Goal: Transaction & Acquisition: Purchase product/service

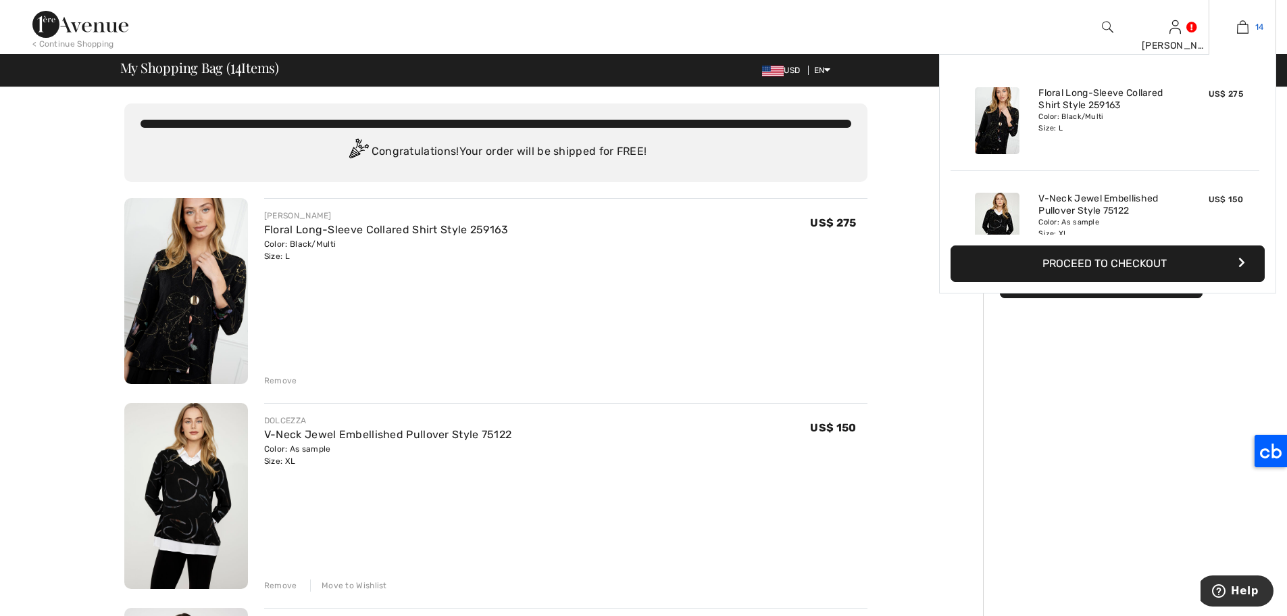
click at [1241, 26] on img at bounding box center [1242, 27] width 11 height 16
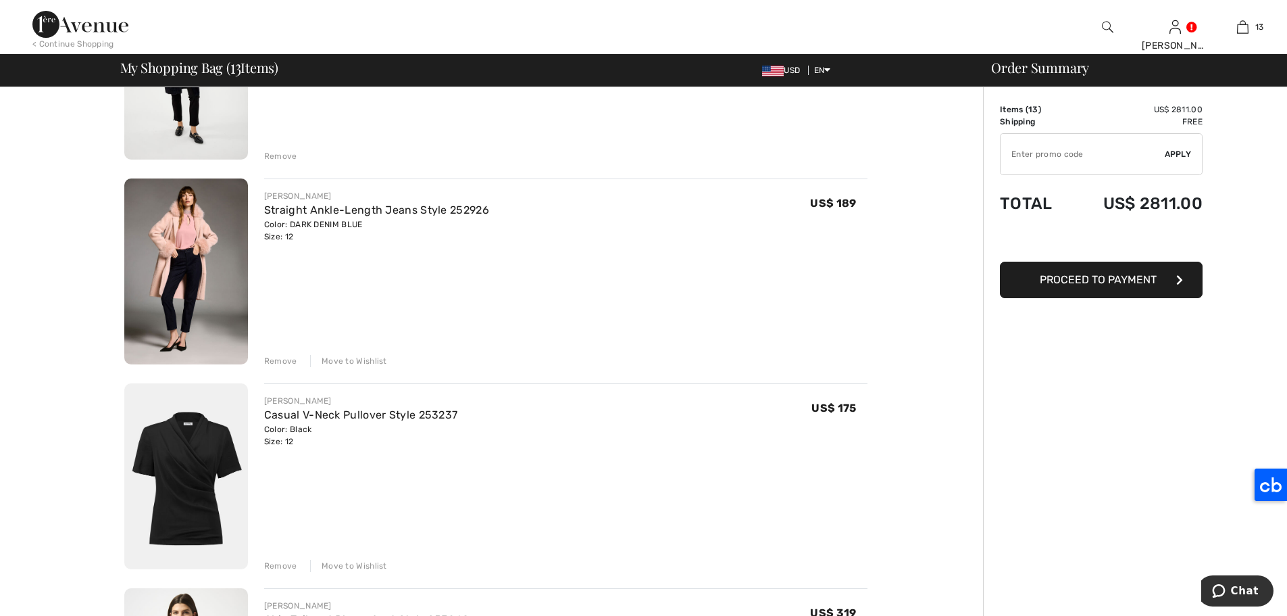
scroll to position [526, 0]
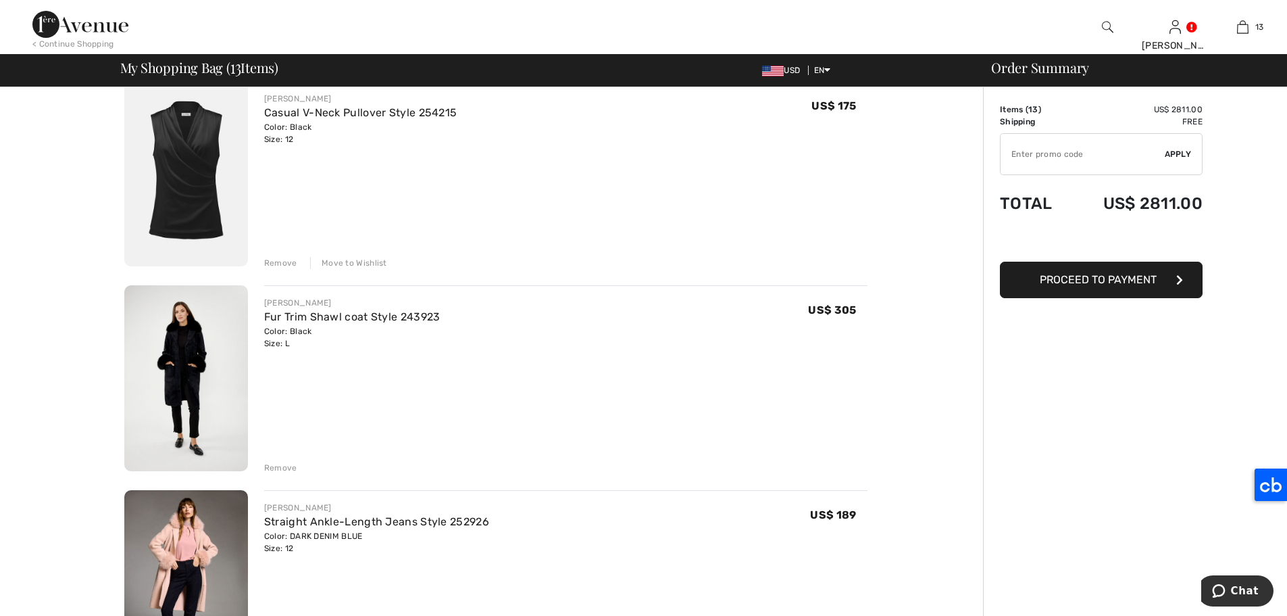
click at [222, 344] on img at bounding box center [186, 378] width 124 height 186
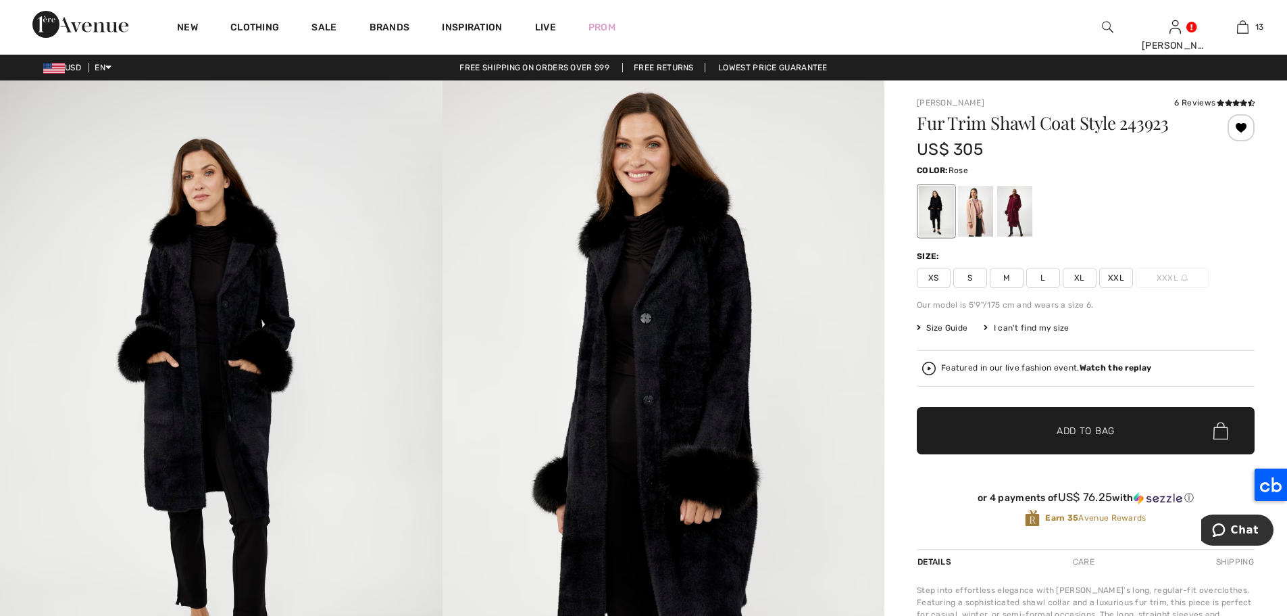
click at [975, 208] on div at bounding box center [975, 211] width 35 height 51
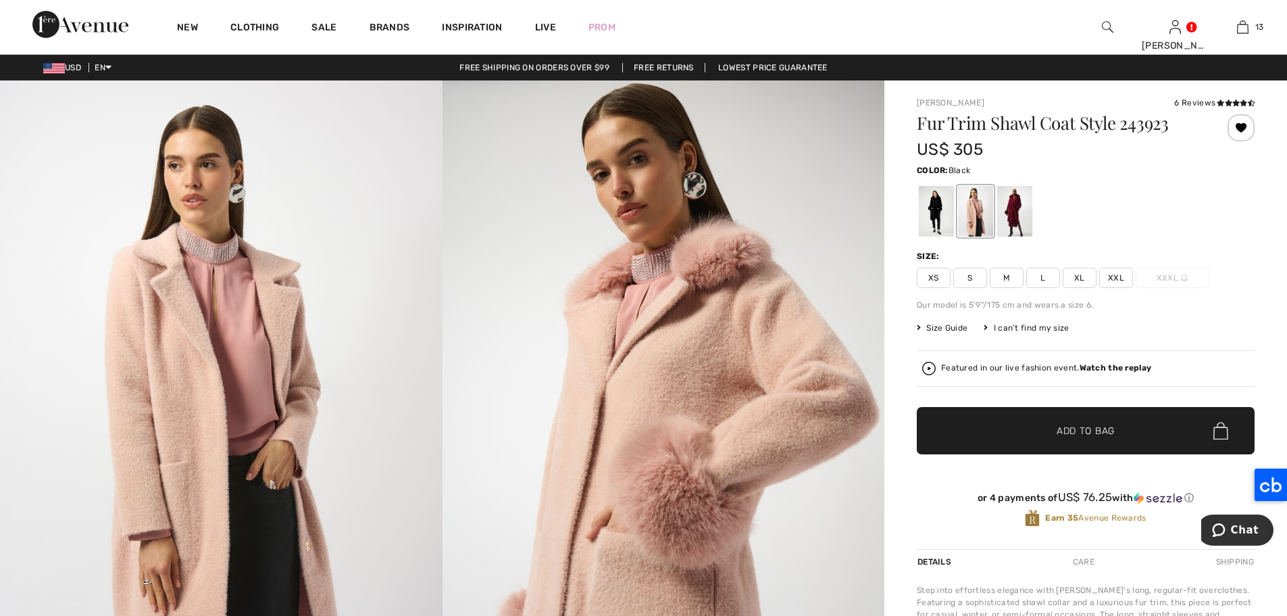
click at [937, 210] on div at bounding box center [936, 211] width 35 height 51
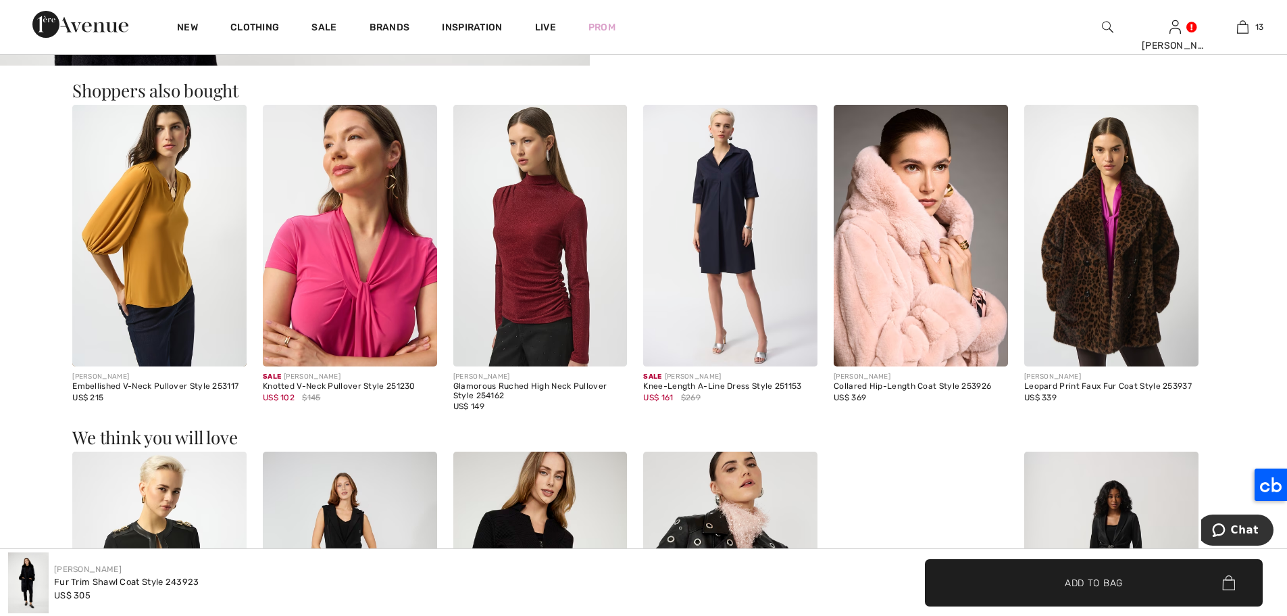
scroll to position [1132, 0]
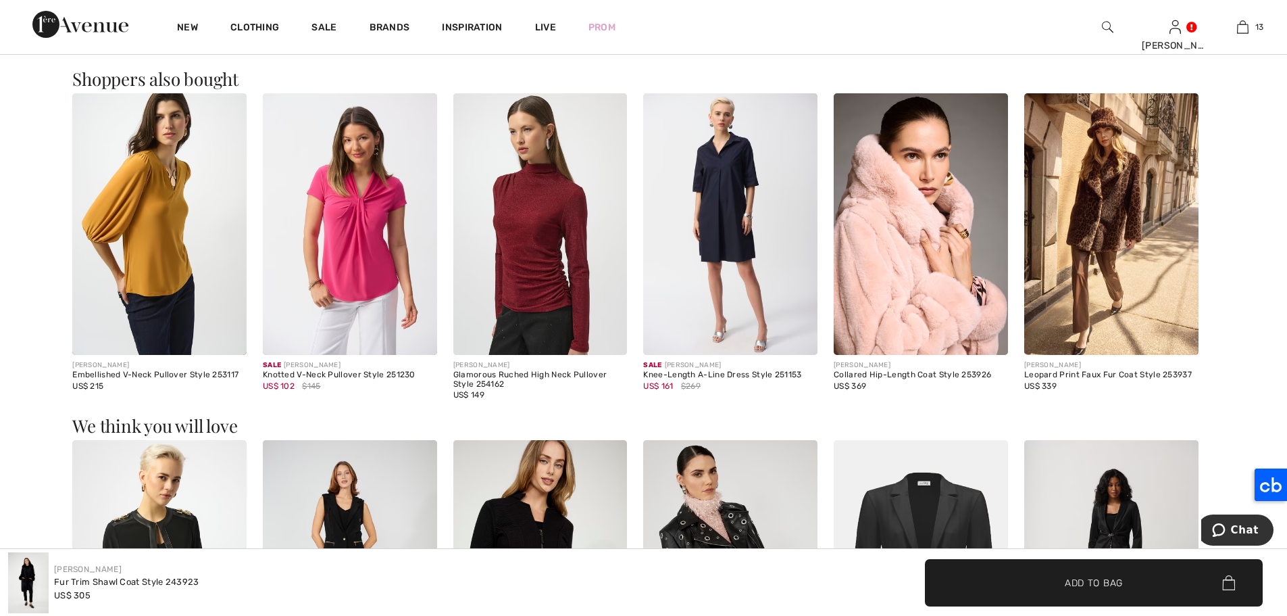
click at [887, 204] on img at bounding box center [921, 224] width 174 height 262
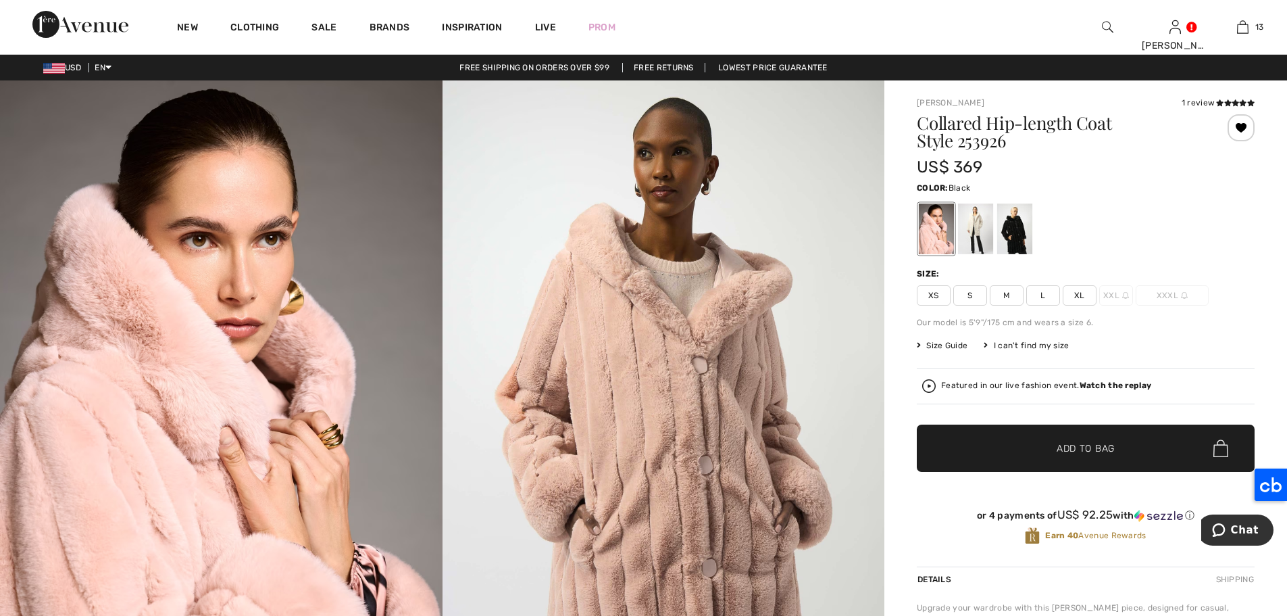
click at [1025, 231] on div at bounding box center [1014, 228] width 35 height 51
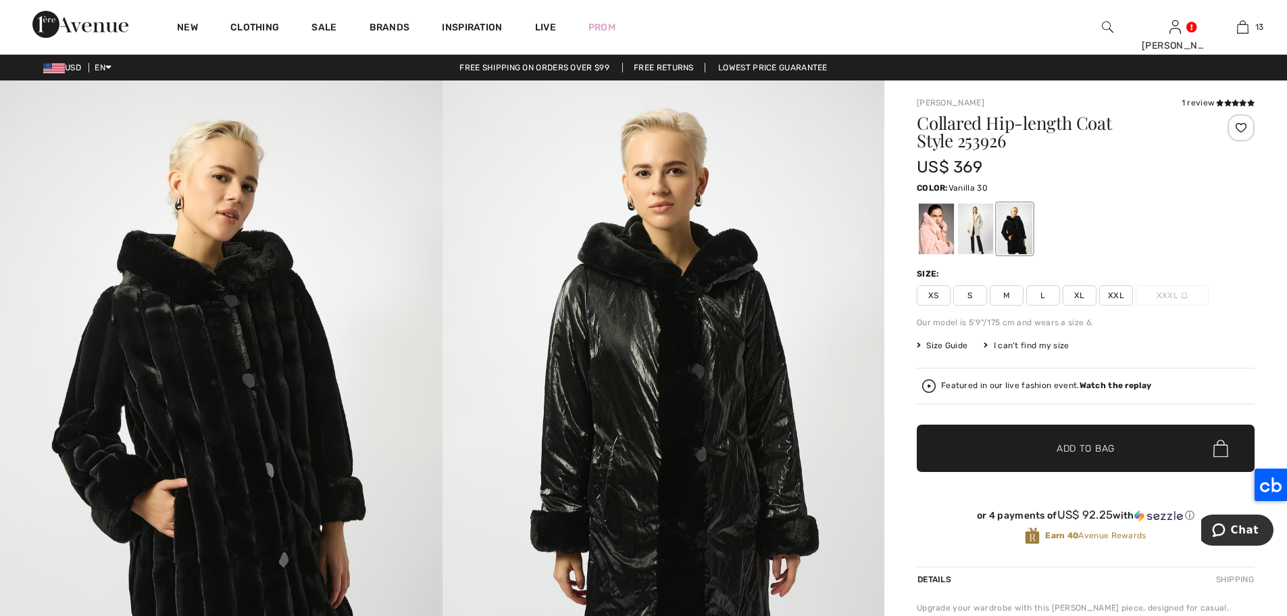
click at [979, 234] on div at bounding box center [975, 228] width 35 height 51
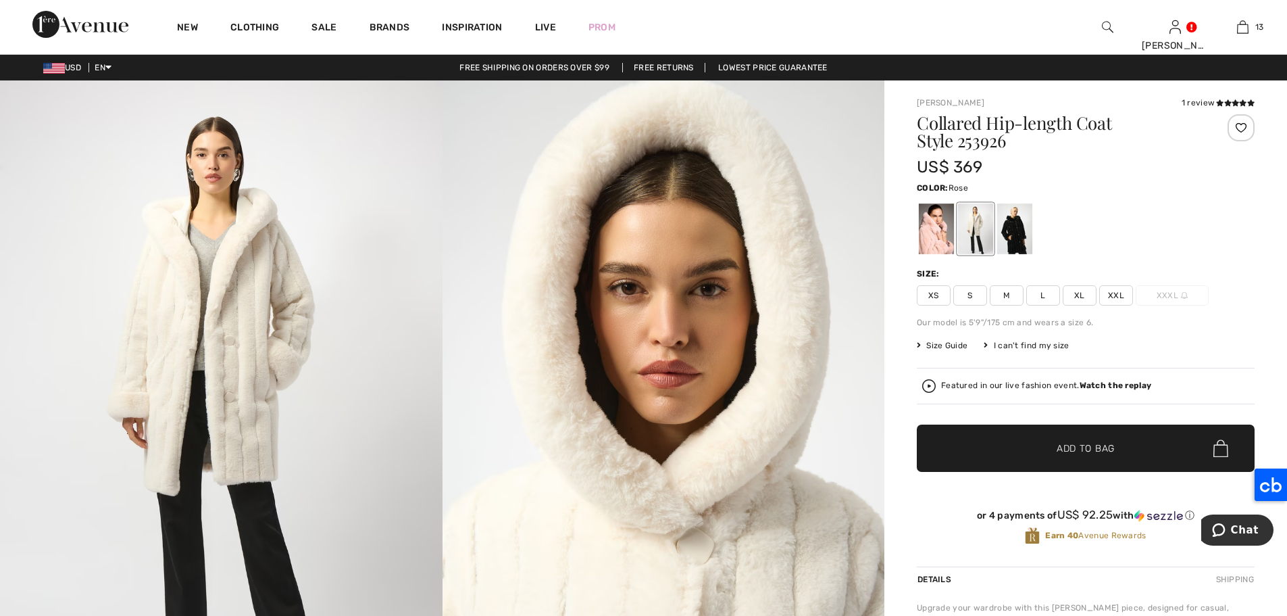
click at [919, 232] on div at bounding box center [936, 228] width 35 height 51
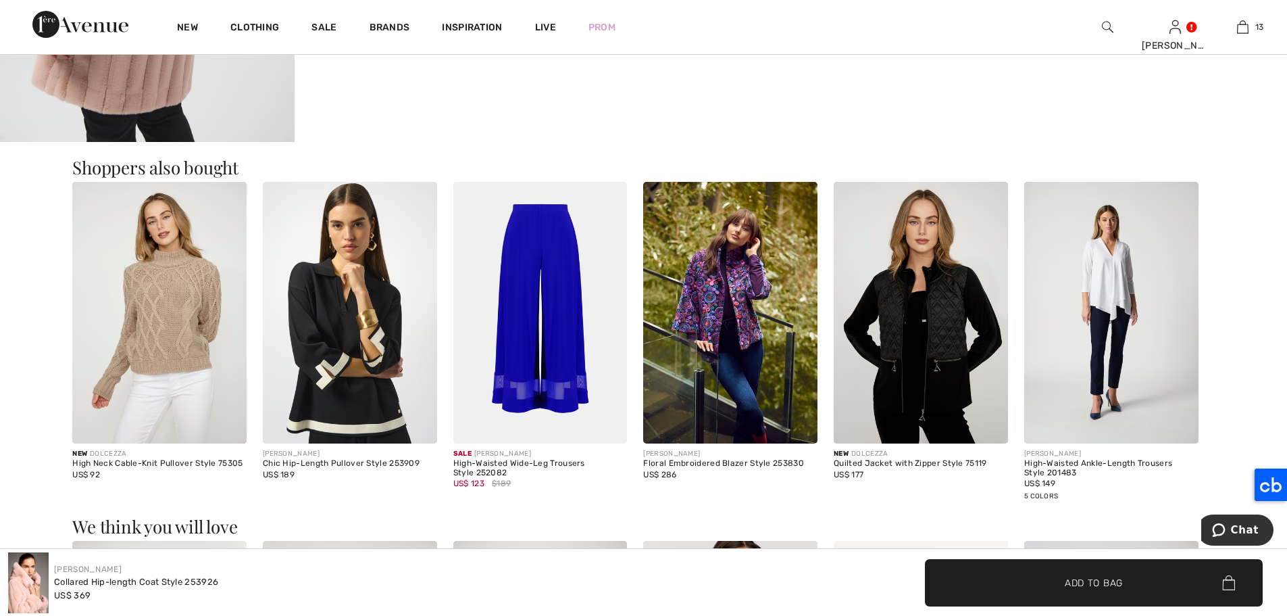
scroll to position [1933, 0]
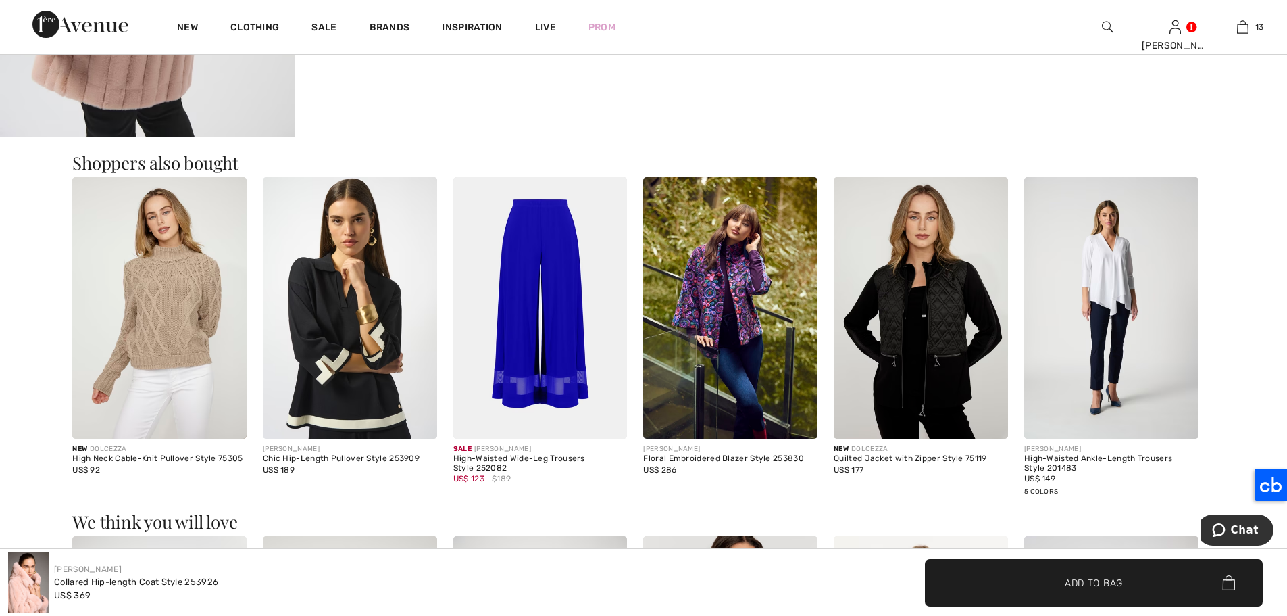
click at [924, 330] on img at bounding box center [921, 308] width 174 height 262
click at [920, 289] on img at bounding box center [921, 308] width 174 height 262
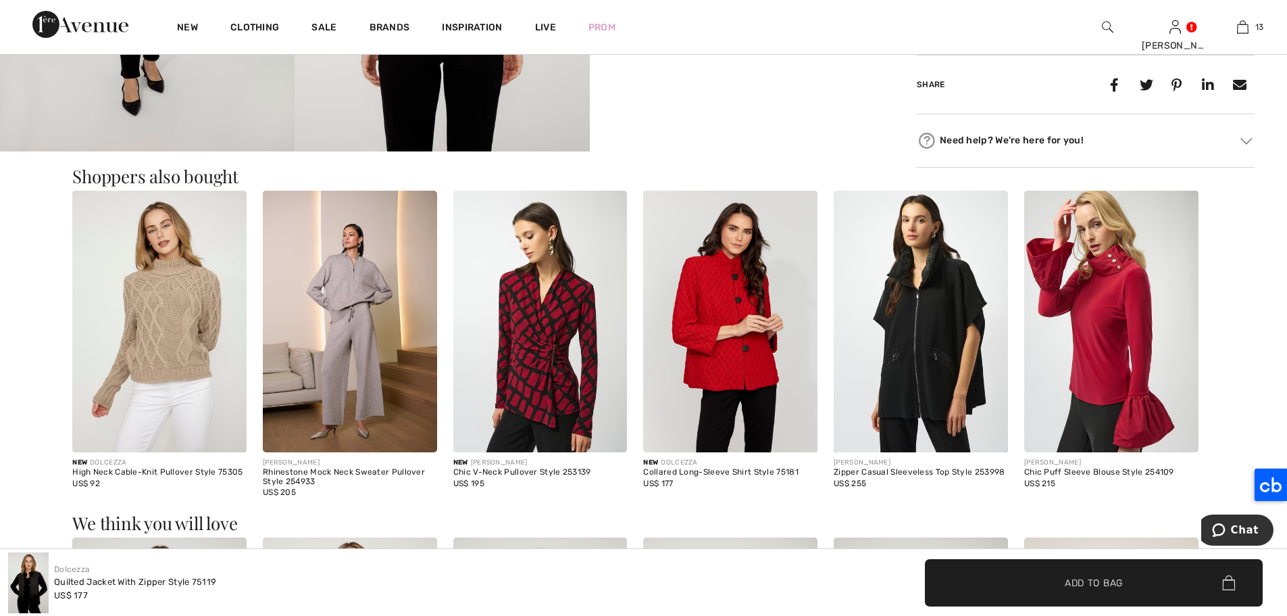
scroll to position [1039, 0]
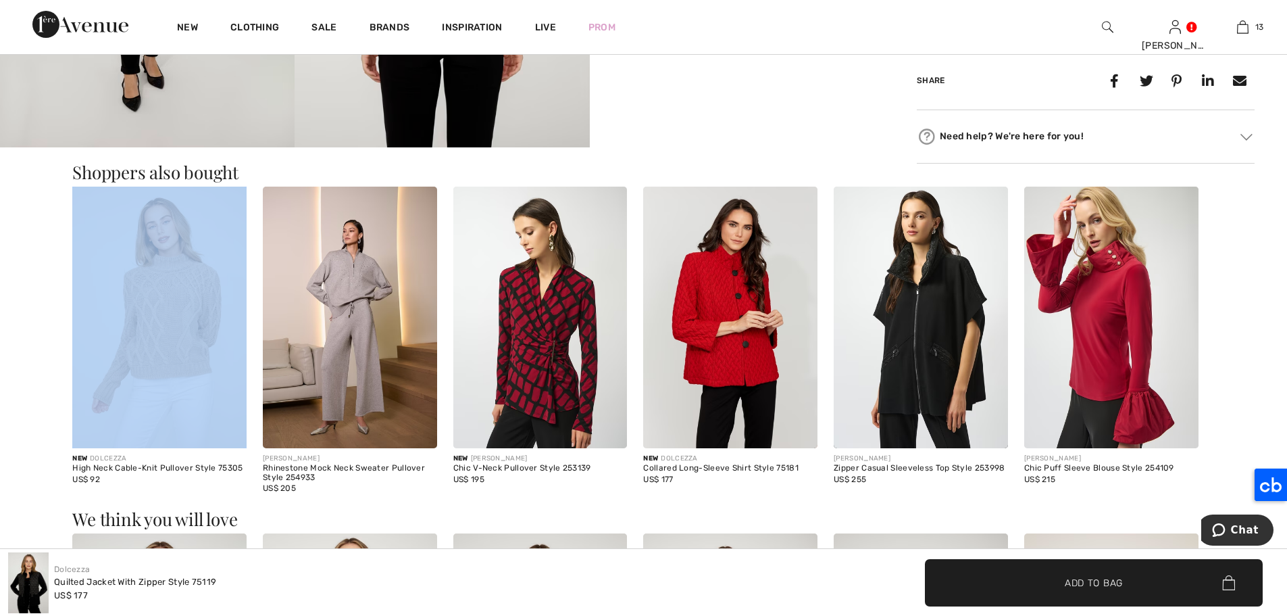
drag, startPoint x: 224, startPoint y: 245, endPoint x: 210, endPoint y: 243, distance: 14.3
click at [220, 245] on div "Shoppers also bought New DOLCEZZA High Neck Cable-Knit Pullover Style 75305 US$…" at bounding box center [643, 337] width 1143 height 347
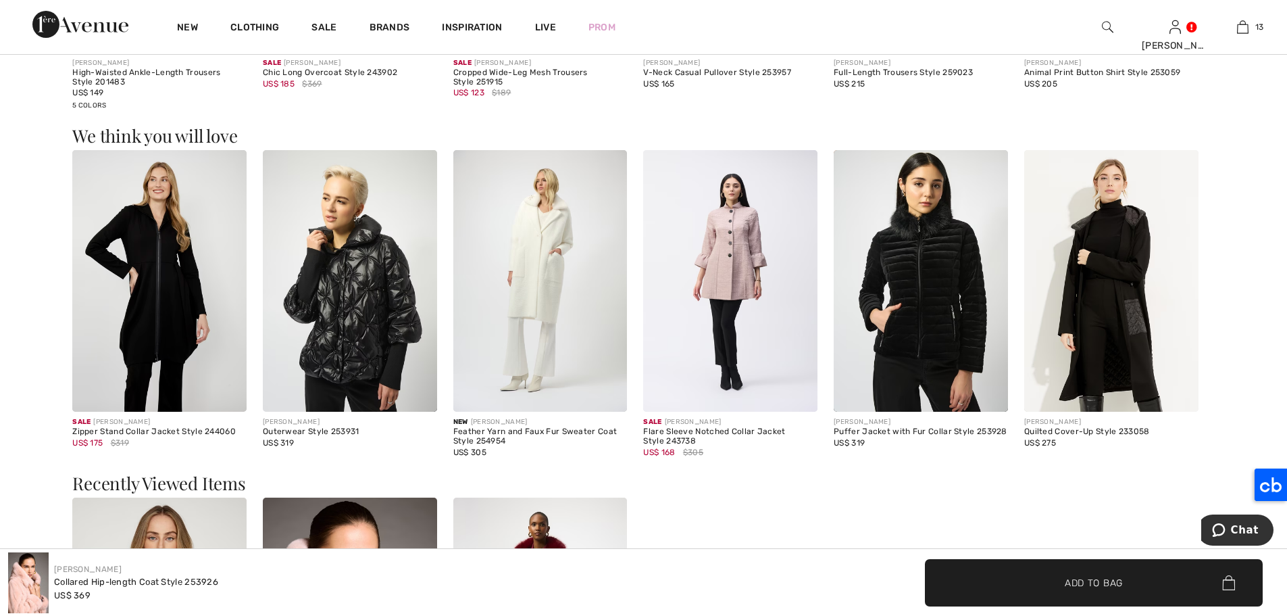
scroll to position [2363, 0]
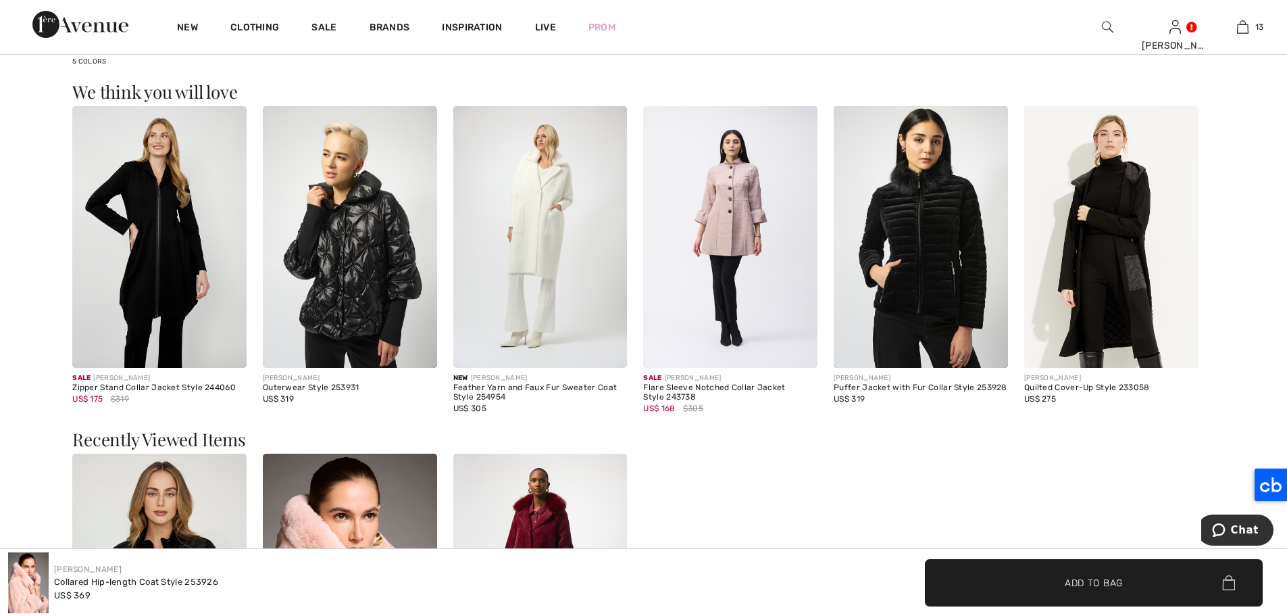
click at [543, 218] on img at bounding box center [540, 237] width 174 height 262
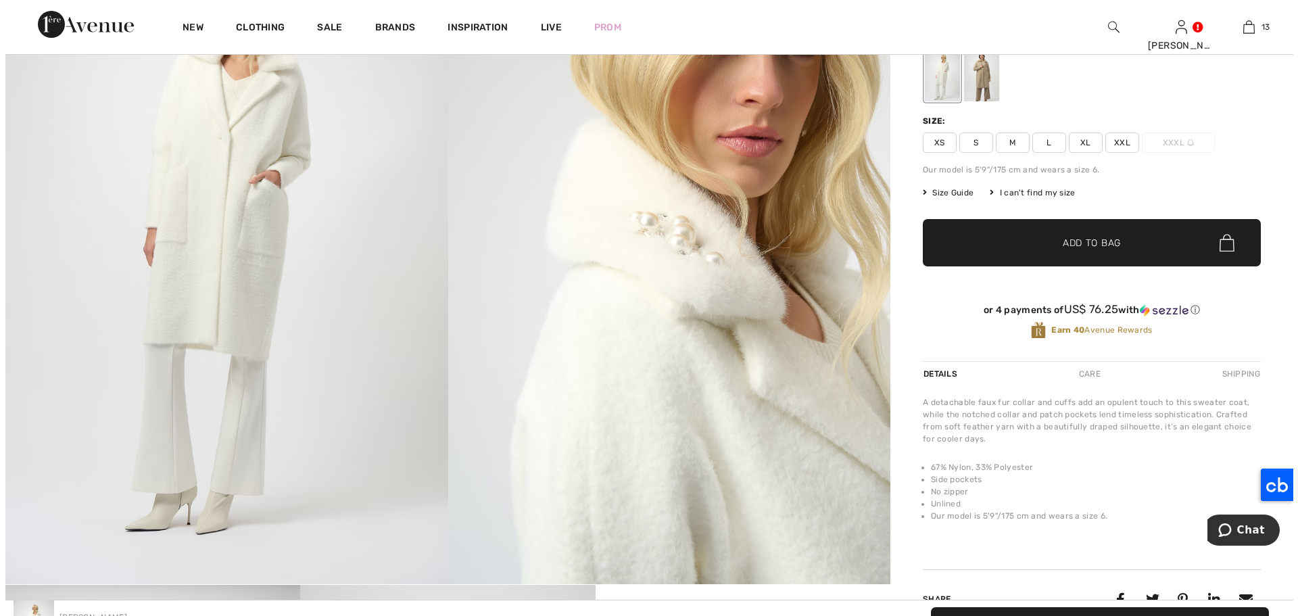
scroll to position [106, 0]
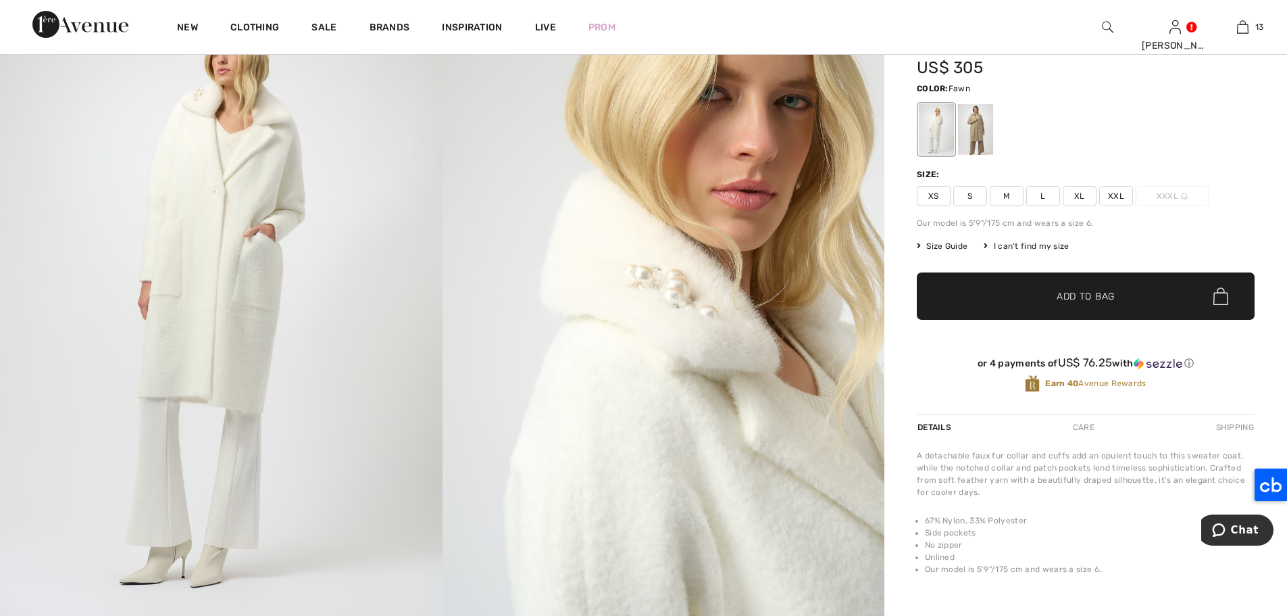
click at [977, 130] on div at bounding box center [975, 129] width 35 height 51
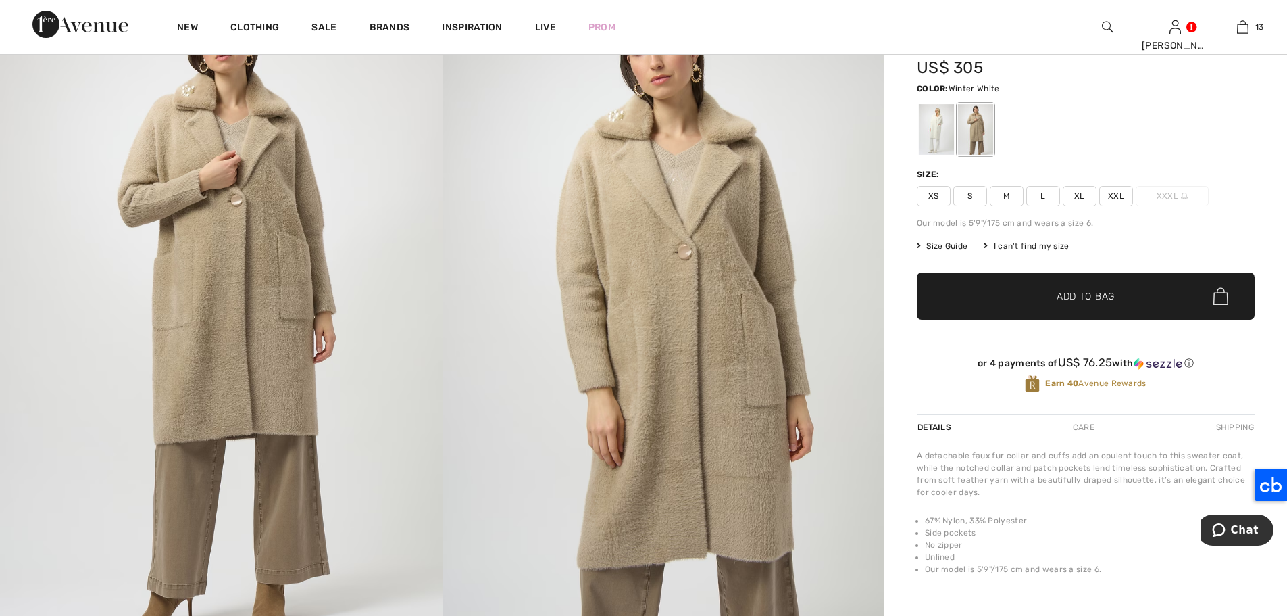
click at [931, 126] on div at bounding box center [936, 129] width 35 height 51
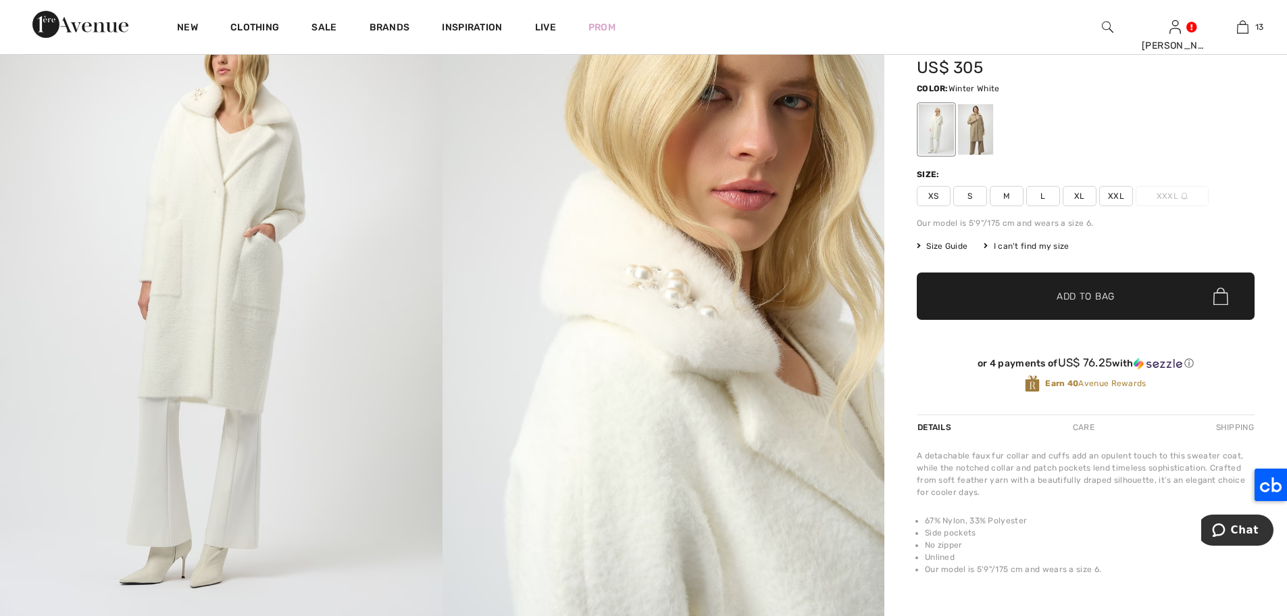
click at [222, 184] on img at bounding box center [221, 305] width 443 height 663
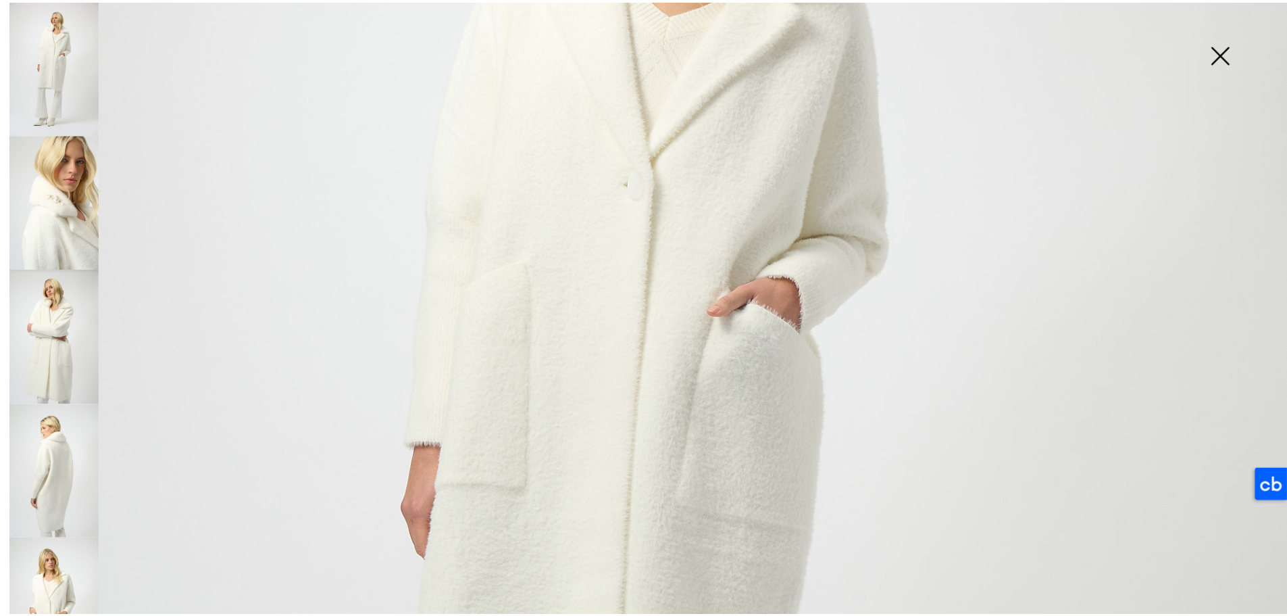
scroll to position [278, 0]
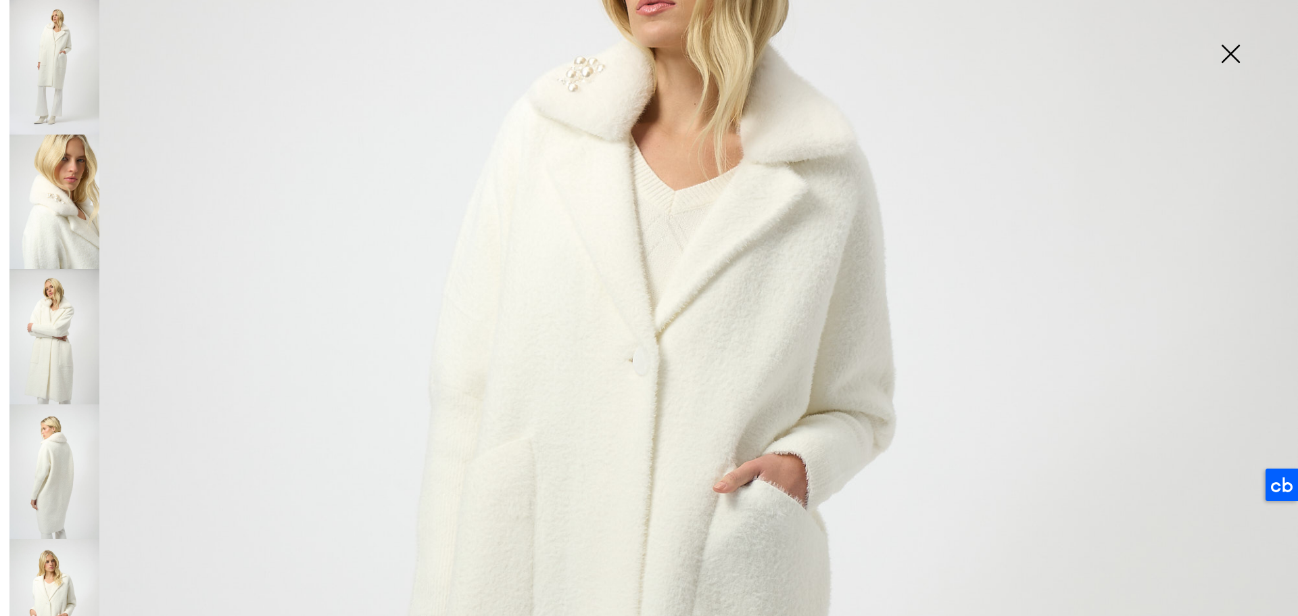
click at [66, 331] on img at bounding box center [54, 336] width 90 height 134
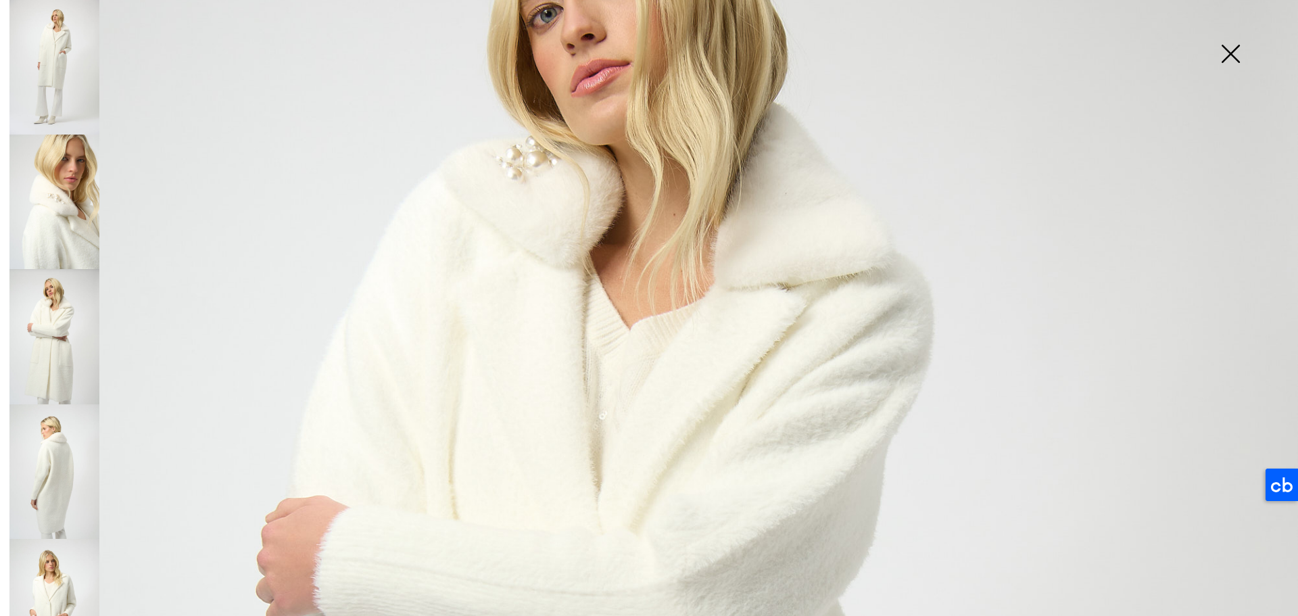
click at [53, 214] on img at bounding box center [54, 201] width 90 height 134
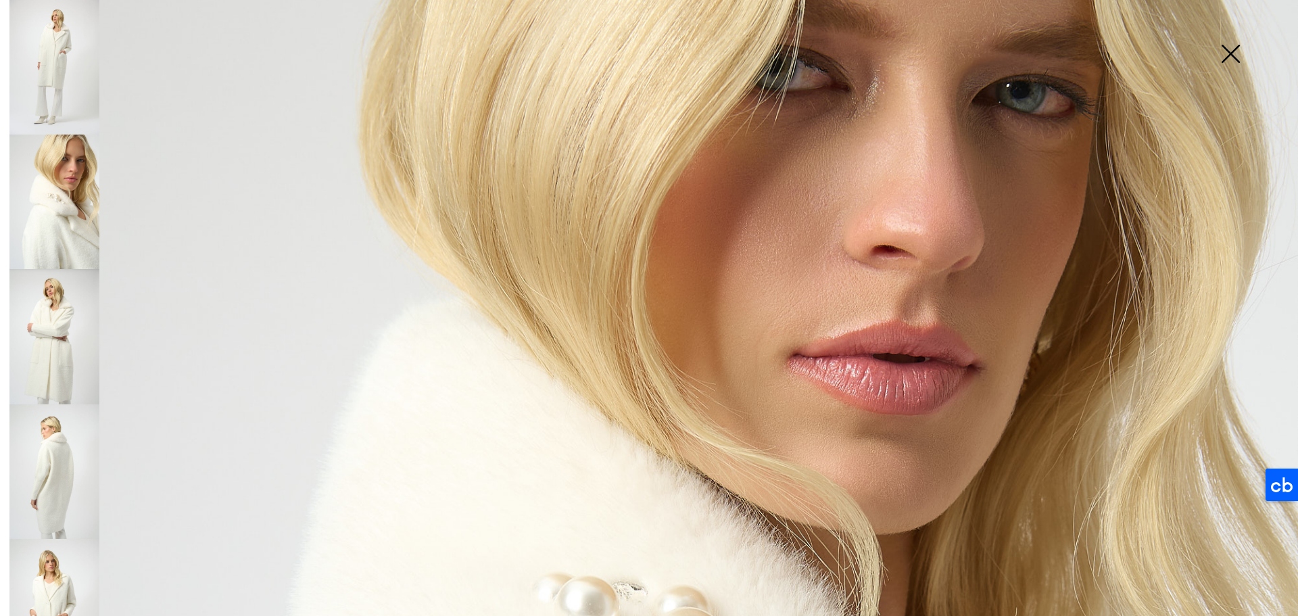
click at [1233, 52] on img at bounding box center [1230, 55] width 68 height 70
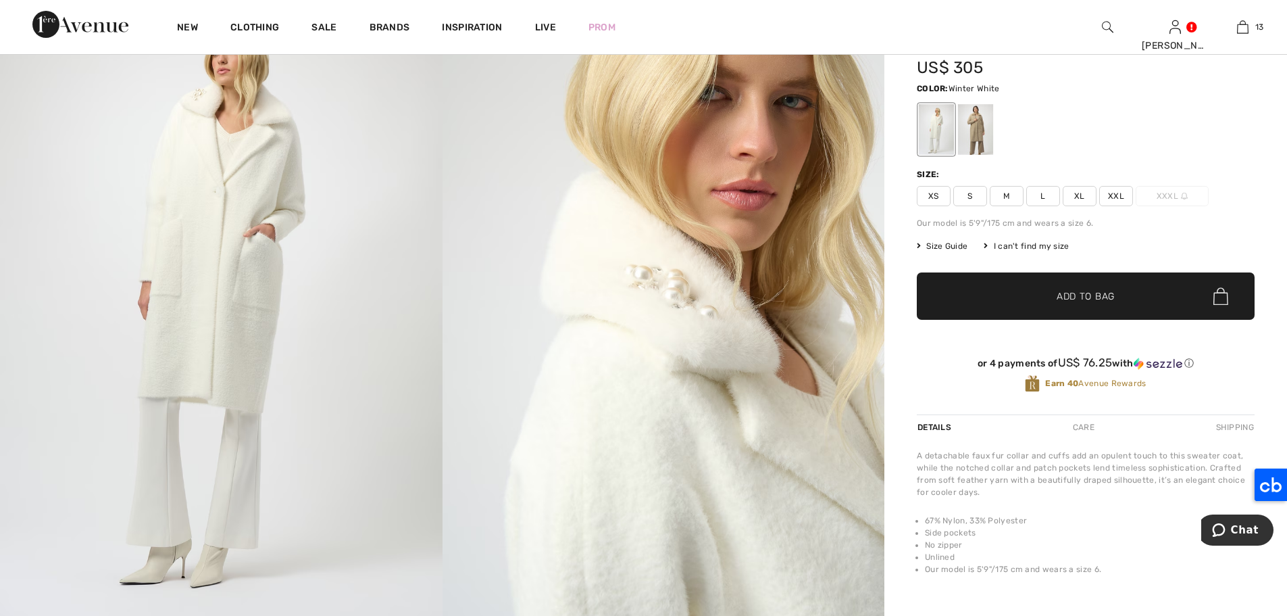
click at [1050, 197] on span "L" at bounding box center [1044, 196] width 34 height 20
click at [1124, 294] on span "✔ Added to Bag Add to Bag" at bounding box center [1086, 295] width 338 height 47
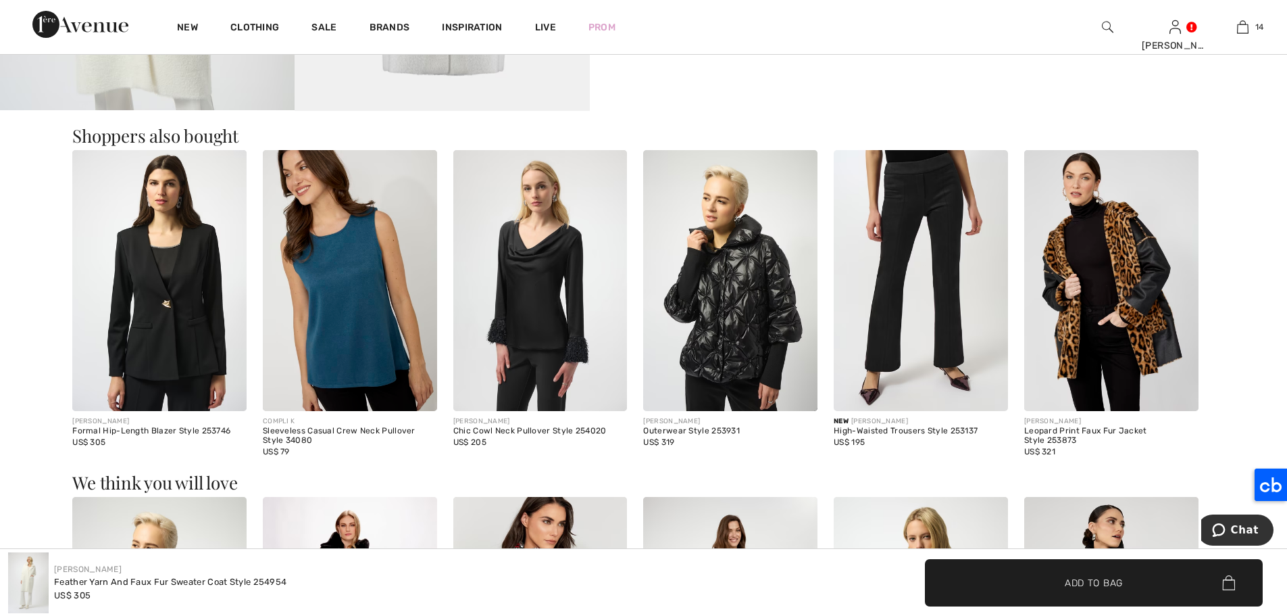
scroll to position [1526, 0]
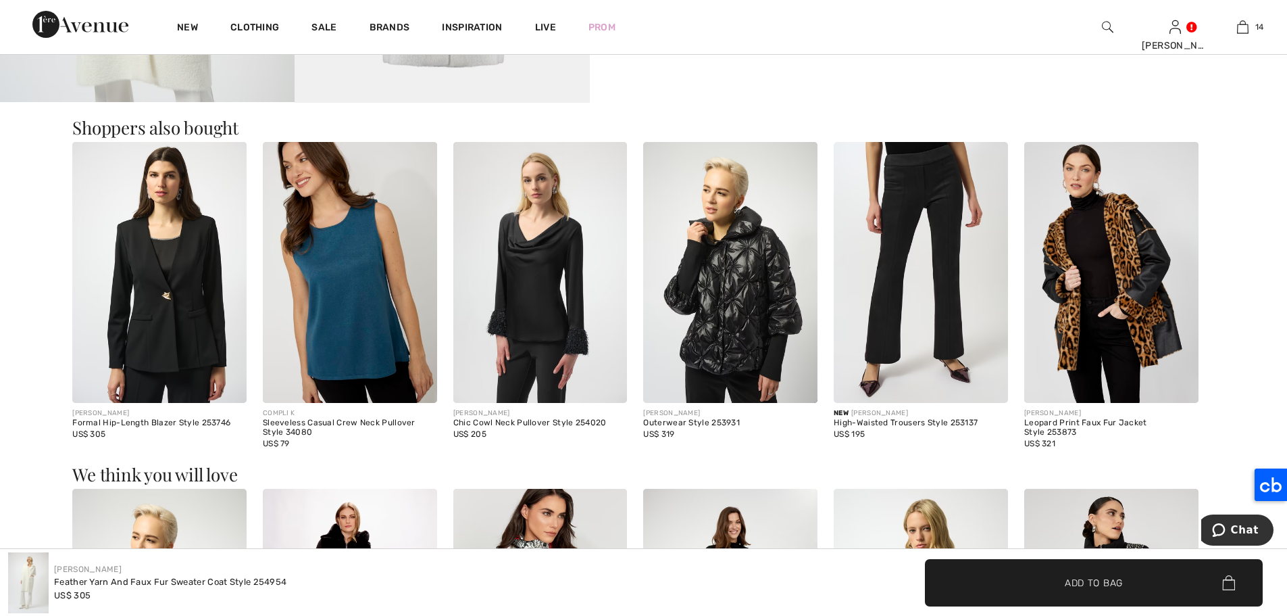
click at [1089, 270] on img at bounding box center [1111, 273] width 174 height 262
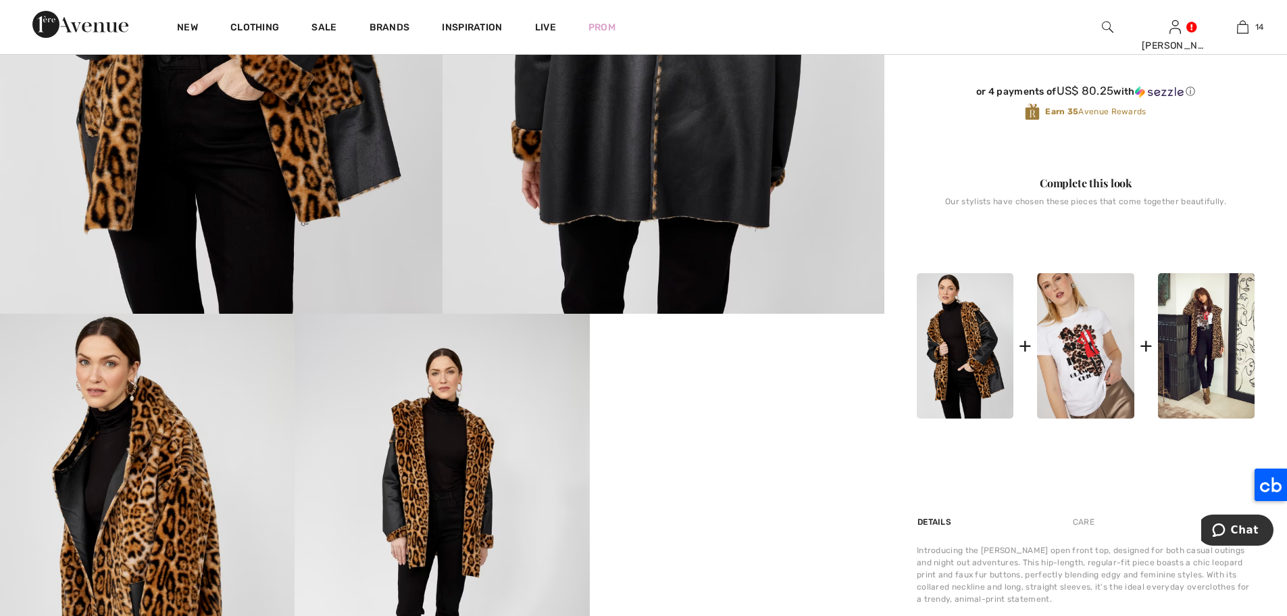
scroll to position [508, 0]
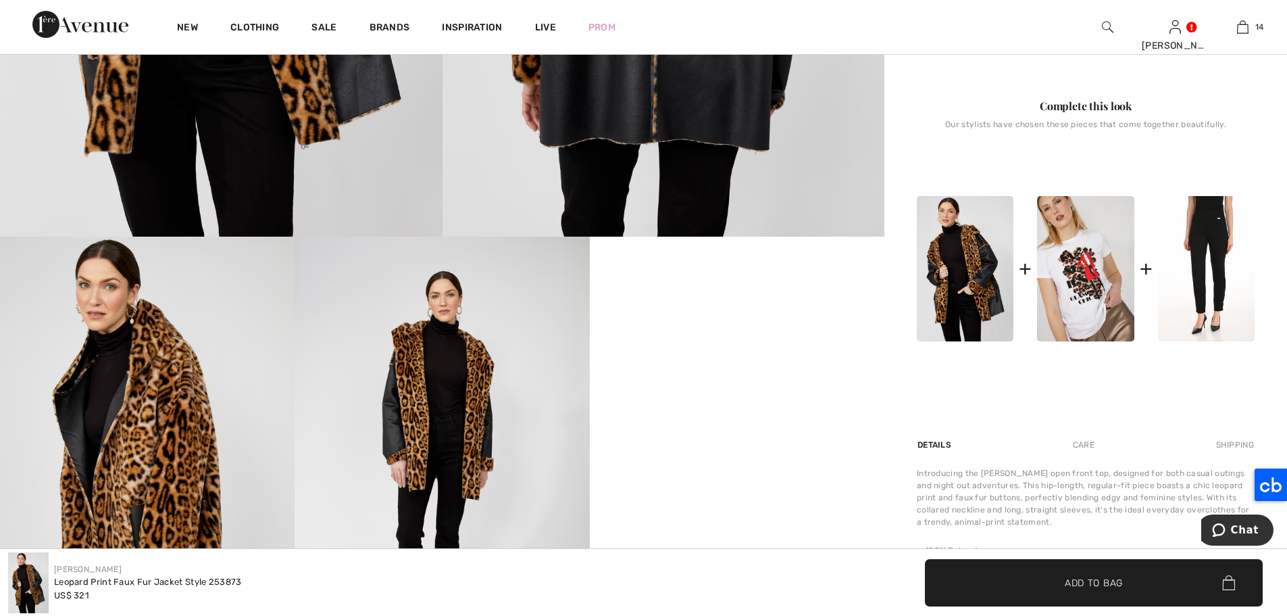
click at [1193, 288] on img at bounding box center [1206, 268] width 97 height 145
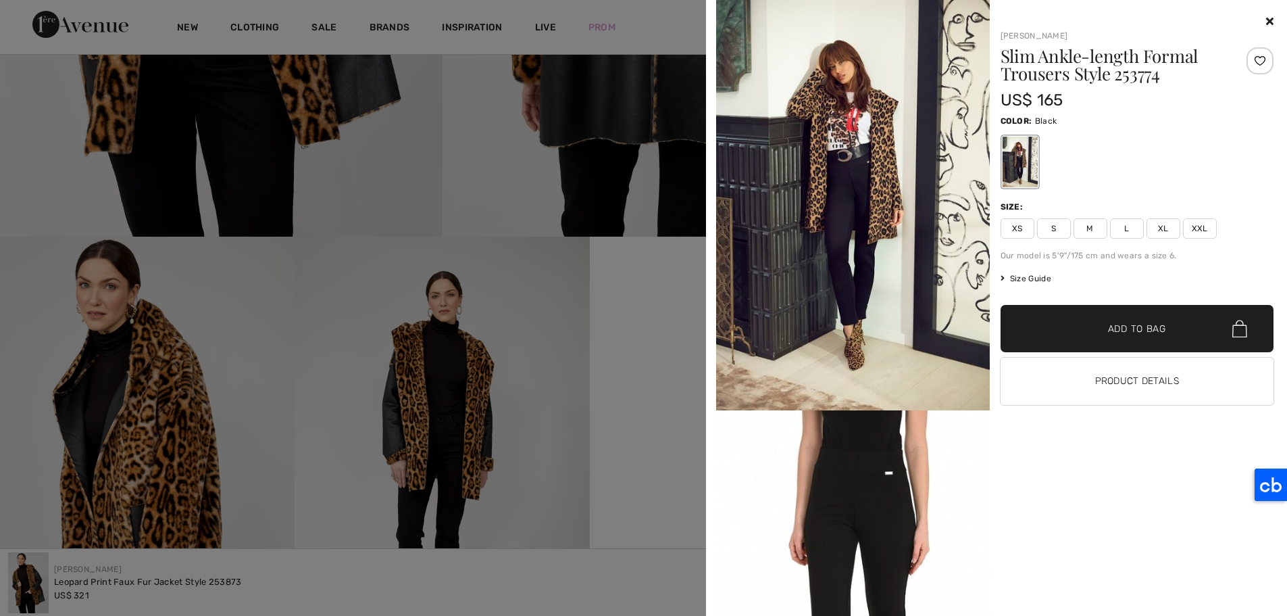
click at [1268, 21] on icon at bounding box center [1269, 21] width 7 height 11
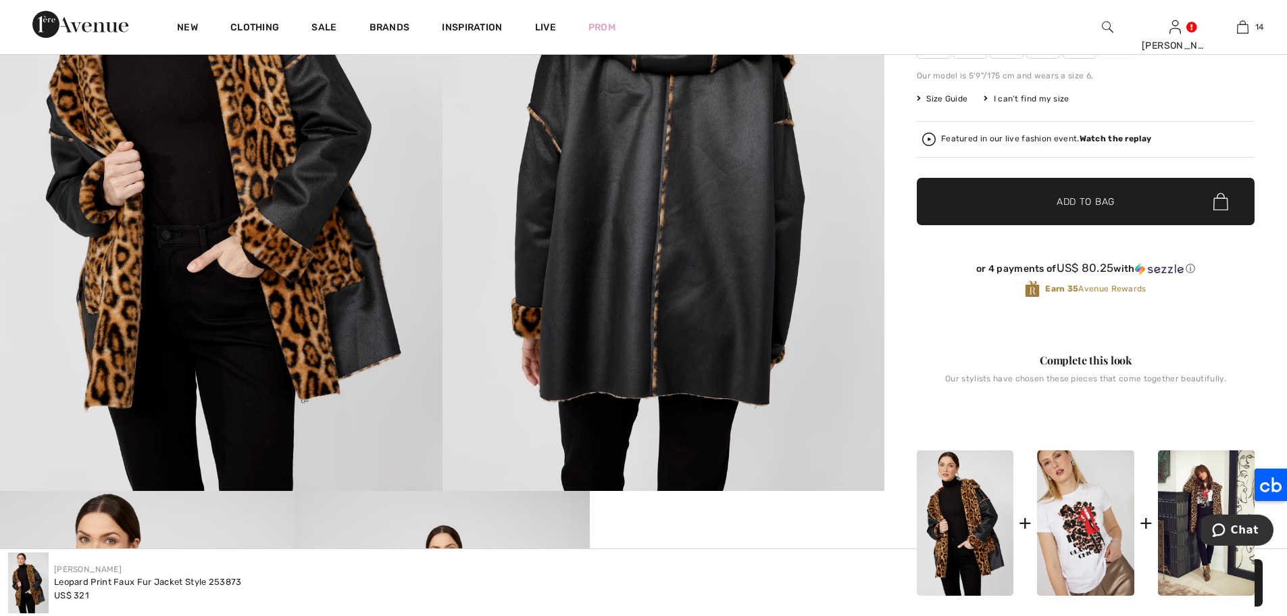
scroll to position [95, 0]
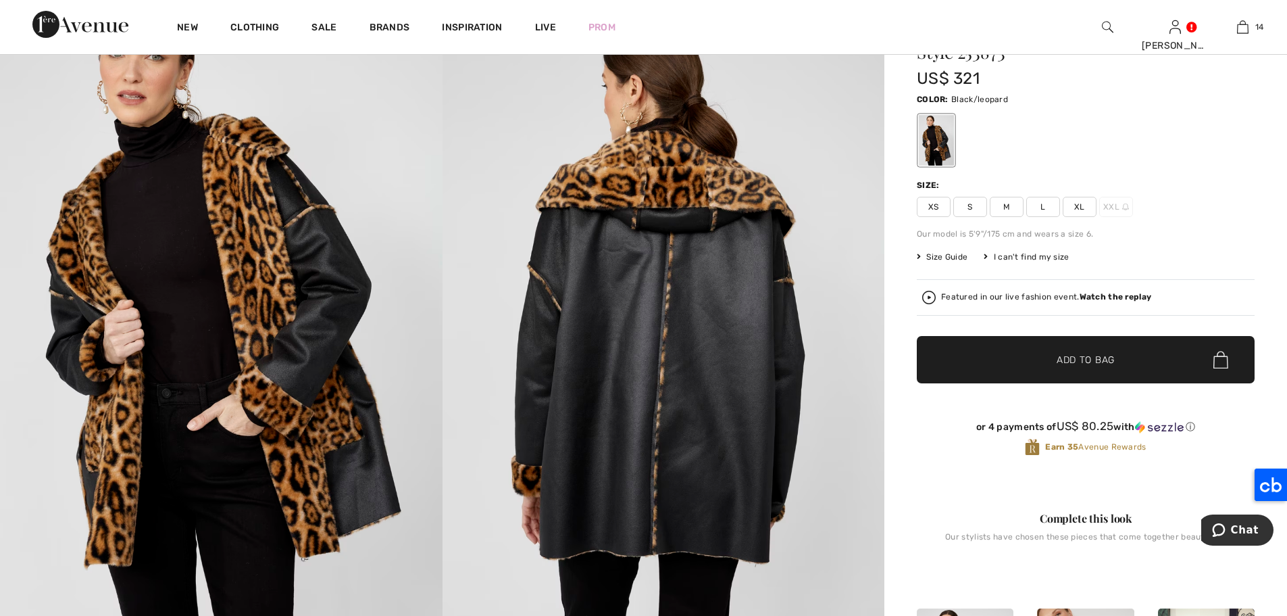
click at [949, 260] on span "Size Guide" at bounding box center [942, 257] width 51 height 12
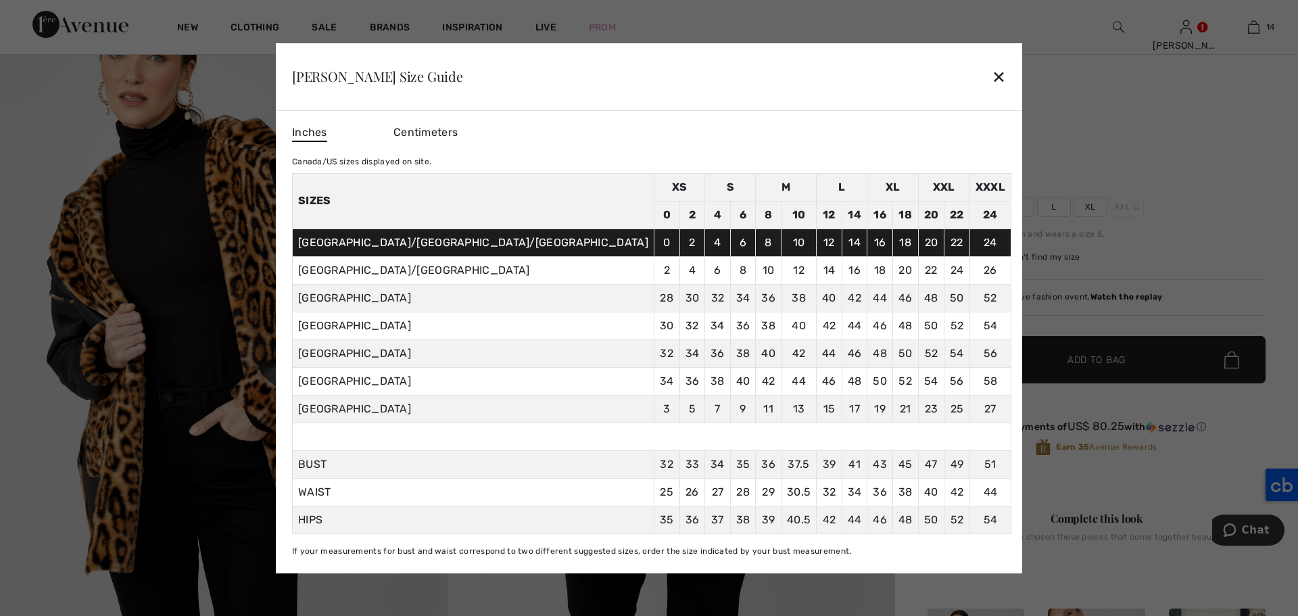
click at [991, 77] on div "✕" at bounding box center [998, 76] width 14 height 28
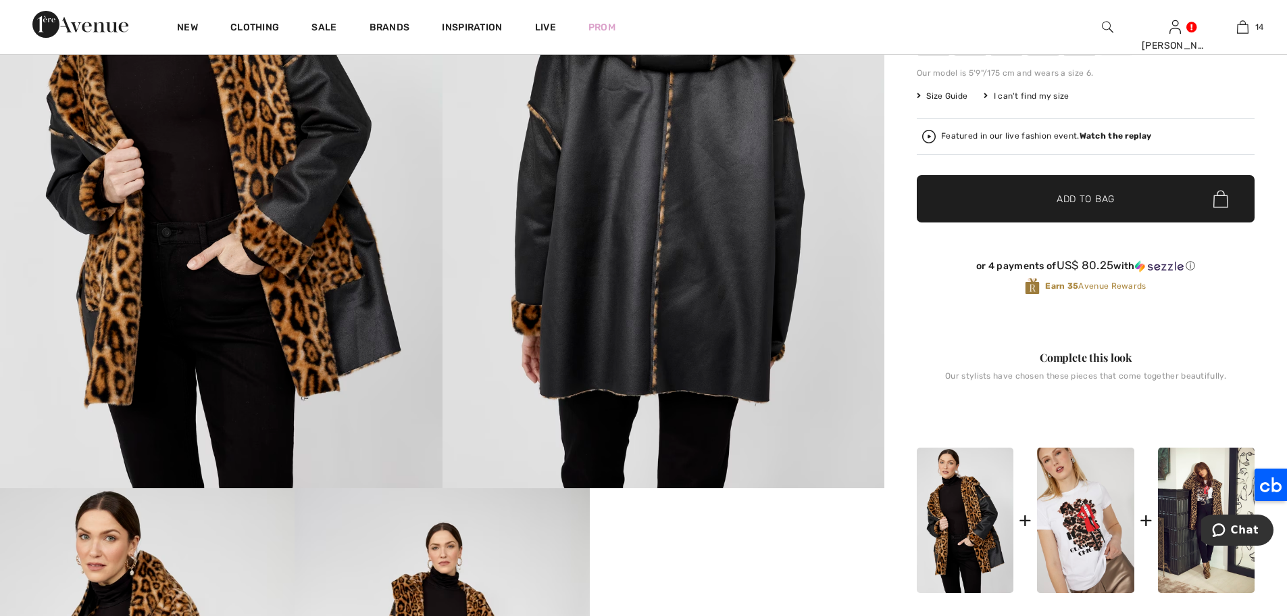
scroll to position [12, 0]
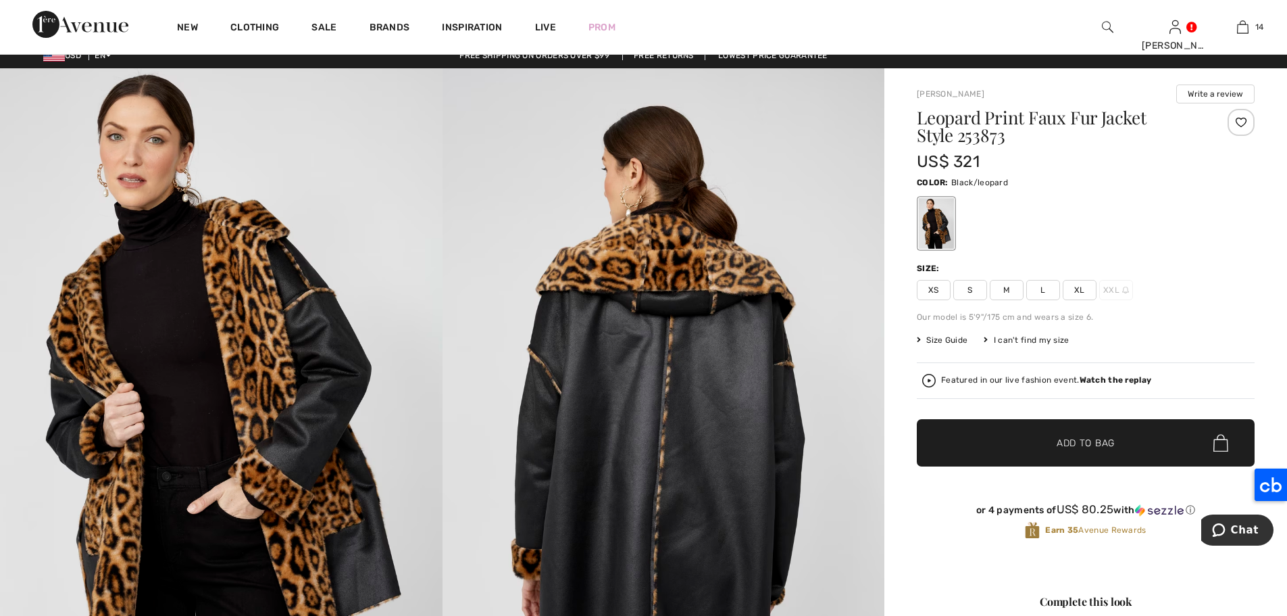
click at [1047, 287] on span "L" at bounding box center [1044, 290] width 34 height 20
click at [1100, 430] on span "✔ Added to Bag Add to Bag" at bounding box center [1086, 442] width 338 height 47
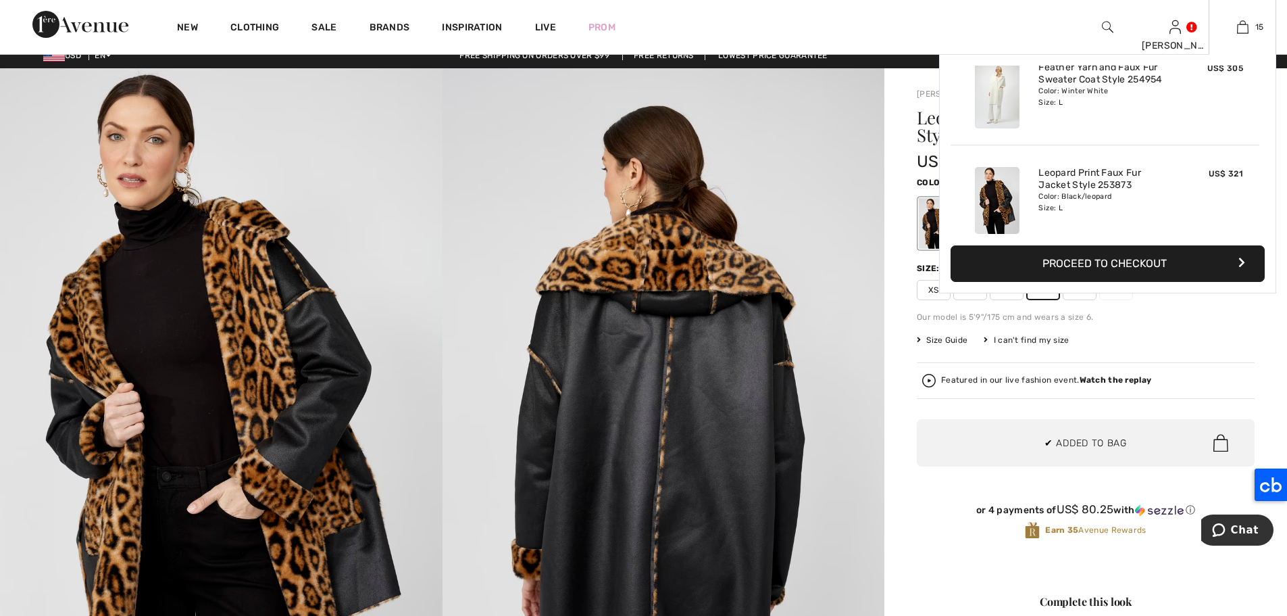
scroll to position [1413, 0]
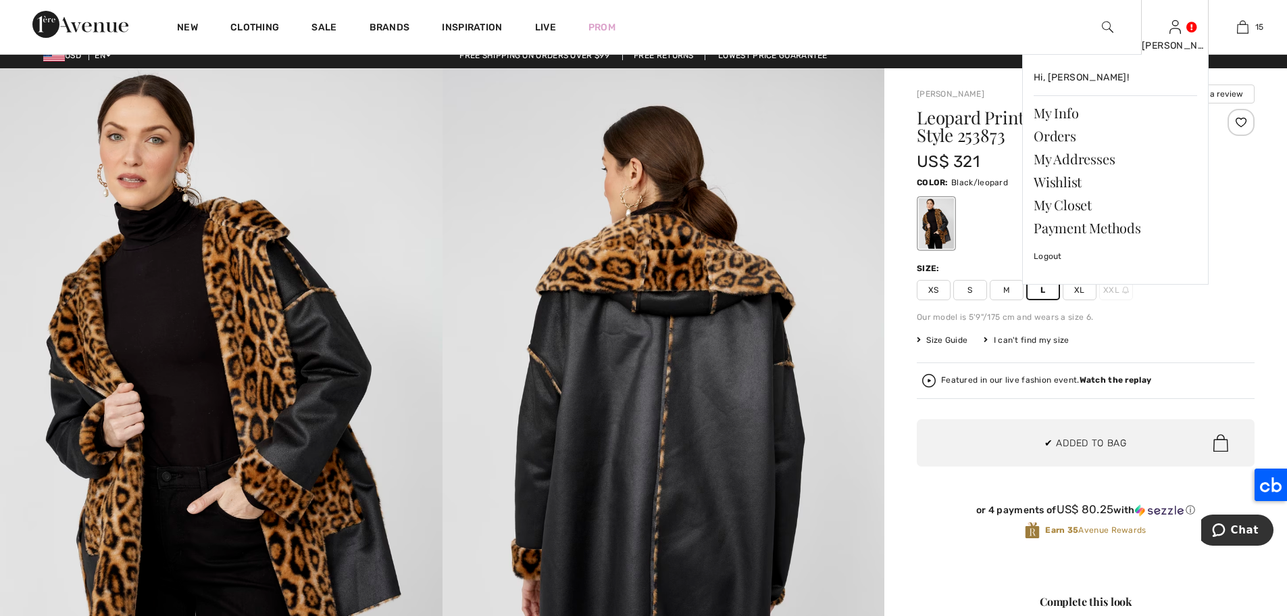
click at [1181, 33] on link at bounding box center [1175, 26] width 11 height 13
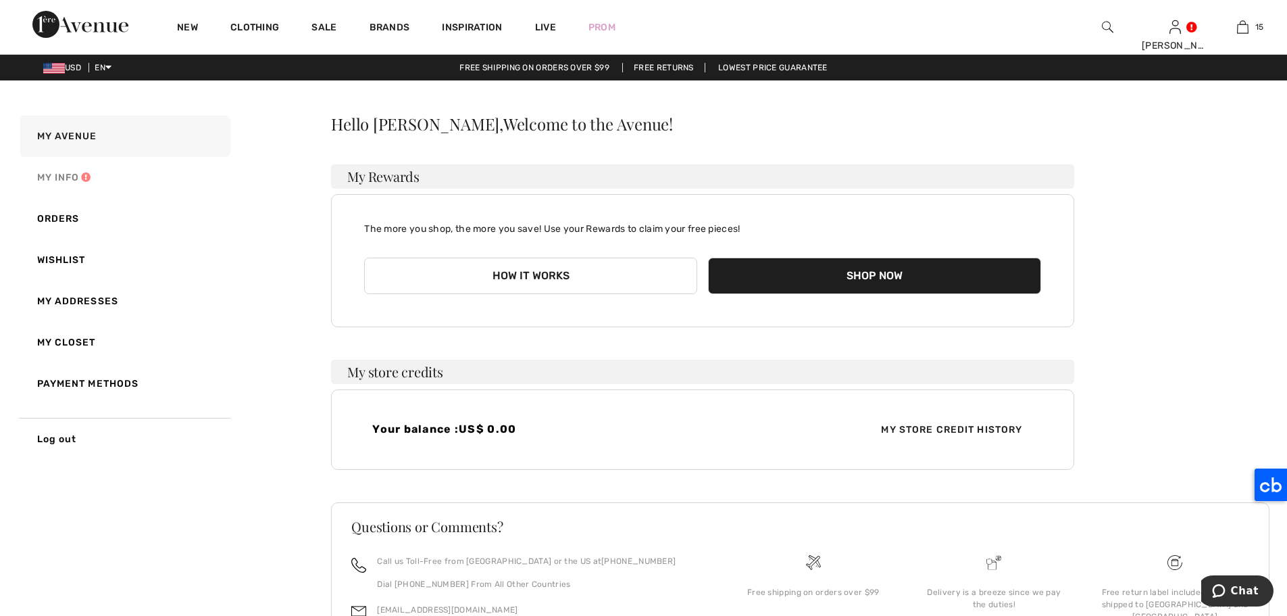
click at [71, 176] on link "My Info" at bounding box center [124, 177] width 213 height 41
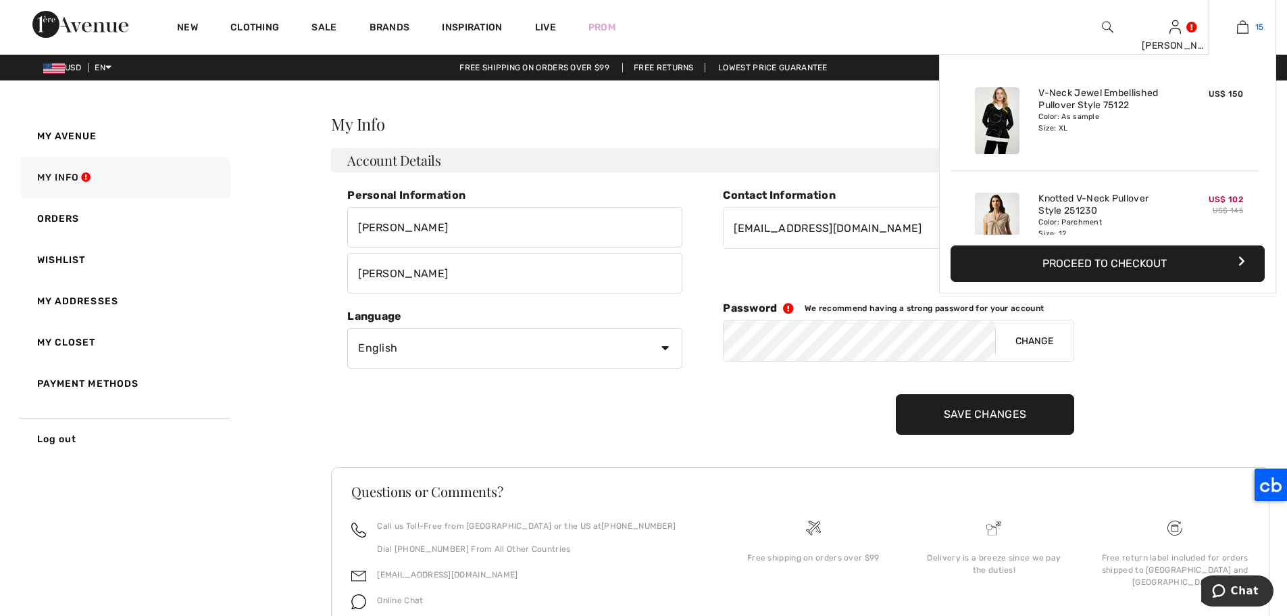
click at [1239, 30] on img at bounding box center [1242, 27] width 11 height 16
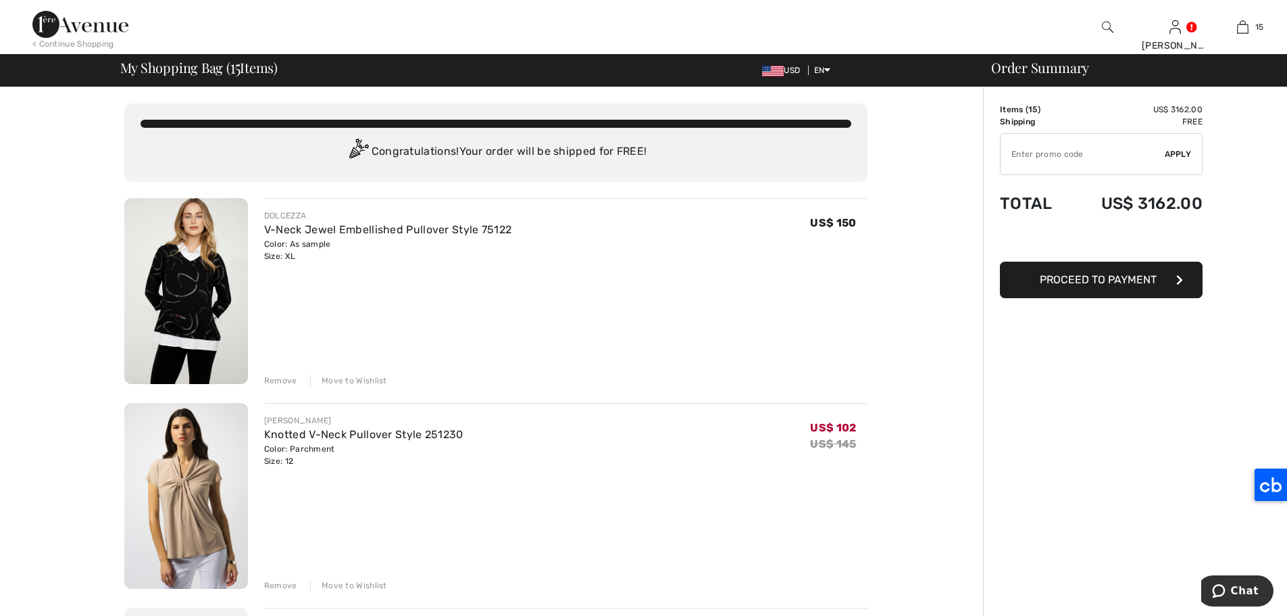
click at [212, 260] on img at bounding box center [186, 291] width 124 height 186
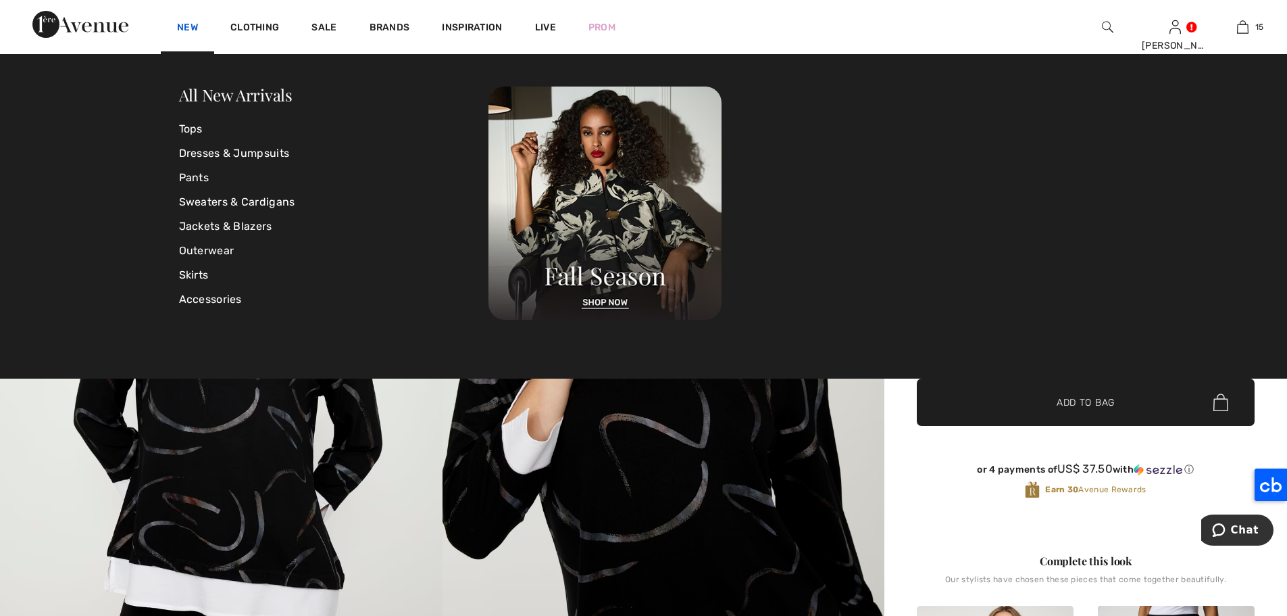
click at [187, 30] on link "New" at bounding box center [187, 29] width 21 height 14
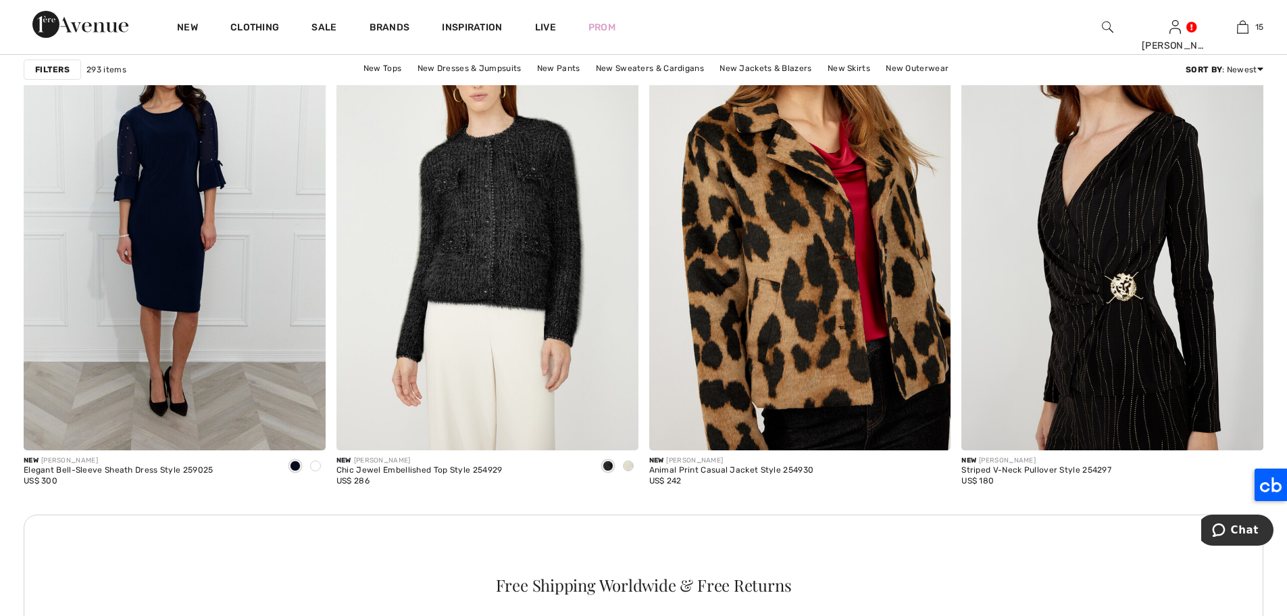
scroll to position [1792, 0]
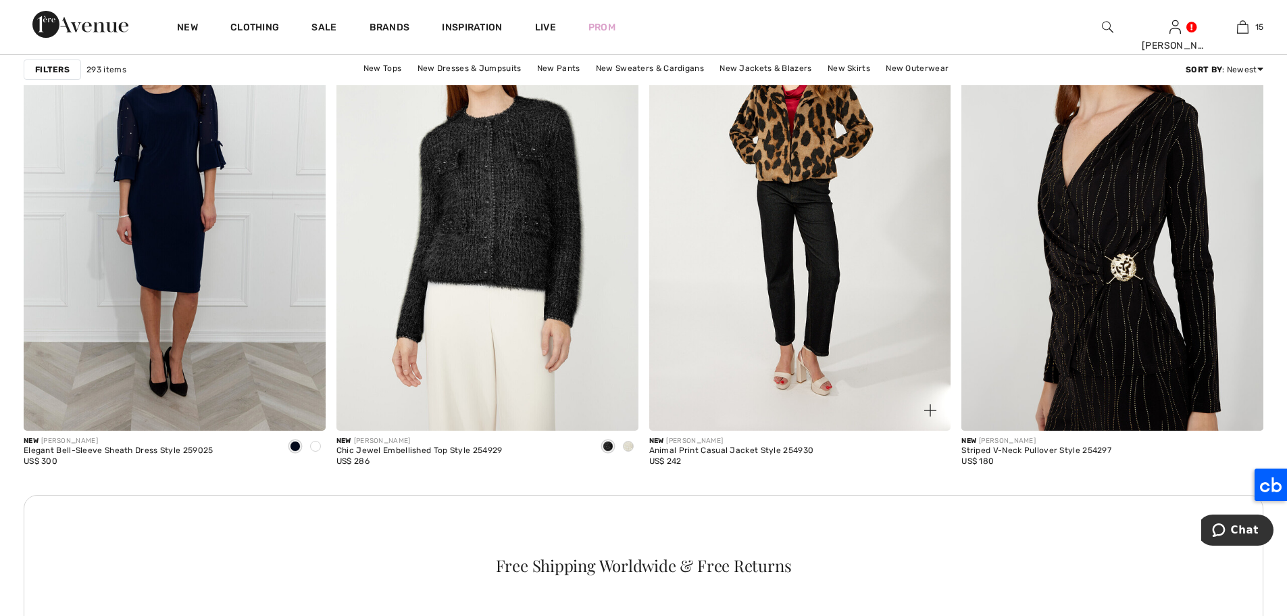
click at [820, 130] on img at bounding box center [800, 203] width 302 height 453
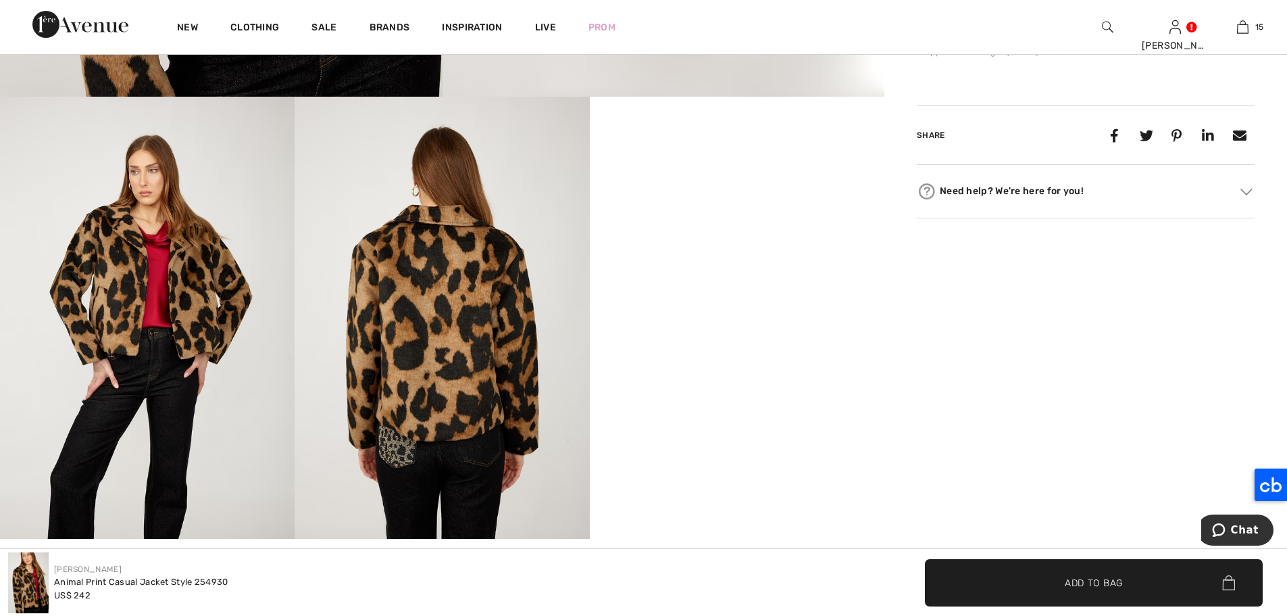
scroll to position [651, 0]
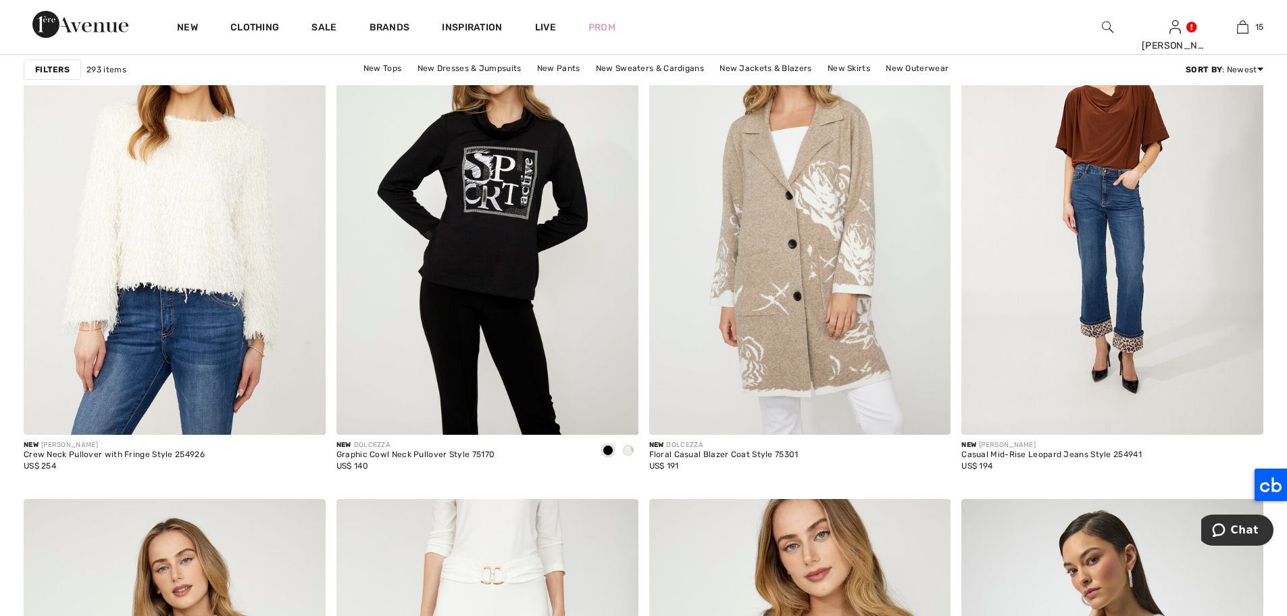
scroll to position [6371, 0]
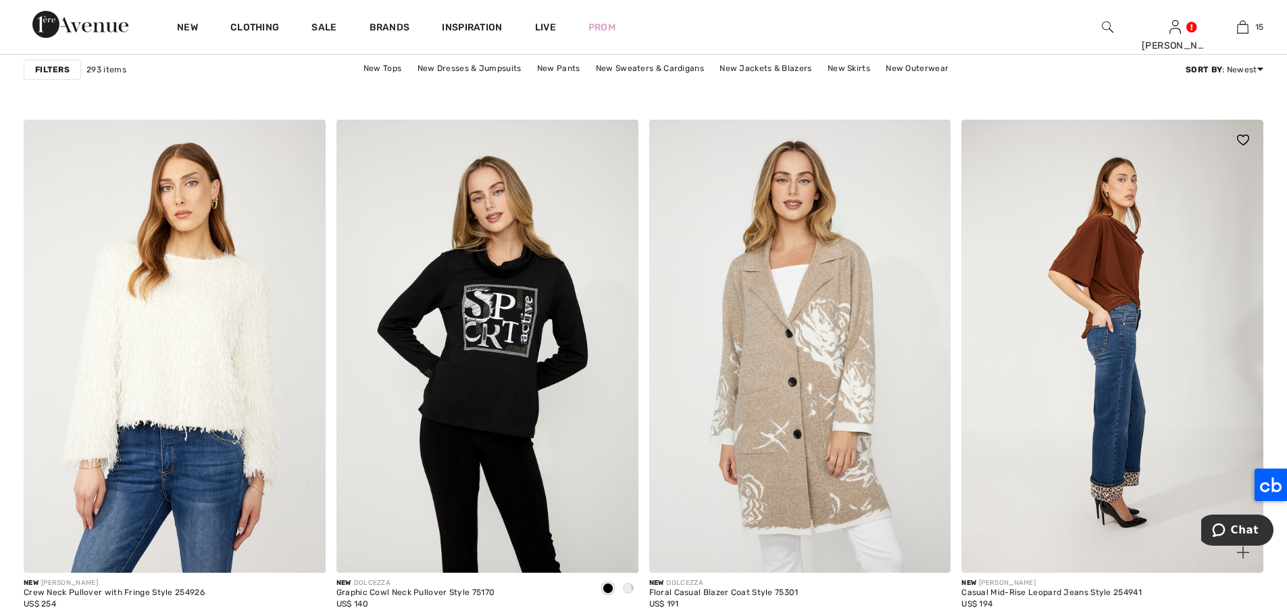
click at [1060, 236] on img at bounding box center [1113, 346] width 302 height 453
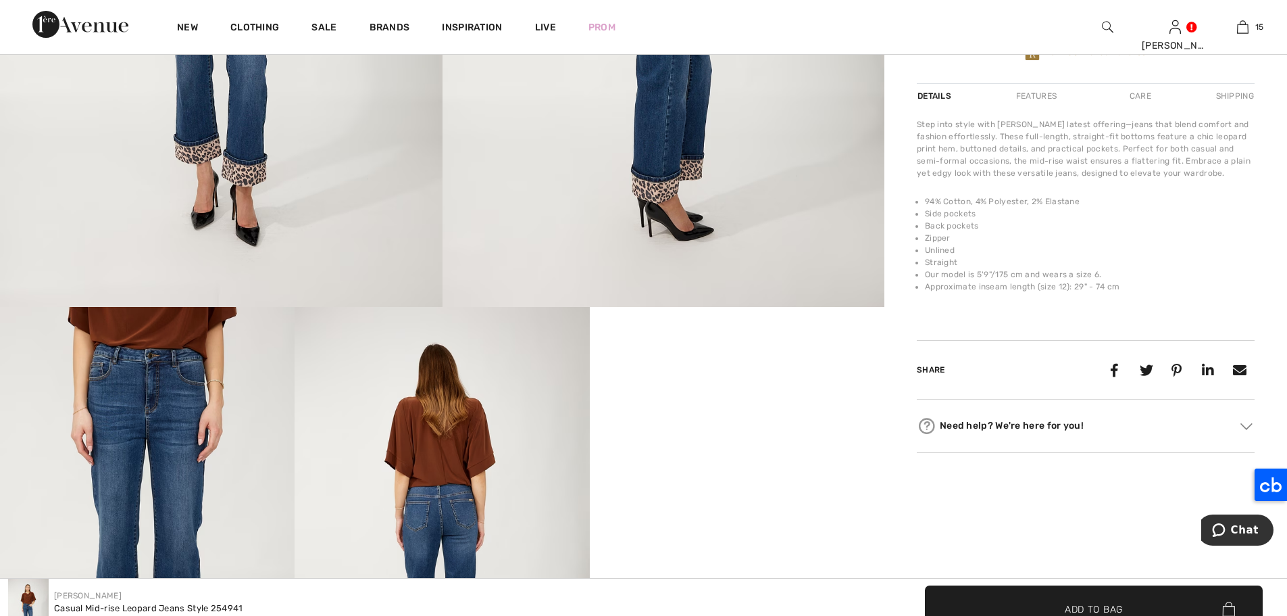
scroll to position [104, 0]
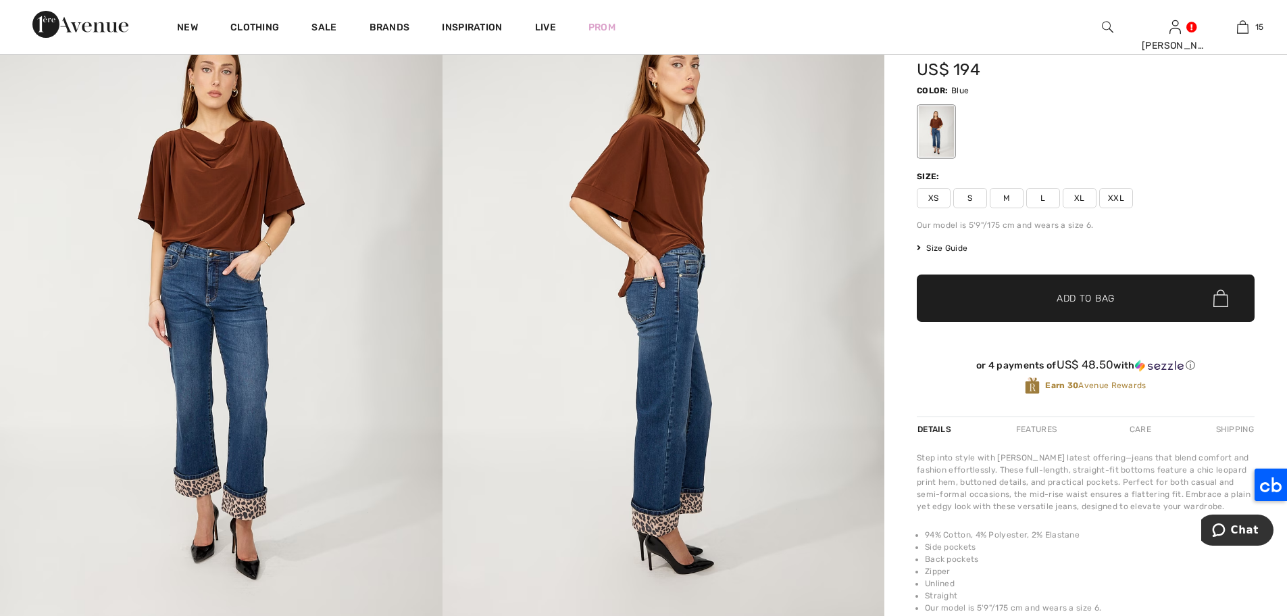
click at [1047, 191] on span "L" at bounding box center [1044, 198] width 34 height 20
click at [1097, 281] on span "✔ Added to Bag Add to Bag" at bounding box center [1086, 297] width 338 height 47
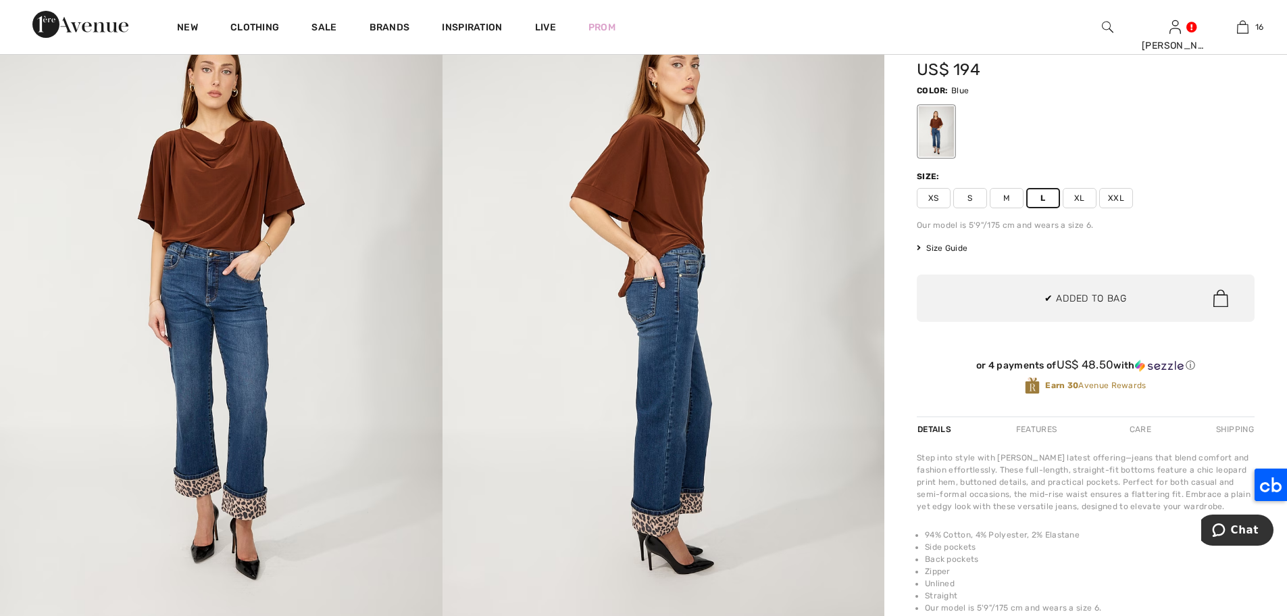
scroll to position [1519, 0]
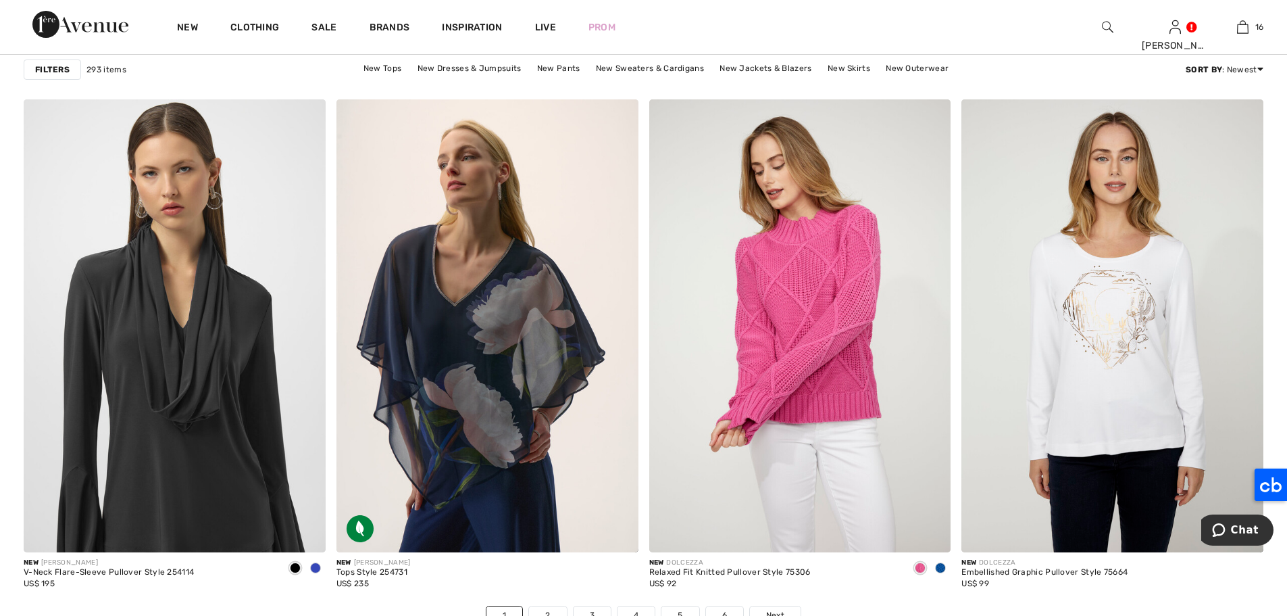
scroll to position [7524, 0]
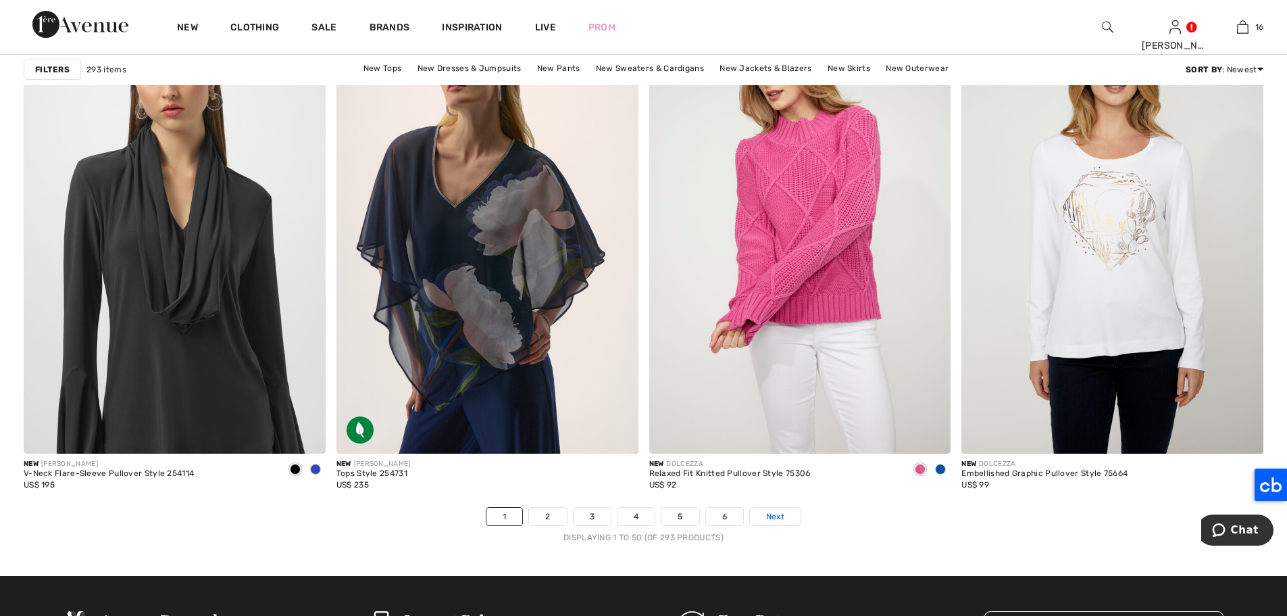
click at [787, 520] on link "Next" at bounding box center [775, 517] width 51 height 18
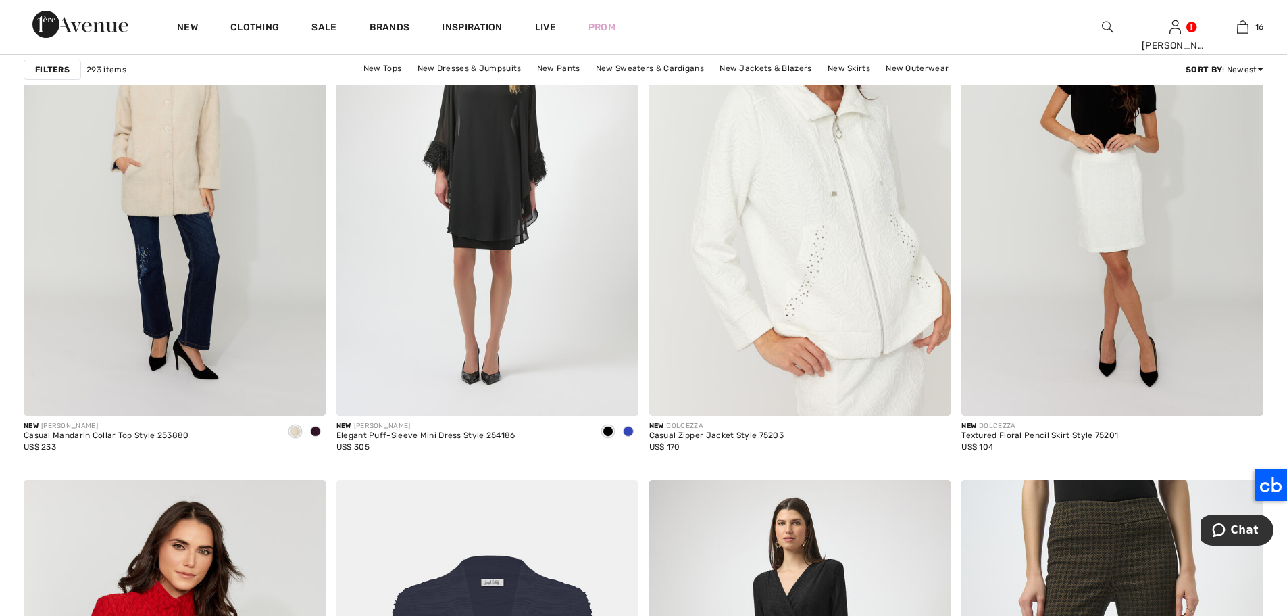
scroll to position [2928, 0]
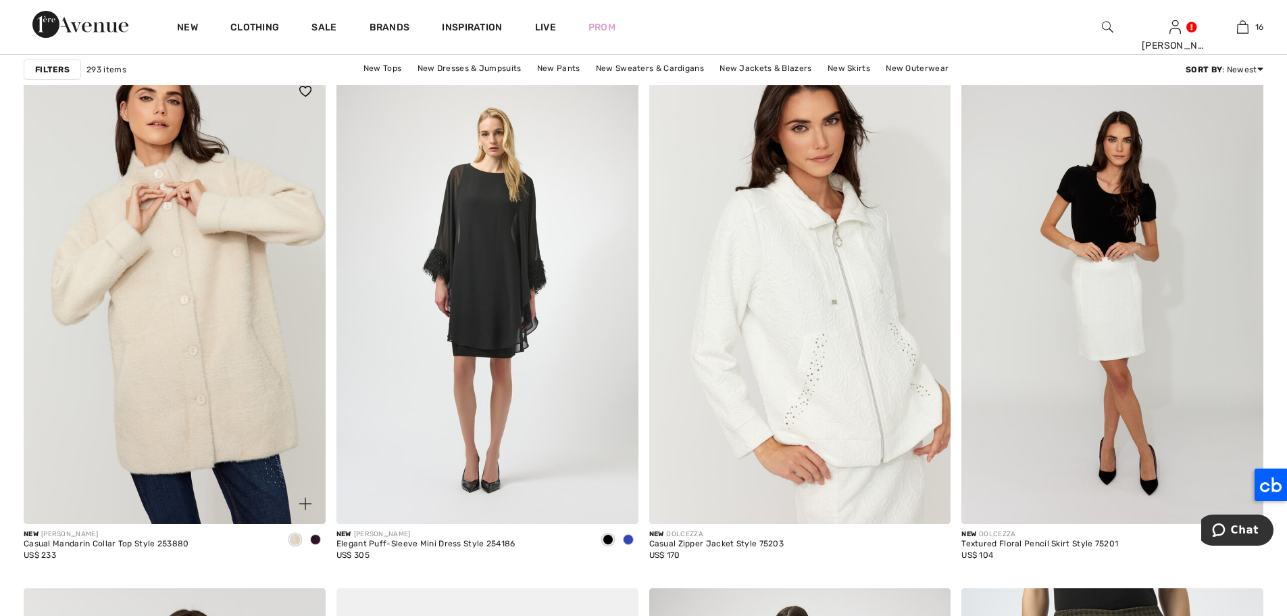
click at [163, 208] on img at bounding box center [175, 297] width 302 height 453
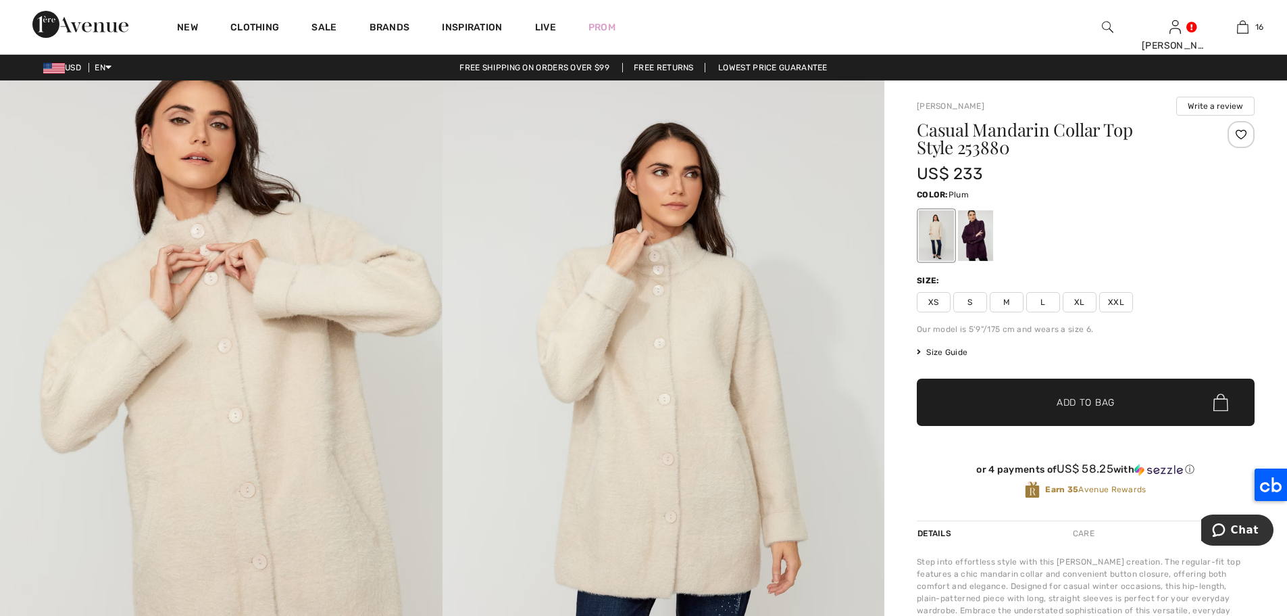
click at [962, 227] on div at bounding box center [975, 235] width 35 height 51
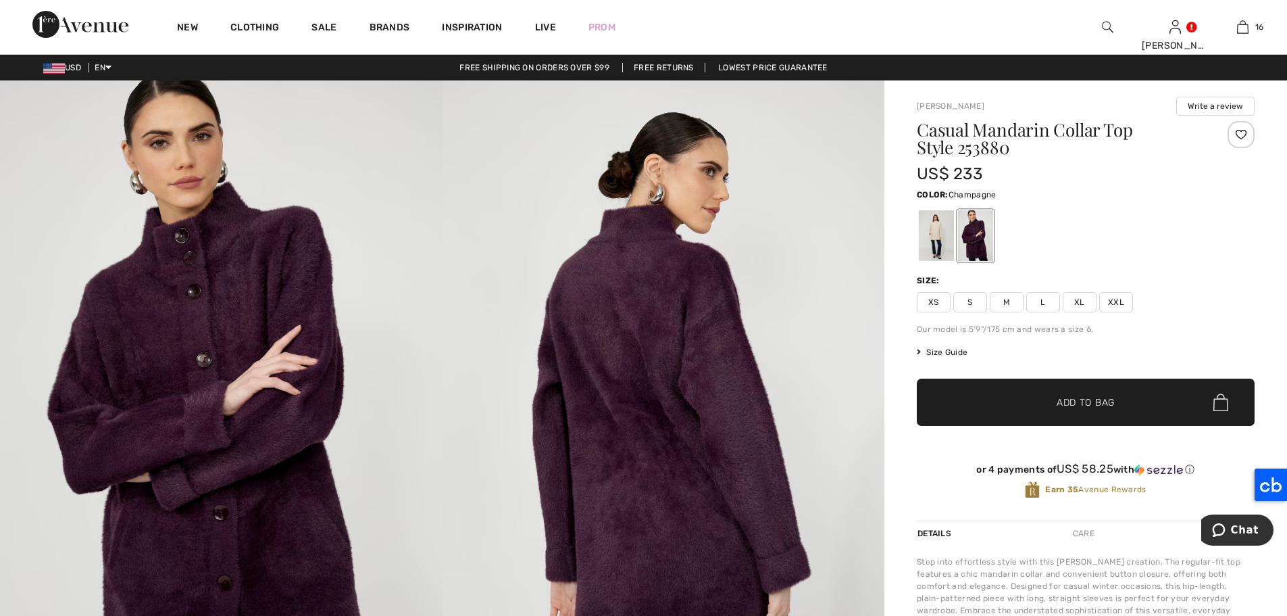
click at [920, 237] on div at bounding box center [936, 235] width 35 height 51
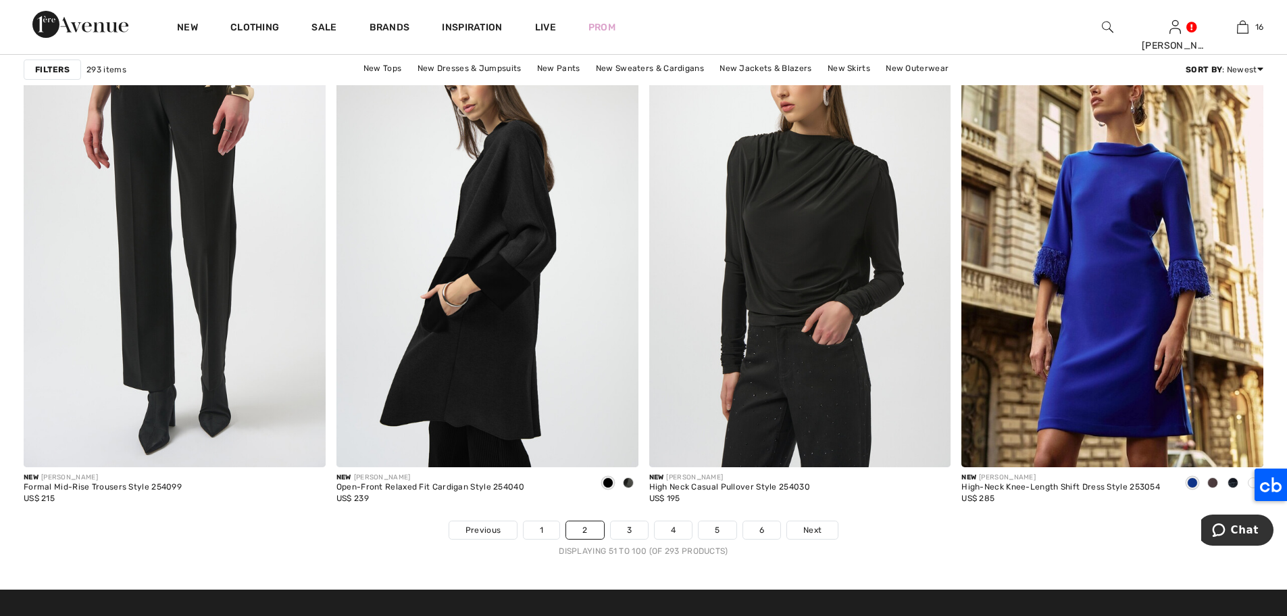
scroll to position [7520, 0]
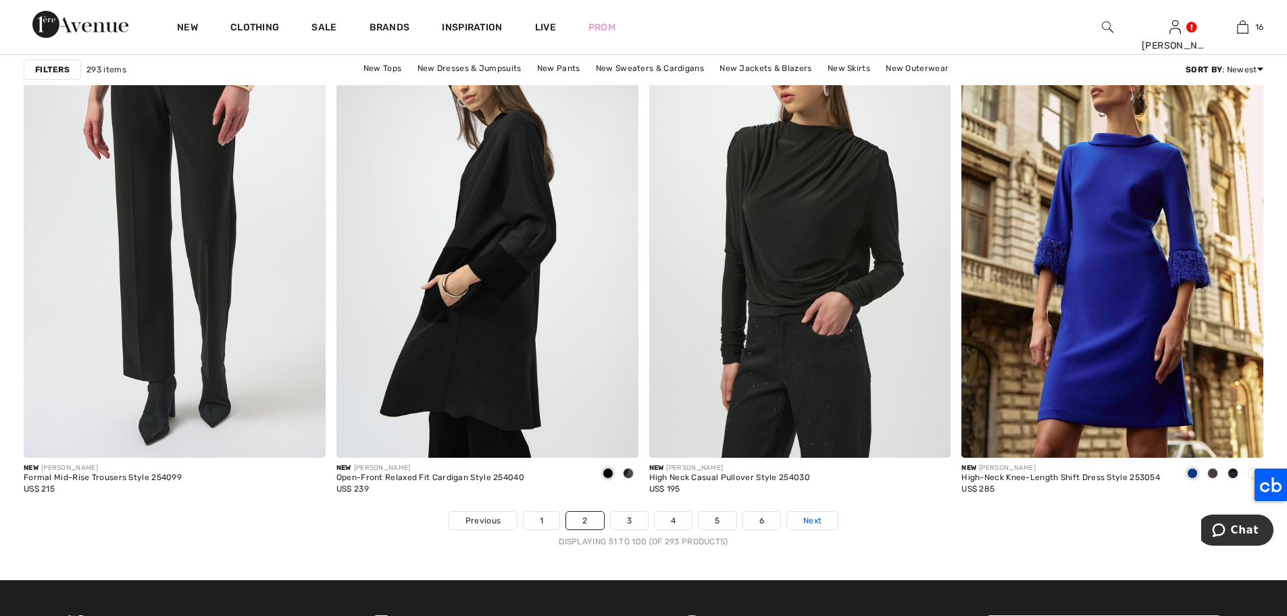
click at [816, 518] on span "Next" at bounding box center [813, 520] width 18 height 12
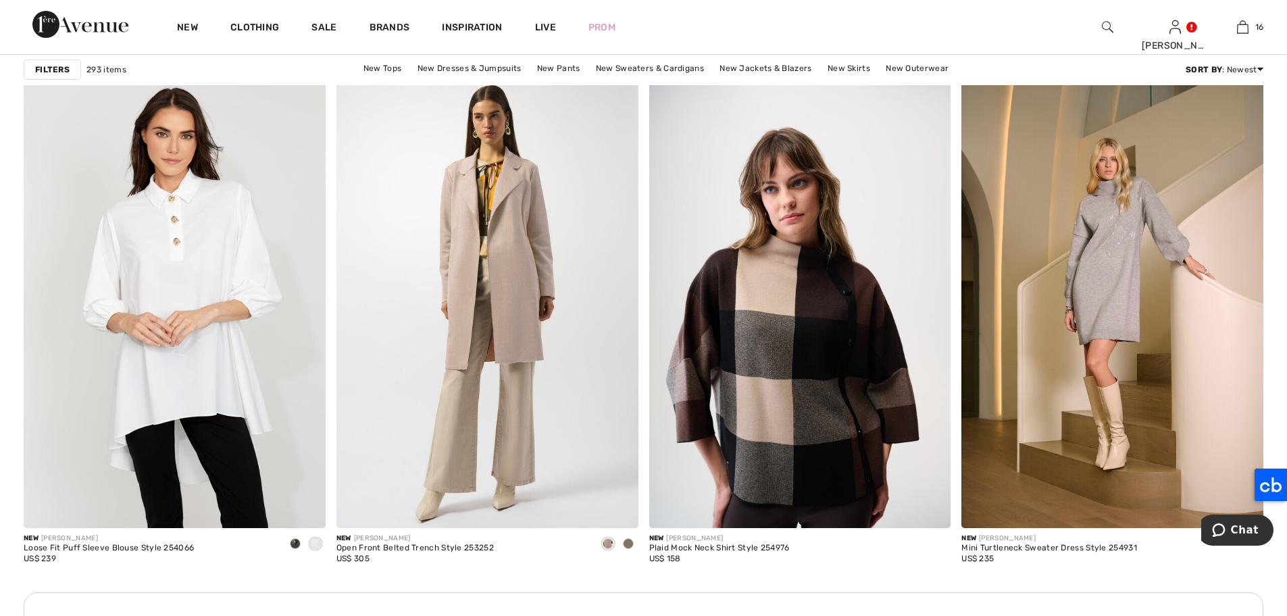
scroll to position [1735, 0]
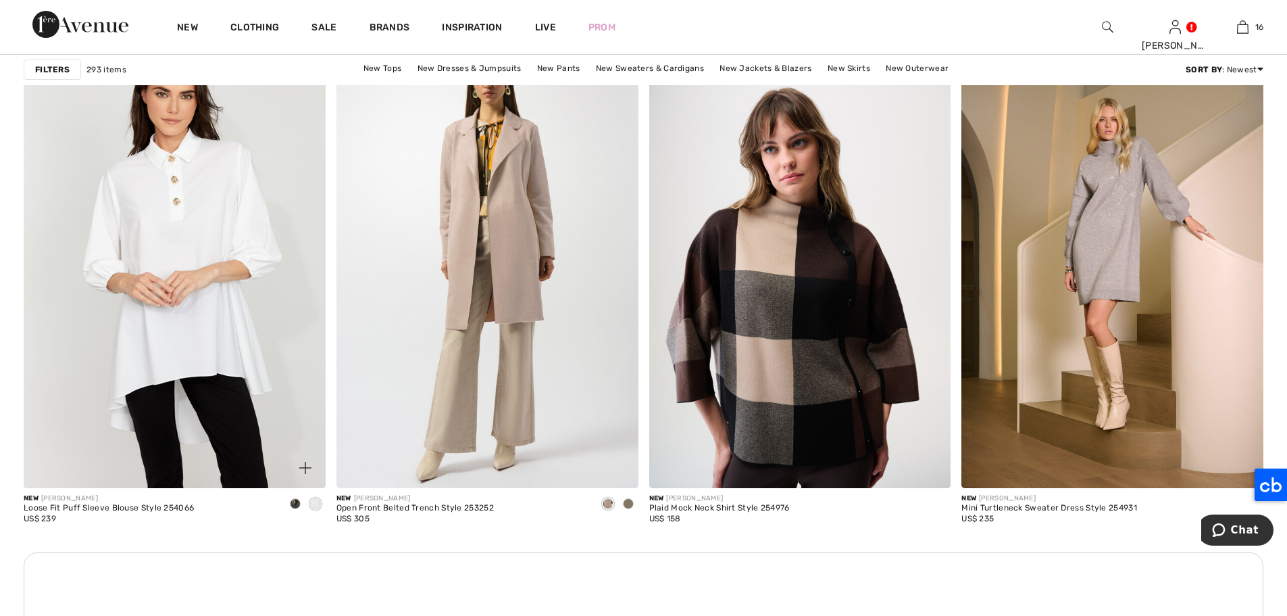
click at [290, 502] on span at bounding box center [295, 503] width 11 height 11
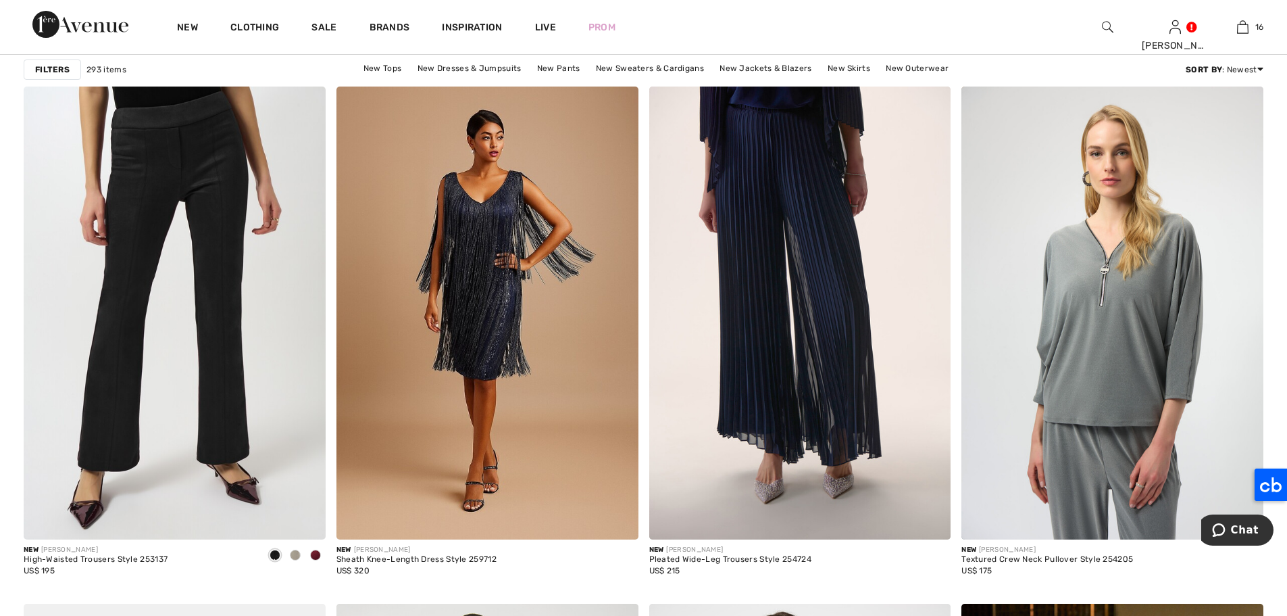
scroll to position [2336, 0]
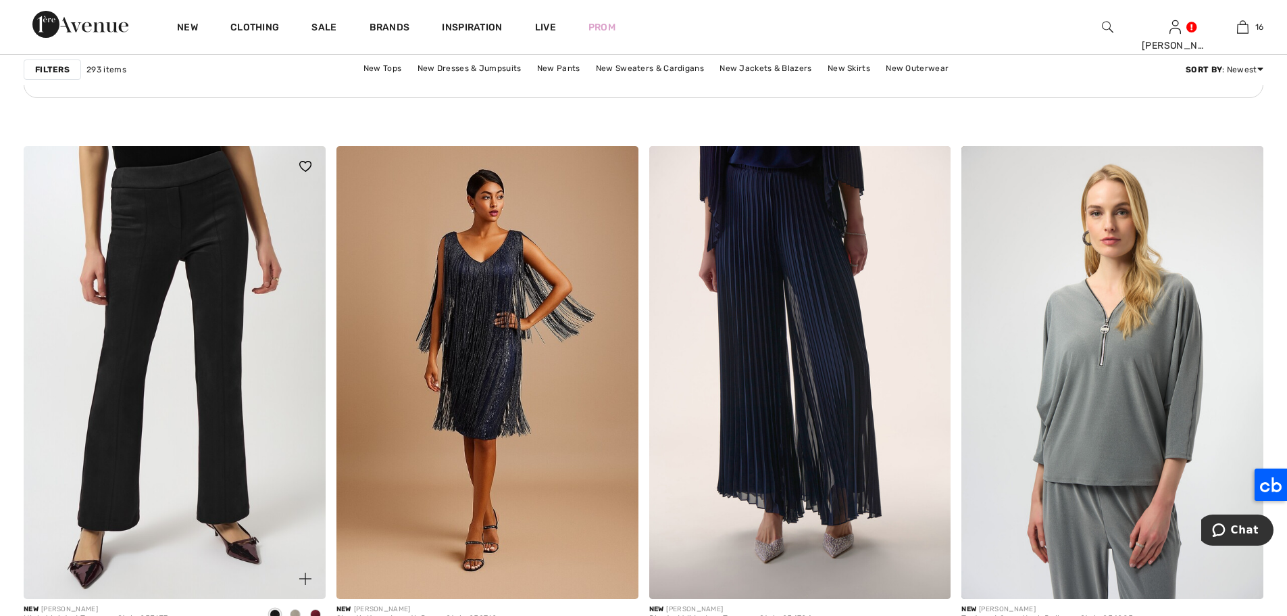
click at [178, 264] on img at bounding box center [175, 372] width 302 height 453
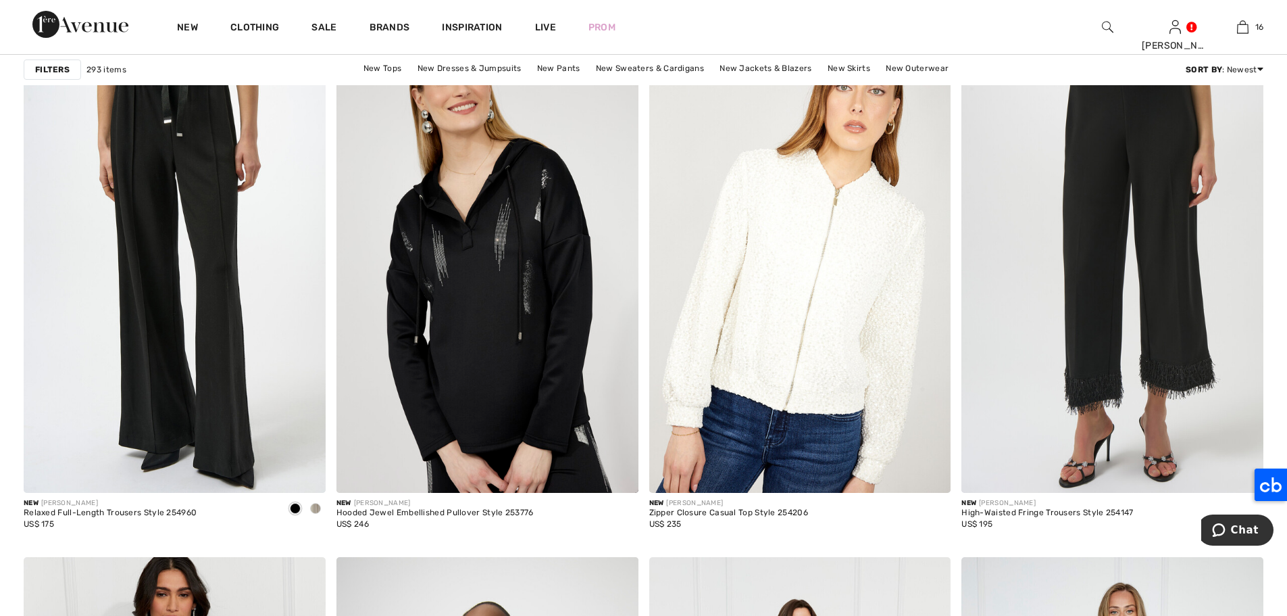
scroll to position [6978, 0]
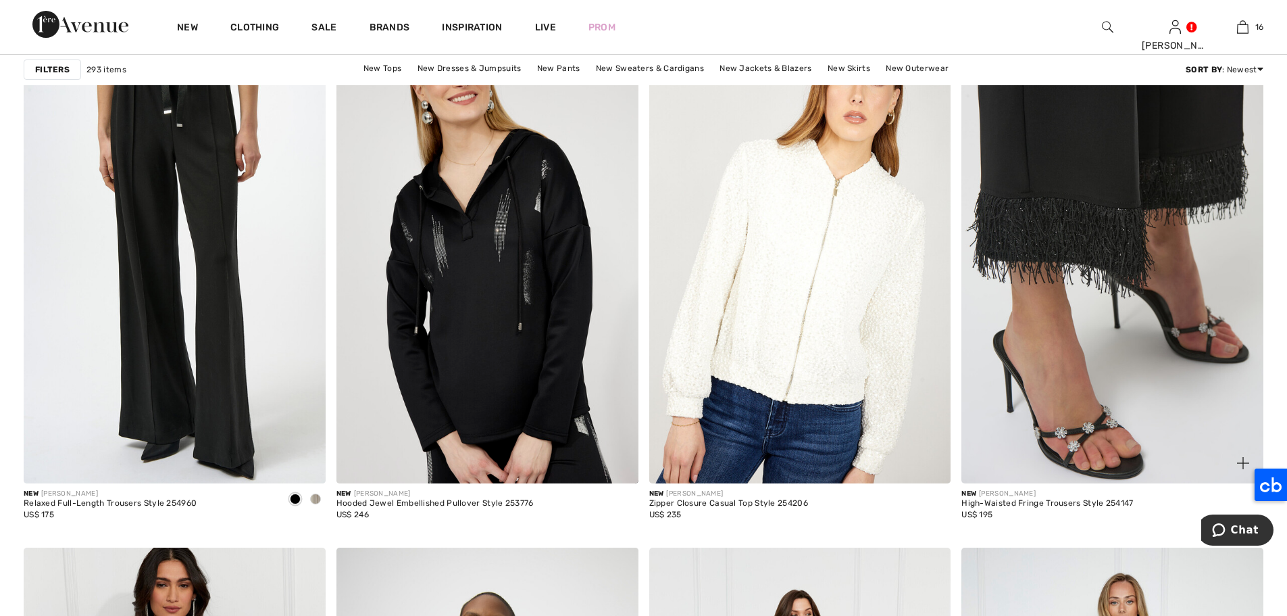
click at [1066, 334] on img at bounding box center [1113, 256] width 302 height 453
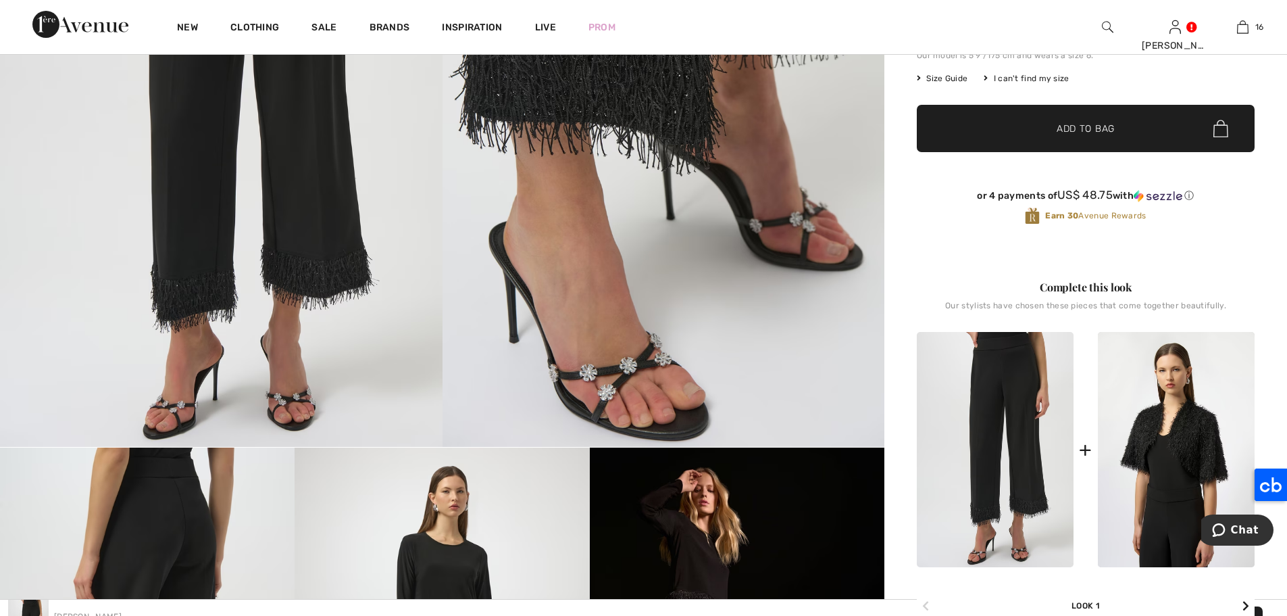
scroll to position [206, 0]
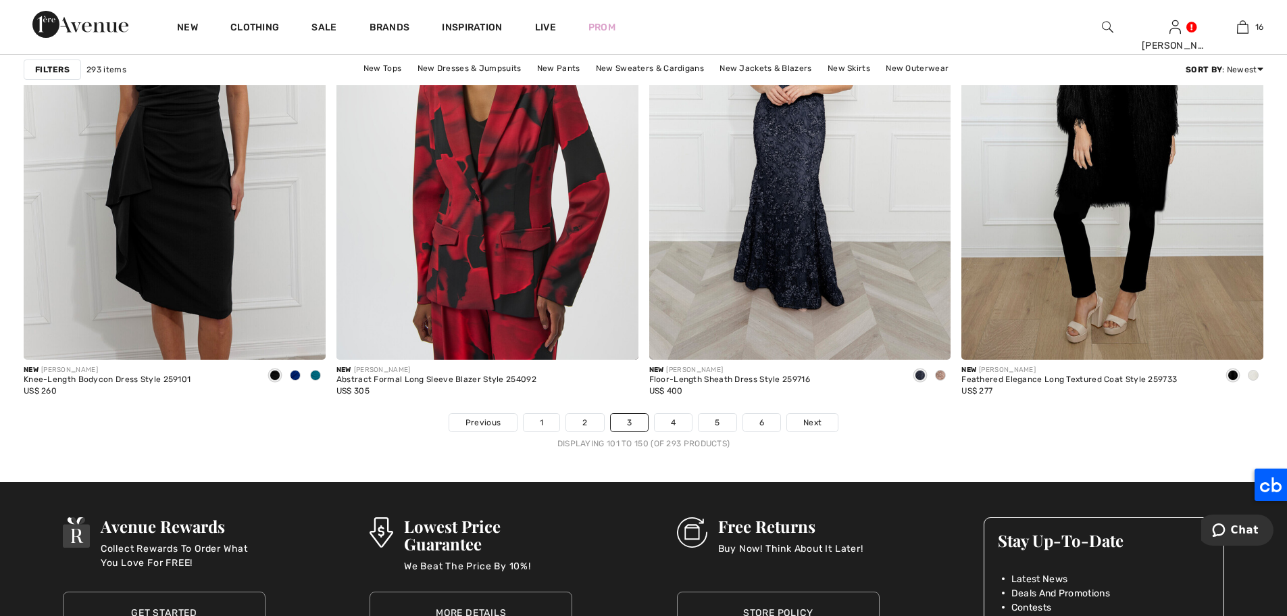
scroll to position [7648, 0]
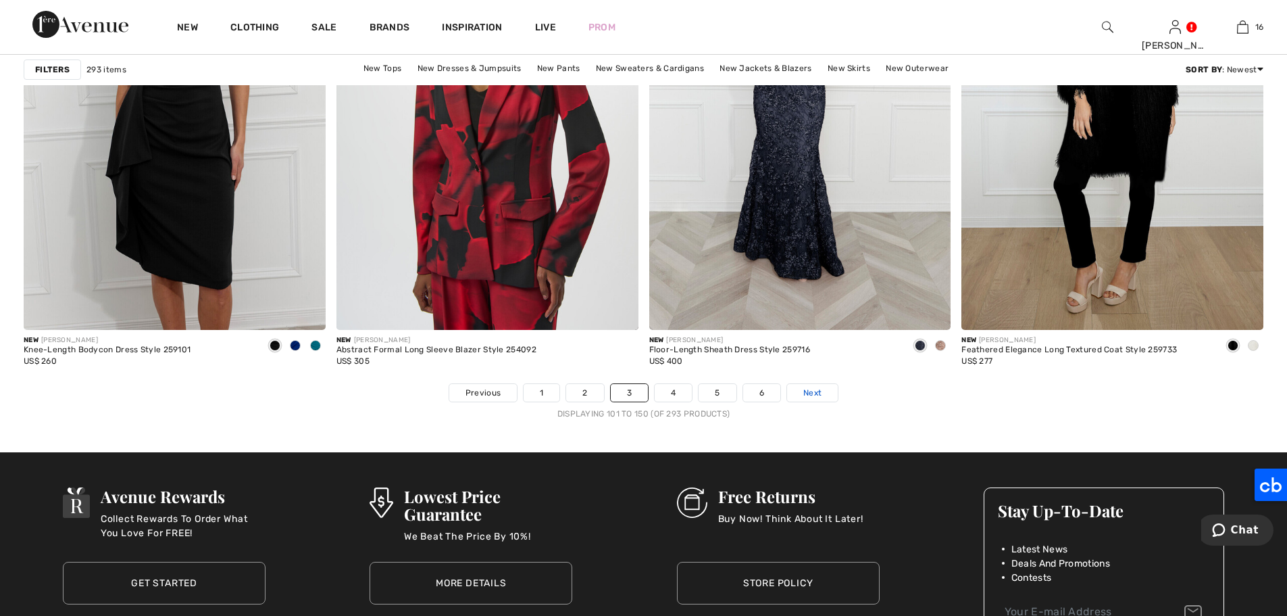
click at [810, 390] on span "Next" at bounding box center [813, 393] width 18 height 12
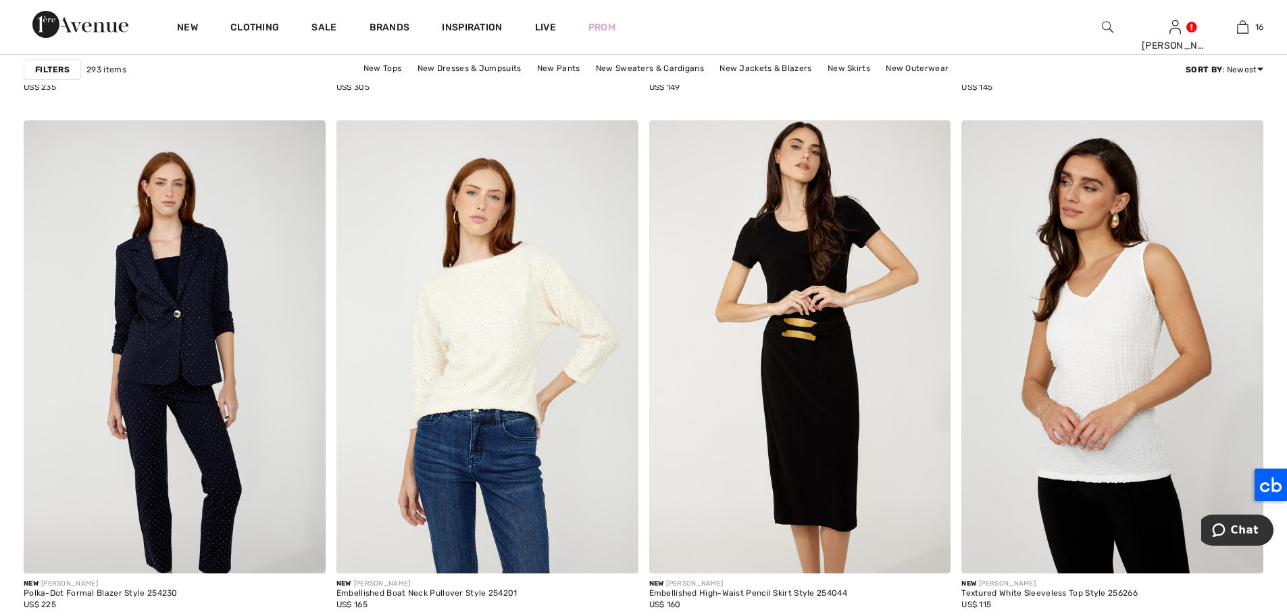
scroll to position [2996, 0]
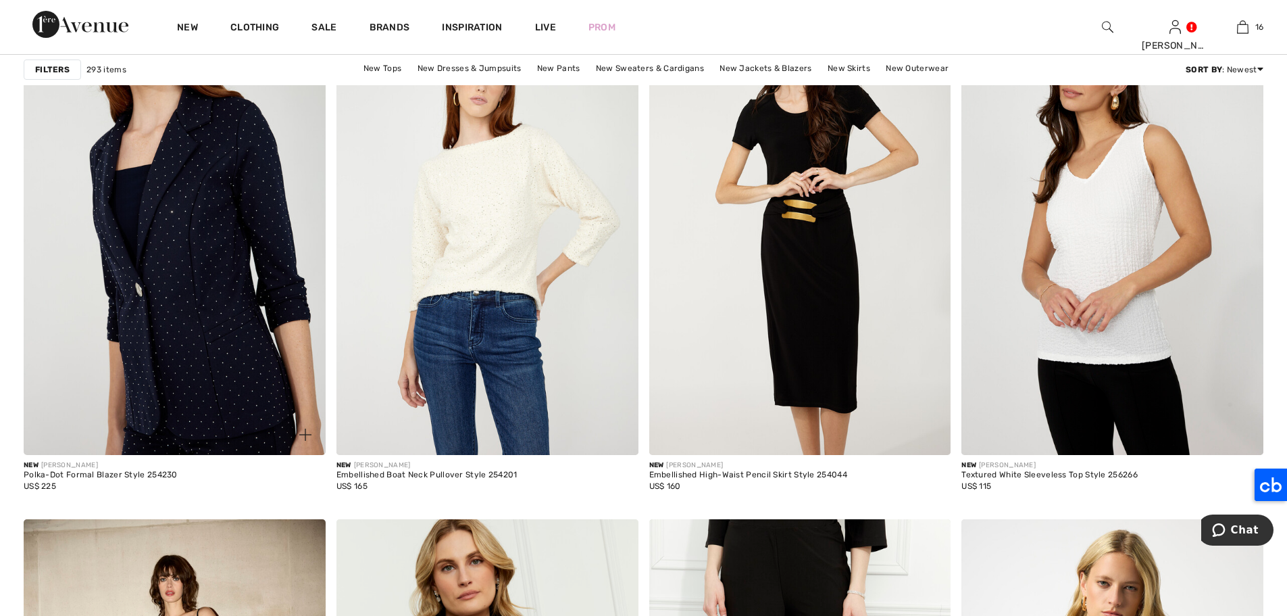
click at [199, 176] on img at bounding box center [175, 228] width 302 height 453
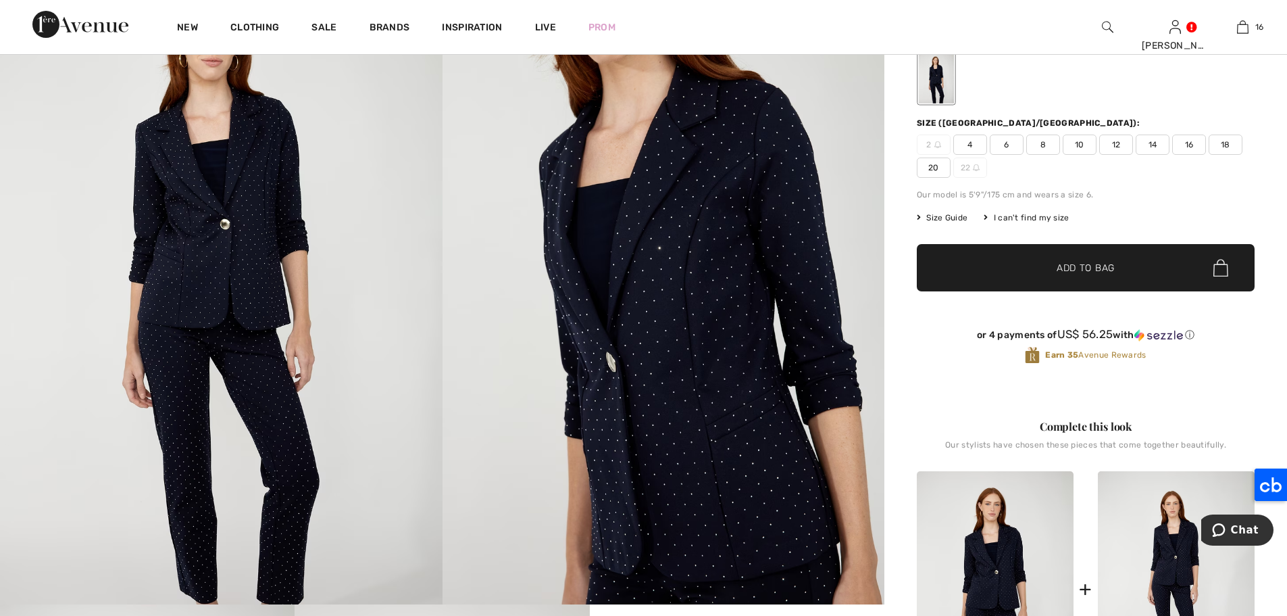
scroll to position [84, 0]
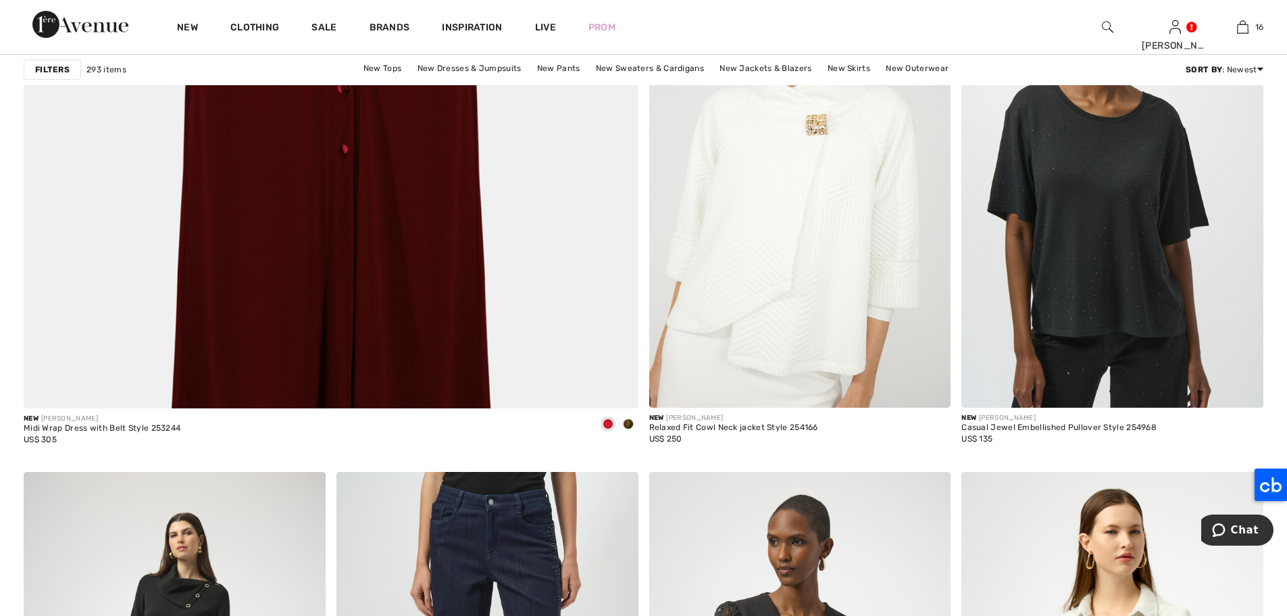
scroll to position [4731, 0]
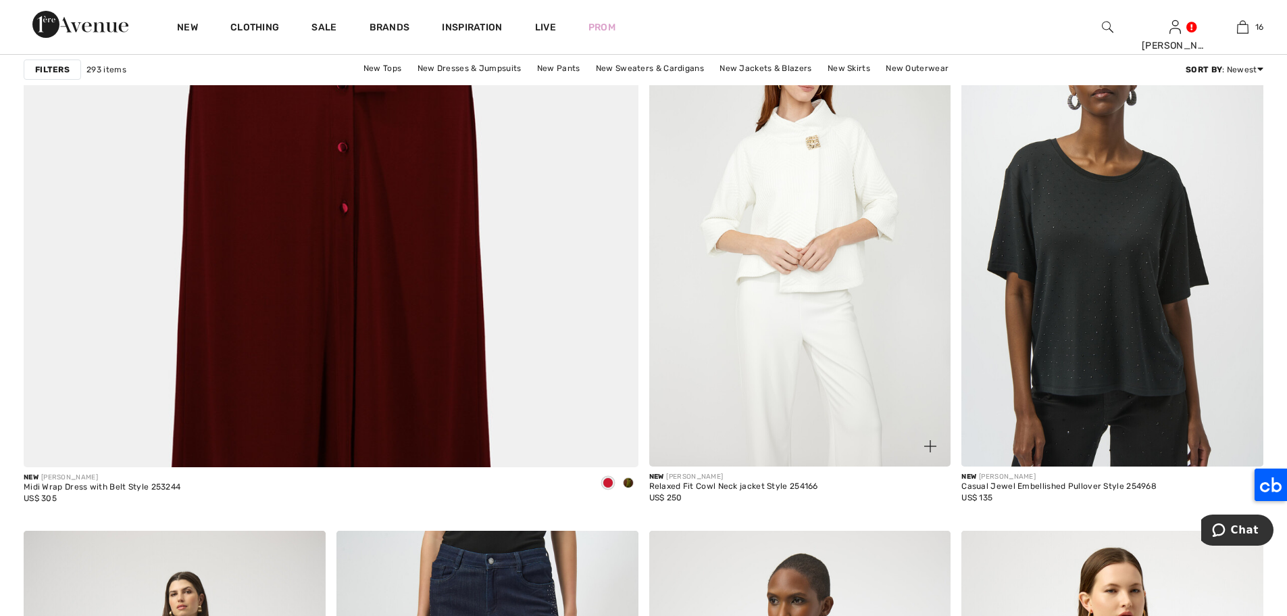
click at [758, 282] on img at bounding box center [800, 240] width 302 height 453
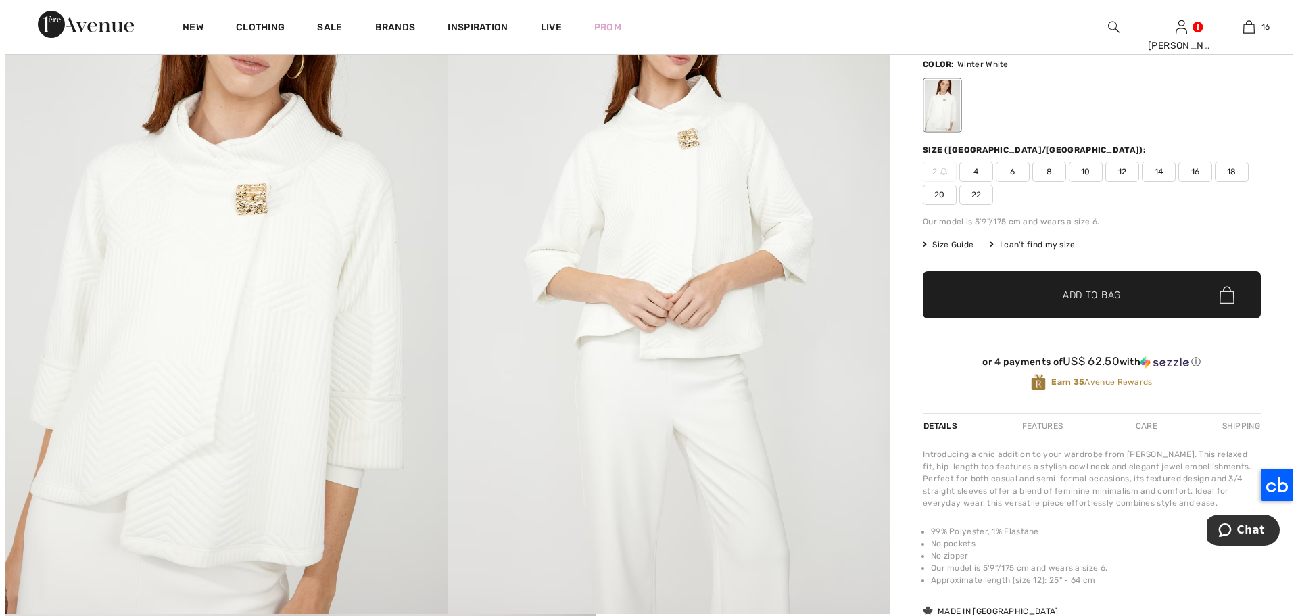
scroll to position [119, 0]
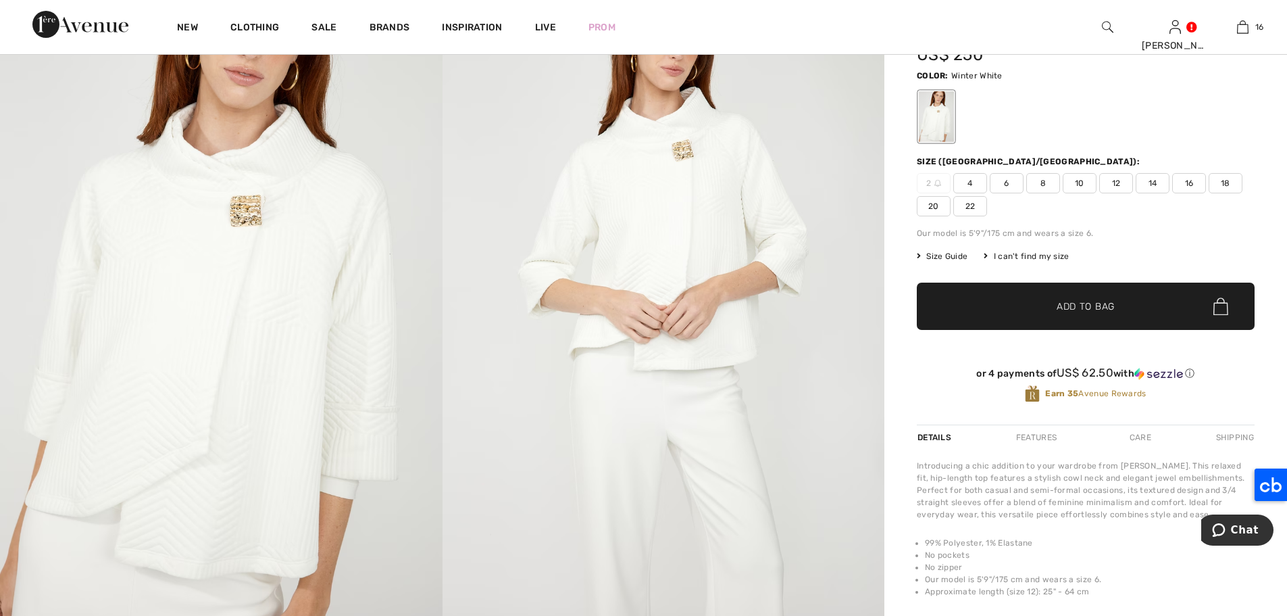
click at [672, 220] on img at bounding box center [664, 293] width 443 height 664
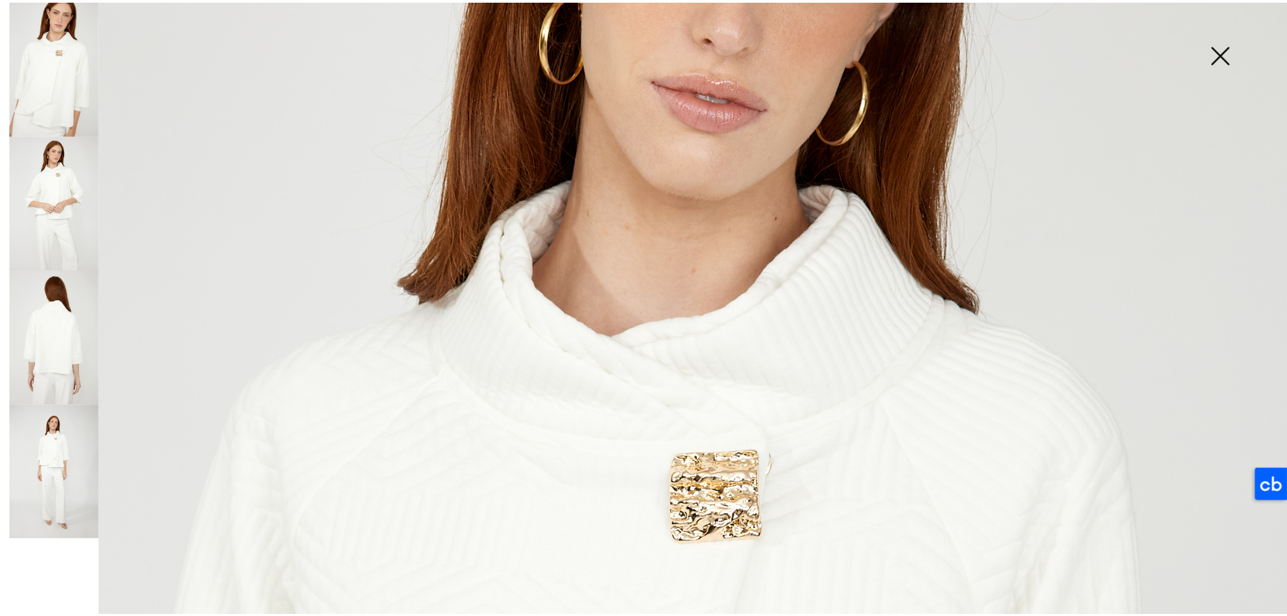
scroll to position [227, 0]
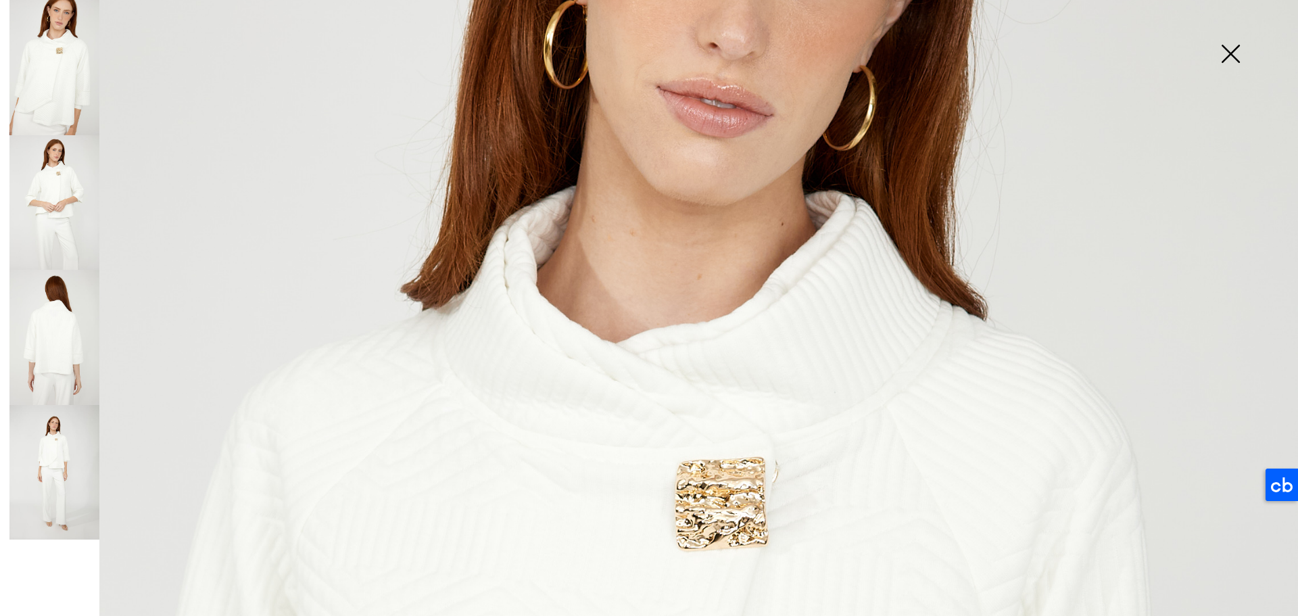
click at [71, 189] on img at bounding box center [54, 202] width 90 height 135
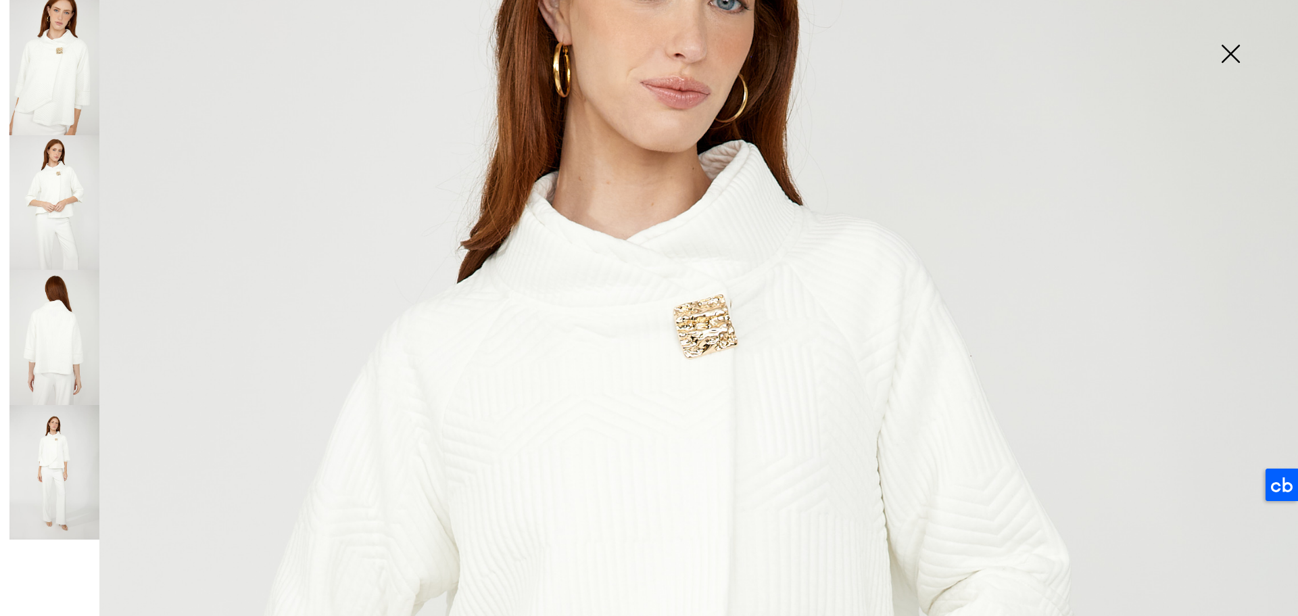
click at [62, 330] on img at bounding box center [54, 337] width 90 height 135
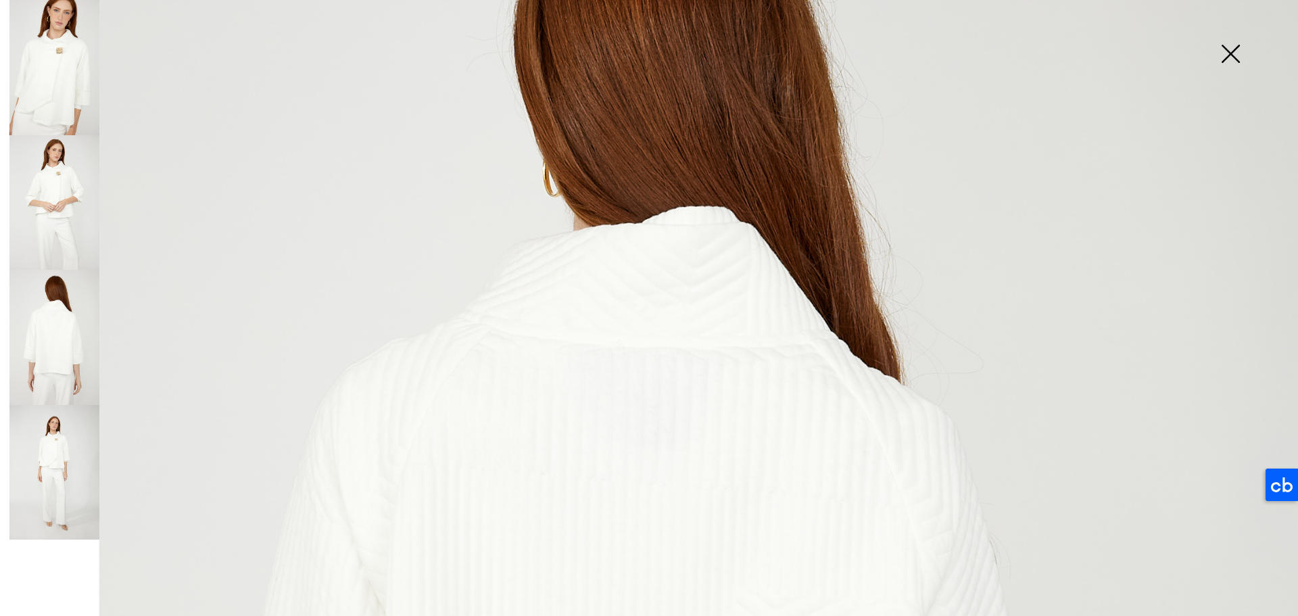
click at [1220, 66] on img at bounding box center [1230, 55] width 68 height 70
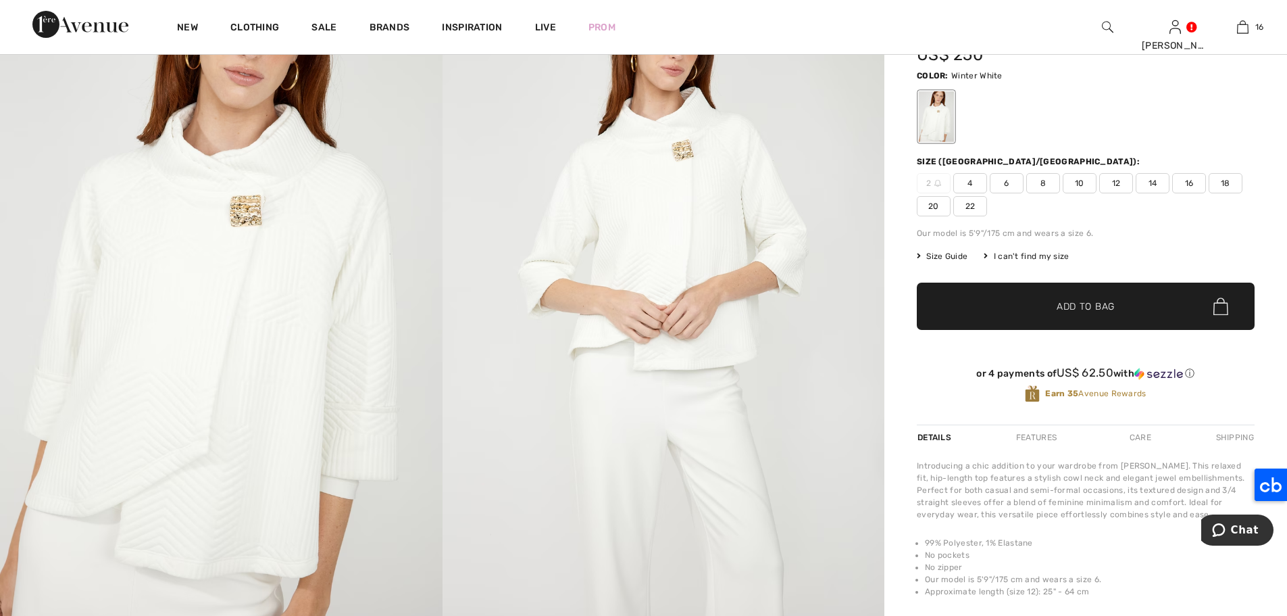
click at [1160, 180] on span "14" at bounding box center [1153, 183] width 34 height 20
click at [1162, 314] on span "✔ Added to Bag Add to Bag" at bounding box center [1086, 305] width 338 height 47
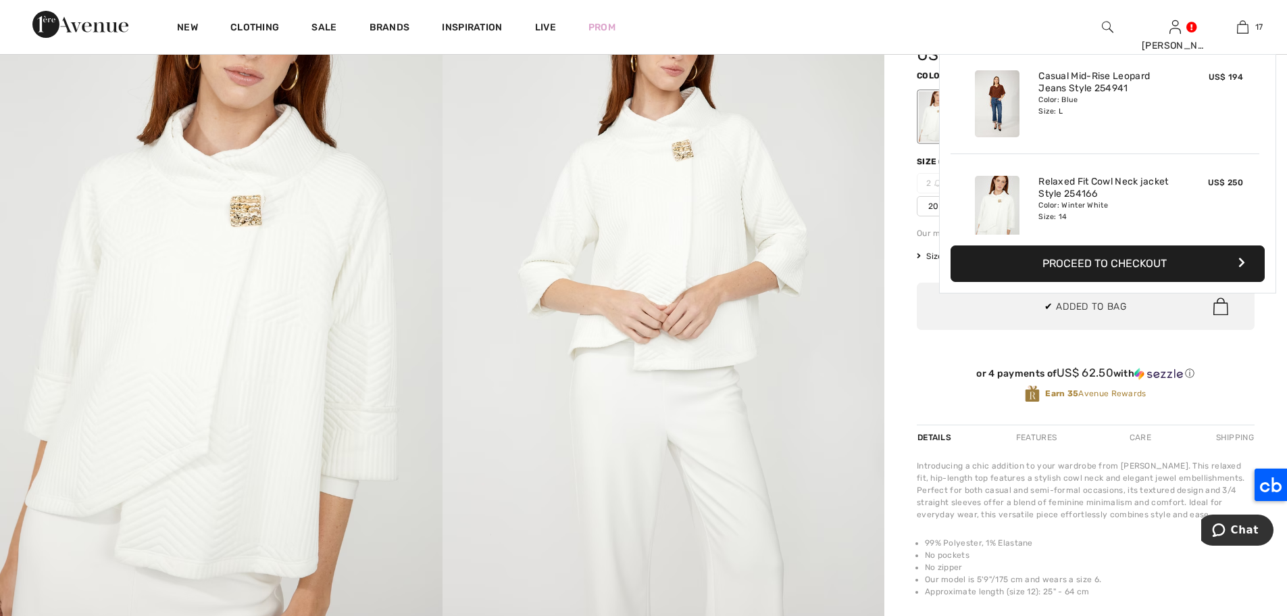
scroll to position [1624, 0]
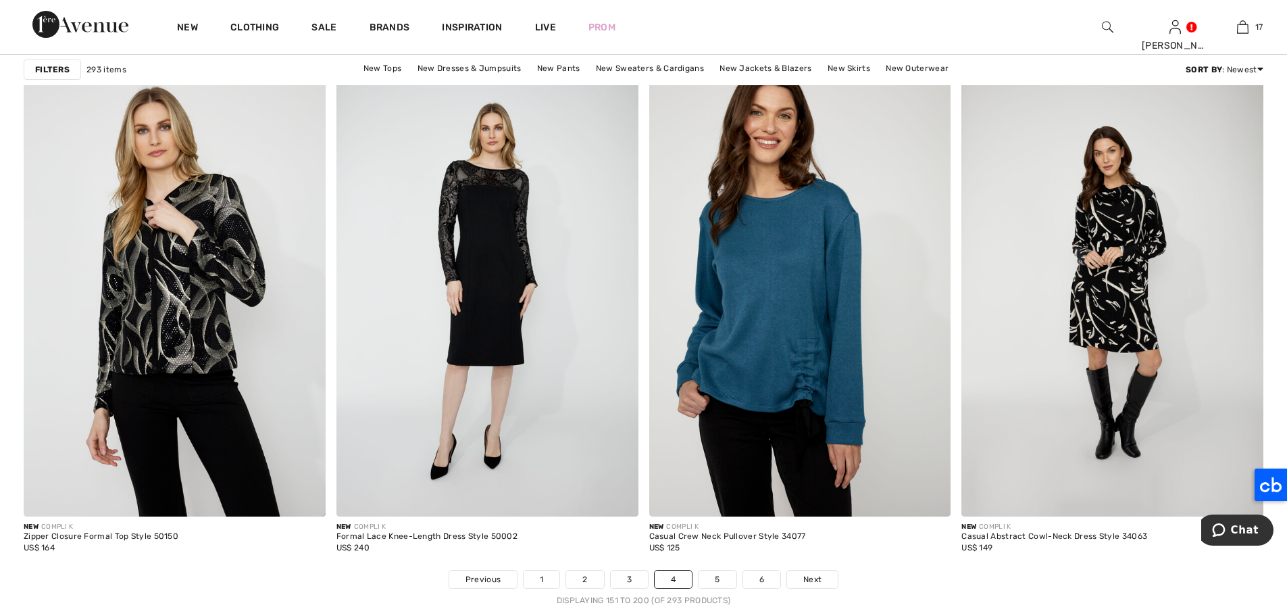
scroll to position [7491, 0]
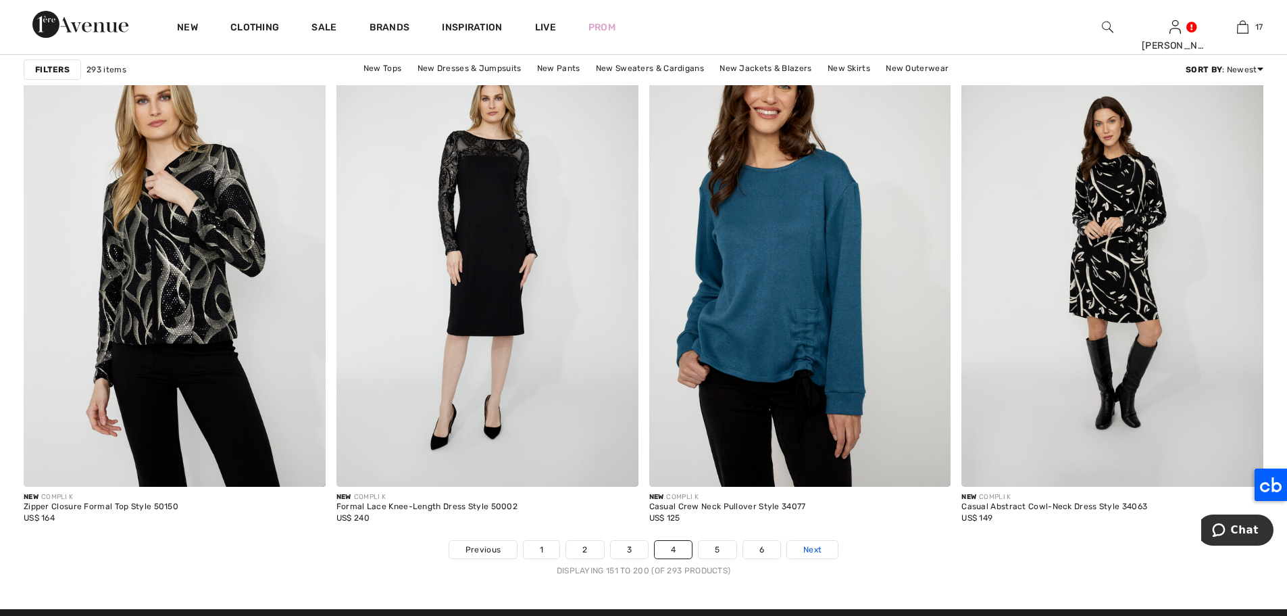
click span "Next"
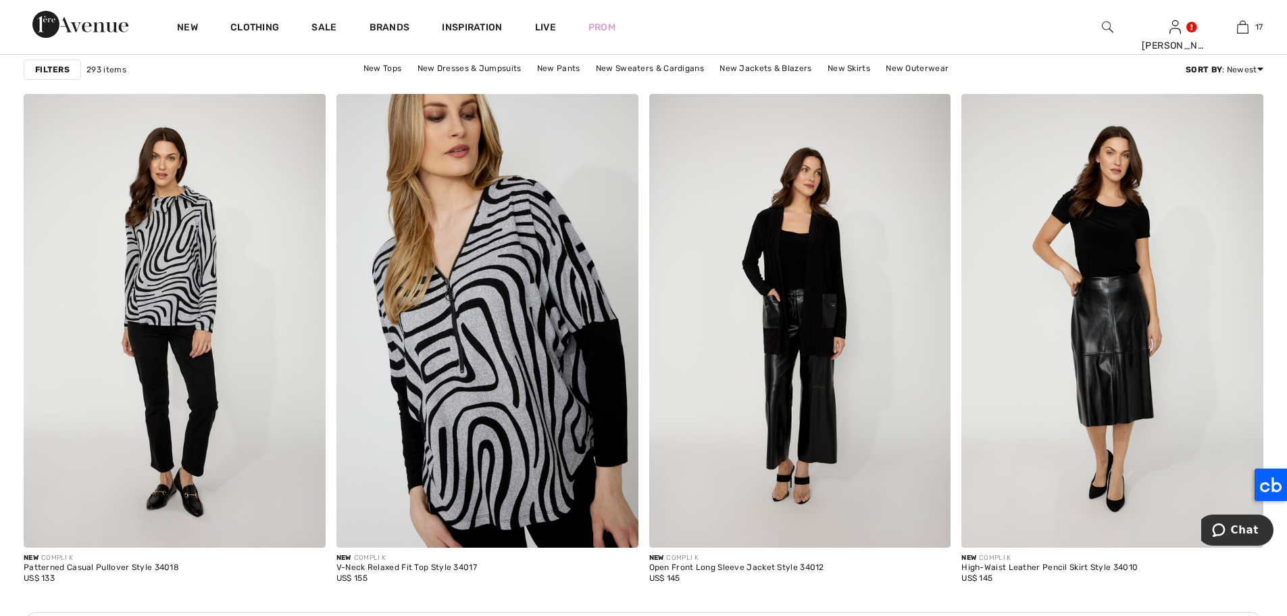
scroll to position [1784, 0]
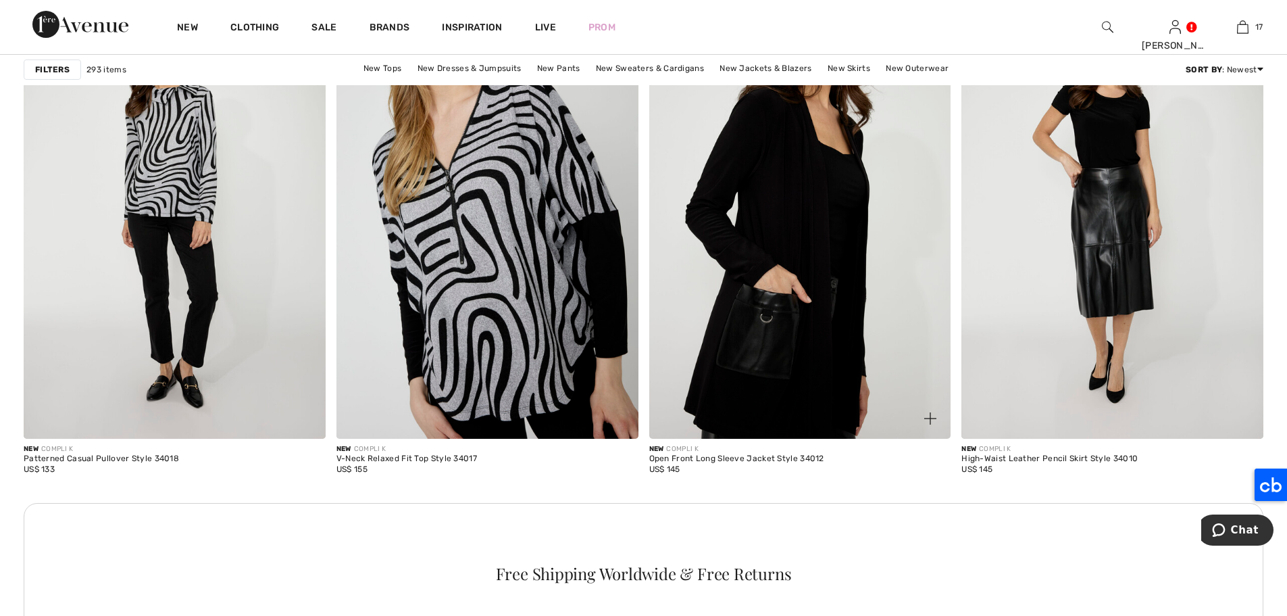
click at [789, 240] on img at bounding box center [800, 211] width 302 height 453
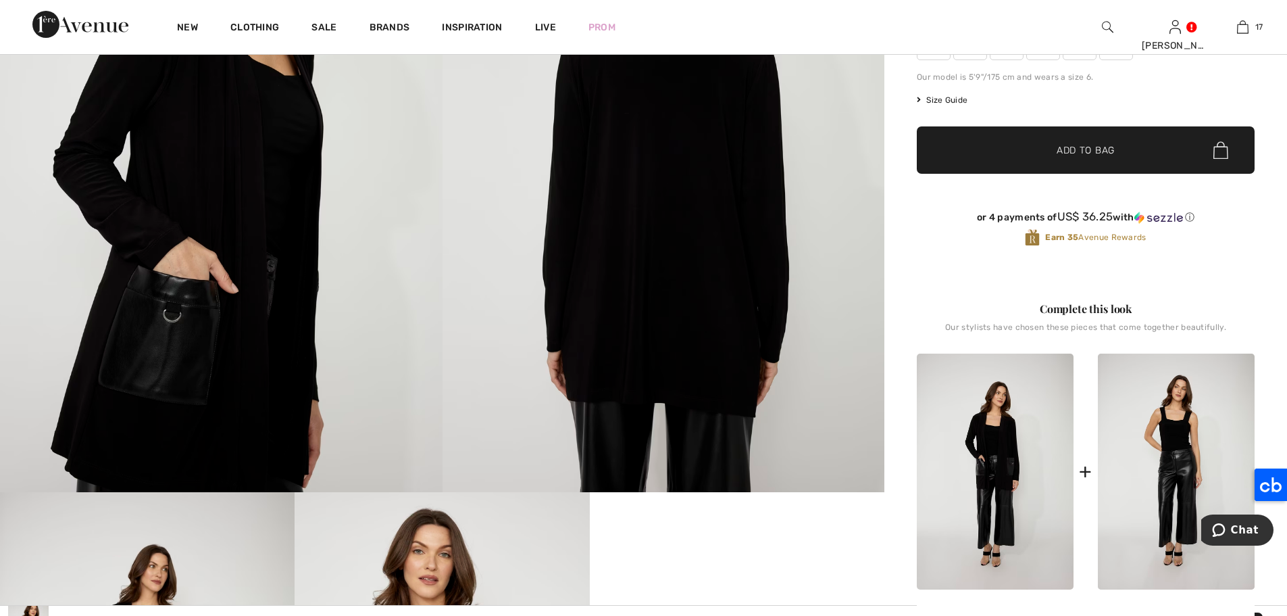
scroll to position [114, 0]
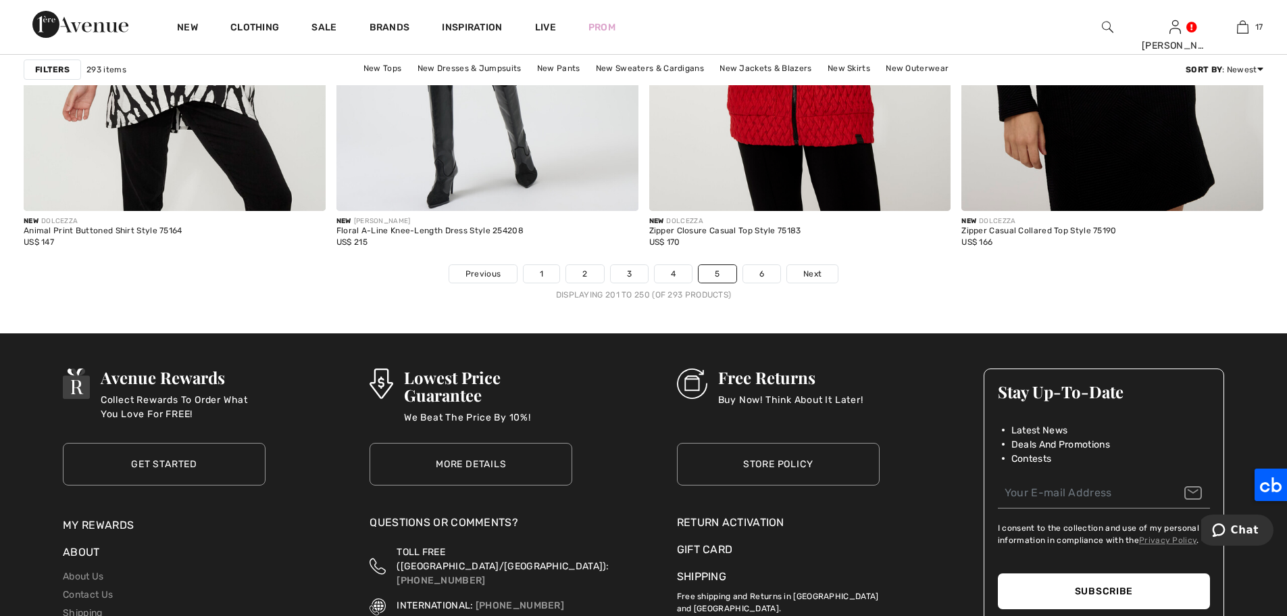
scroll to position [7747, 0]
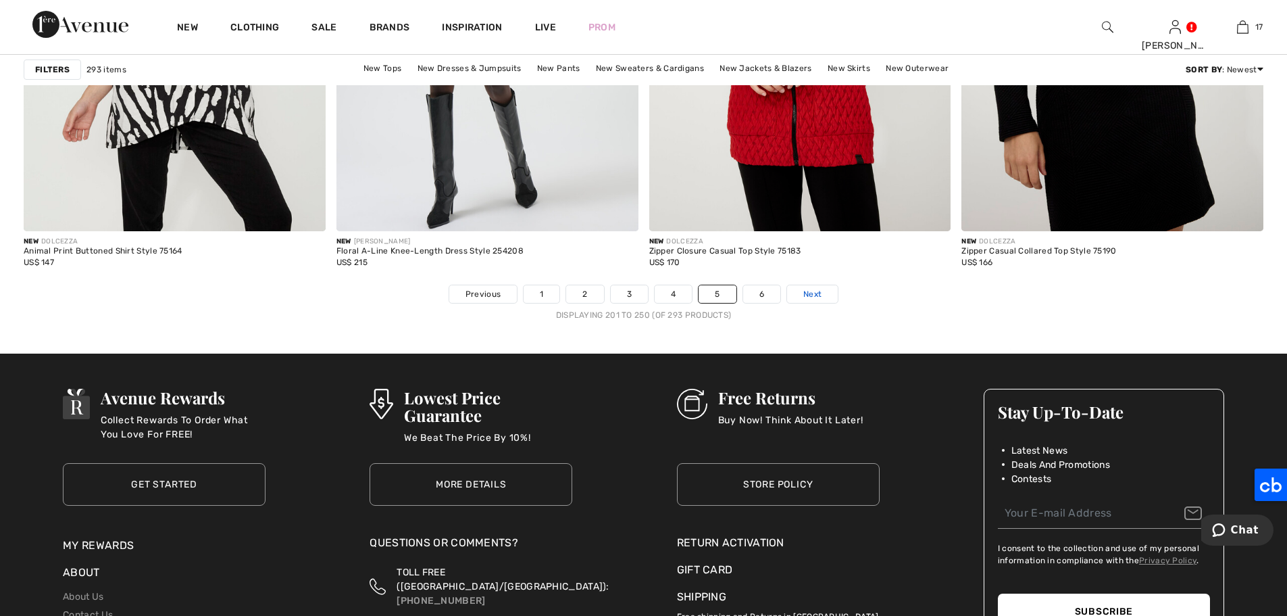
click at [818, 293] on span "Next" at bounding box center [813, 294] width 18 height 12
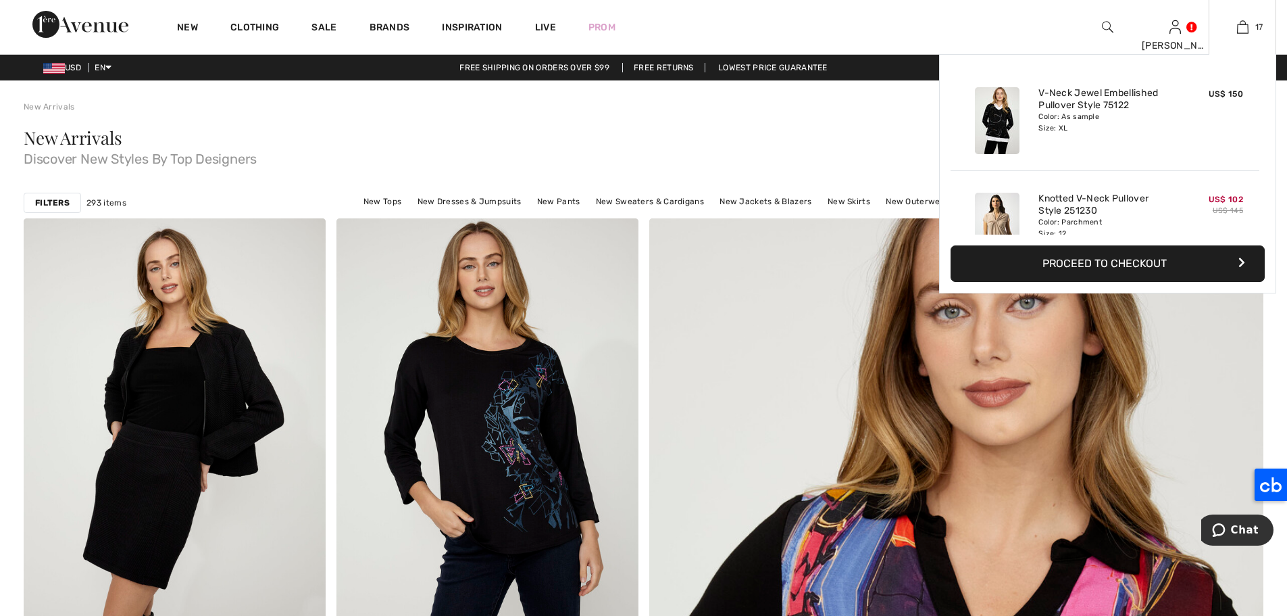
click at [1229, 5] on div "17 Added to Bag Dolcezza V-neck Jewel Embellished Pullover Style 75122 US$ 150 …" at bounding box center [1243, 27] width 68 height 54
click at [1229, 26] on link "17" at bounding box center [1243, 27] width 66 height 16
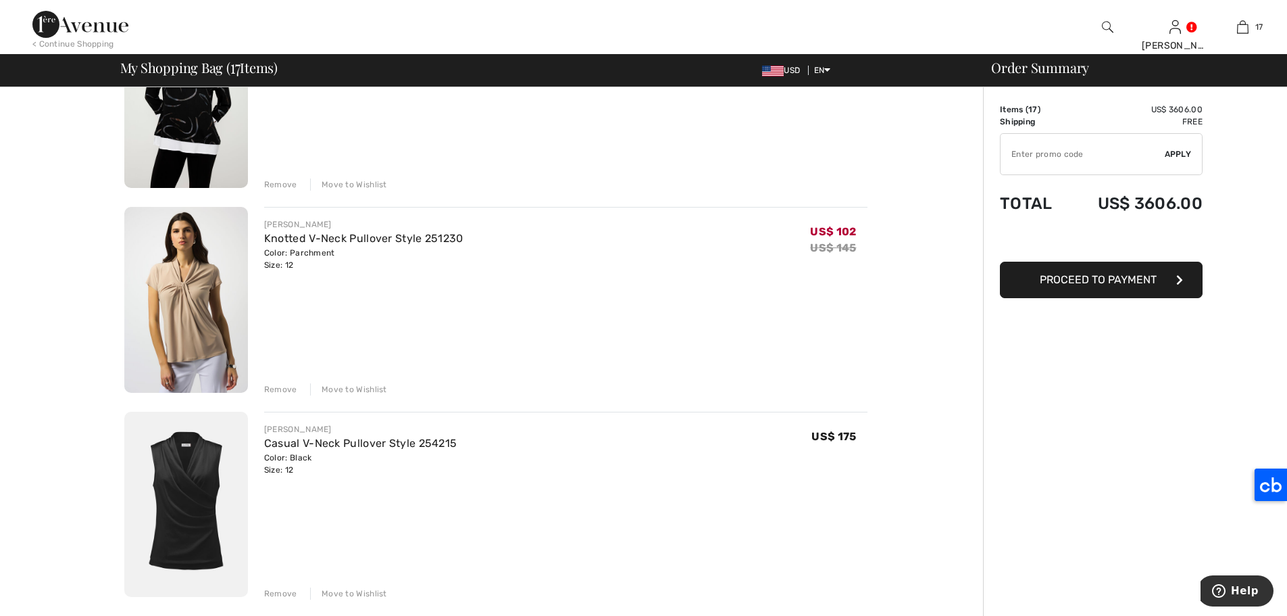
scroll to position [272, 0]
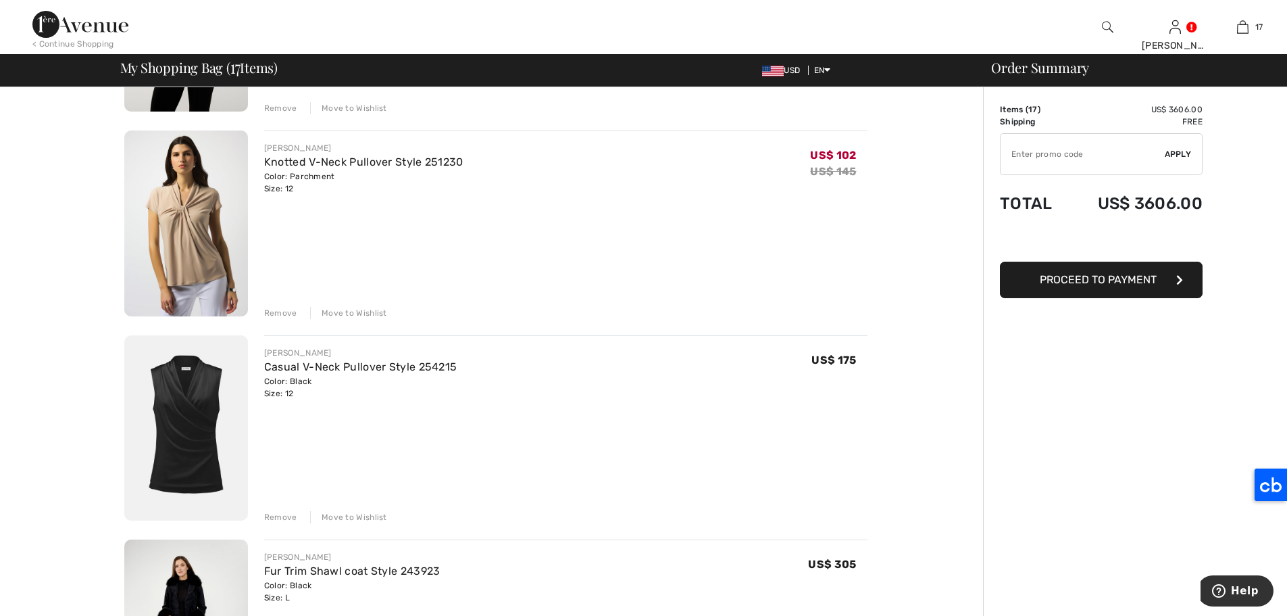
click at [335, 515] on div "Move to Wishlist" at bounding box center [348, 517] width 77 height 12
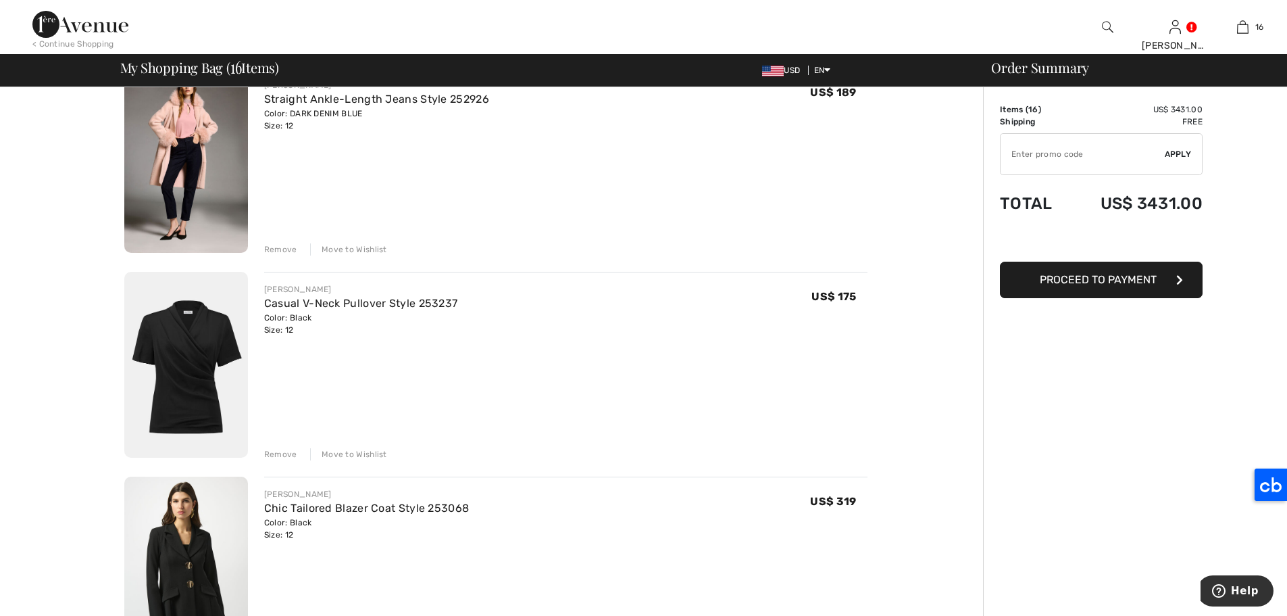
scroll to position [759, 0]
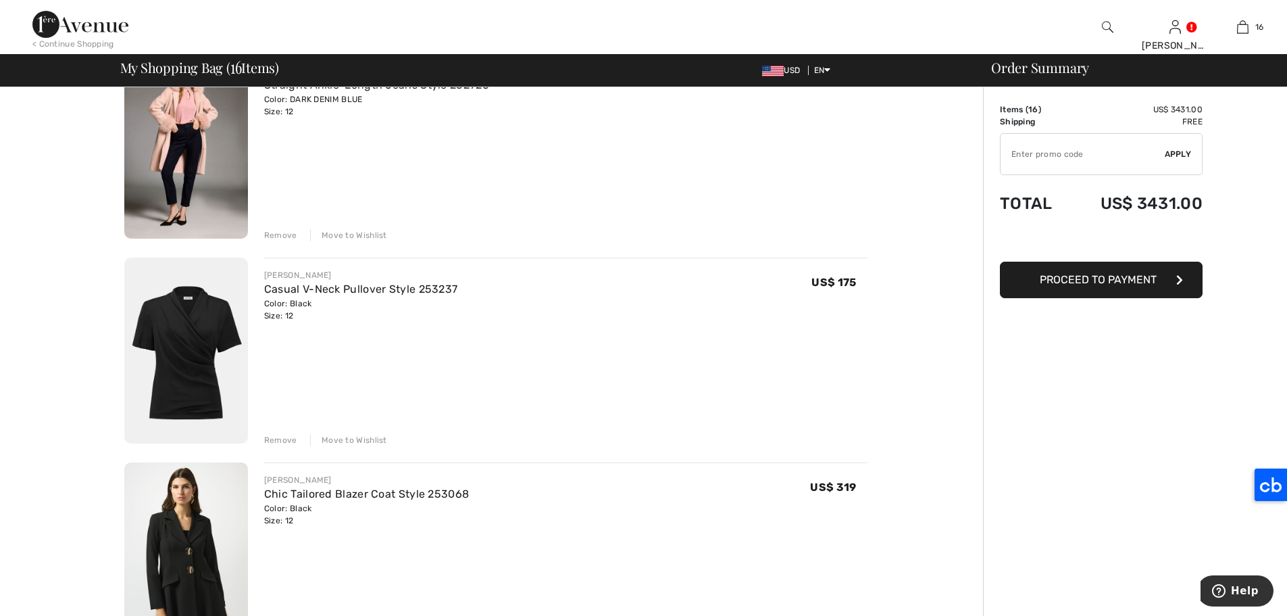
click at [359, 436] on div "Move to Wishlist" at bounding box center [348, 440] width 77 height 12
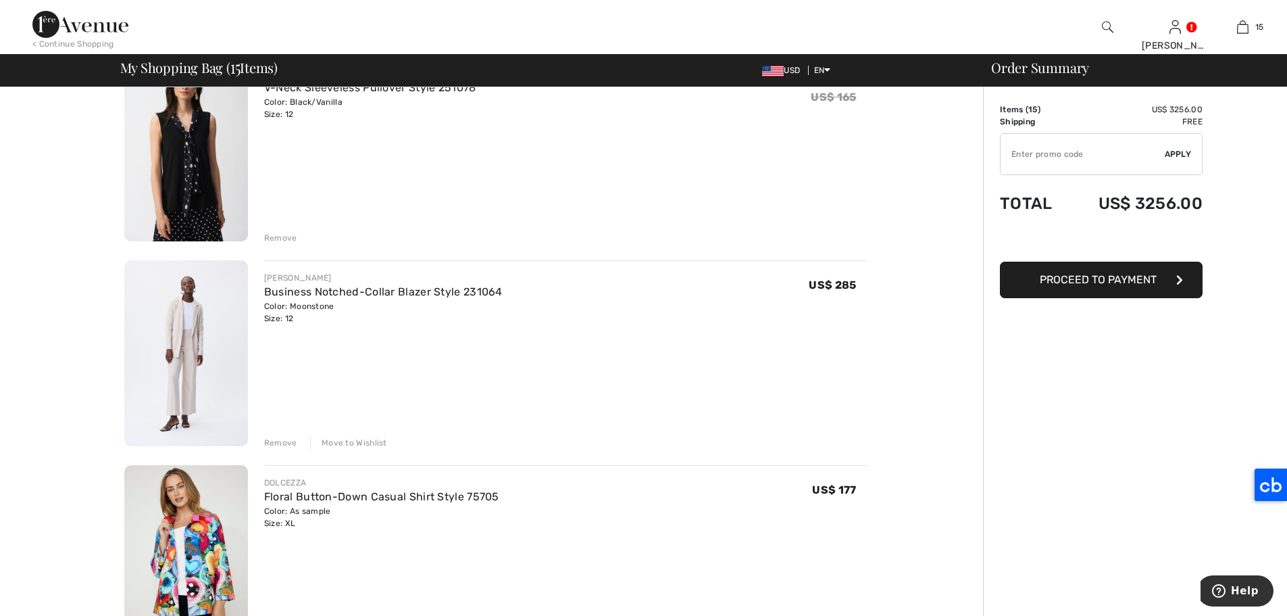
scroll to position [1617, 0]
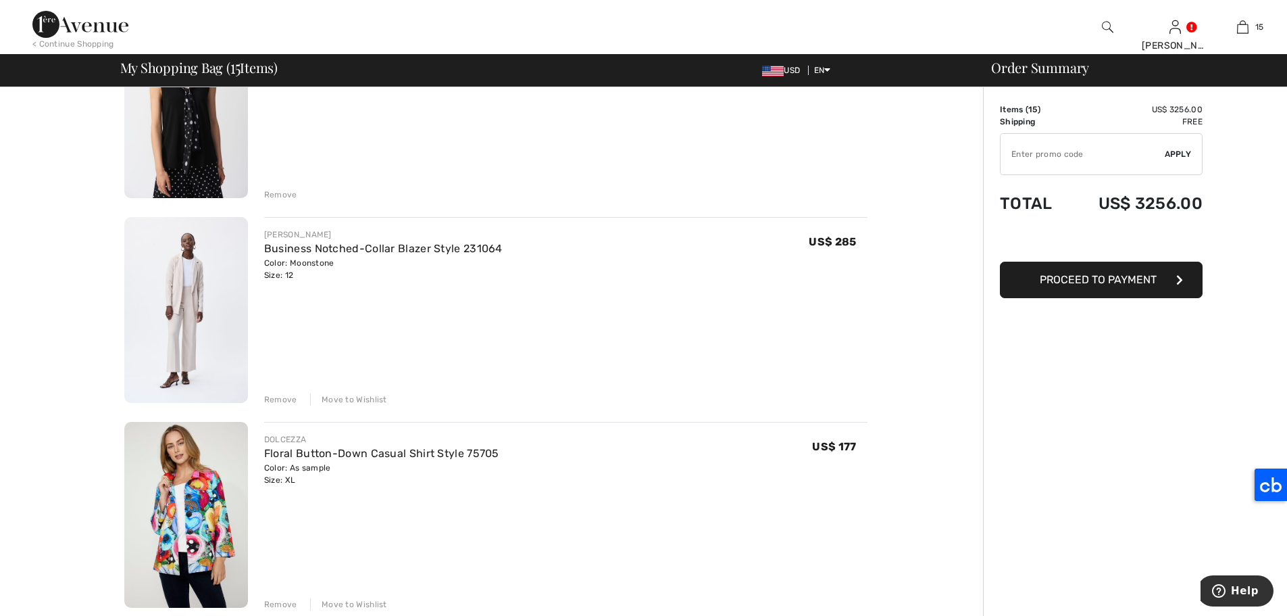
click at [203, 480] on img at bounding box center [186, 515] width 124 height 186
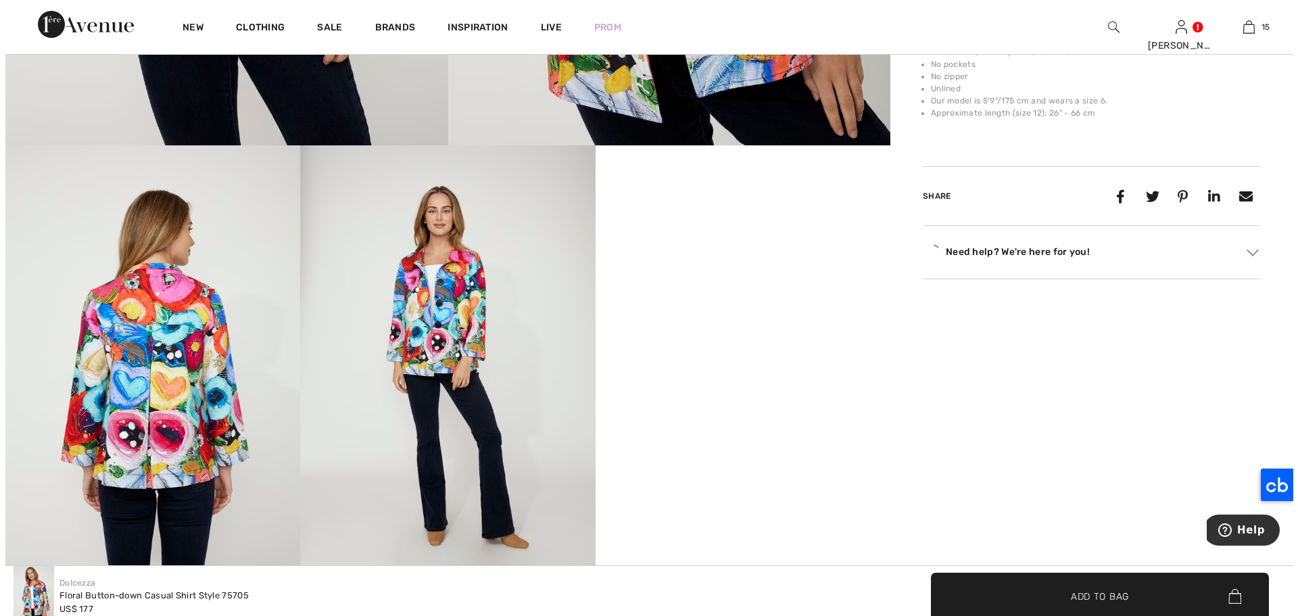
scroll to position [635, 0]
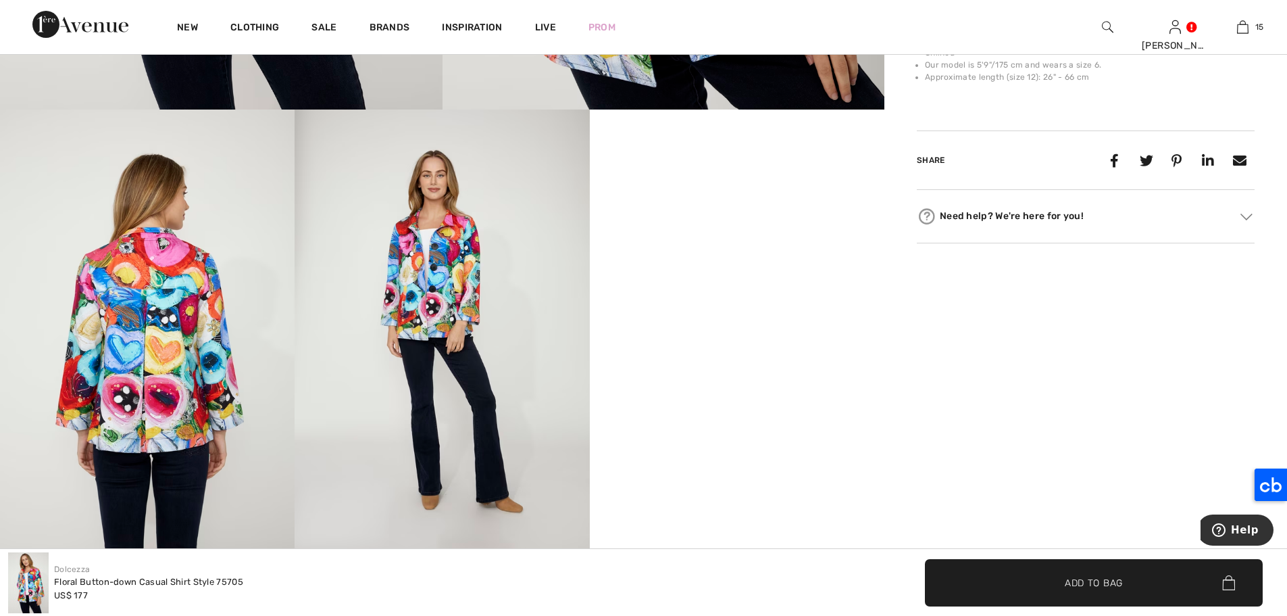
click at [159, 366] on img at bounding box center [147, 330] width 295 height 442
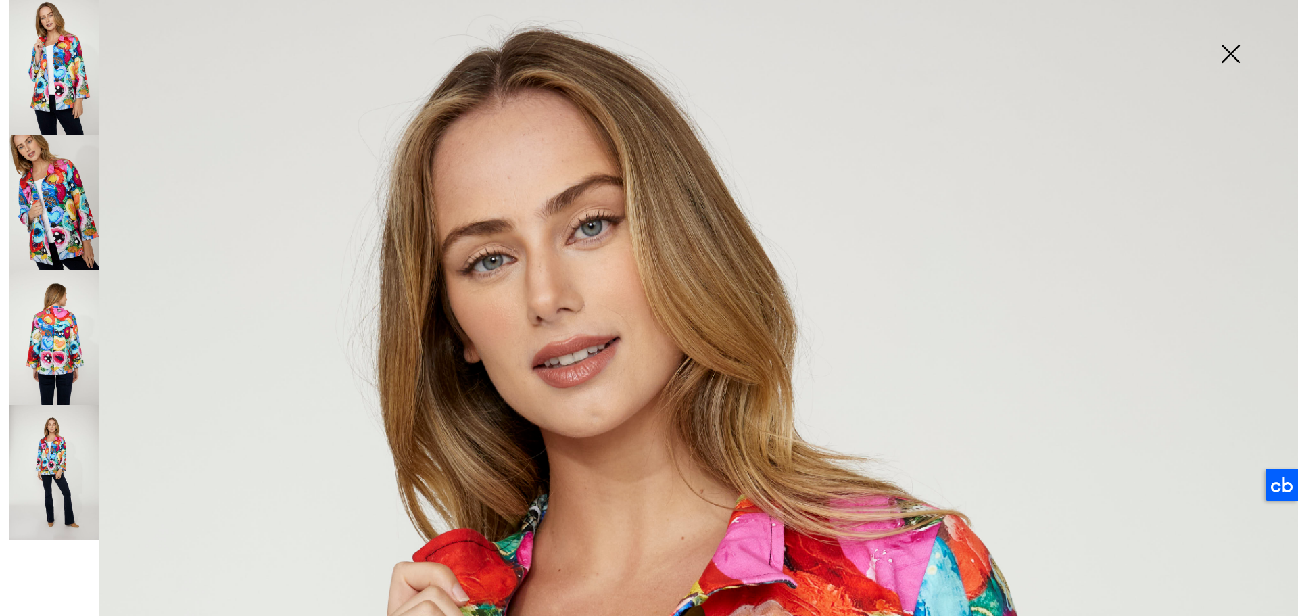
click at [55, 353] on img at bounding box center [54, 337] width 90 height 135
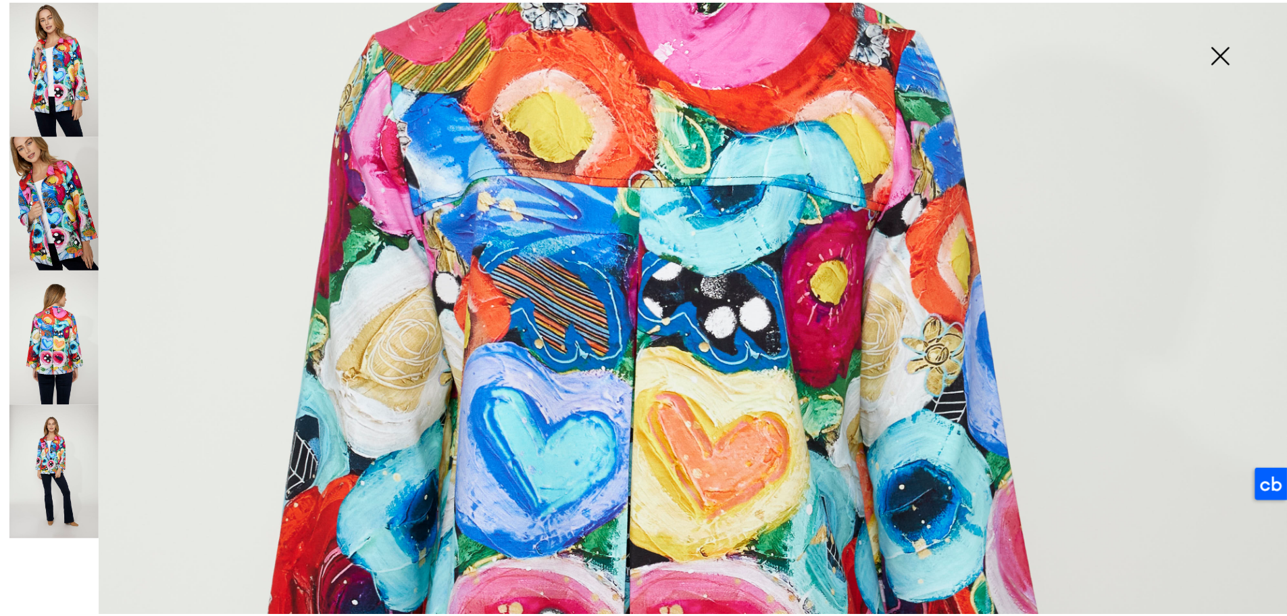
scroll to position [353, 0]
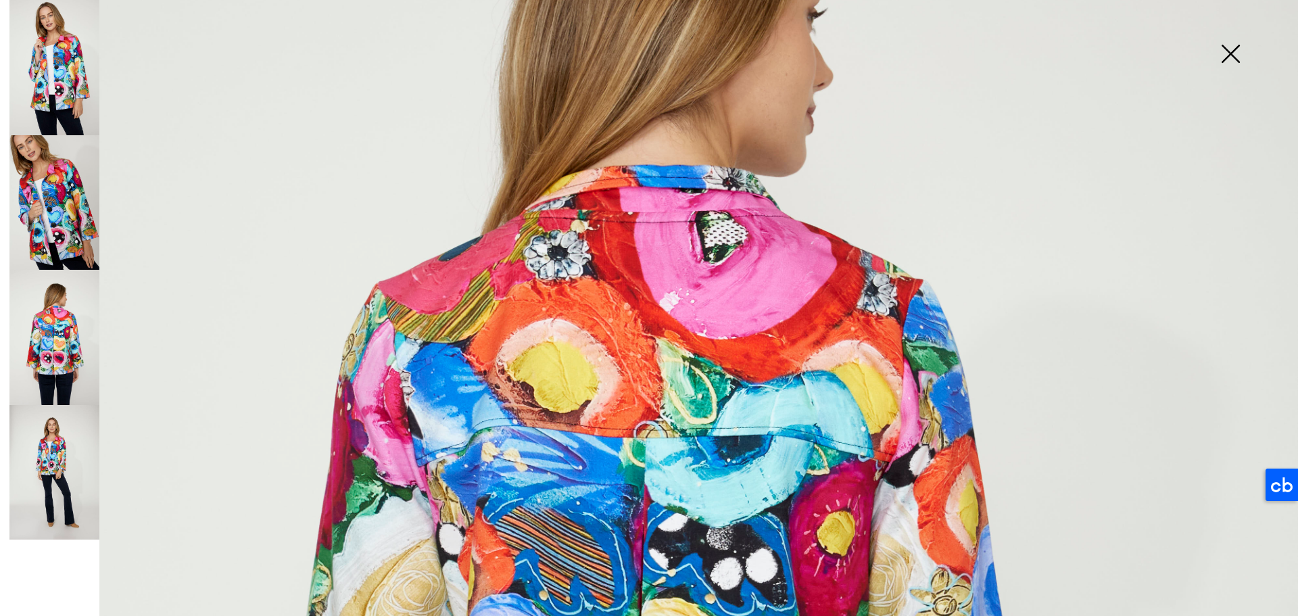
click at [76, 467] on img at bounding box center [54, 472] width 90 height 135
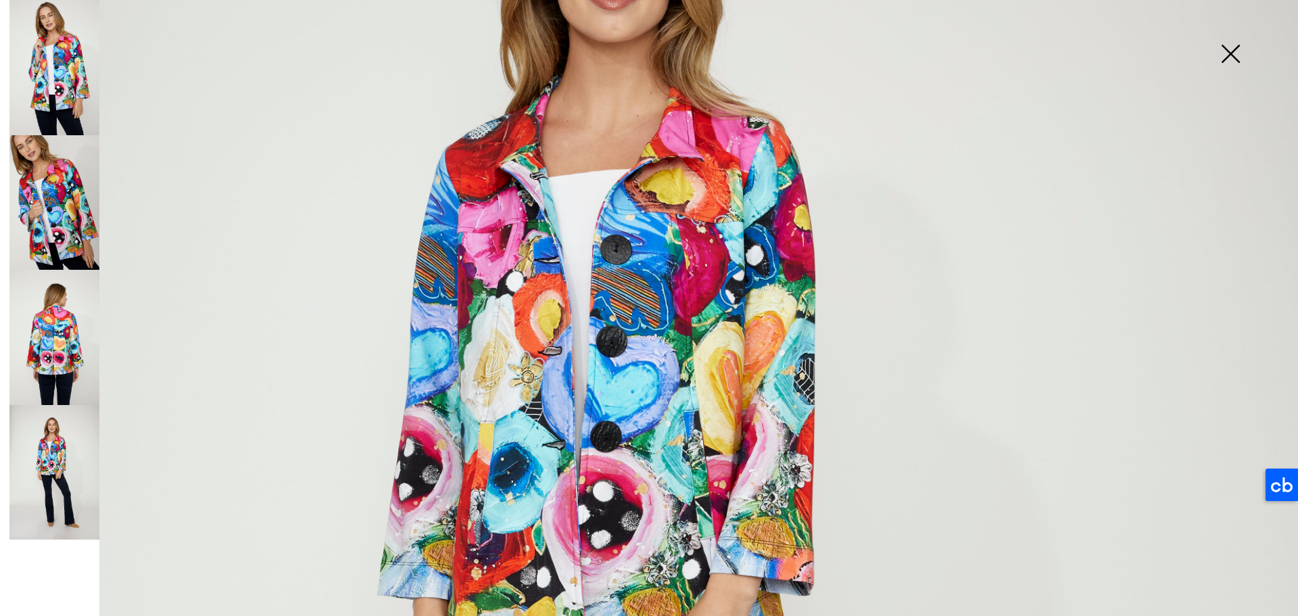
click at [64, 74] on img at bounding box center [54, 67] width 90 height 135
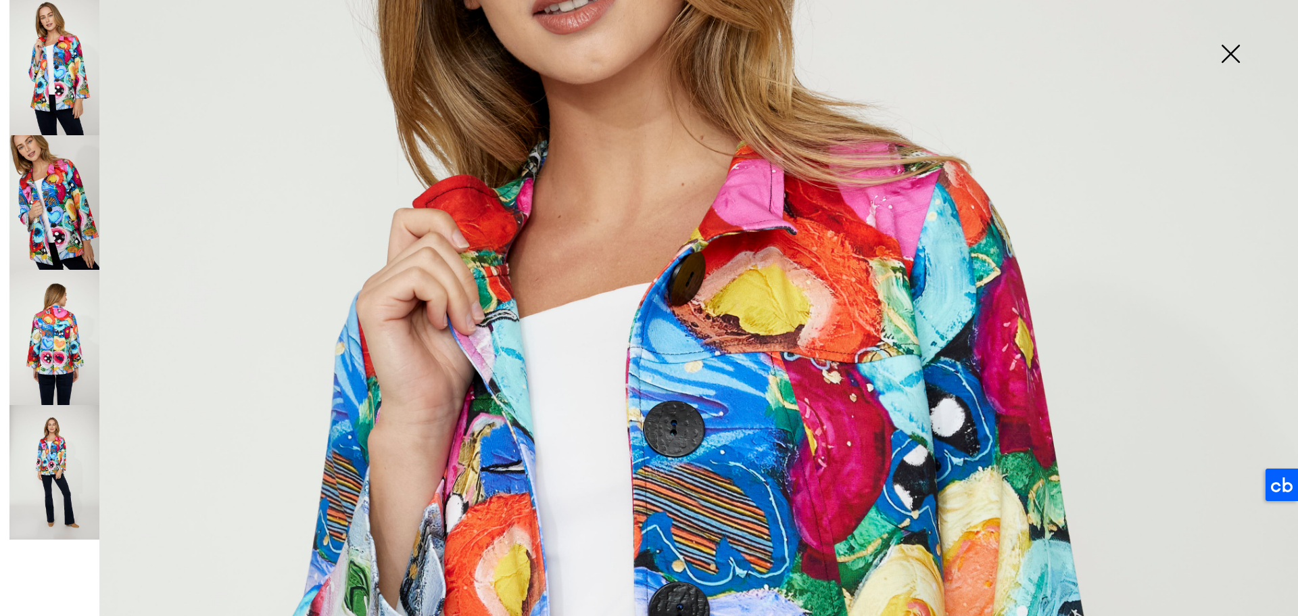
click at [1226, 49] on img at bounding box center [1230, 55] width 68 height 70
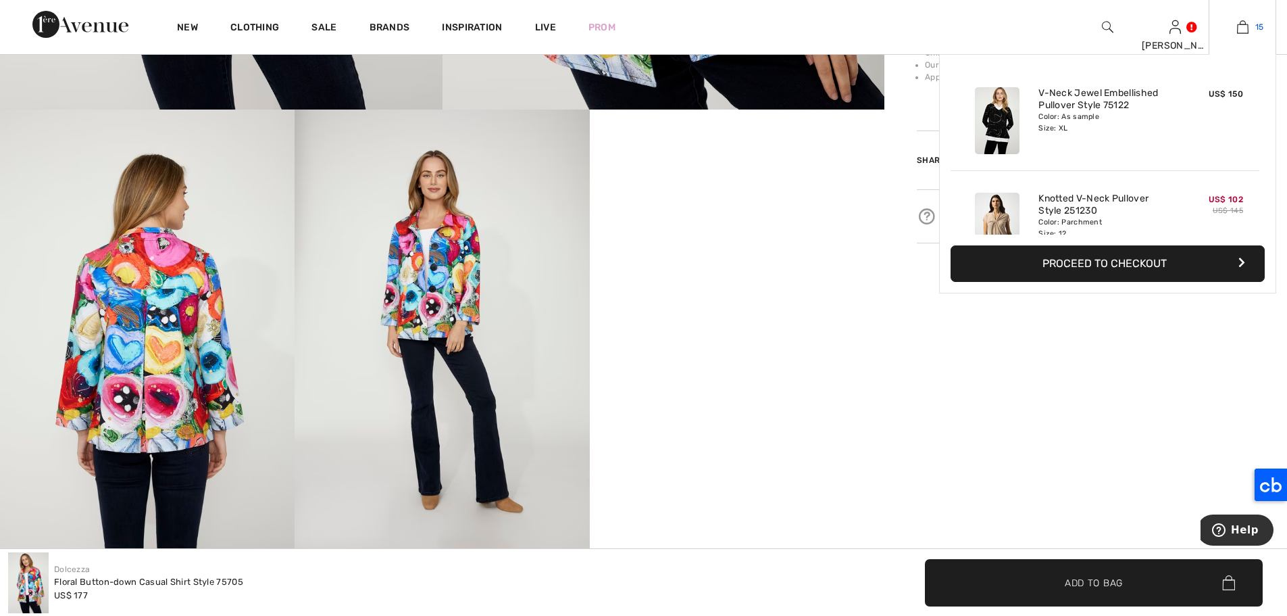
click at [1252, 23] on link "15" at bounding box center [1243, 27] width 66 height 16
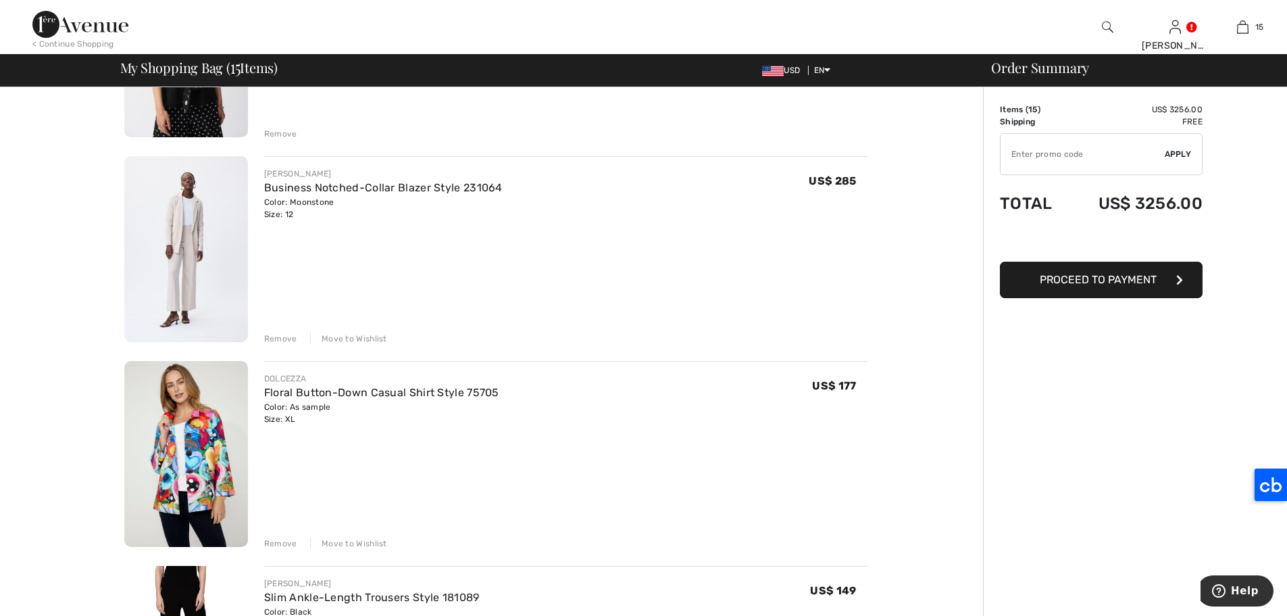
scroll to position [1708, 0]
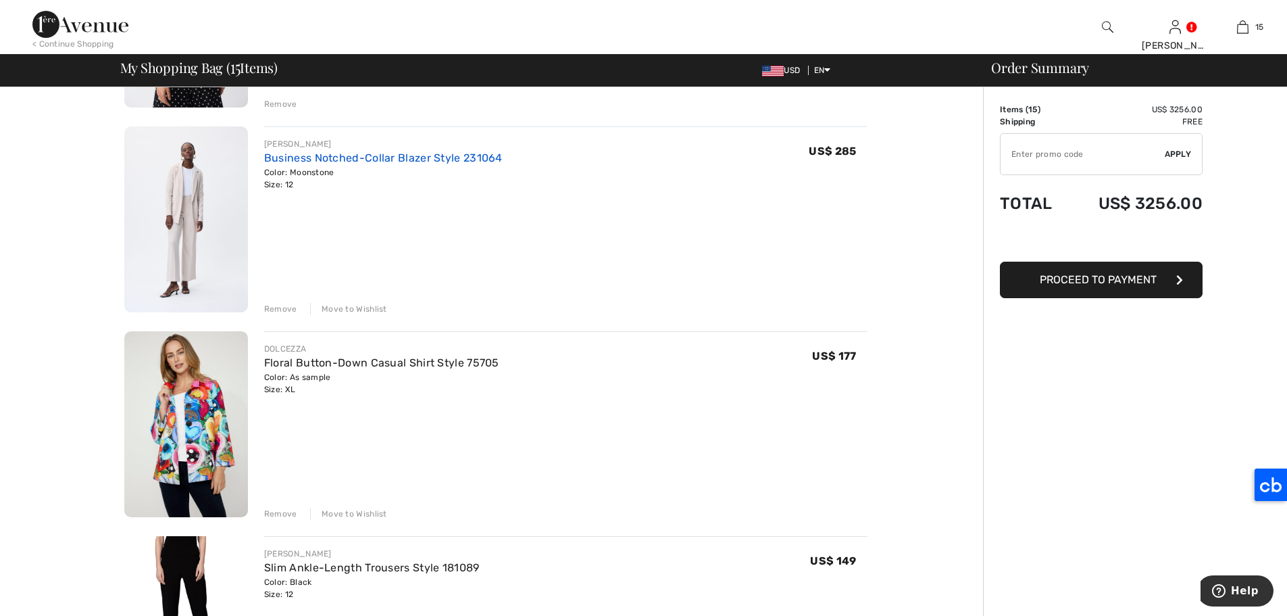
click at [354, 161] on link "Business Notched-Collar Blazer Style 231064" at bounding box center [383, 157] width 239 height 13
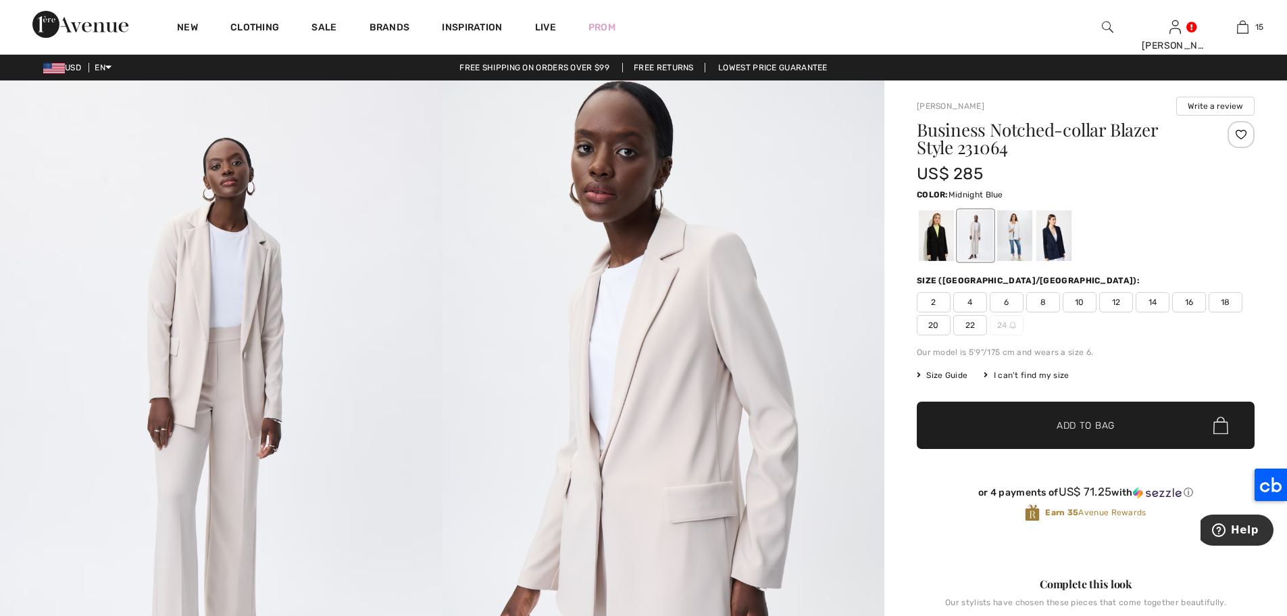
click at [1063, 246] on div at bounding box center [1054, 235] width 35 height 51
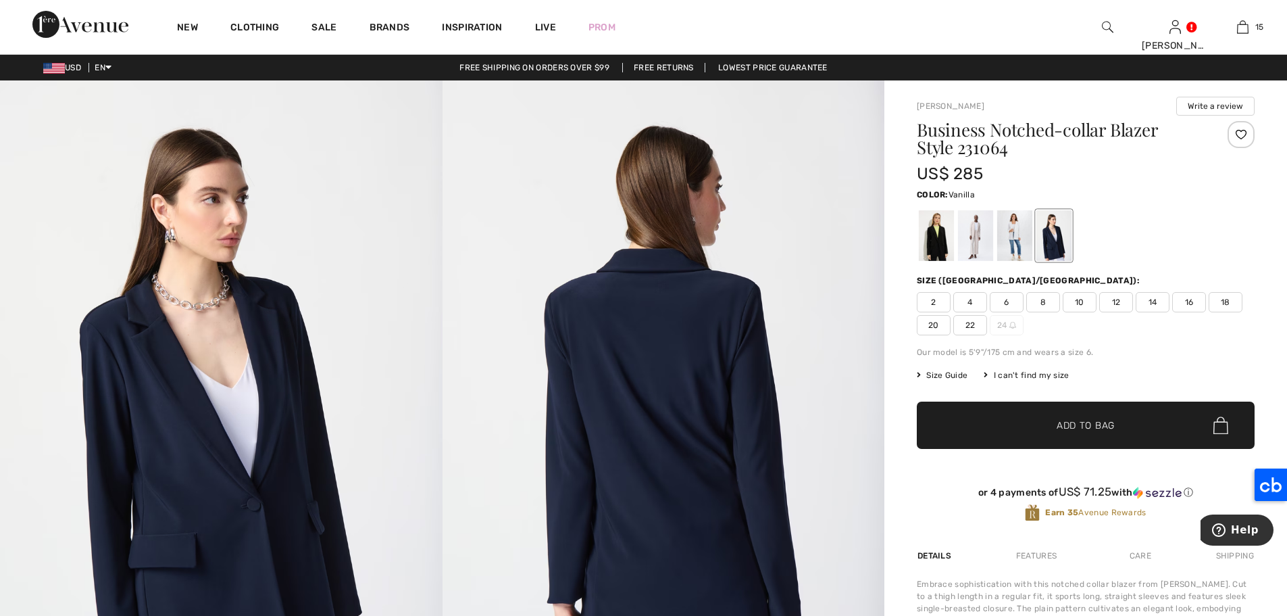
click at [1018, 239] on div at bounding box center [1014, 235] width 35 height 51
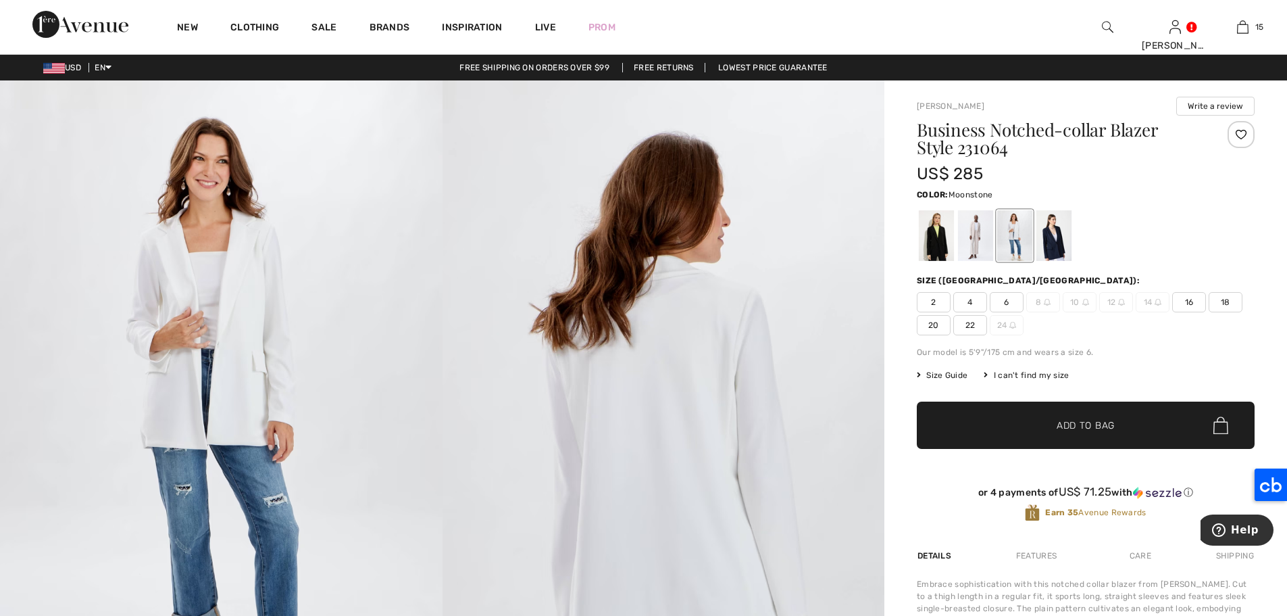
click at [965, 234] on div at bounding box center [975, 235] width 35 height 51
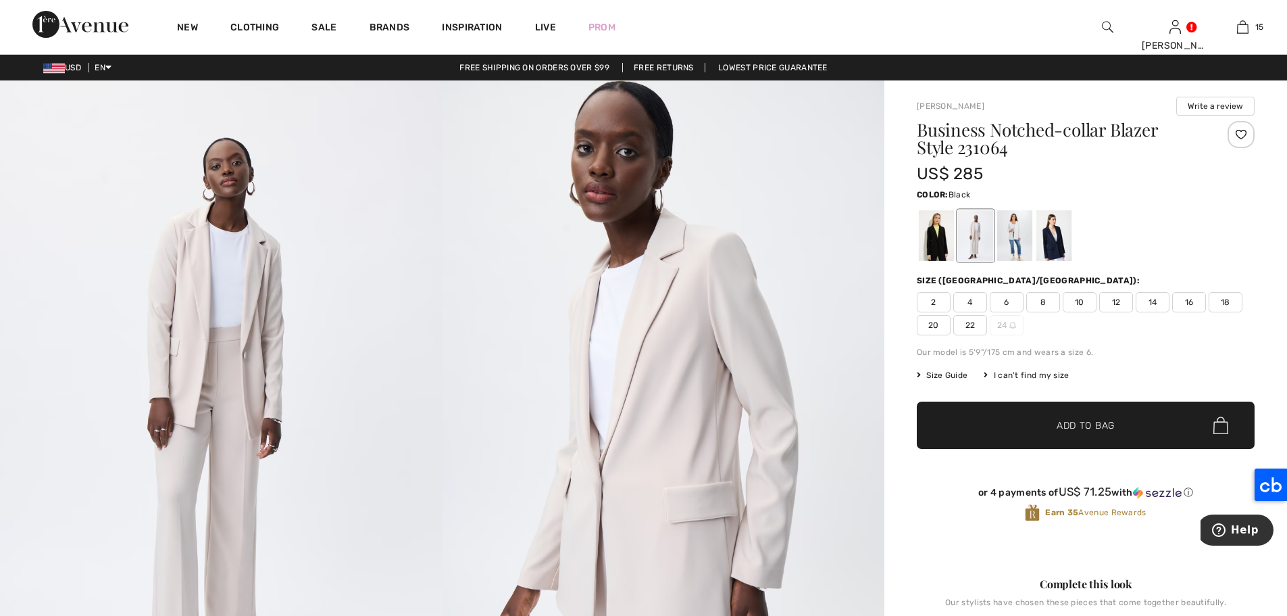
click at [927, 233] on div at bounding box center [936, 235] width 35 height 51
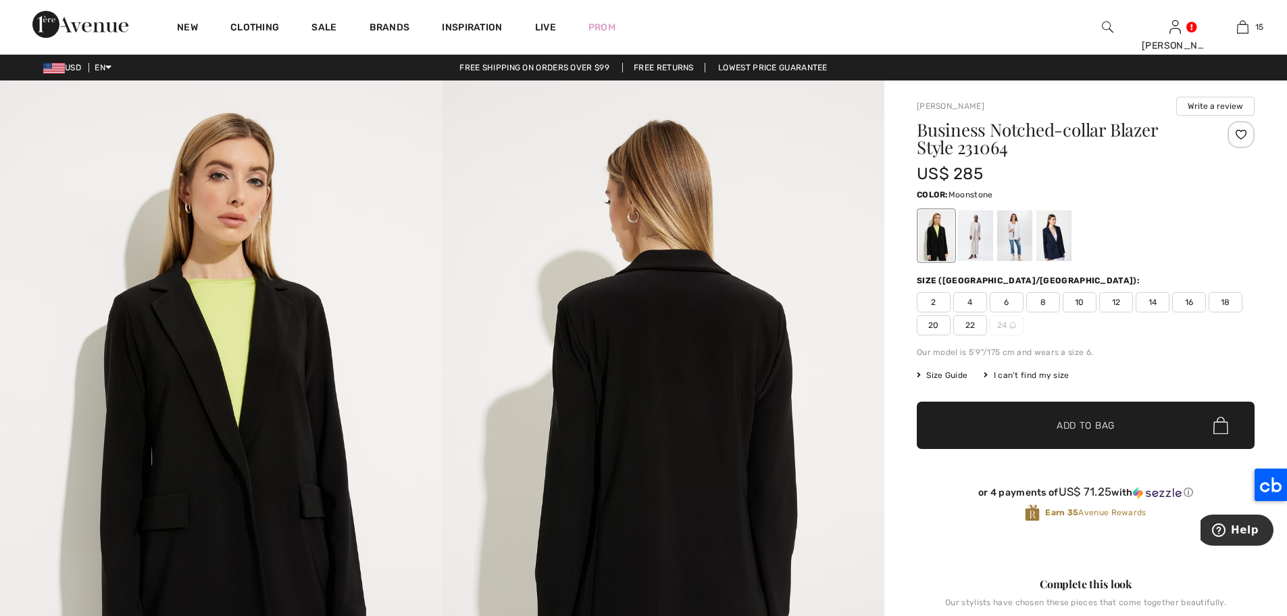
click at [975, 232] on div at bounding box center [975, 235] width 35 height 51
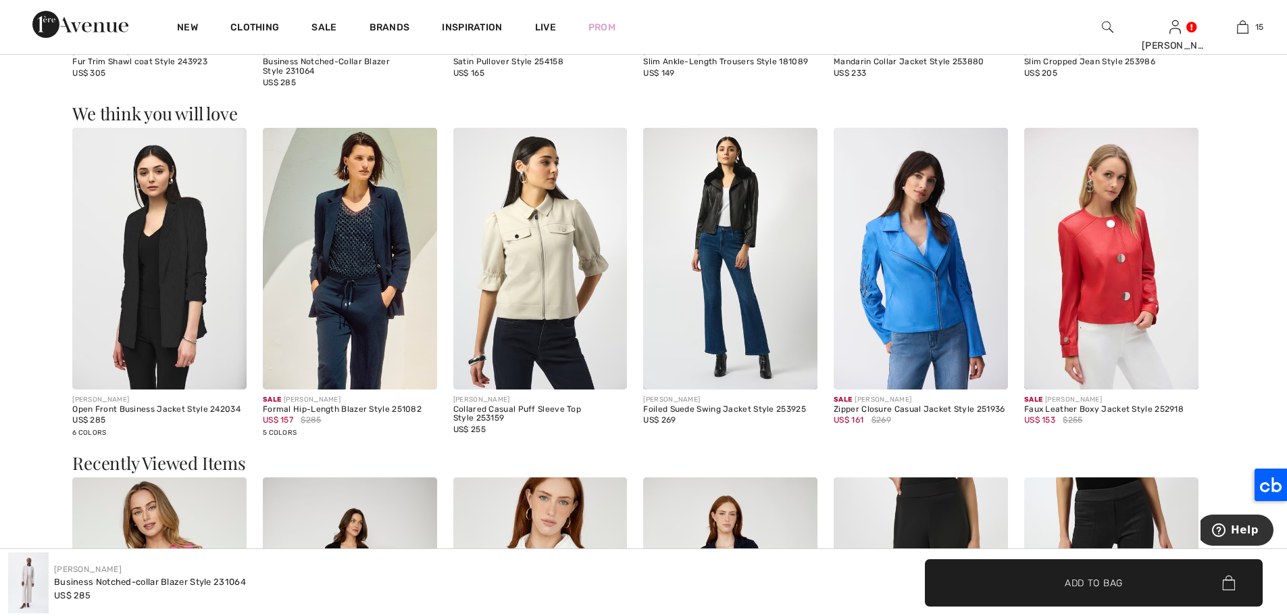
scroll to position [1797, 0]
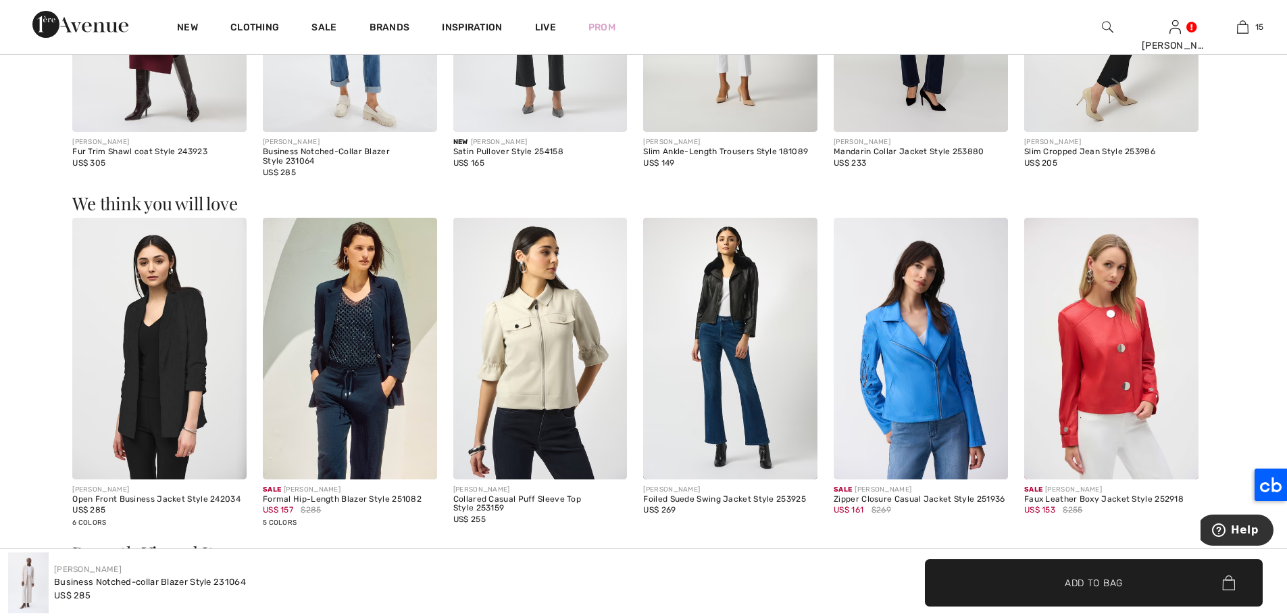
click at [192, 308] on img at bounding box center [159, 349] width 174 height 262
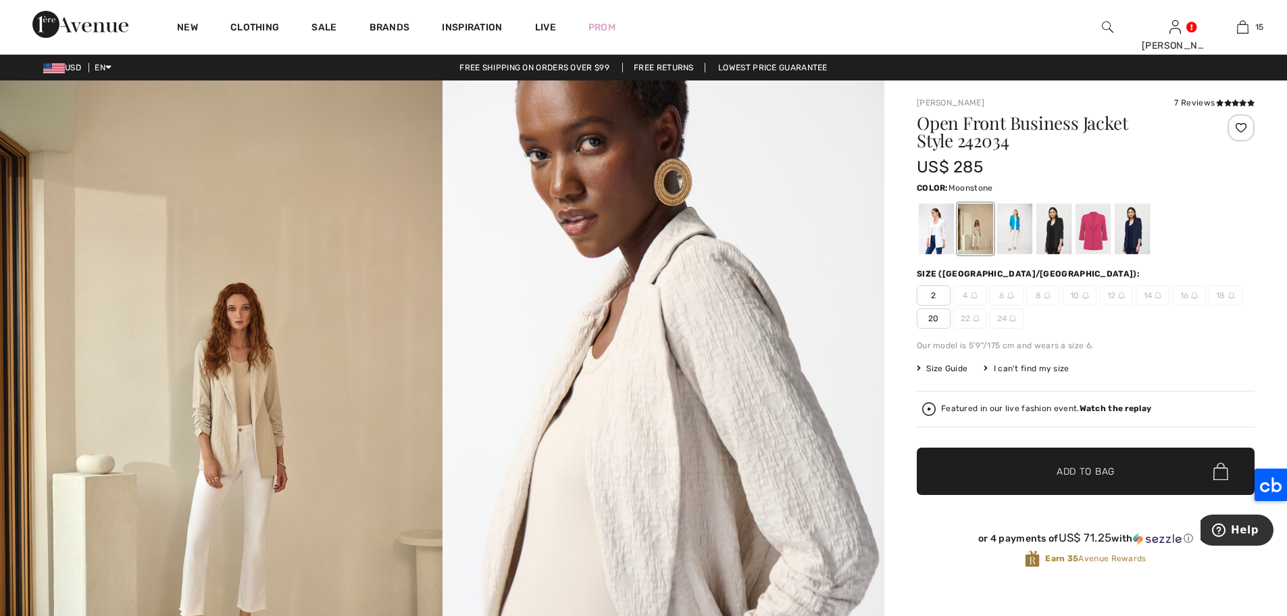
click at [1107, 33] on img at bounding box center [1107, 27] width 11 height 16
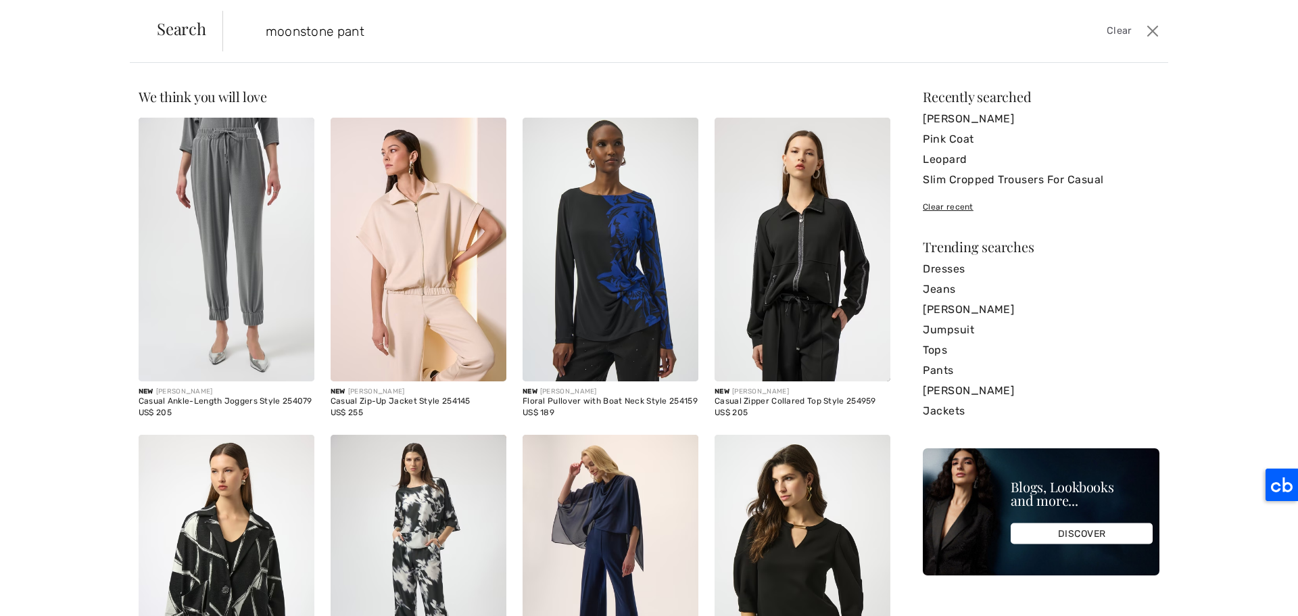
type input "moonstone pant"
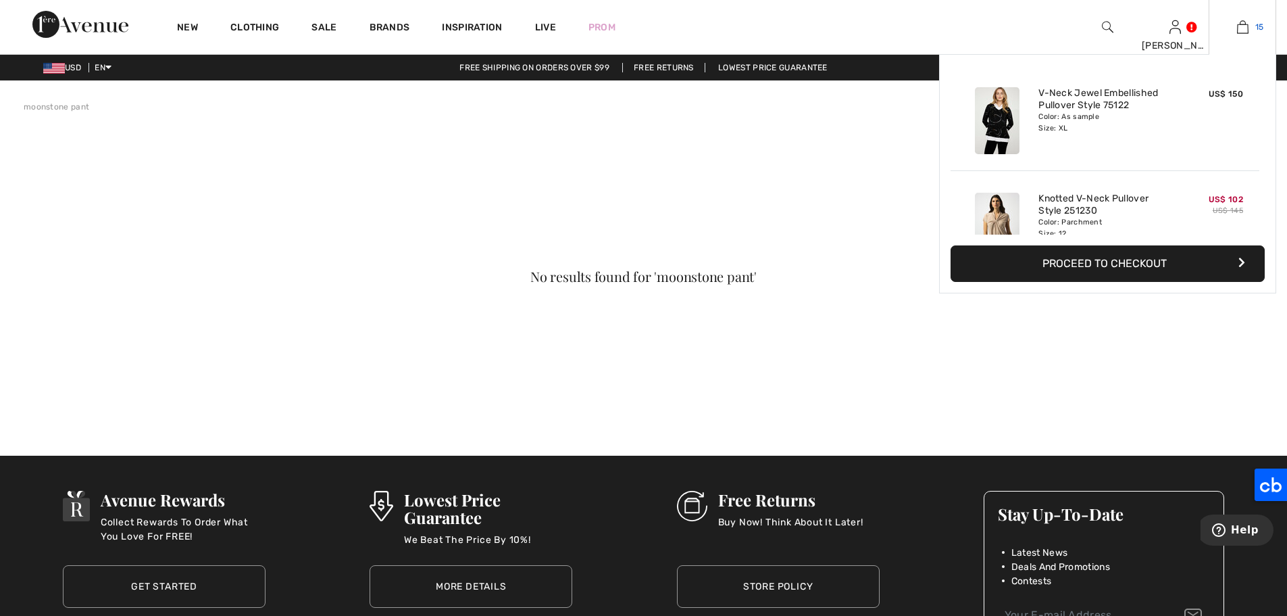
click at [1245, 32] on img at bounding box center [1242, 27] width 11 height 16
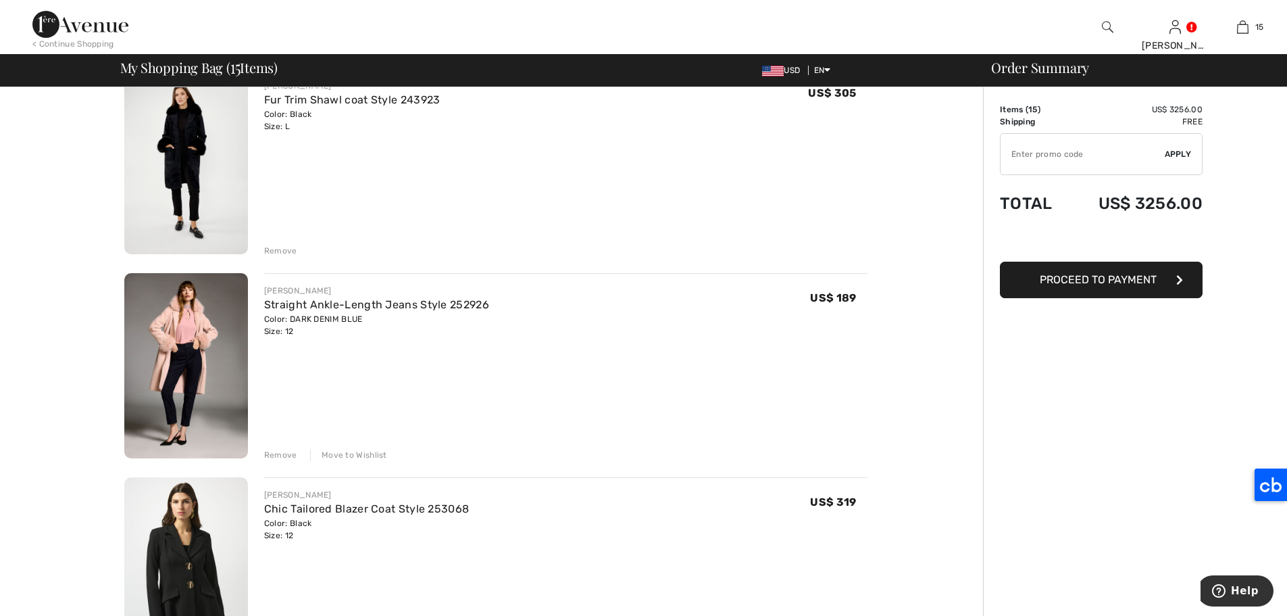
scroll to position [764, 0]
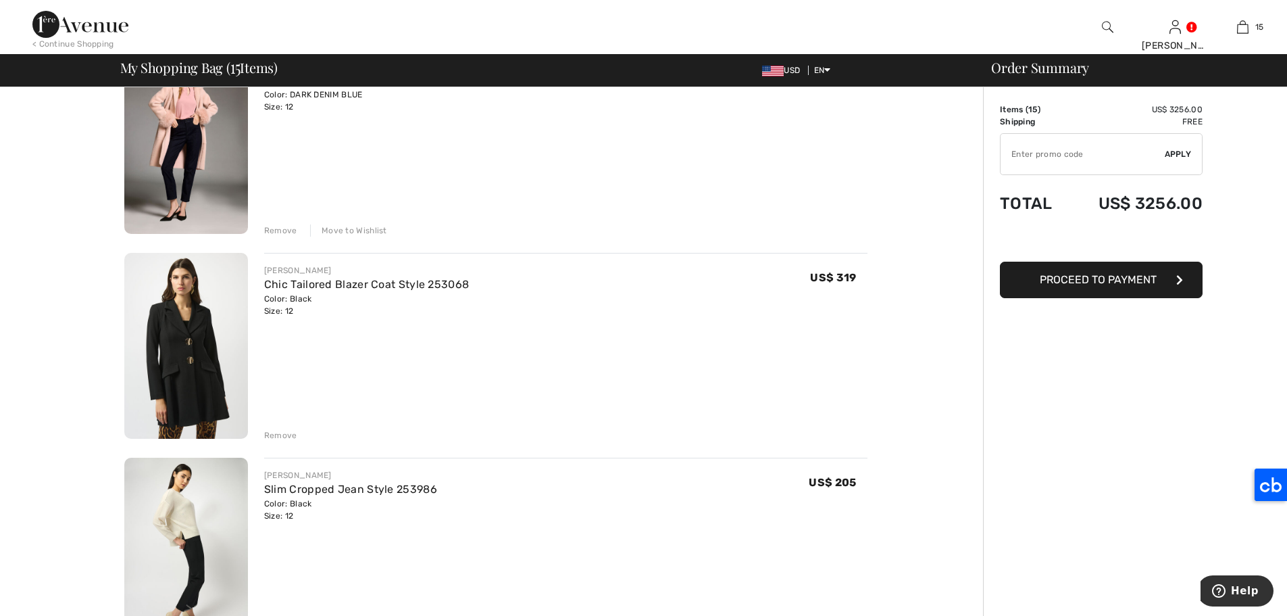
click at [159, 314] on img at bounding box center [186, 346] width 124 height 186
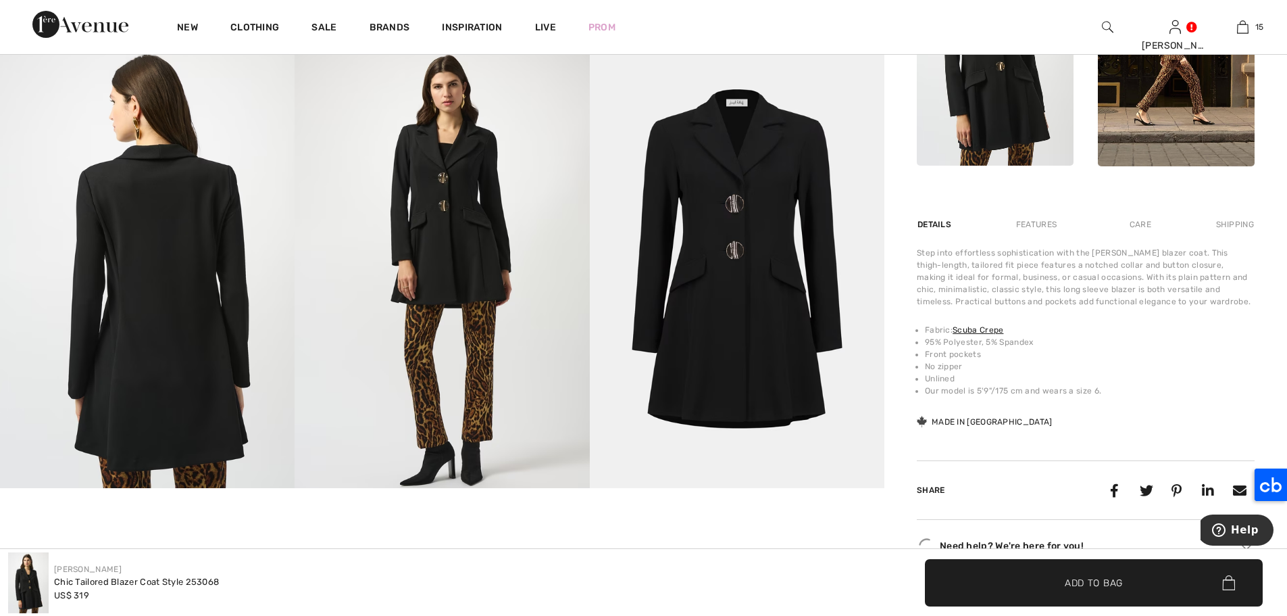
scroll to position [742, 0]
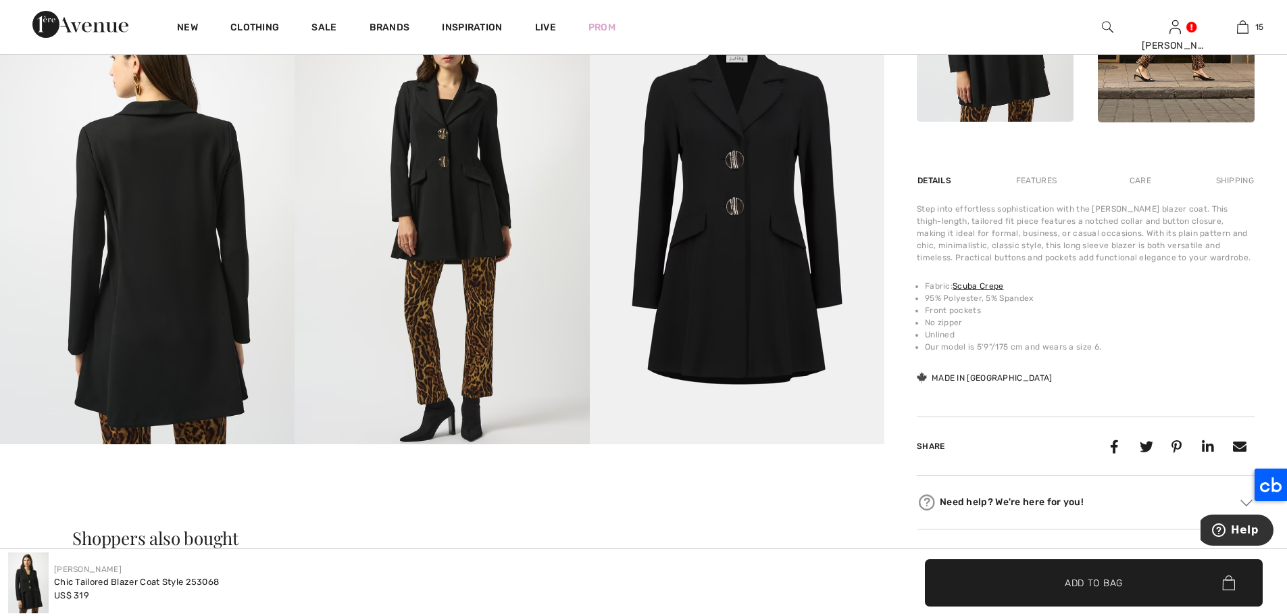
click at [470, 227] on img at bounding box center [442, 223] width 295 height 442
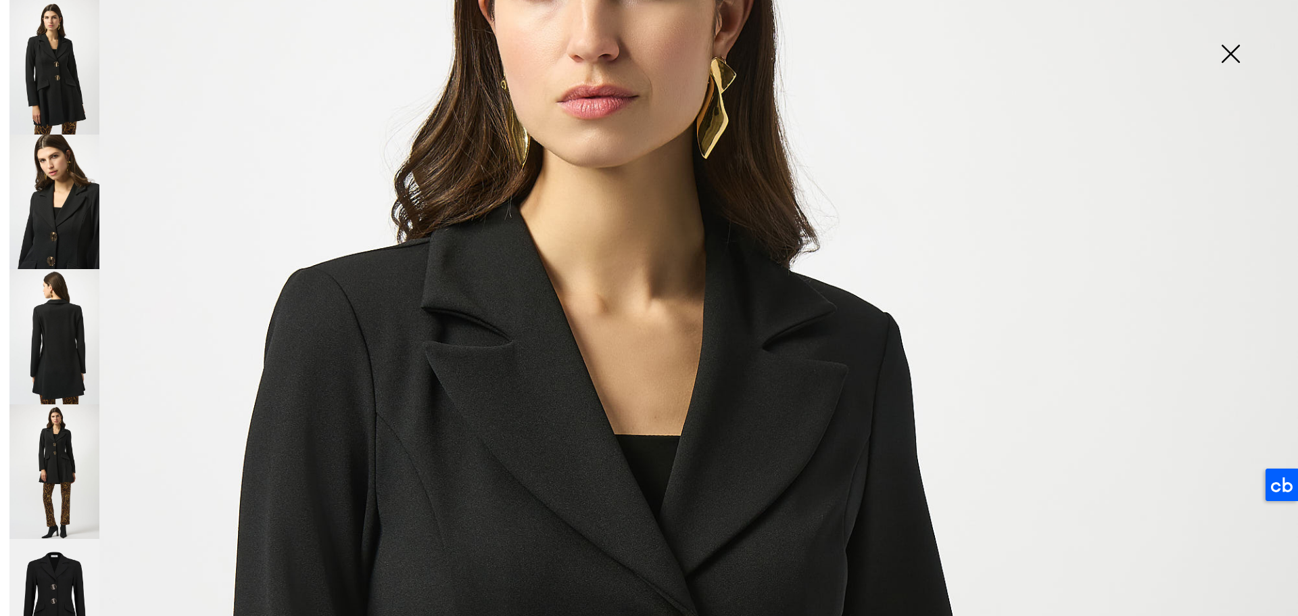
scroll to position [264, 0]
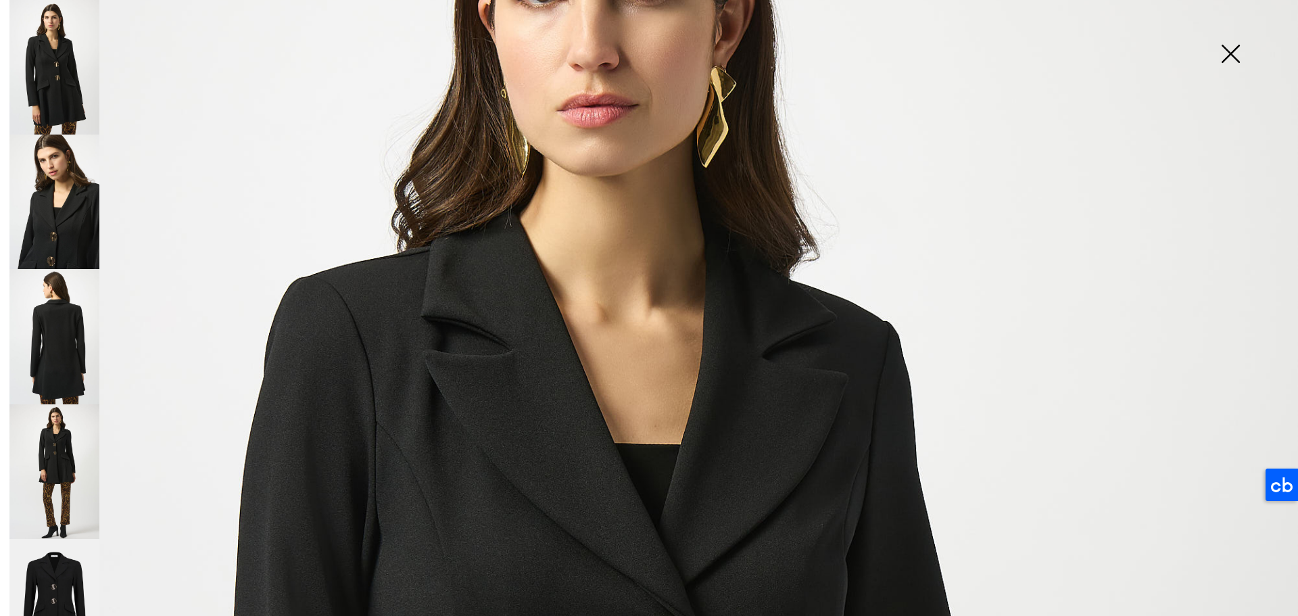
click at [79, 236] on img at bounding box center [54, 201] width 90 height 134
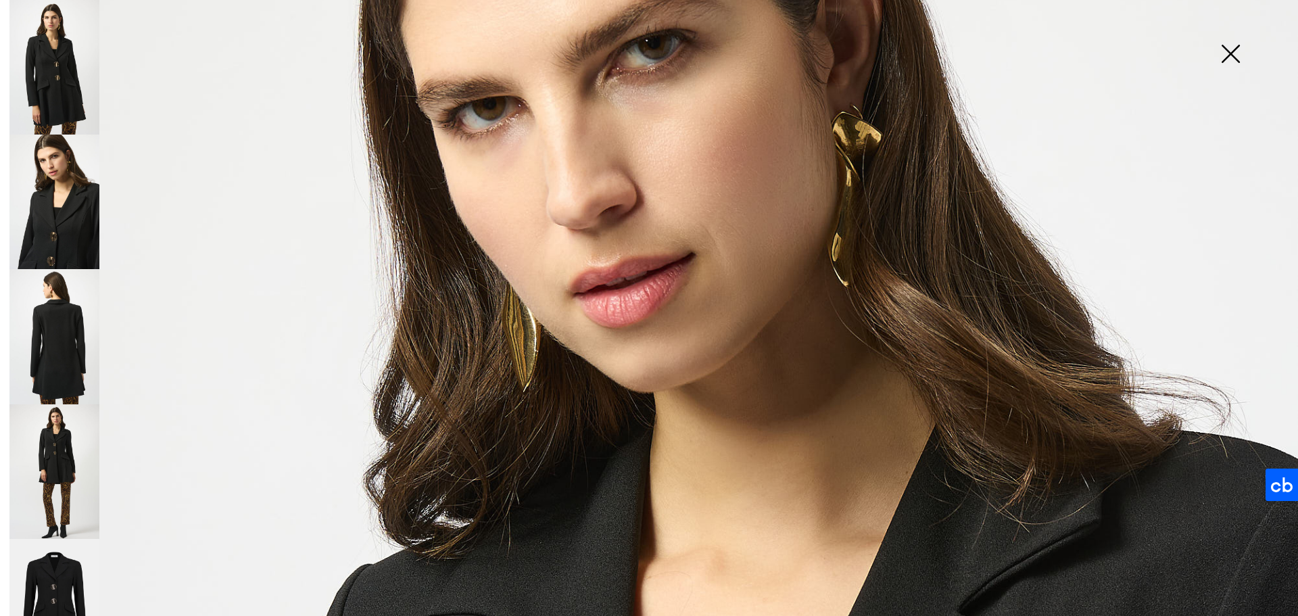
click at [53, 328] on img at bounding box center [54, 336] width 90 height 134
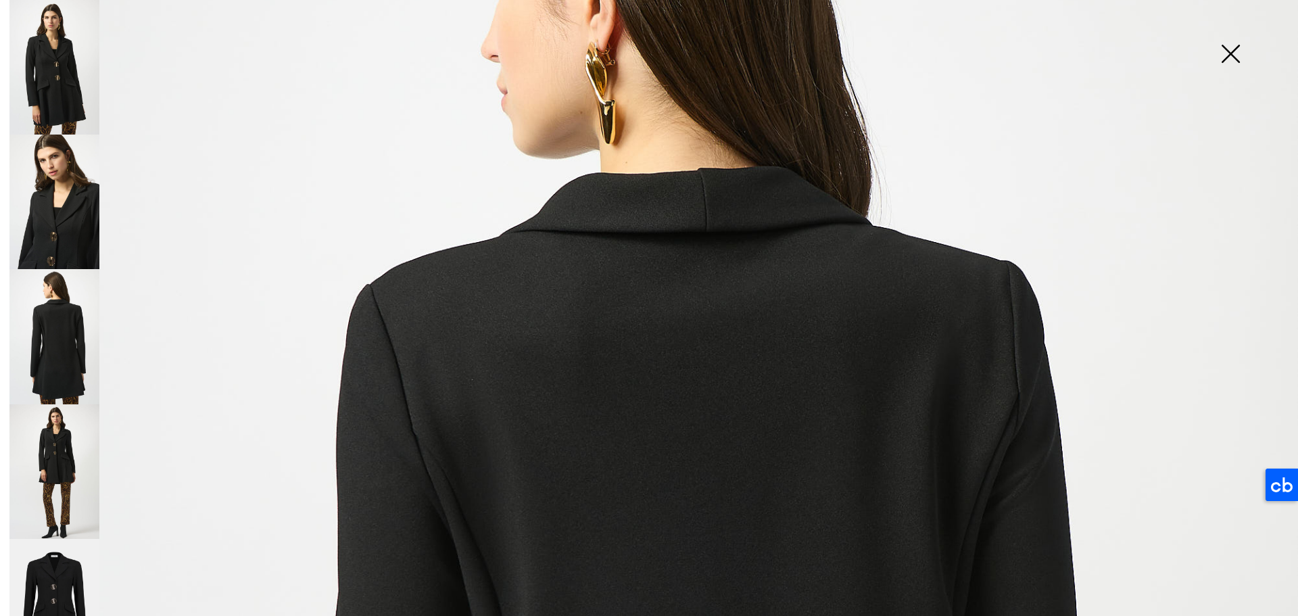
click at [44, 448] on img at bounding box center [54, 471] width 90 height 134
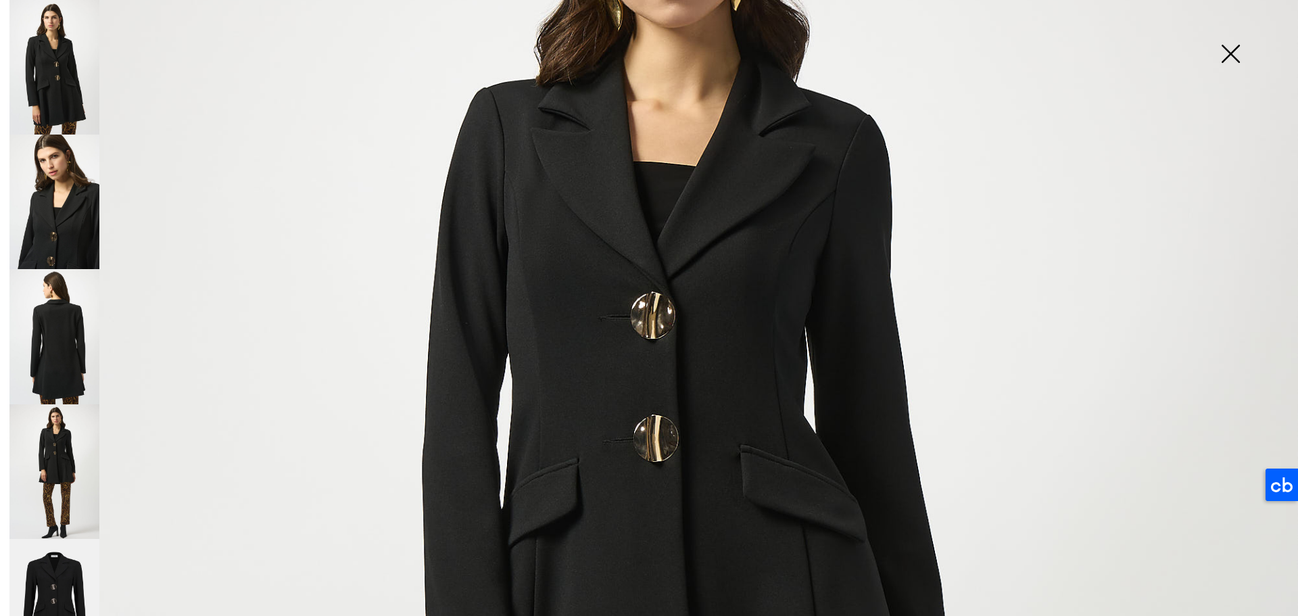
click at [61, 585] on img at bounding box center [54, 606] width 90 height 134
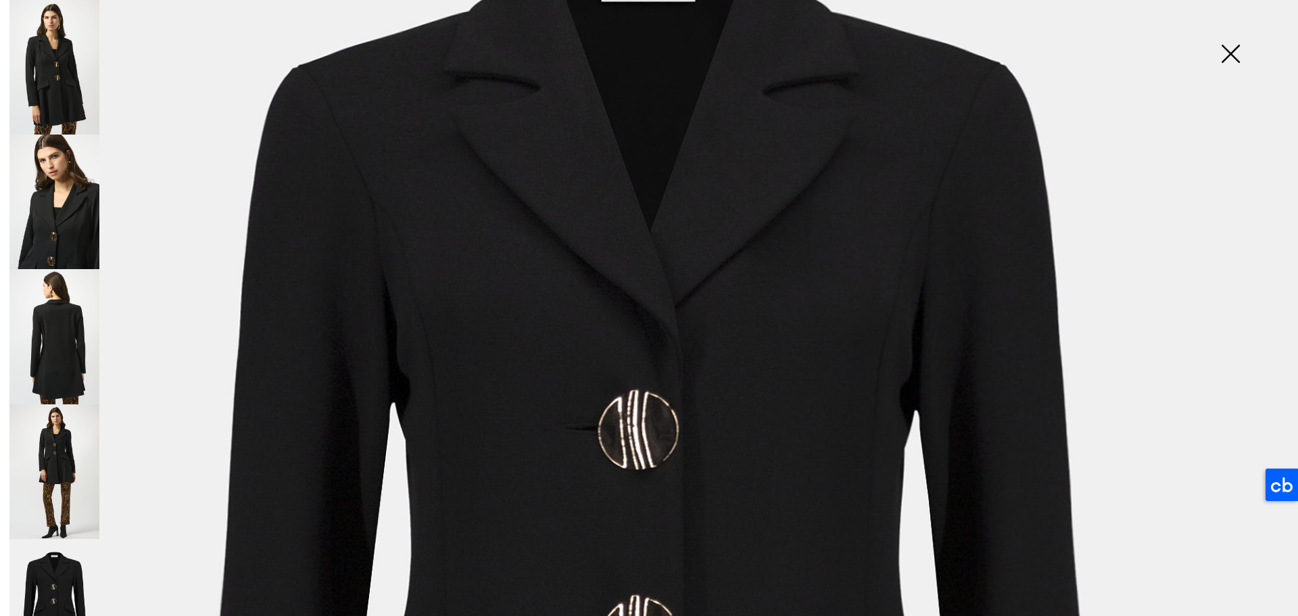
click at [59, 71] on img at bounding box center [54, 67] width 90 height 134
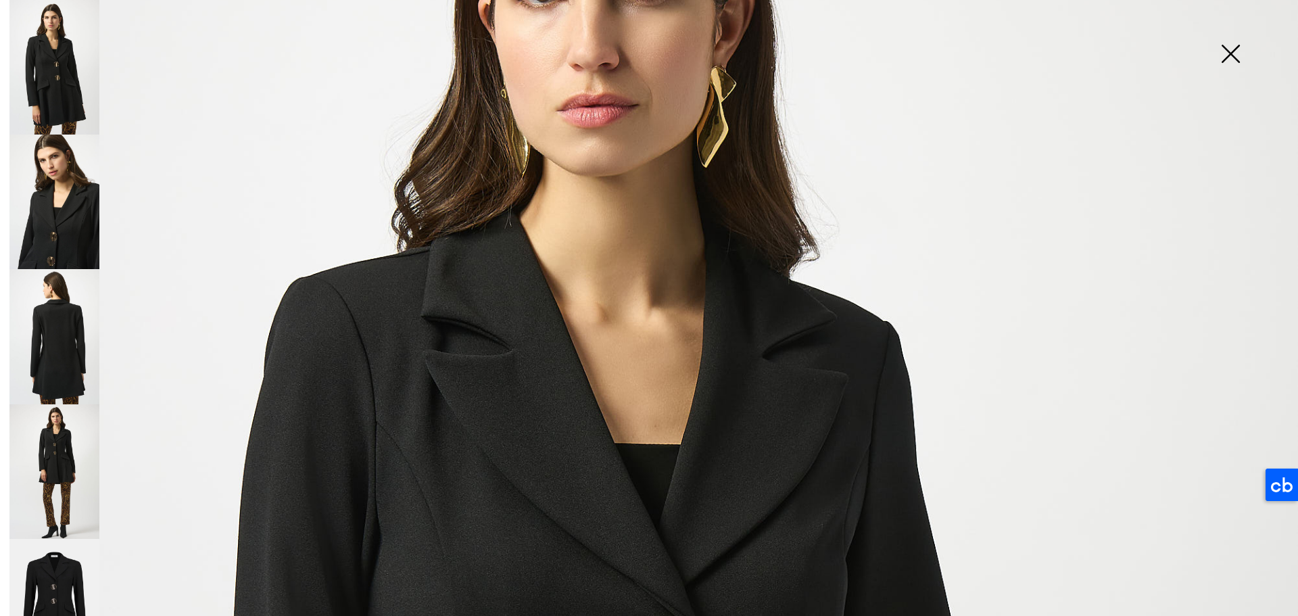
click at [1241, 48] on img at bounding box center [1230, 55] width 68 height 70
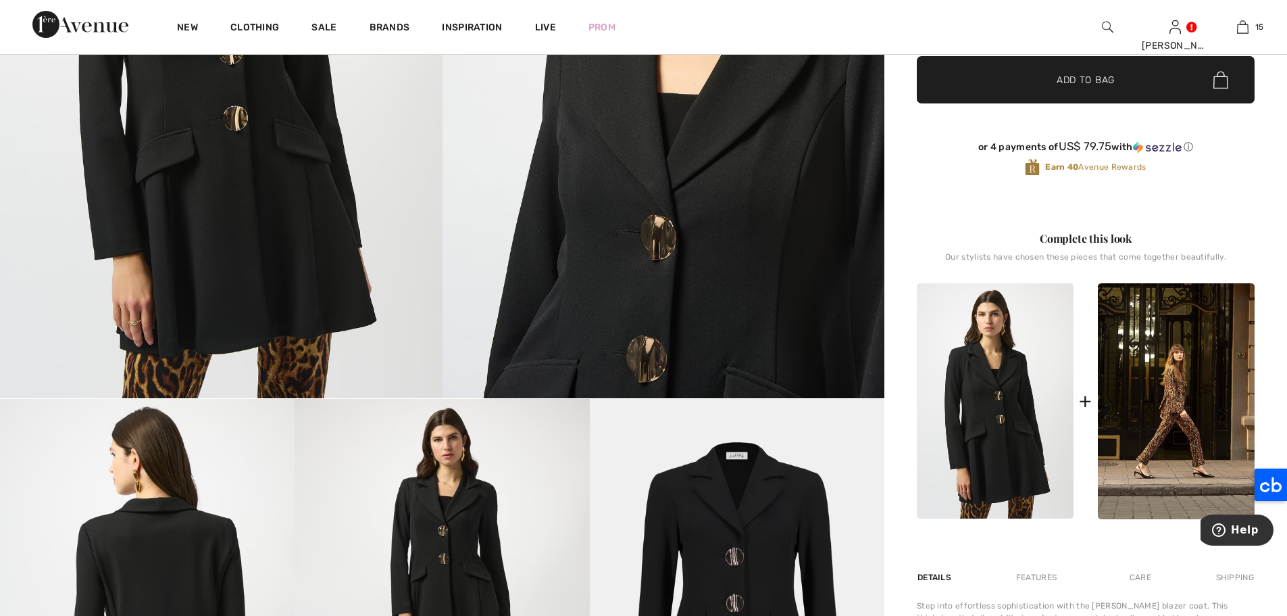
scroll to position [368, 0]
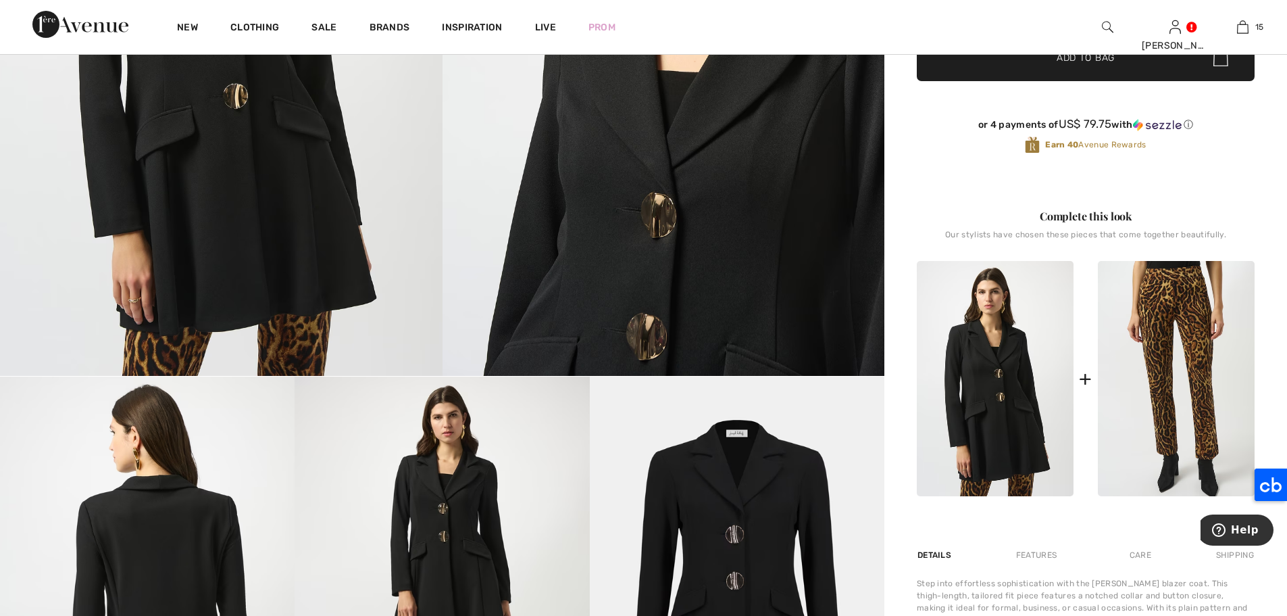
click at [1195, 359] on img at bounding box center [1176, 379] width 157 height 236
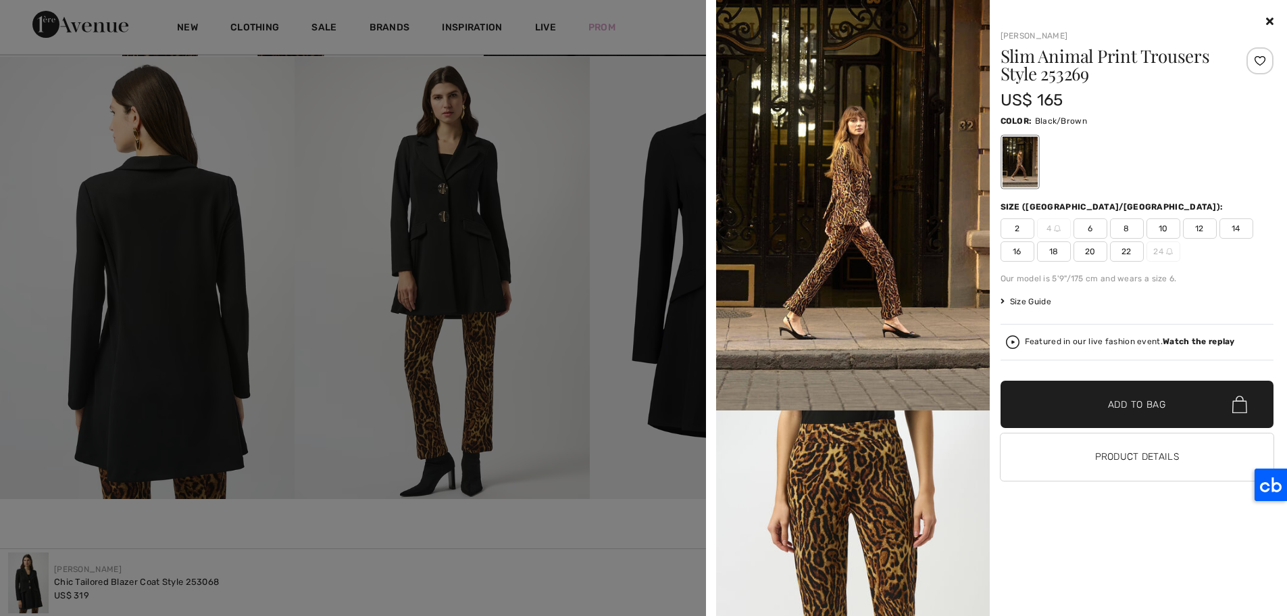
scroll to position [764, 0]
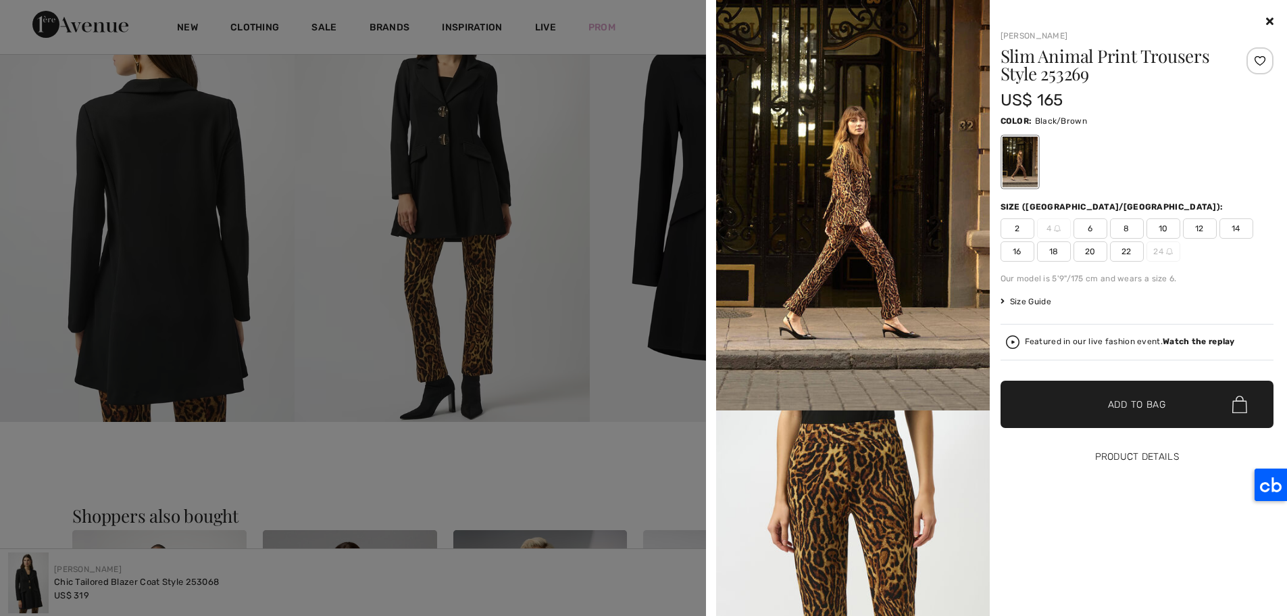
click at [1149, 460] on button "Product Details" at bounding box center [1138, 456] width 274 height 47
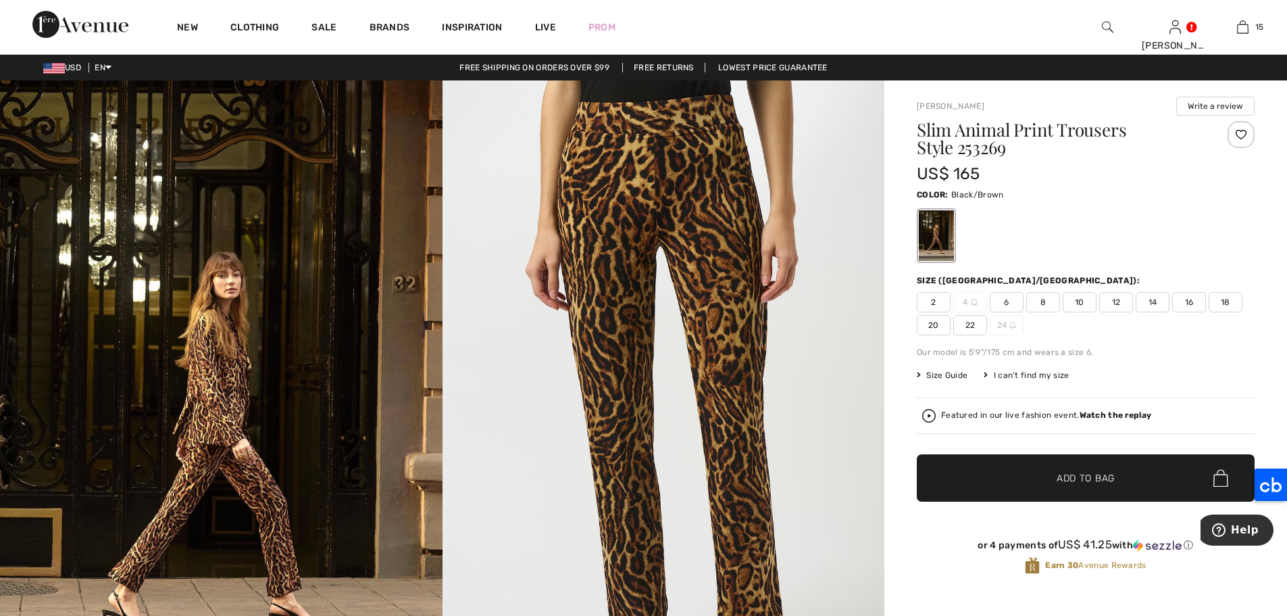
click at [1115, 30] on div at bounding box center [1108, 27] width 68 height 54
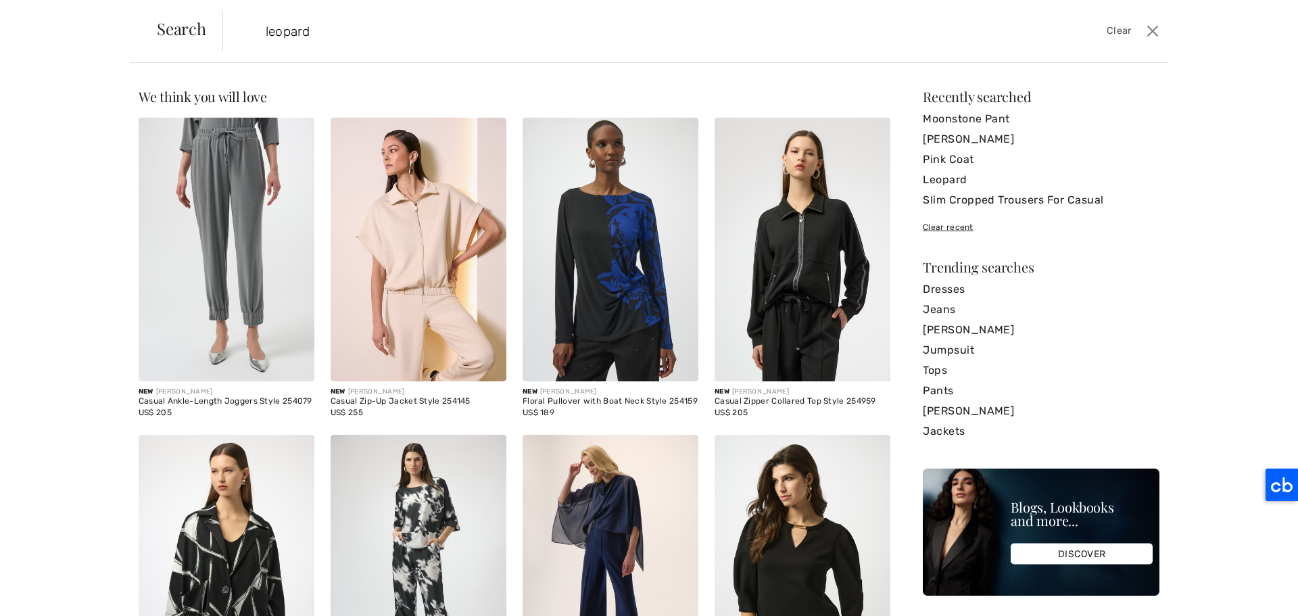
type input "leopard"
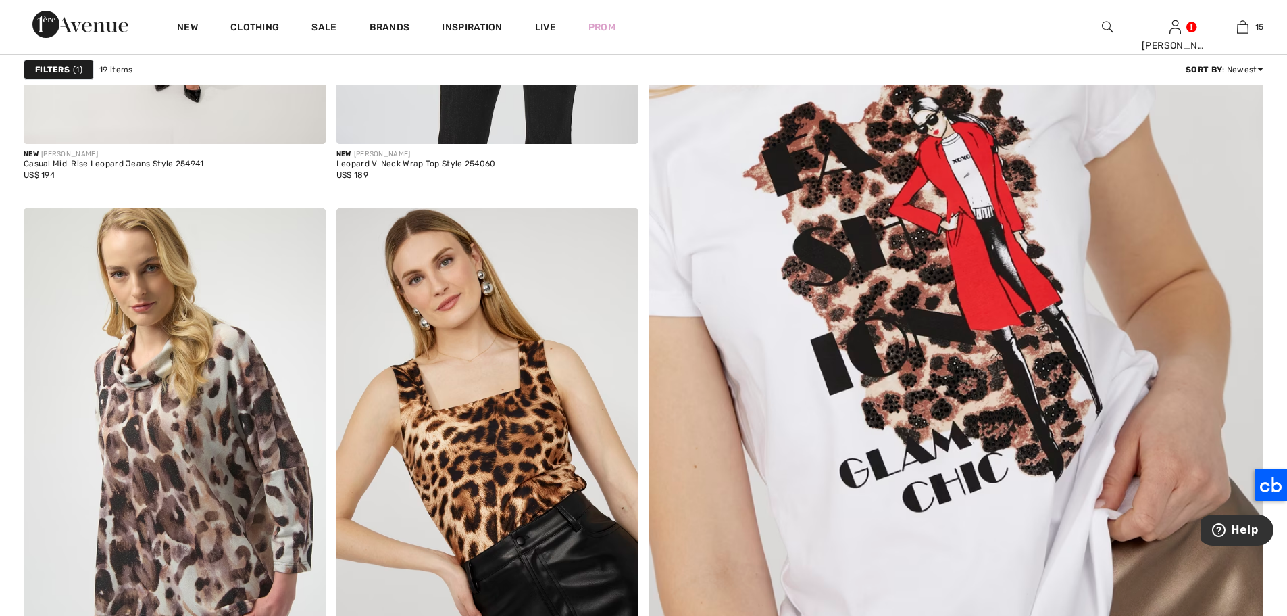
scroll to position [696, 0]
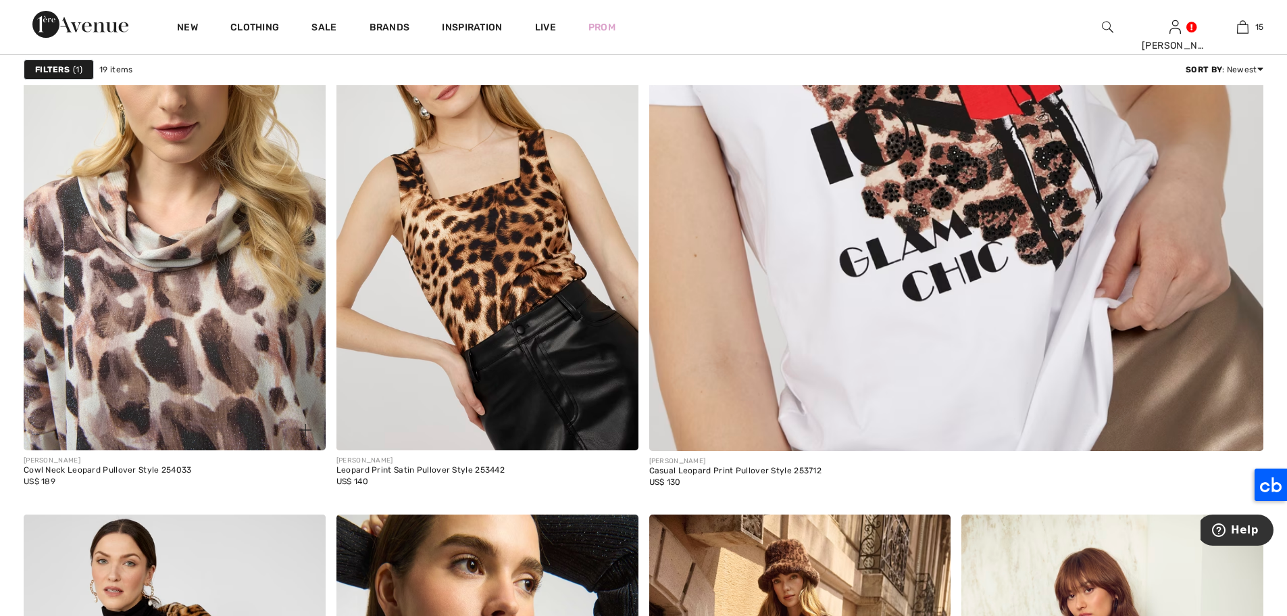
click at [166, 212] on img at bounding box center [175, 223] width 302 height 453
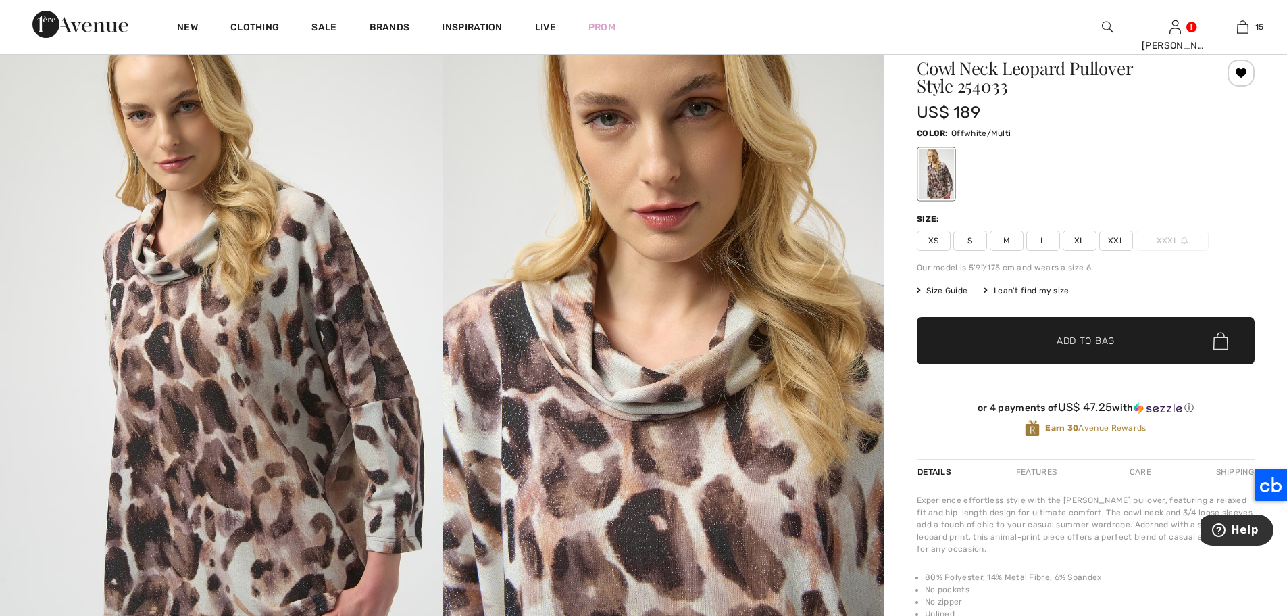
scroll to position [8, 0]
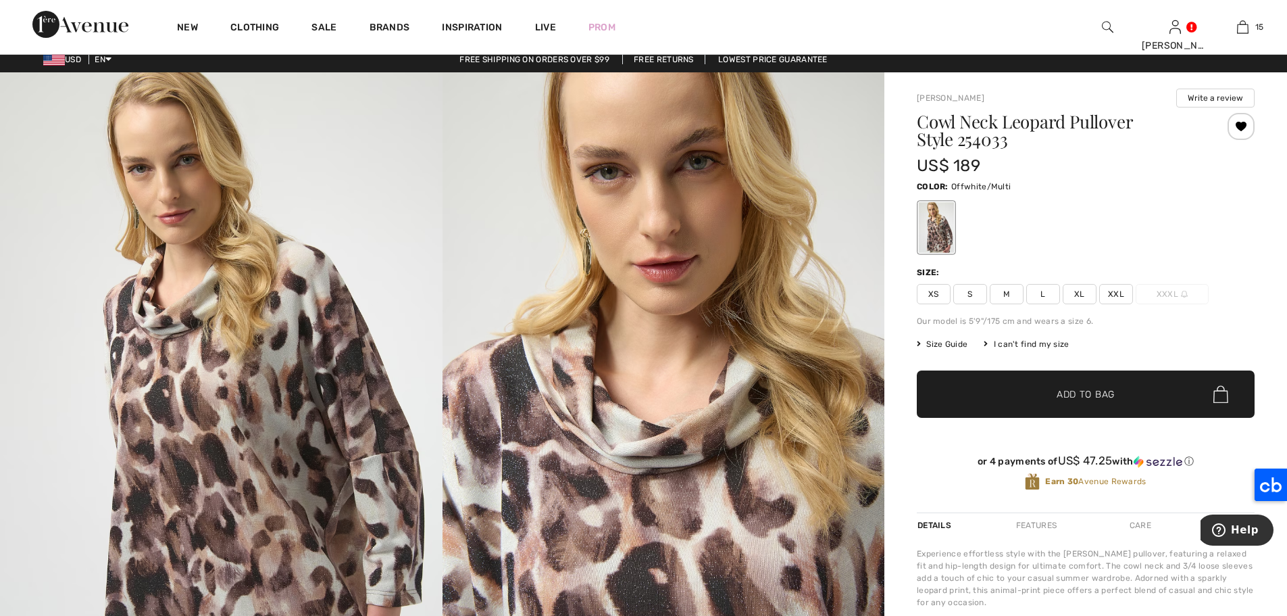
click at [1048, 291] on span "L" at bounding box center [1044, 294] width 34 height 20
click at [1134, 397] on span "✔ Added to Bag Add to Bag" at bounding box center [1086, 393] width 338 height 47
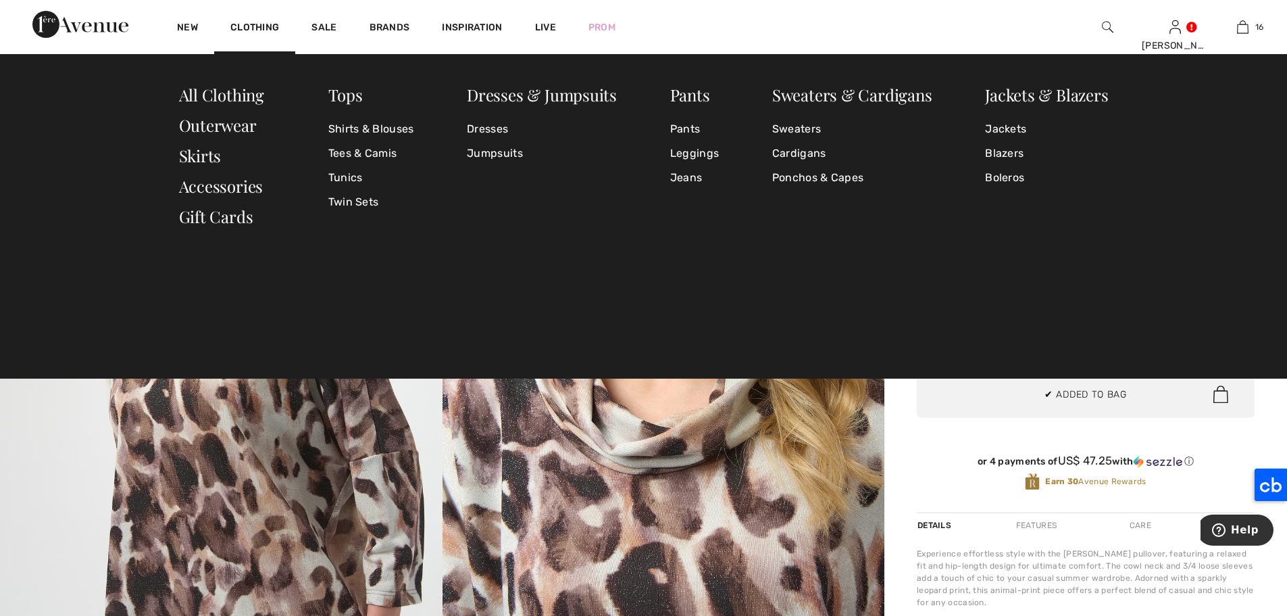
scroll to position [1519, 0]
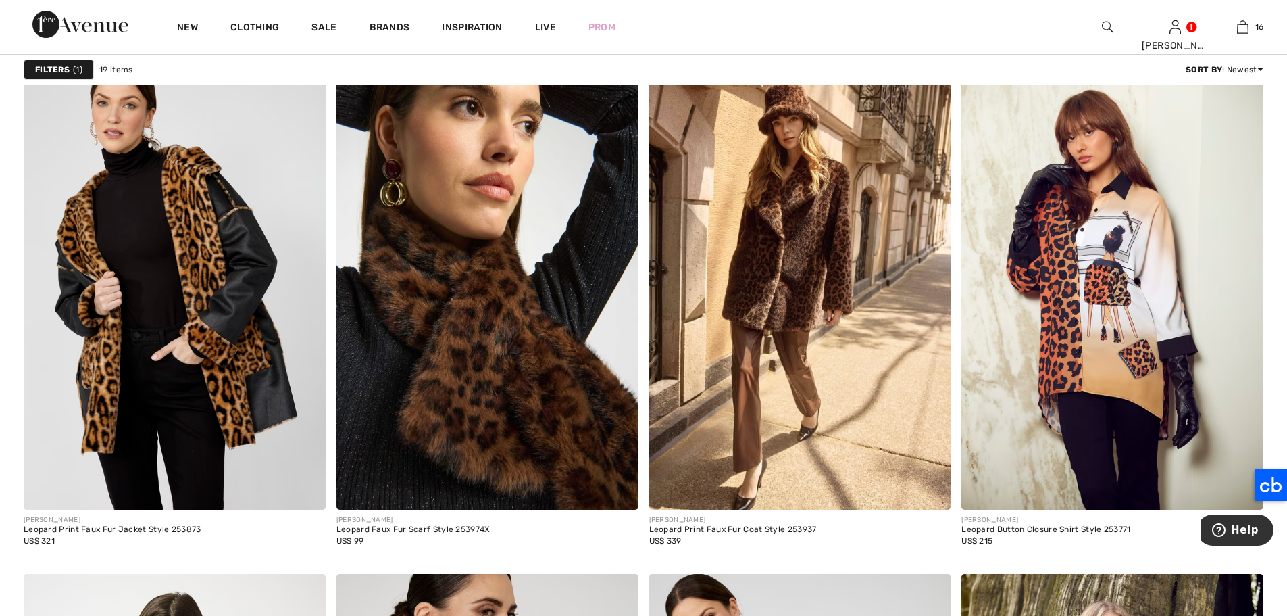
scroll to position [1177, 0]
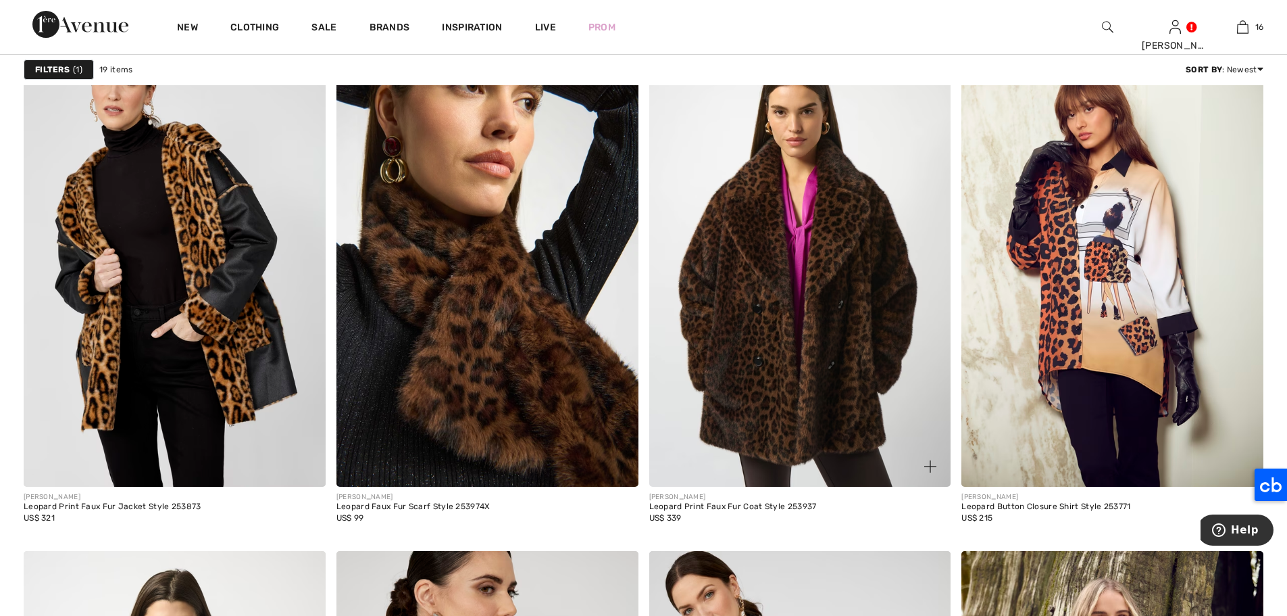
click at [805, 209] on img at bounding box center [800, 260] width 302 height 453
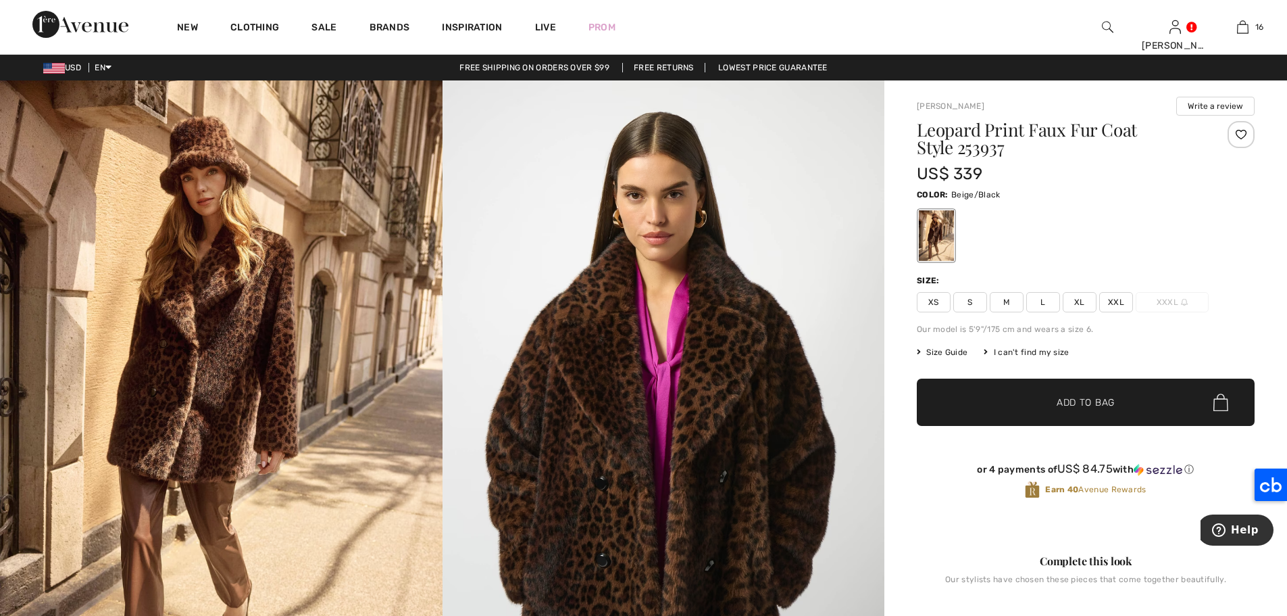
click at [1053, 297] on span "L" at bounding box center [1044, 302] width 34 height 20
click at [1102, 382] on span "✔ Added to Bag Add to Bag" at bounding box center [1086, 401] width 338 height 47
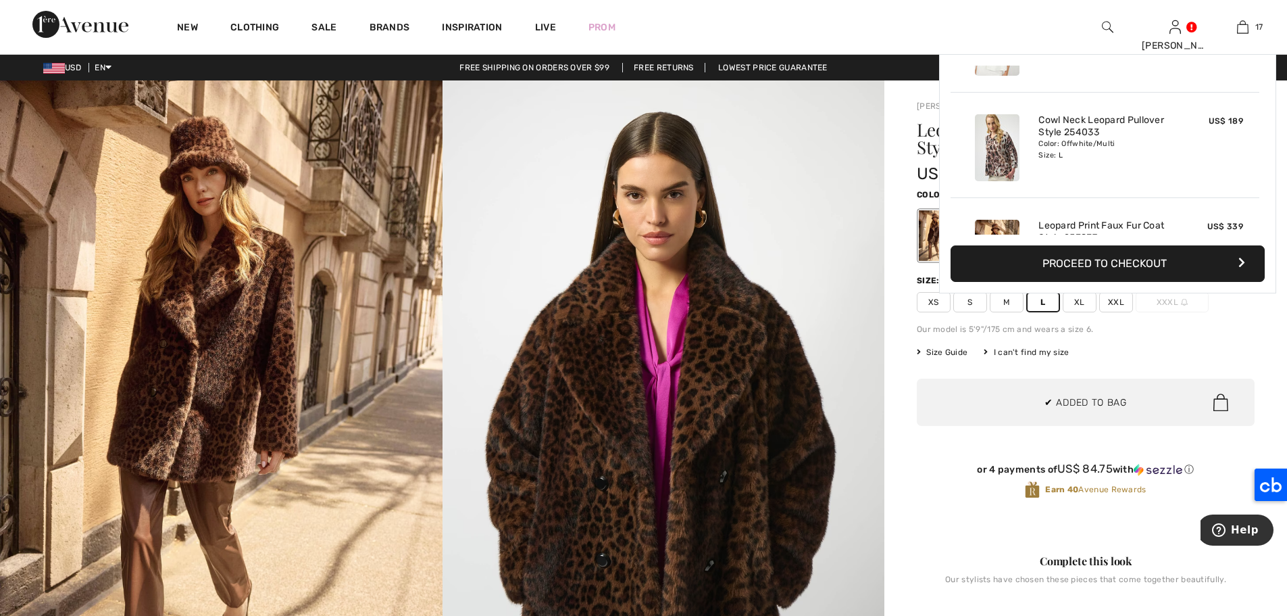
scroll to position [1624, 0]
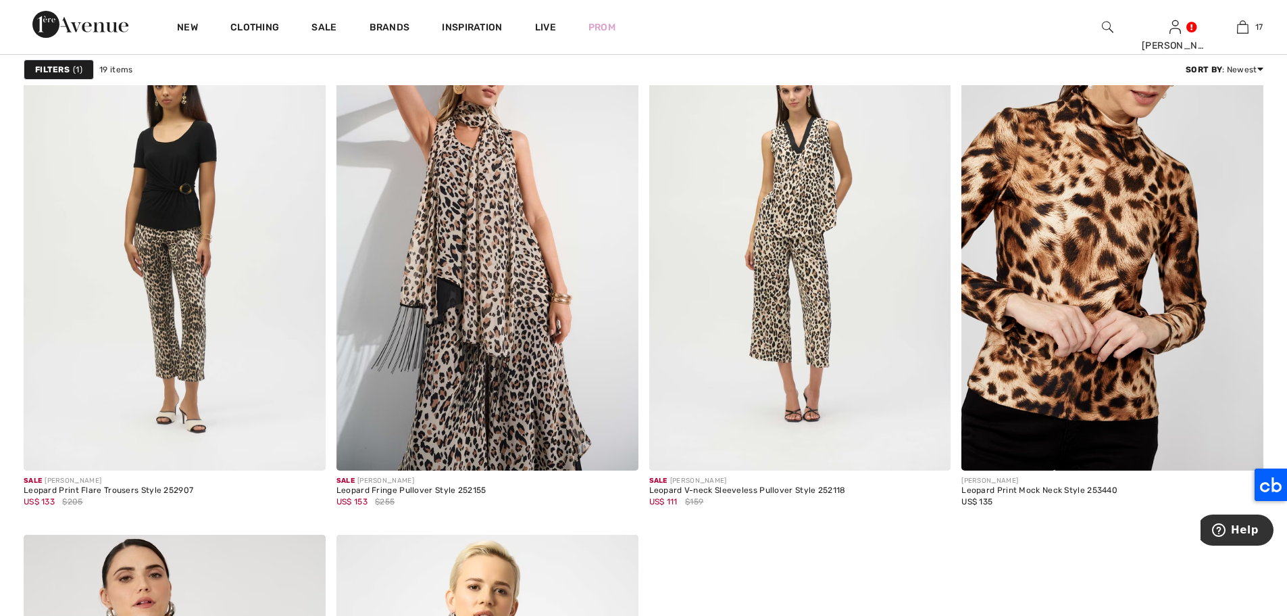
scroll to position [2394, 0]
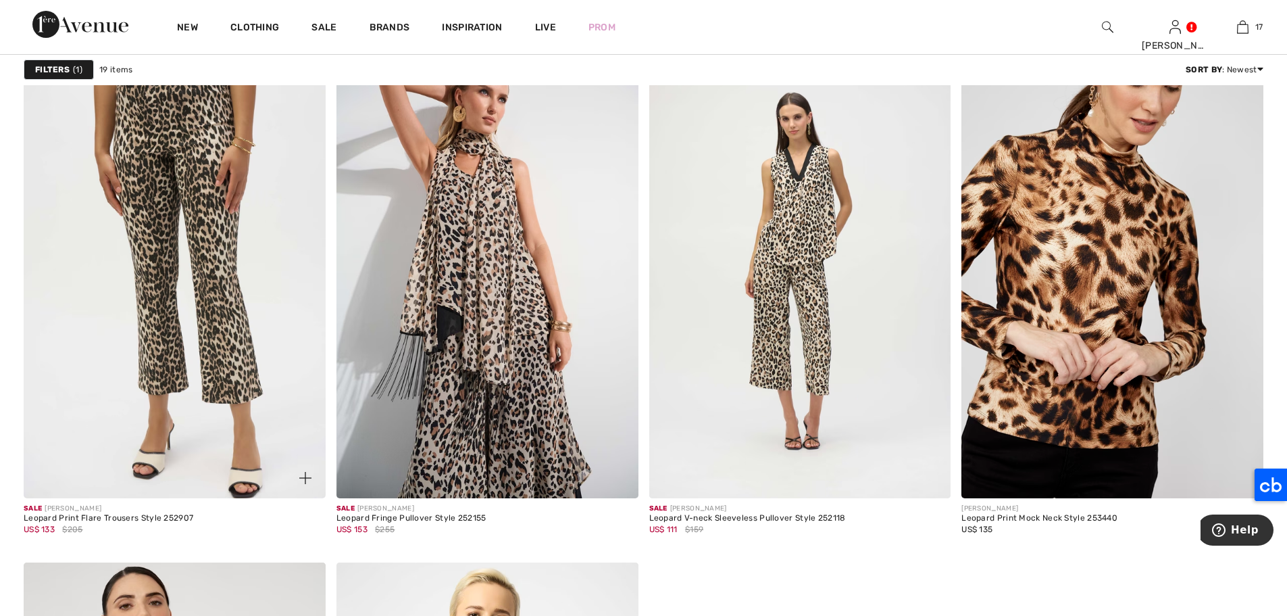
click at [167, 205] on img at bounding box center [175, 271] width 302 height 453
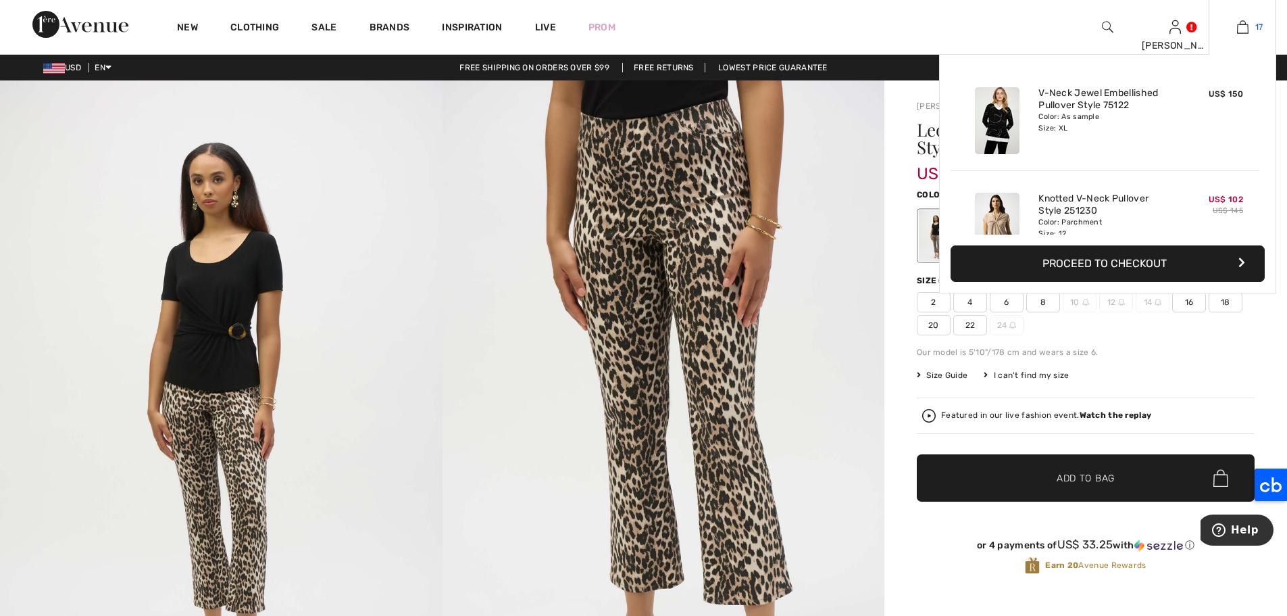
click at [1239, 28] on img at bounding box center [1242, 27] width 11 height 16
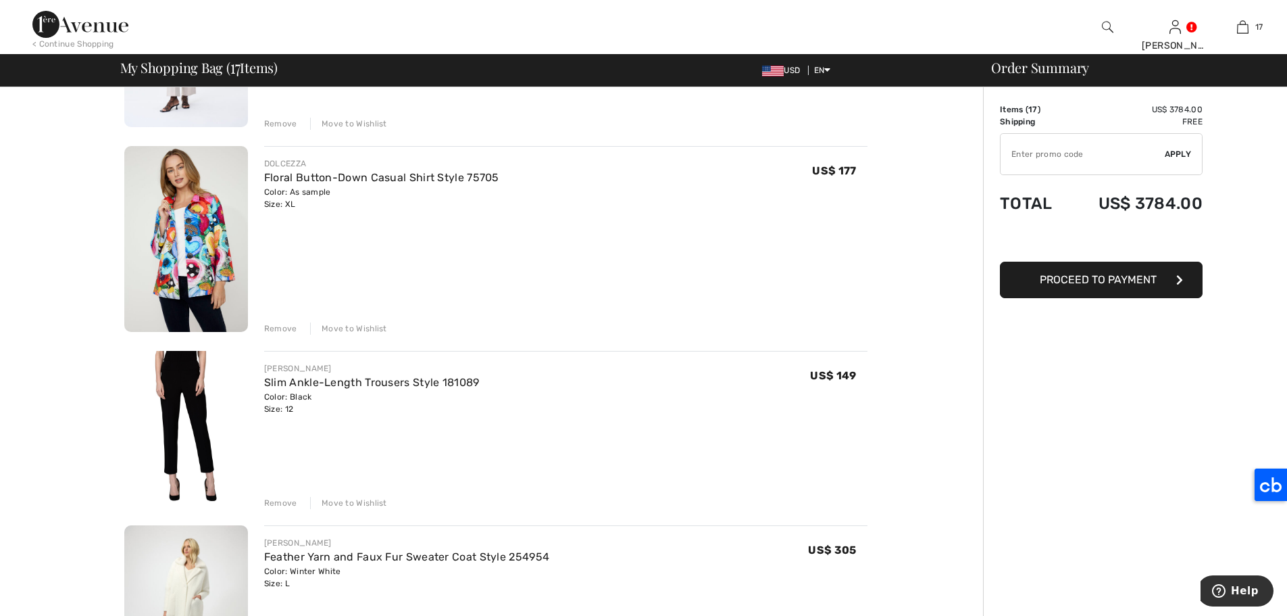
scroll to position [1922, 0]
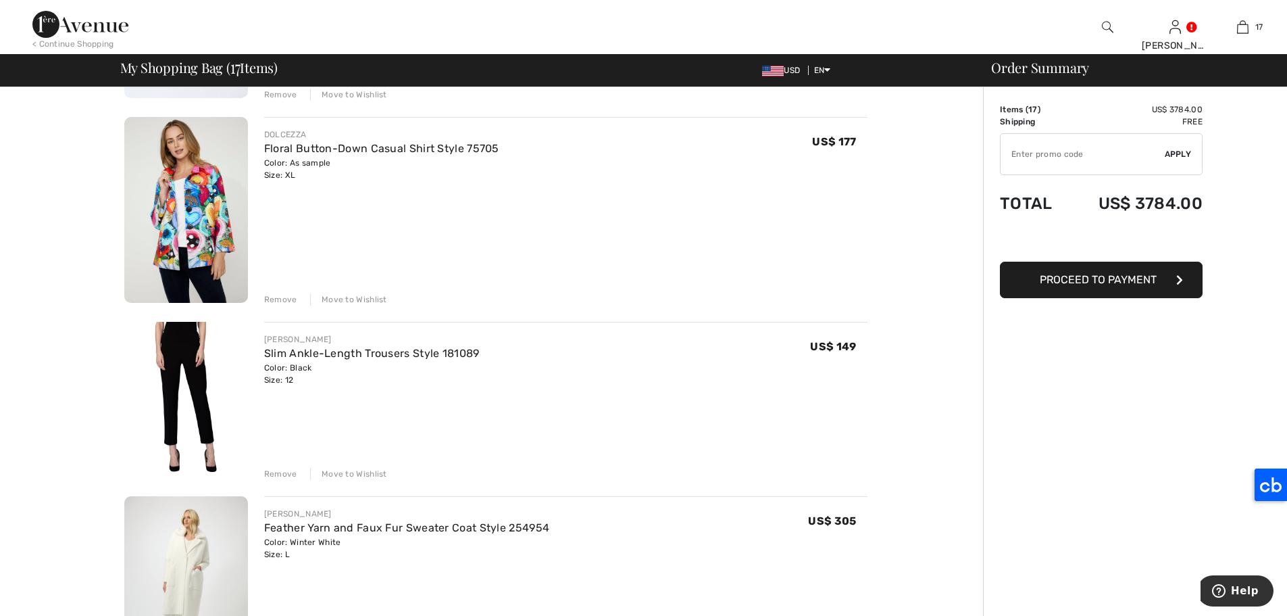
click at [351, 300] on div "Move to Wishlist" at bounding box center [348, 299] width 77 height 12
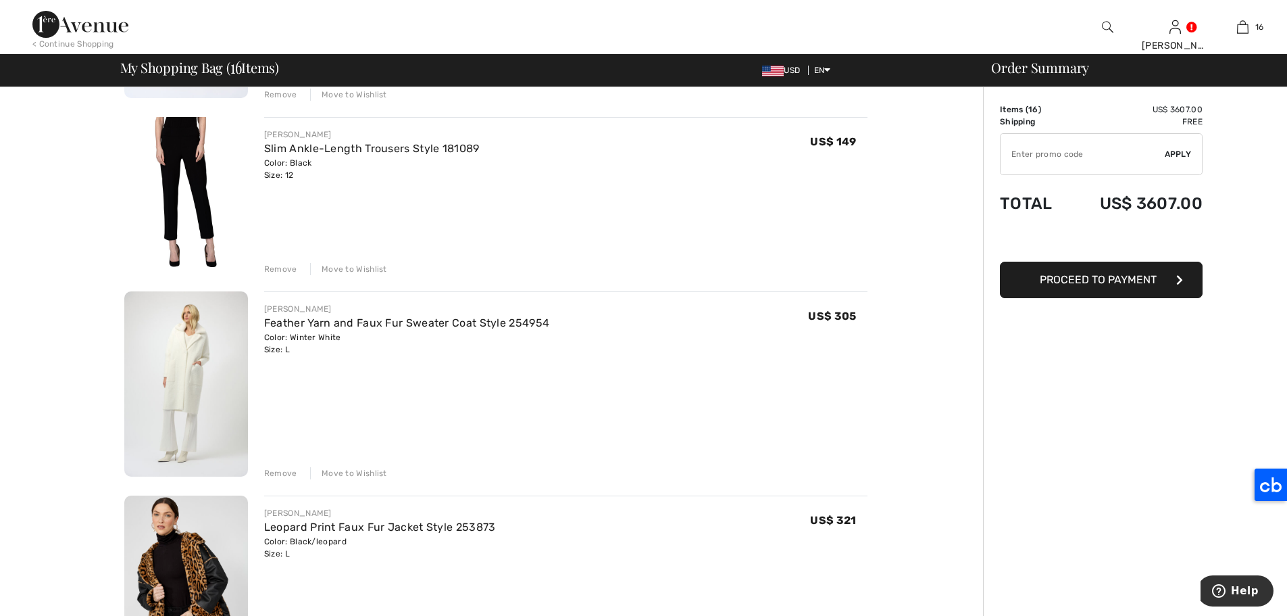
click at [355, 472] on div "Move to Wishlist" at bounding box center [348, 473] width 77 height 12
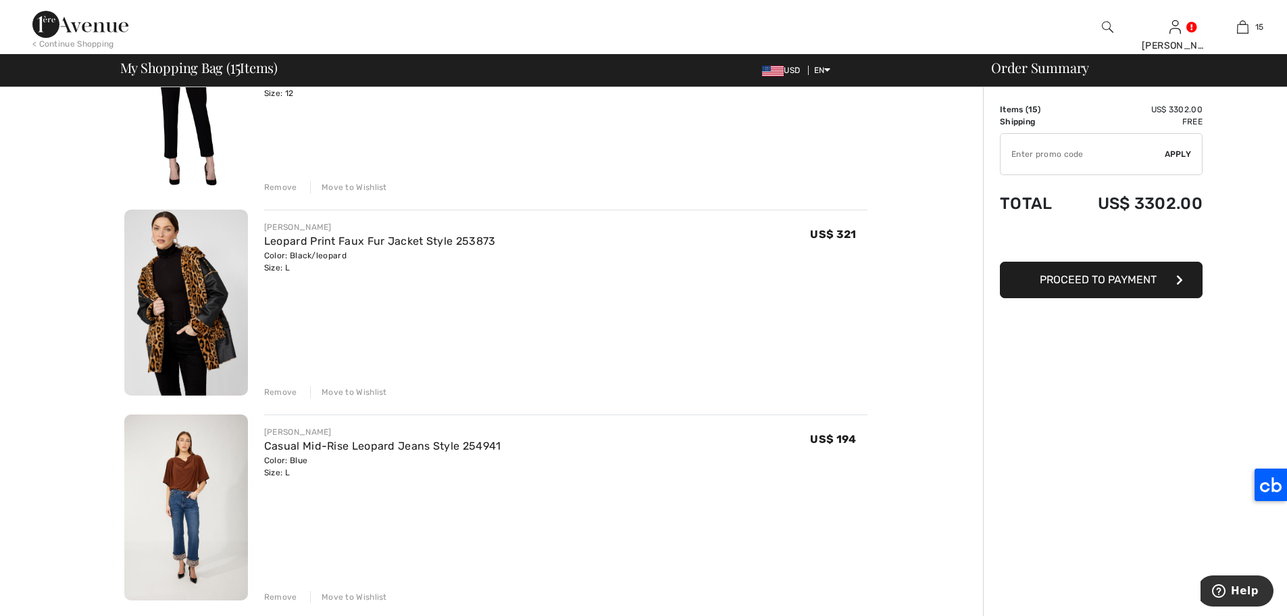
scroll to position [2042, 0]
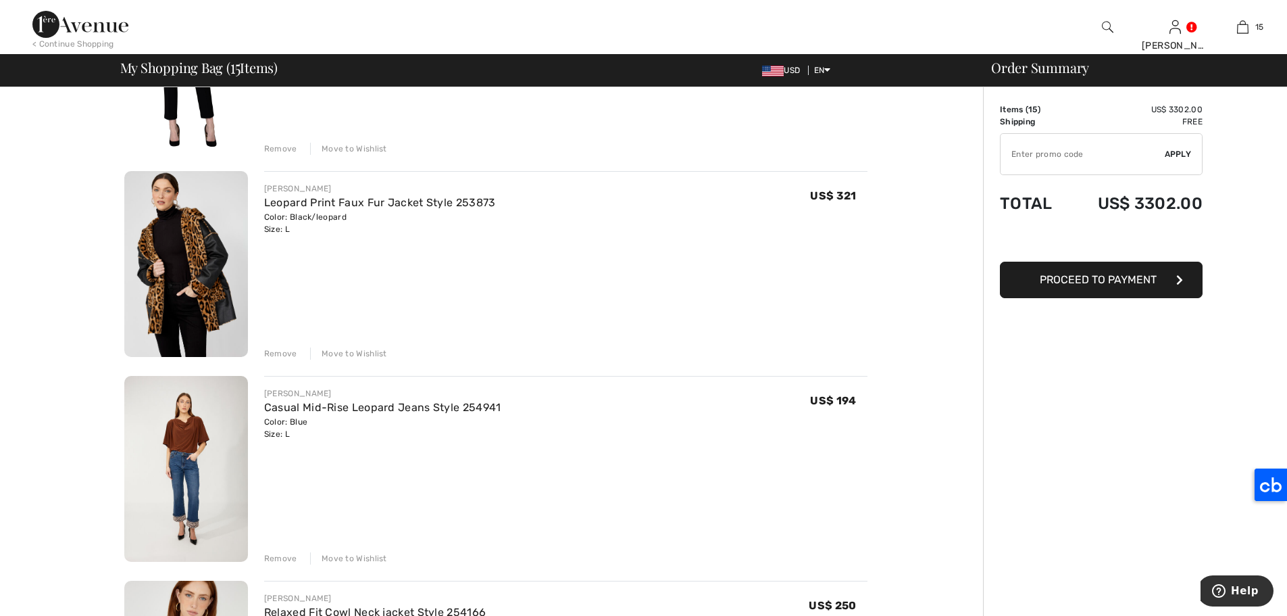
click at [360, 351] on div "Move to Wishlist" at bounding box center [348, 353] width 77 height 12
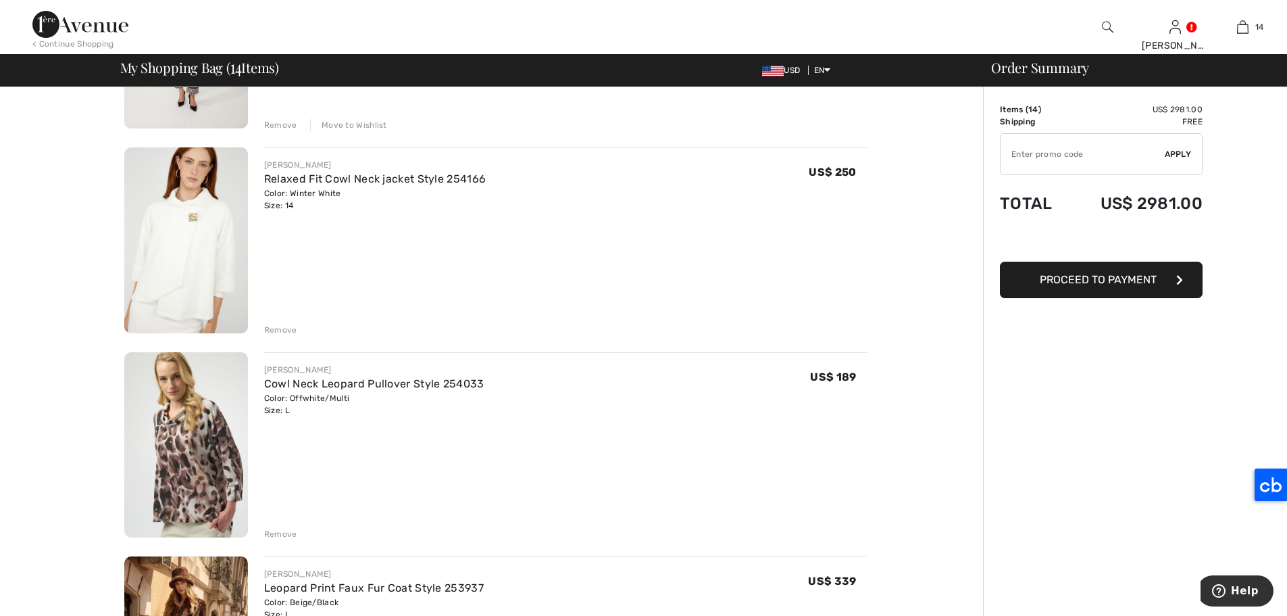
scroll to position [2467, 0]
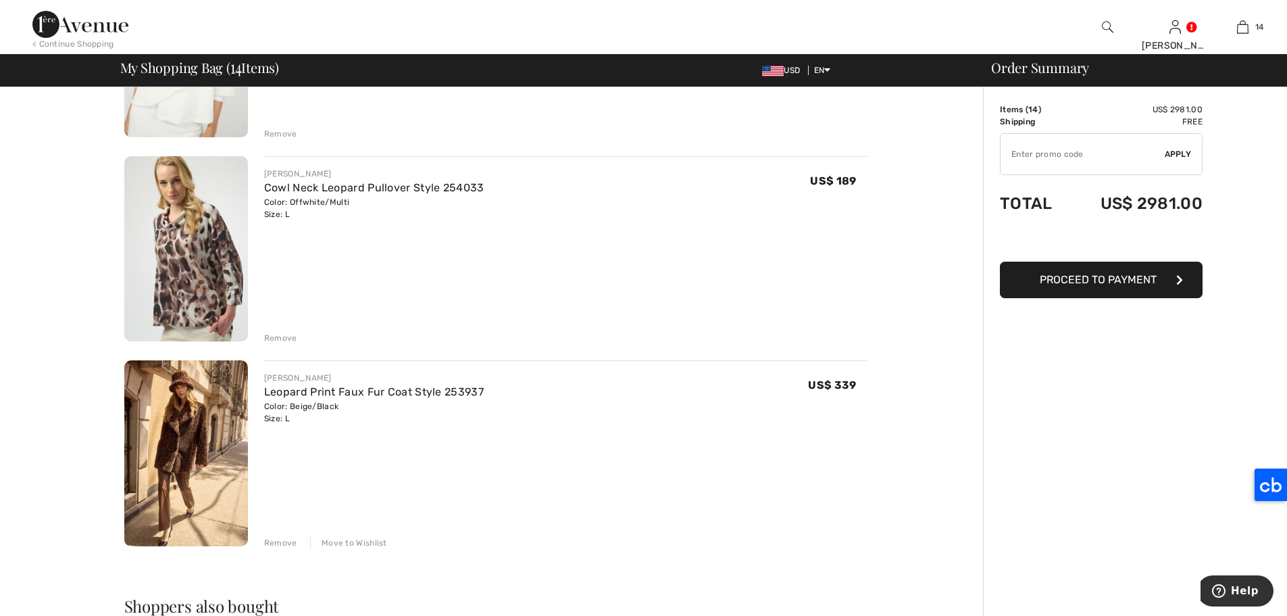
click at [350, 537] on div "Move to Wishlist" at bounding box center [348, 543] width 77 height 12
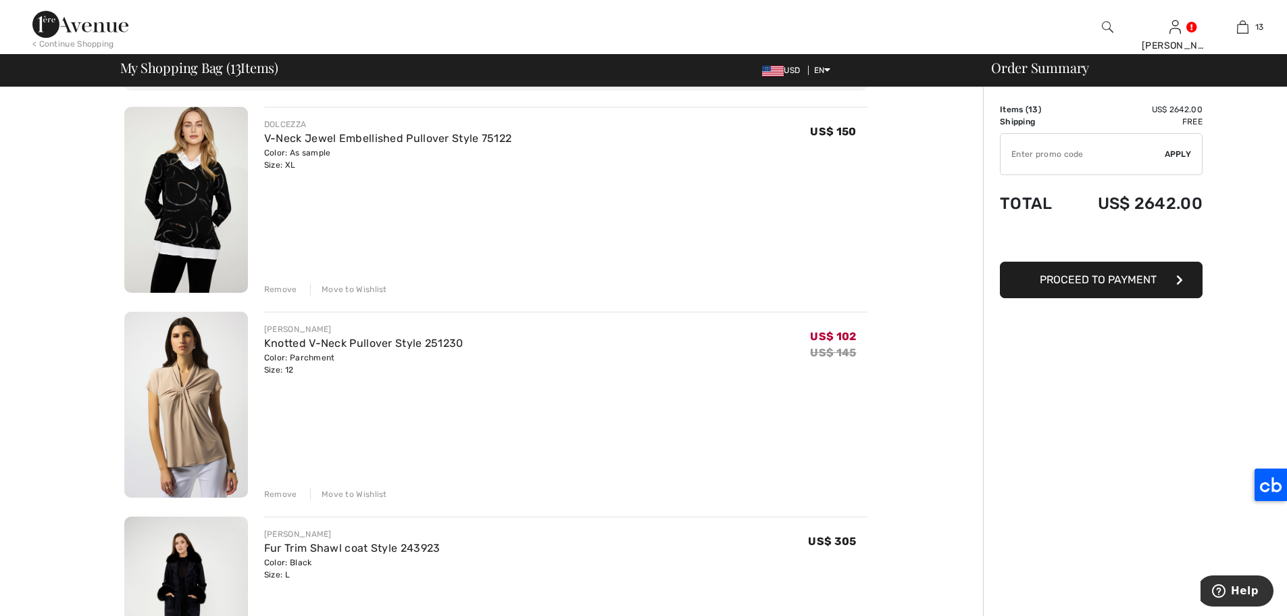
scroll to position [61, 0]
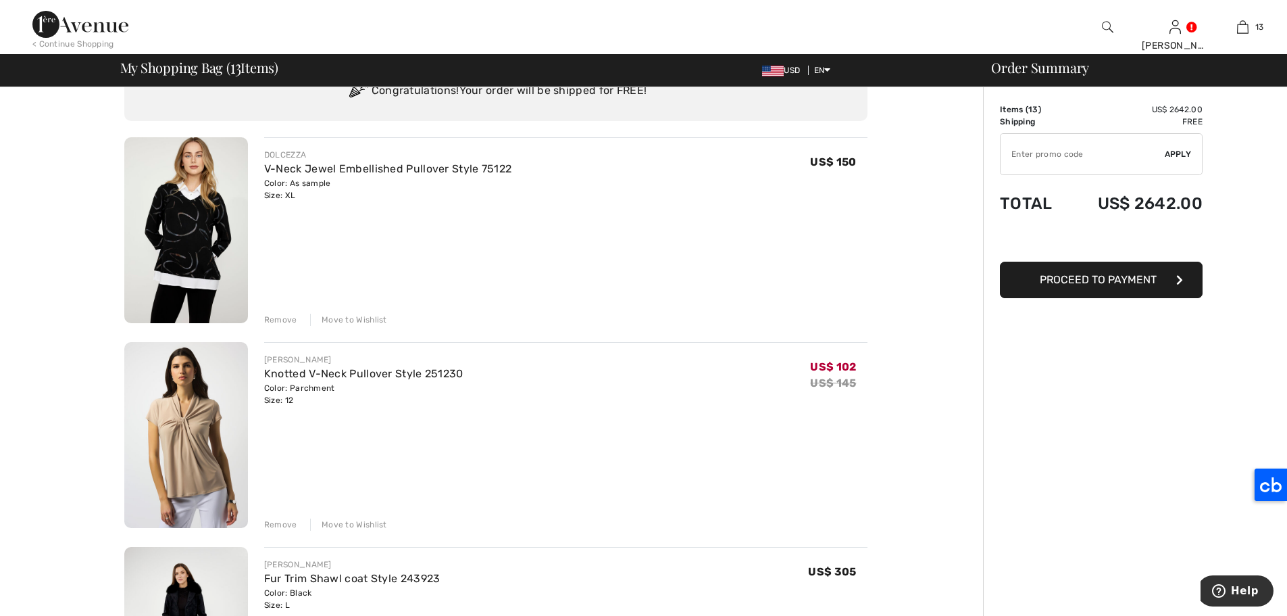
click at [367, 316] on div "Move to Wishlist" at bounding box center [348, 320] width 77 height 12
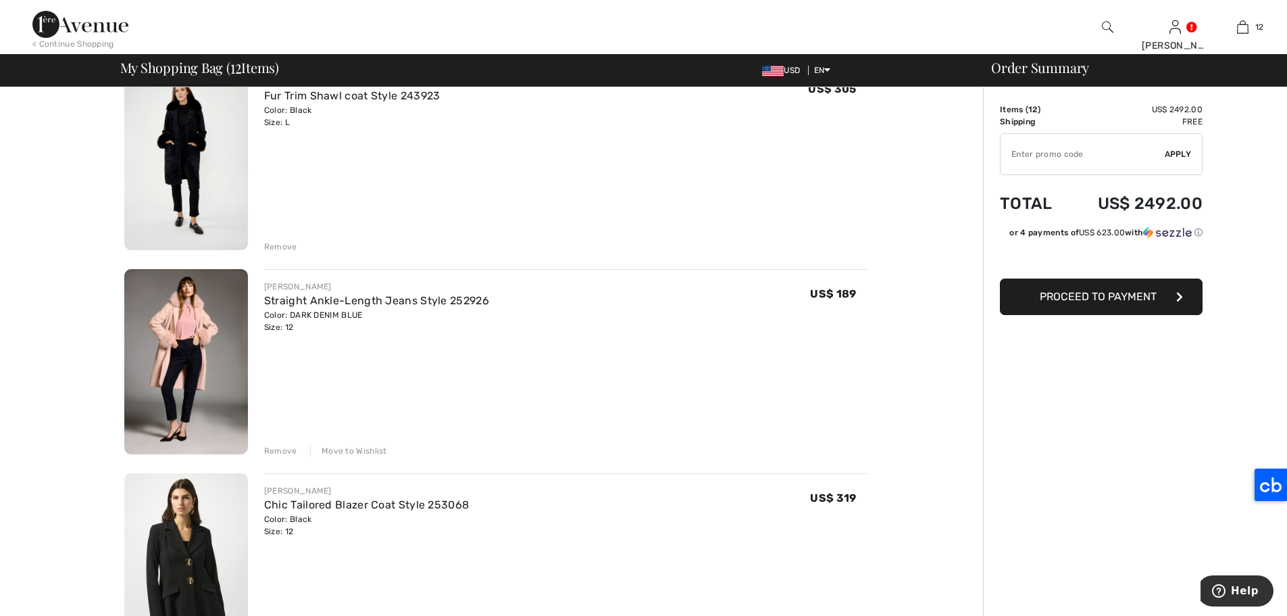
scroll to position [343, 0]
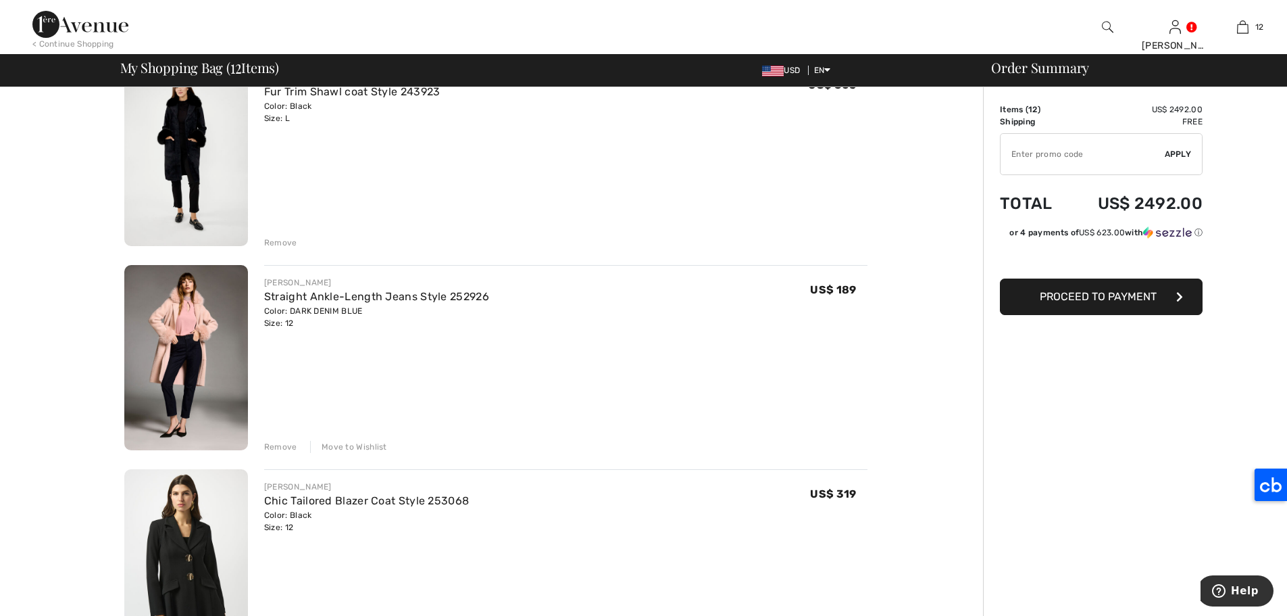
click at [198, 285] on img at bounding box center [186, 358] width 124 height 186
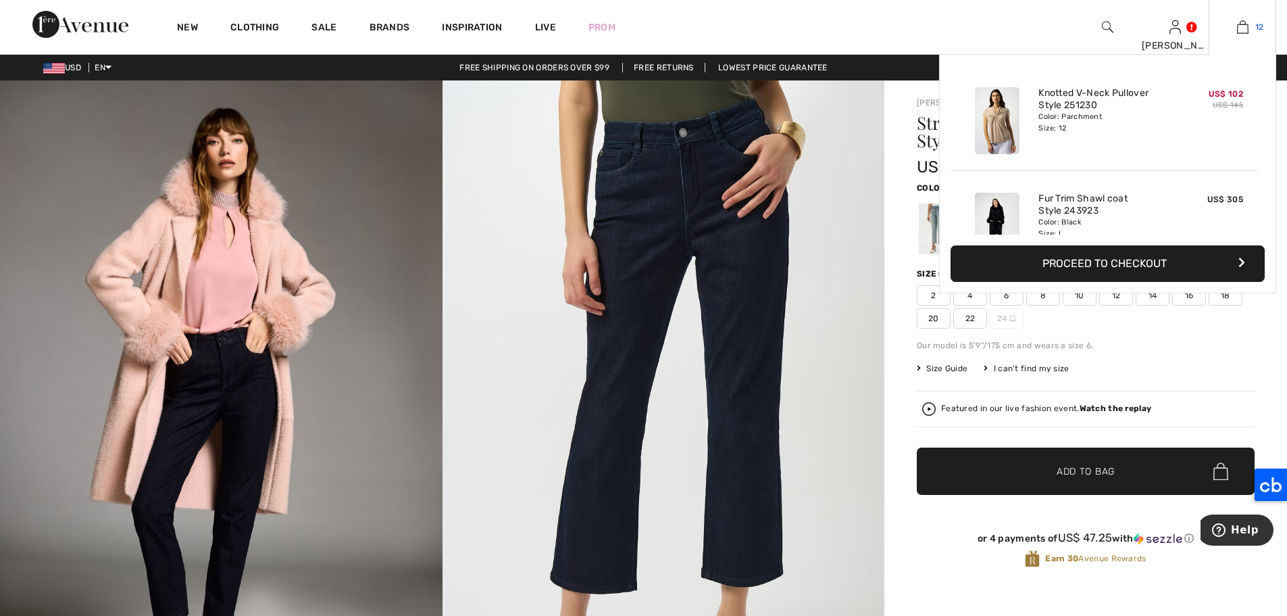
click at [1245, 28] on img at bounding box center [1242, 27] width 11 height 16
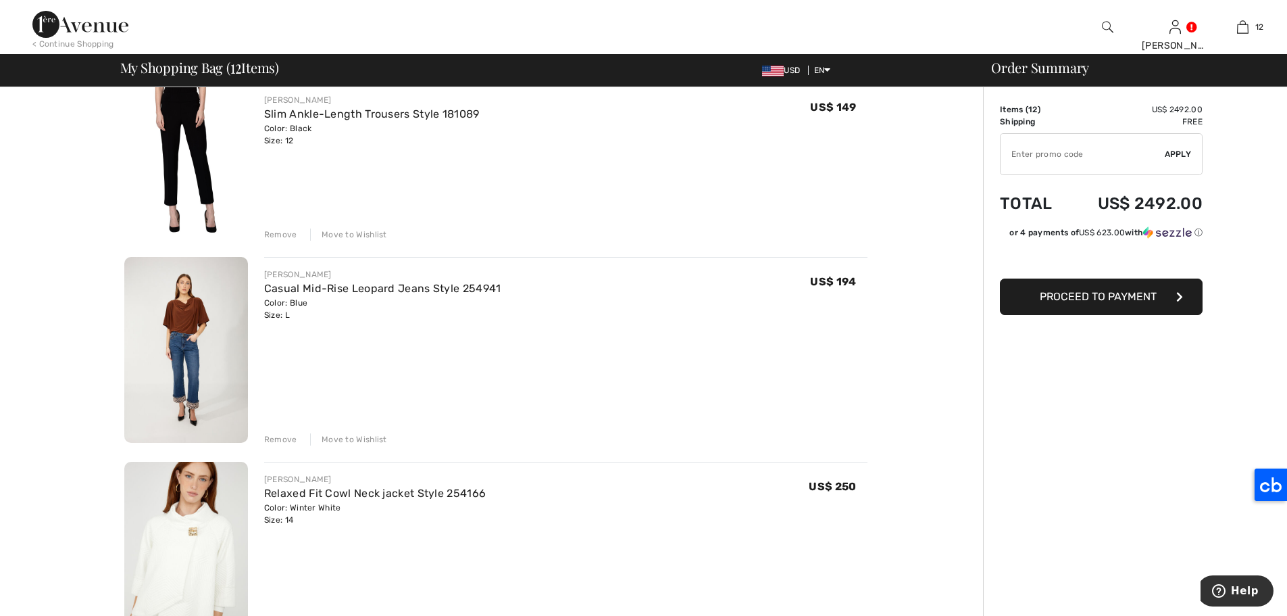
scroll to position [1741, 0]
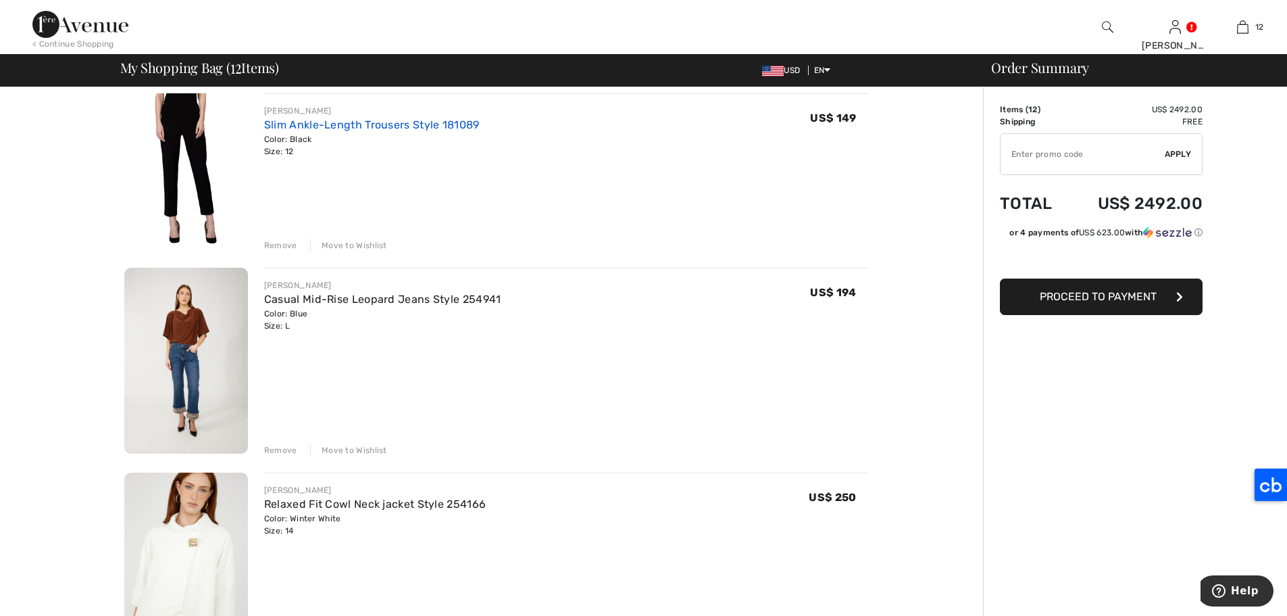
click at [423, 125] on link "Slim Ankle-Length Trousers Style 181089" at bounding box center [372, 124] width 216 height 13
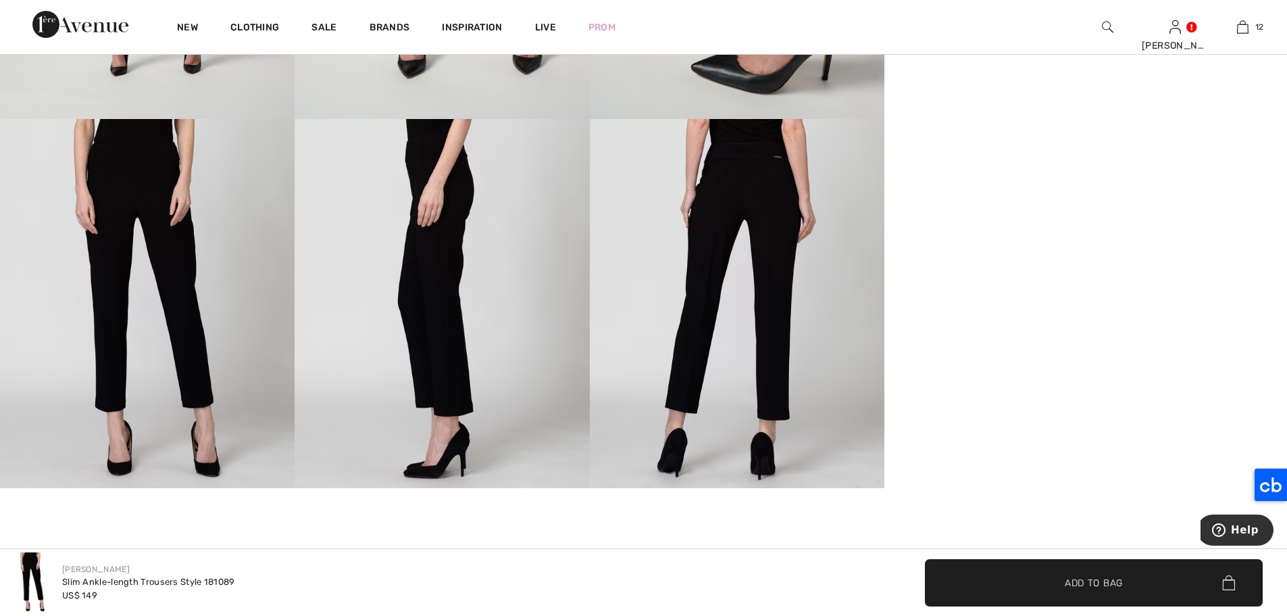
scroll to position [1985, 0]
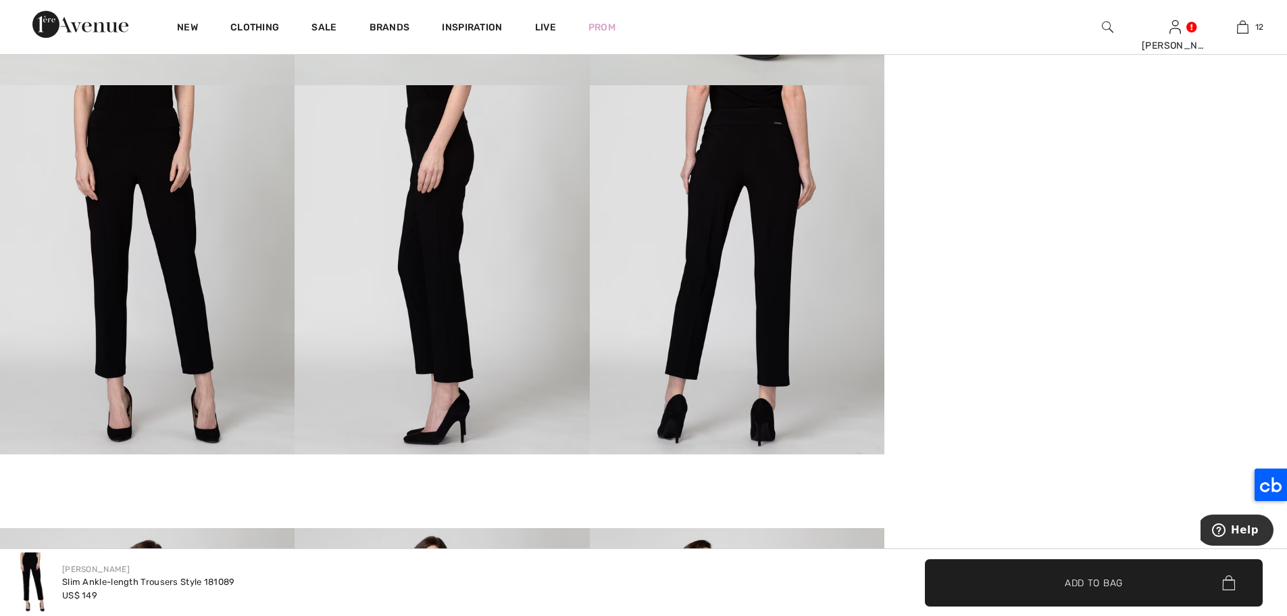
click at [139, 223] on img at bounding box center [147, 269] width 295 height 368
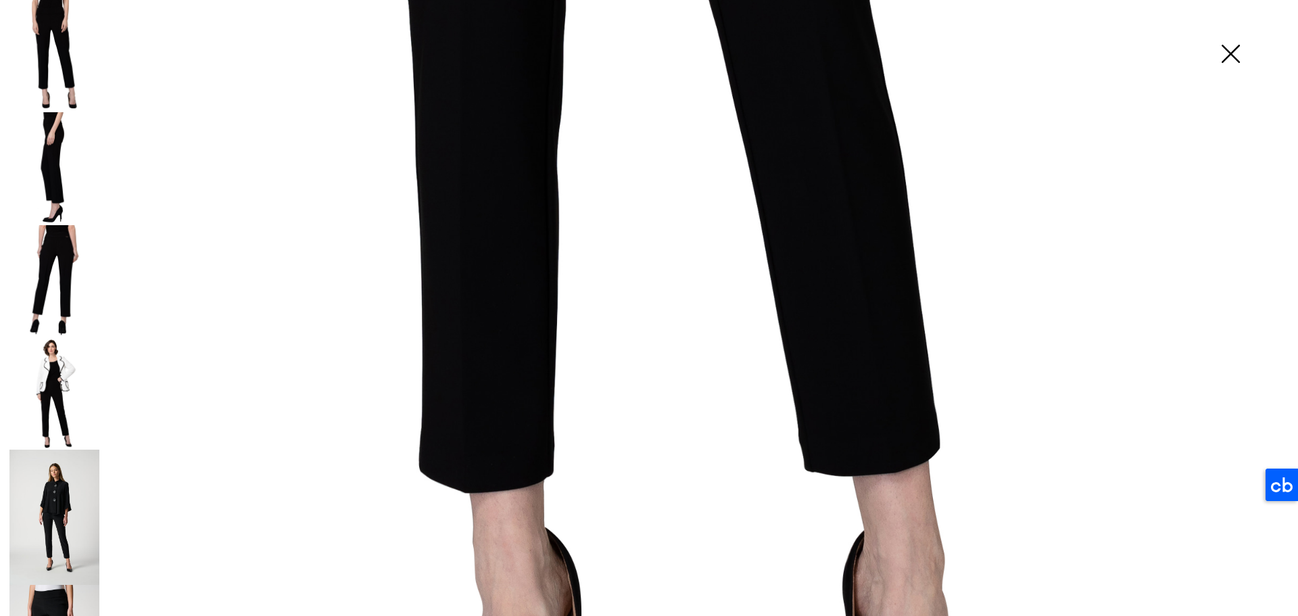
scroll to position [806, 0]
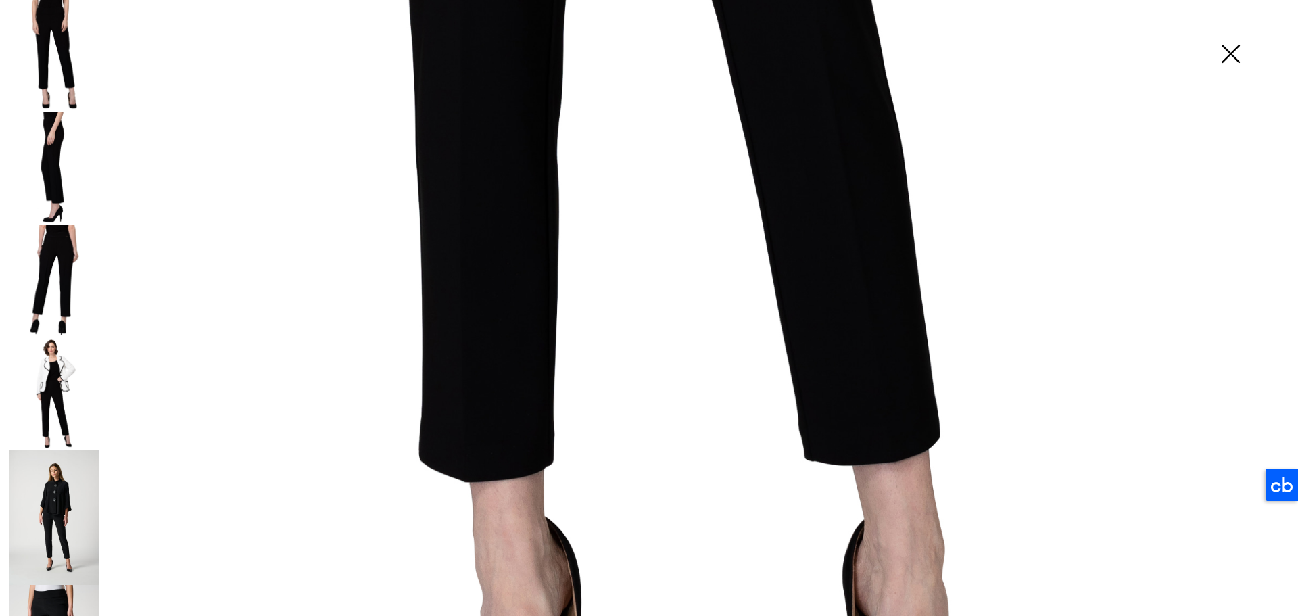
click at [49, 503] on img at bounding box center [54, 516] width 90 height 135
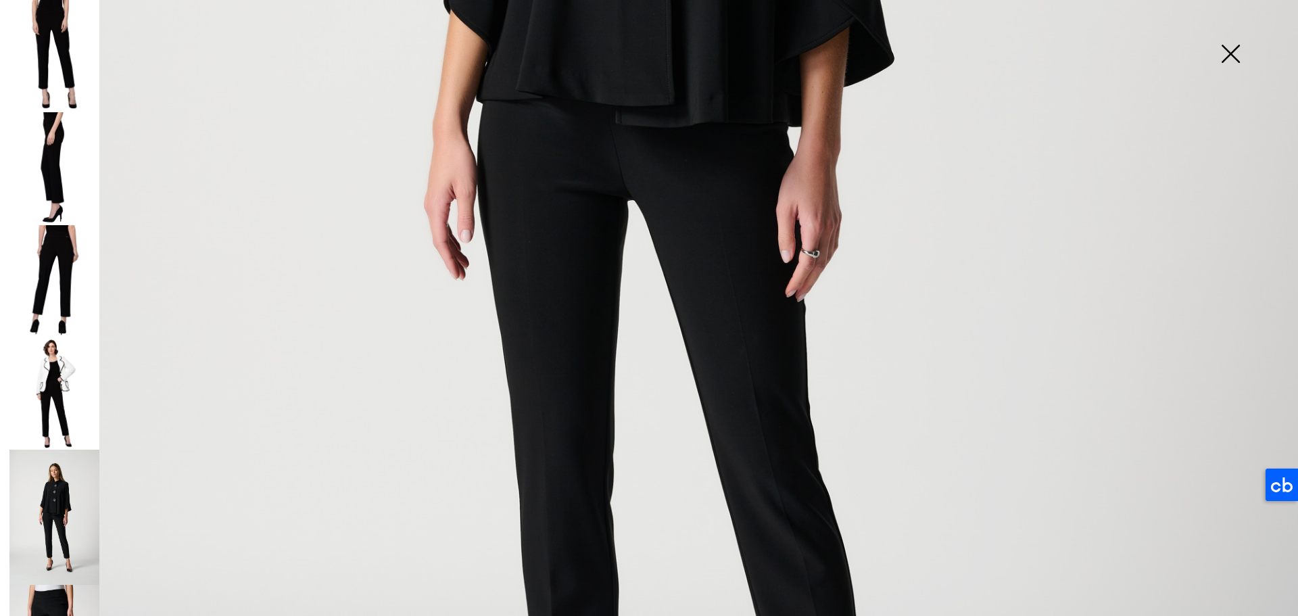
click at [45, 385] on img at bounding box center [54, 393] width 90 height 112
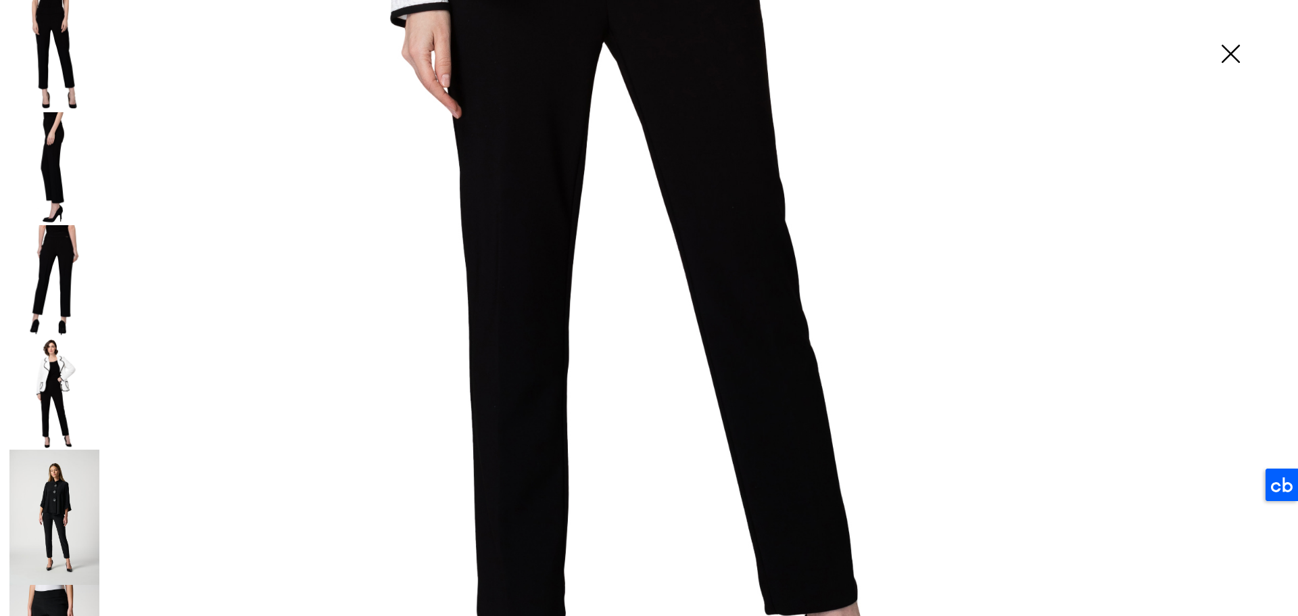
click at [57, 180] on img at bounding box center [54, 168] width 90 height 112
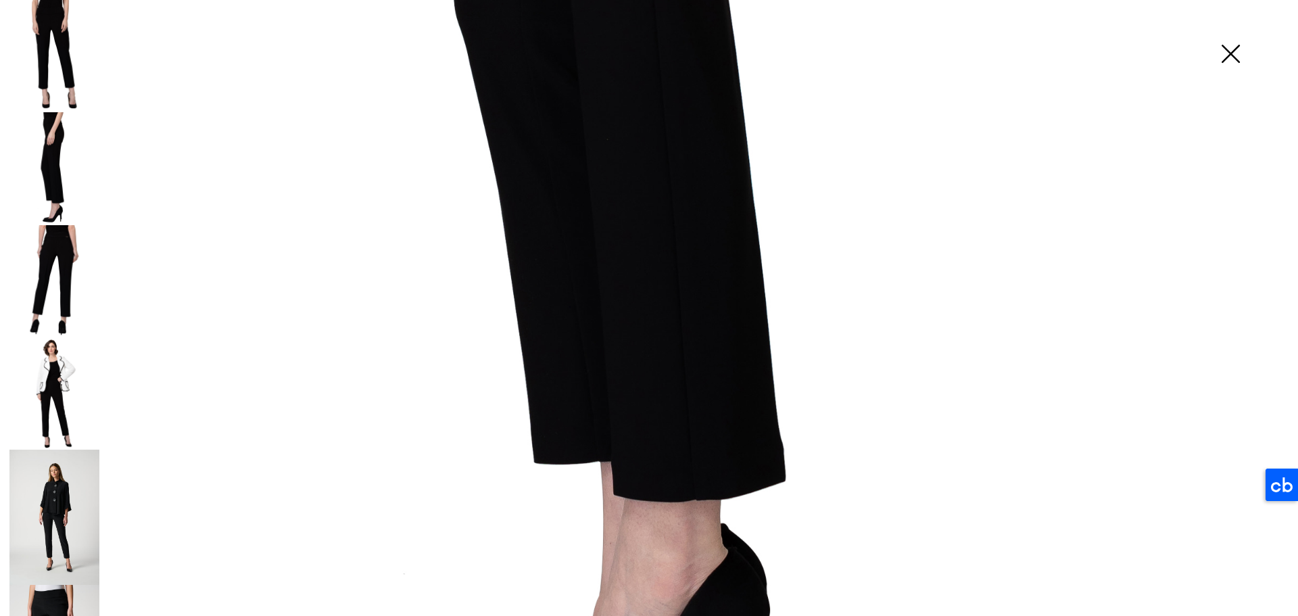
click at [57, 57] on img at bounding box center [54, 56] width 90 height 112
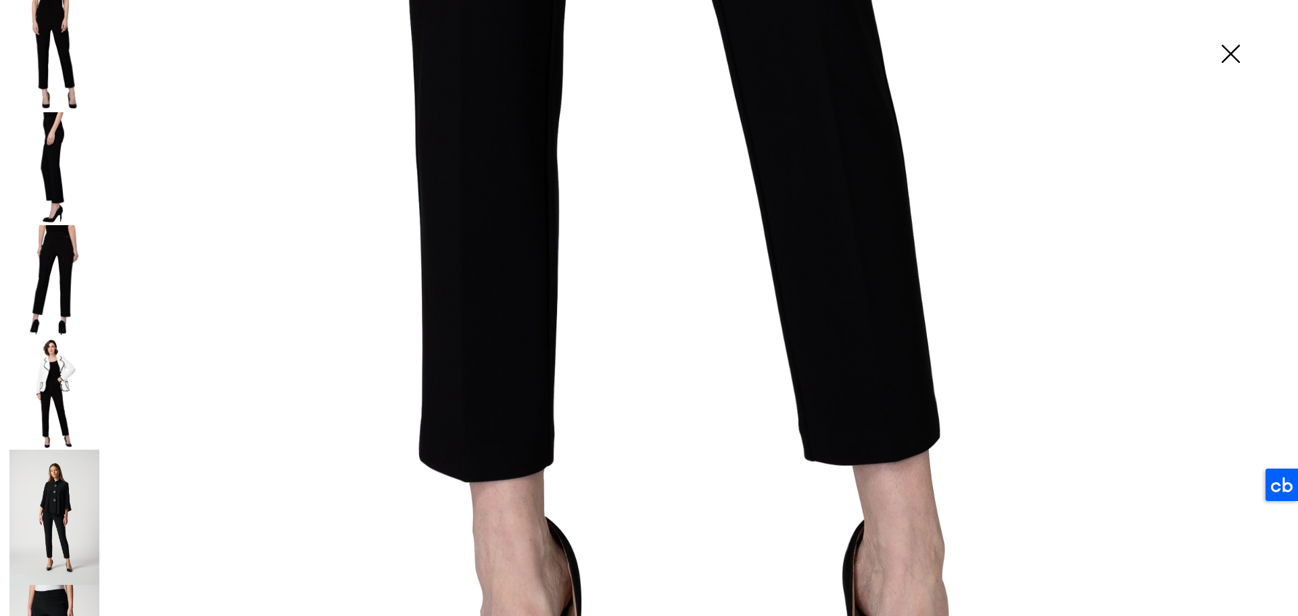
click at [72, 473] on img at bounding box center [54, 516] width 90 height 135
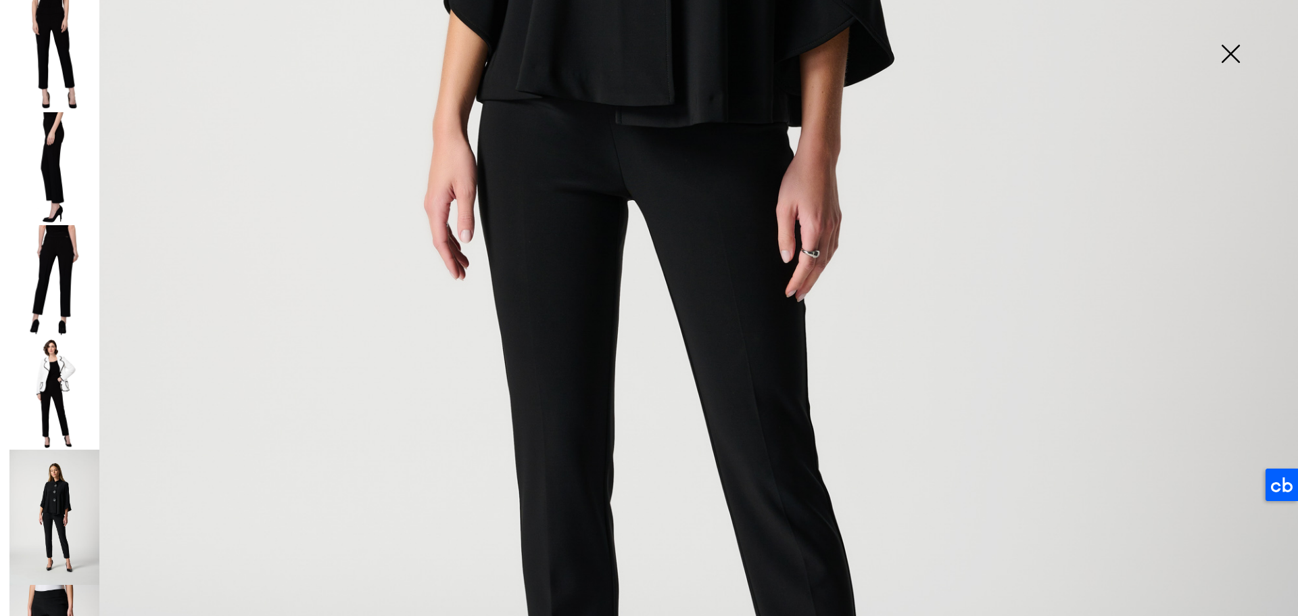
click at [1229, 62] on img at bounding box center [1230, 55] width 68 height 70
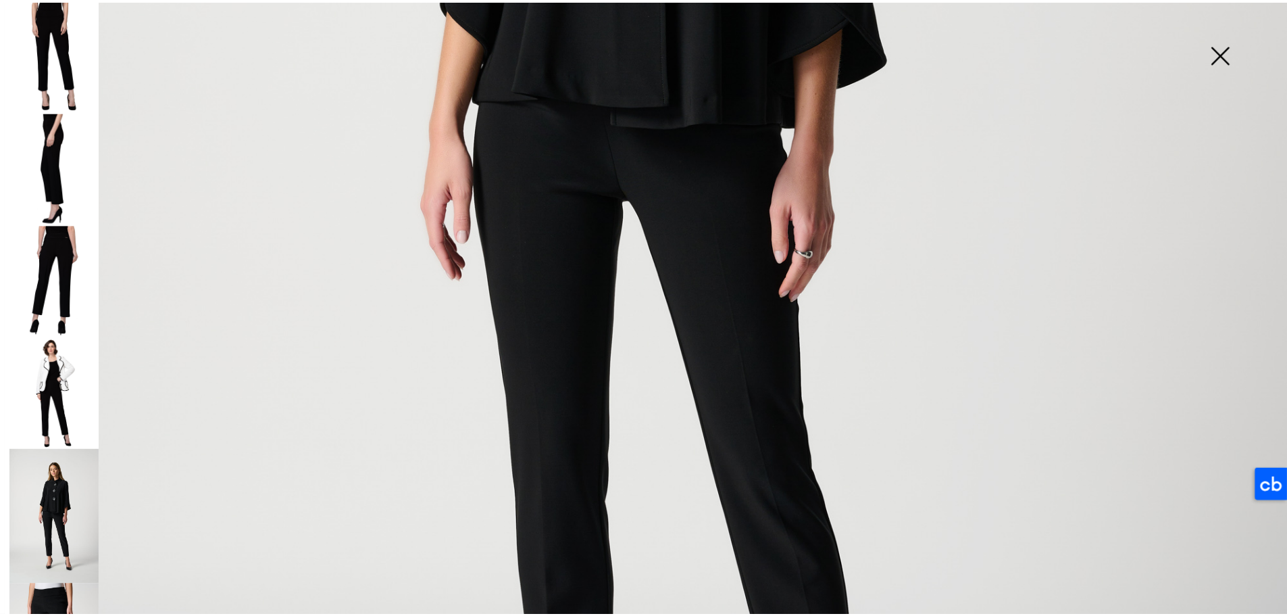
scroll to position [1985, 0]
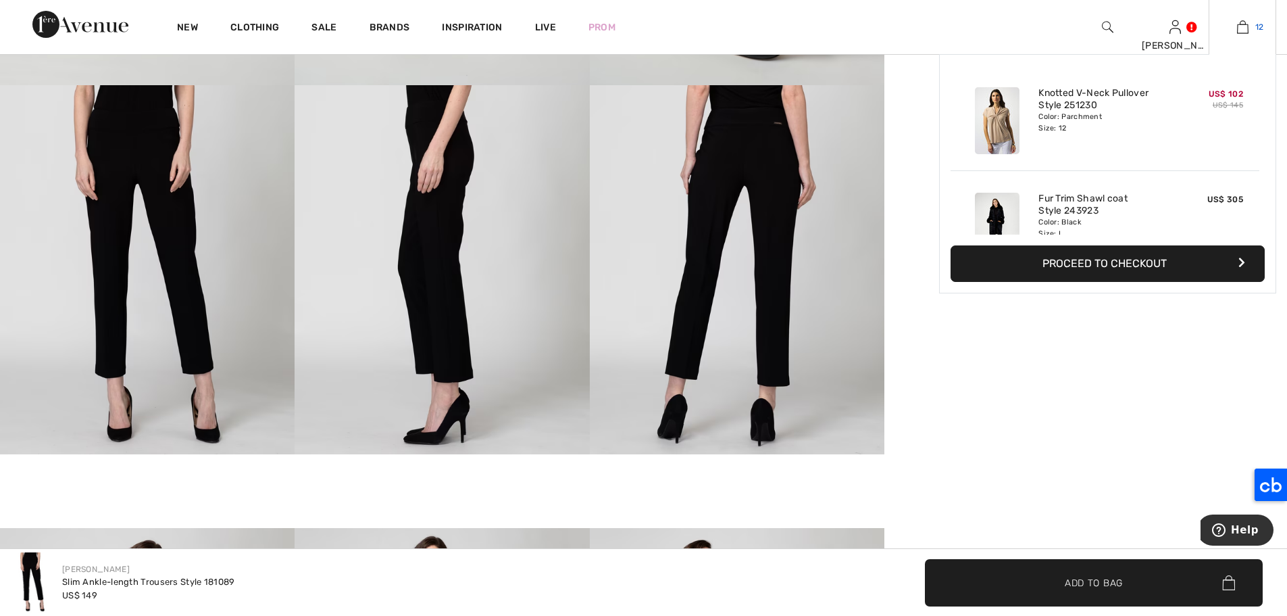
click at [1245, 21] on img at bounding box center [1242, 27] width 11 height 16
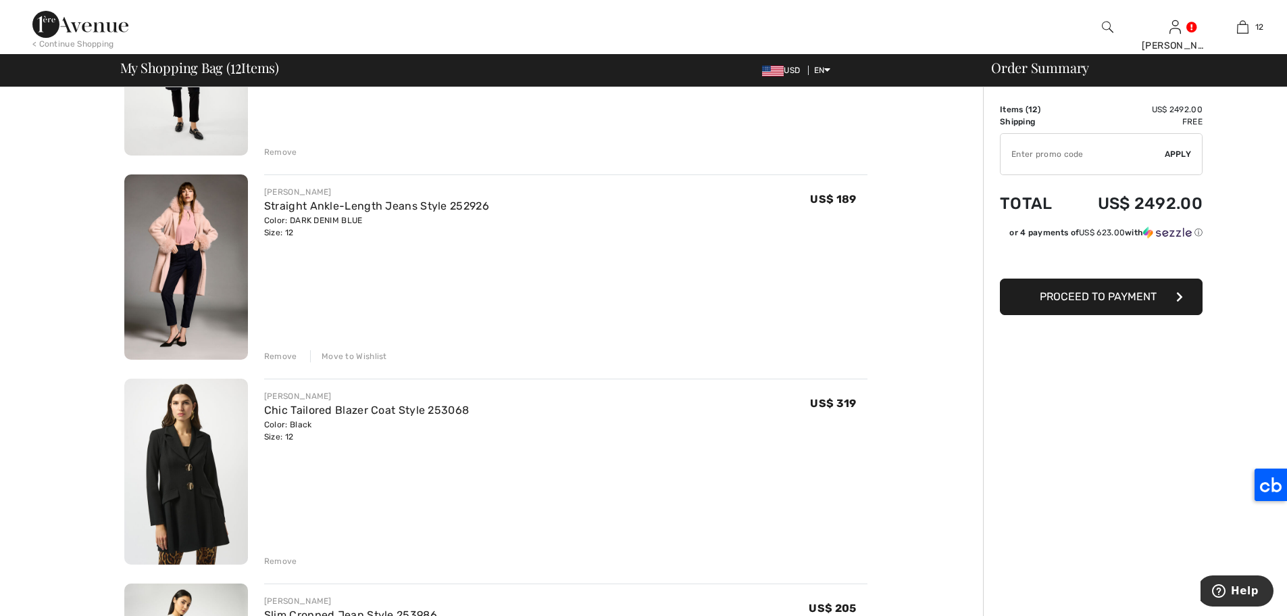
scroll to position [444, 0]
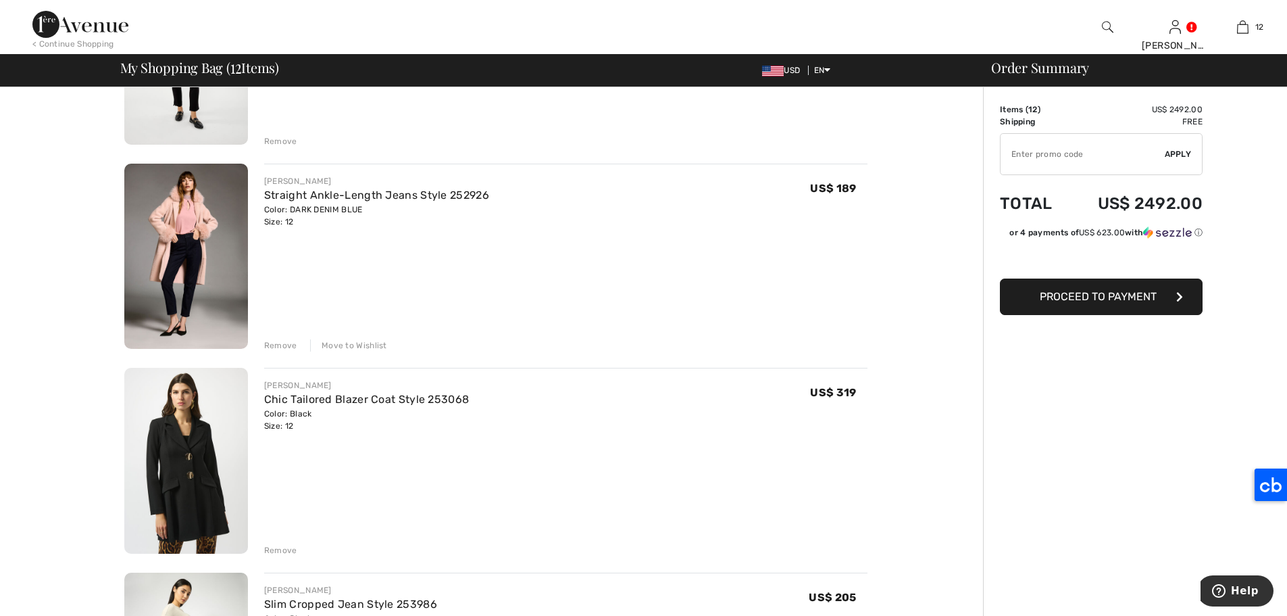
click at [353, 347] on div "Move to Wishlist" at bounding box center [348, 345] width 77 height 12
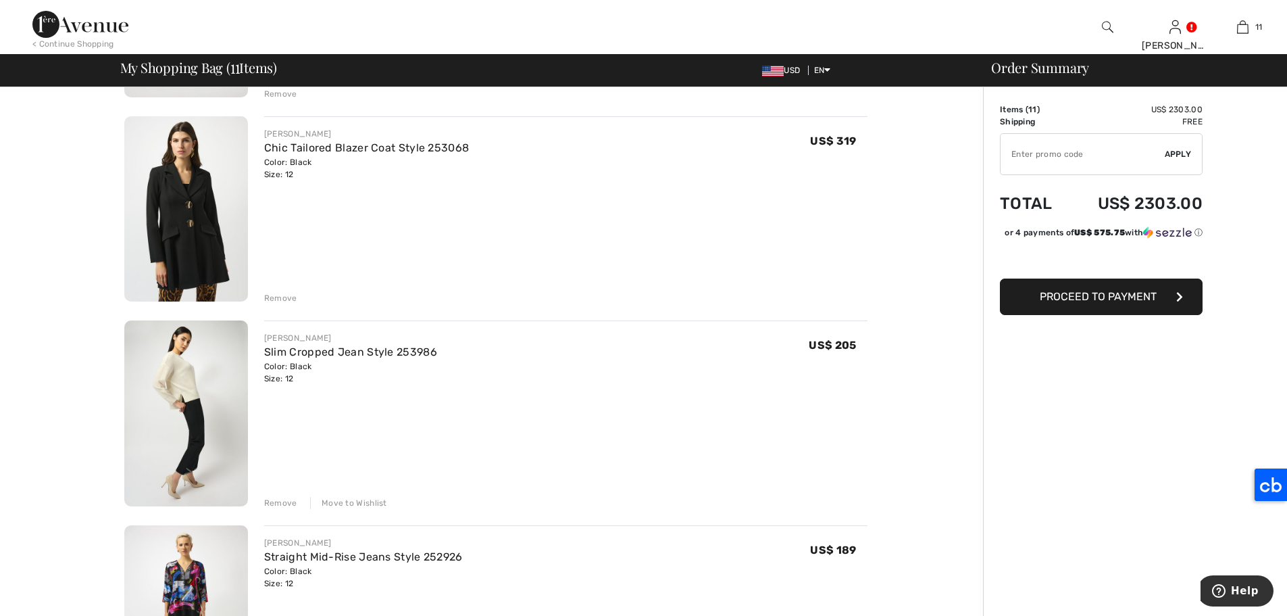
scroll to position [572, 0]
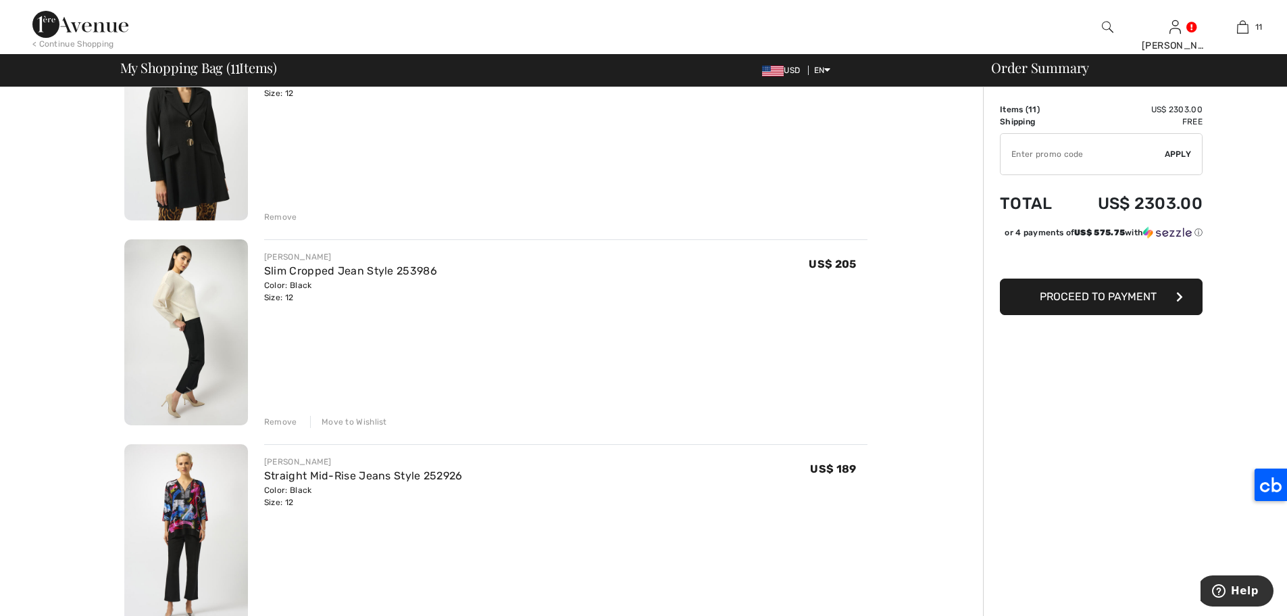
click at [225, 291] on img at bounding box center [186, 332] width 124 height 186
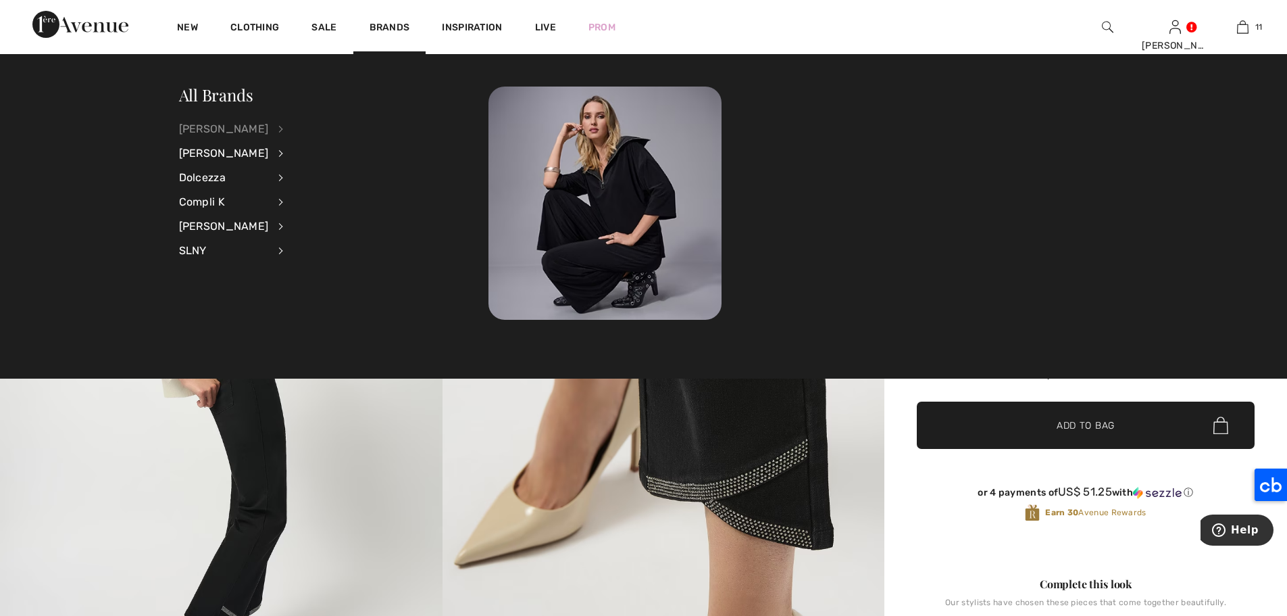
click at [269, 126] on div "[PERSON_NAME]" at bounding box center [224, 129] width 90 height 24
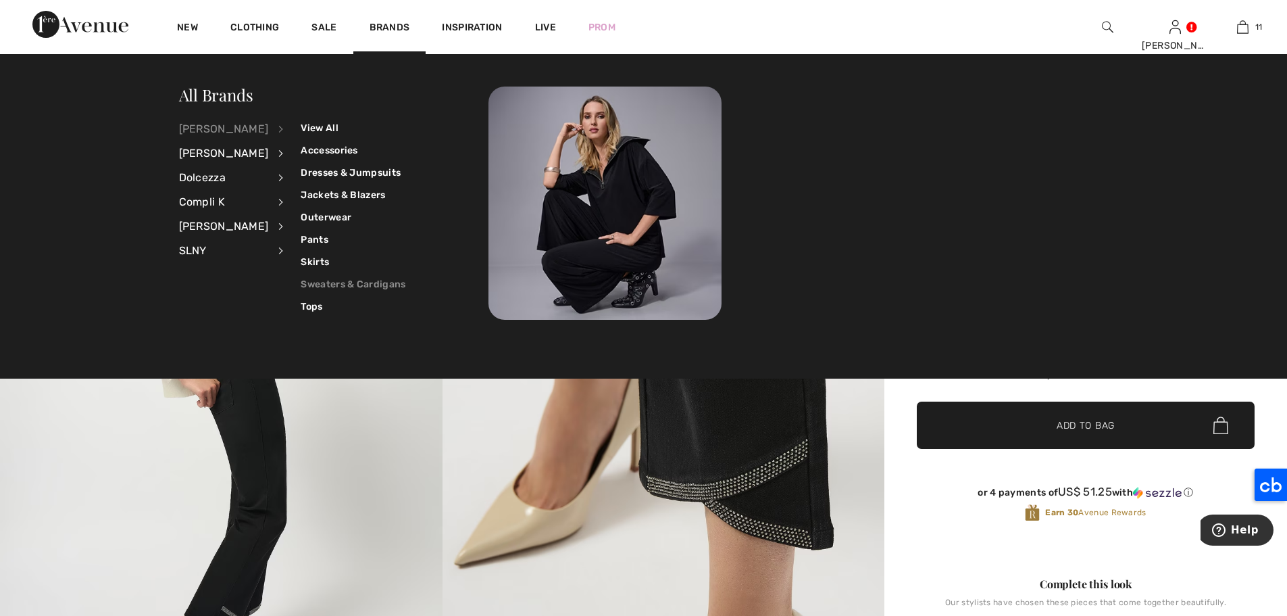
drag, startPoint x: 357, startPoint y: 285, endPoint x: 362, endPoint y: 278, distance: 7.7
click at [357, 285] on link "Sweaters & Cardigans" at bounding box center [353, 284] width 105 height 22
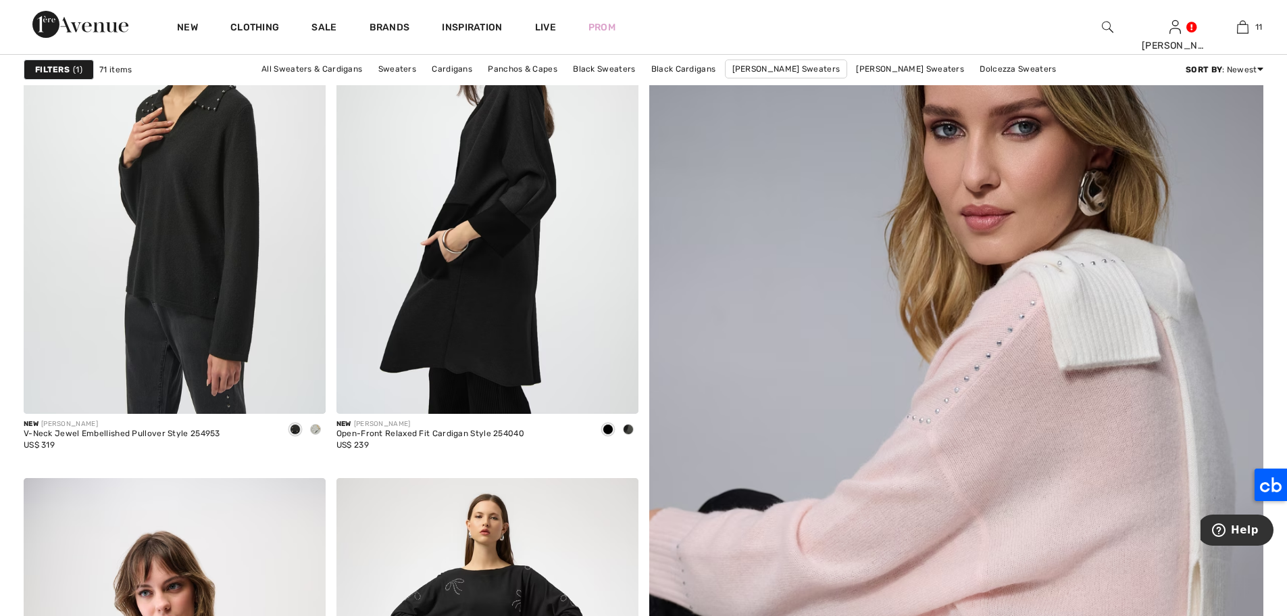
scroll to position [169, 0]
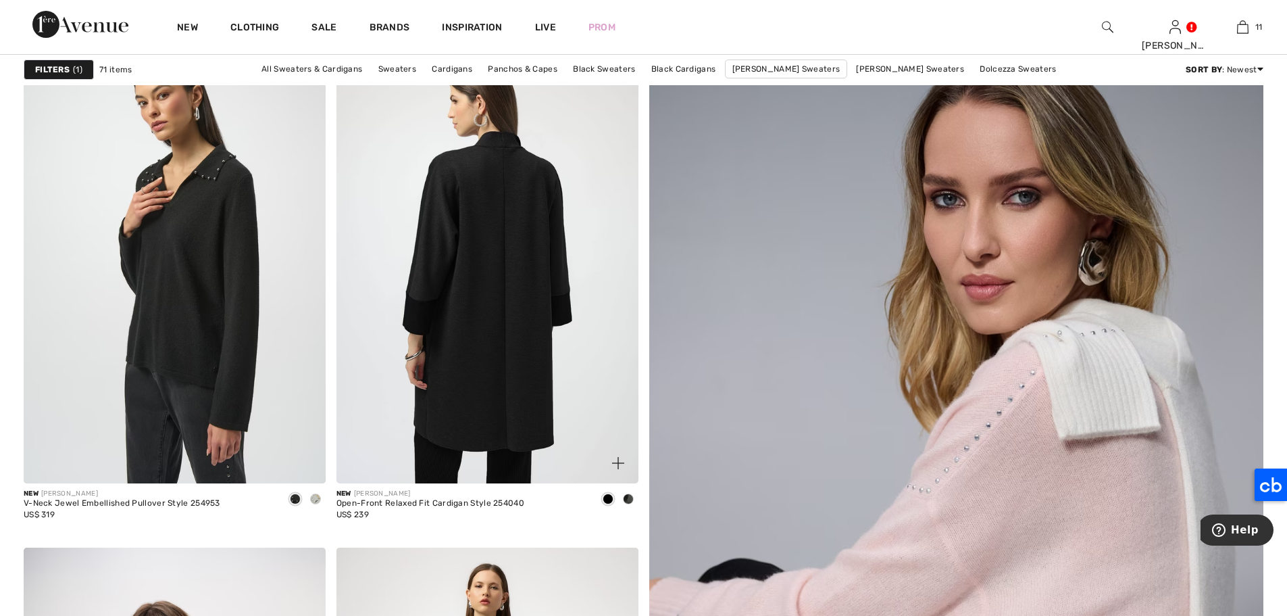
click at [488, 268] on img at bounding box center [488, 256] width 302 height 453
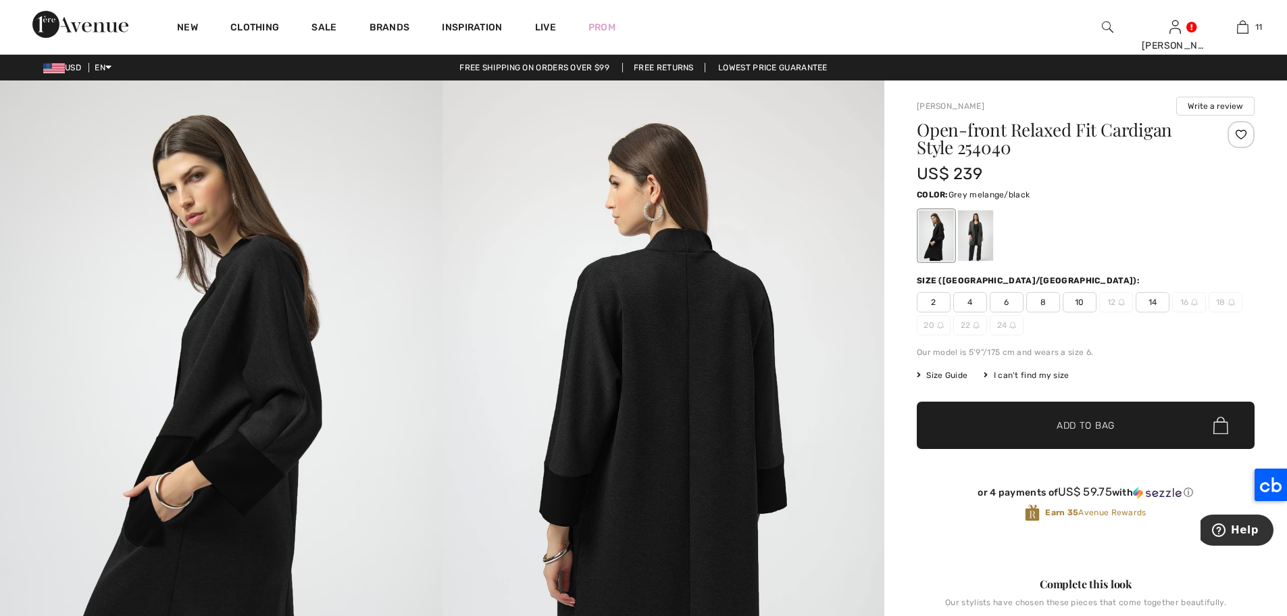
click at [983, 243] on div at bounding box center [975, 235] width 35 height 51
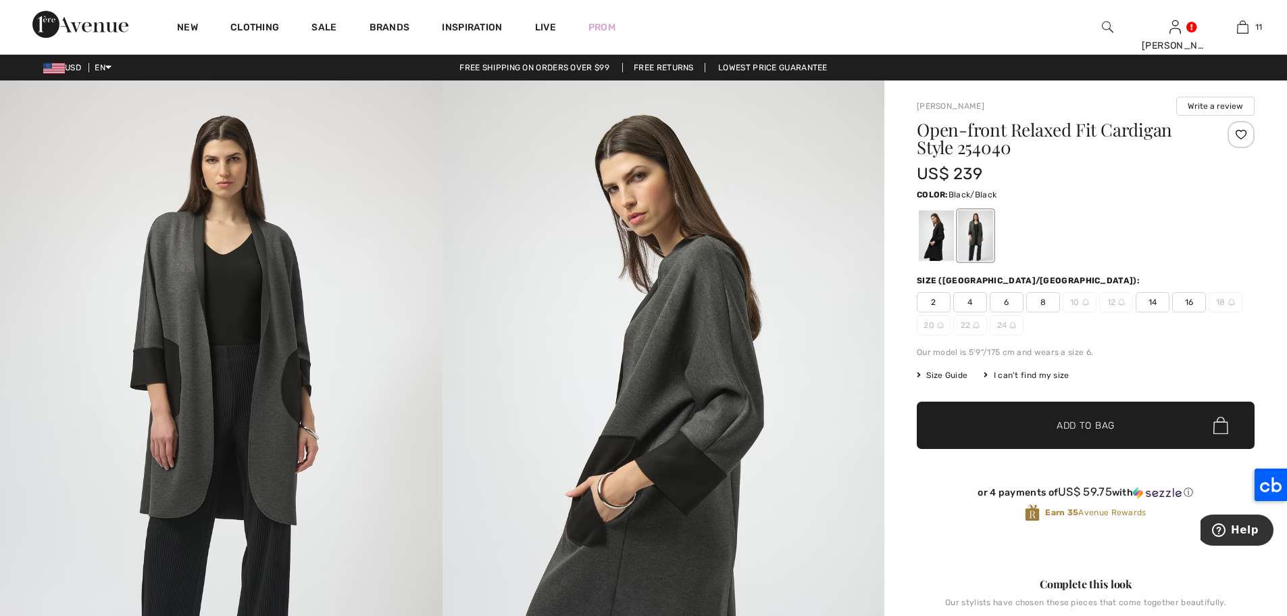
click at [929, 235] on div at bounding box center [936, 235] width 35 height 51
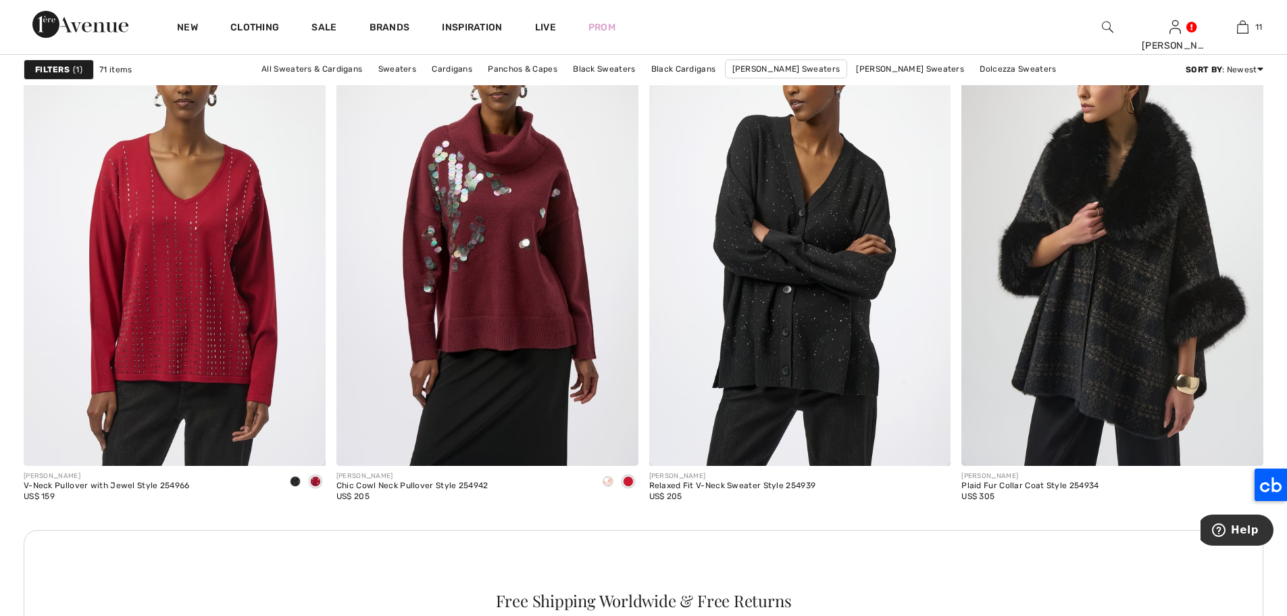
scroll to position [1748, 0]
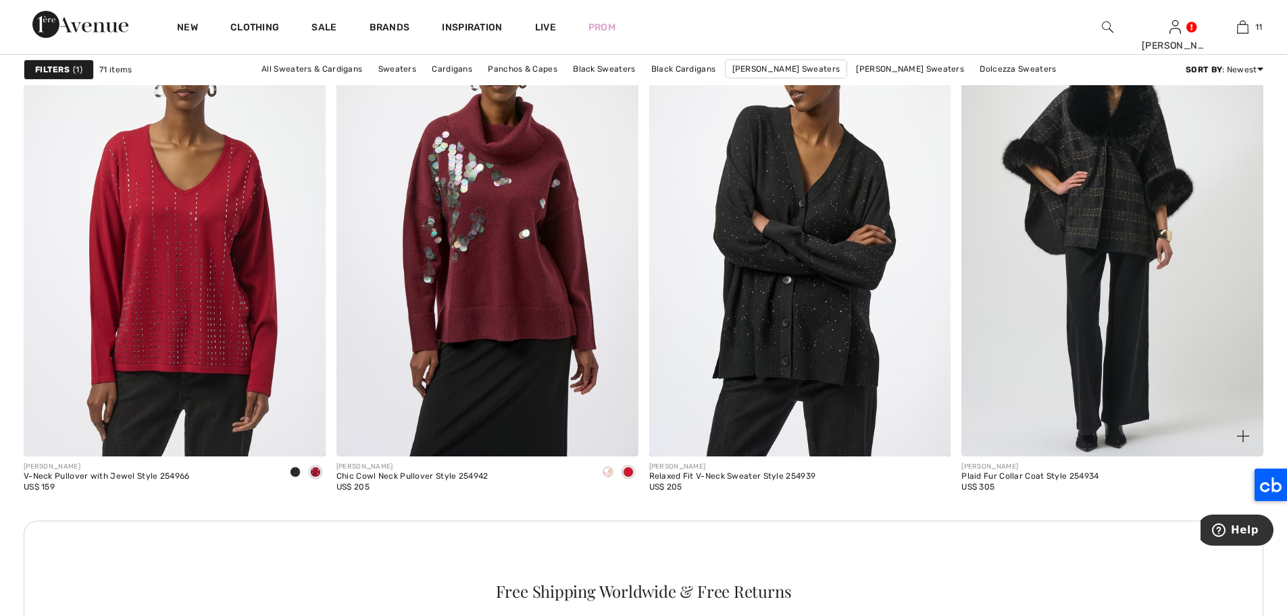
click at [1098, 271] on img at bounding box center [1113, 229] width 302 height 453
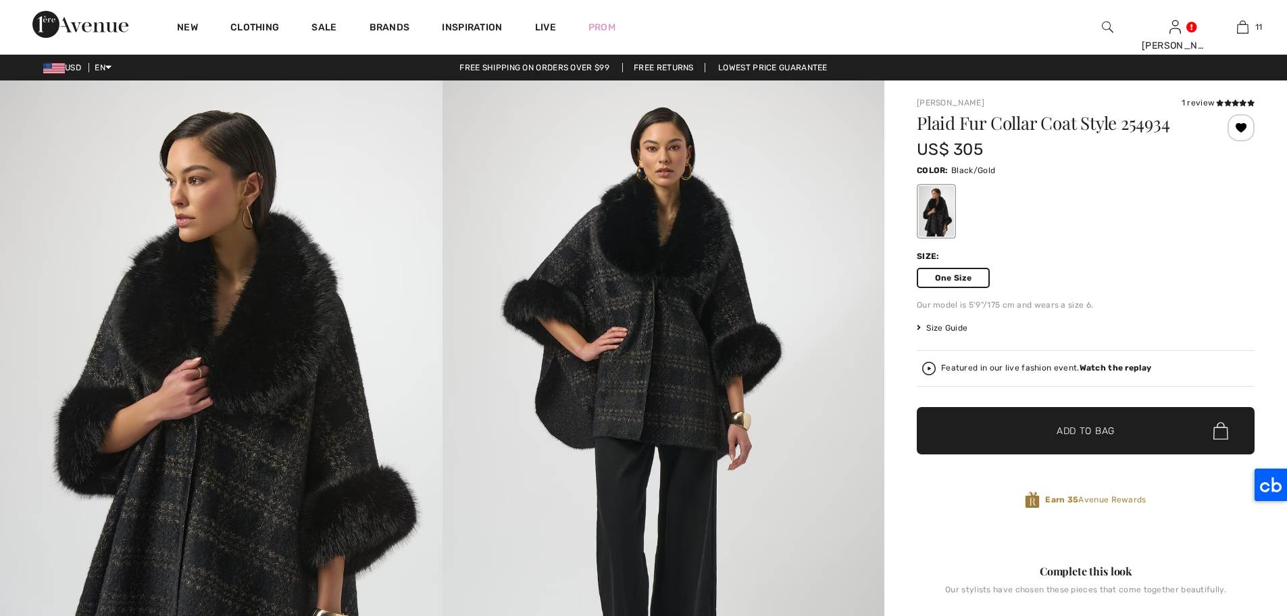
click at [1126, 431] on span "✔ Added to Bag Add to Bag" at bounding box center [1086, 430] width 338 height 47
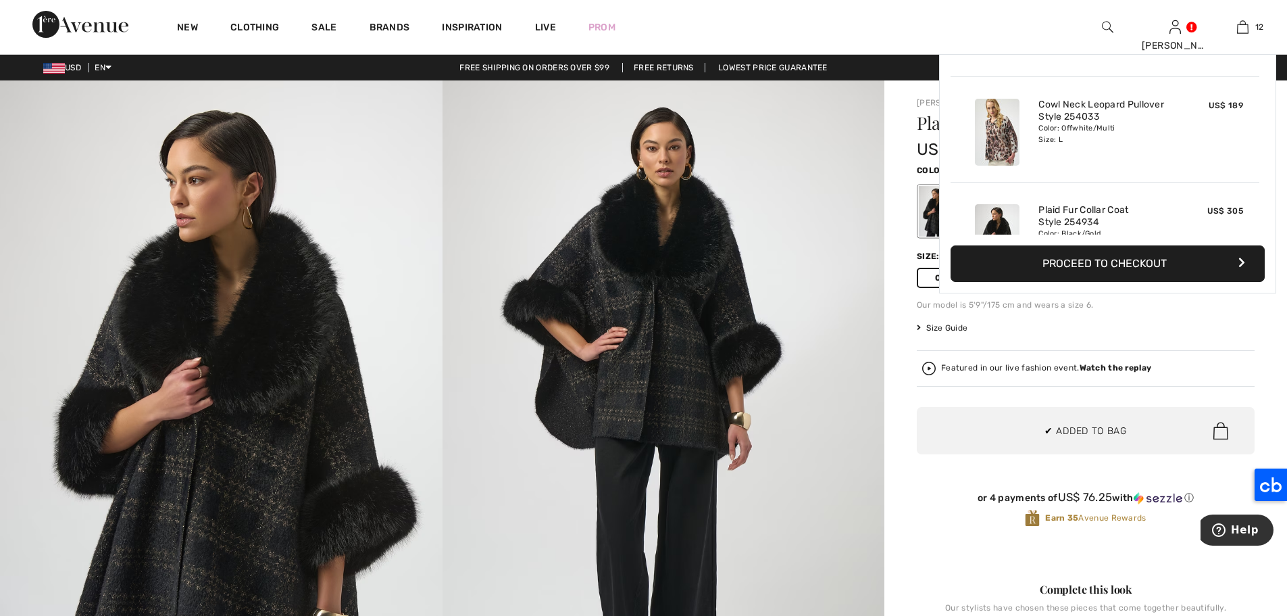
scroll to position [1097, 0]
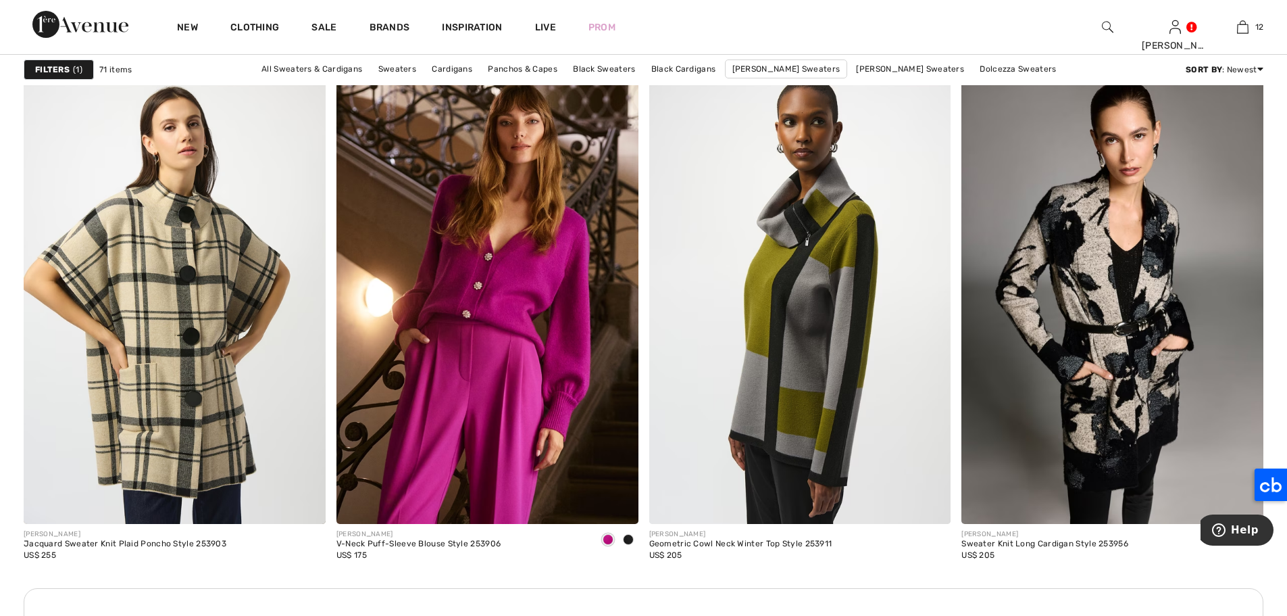
scroll to position [3456, 0]
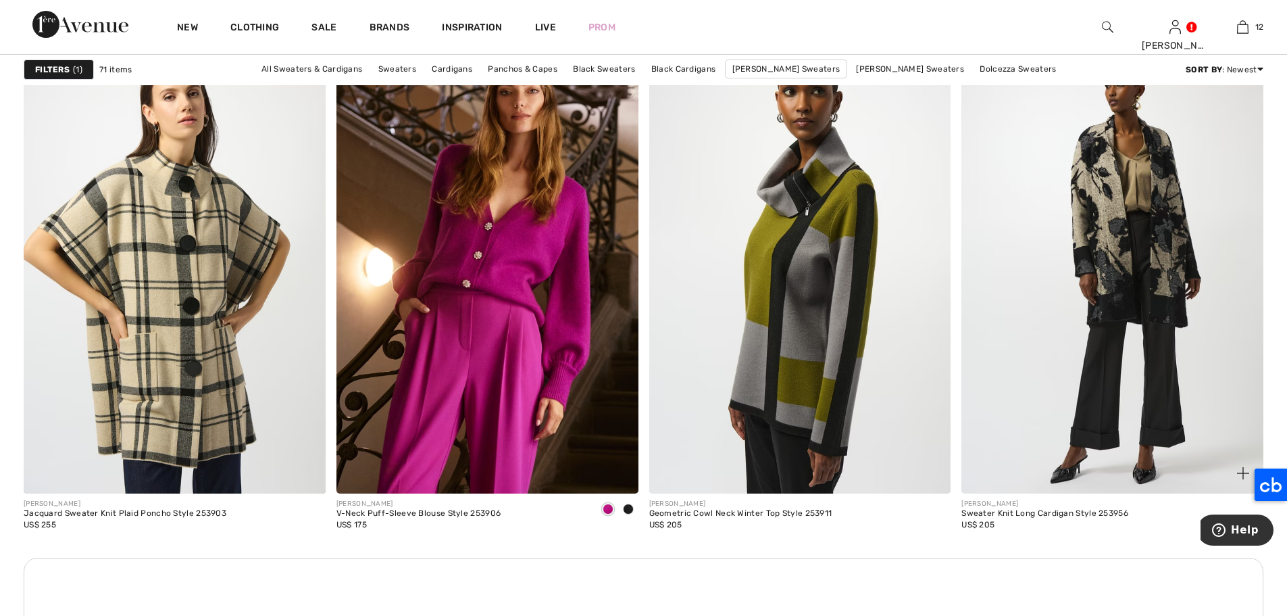
click at [1100, 244] on img at bounding box center [1113, 267] width 302 height 453
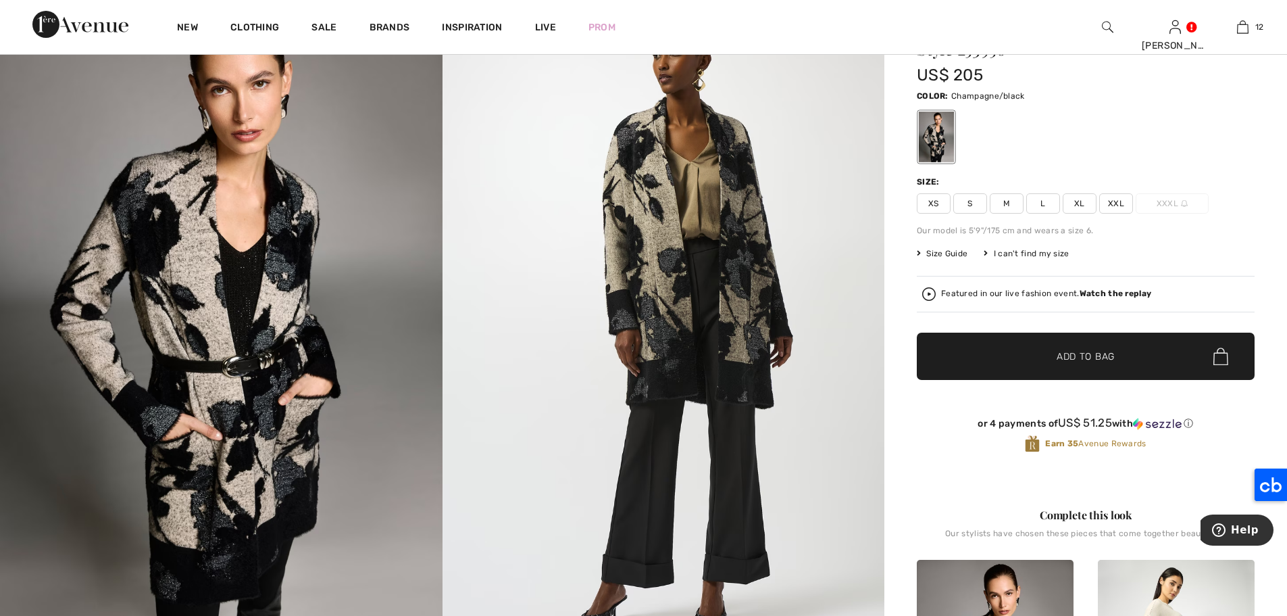
scroll to position [53, 0]
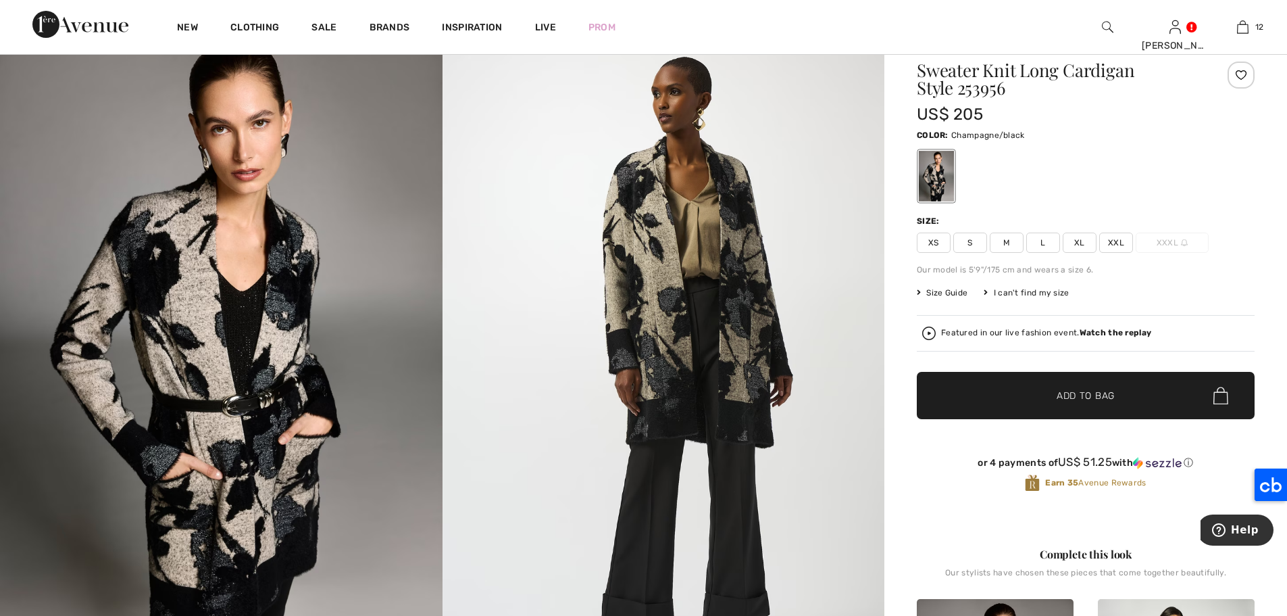
click at [1052, 239] on span "L" at bounding box center [1044, 242] width 34 height 20
click at [1105, 393] on span "Add to Bag" at bounding box center [1086, 396] width 58 height 14
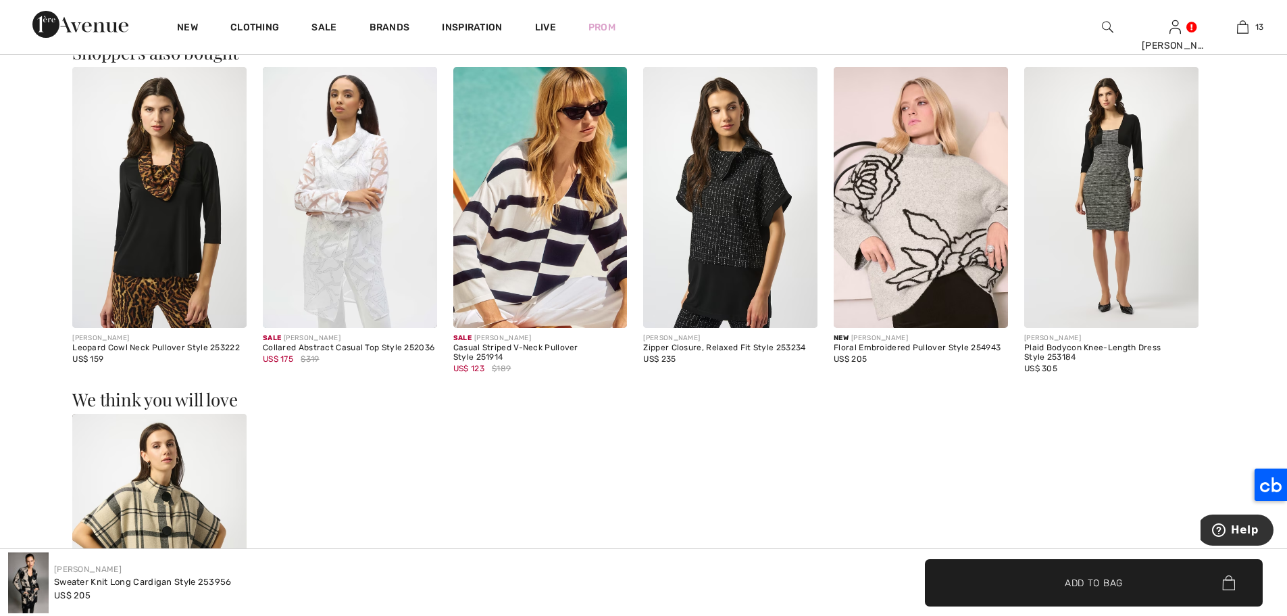
scroll to position [1606, 0]
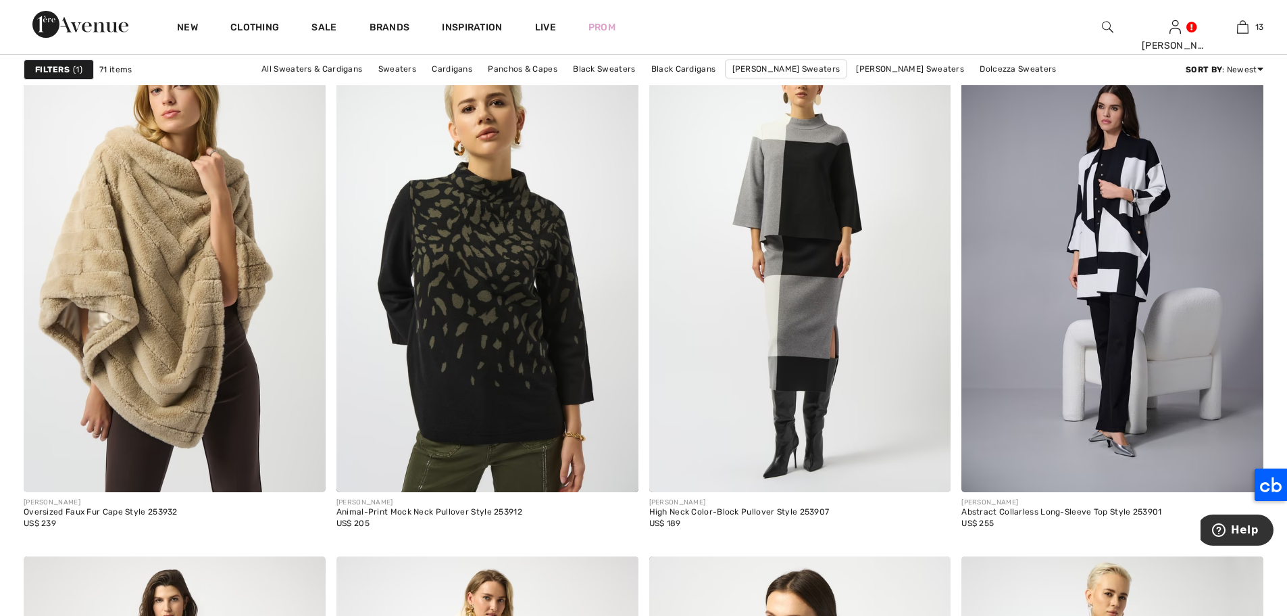
scroll to position [5233, 0]
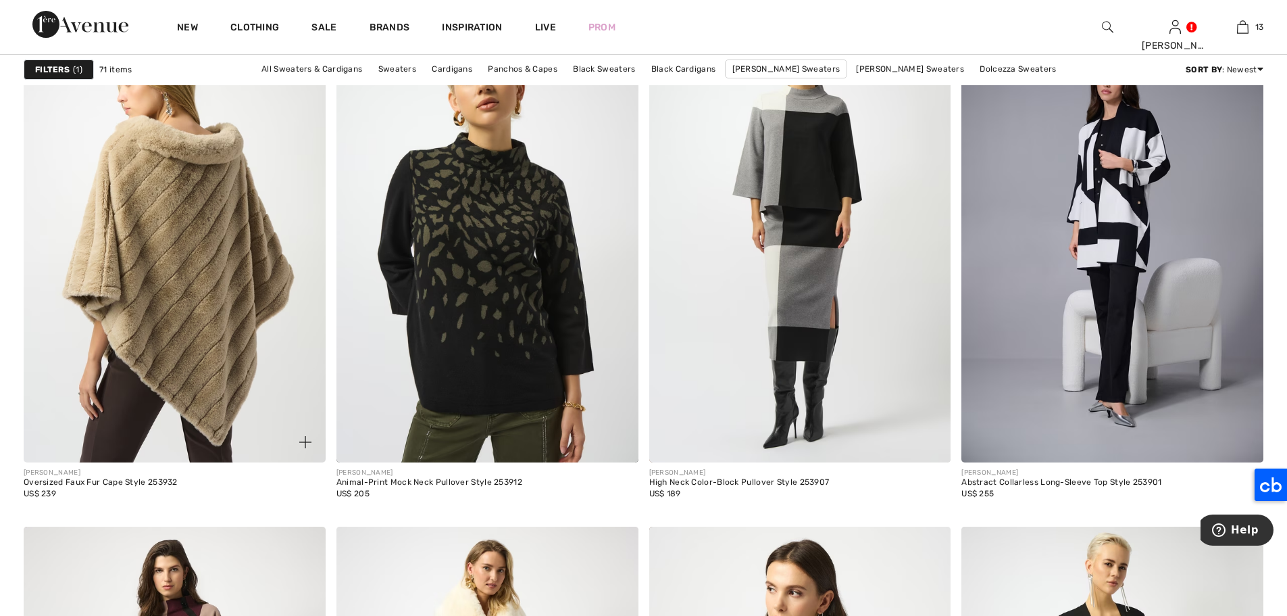
click at [217, 182] on img at bounding box center [175, 235] width 302 height 453
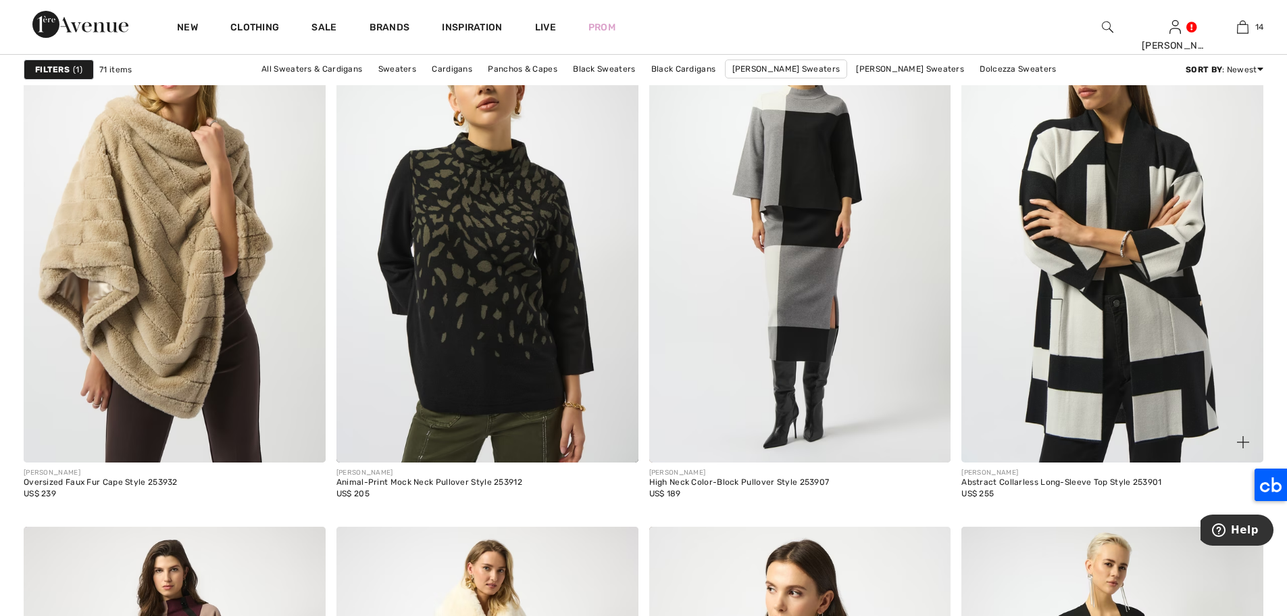
click at [1133, 198] on img at bounding box center [1113, 235] width 302 height 453
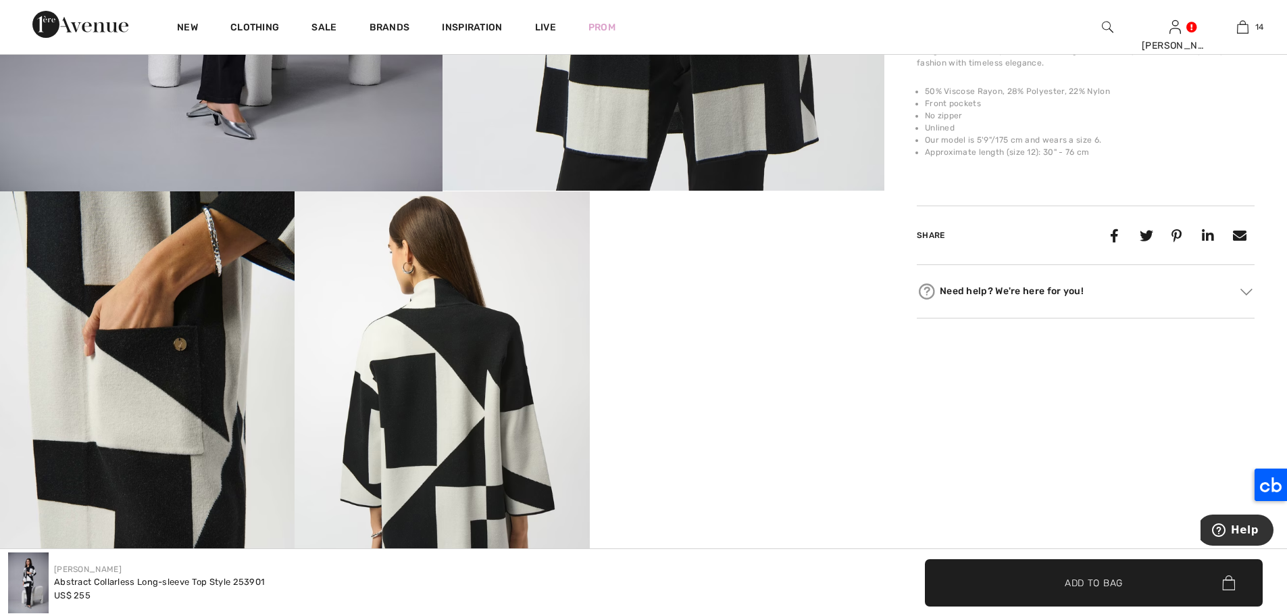
scroll to position [531, 0]
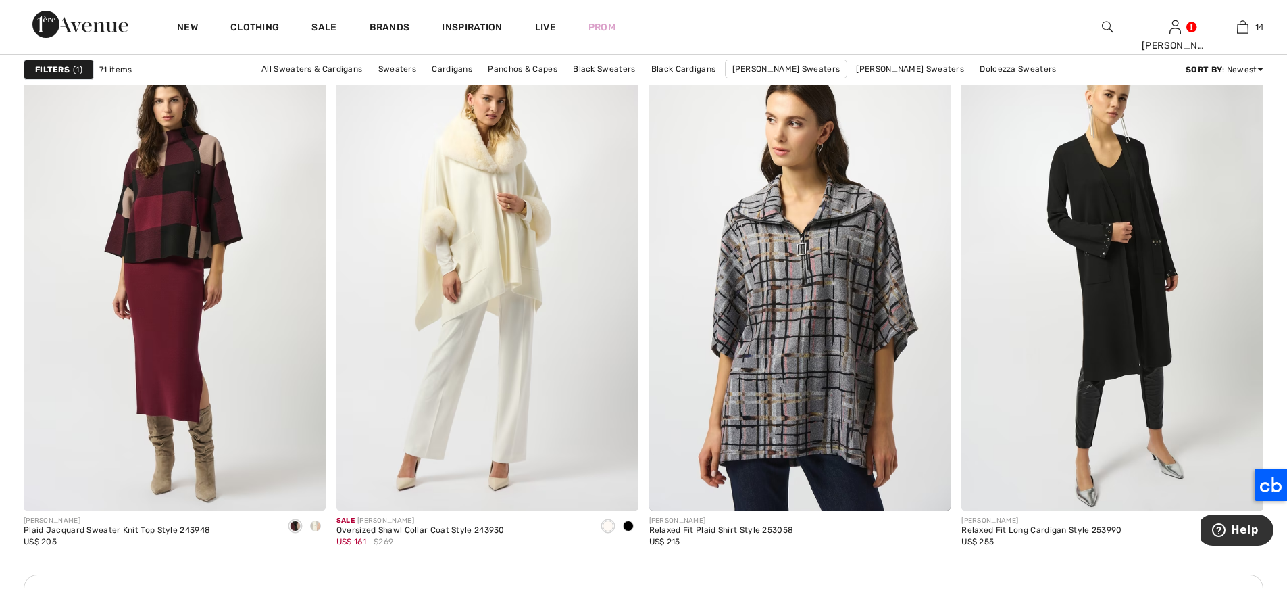
scroll to position [5662, 0]
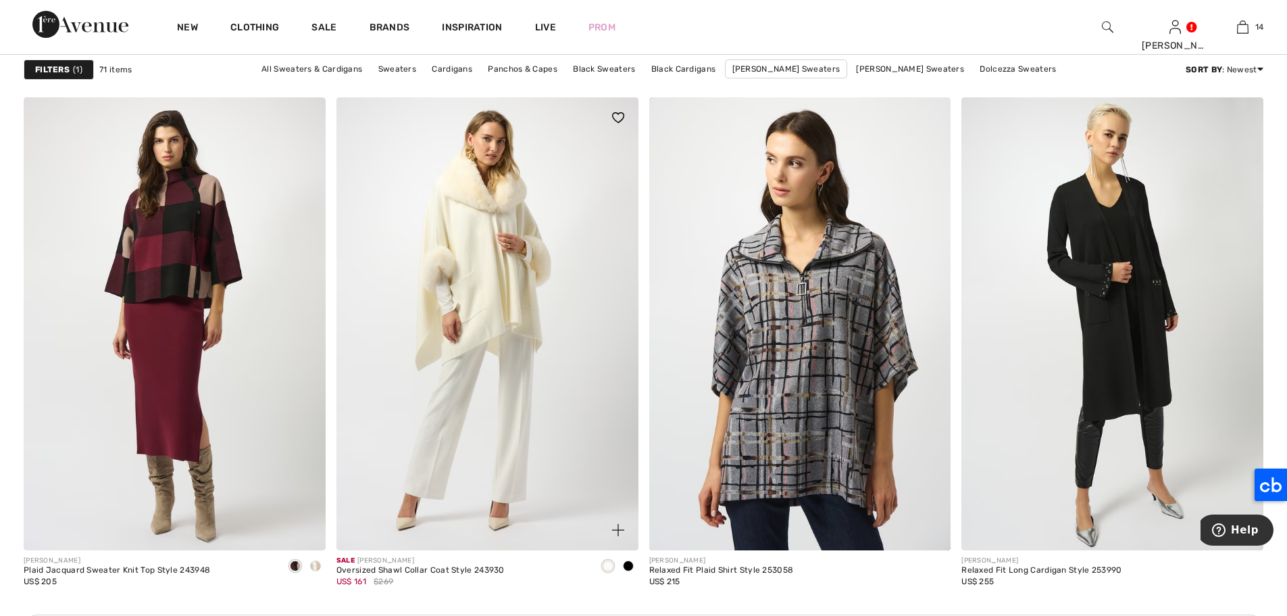
click at [631, 566] on span at bounding box center [628, 565] width 11 height 11
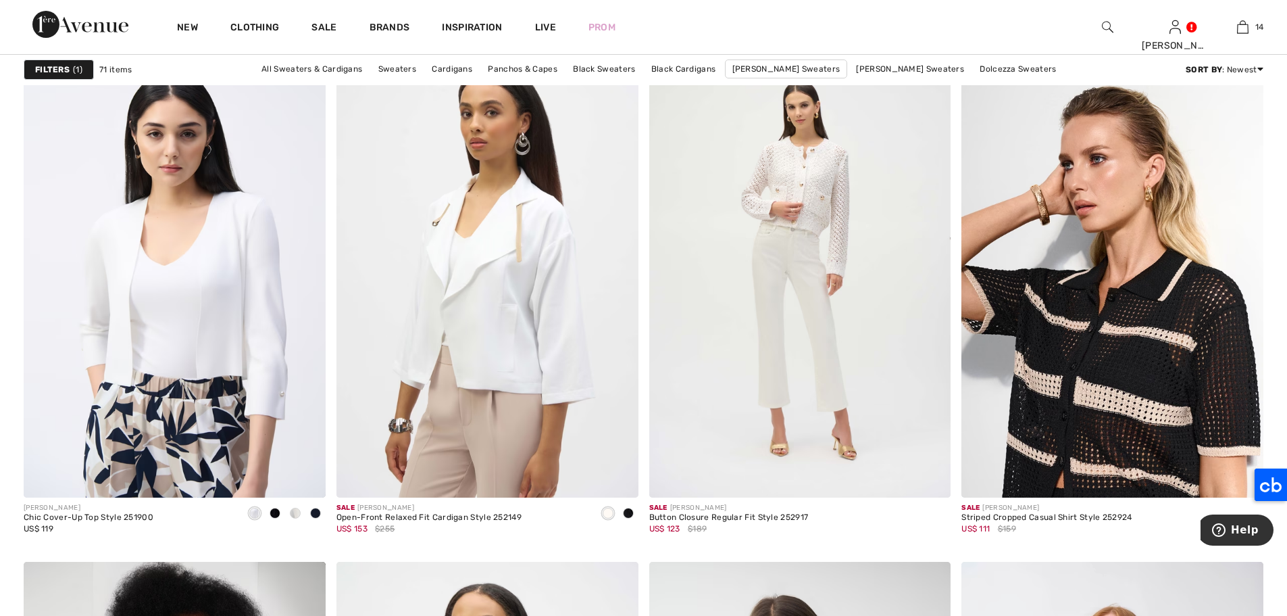
scroll to position [6447, 0]
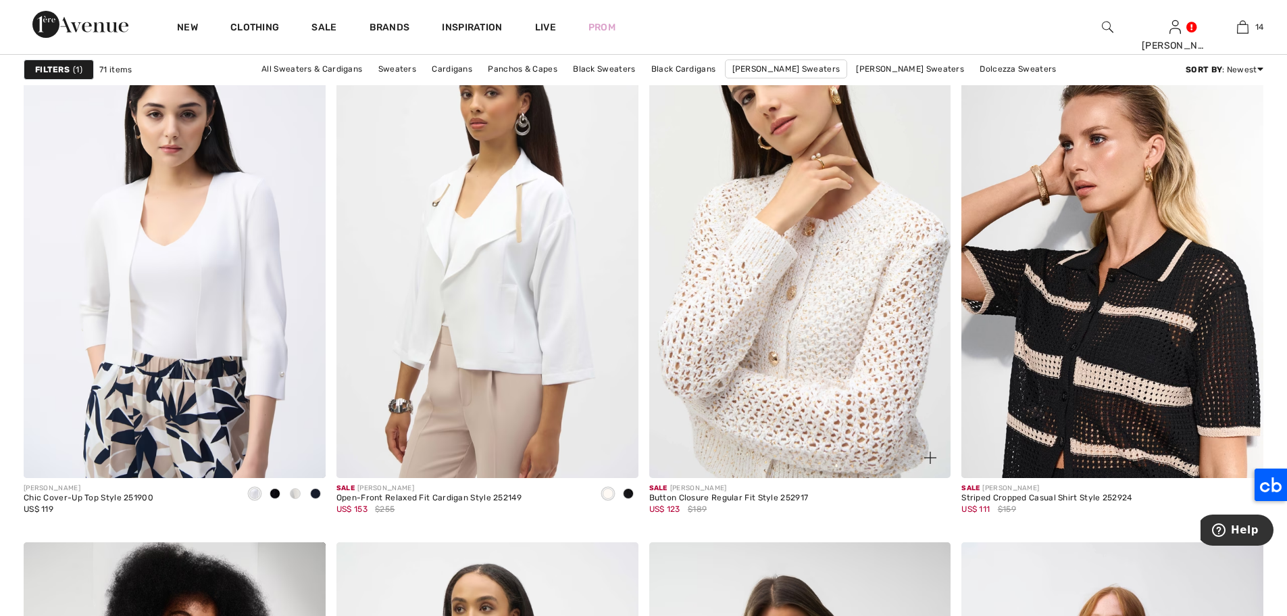
click at [823, 271] on img at bounding box center [800, 251] width 302 height 453
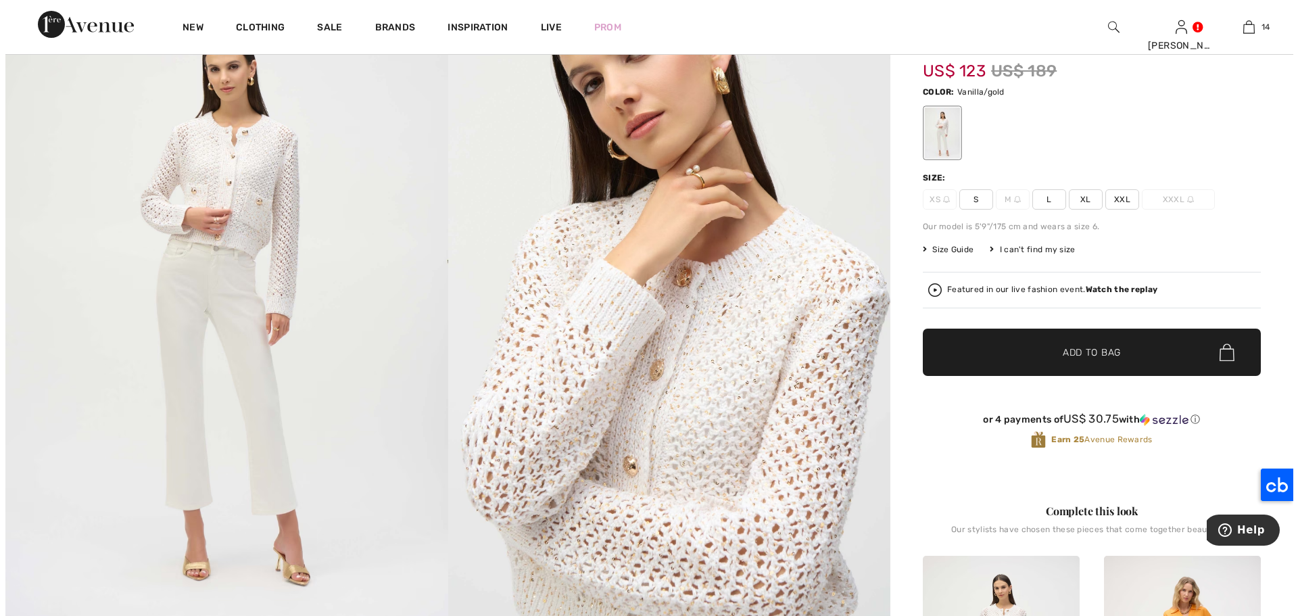
scroll to position [99, 0]
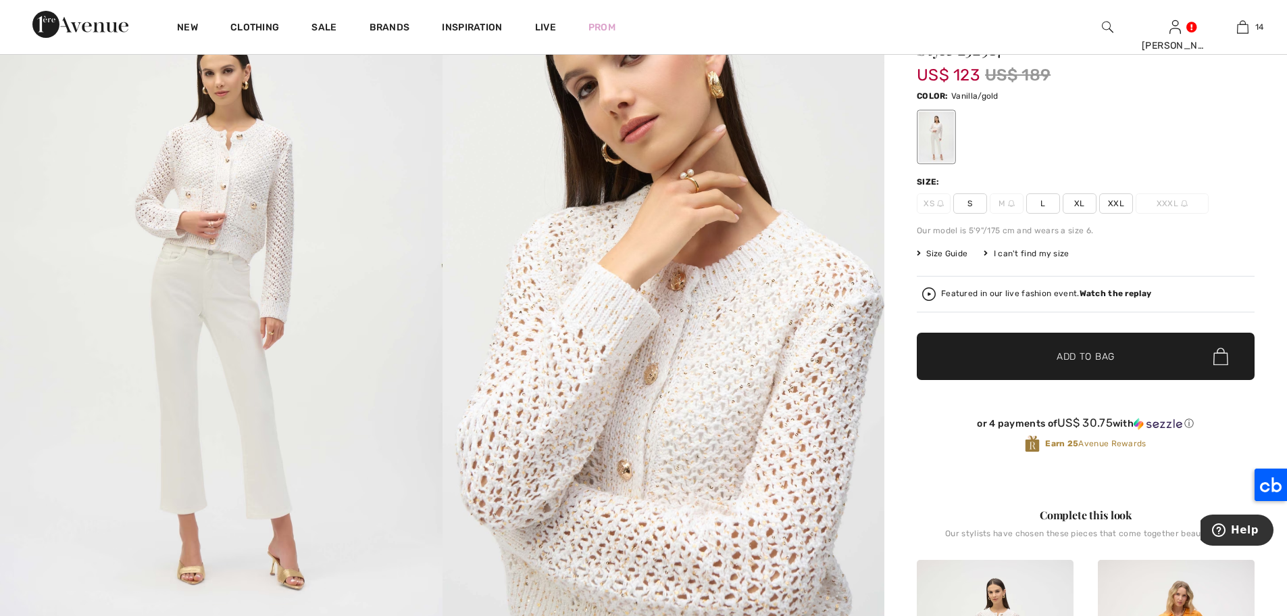
click at [224, 385] on img at bounding box center [221, 313] width 443 height 663
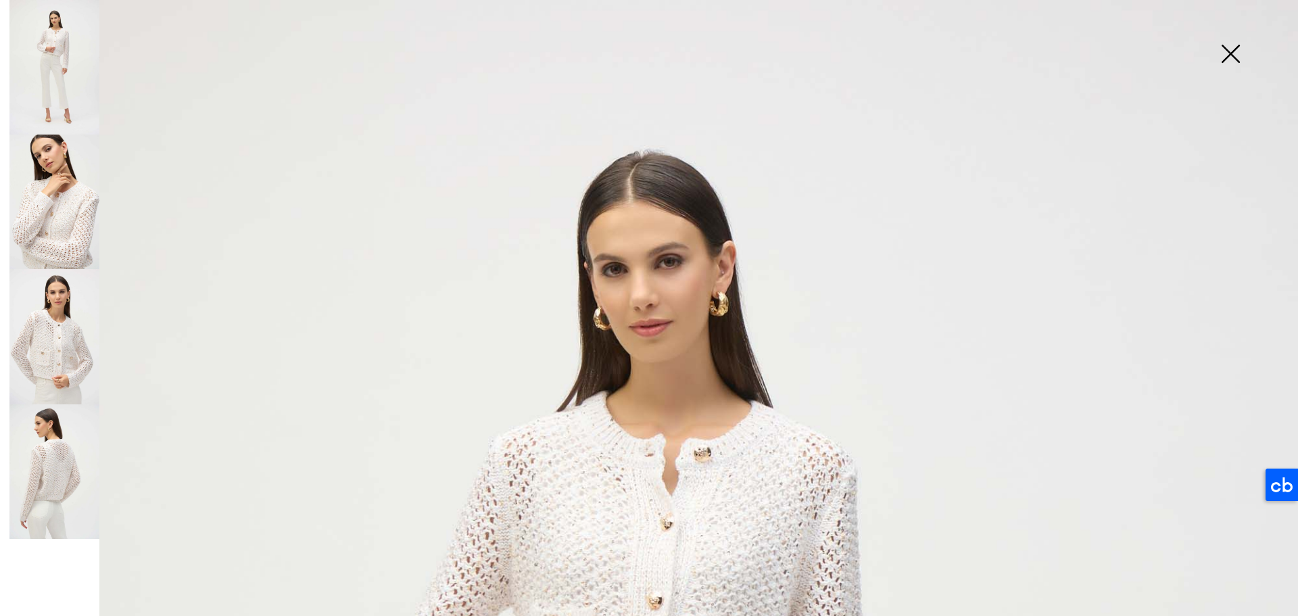
click at [64, 516] on img at bounding box center [54, 471] width 90 height 134
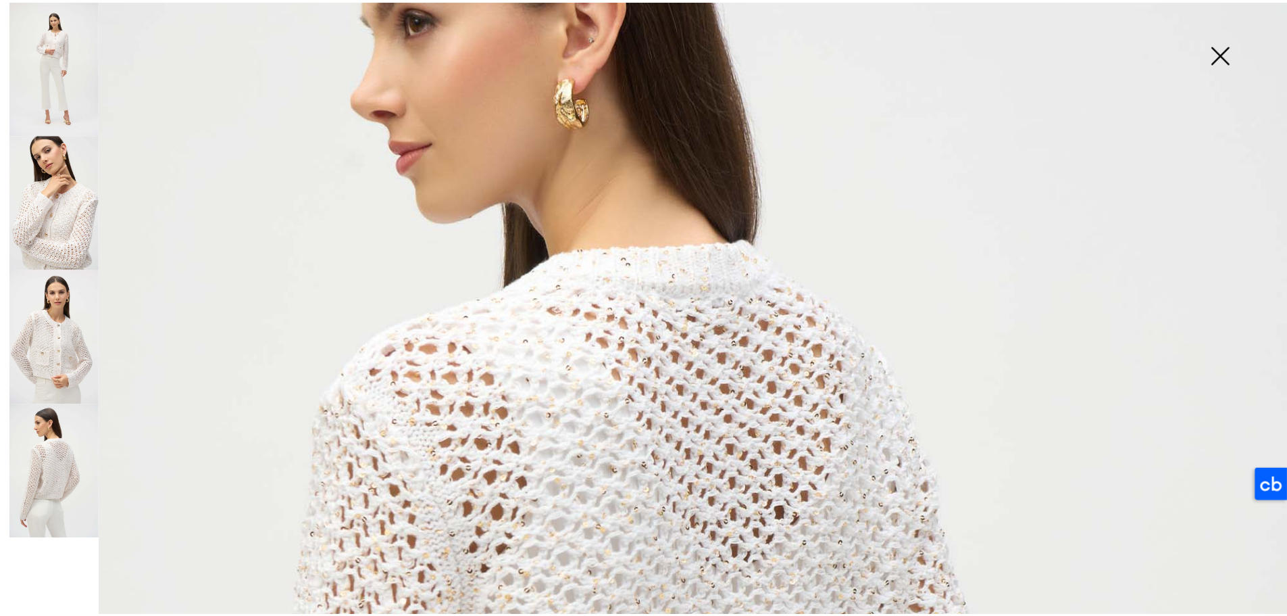
scroll to position [253, 0]
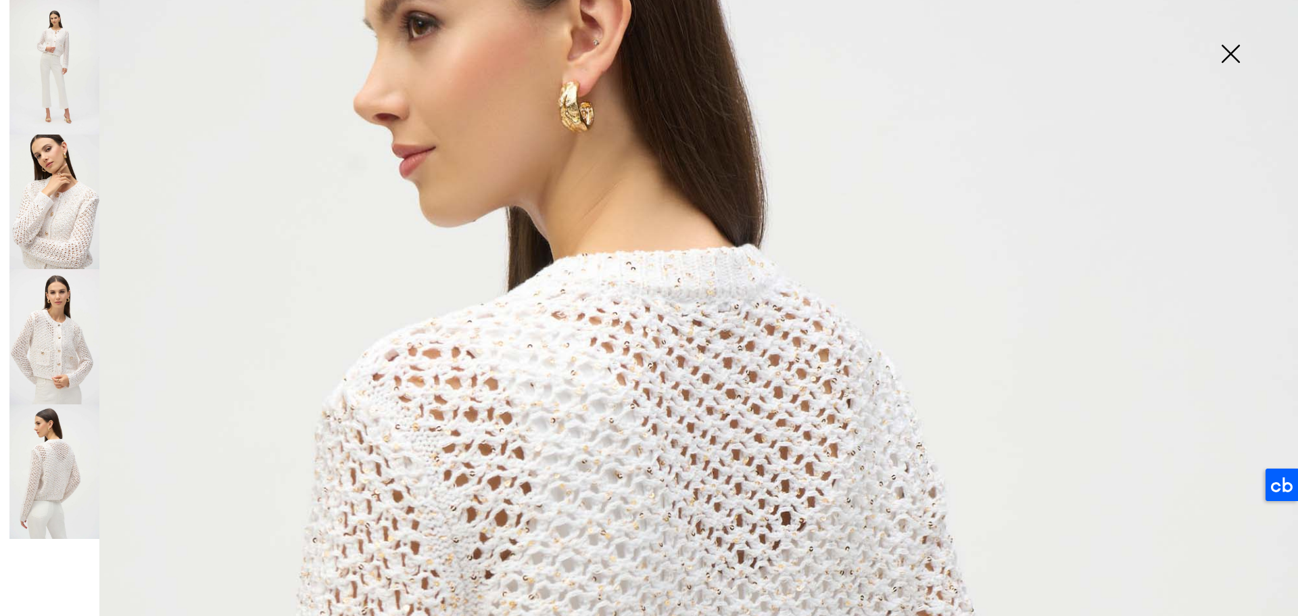
click at [1234, 53] on img at bounding box center [1230, 55] width 68 height 70
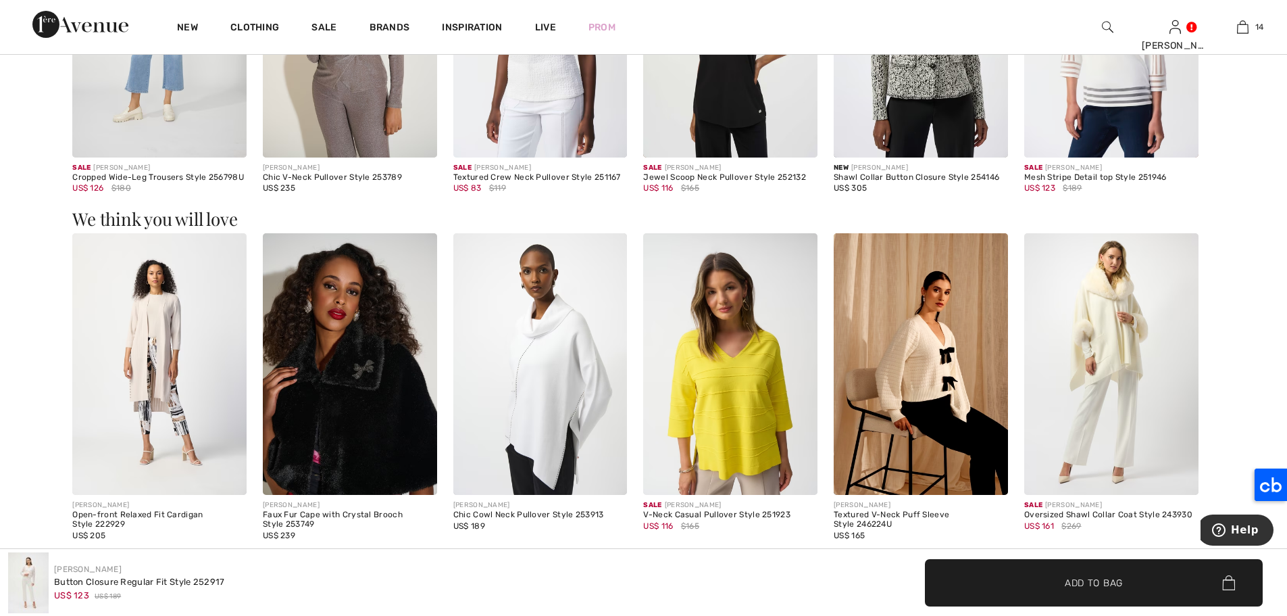
scroll to position [1418, 0]
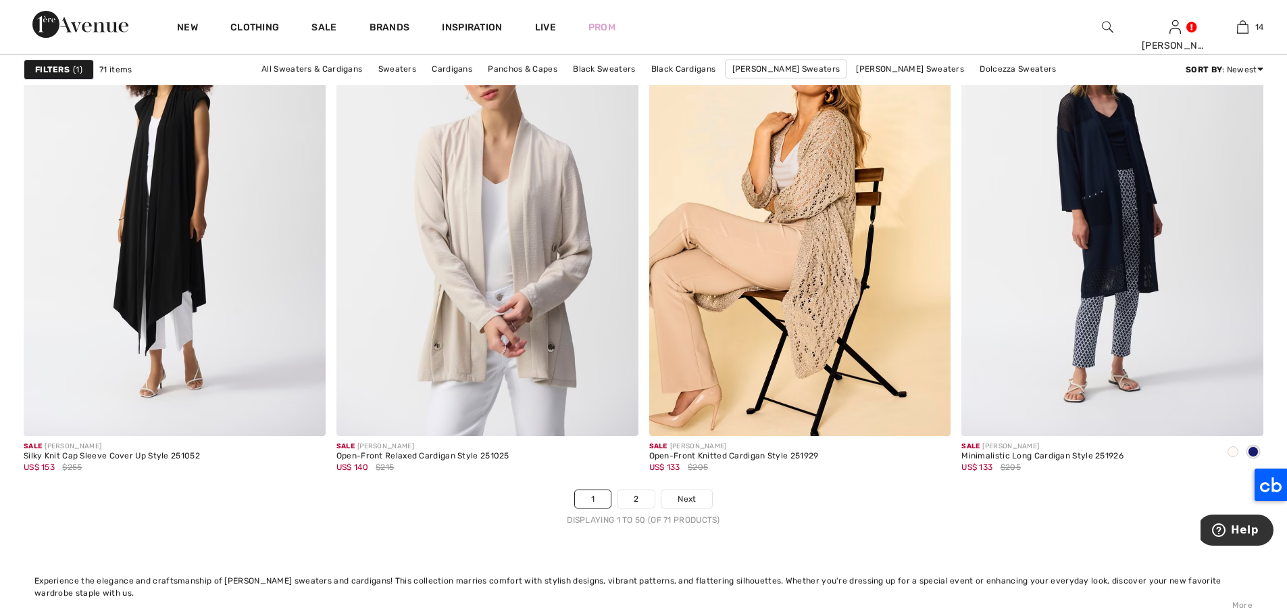
scroll to position [7463, 0]
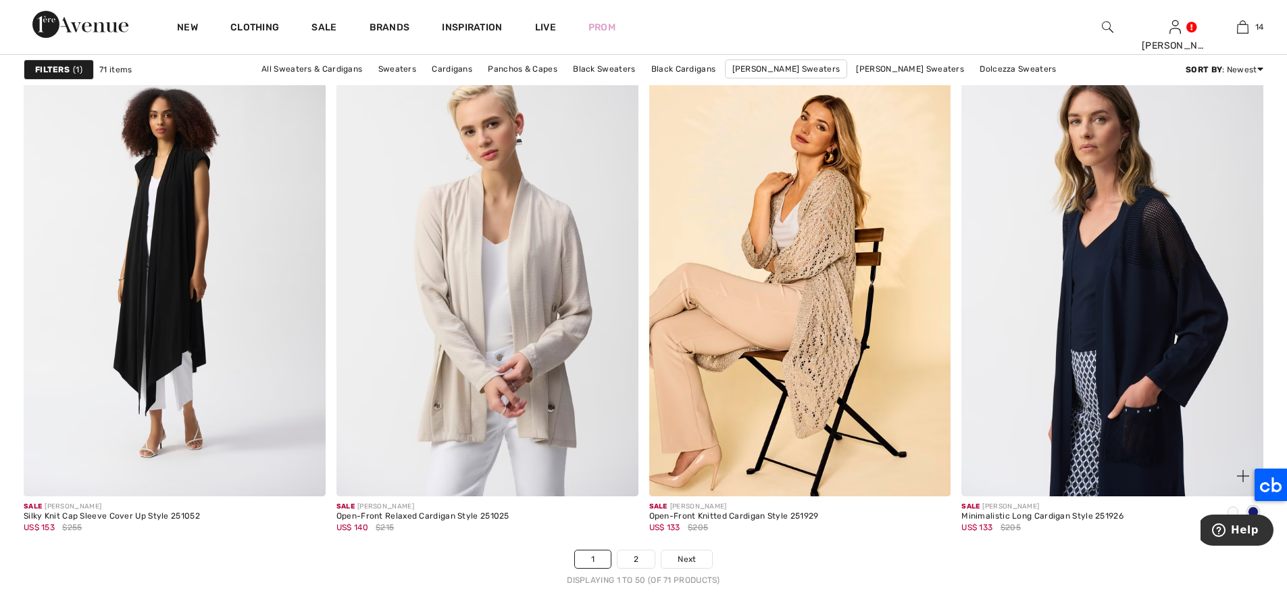
click at [1154, 264] on img at bounding box center [1113, 269] width 302 height 453
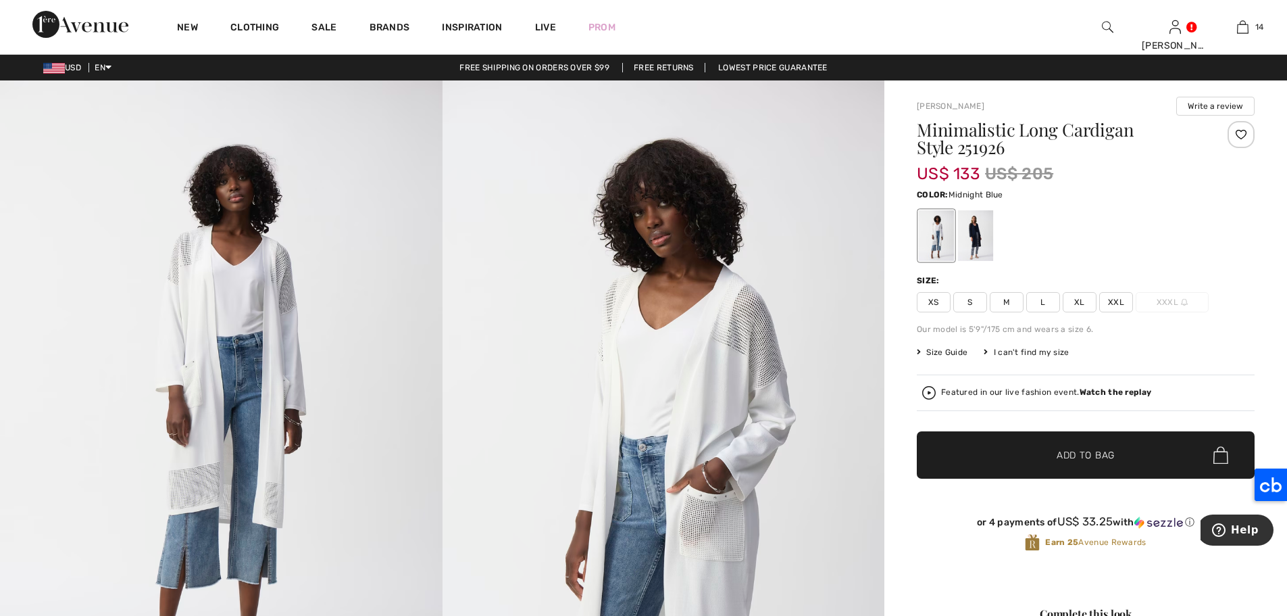
click at [978, 237] on div at bounding box center [975, 235] width 35 height 51
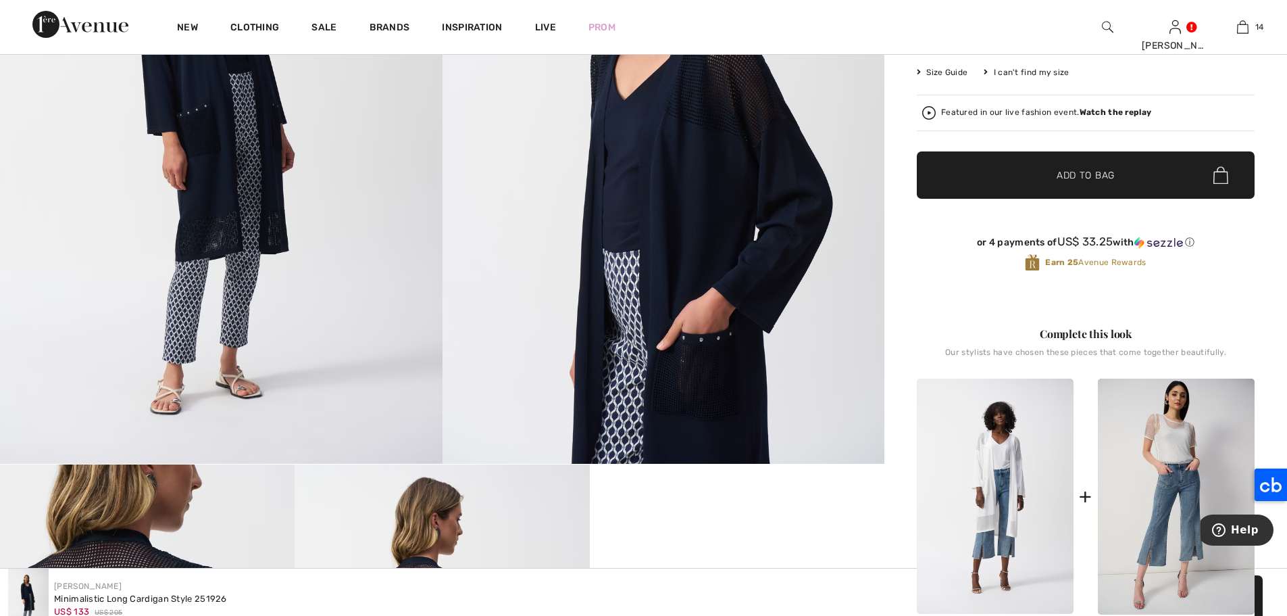
scroll to position [95, 0]
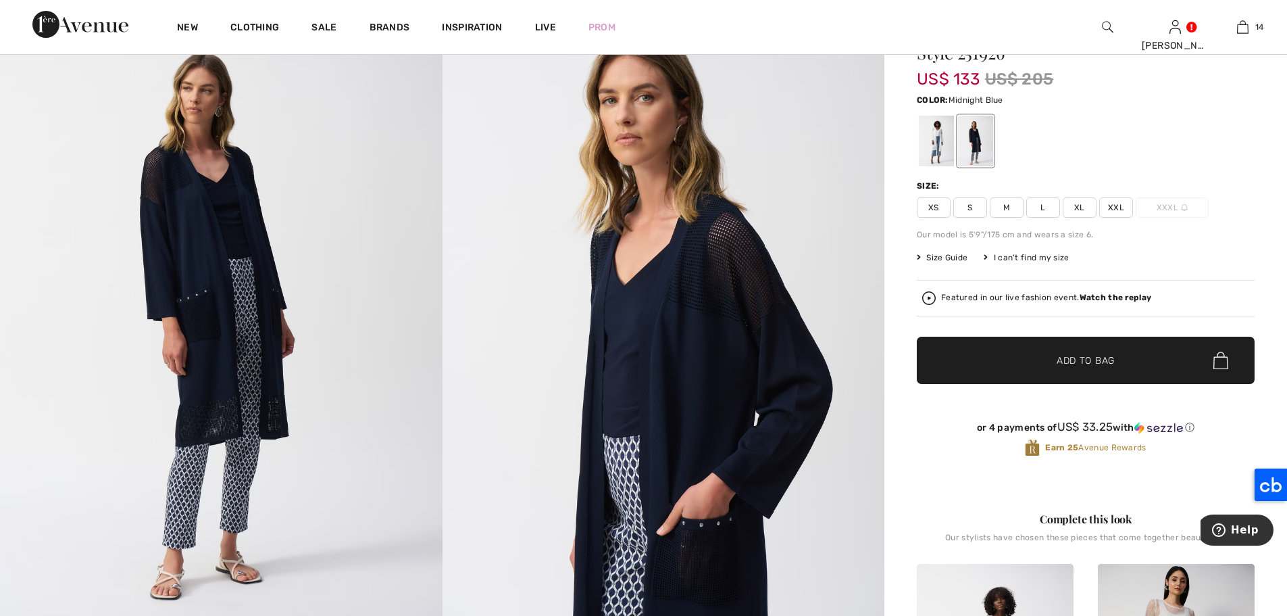
click at [1045, 209] on span "L" at bounding box center [1044, 207] width 34 height 20
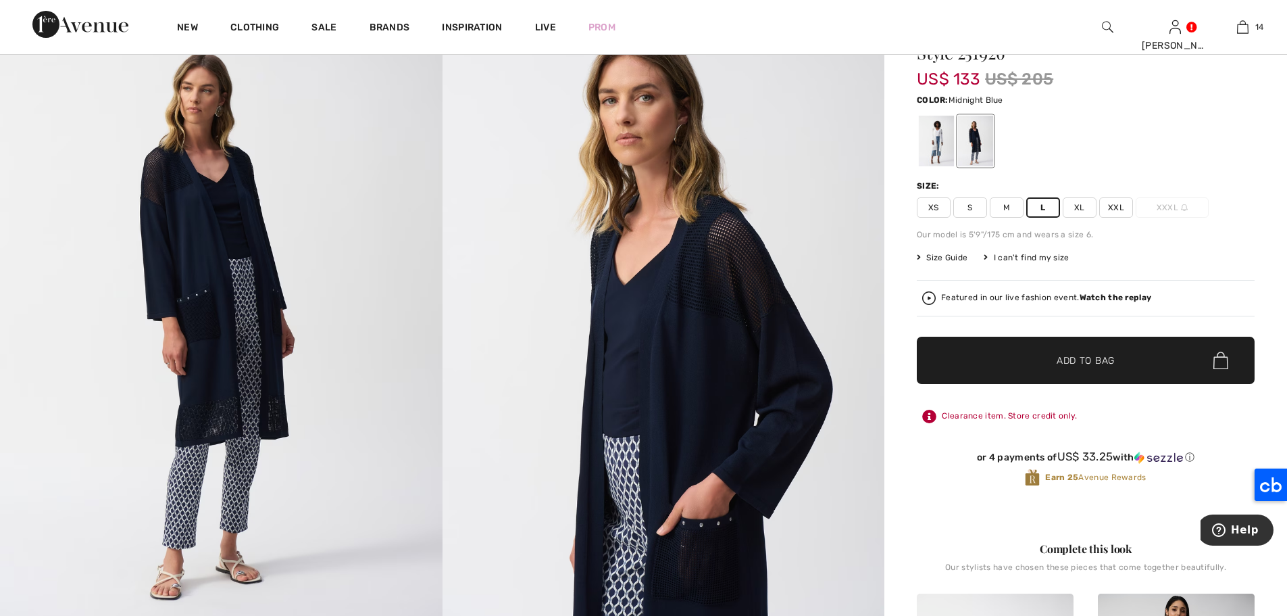
click at [1109, 356] on span "Add to Bag" at bounding box center [1086, 360] width 58 height 14
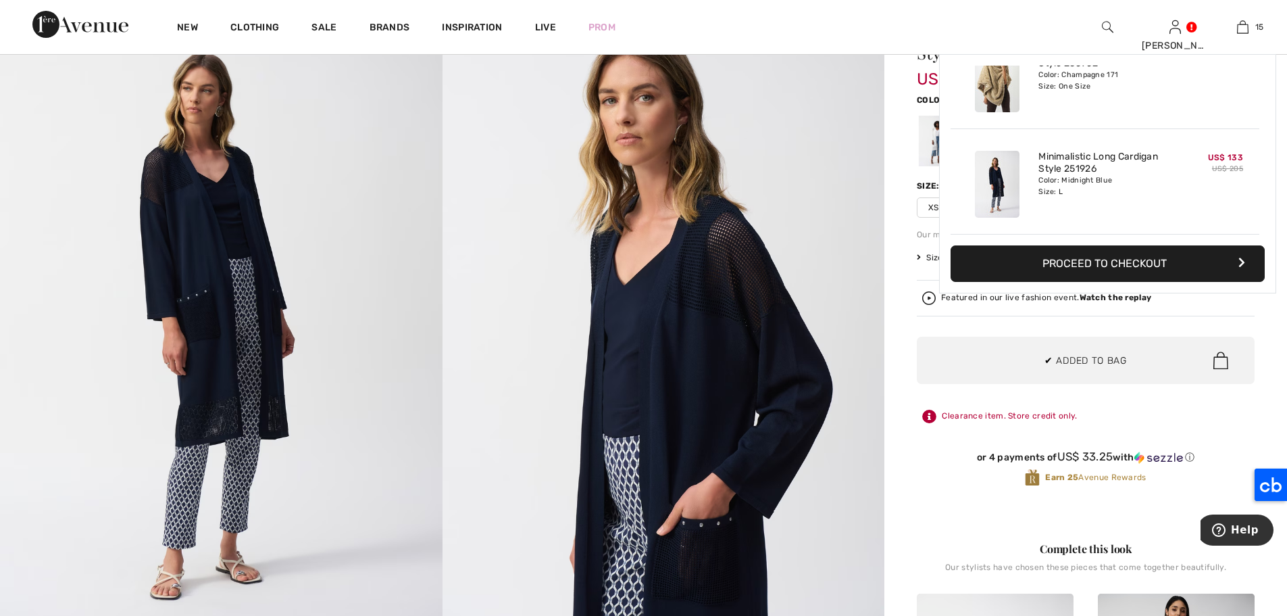
scroll to position [1413, 0]
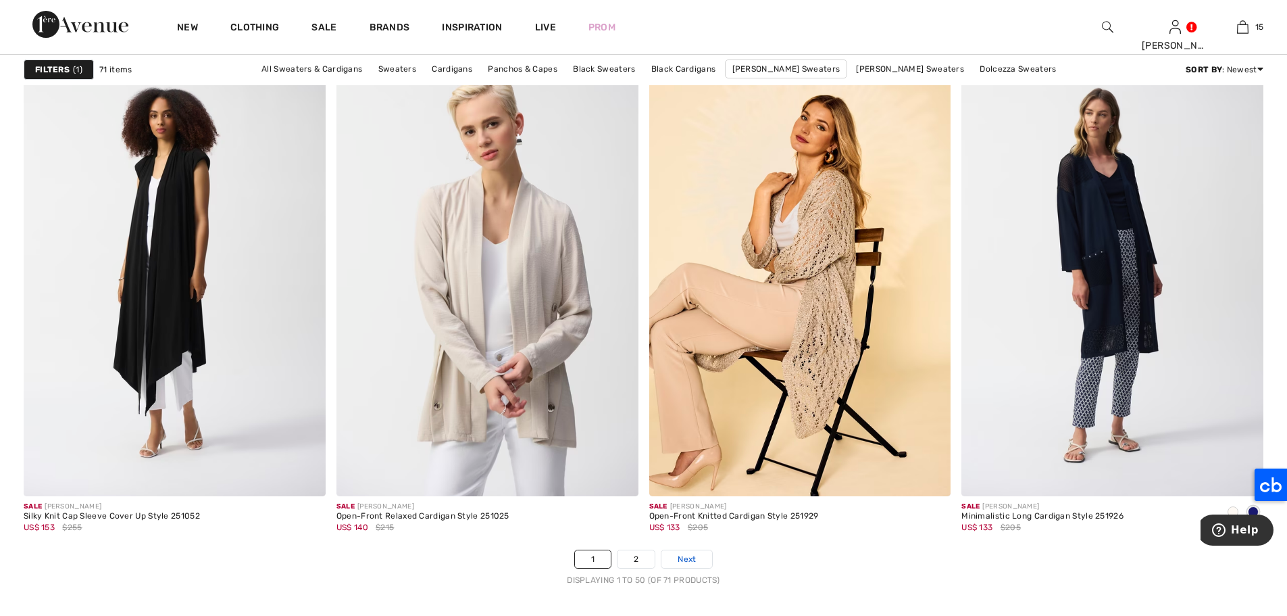
click at [695, 561] on span "Next" at bounding box center [687, 559] width 18 height 12
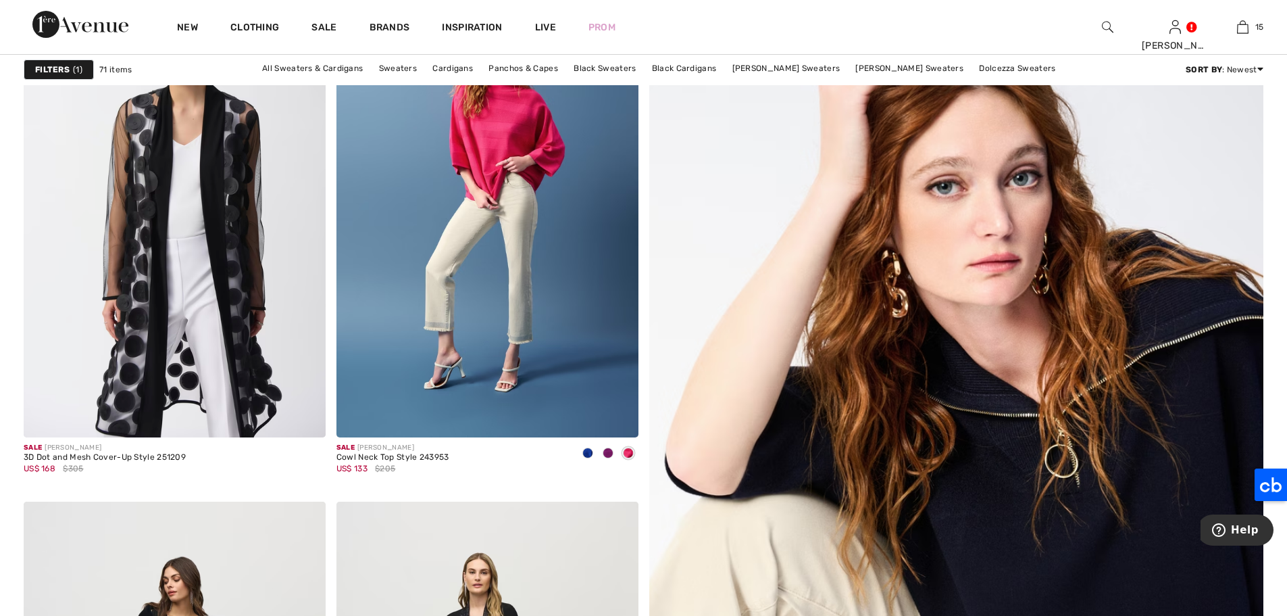
scroll to position [224, 0]
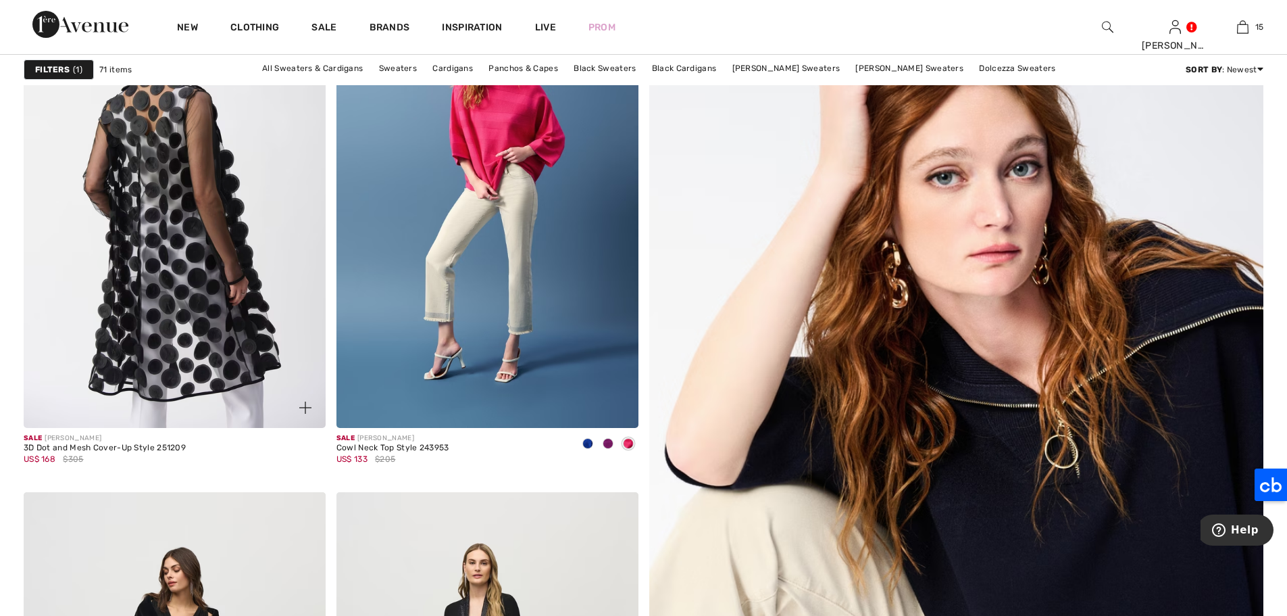
click at [196, 209] on img at bounding box center [175, 201] width 302 height 453
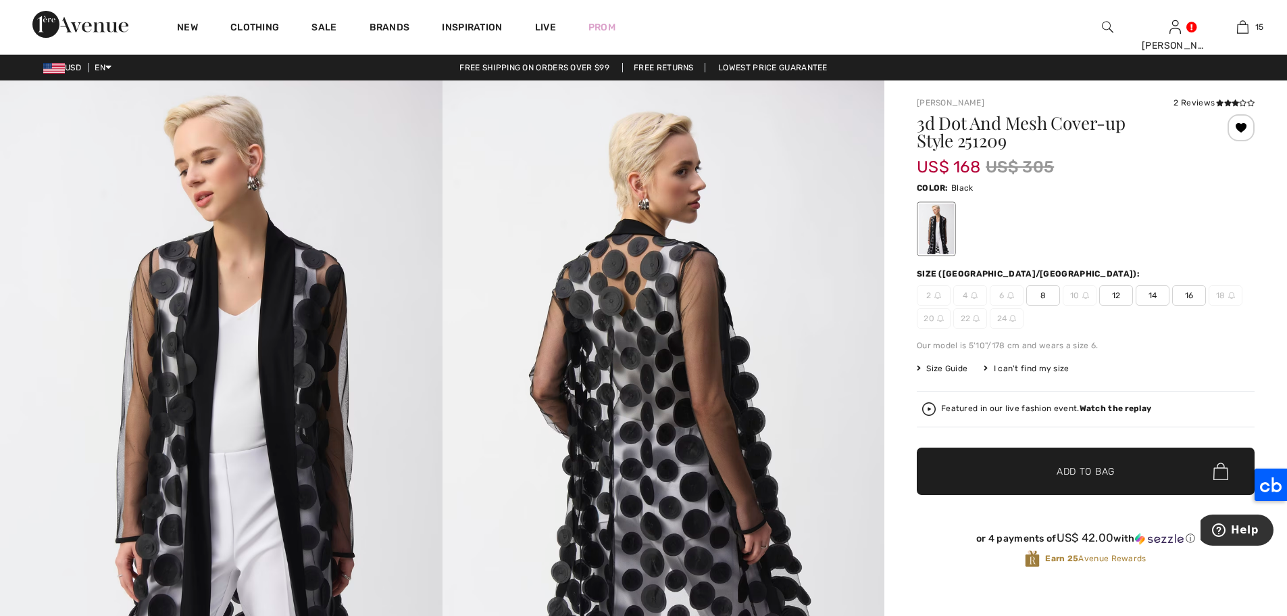
click at [1115, 294] on span "12" at bounding box center [1117, 295] width 34 height 20
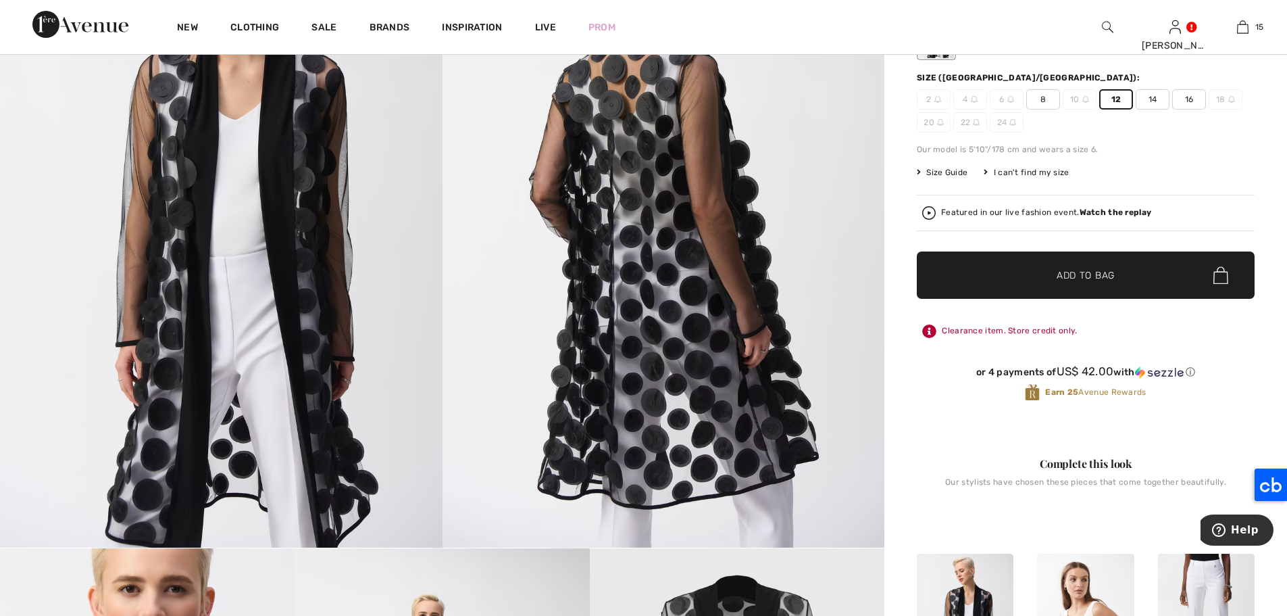
scroll to position [201, 0]
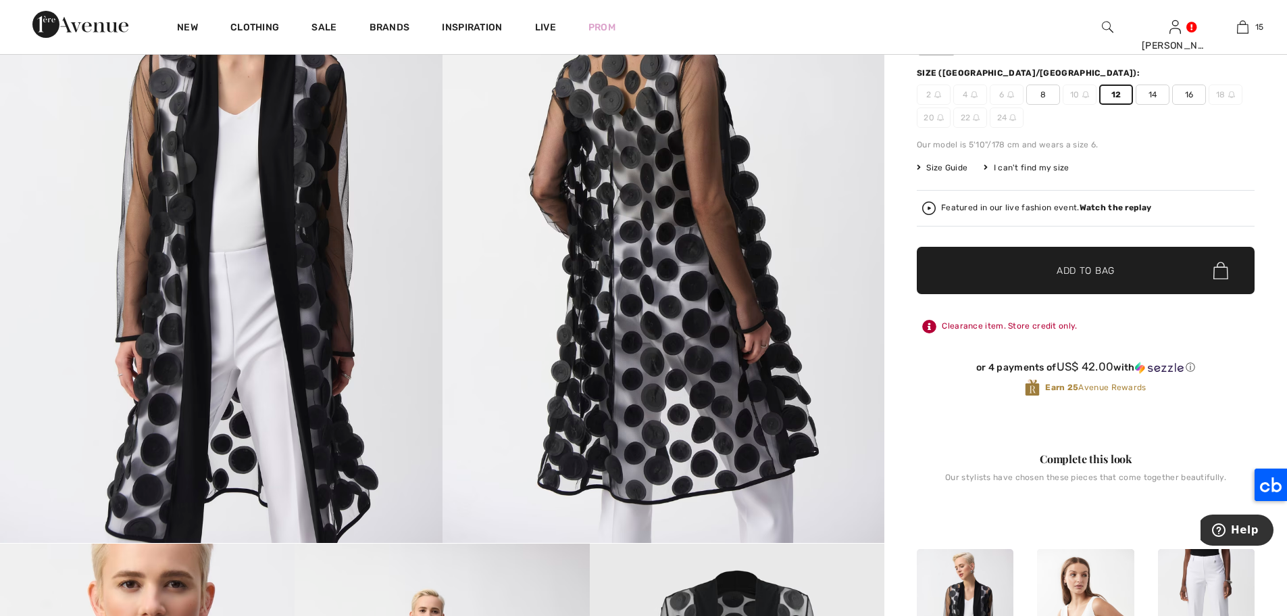
click at [1078, 272] on span "Add to Bag" at bounding box center [1086, 271] width 58 height 14
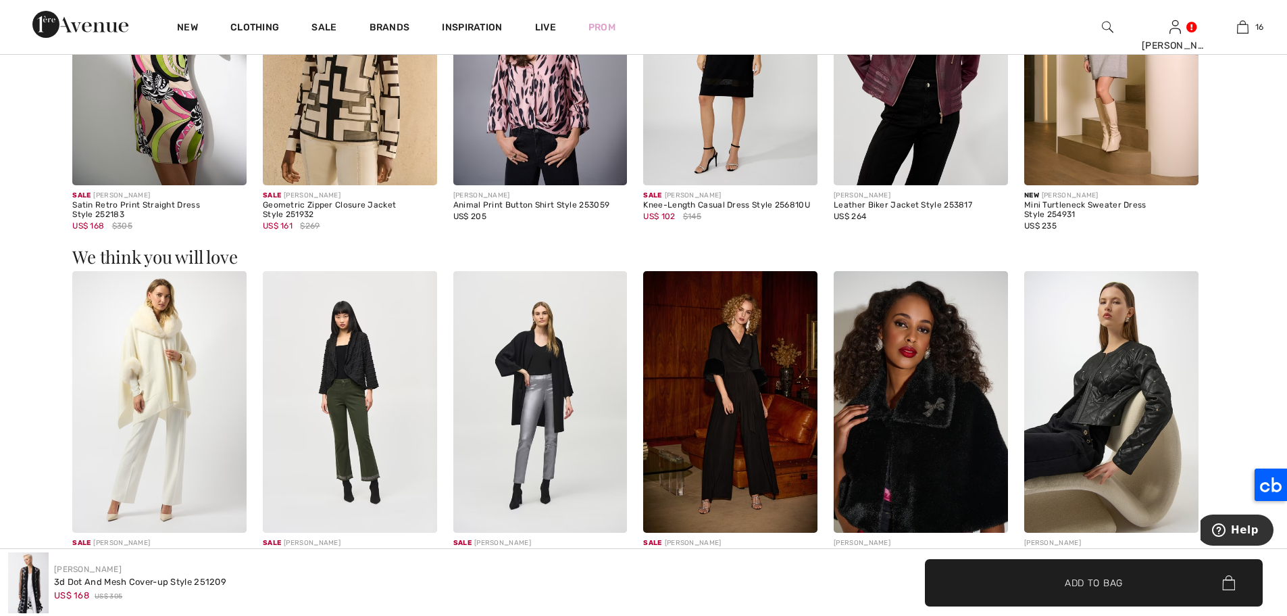
scroll to position [1804, 0]
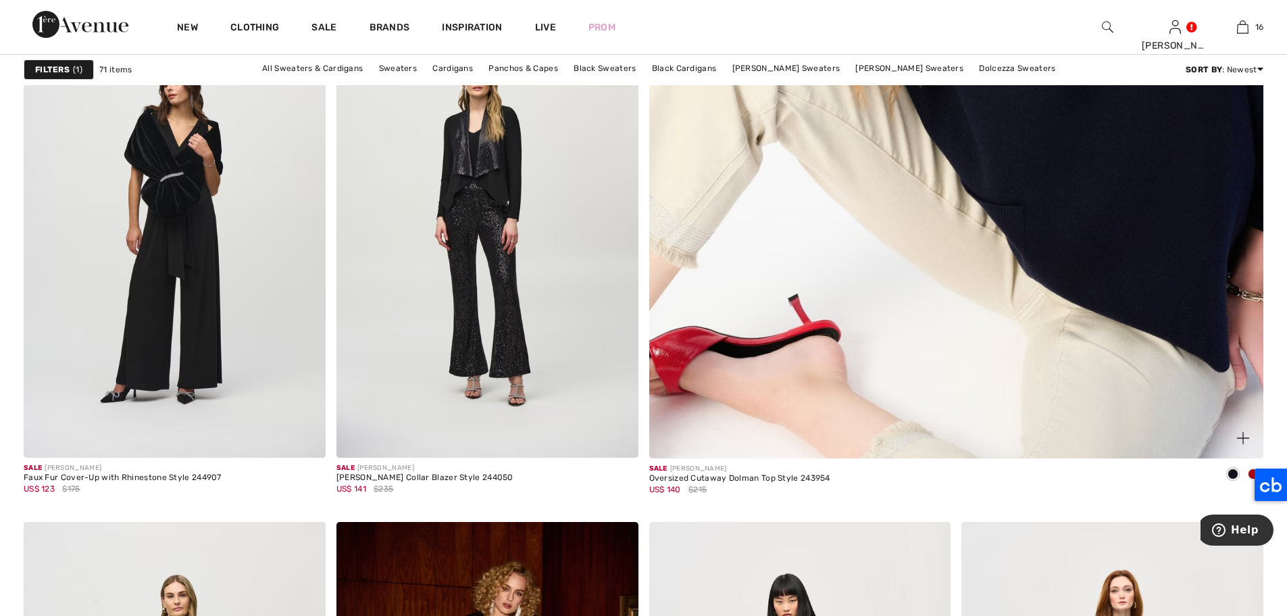
scroll to position [721, 0]
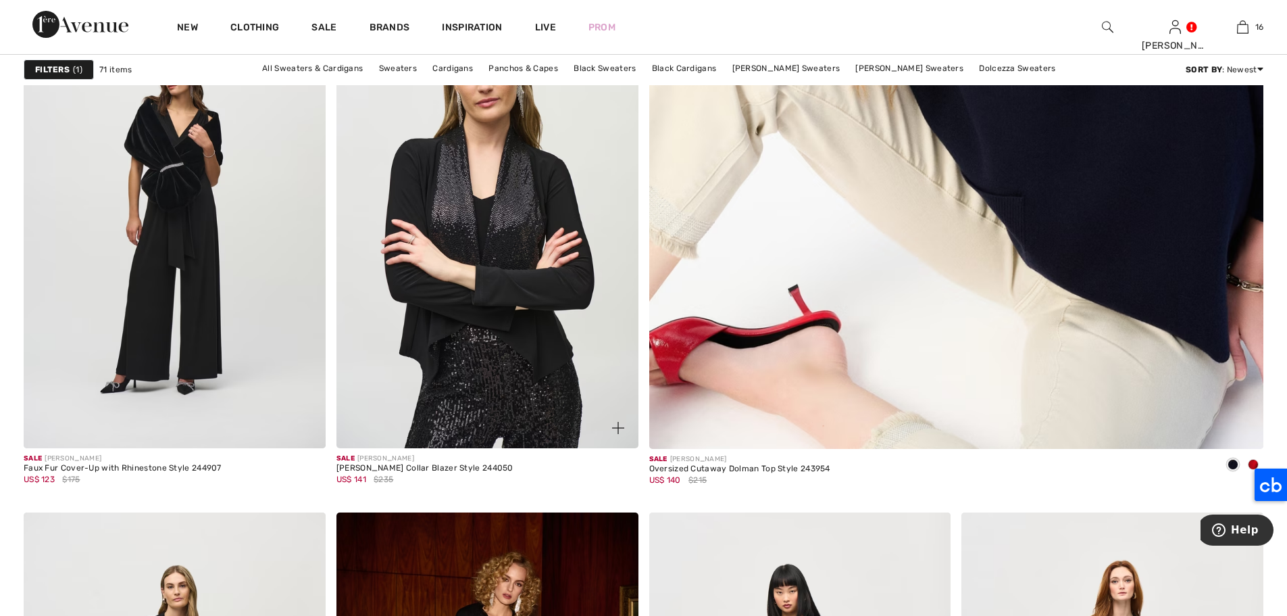
click at [474, 275] on img at bounding box center [488, 221] width 302 height 453
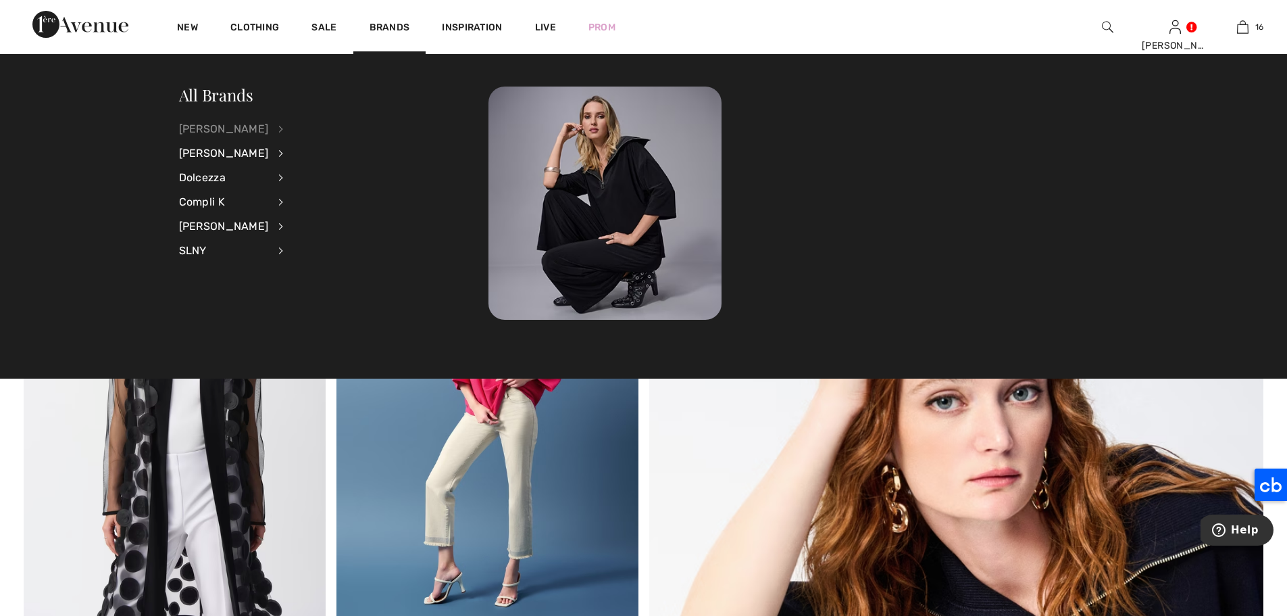
click at [242, 126] on div "[PERSON_NAME]" at bounding box center [224, 129] width 90 height 24
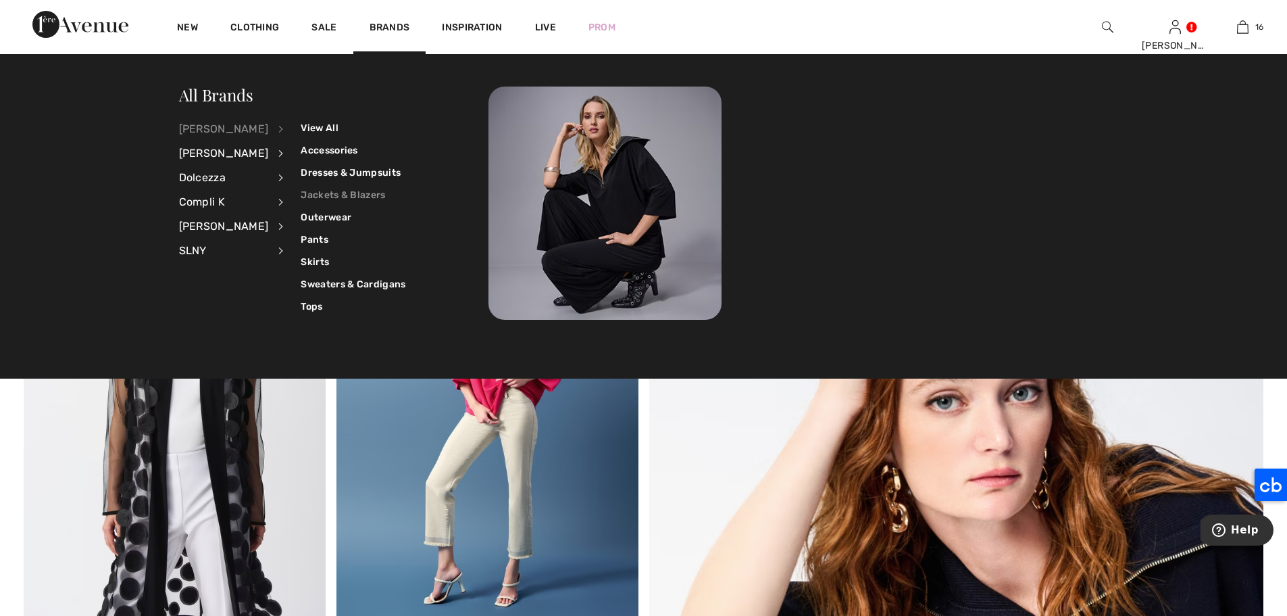
click at [341, 195] on link "Jackets & Blazers" at bounding box center [353, 195] width 105 height 22
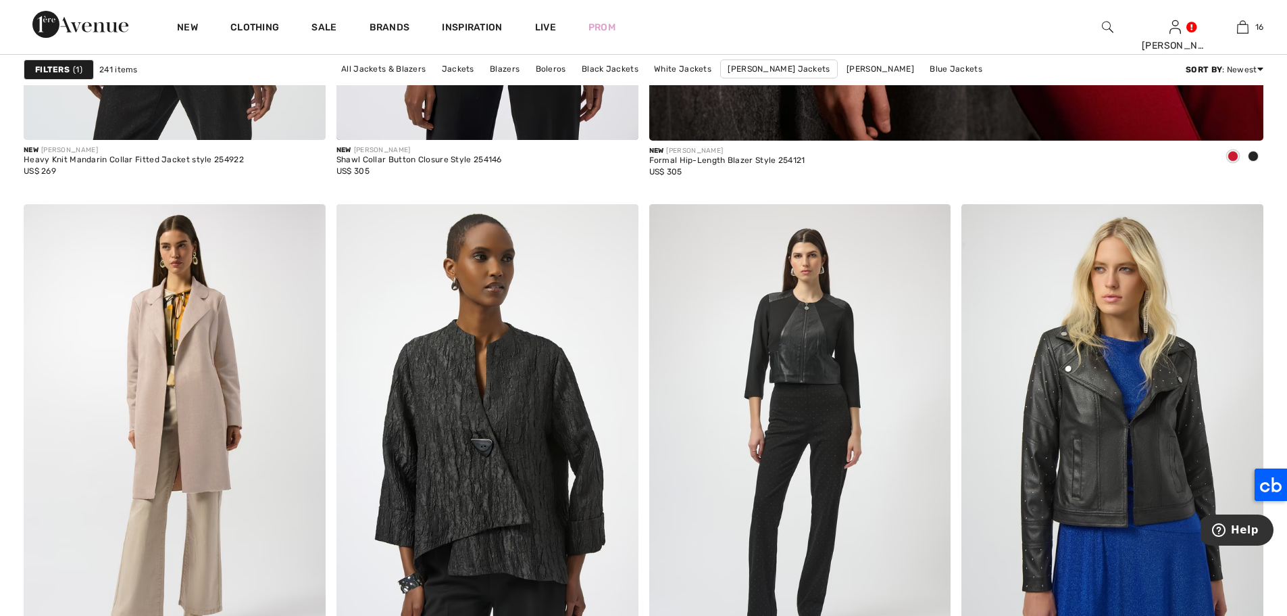
scroll to position [859, 0]
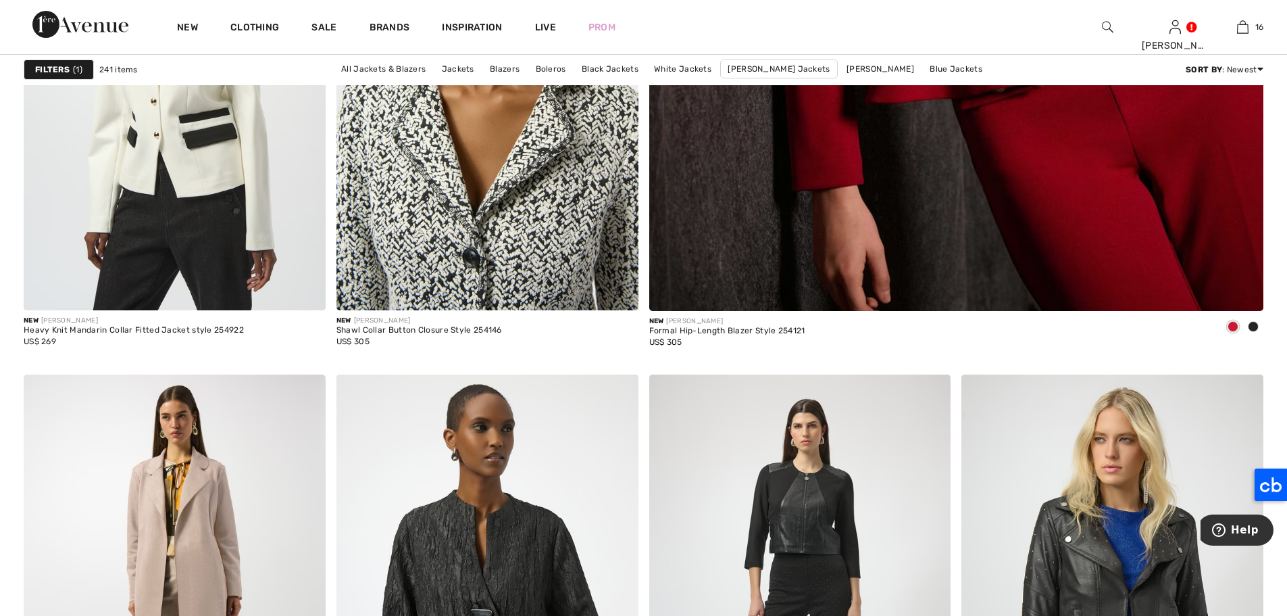
click at [514, 178] on img at bounding box center [488, 83] width 302 height 453
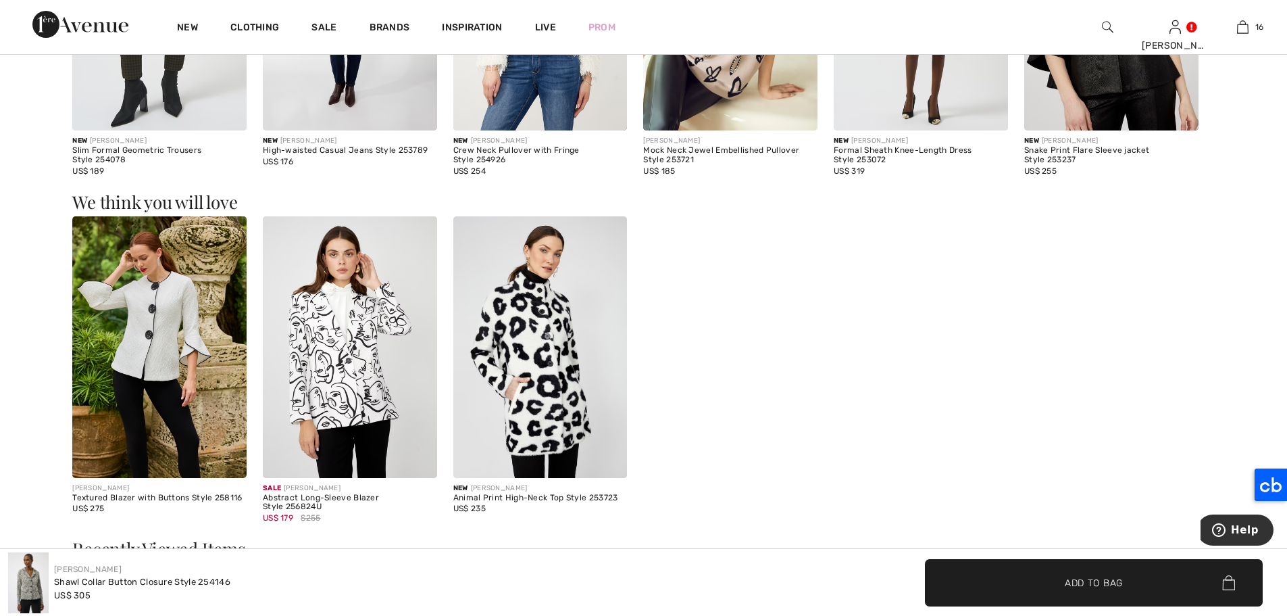
scroll to position [1771, 0]
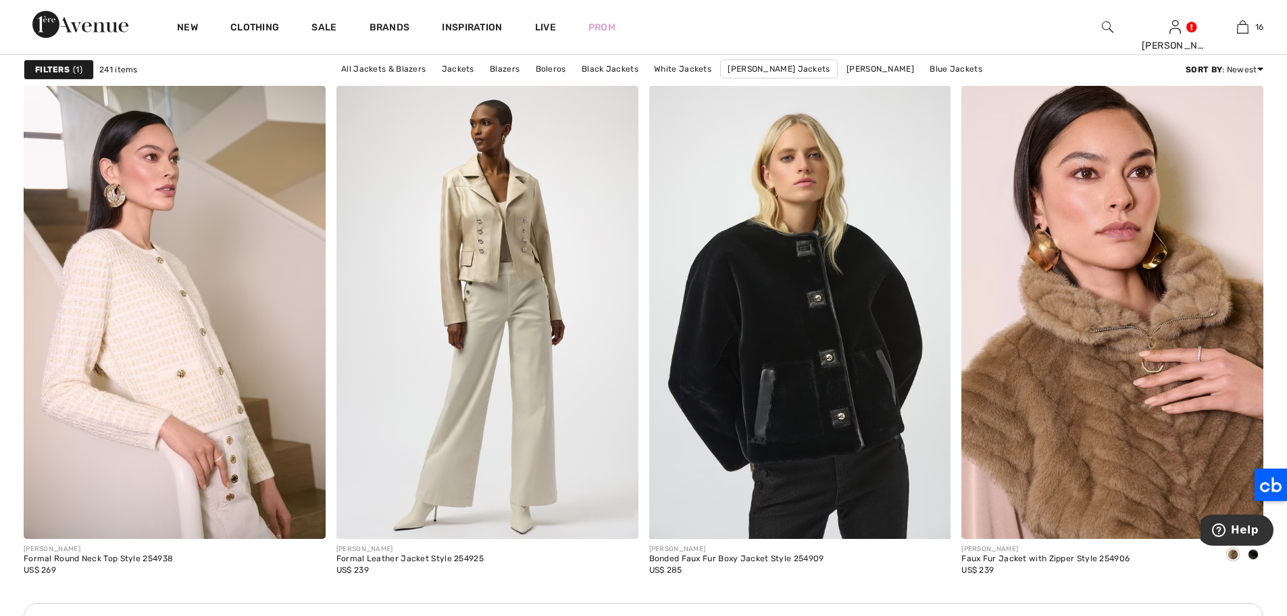
scroll to position [5684, 0]
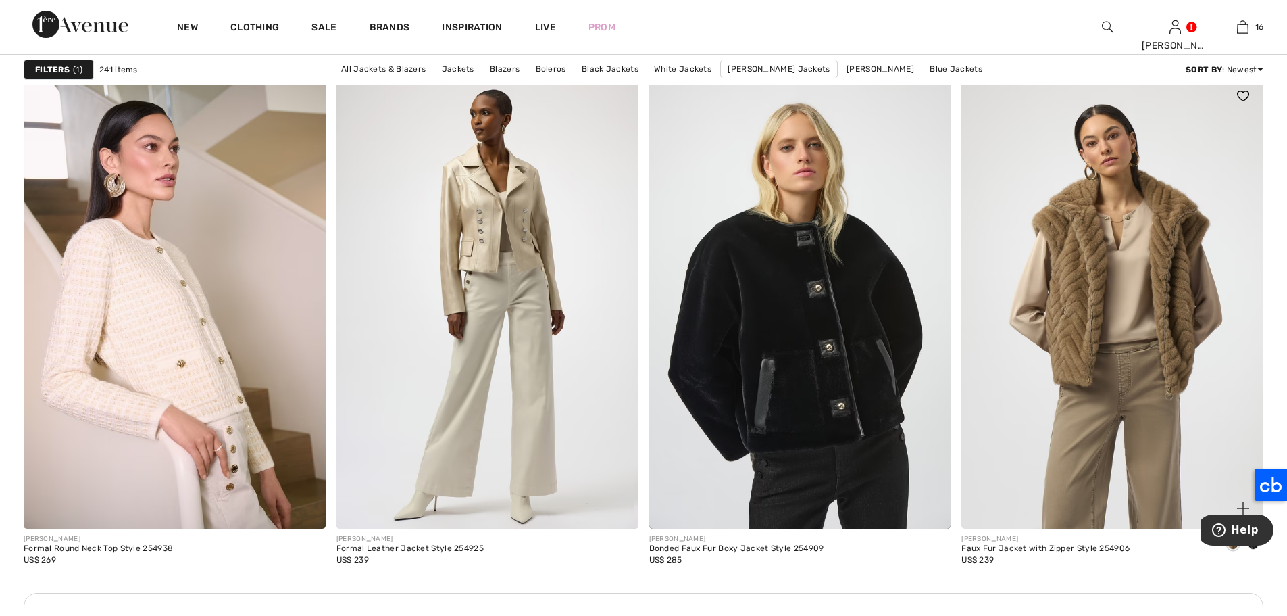
click at [1057, 310] on img at bounding box center [1113, 302] width 302 height 453
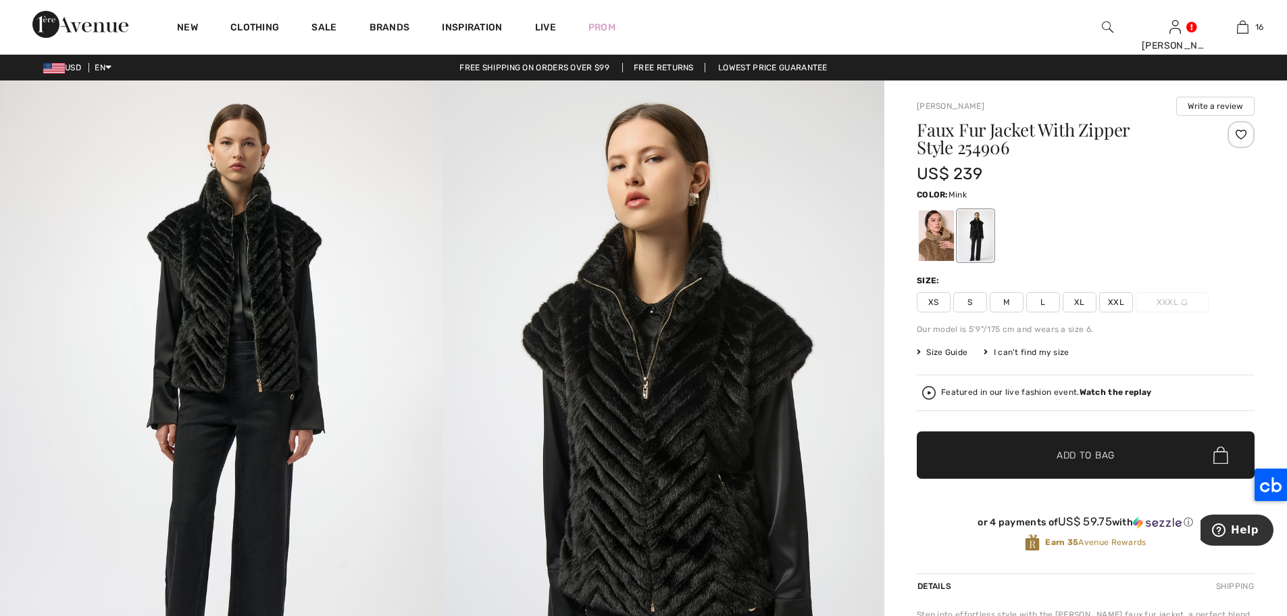
click at [939, 237] on div at bounding box center [936, 235] width 35 height 51
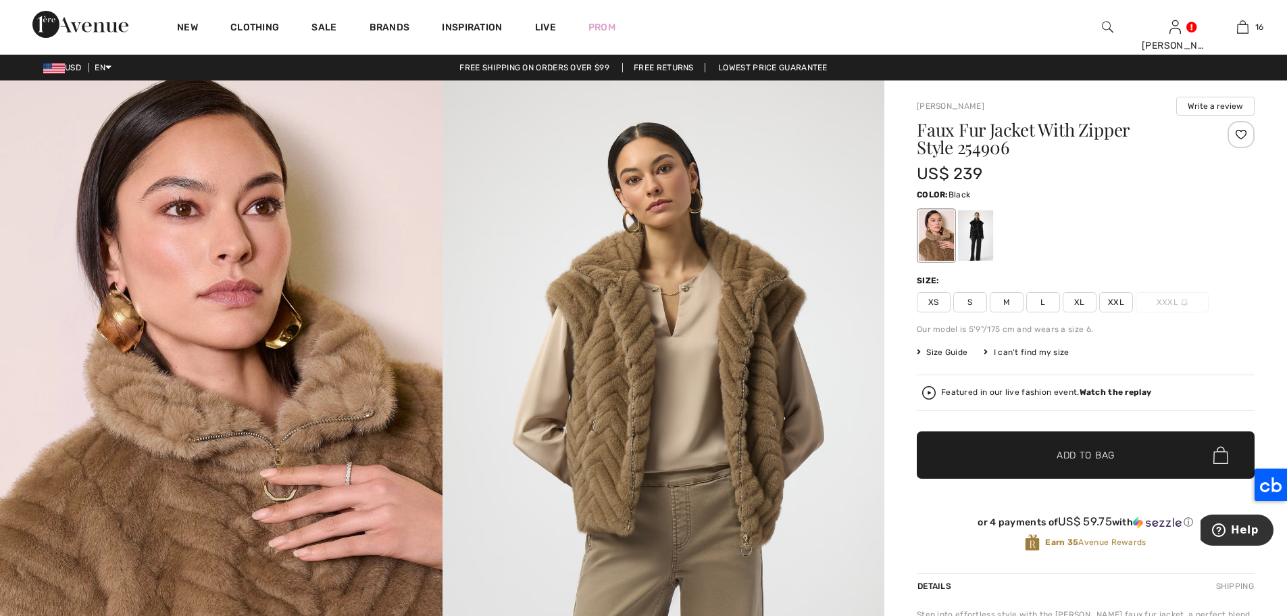
click at [977, 241] on div at bounding box center [975, 235] width 35 height 51
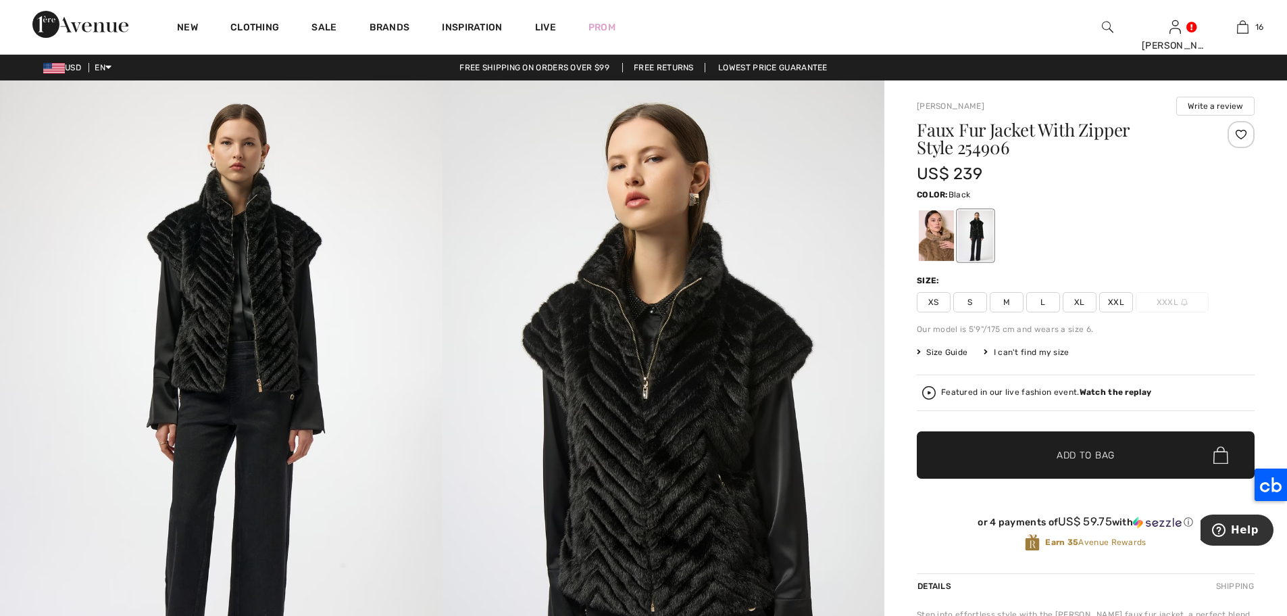
click at [1049, 306] on span "L" at bounding box center [1044, 302] width 34 height 20
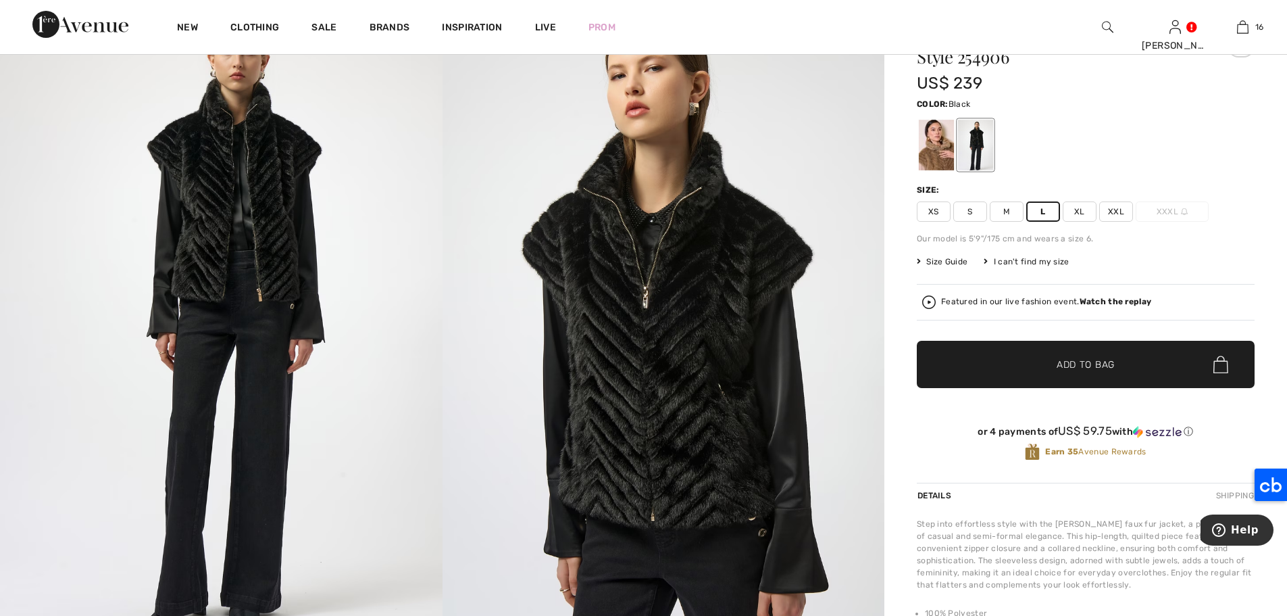
scroll to position [120, 0]
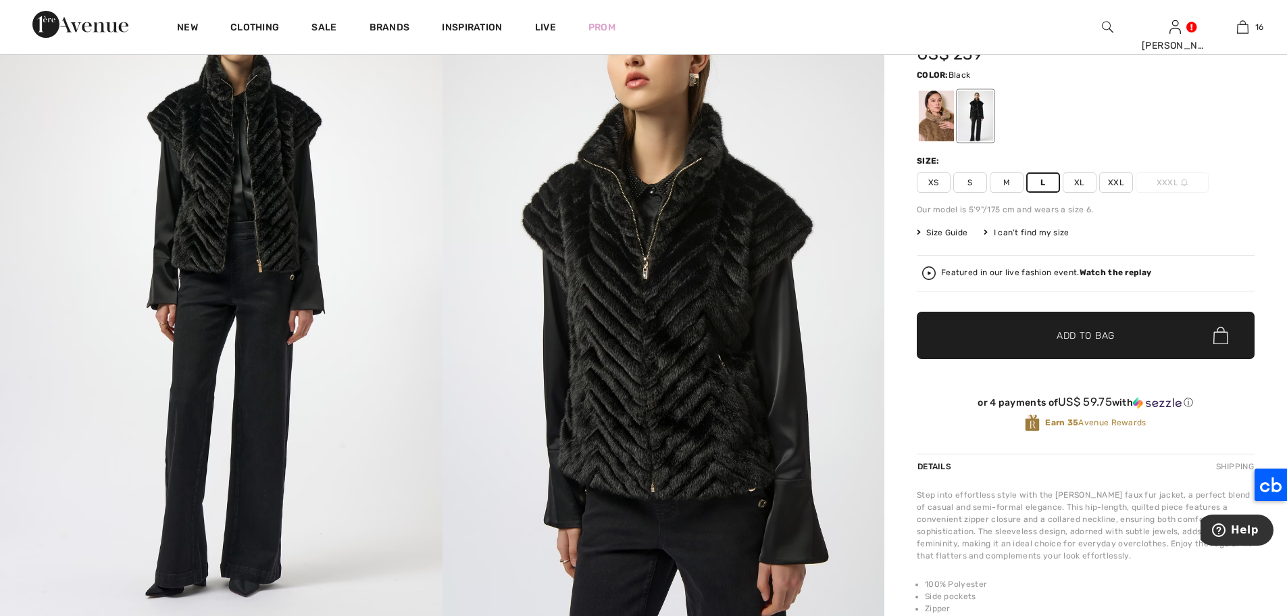
click at [1074, 328] on span "Add to Bag" at bounding box center [1086, 335] width 58 height 14
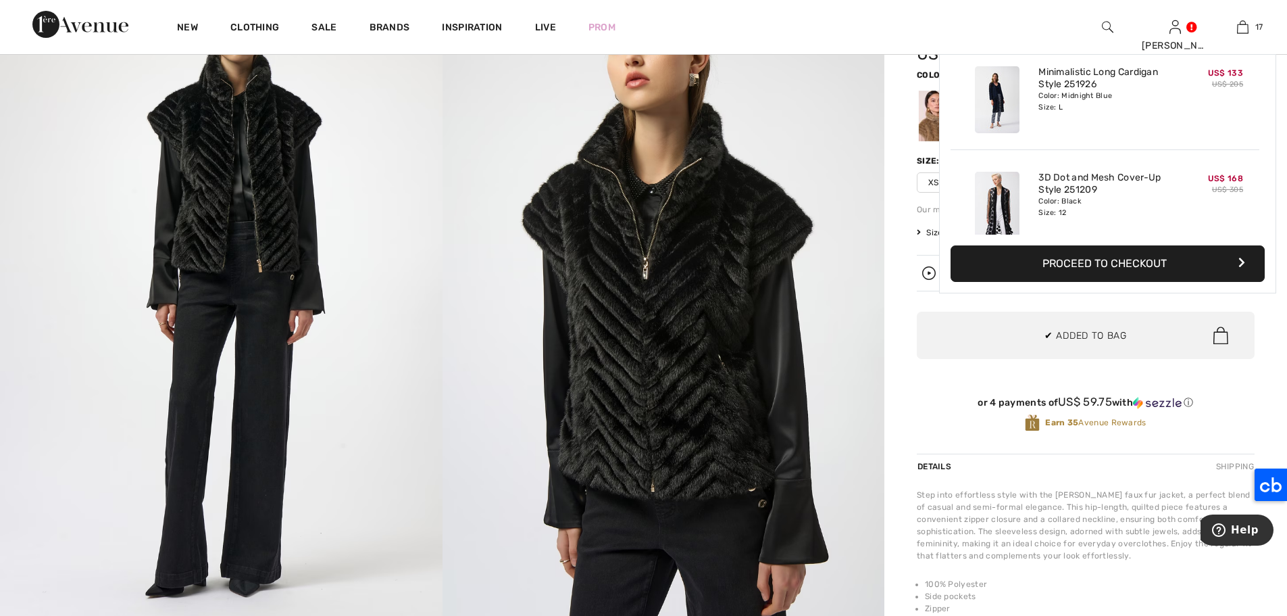
scroll to position [1624, 0]
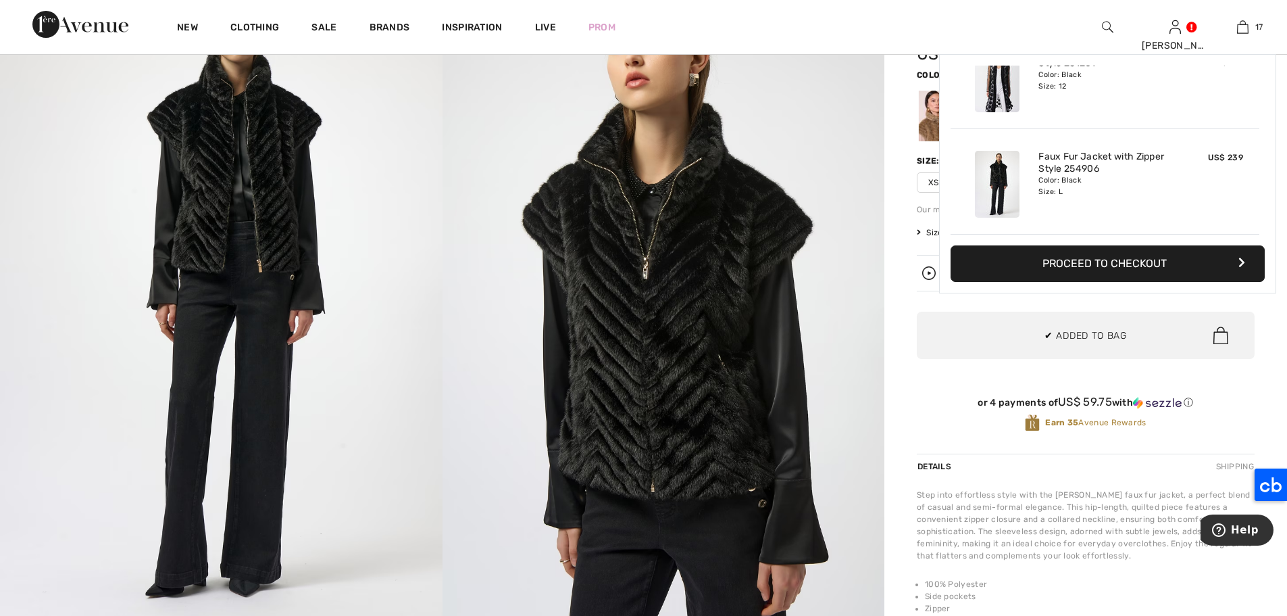
click at [933, 112] on div at bounding box center [936, 116] width 35 height 51
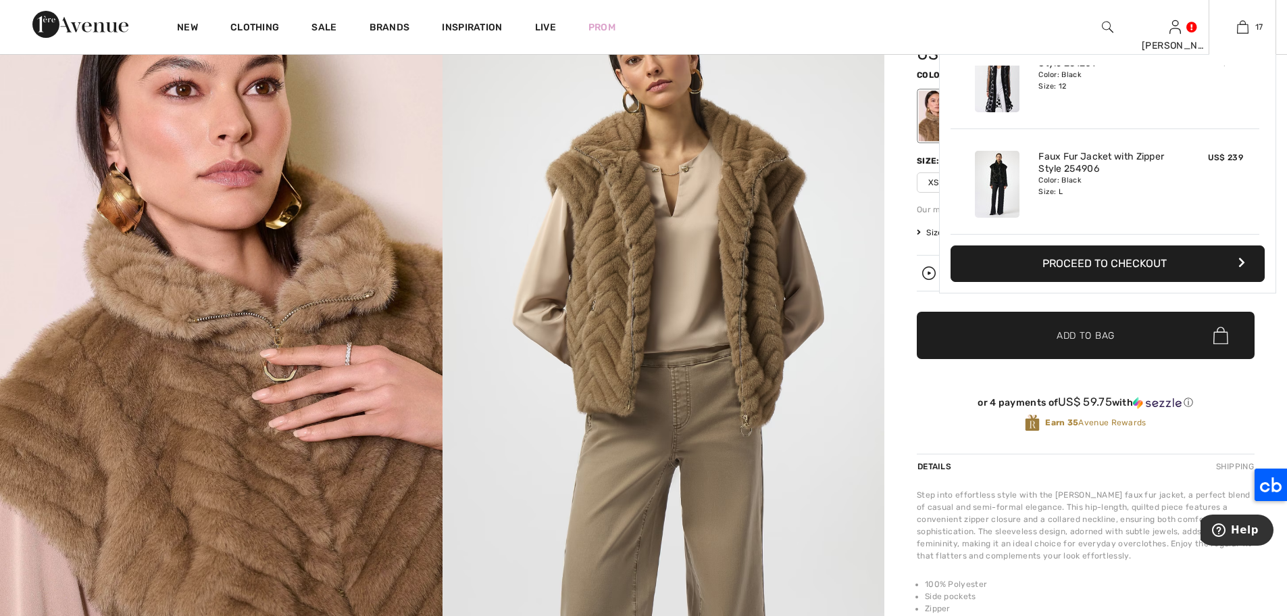
click at [1106, 264] on button "Proceed to Checkout" at bounding box center [1108, 263] width 314 height 36
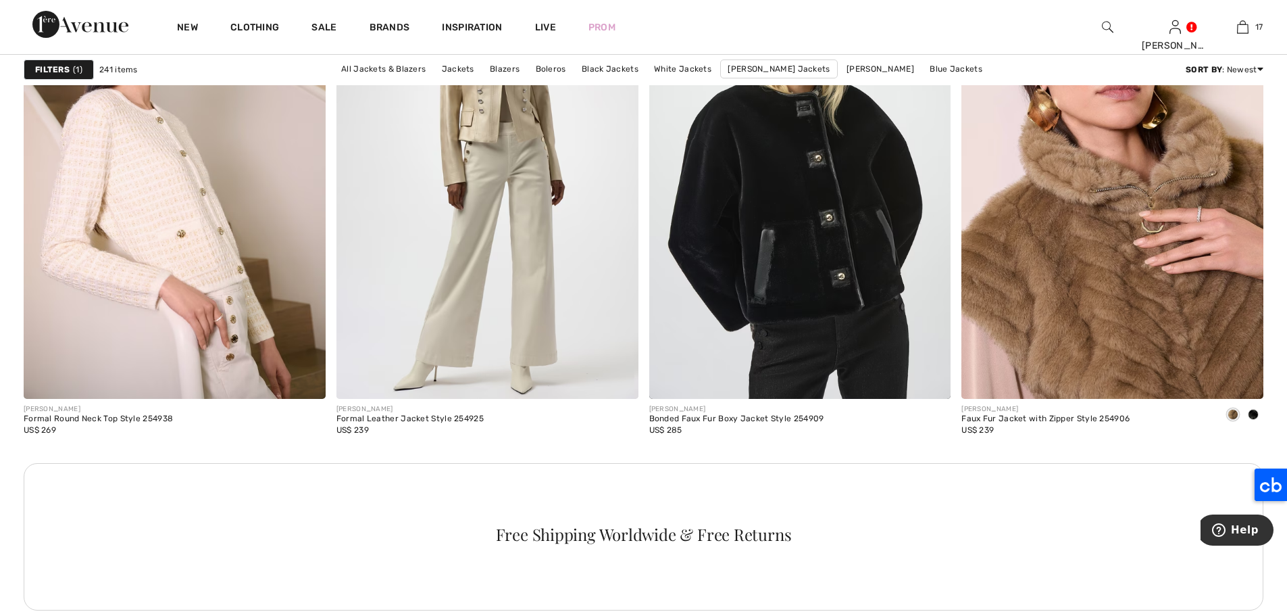
scroll to position [5664, 0]
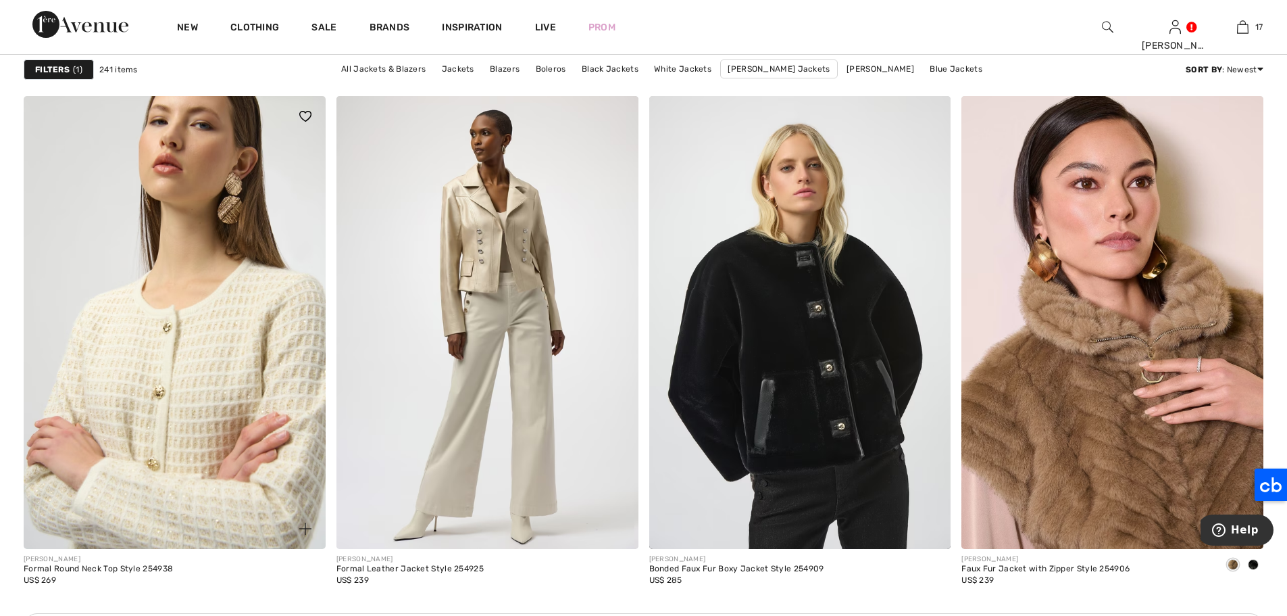
click at [127, 282] on img at bounding box center [175, 322] width 302 height 453
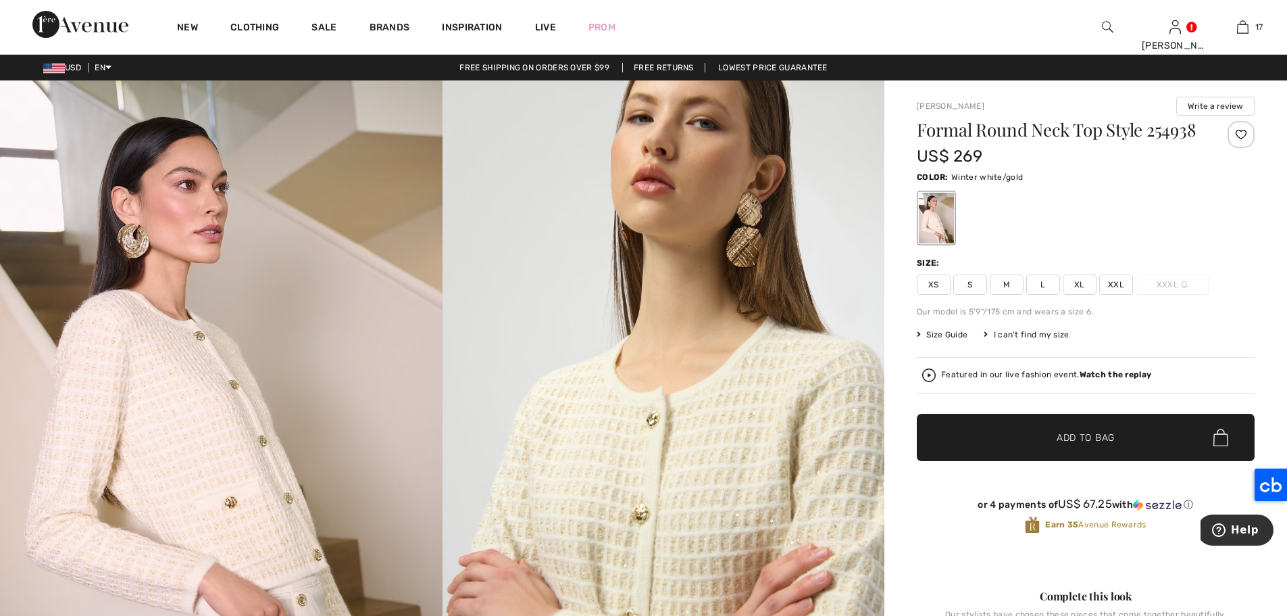
click at [1044, 295] on span "L" at bounding box center [1044, 284] width 34 height 20
click at [1102, 445] on span "Add to Bag" at bounding box center [1086, 437] width 58 height 14
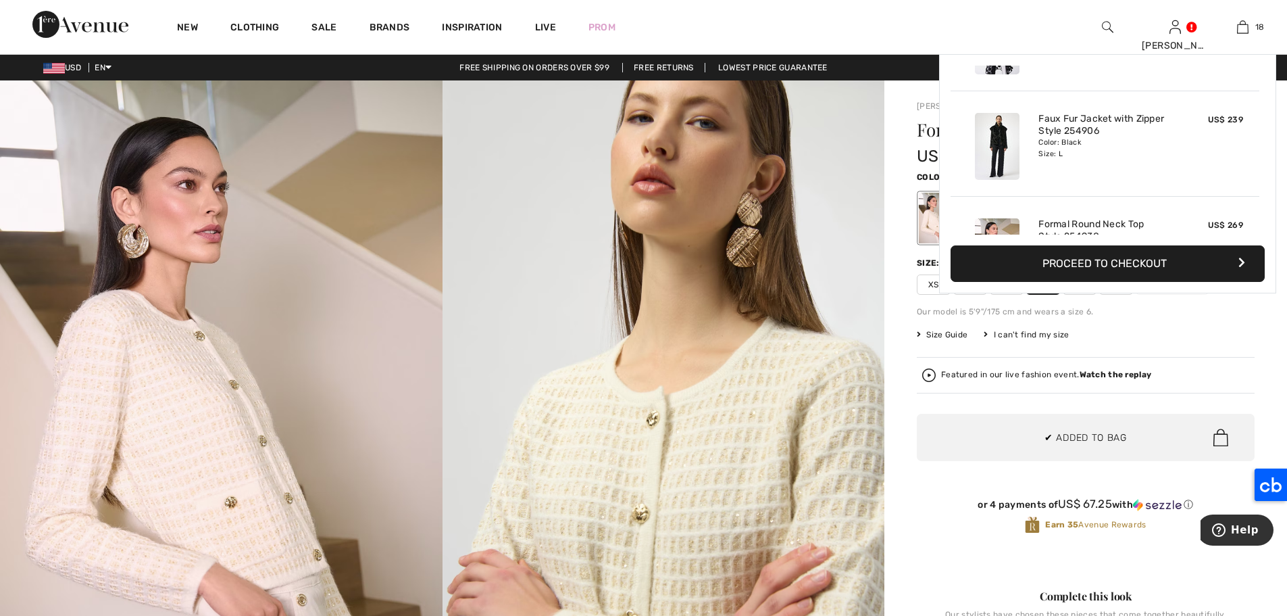
scroll to position [1729, 0]
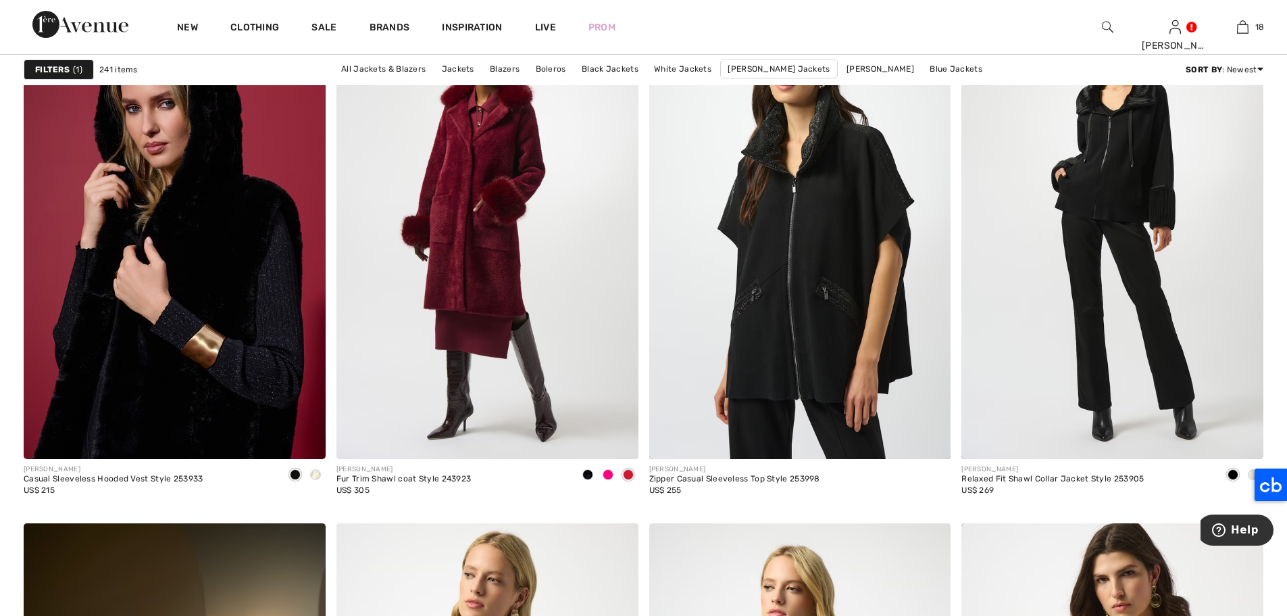
scroll to position [6993, 0]
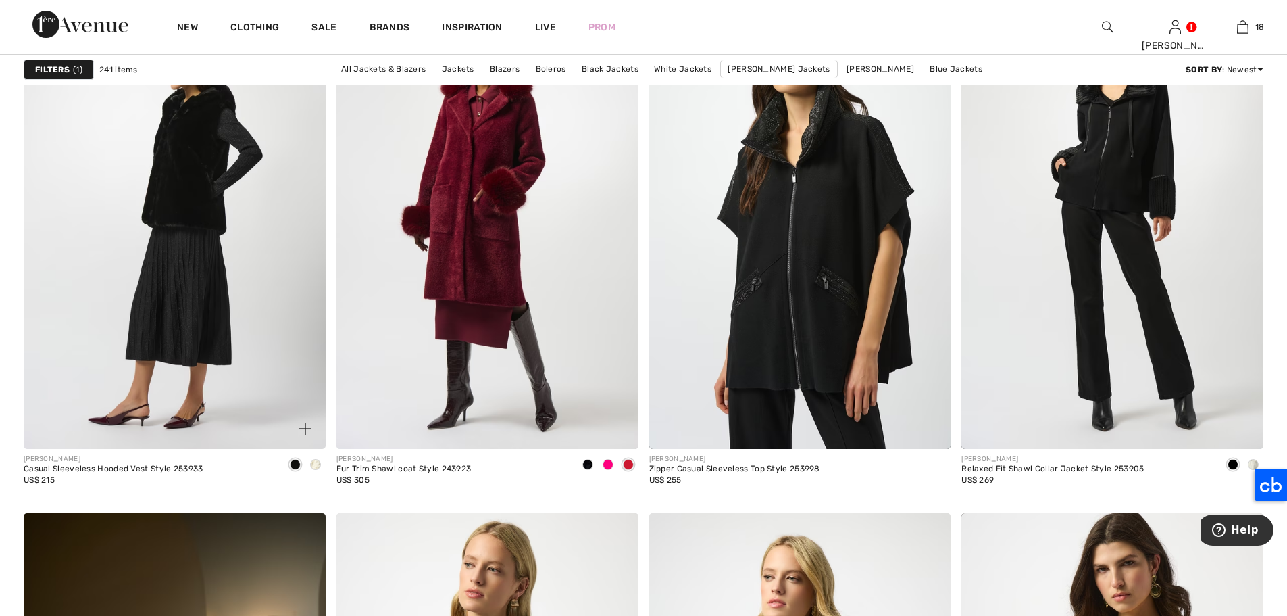
click at [205, 200] on img at bounding box center [175, 222] width 302 height 453
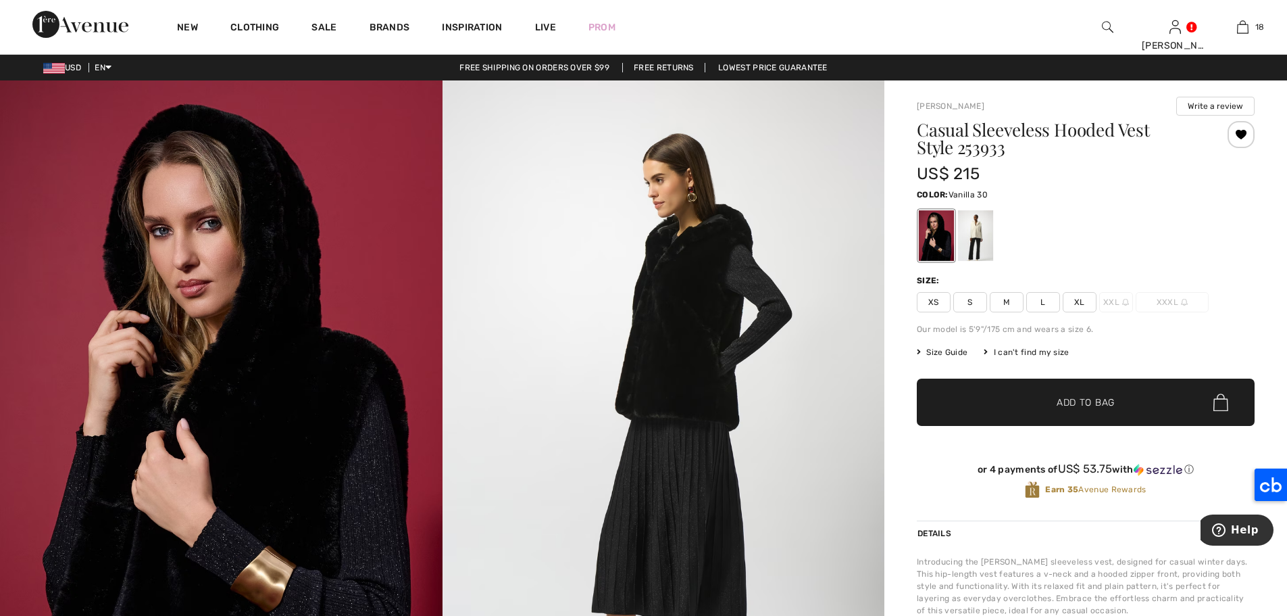
click at [979, 239] on div at bounding box center [975, 235] width 35 height 51
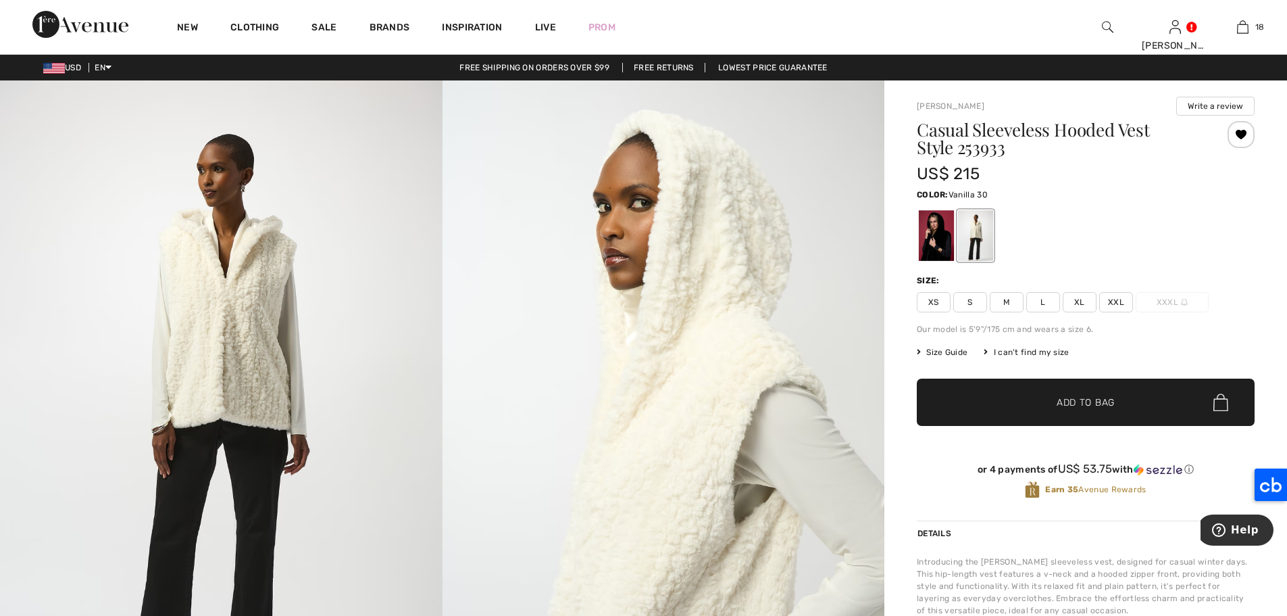
click at [1043, 305] on span "L" at bounding box center [1044, 302] width 34 height 20
click at [1117, 403] on span "✔ Added to Bag Add to Bag" at bounding box center [1086, 401] width 338 height 47
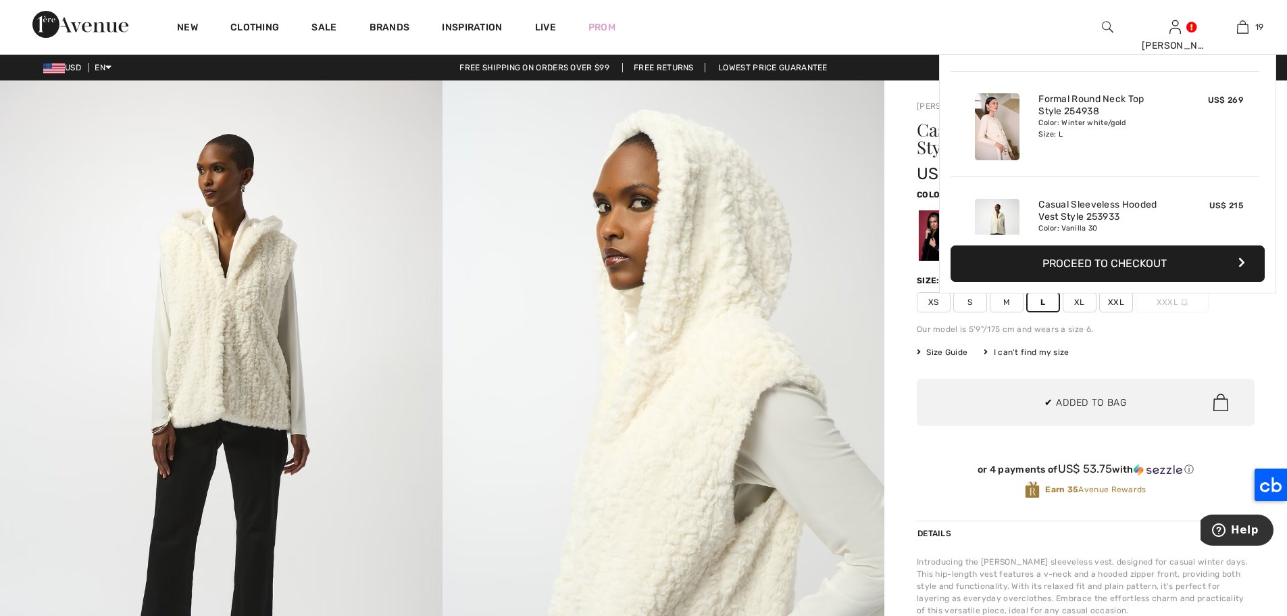
scroll to position [1835, 0]
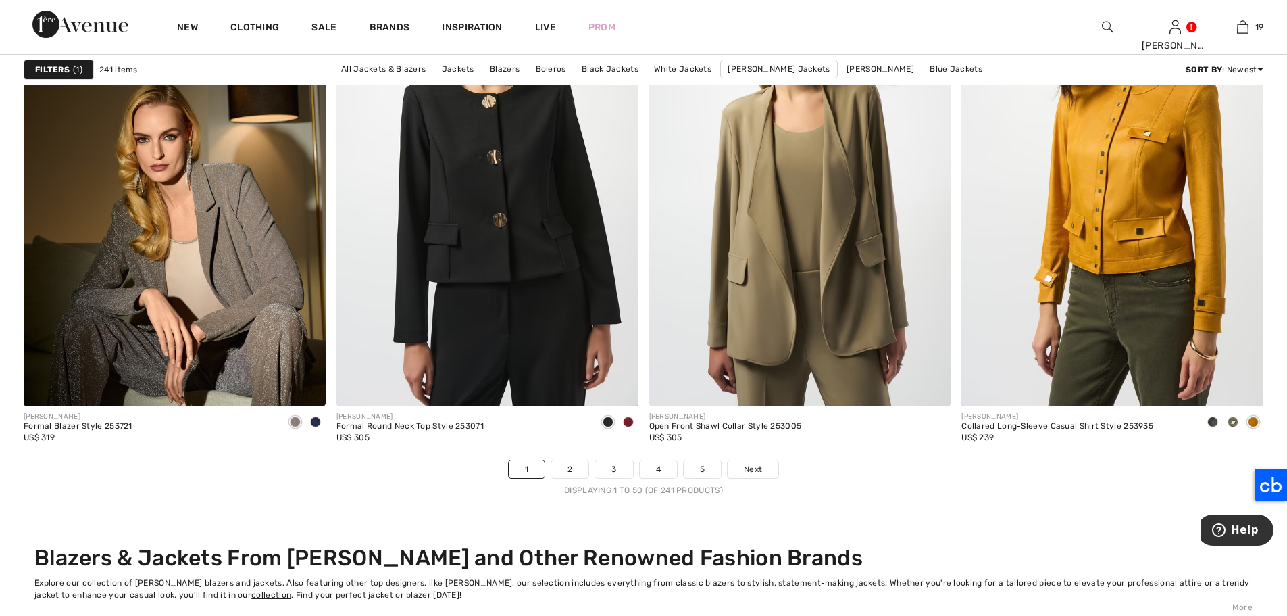
scroll to position [7572, 0]
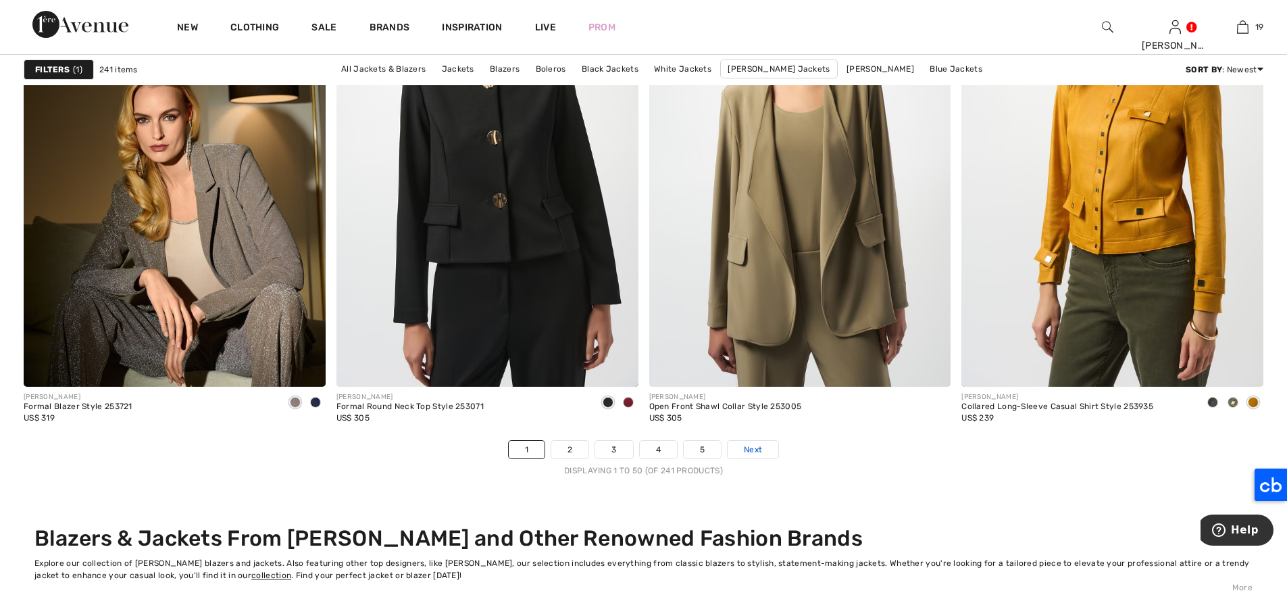
click at [759, 452] on span "Next" at bounding box center [753, 449] width 18 height 12
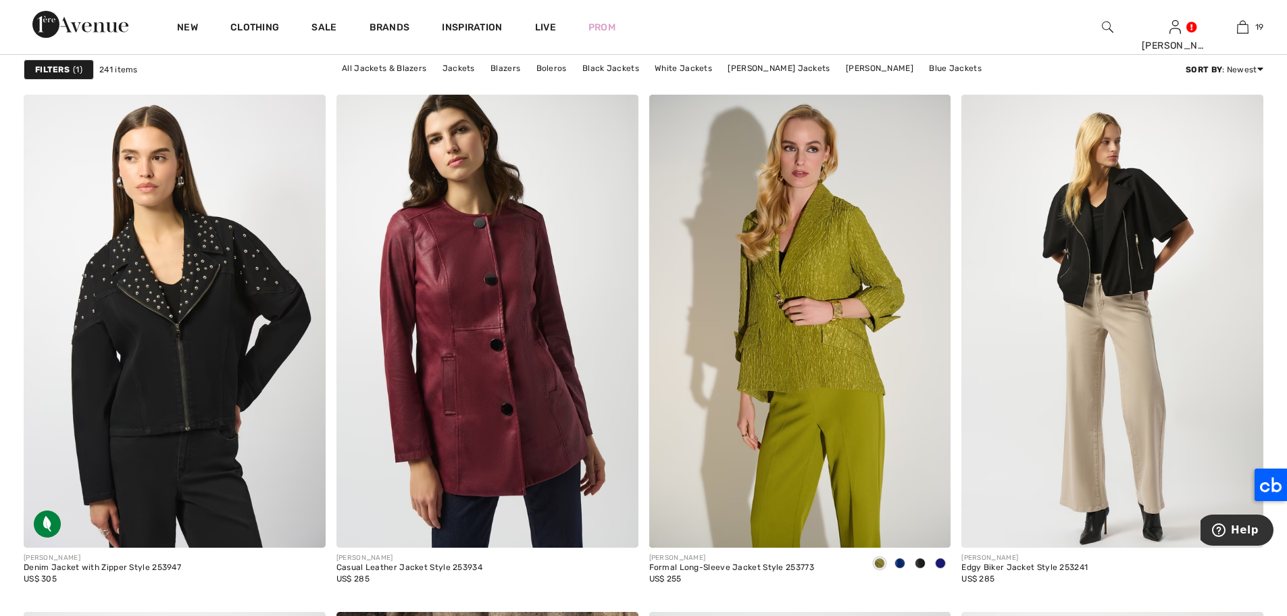
scroll to position [1179, 0]
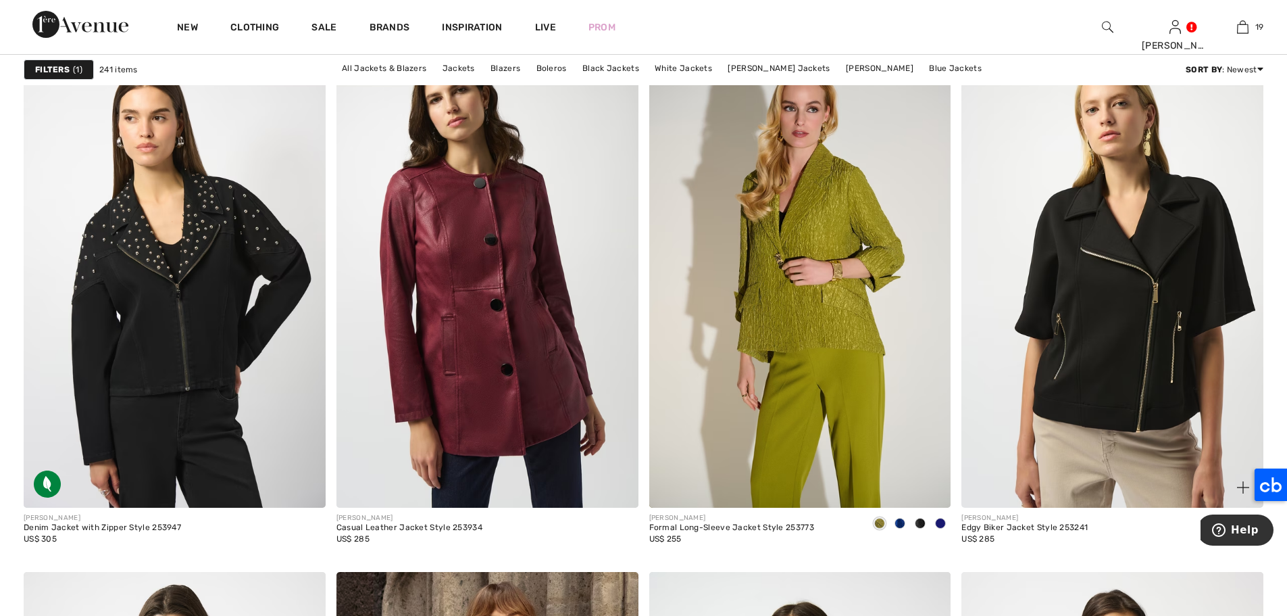
click at [1147, 243] on img at bounding box center [1113, 281] width 302 height 453
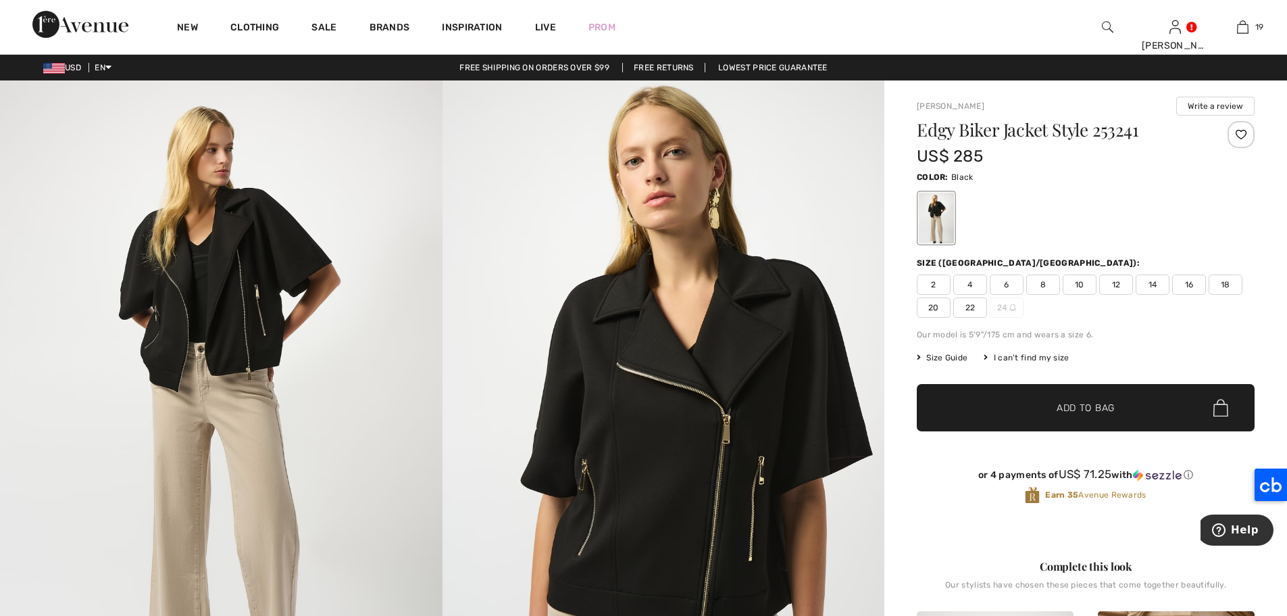
click at [1117, 289] on span "12" at bounding box center [1117, 284] width 34 height 20
click at [1117, 403] on span "✔ Added to Bag Add to Bag" at bounding box center [1086, 407] width 338 height 47
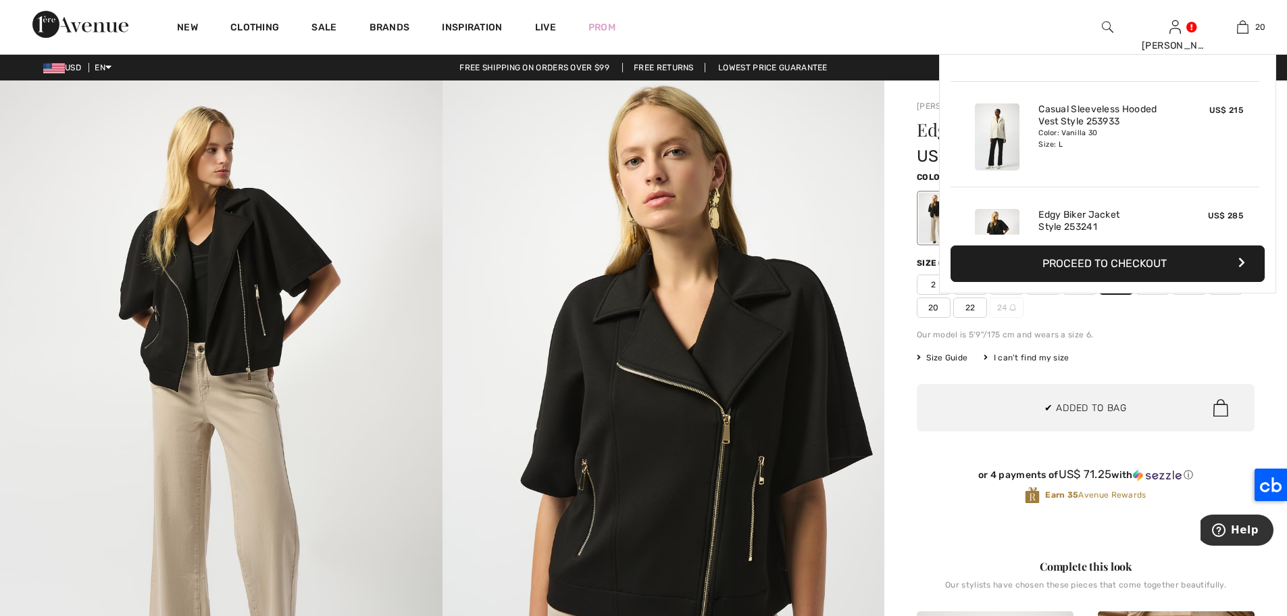
scroll to position [1940, 0]
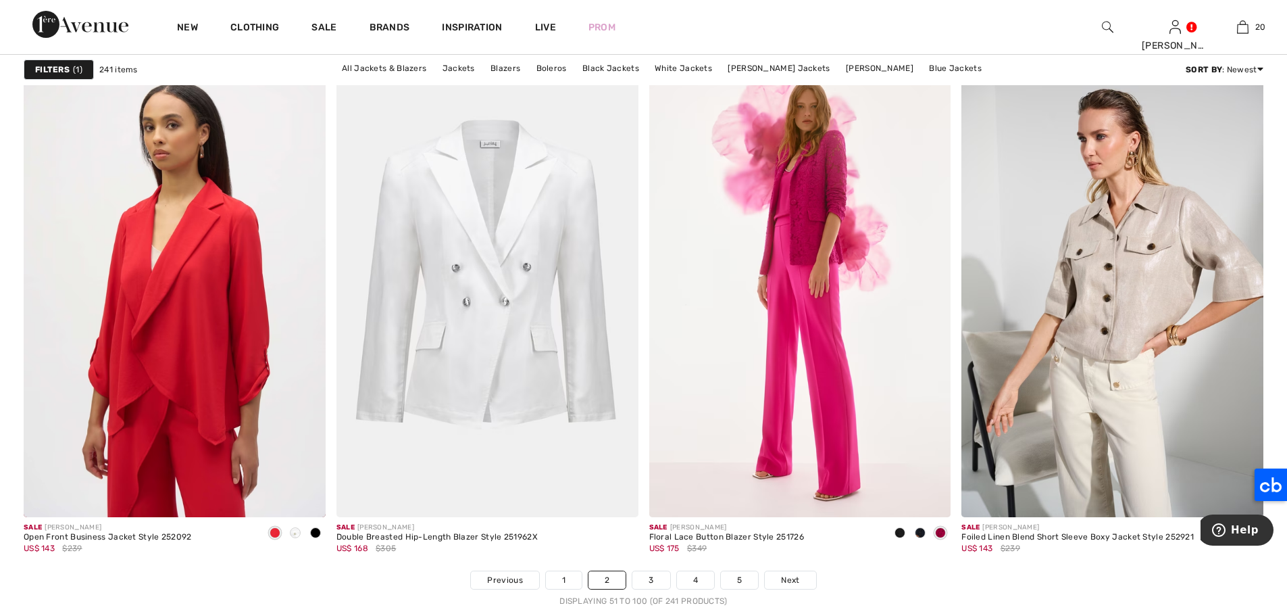
scroll to position [7452, 0]
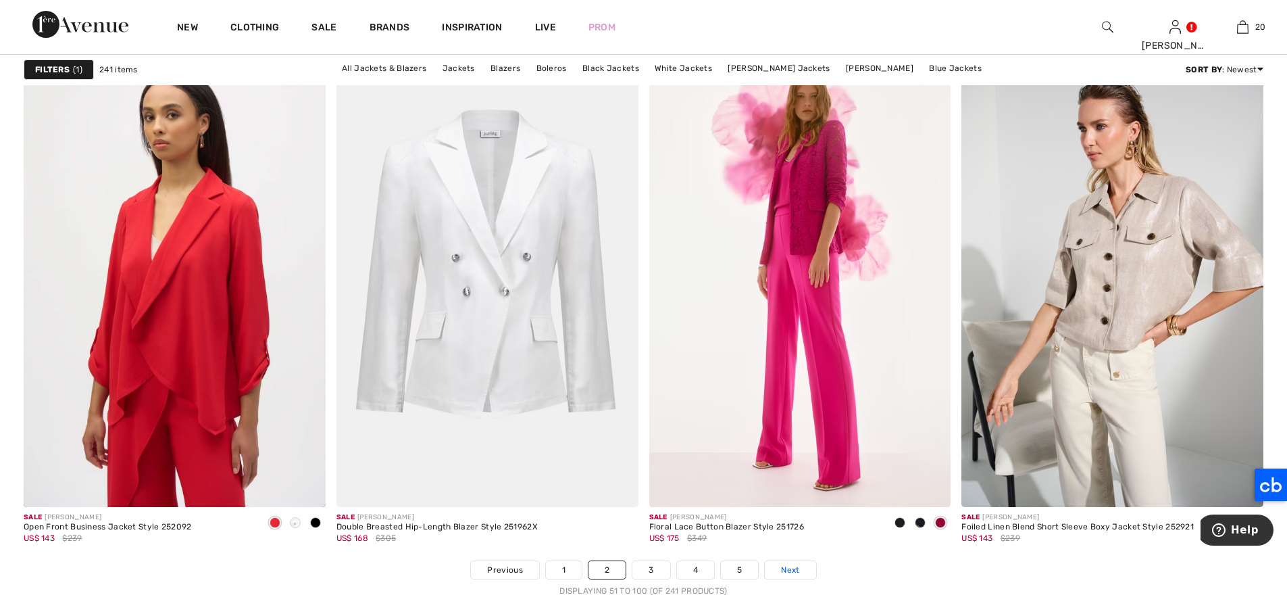
click at [797, 568] on span "Next" at bounding box center [790, 570] width 18 height 12
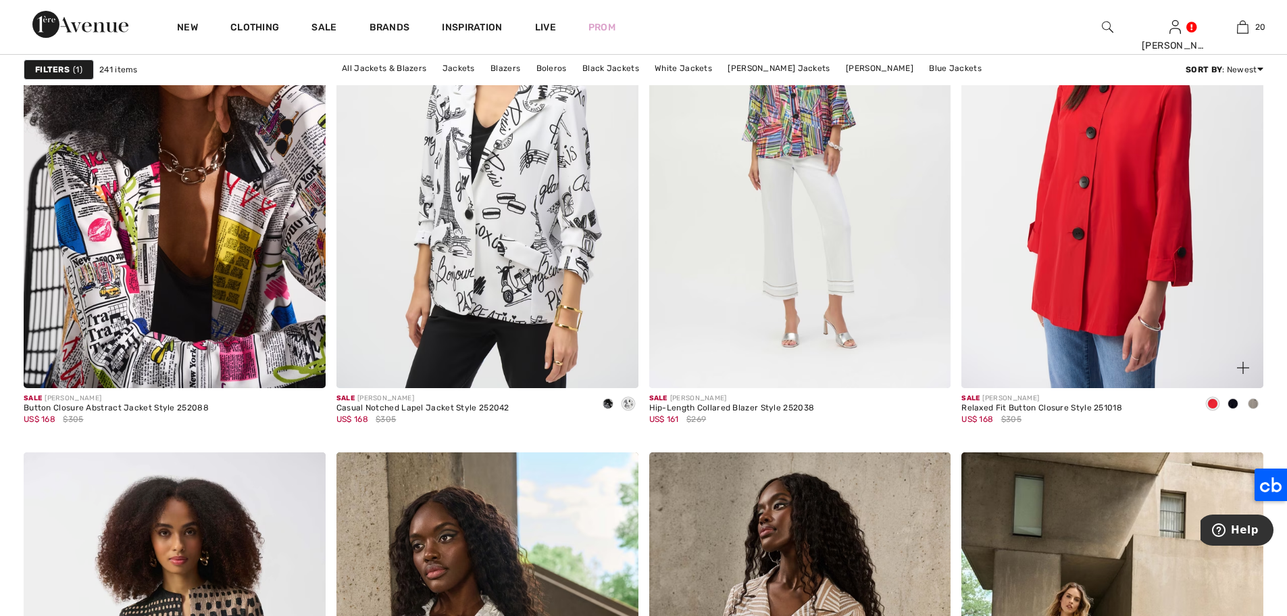
scroll to position [2547, 0]
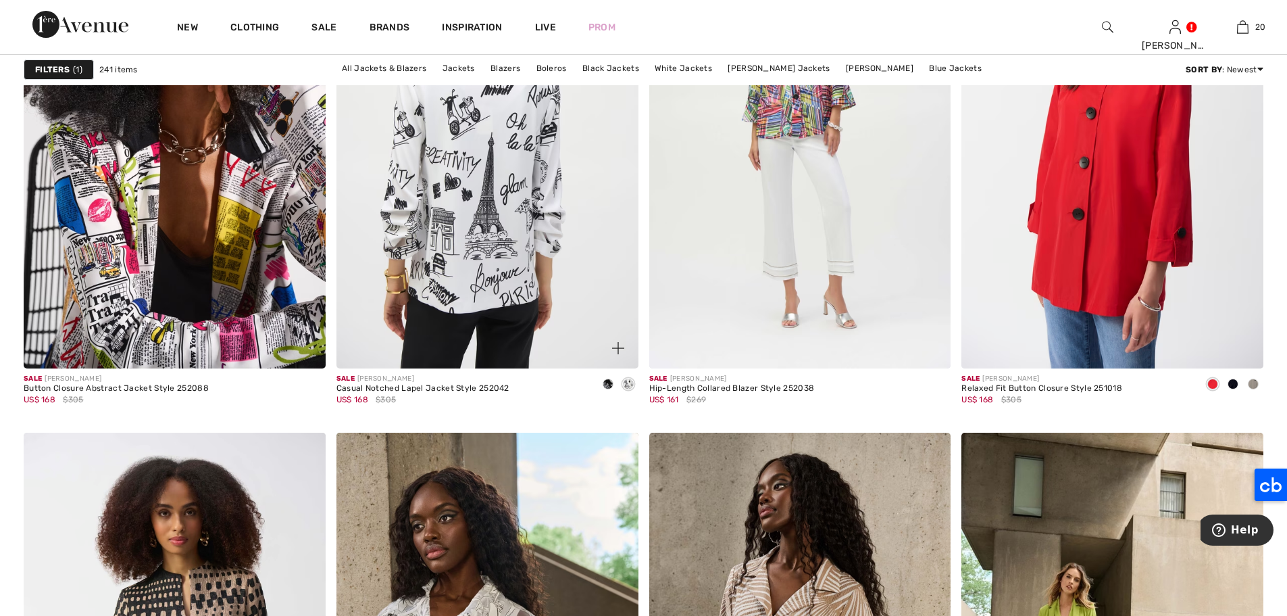
click at [552, 224] on img at bounding box center [488, 142] width 302 height 453
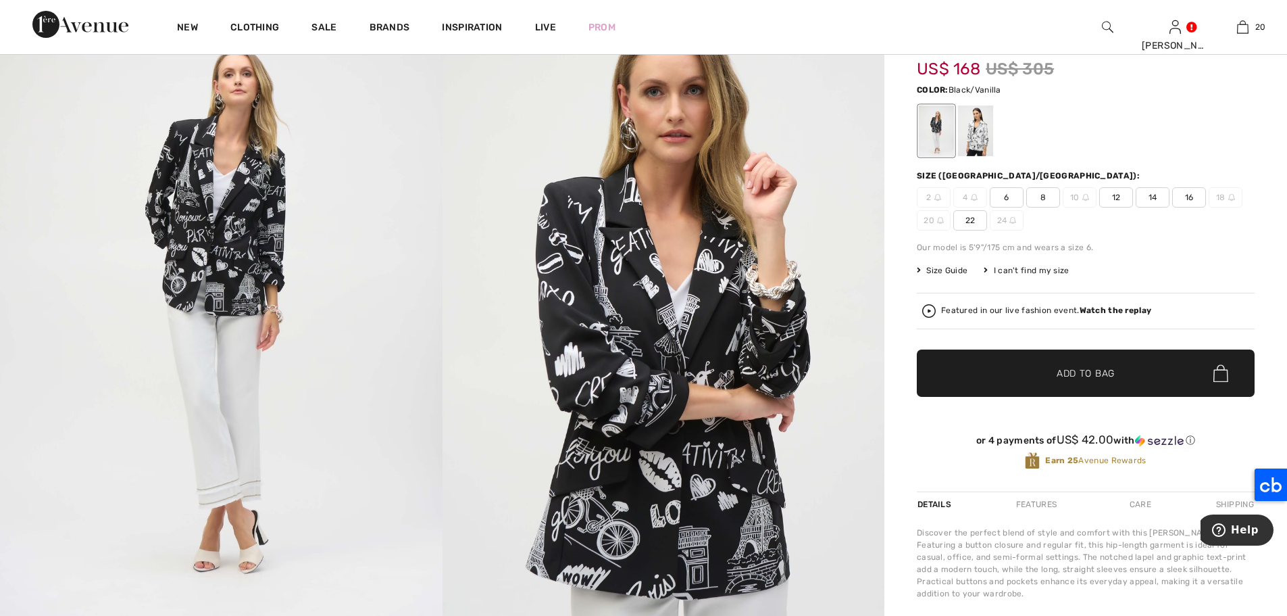
scroll to position [122, 0]
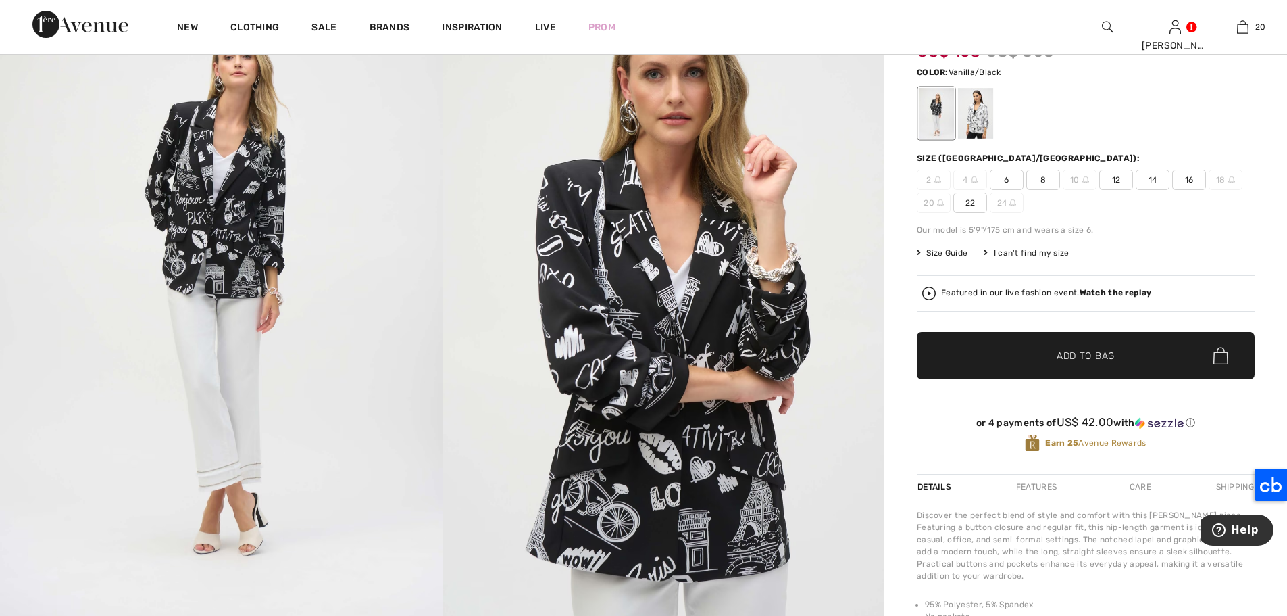
click at [974, 117] on div at bounding box center [975, 113] width 35 height 51
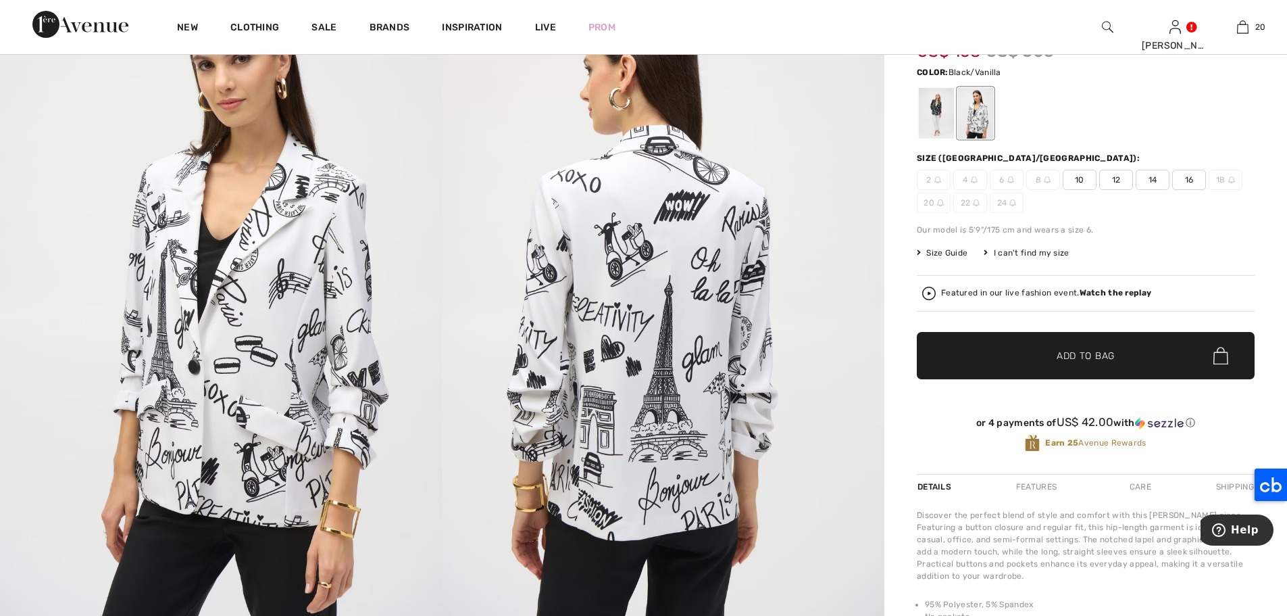
click at [933, 120] on div at bounding box center [936, 113] width 35 height 51
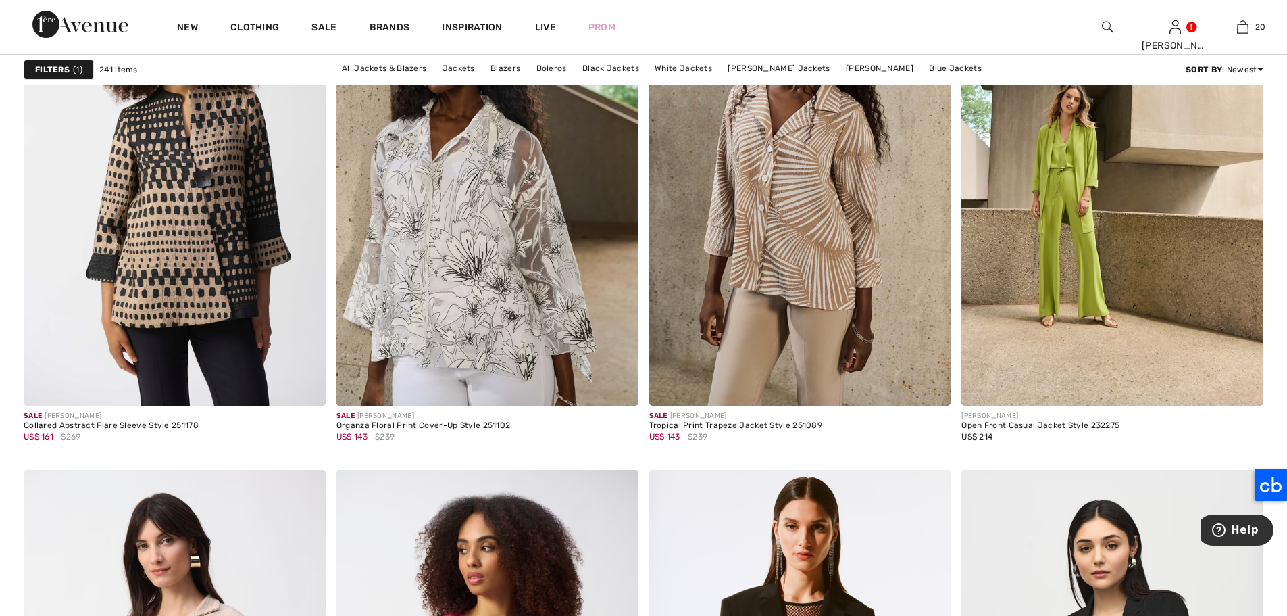
scroll to position [3036, 0]
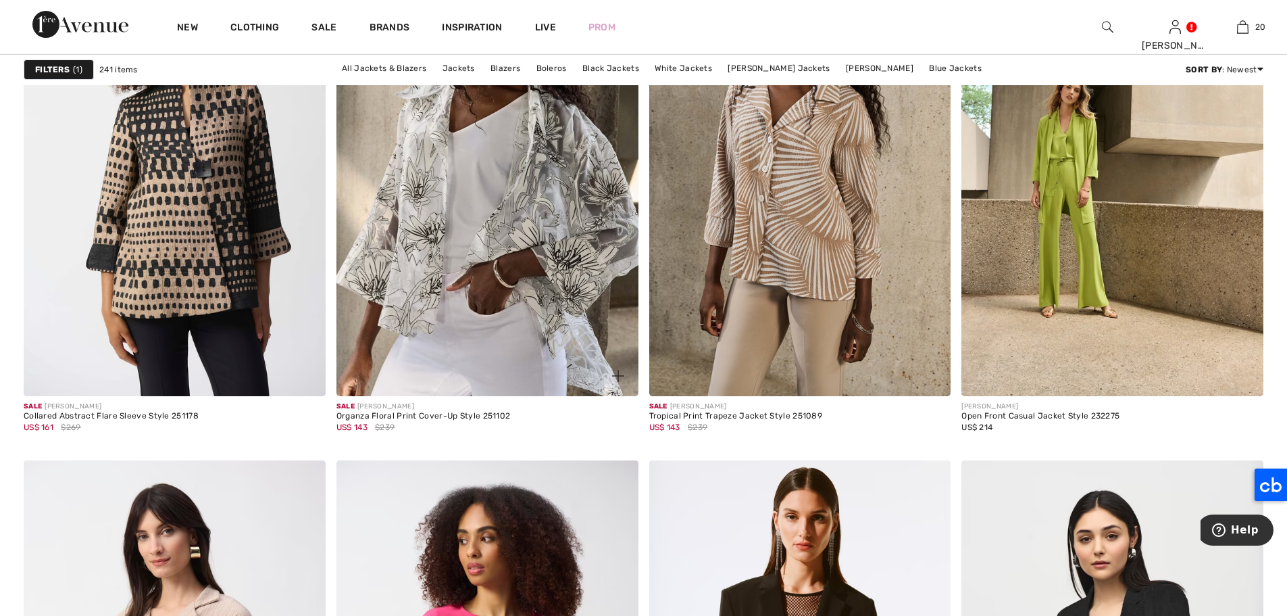
click at [491, 232] on img at bounding box center [488, 169] width 302 height 453
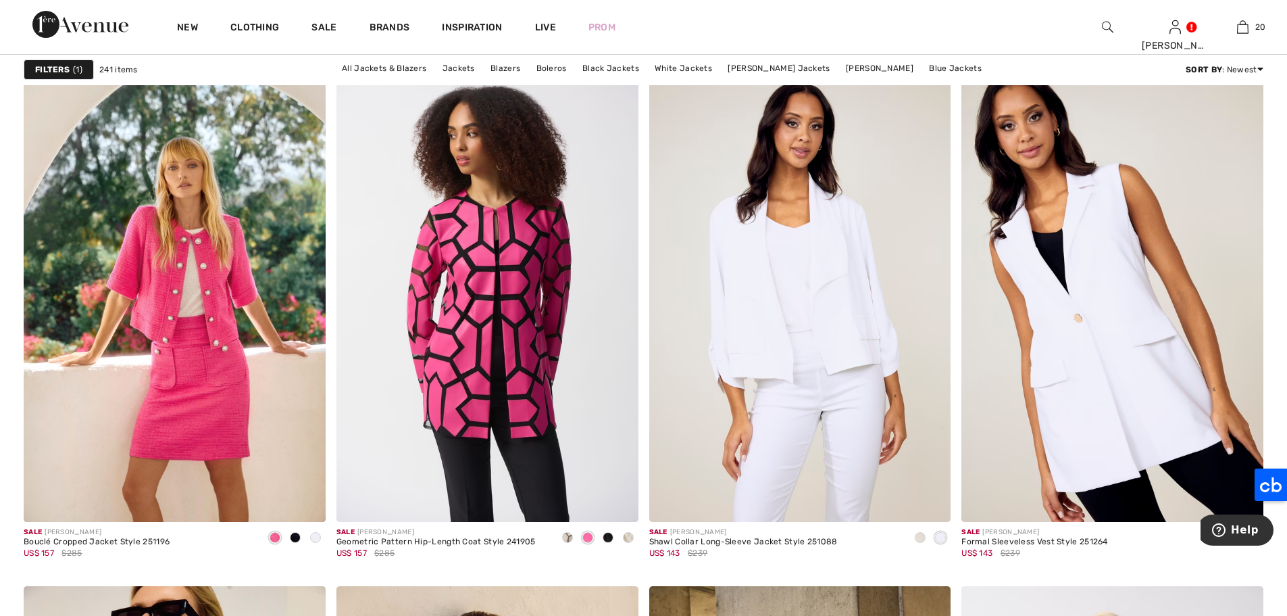
scroll to position [5184, 0]
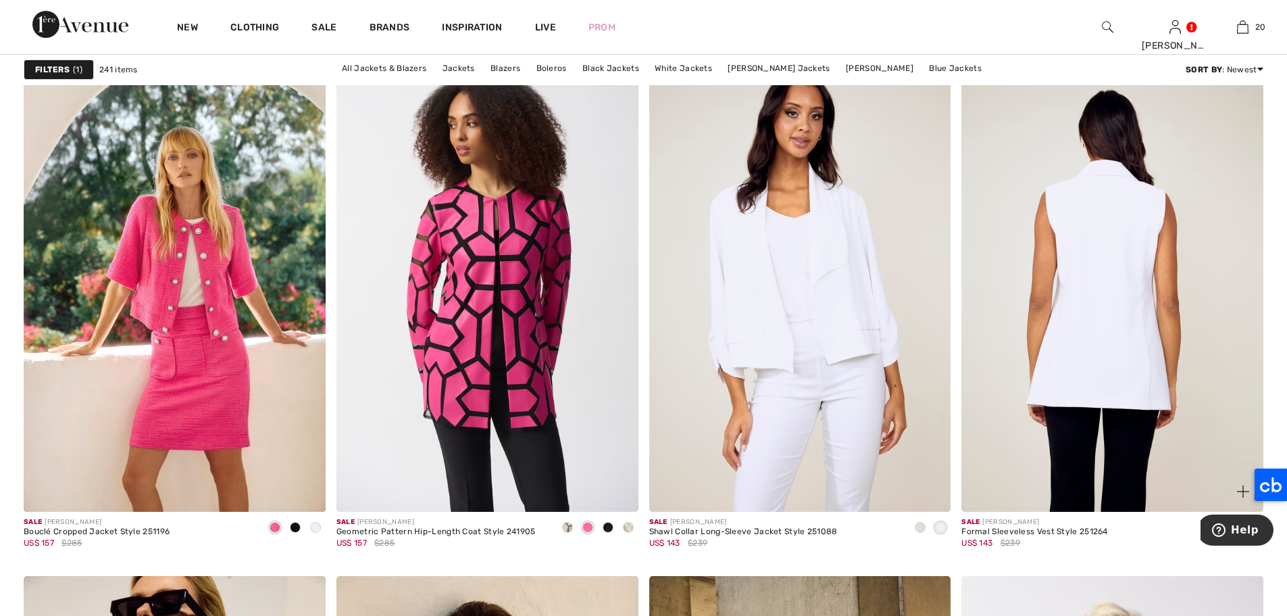
click at [1108, 244] on img at bounding box center [1113, 285] width 302 height 453
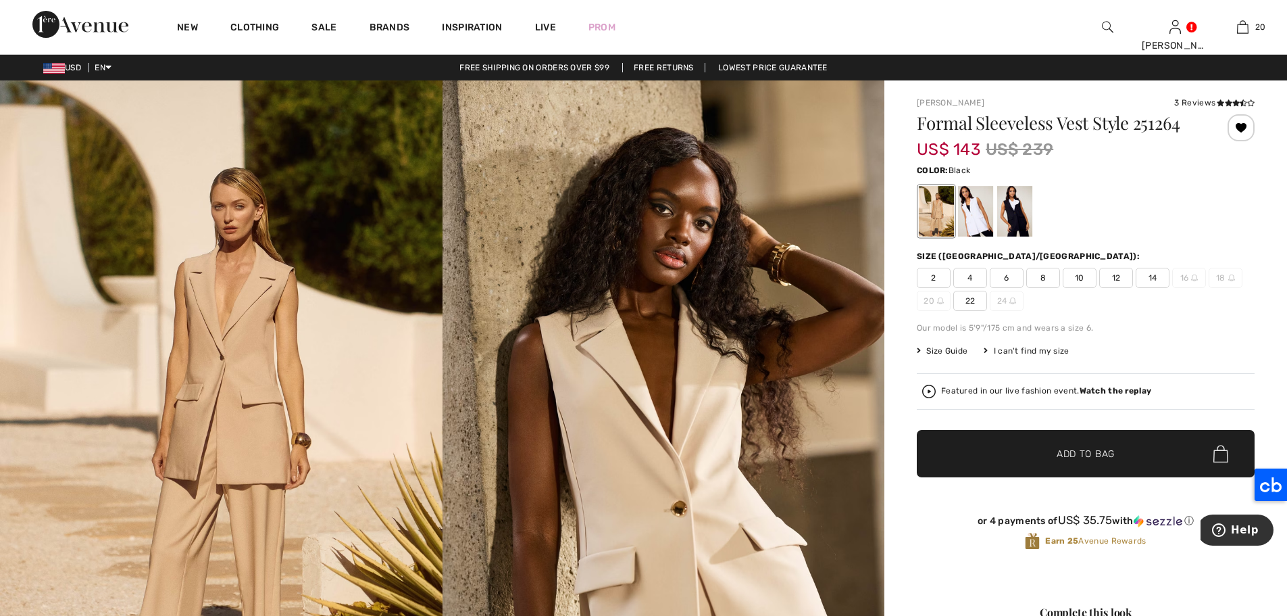
click at [1016, 215] on div at bounding box center [1014, 211] width 35 height 51
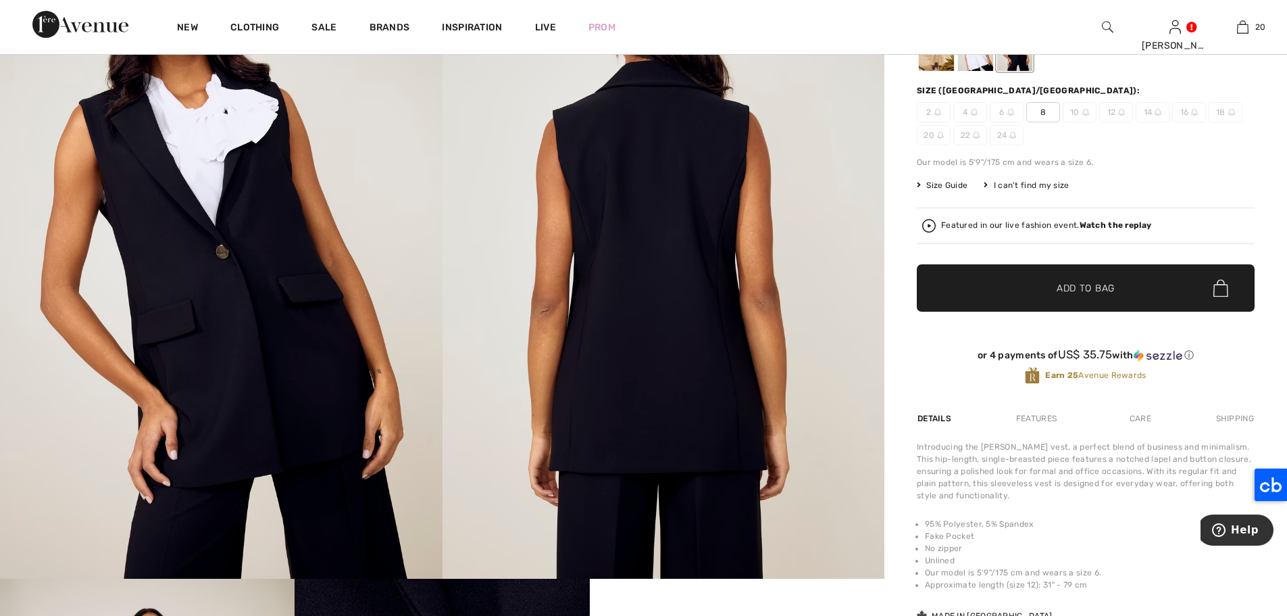
scroll to position [234, 0]
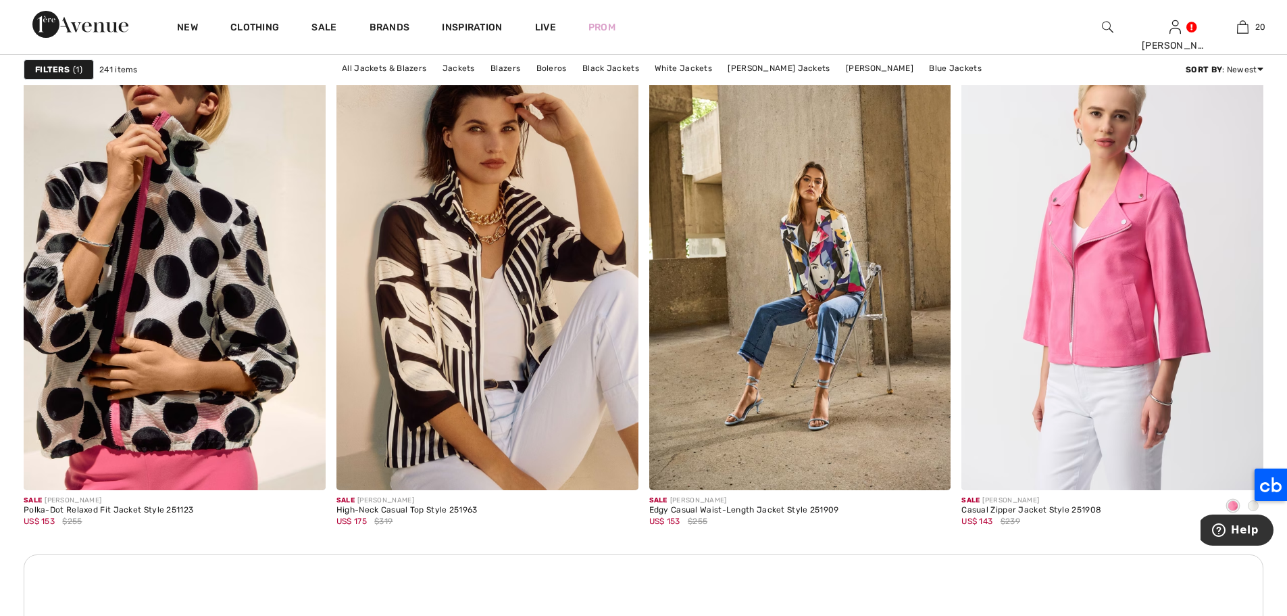
scroll to position [5742, 0]
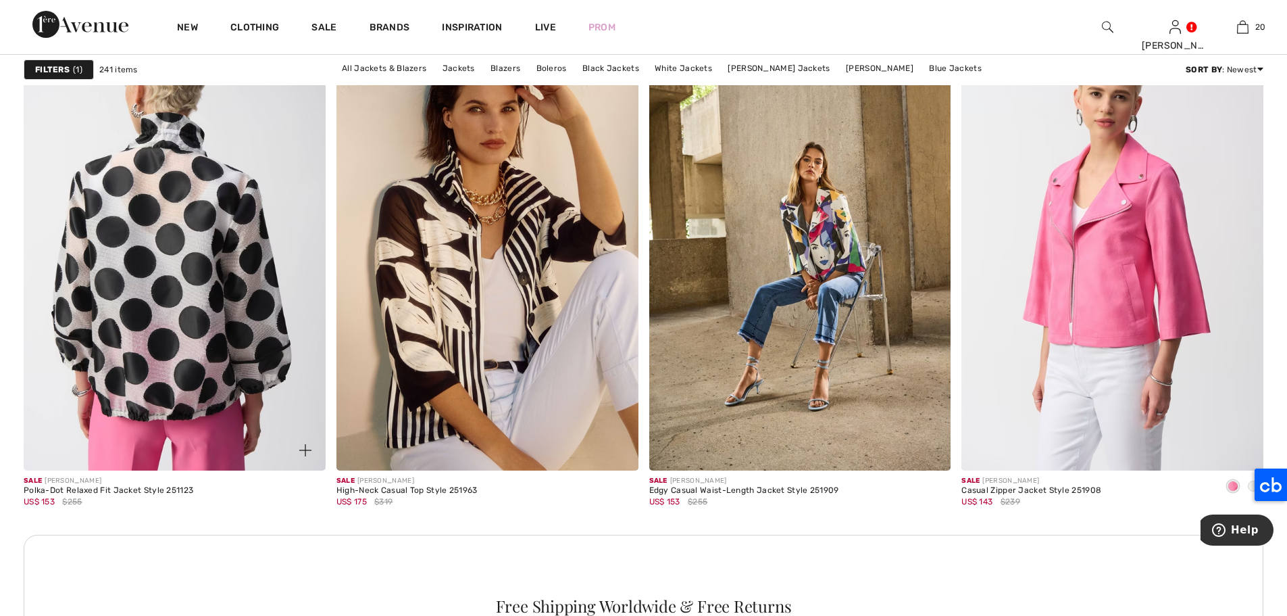
click at [142, 285] on img at bounding box center [175, 244] width 302 height 453
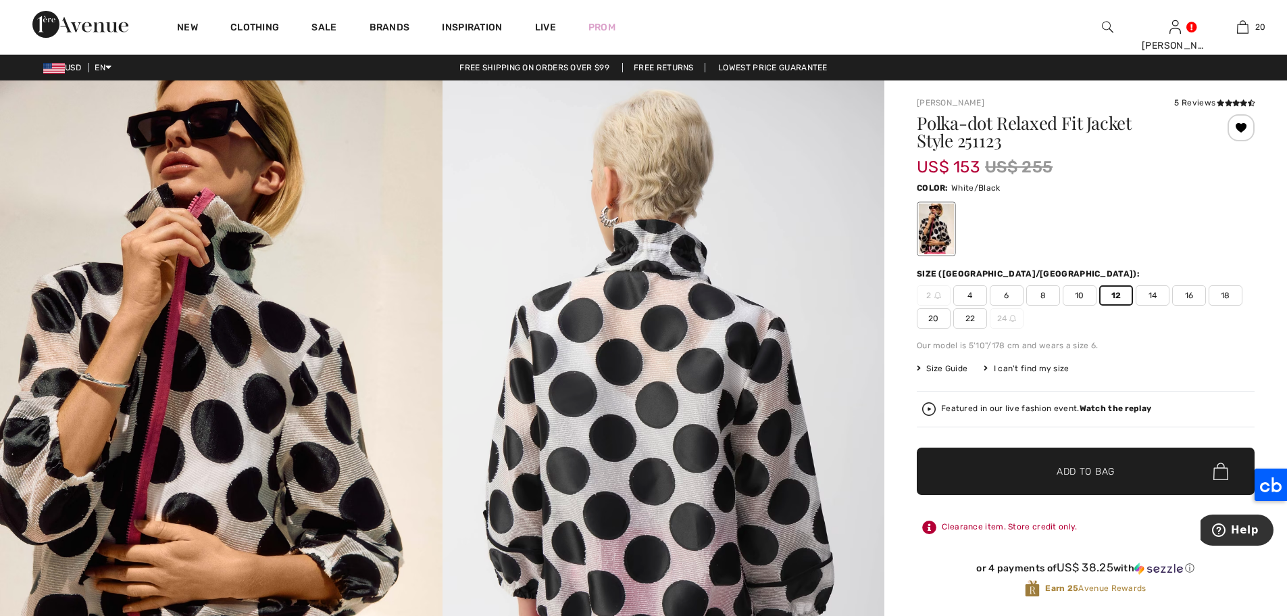
click at [1120, 476] on span "✔ Added to Bag Add to Bag" at bounding box center [1086, 470] width 338 height 47
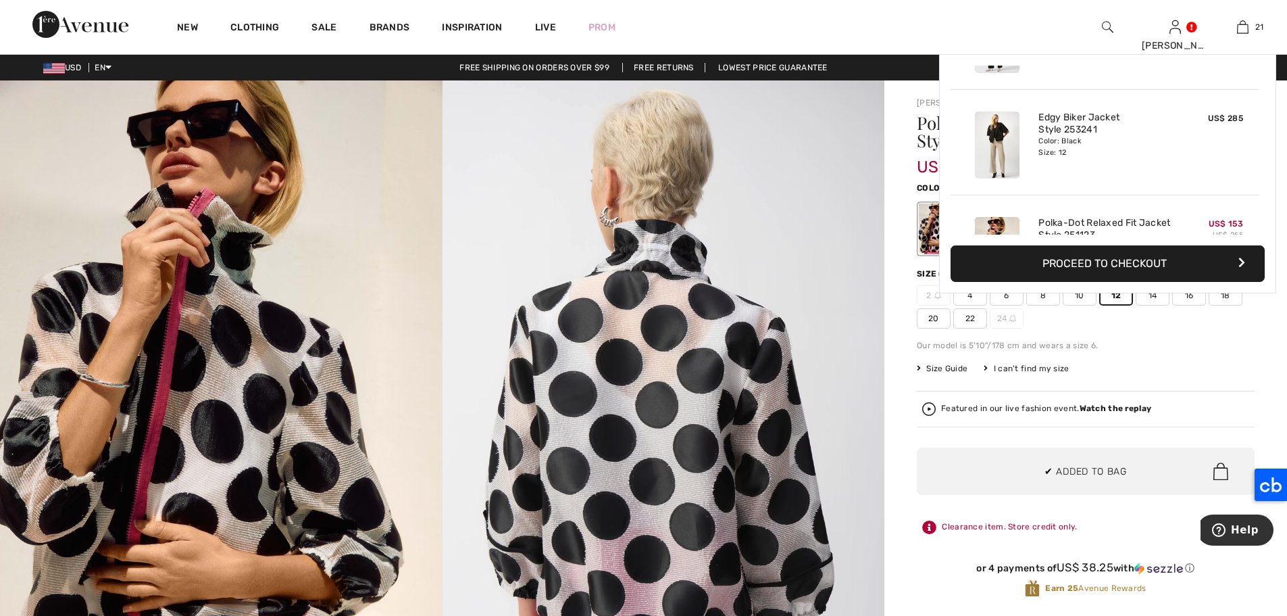
scroll to position [2046, 0]
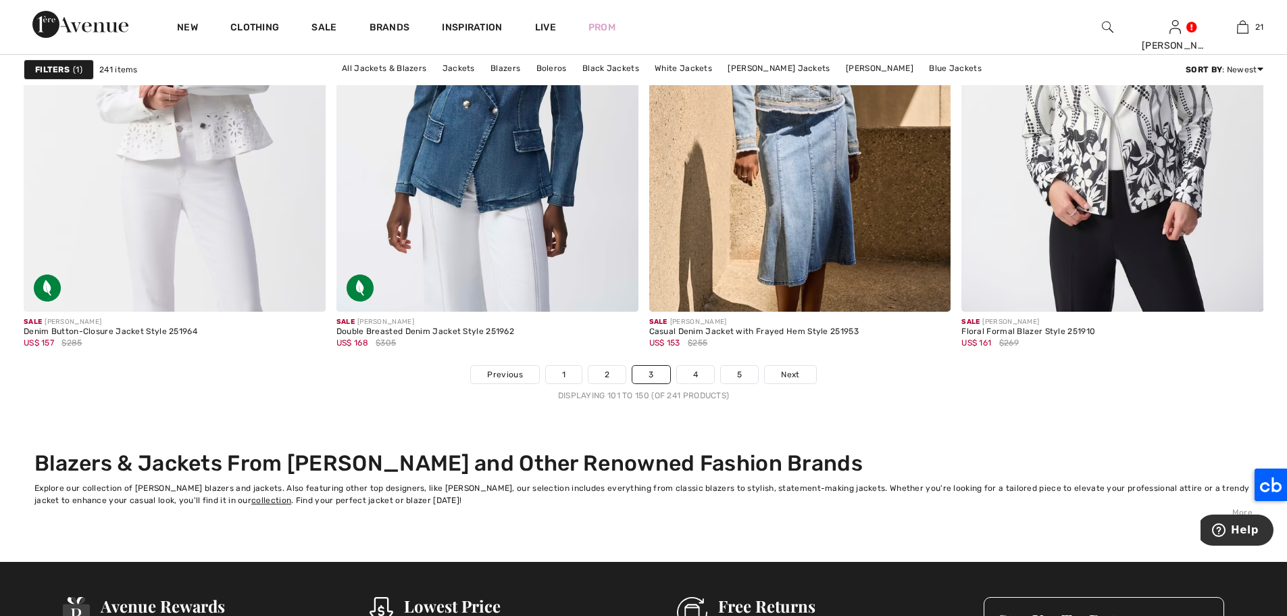
scroll to position [7657, 0]
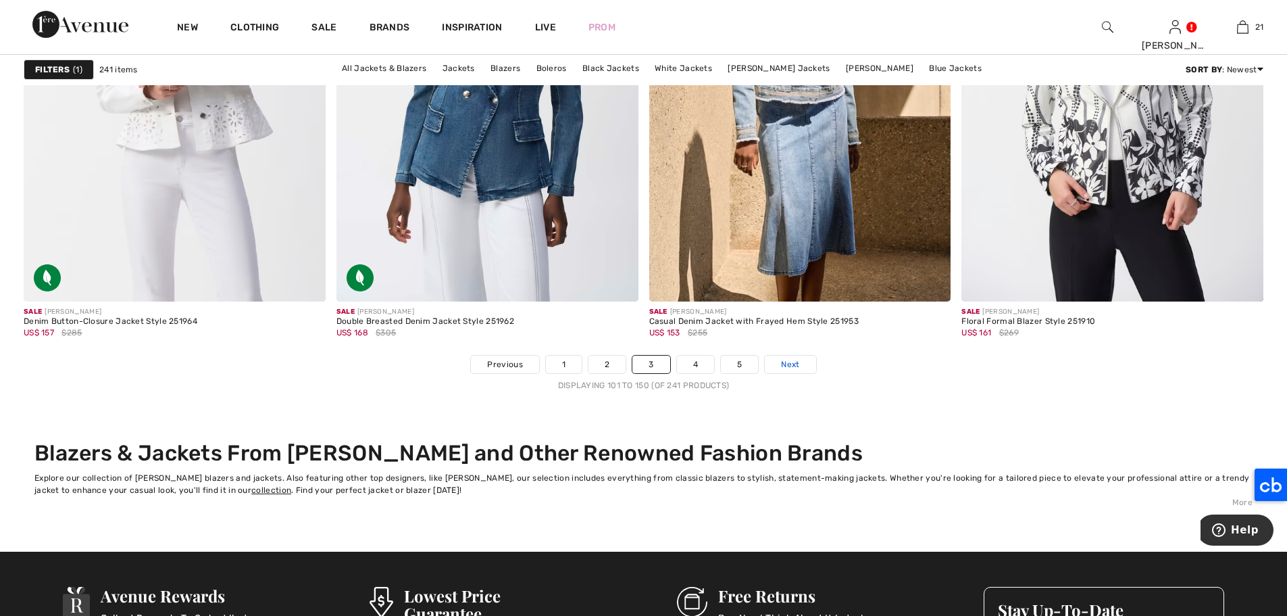
click at [795, 366] on span "Next" at bounding box center [790, 364] width 18 height 12
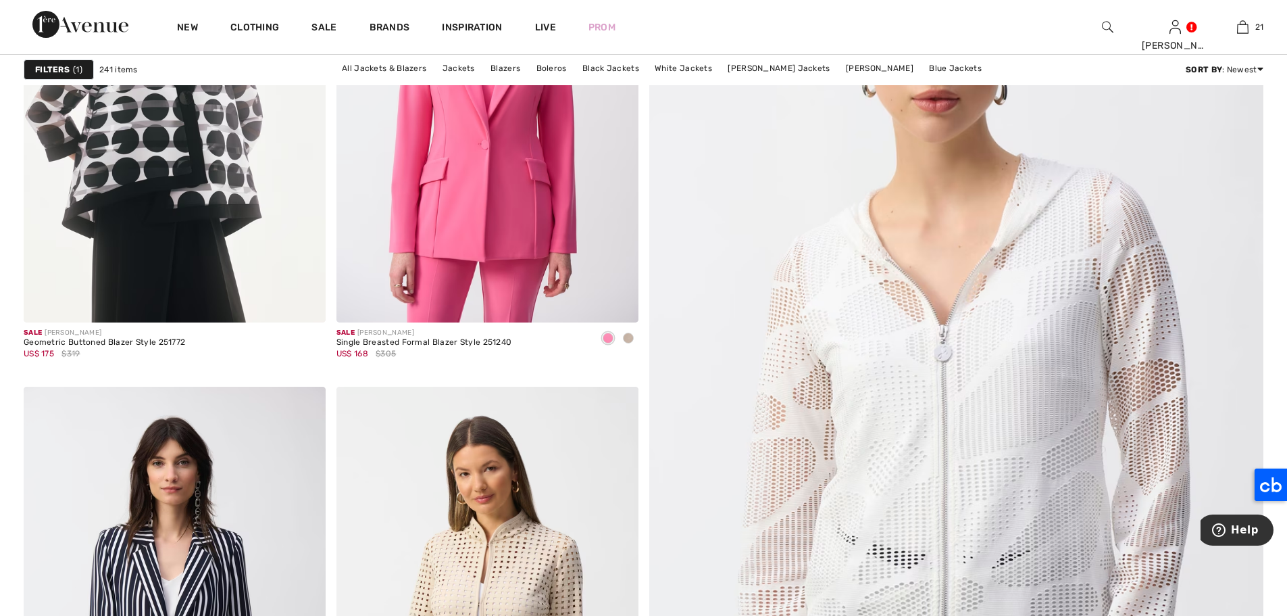
scroll to position [170, 0]
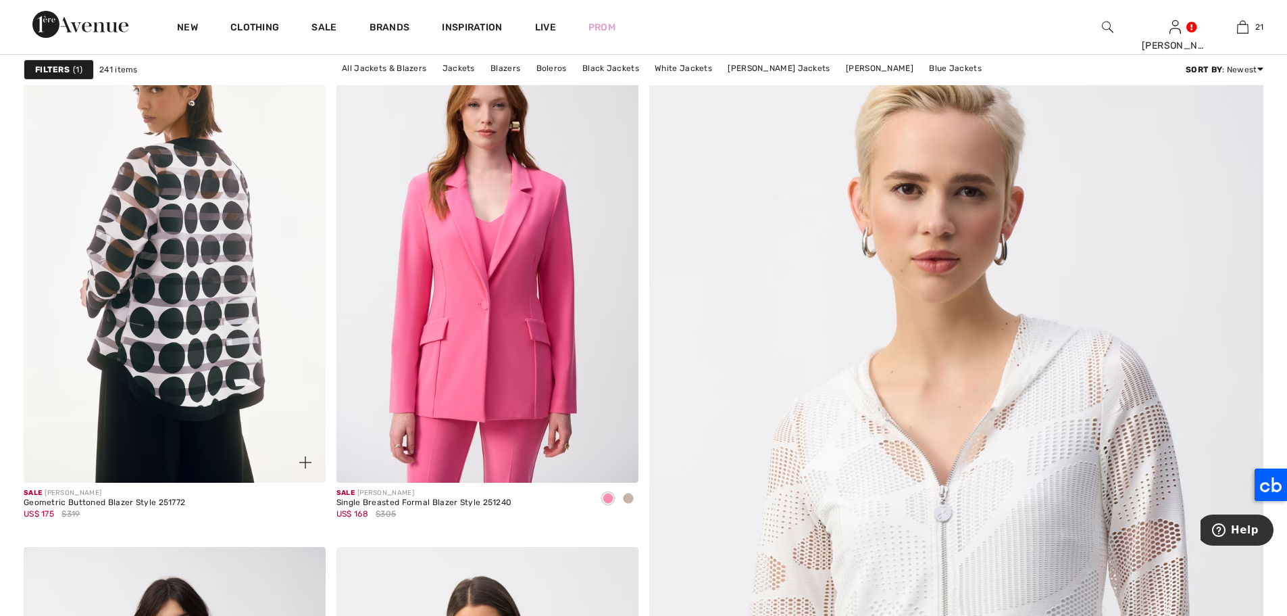
click at [195, 239] on img at bounding box center [175, 256] width 302 height 453
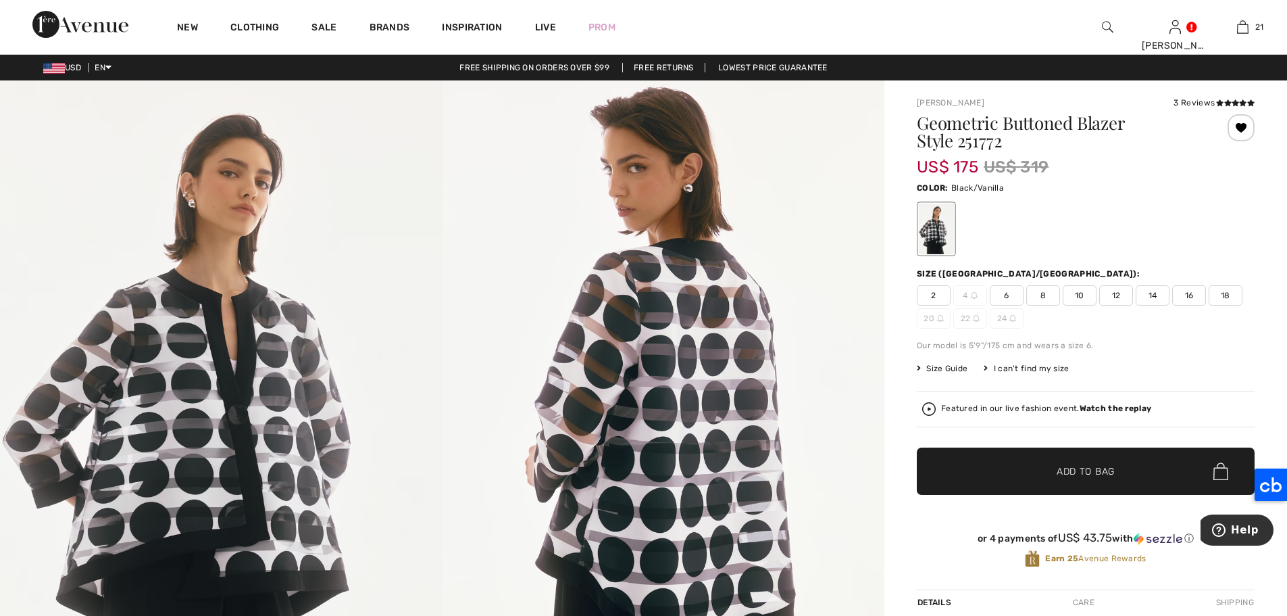
click at [1114, 291] on span "12" at bounding box center [1117, 295] width 34 height 20
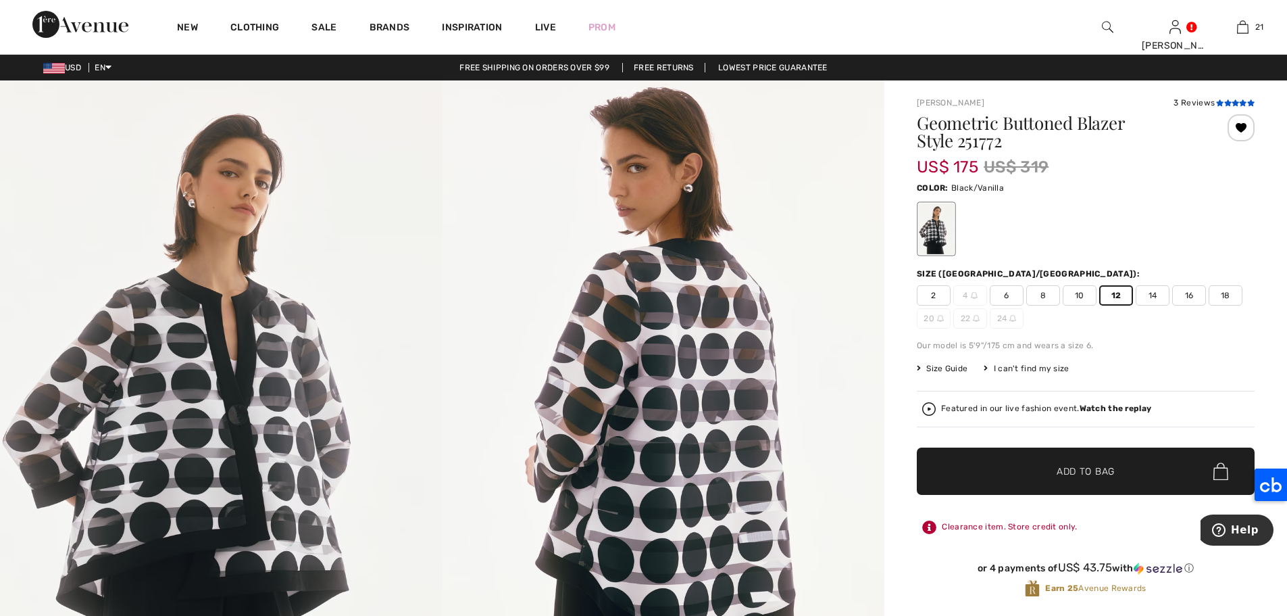
click at [1220, 102] on icon at bounding box center [1219, 102] width 7 height 7
click at [1129, 475] on span "✔ Added to Bag Add to Bag" at bounding box center [1086, 470] width 338 height 47
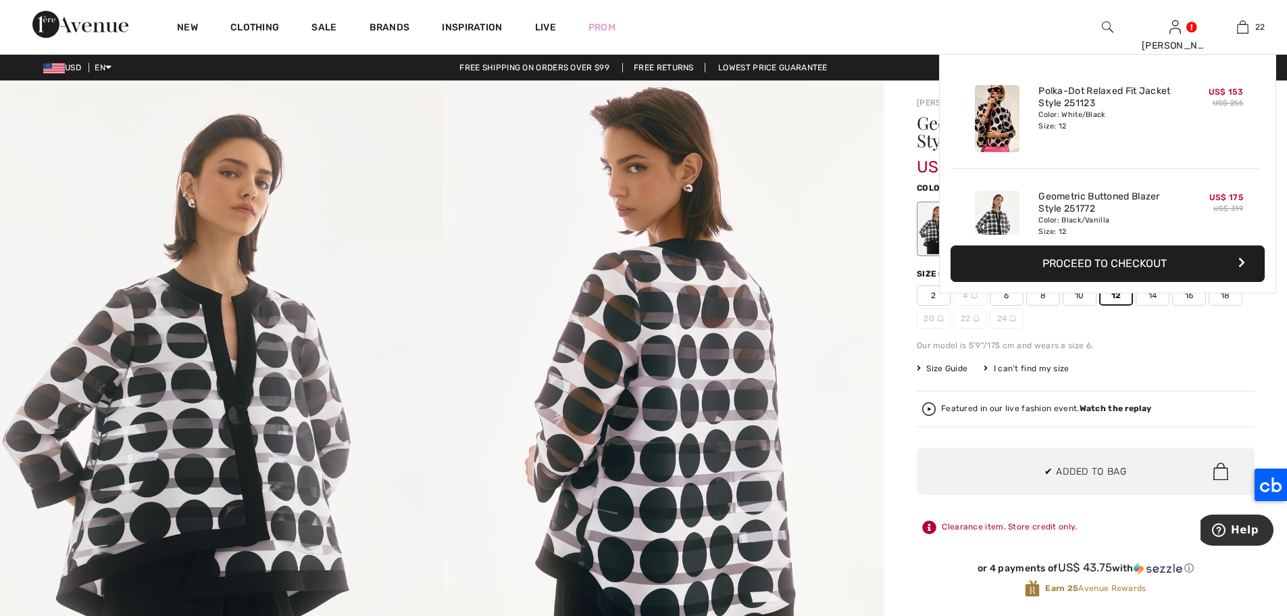
scroll to position [2151, 0]
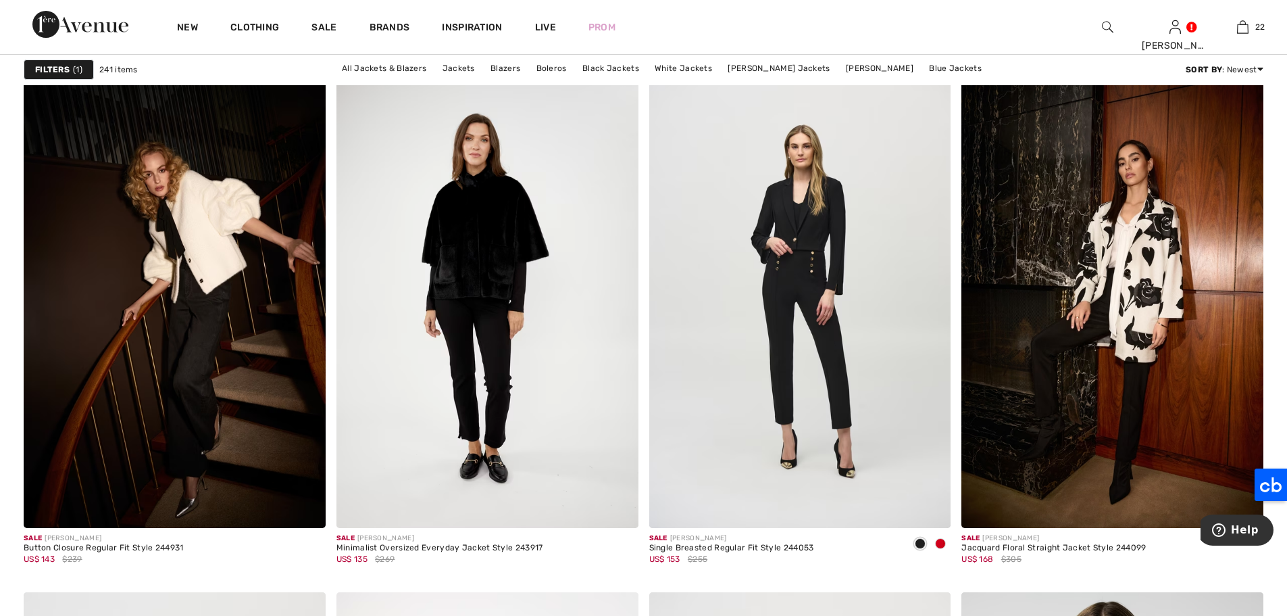
scroll to position [2327, 0]
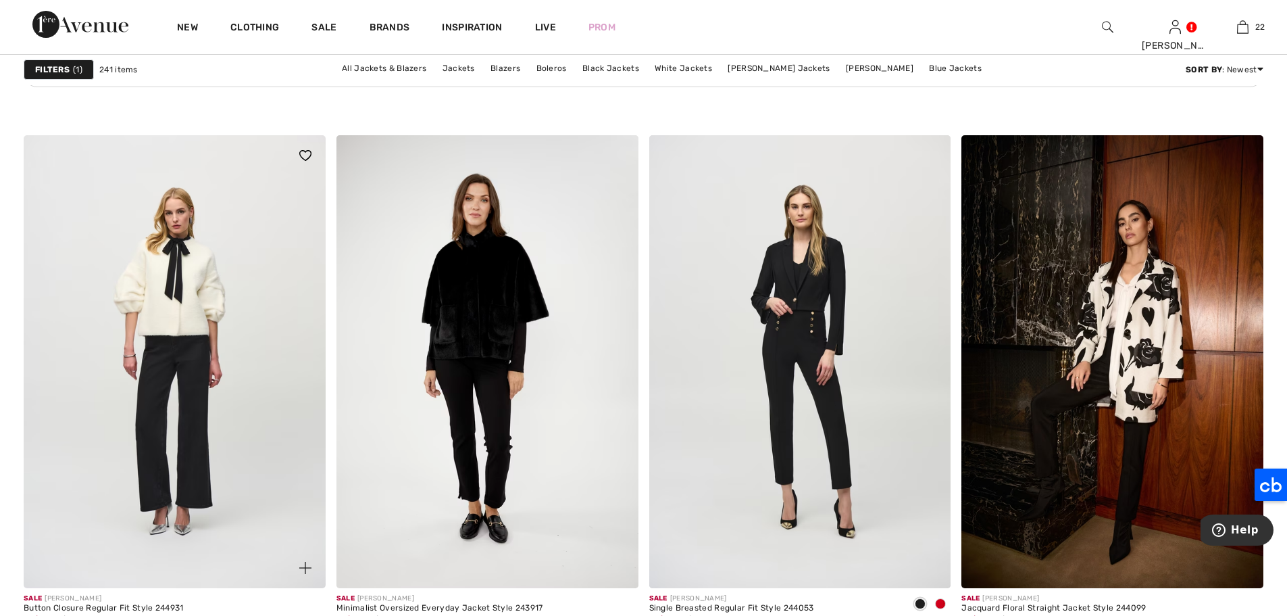
click at [280, 312] on img at bounding box center [175, 361] width 302 height 453
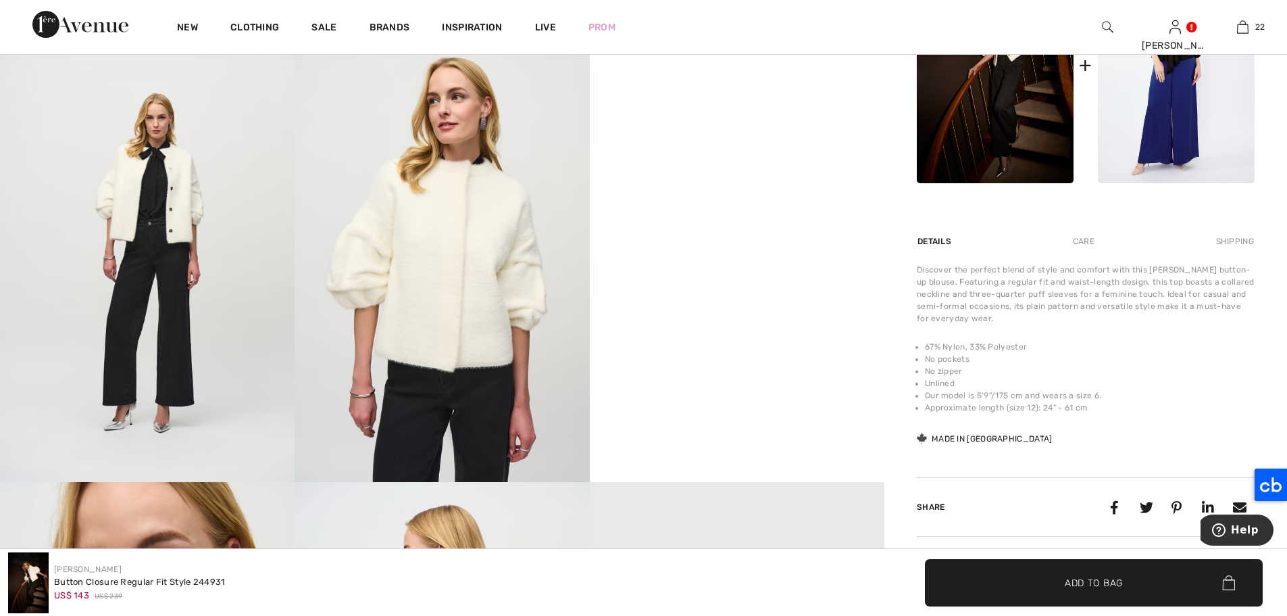
scroll to position [689, 0]
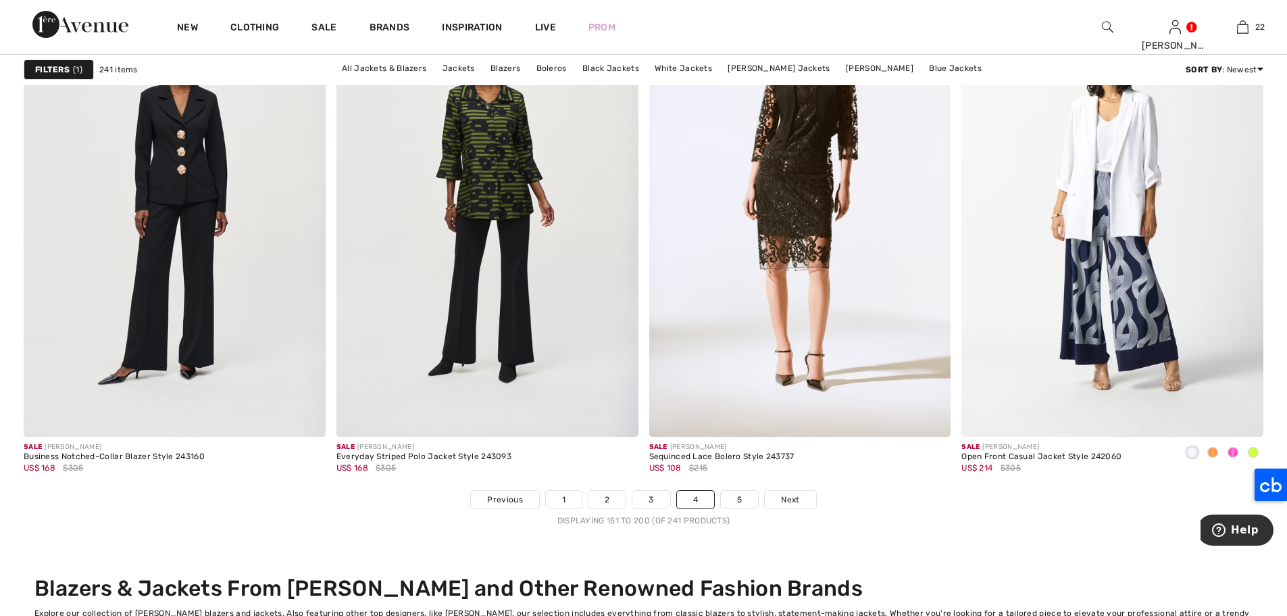
scroll to position [7513, 0]
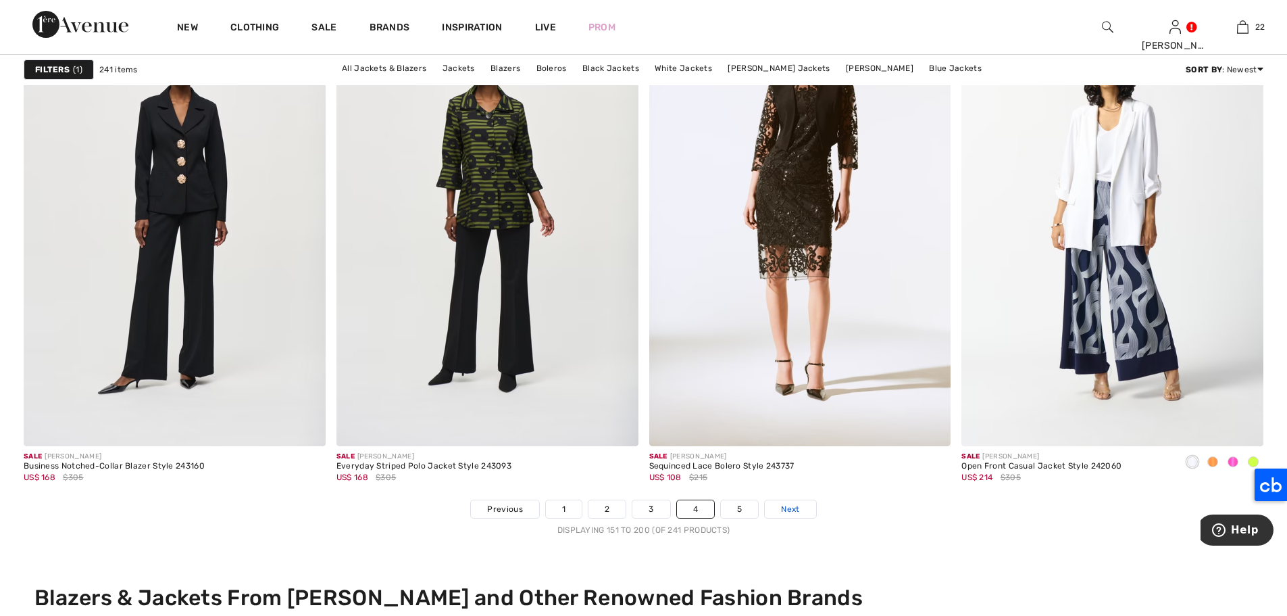
click at [785, 505] on span "Next" at bounding box center [790, 509] width 18 height 12
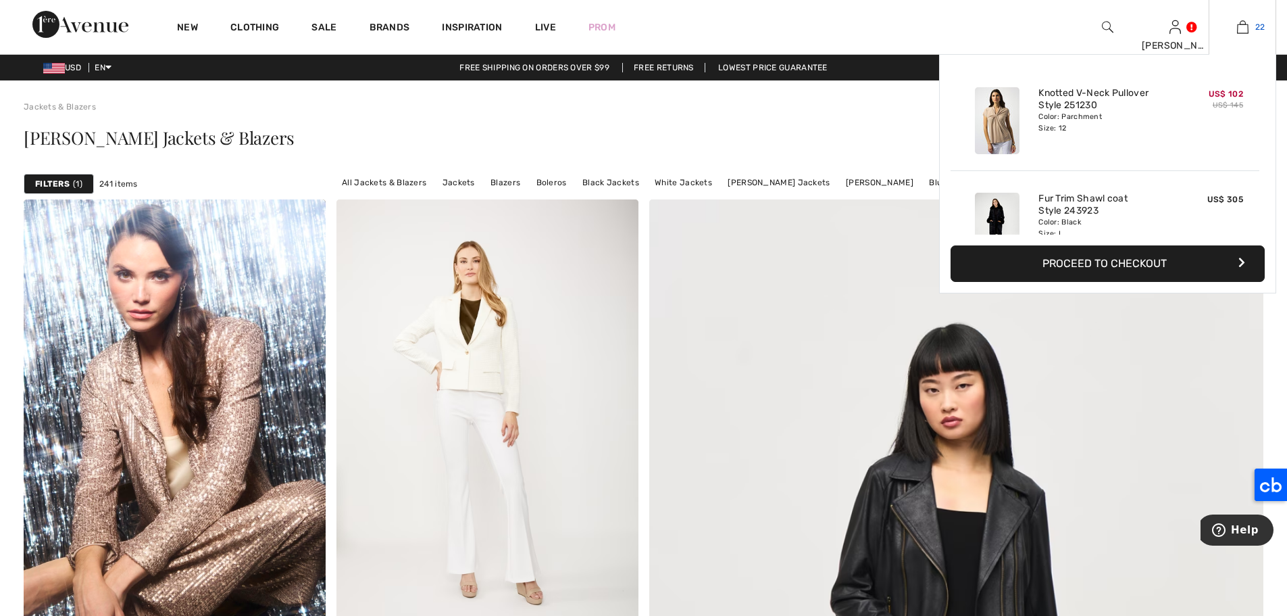
click at [1250, 28] on link "22" at bounding box center [1243, 27] width 66 height 16
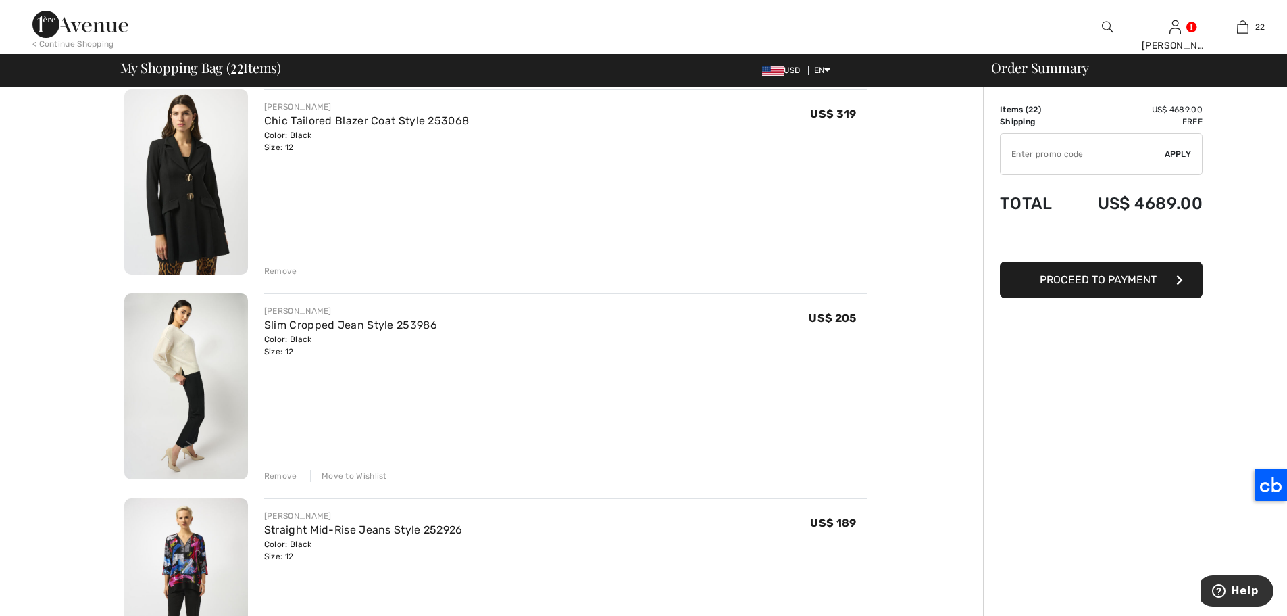
scroll to position [554, 0]
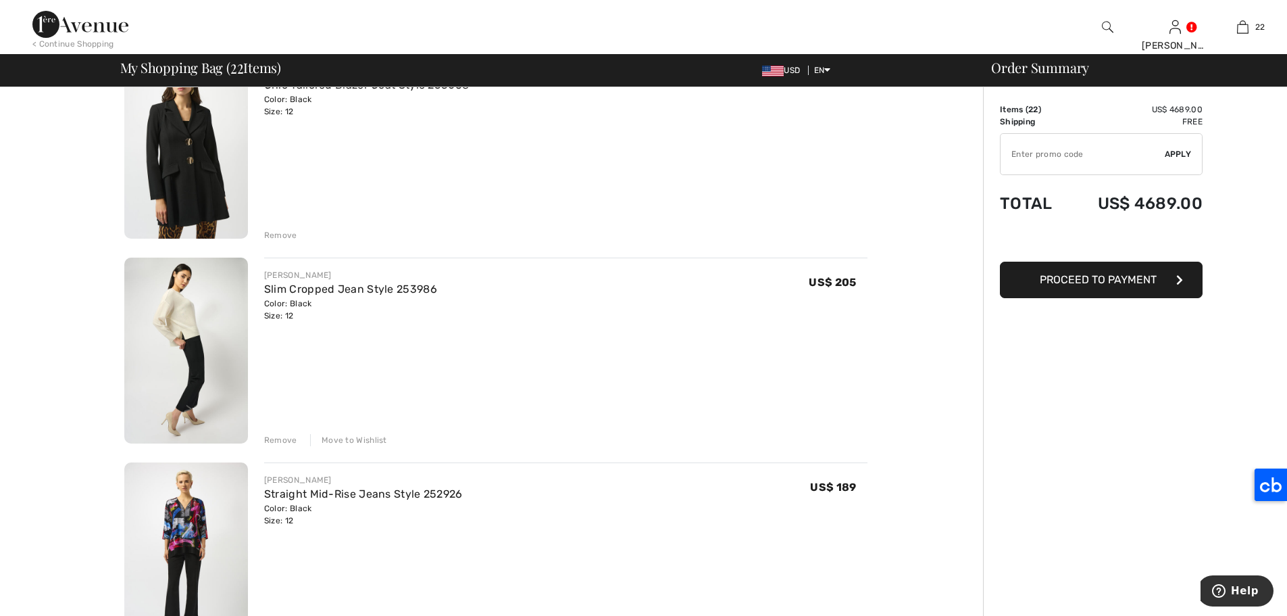
click at [230, 283] on img at bounding box center [186, 350] width 124 height 186
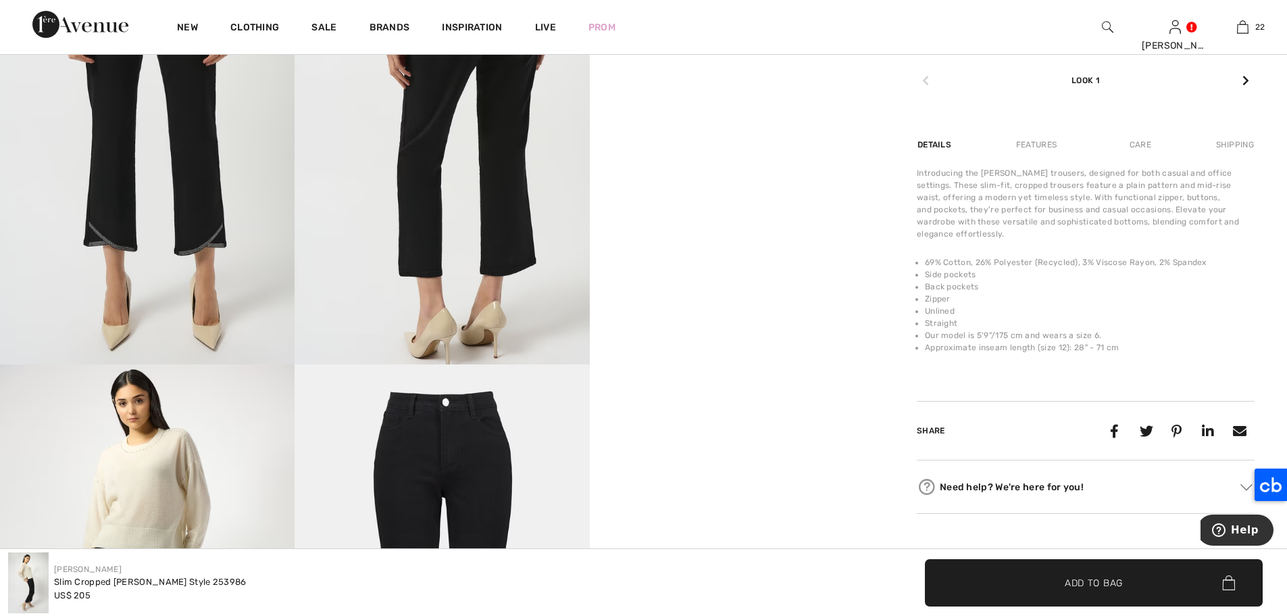
scroll to position [765, 0]
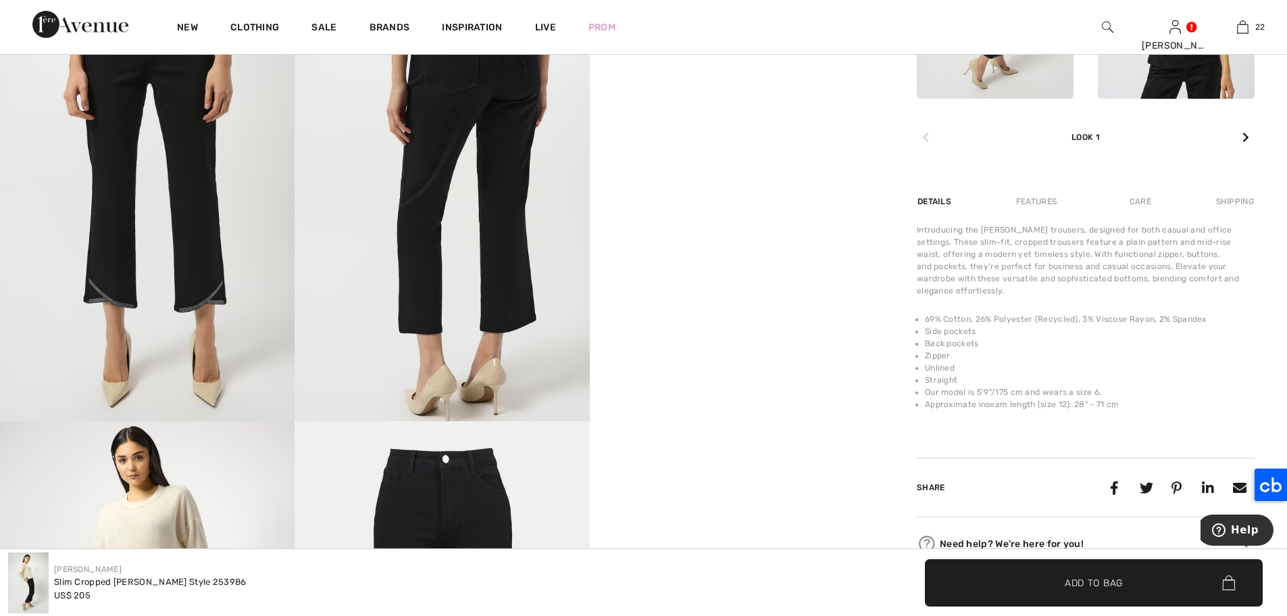
click at [1128, 189] on div "Care" at bounding box center [1140, 201] width 45 height 24
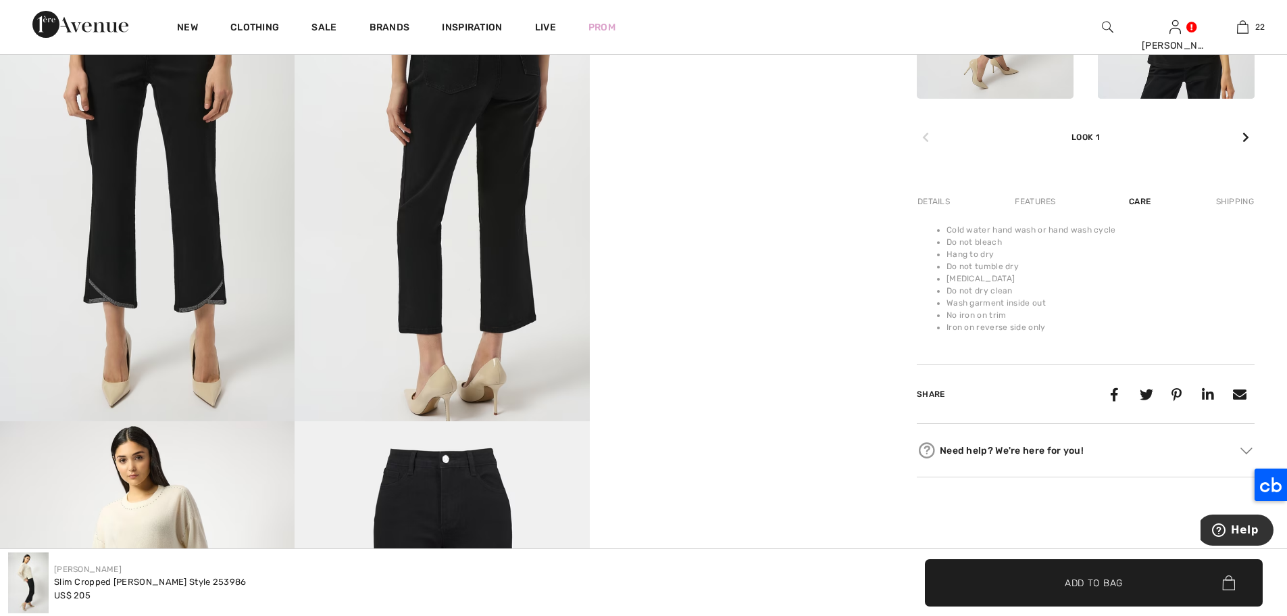
click at [1039, 189] on div "Features" at bounding box center [1036, 201] width 64 height 24
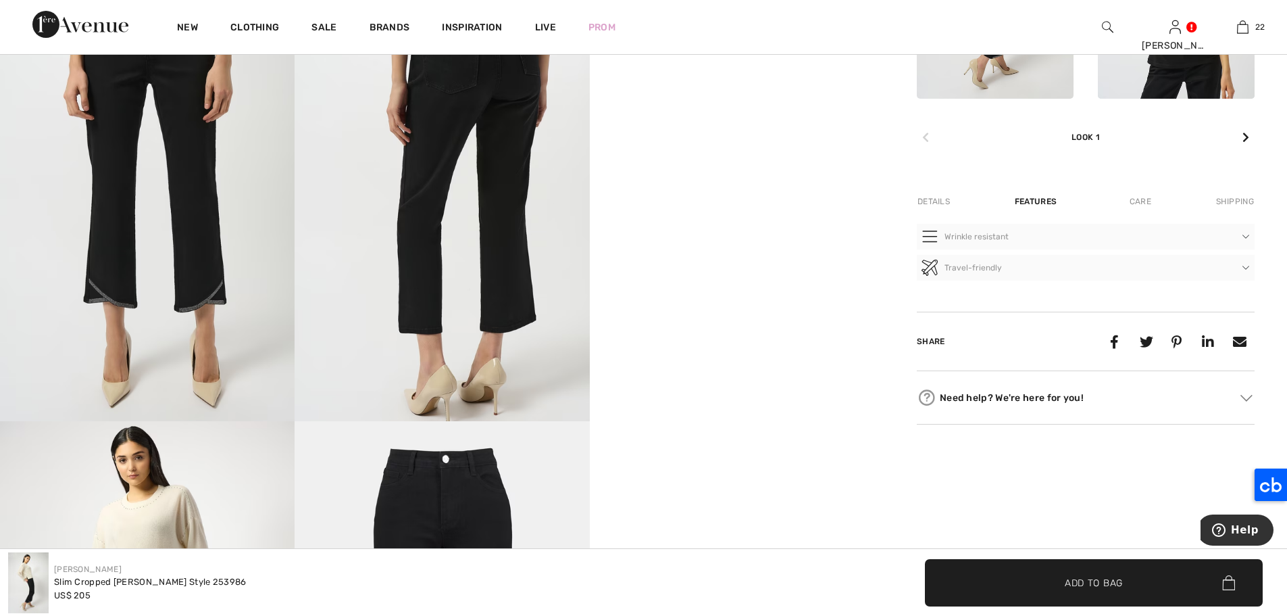
click at [935, 189] on div "Details" at bounding box center [935, 201] width 36 height 24
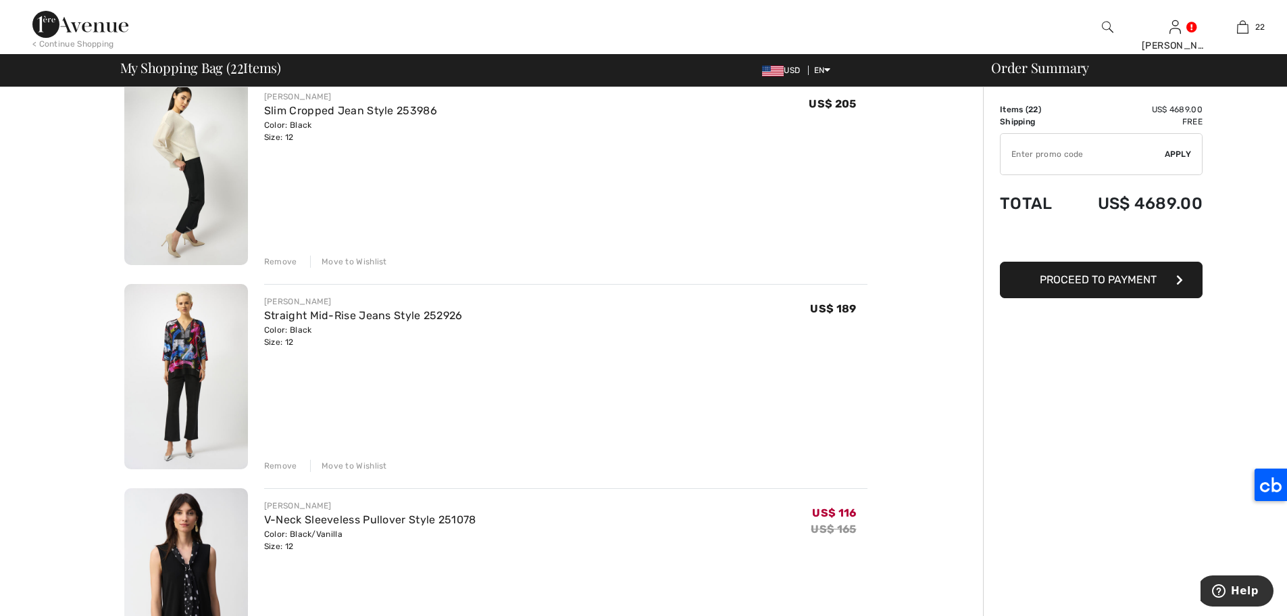
scroll to position [739, 0]
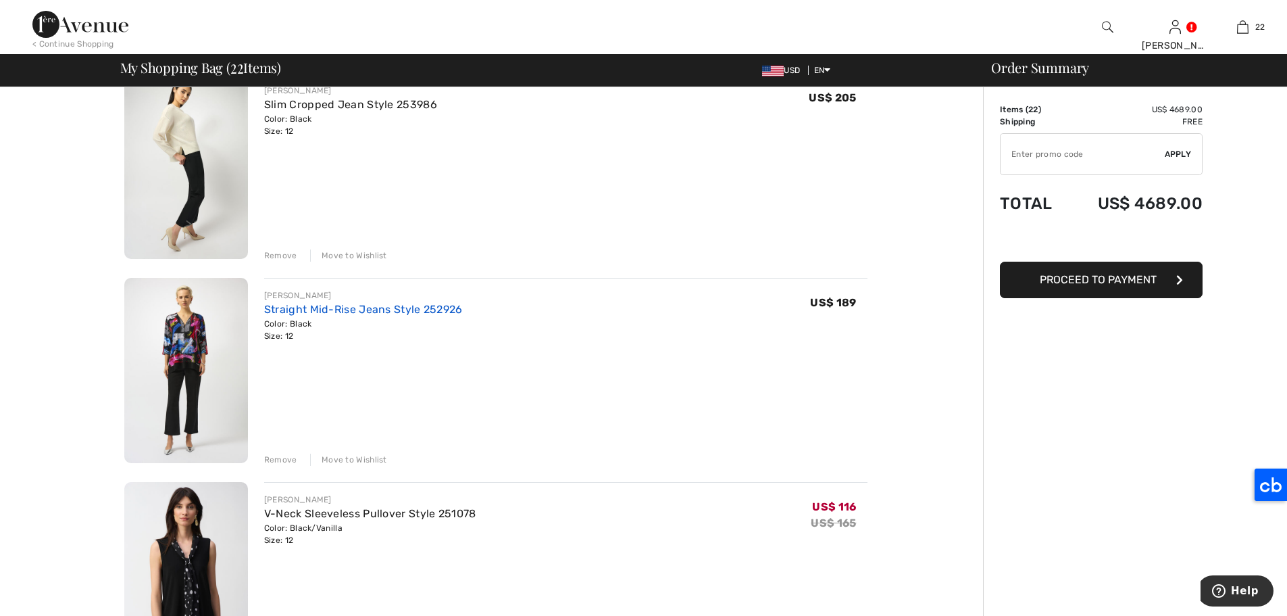
click at [330, 312] on link "Straight Mid-Rise Jeans Style 252926" at bounding box center [363, 309] width 199 height 13
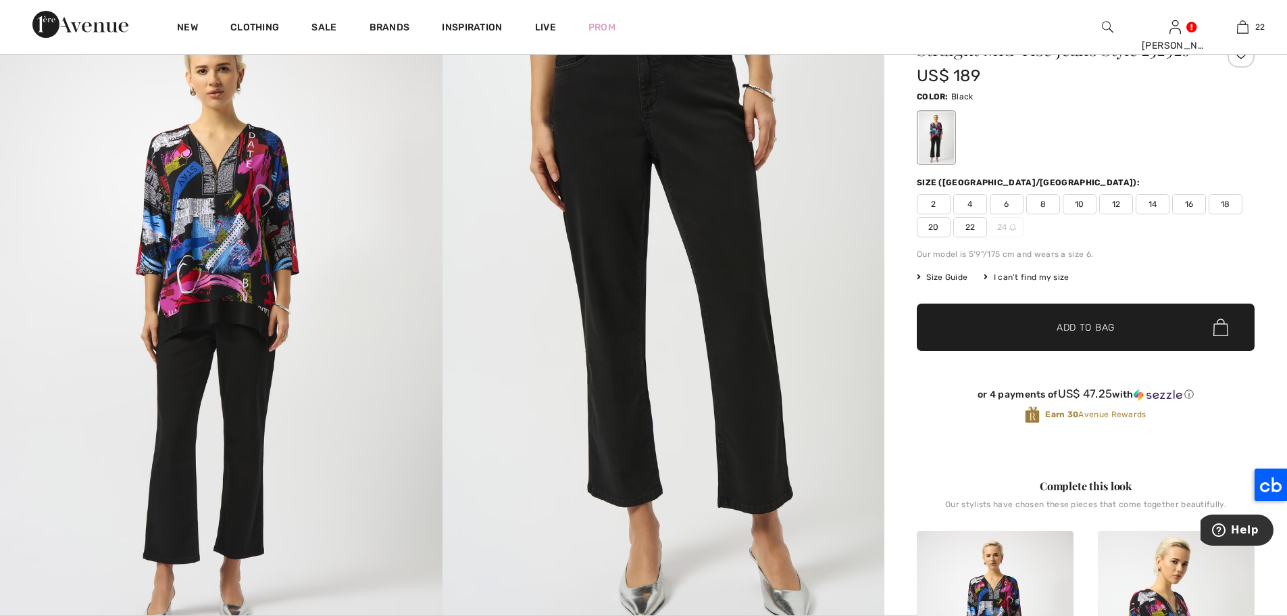
scroll to position [26, 0]
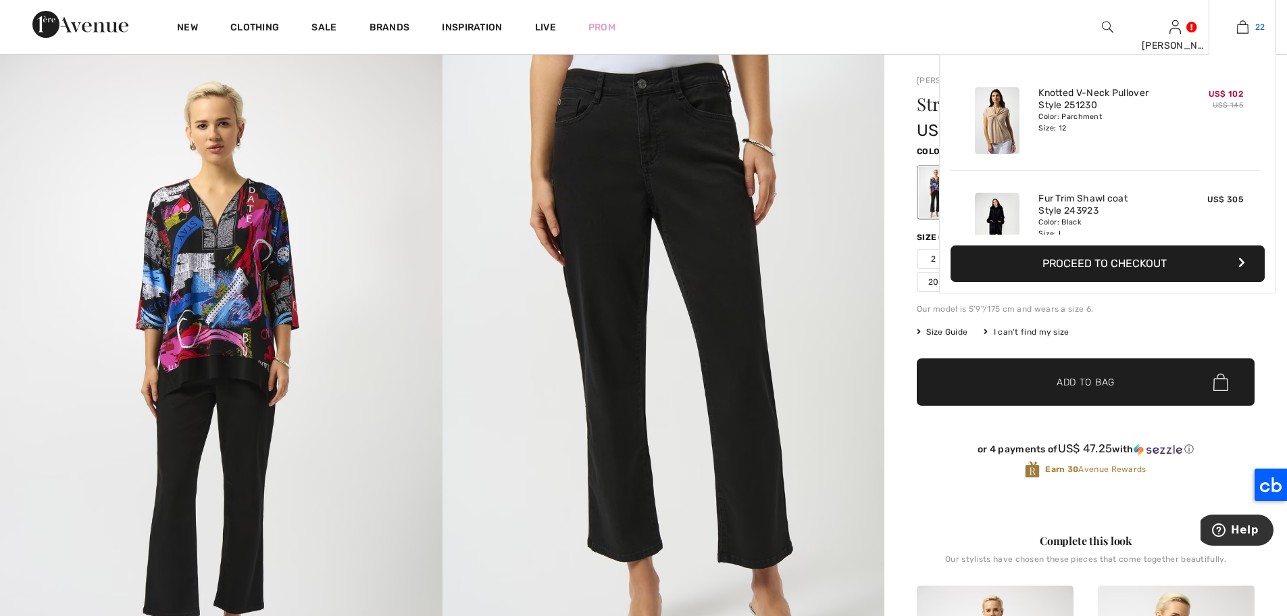
click at [1239, 28] on img at bounding box center [1242, 27] width 11 height 16
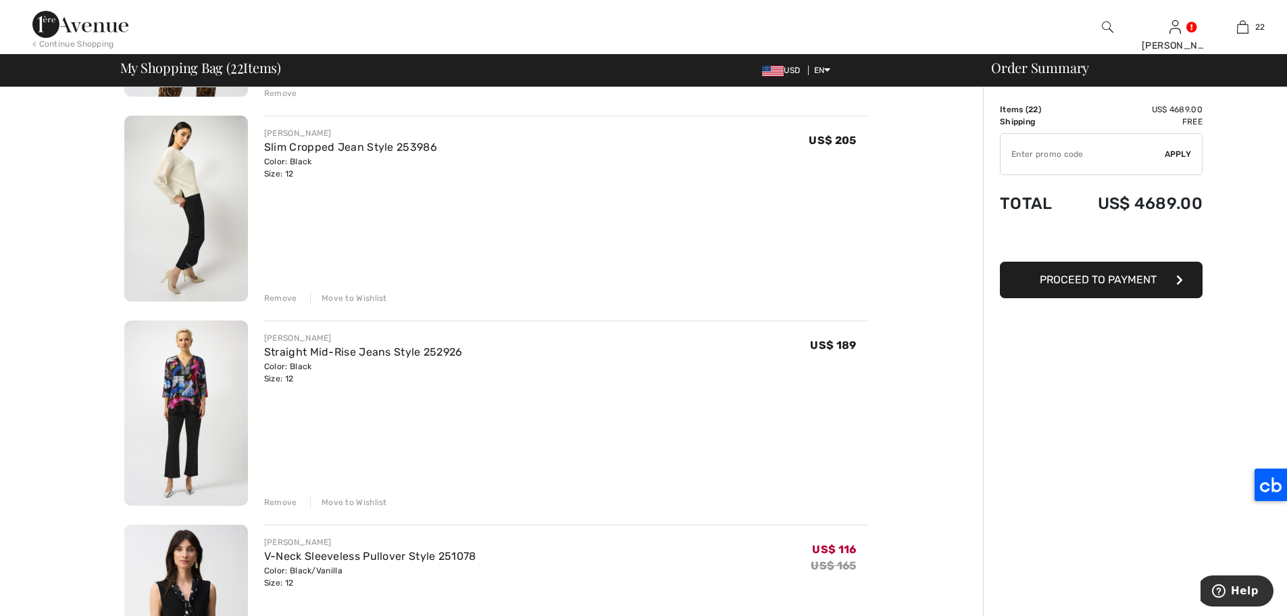
scroll to position [815, 0]
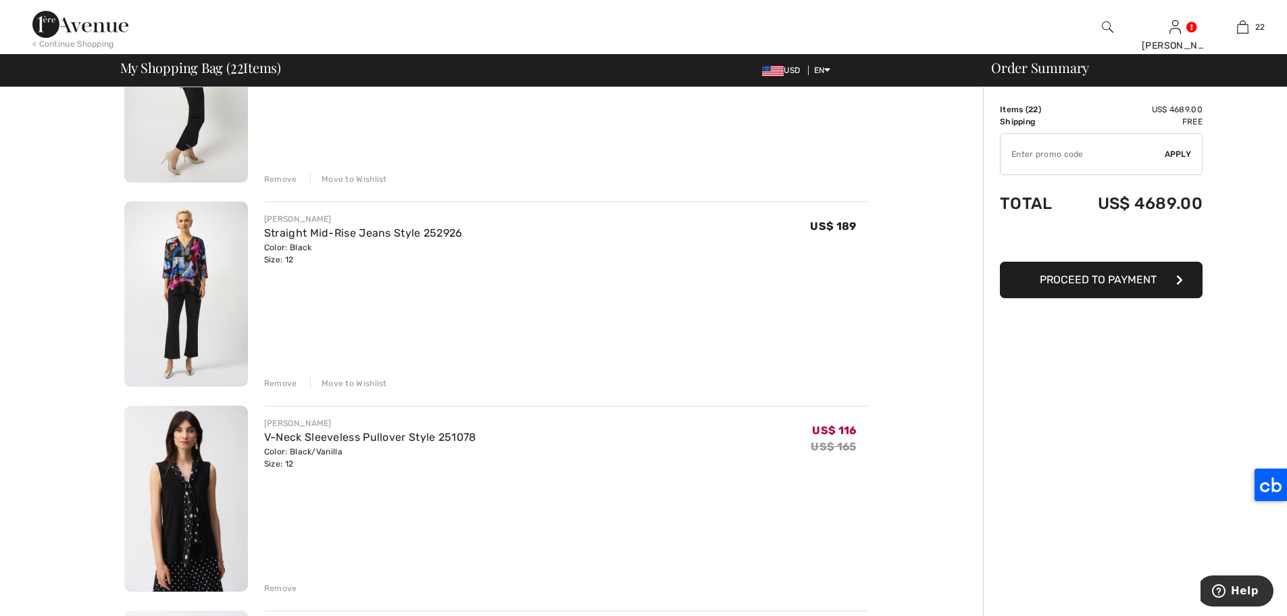
click at [367, 382] on div "Move to Wishlist" at bounding box center [348, 383] width 77 height 12
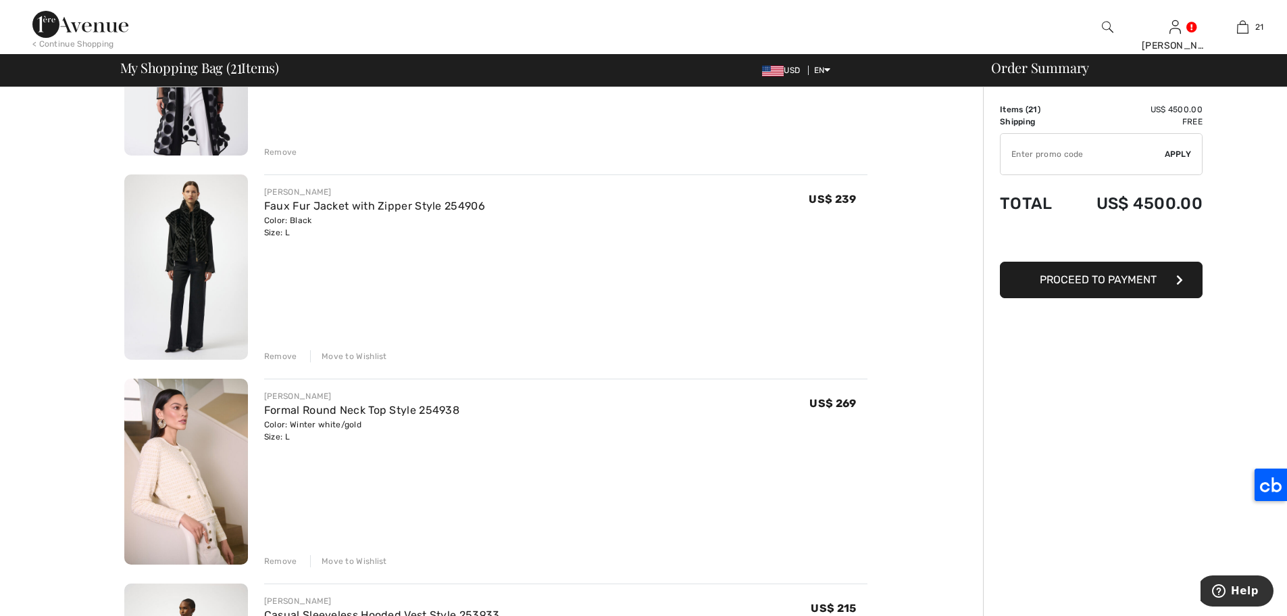
scroll to position [3067, 0]
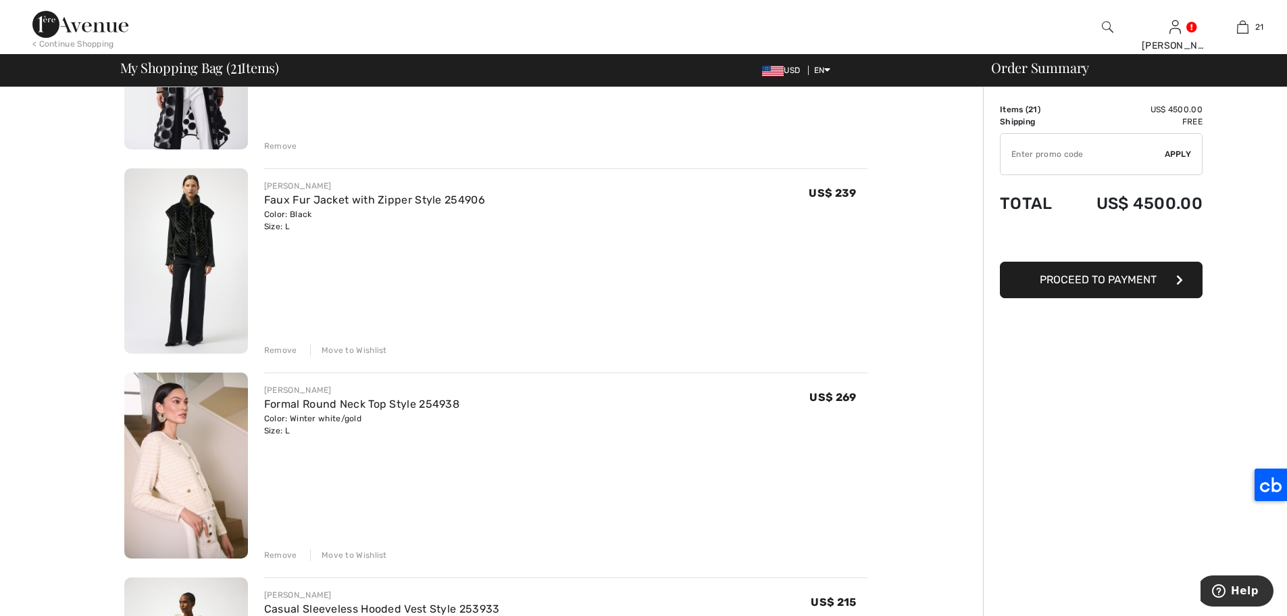
click at [357, 347] on div "Move to Wishlist" at bounding box center [348, 350] width 77 height 12
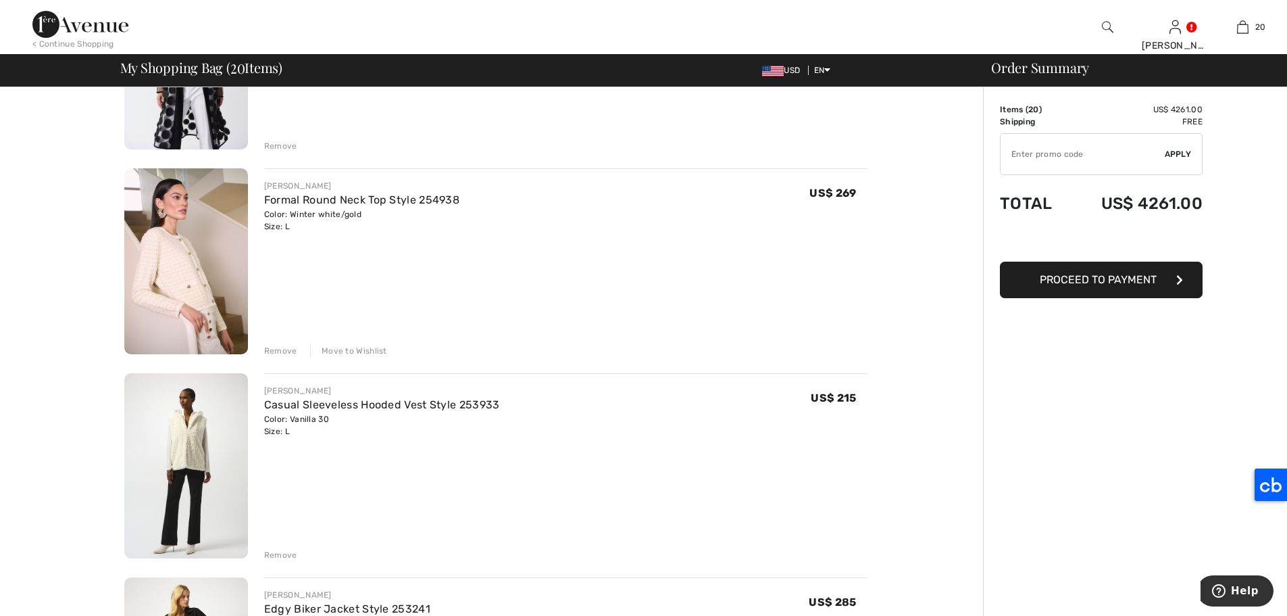
click at [365, 353] on div "Move to Wishlist" at bounding box center [348, 351] width 77 height 12
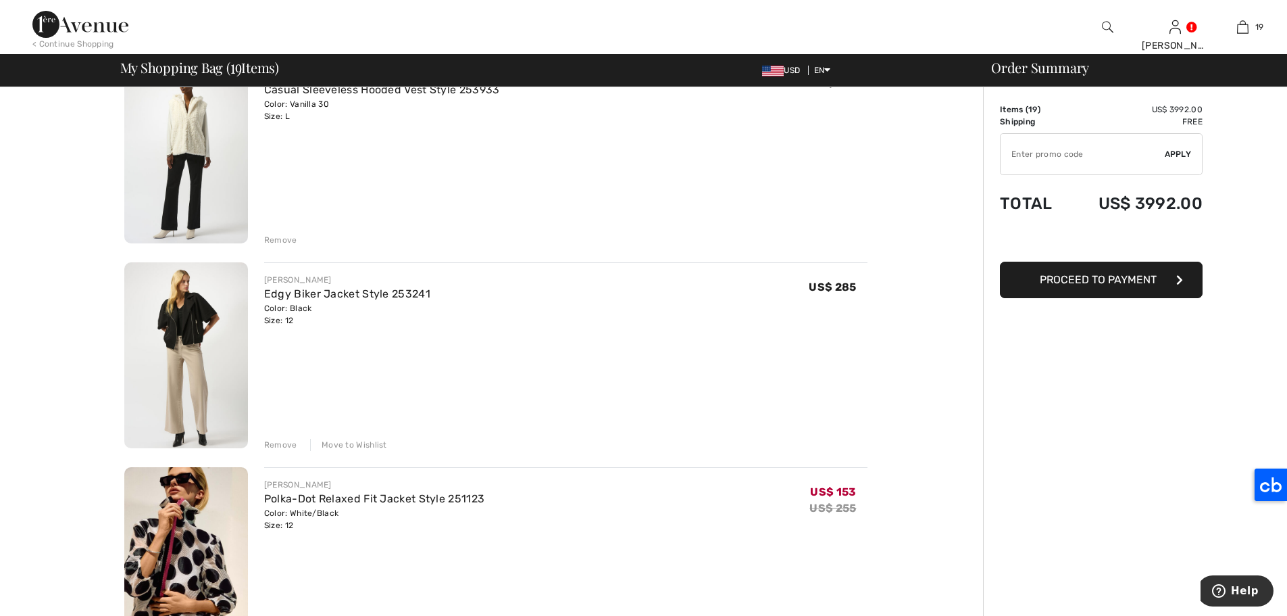
scroll to position [3182, 0]
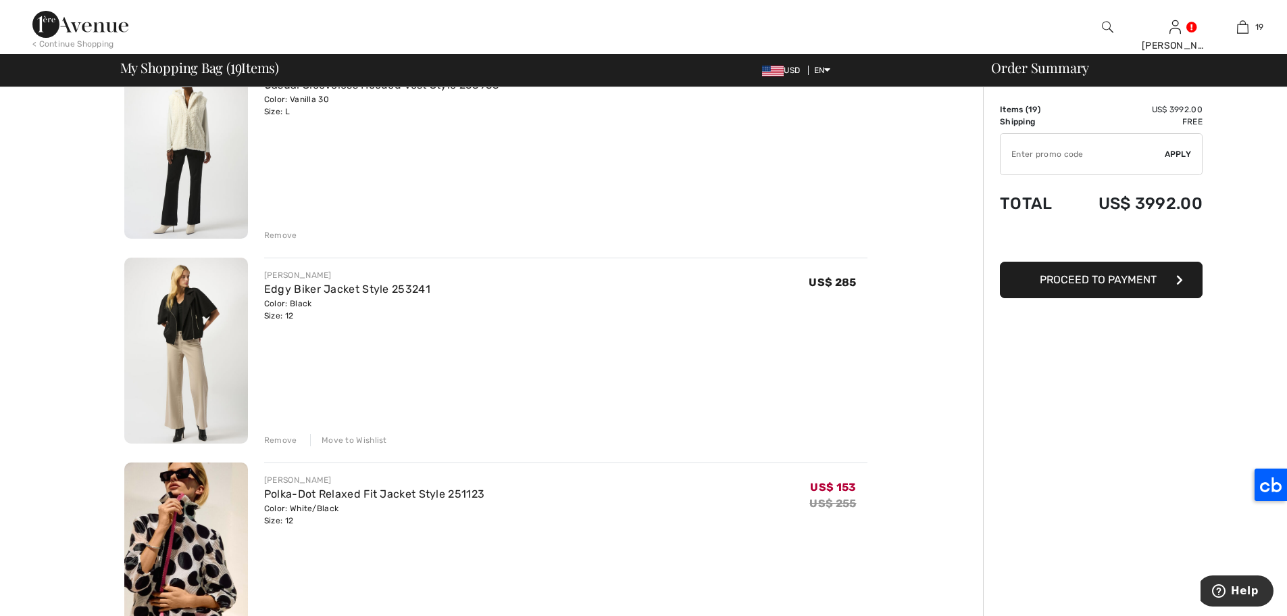
click at [368, 440] on div "Move to Wishlist" at bounding box center [348, 440] width 77 height 12
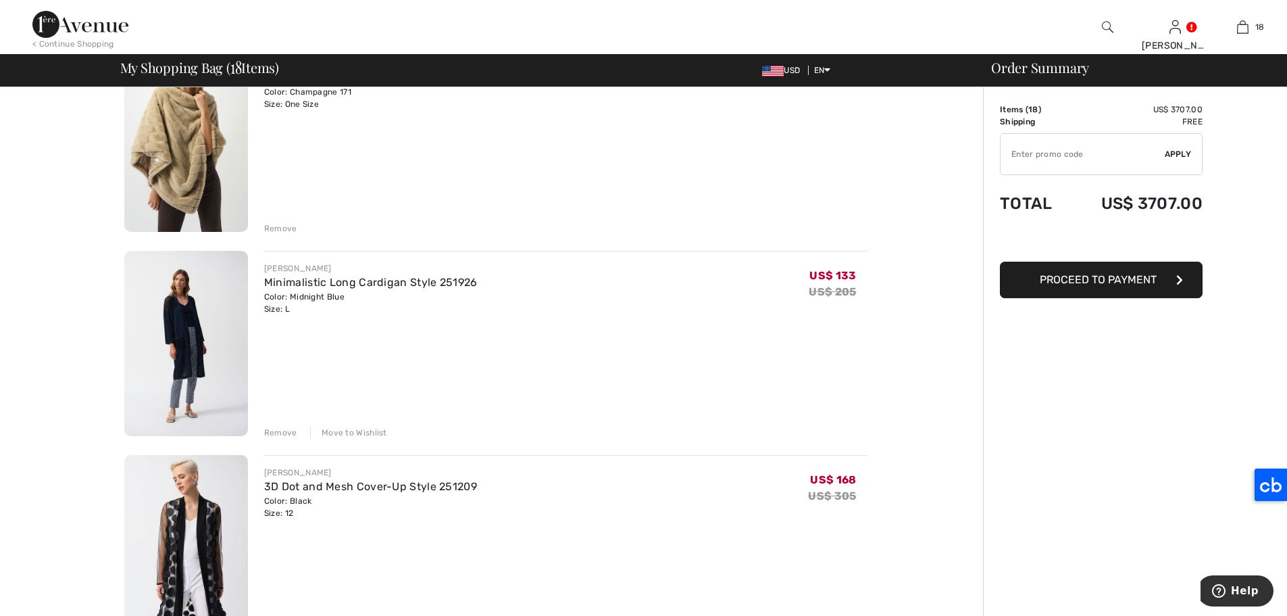
scroll to position [2496, 0]
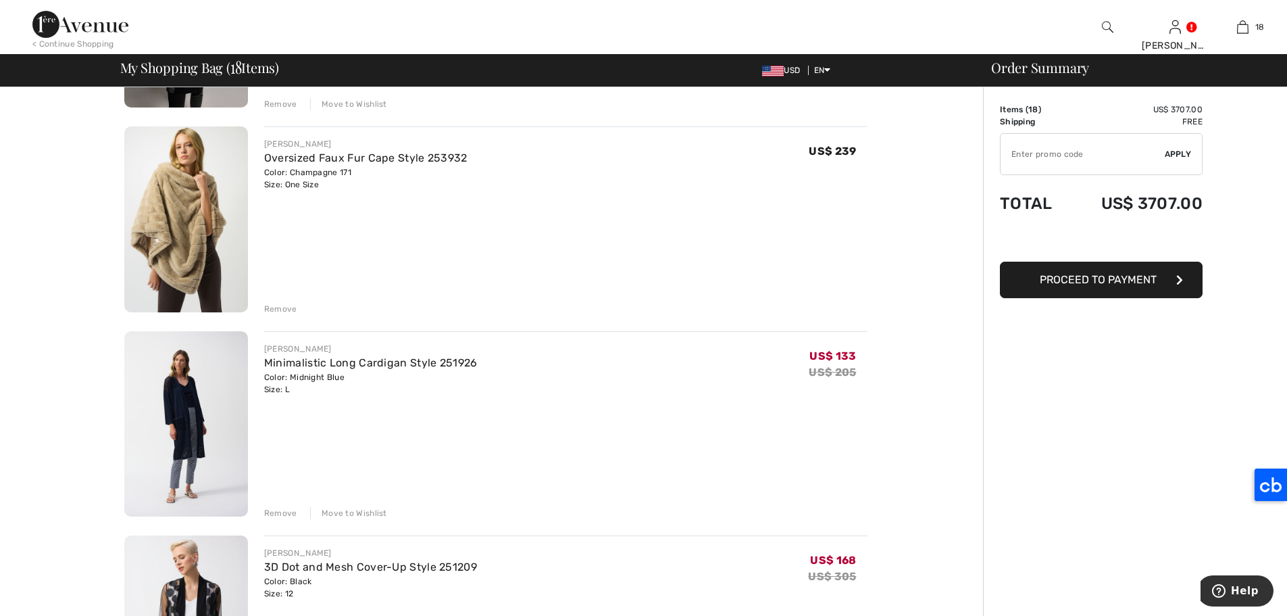
click at [282, 306] on div "Remove" at bounding box center [280, 309] width 33 height 12
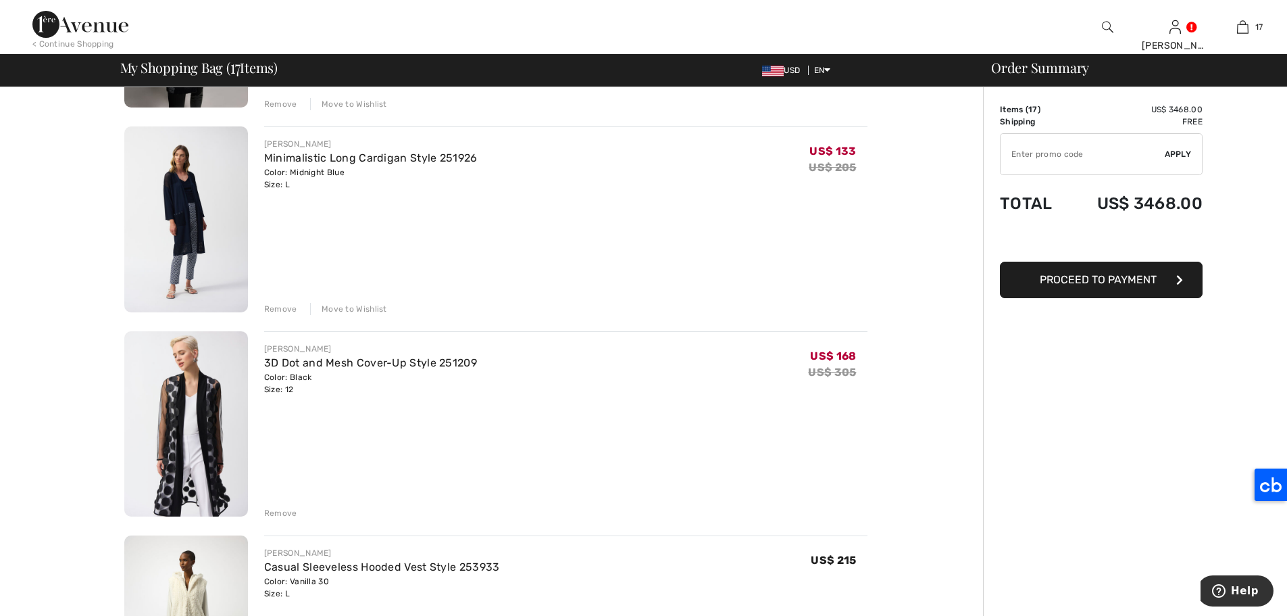
click at [192, 289] on img at bounding box center [186, 219] width 124 height 186
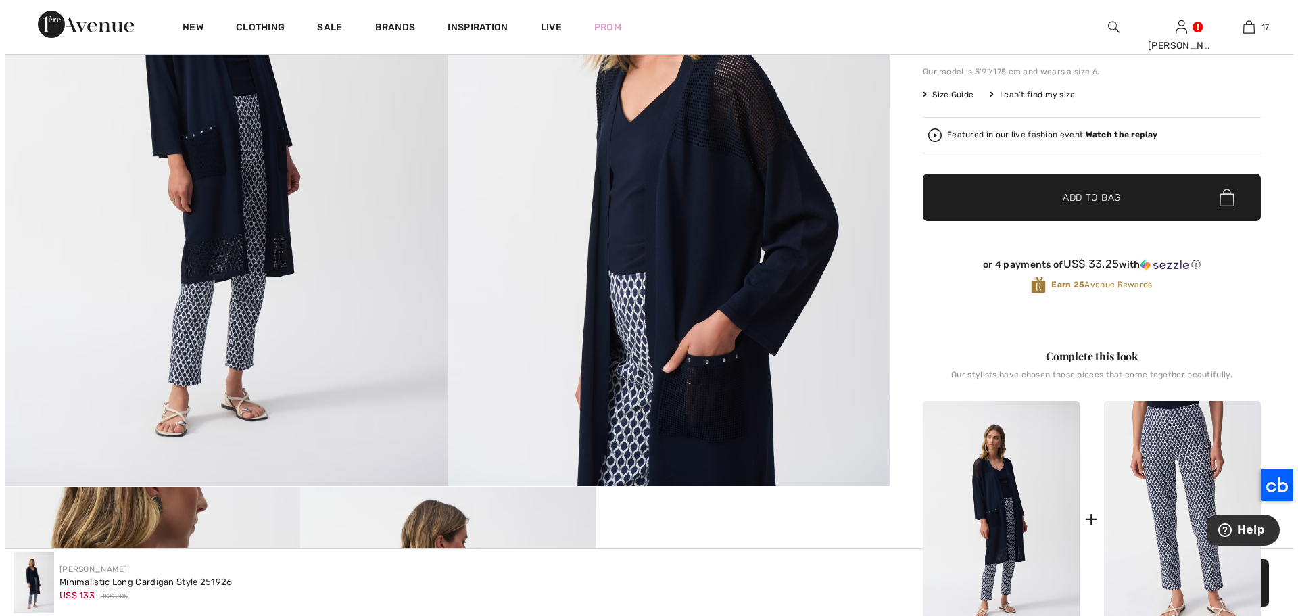
scroll to position [168, 0]
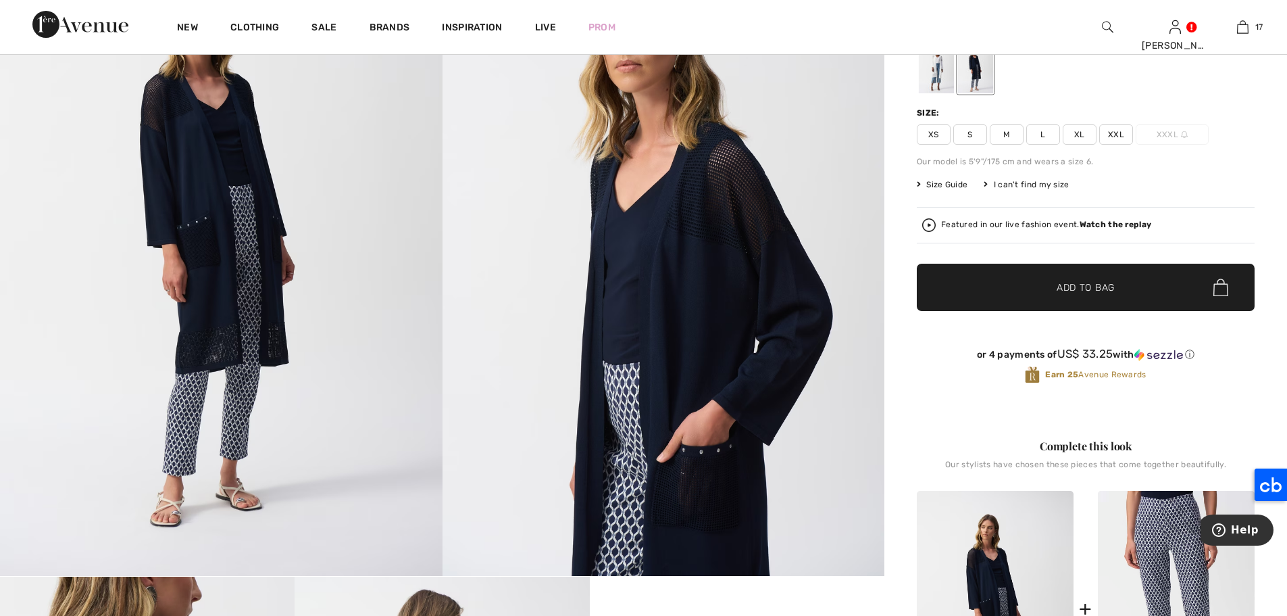
click at [1248, 120] on html "We value your privacy We use cookies to enhance your browsing experience, serve…" at bounding box center [643, 140] width 1287 height 616
click at [276, 218] on img at bounding box center [221, 244] width 443 height 663
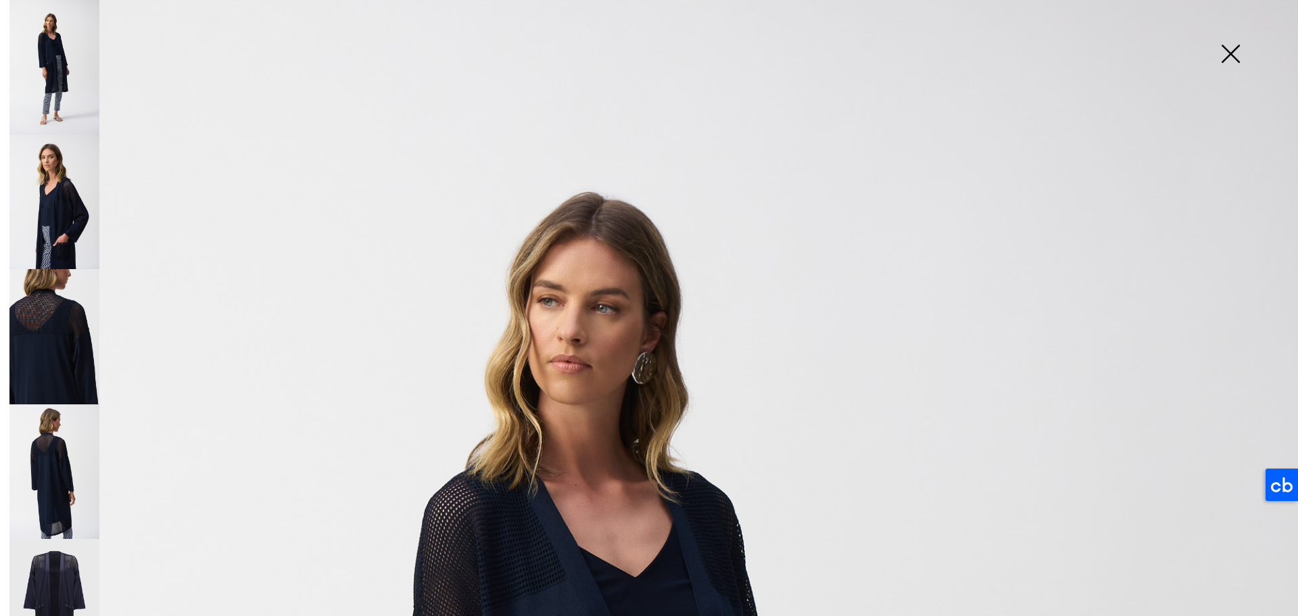
click at [88, 191] on img at bounding box center [54, 201] width 90 height 134
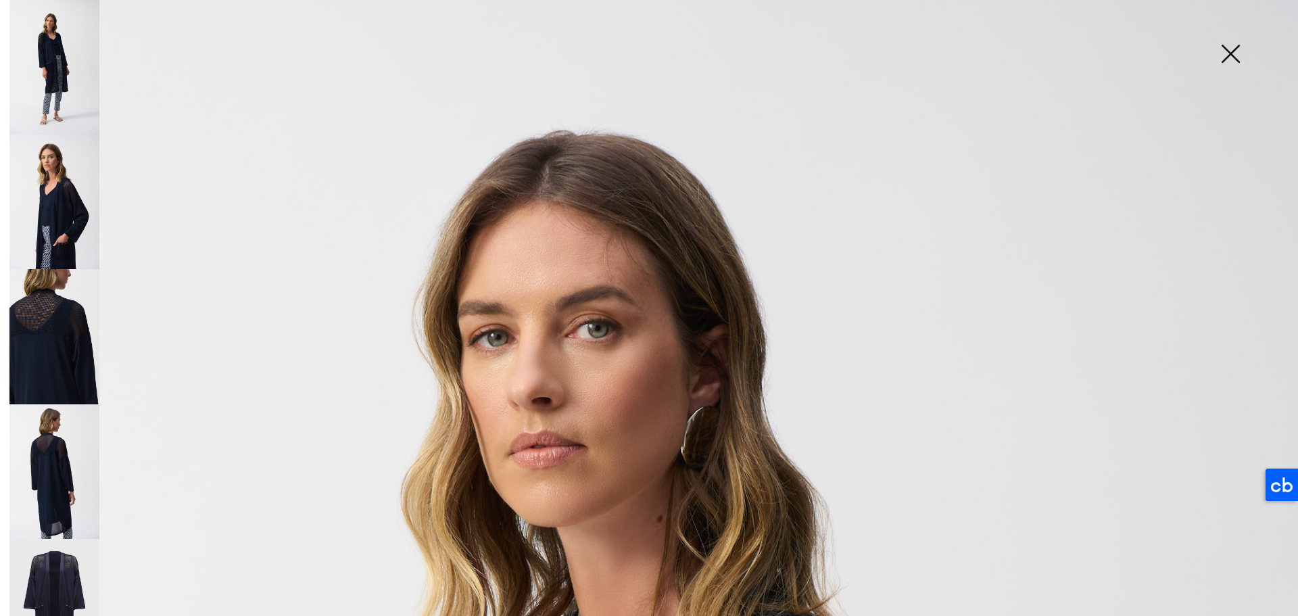
click at [47, 303] on img at bounding box center [54, 336] width 90 height 134
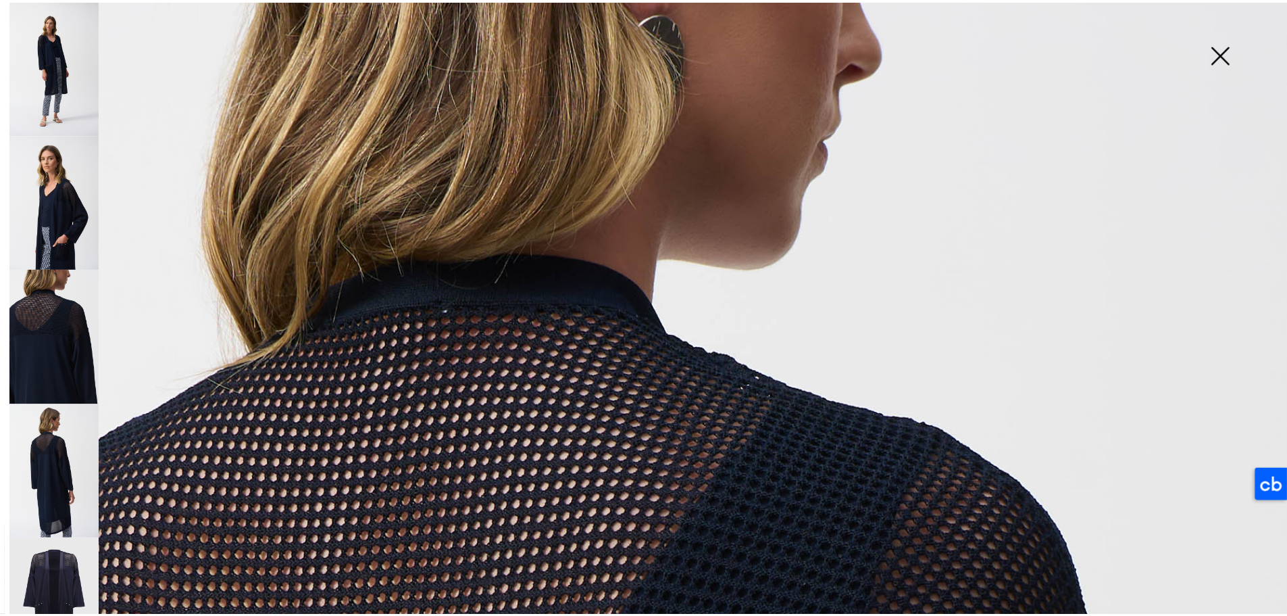
scroll to position [0, 0]
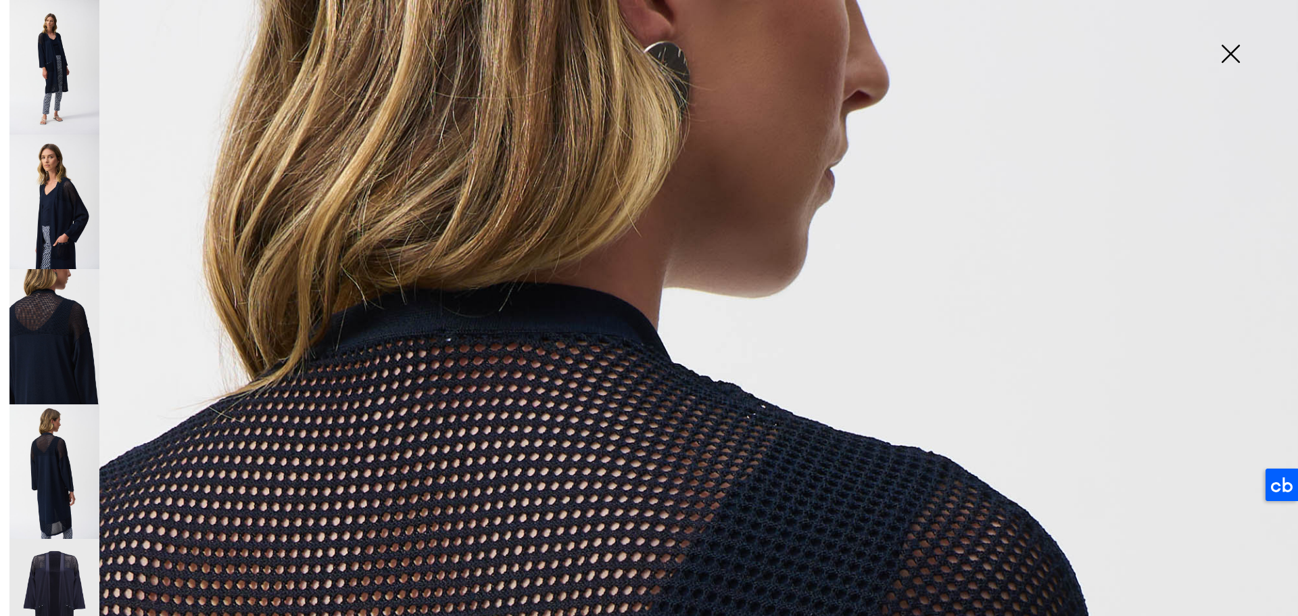
click at [1229, 61] on img at bounding box center [1230, 55] width 68 height 70
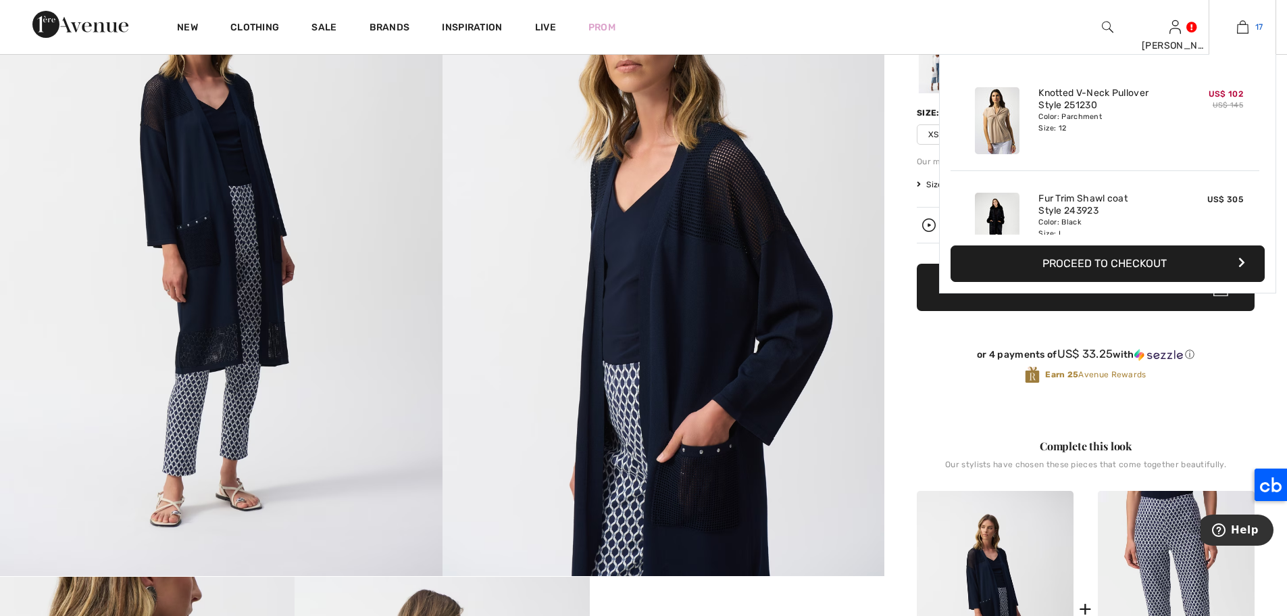
click at [1246, 28] on img at bounding box center [1242, 27] width 11 height 16
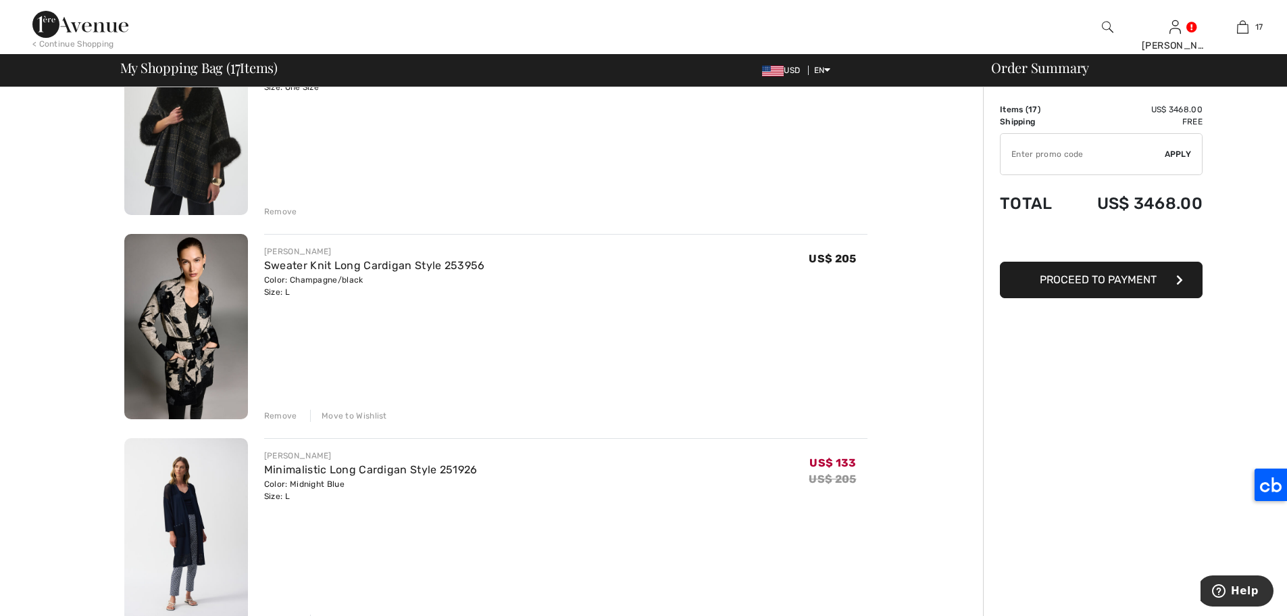
scroll to position [2055, 0]
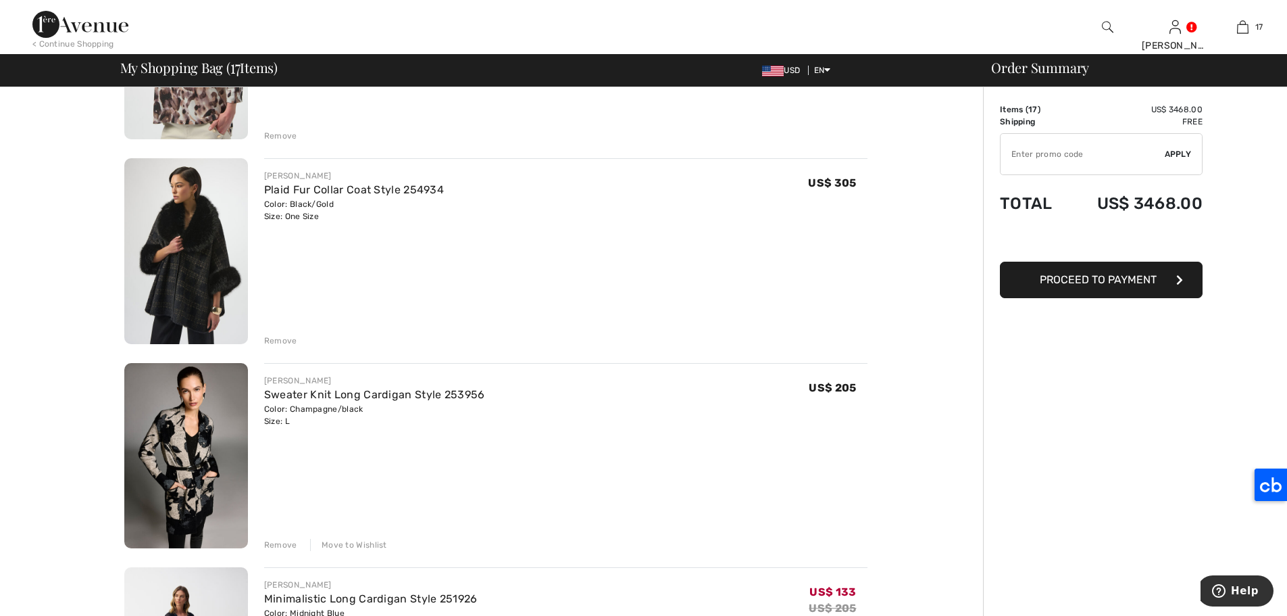
click at [280, 338] on div "Remove" at bounding box center [280, 341] width 33 height 12
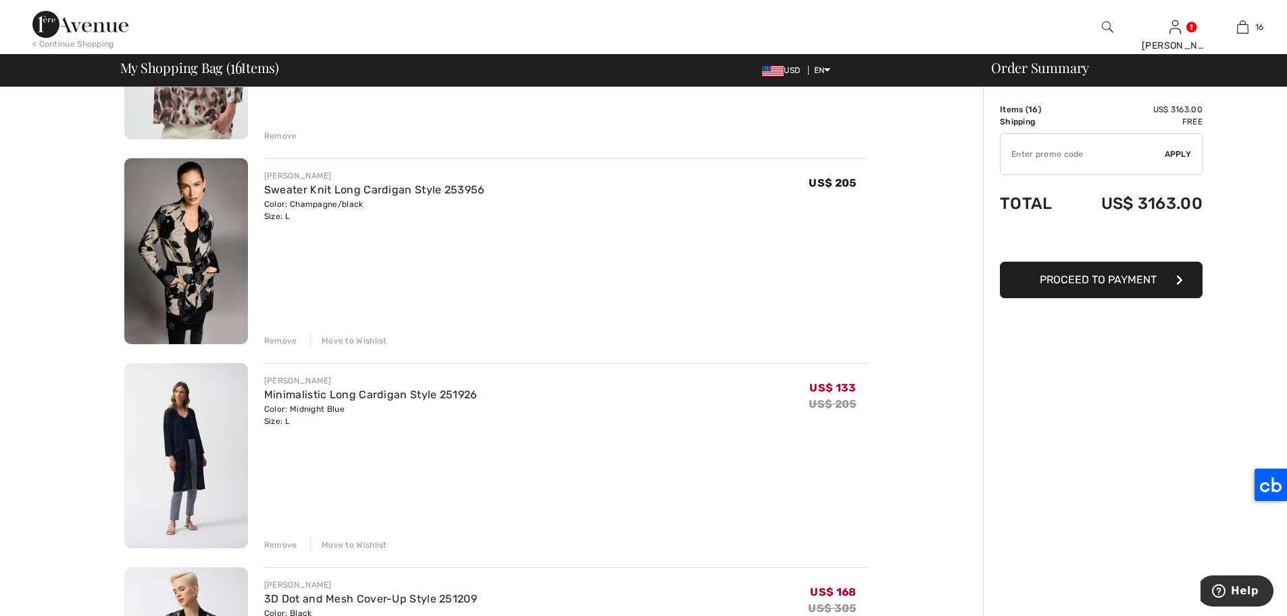
click at [349, 540] on div "Move to Wishlist" at bounding box center [348, 545] width 77 height 12
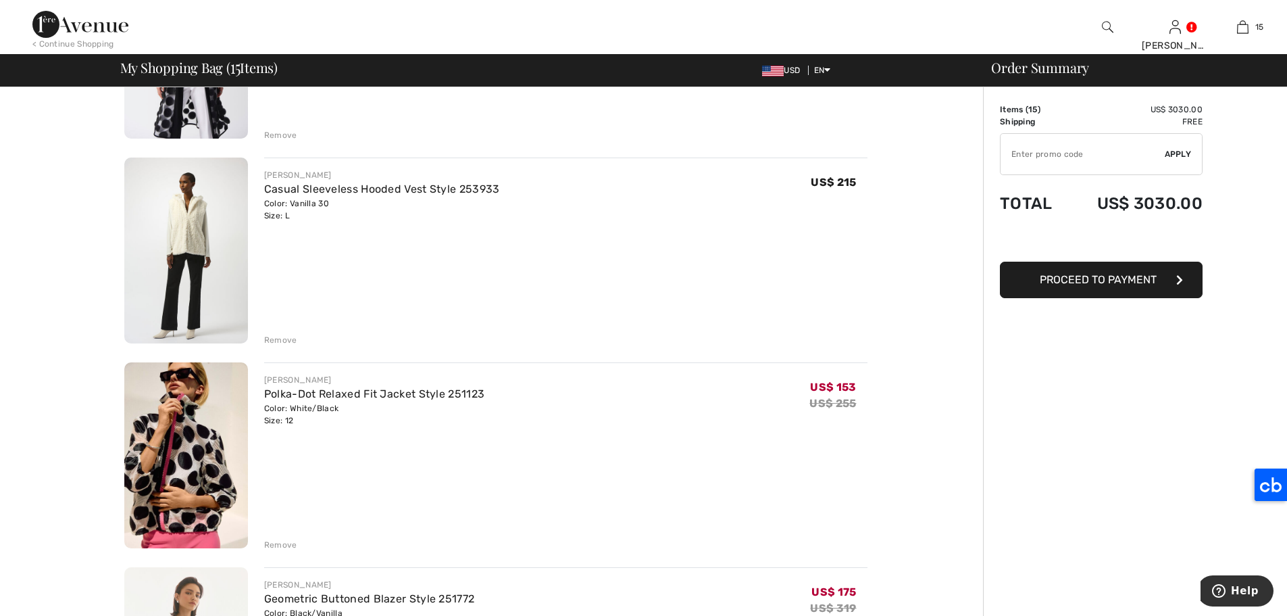
scroll to position [2508, 0]
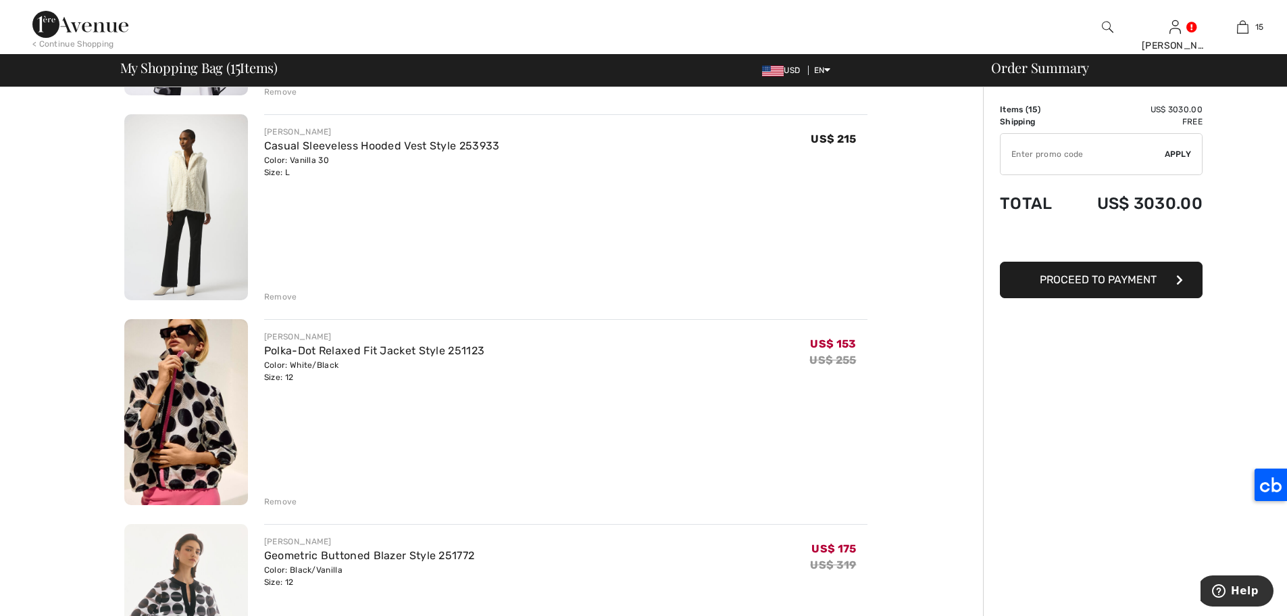
click at [292, 299] on div "Remove" at bounding box center [280, 297] width 33 height 12
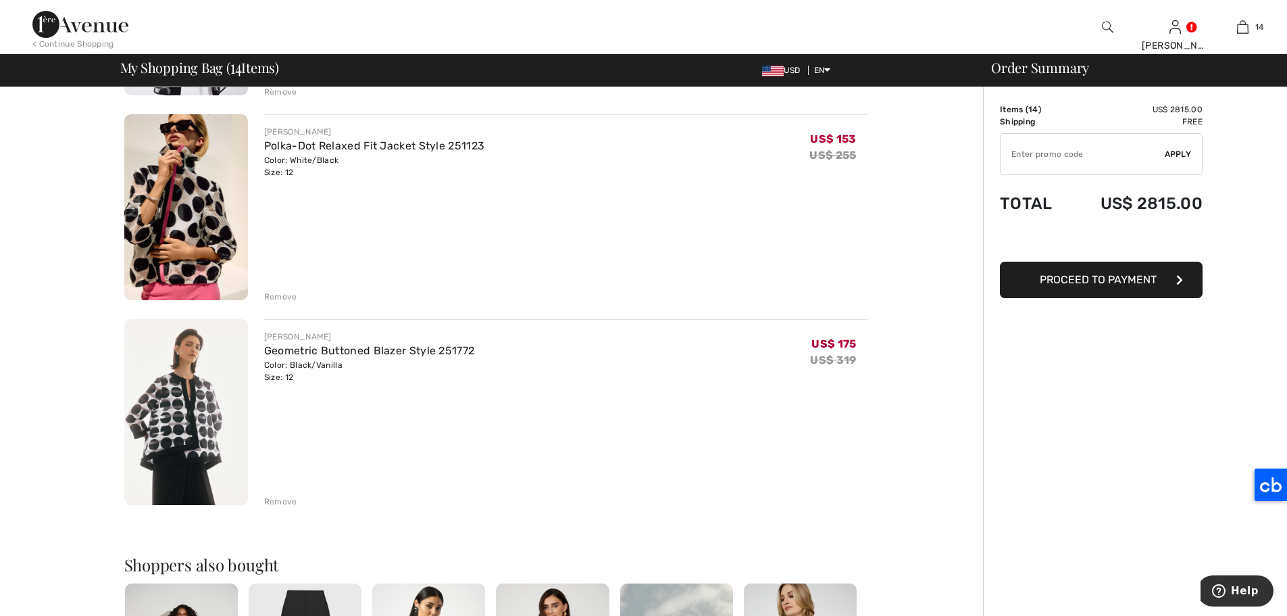
click at [278, 295] on div "Remove" at bounding box center [280, 297] width 33 height 12
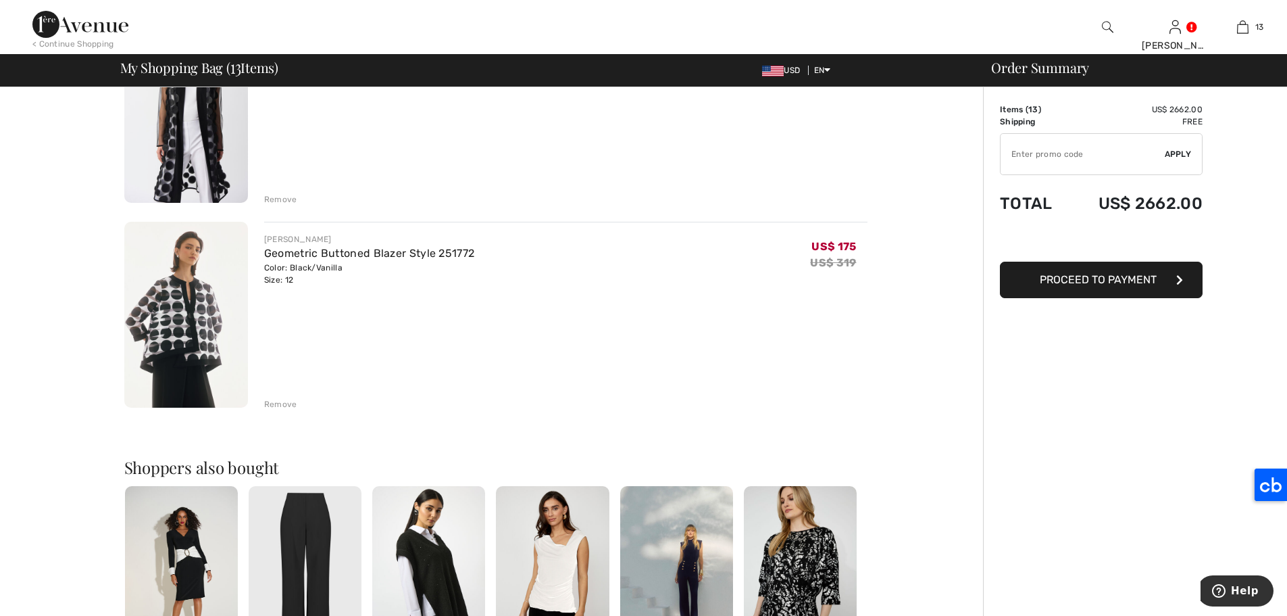
scroll to position [2389, 0]
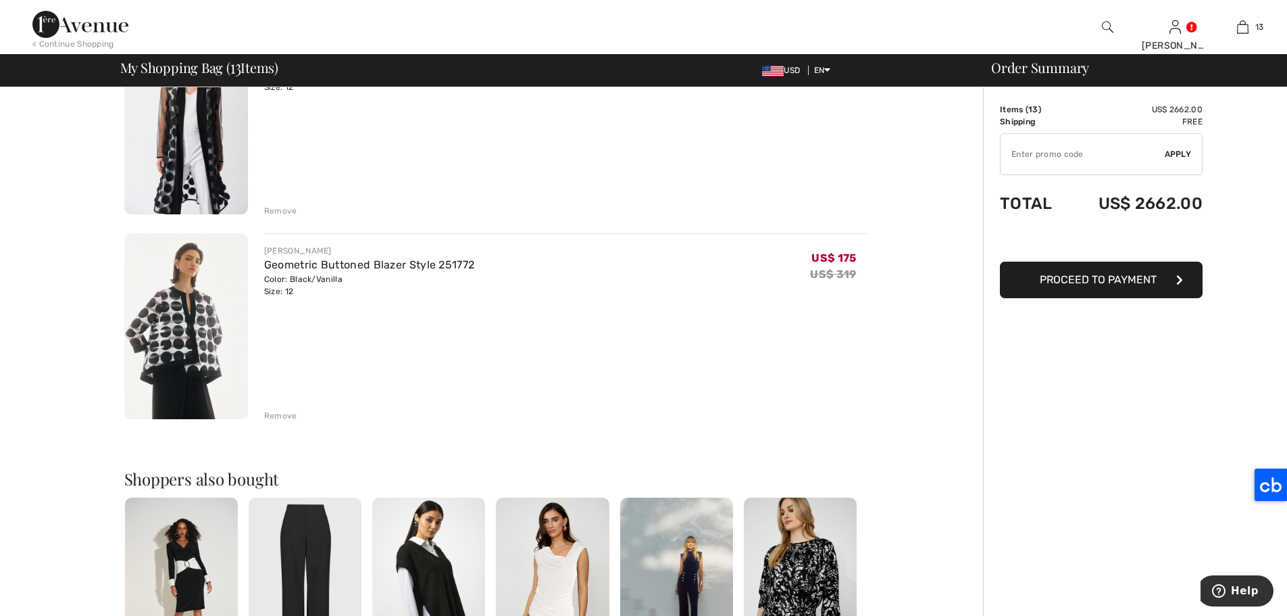
click at [201, 318] on img at bounding box center [186, 326] width 124 height 186
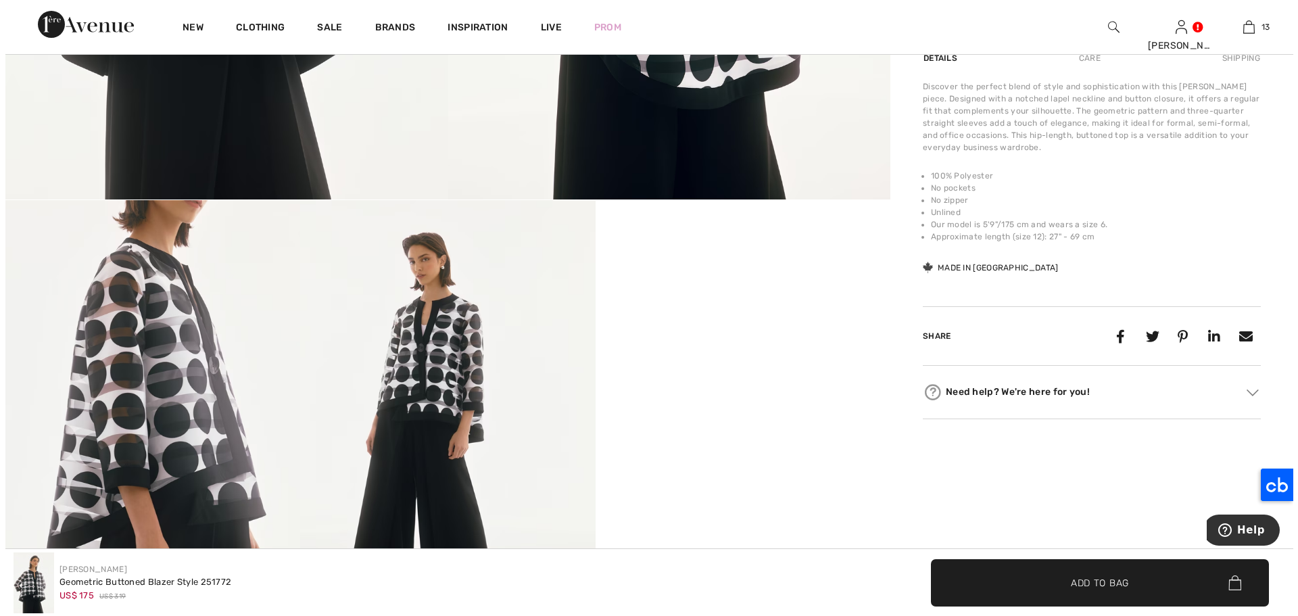
scroll to position [539, 0]
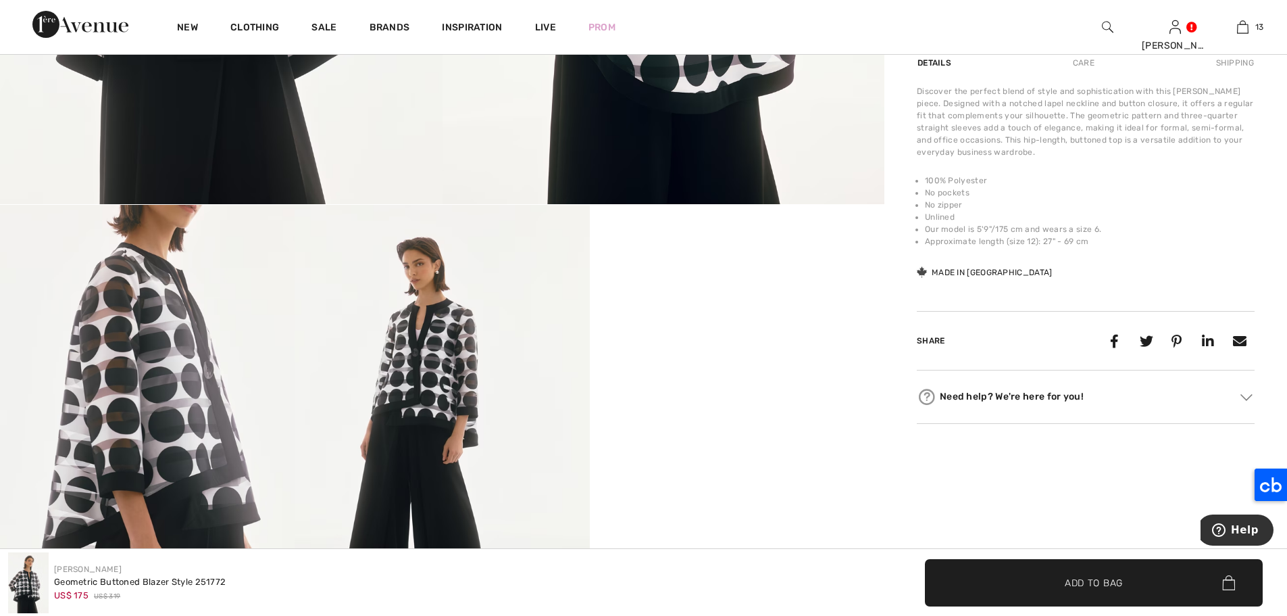
click at [200, 386] on img at bounding box center [147, 426] width 295 height 442
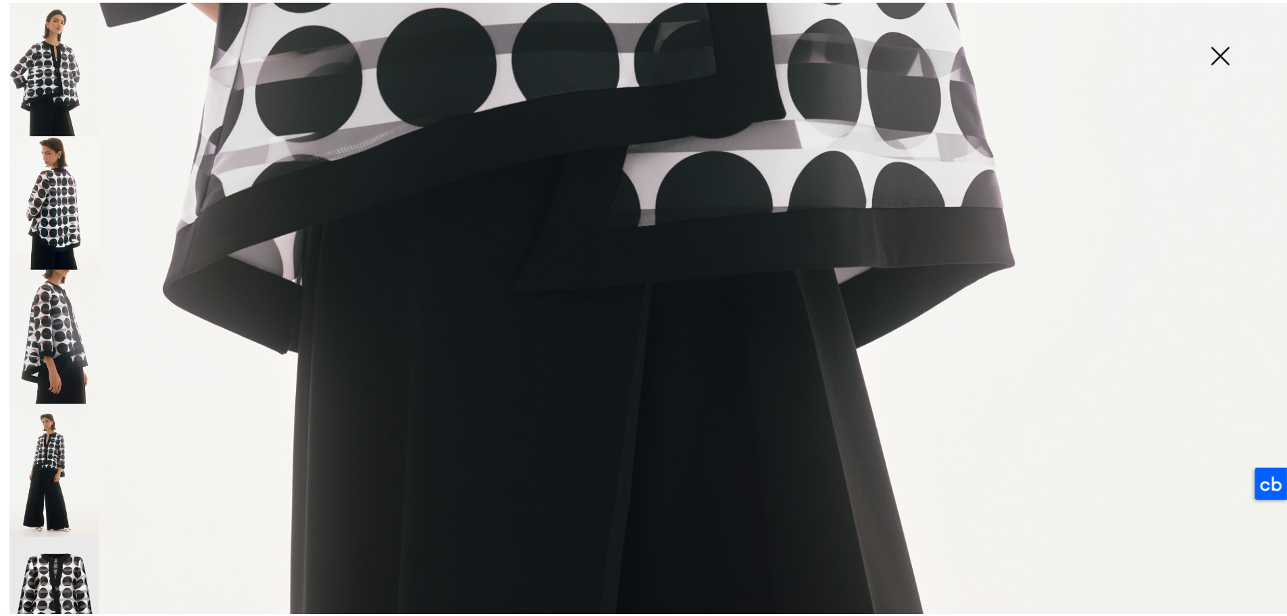
scroll to position [1266, 0]
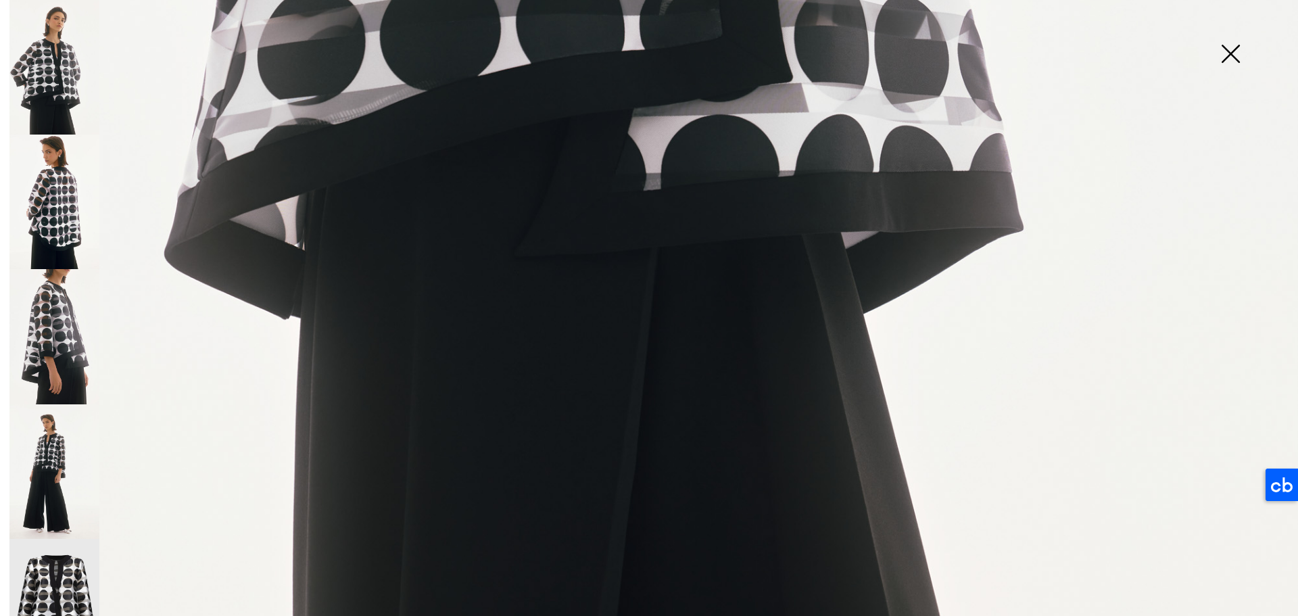
click at [70, 446] on img at bounding box center [54, 471] width 90 height 134
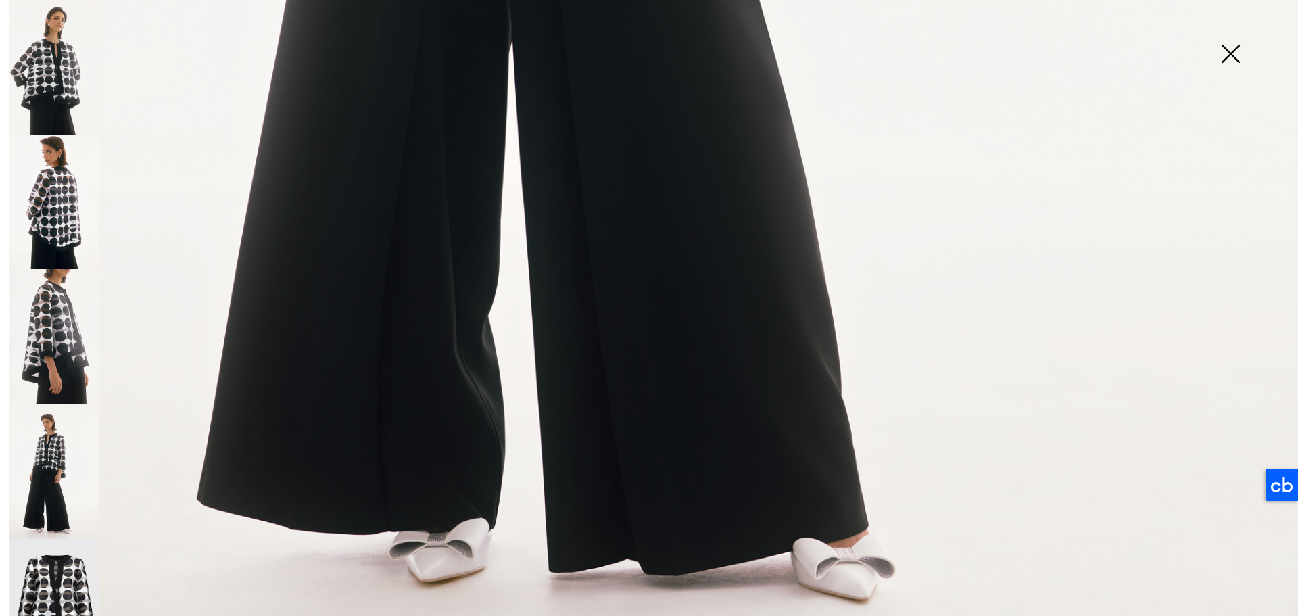
click at [51, 570] on img at bounding box center [54, 606] width 90 height 135
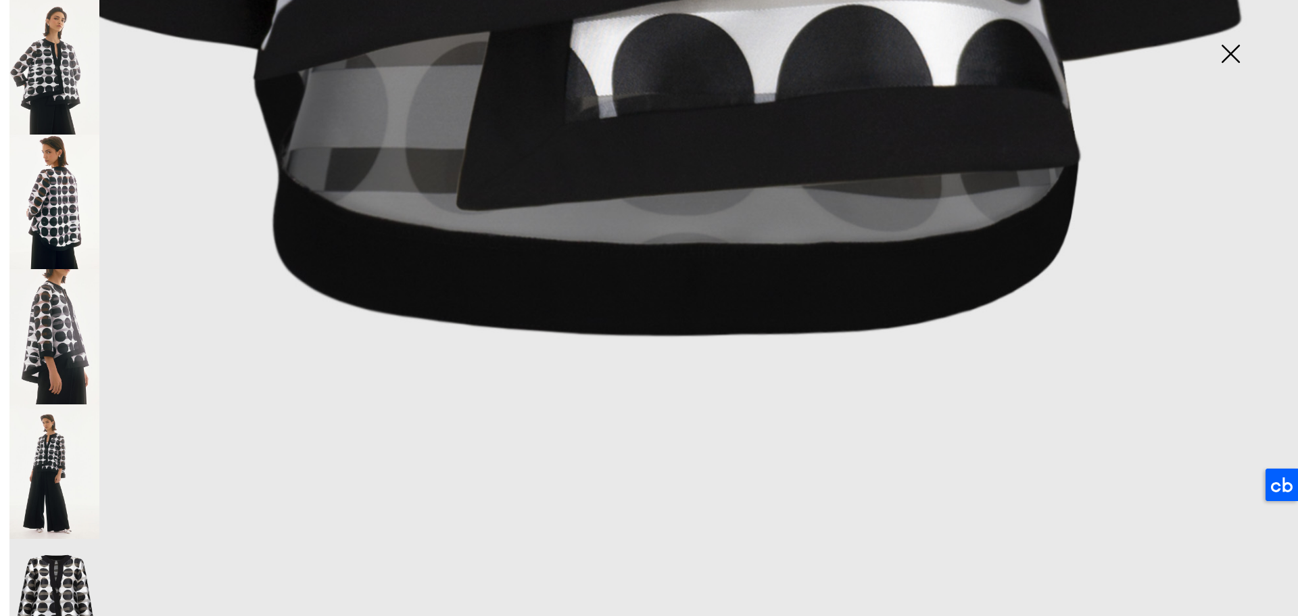
click at [59, 199] on img at bounding box center [54, 201] width 90 height 134
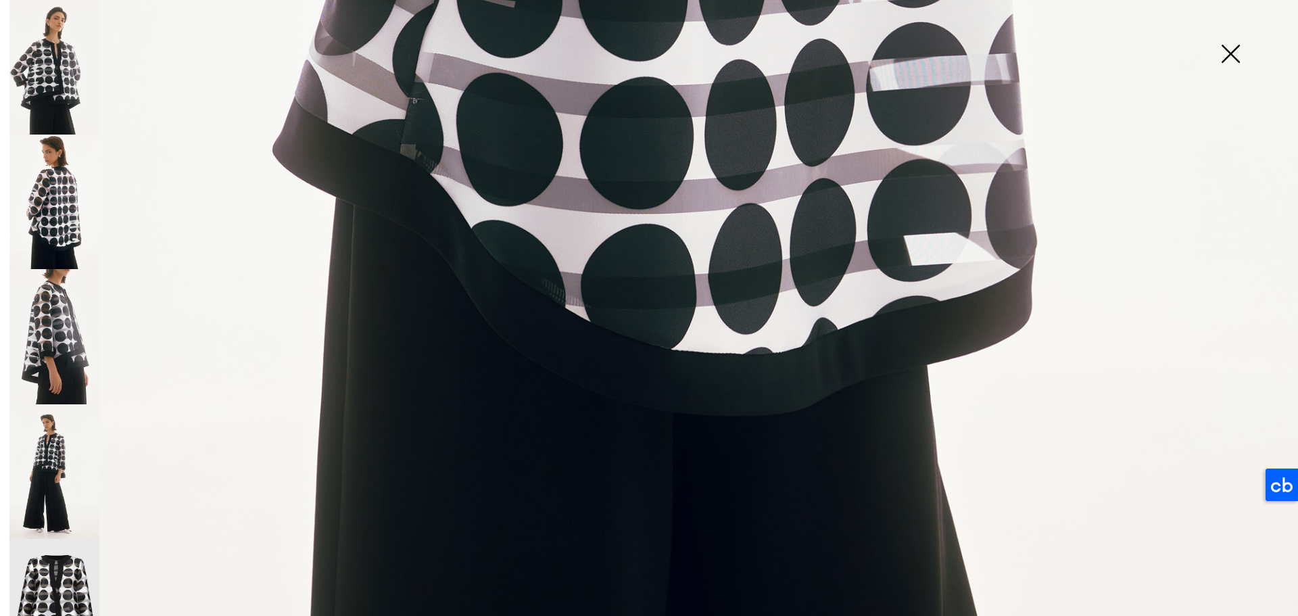
click at [82, 91] on img at bounding box center [54, 67] width 90 height 134
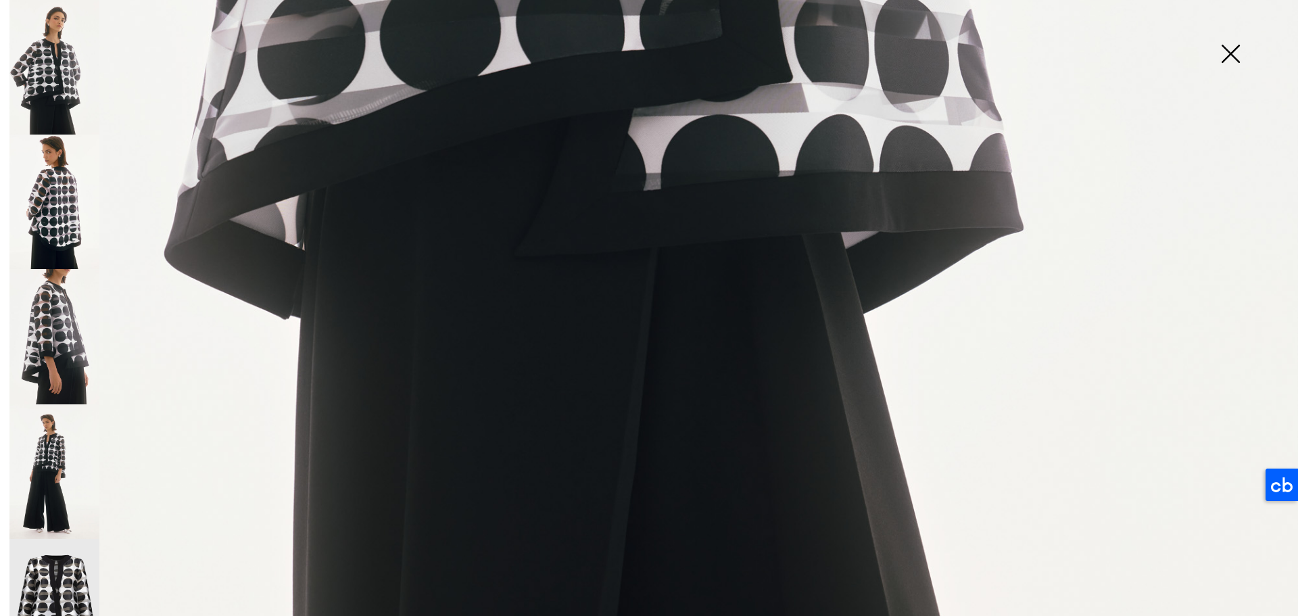
click at [1235, 52] on img at bounding box center [1230, 55] width 68 height 70
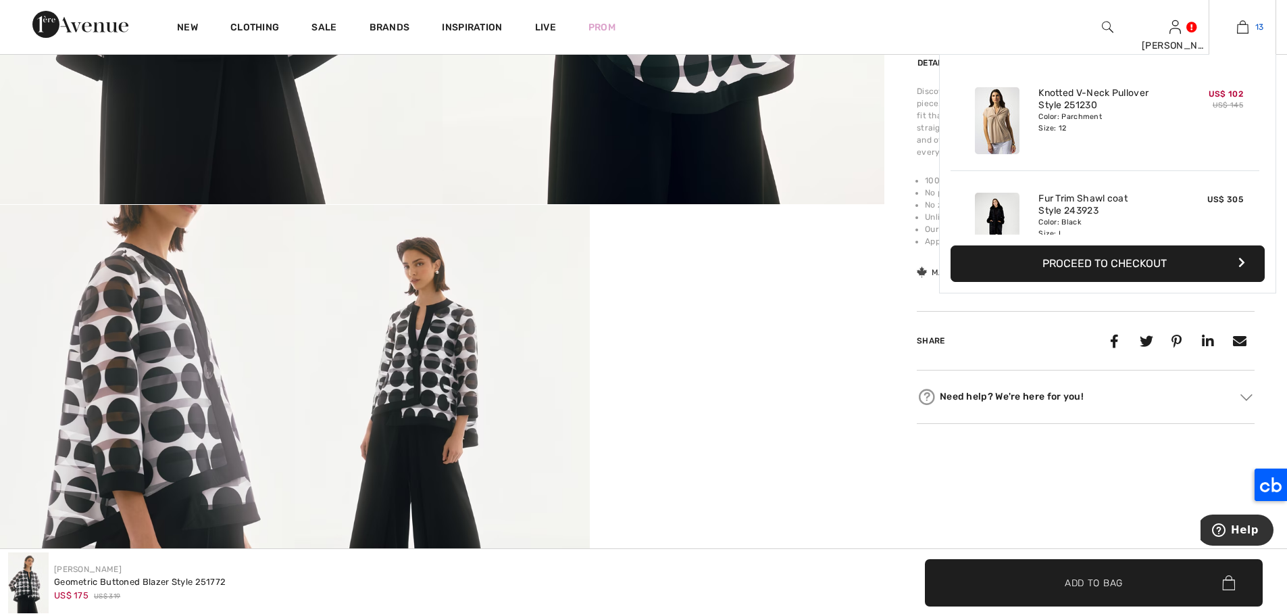
click at [1254, 30] on link "13" at bounding box center [1243, 27] width 66 height 16
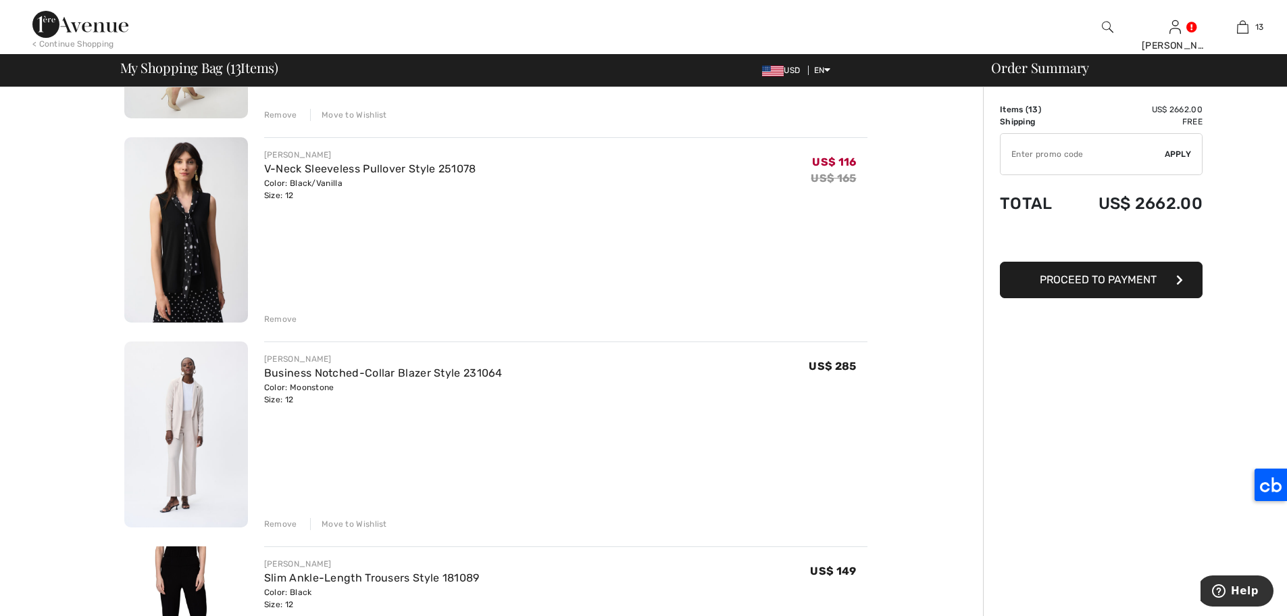
scroll to position [883, 0]
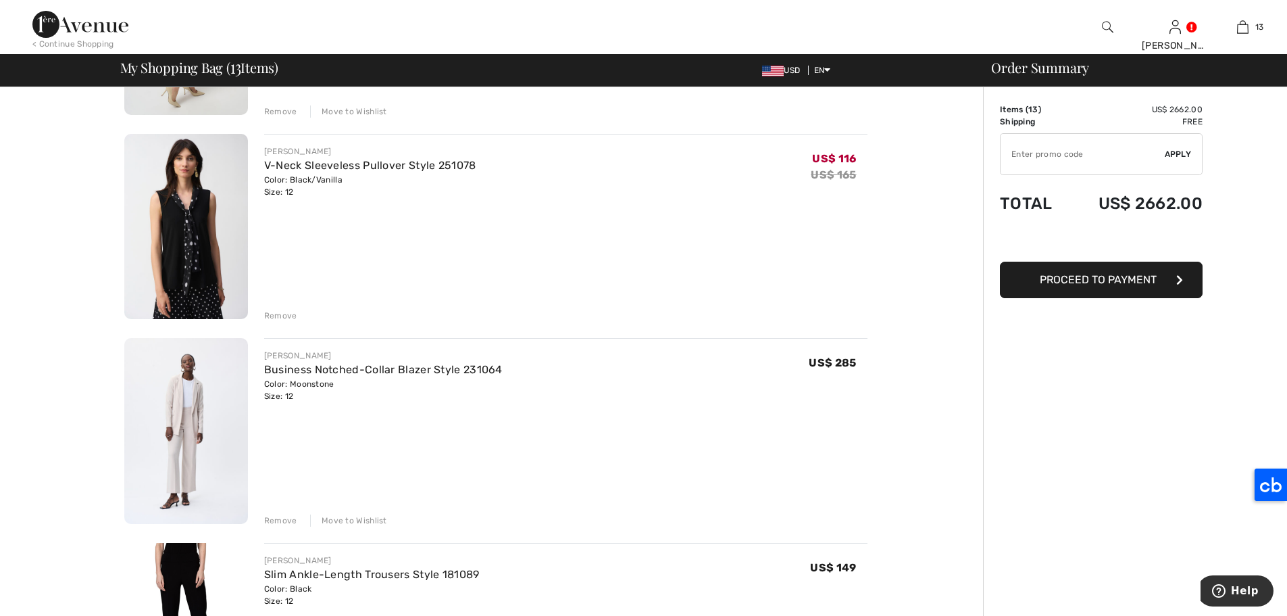
click at [197, 221] on img at bounding box center [186, 227] width 124 height 186
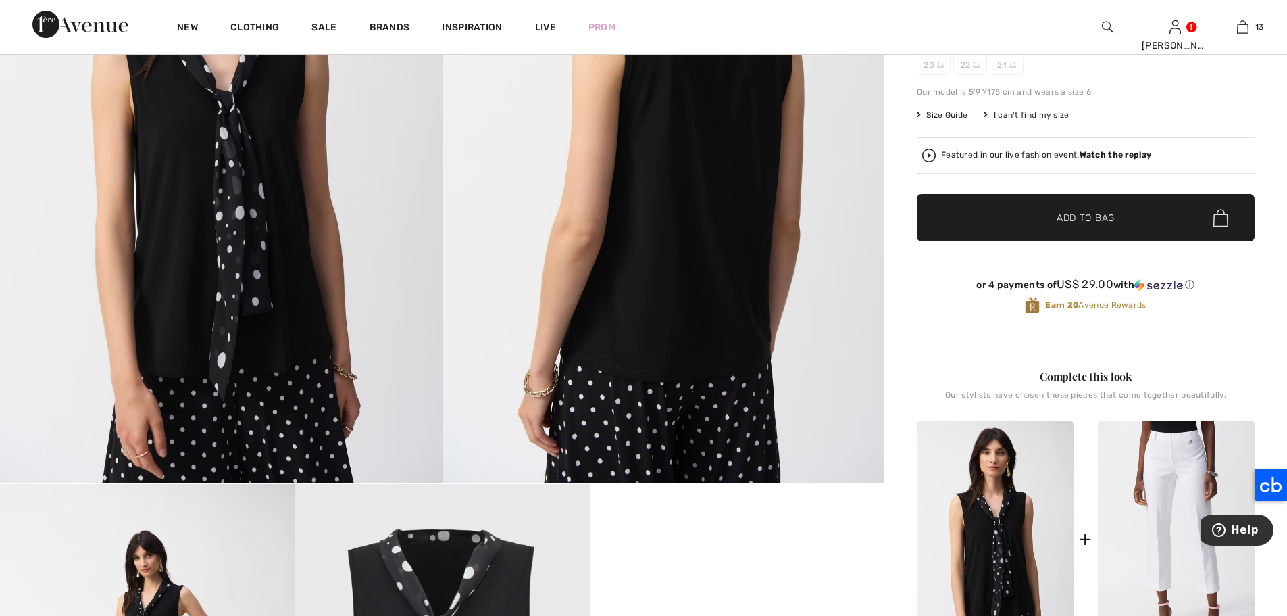
scroll to position [264, 0]
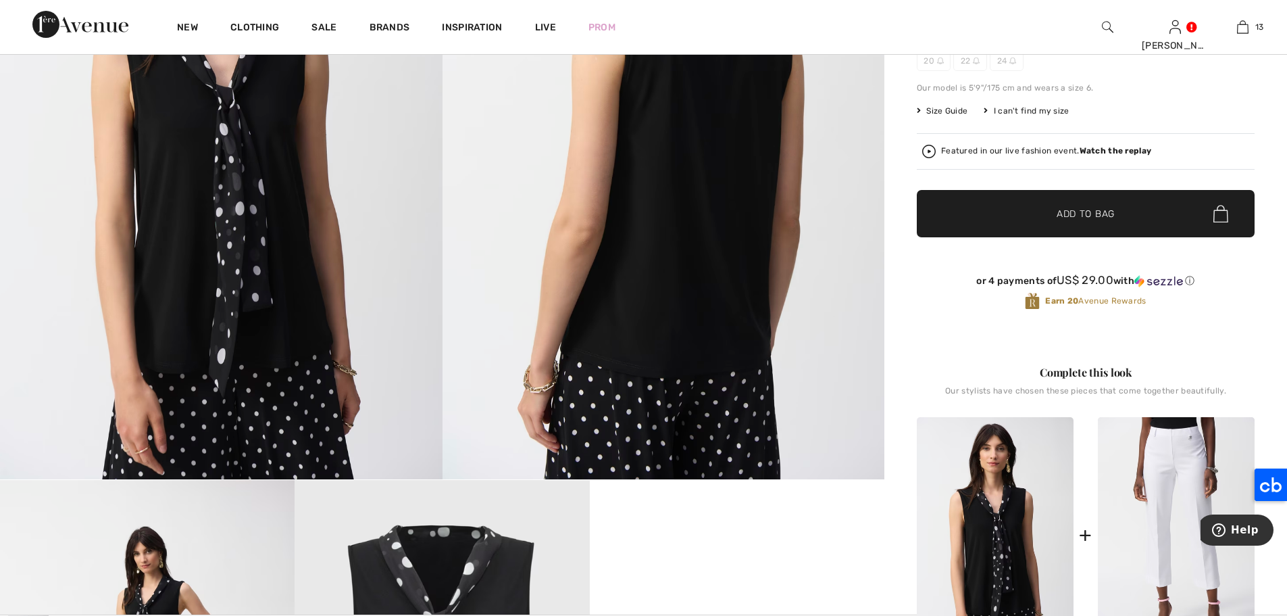
click at [1254, 30] on link "13" at bounding box center [1243, 27] width 66 height 16
click at [1247, 27] on img at bounding box center [1242, 27] width 11 height 16
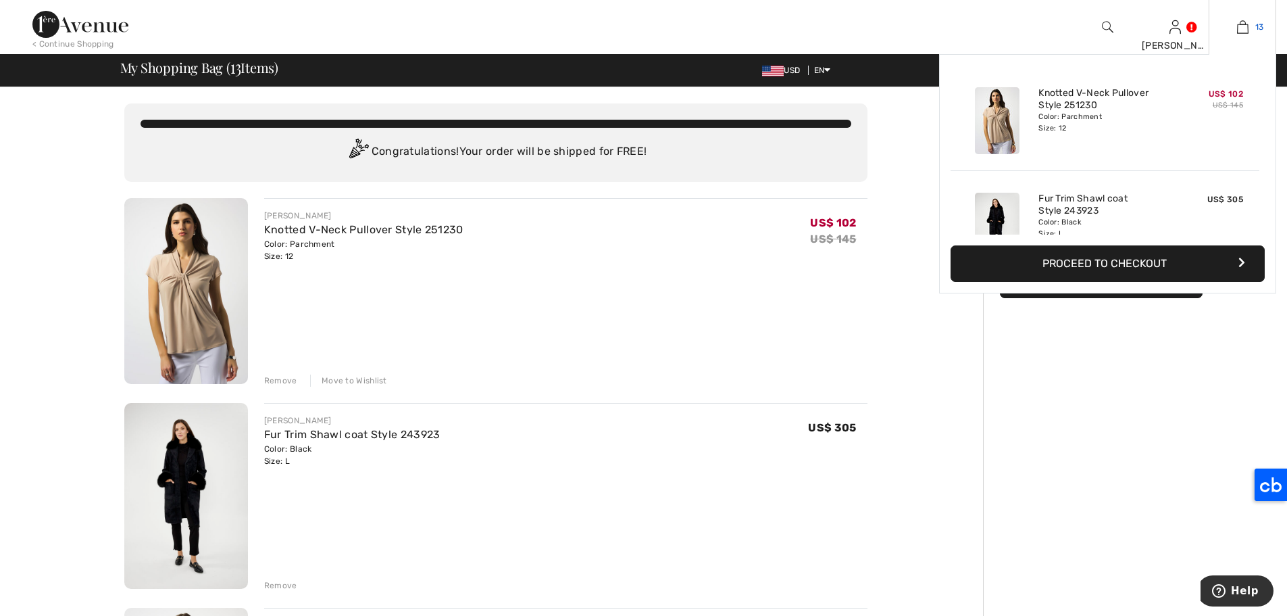
click at [1243, 28] on img at bounding box center [1242, 27] width 11 height 16
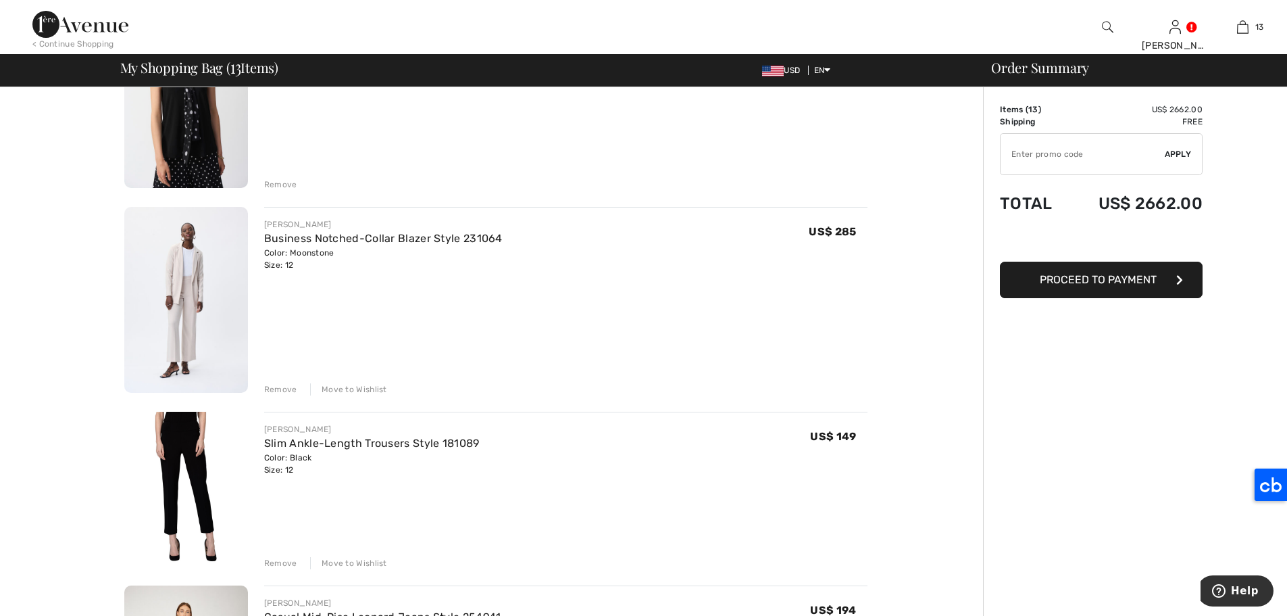
scroll to position [1045, 0]
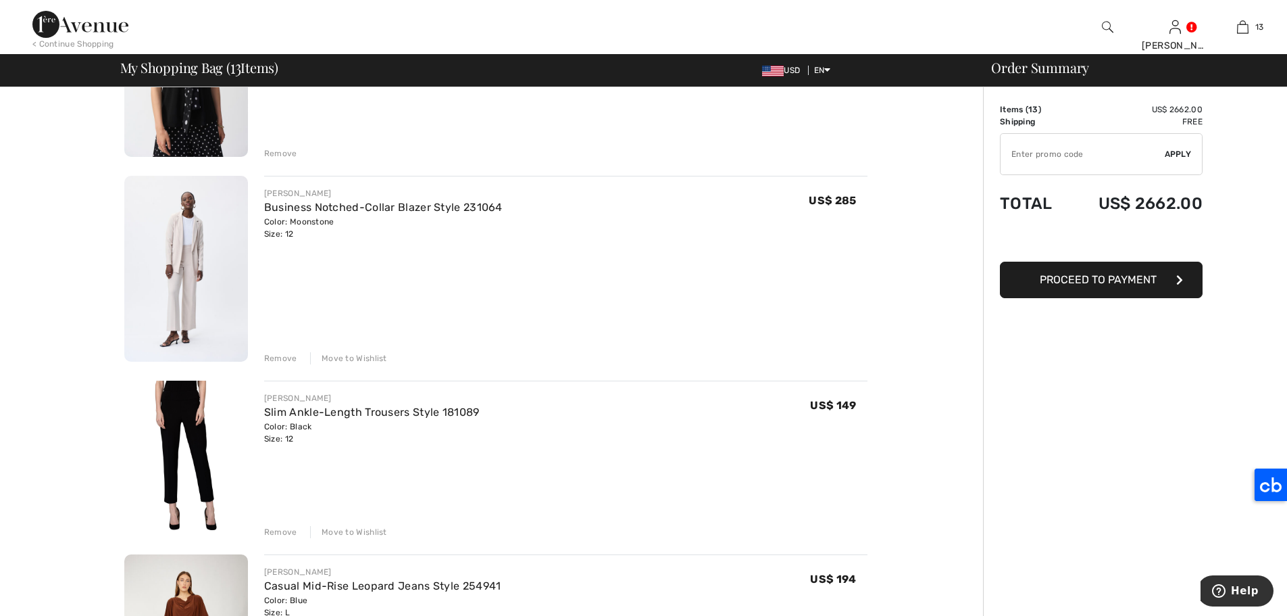
click at [348, 356] on div "Move to Wishlist" at bounding box center [348, 358] width 77 height 12
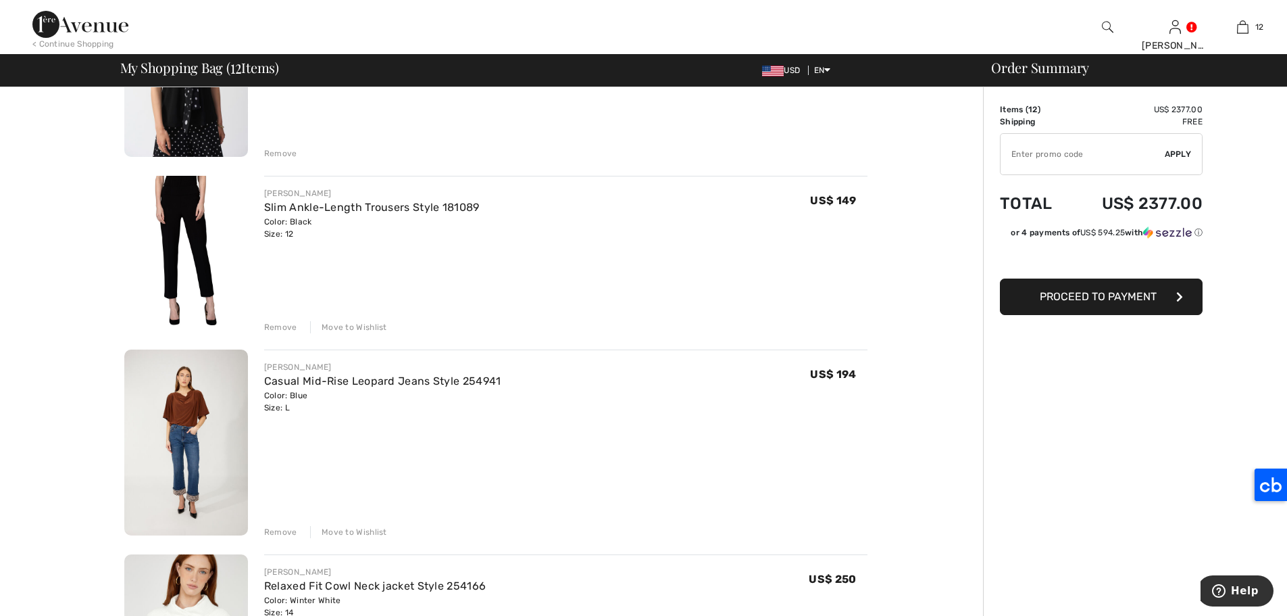
click at [360, 324] on div "Move to Wishlist" at bounding box center [348, 327] width 77 height 12
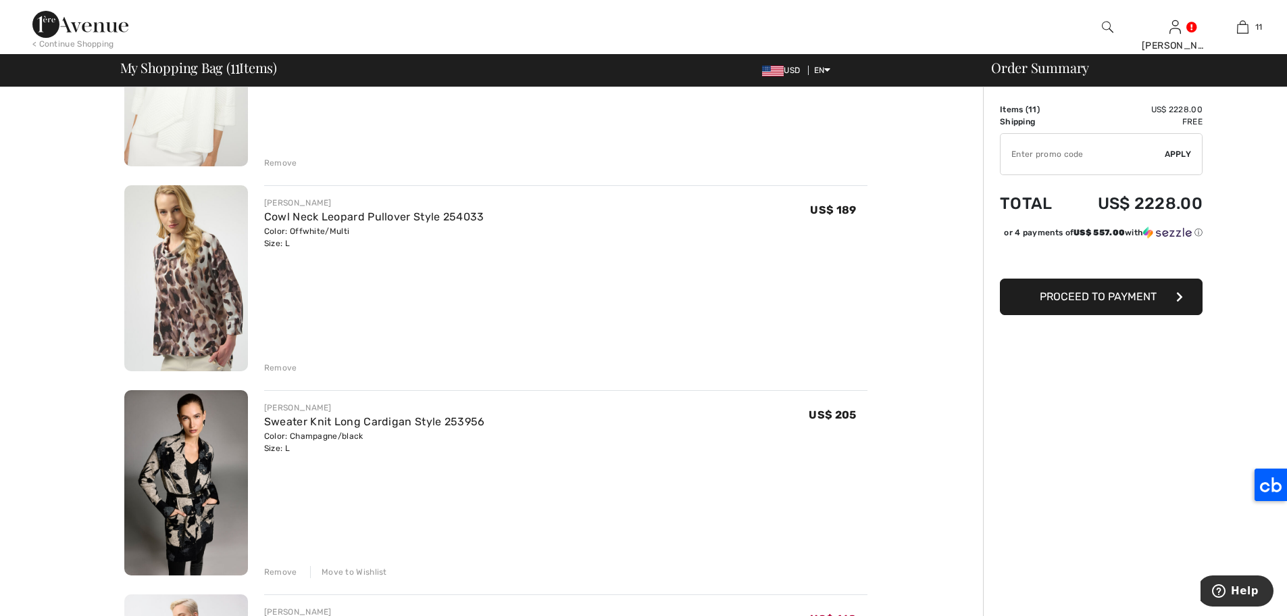
scroll to position [1466, 0]
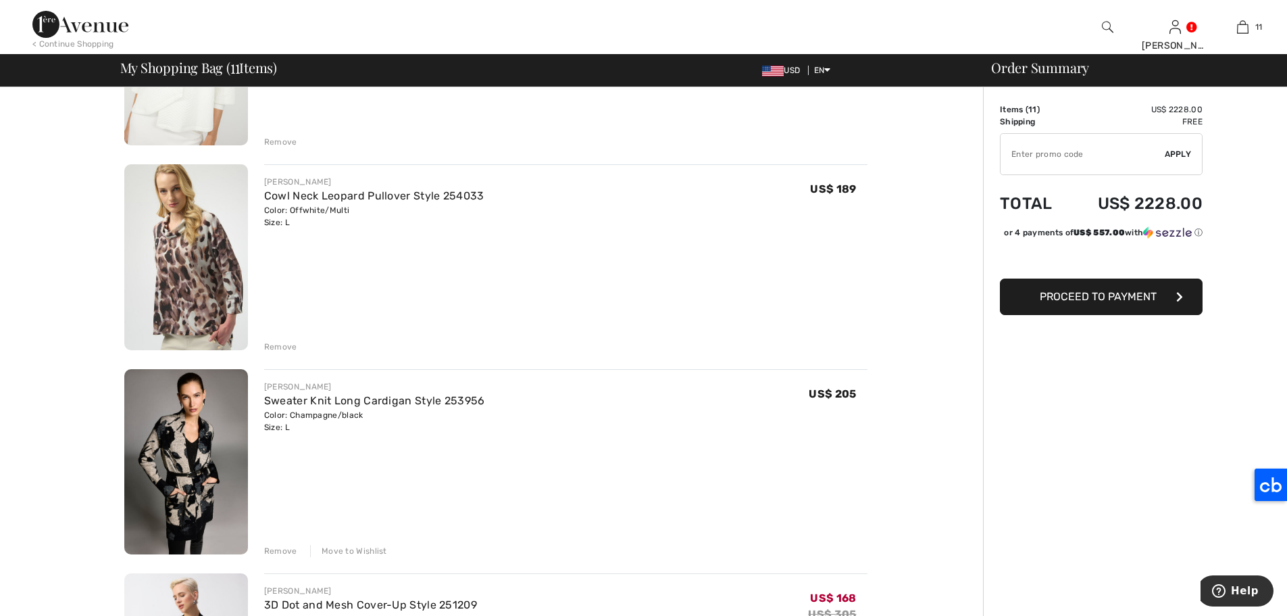
click at [283, 345] on div "Remove" at bounding box center [280, 347] width 33 height 12
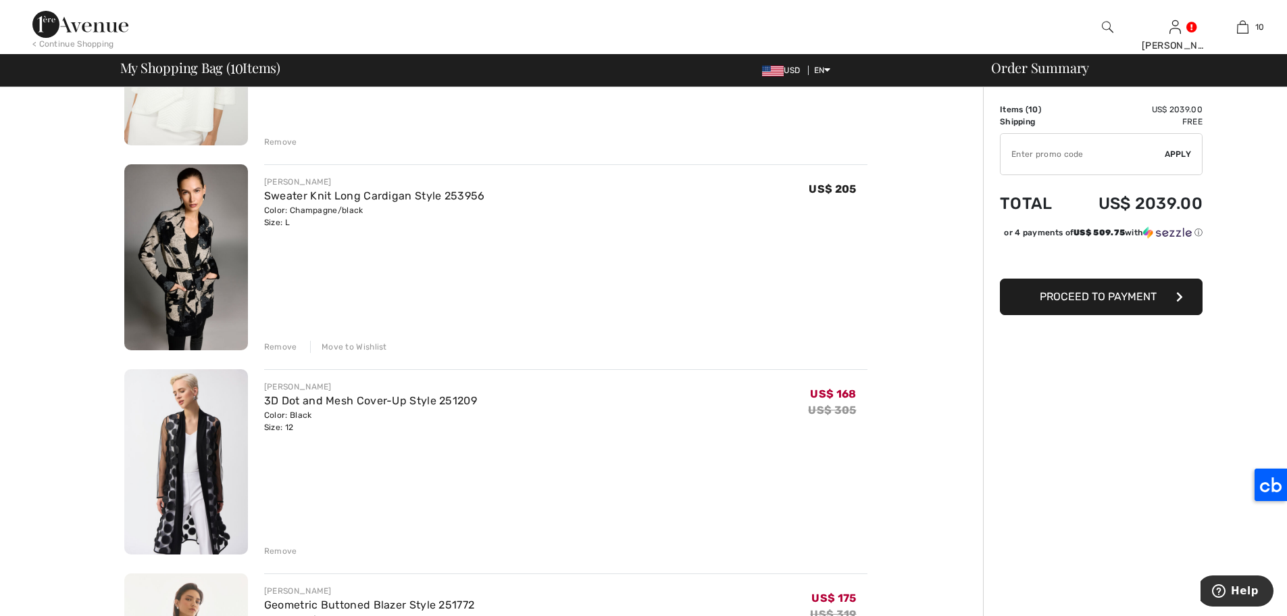
click at [287, 544] on div "Remove" at bounding box center [565, 549] width 603 height 15
click at [270, 551] on div "Remove" at bounding box center [280, 551] width 33 height 12
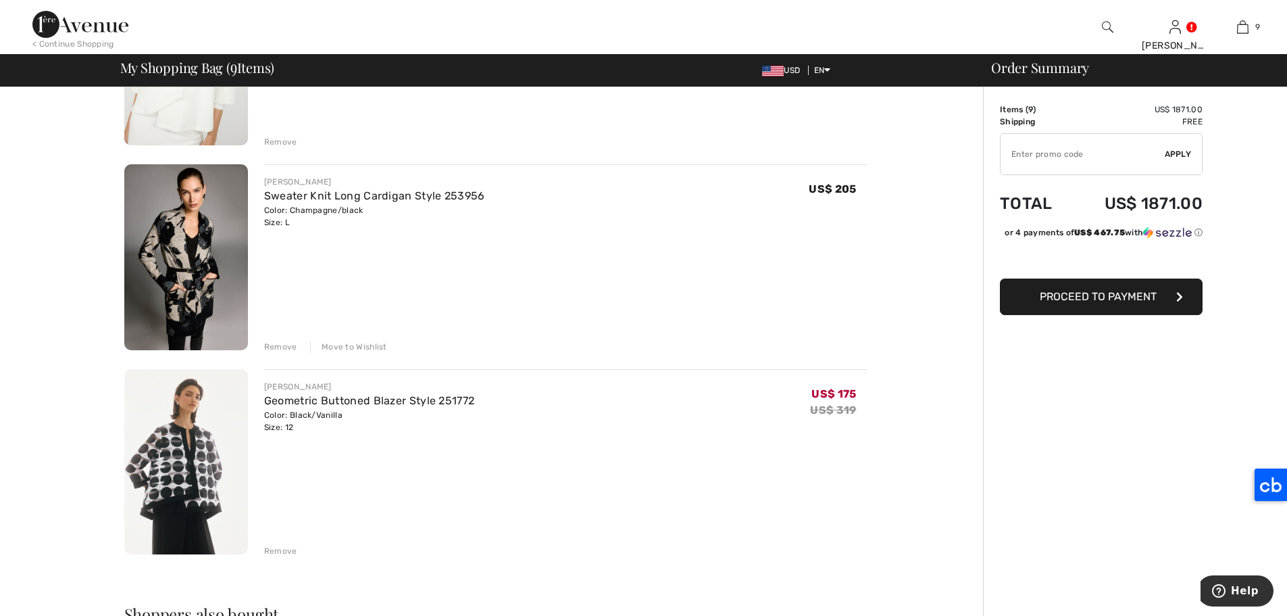
click at [272, 550] on div "Remove" at bounding box center [280, 551] width 33 height 12
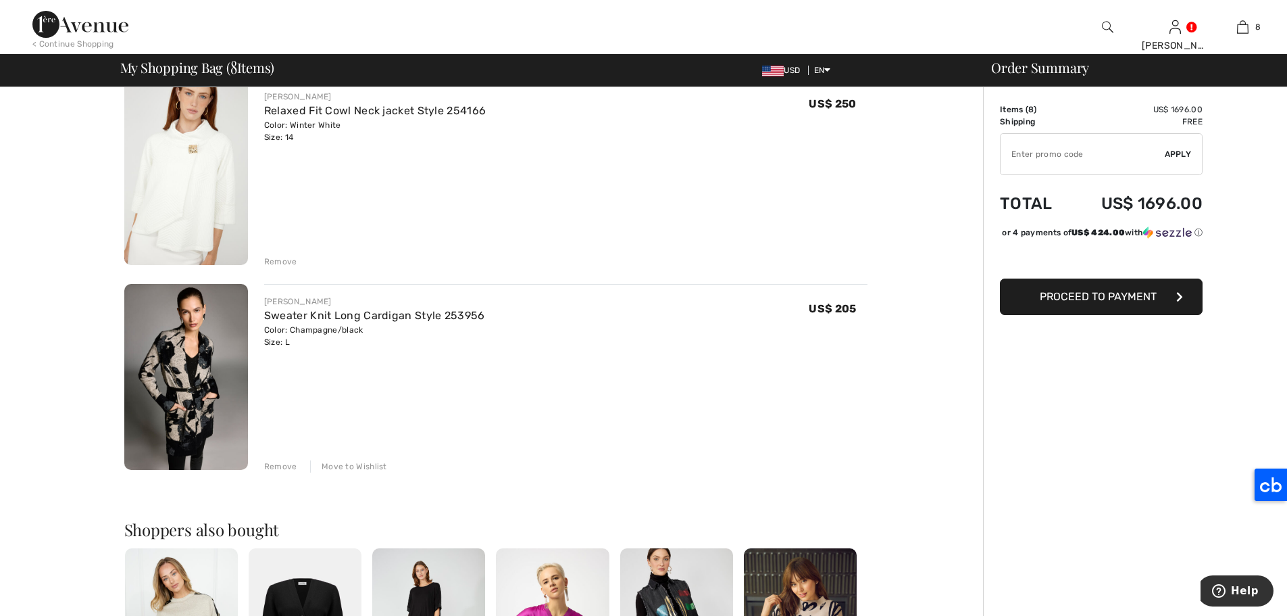
scroll to position [1202, 0]
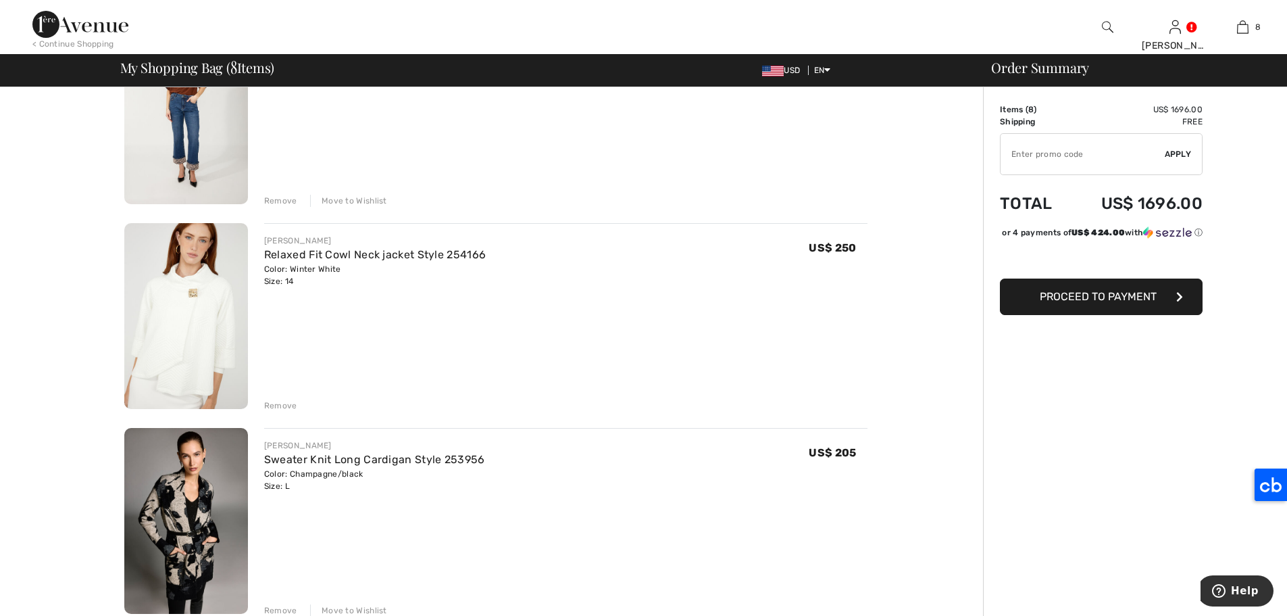
click at [285, 408] on div "Remove" at bounding box center [280, 405] width 33 height 12
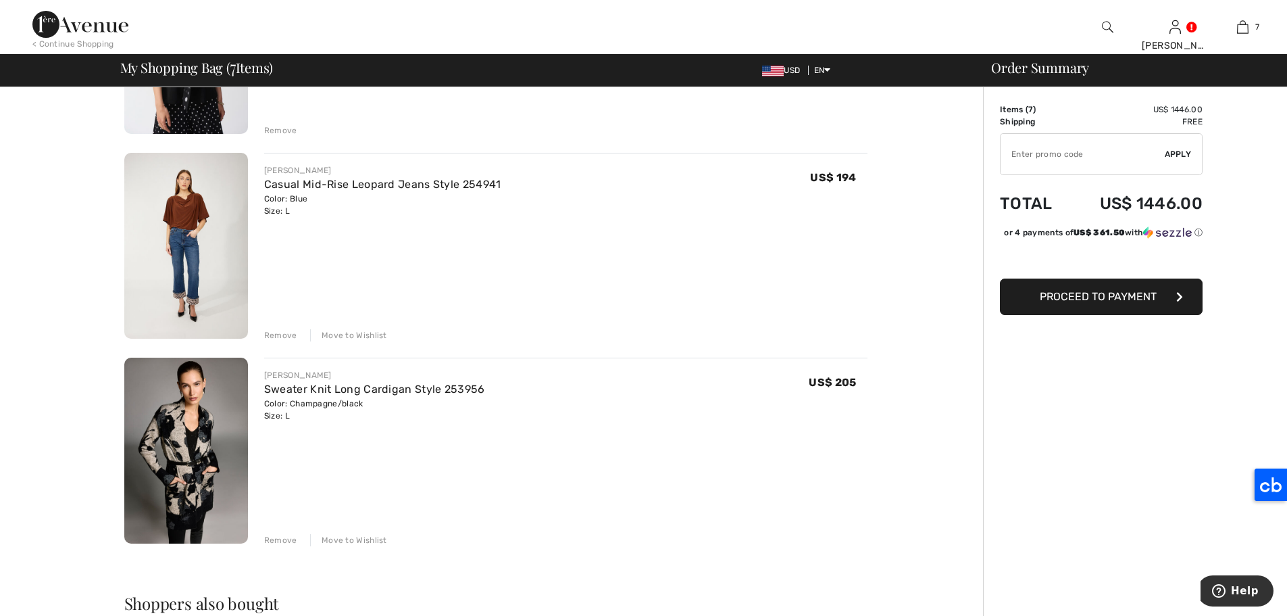
scroll to position [1028, 0]
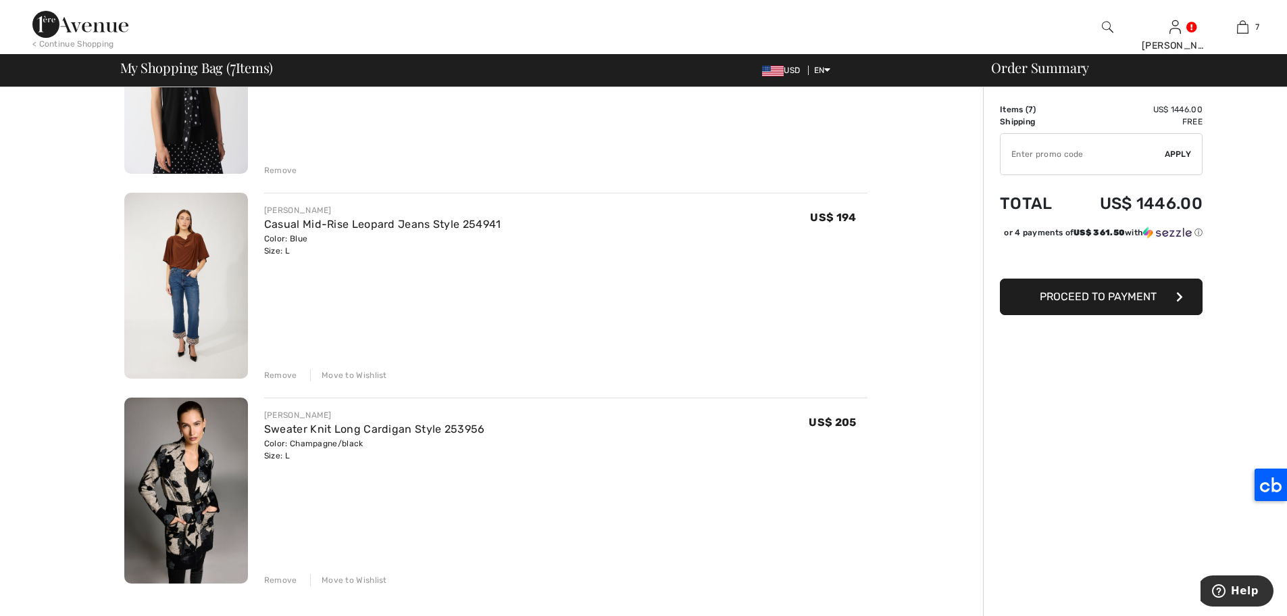
click at [187, 431] on img at bounding box center [186, 490] width 124 height 186
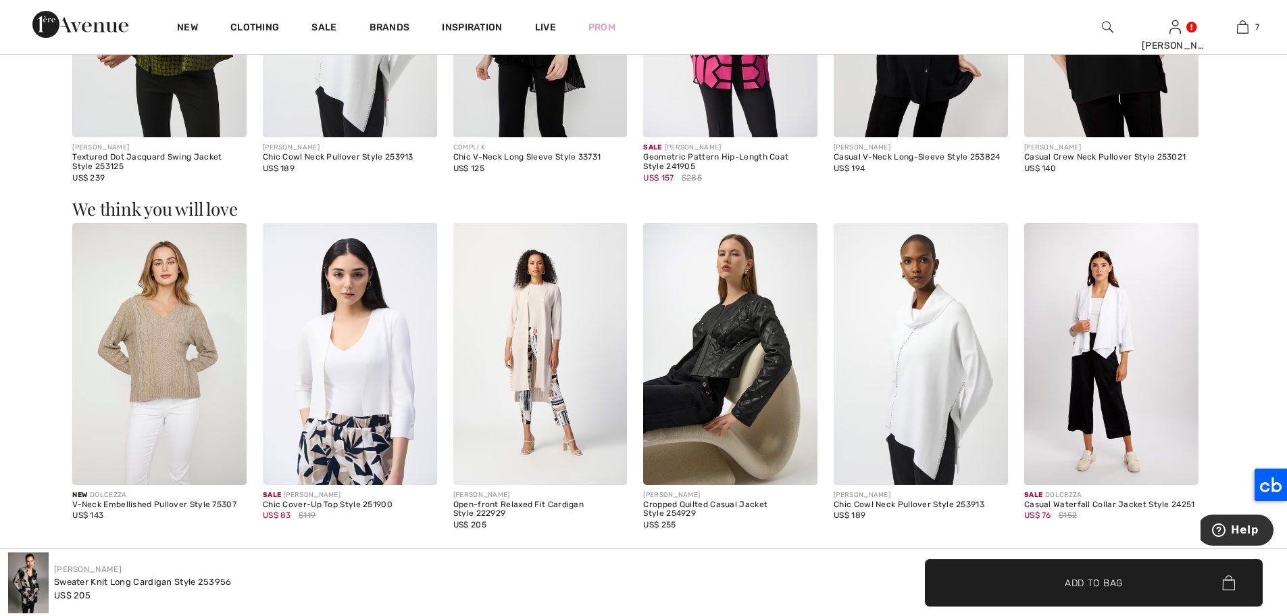
scroll to position [1849, 0]
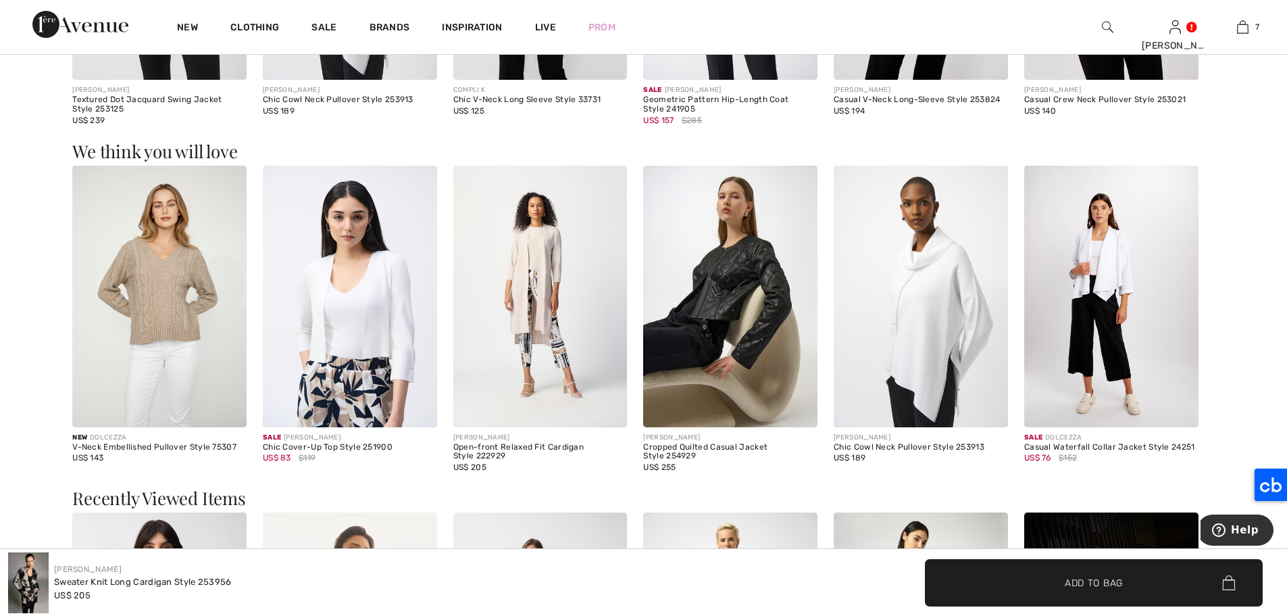
click at [541, 272] on img at bounding box center [540, 297] width 174 height 262
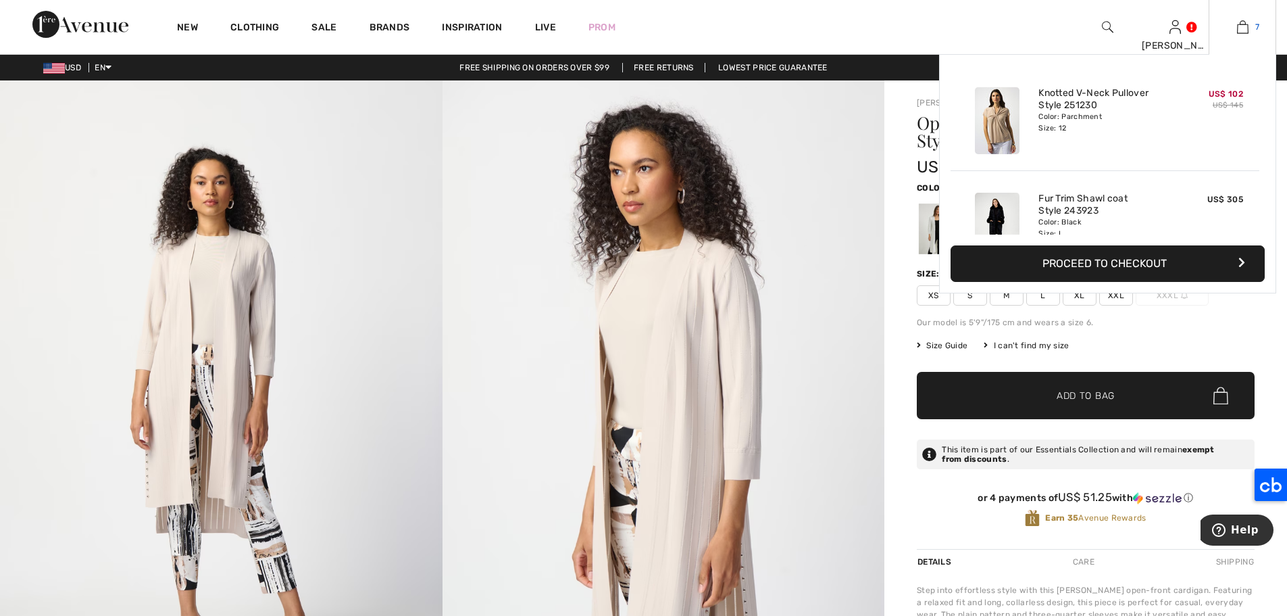
click at [1245, 23] on img at bounding box center [1242, 27] width 11 height 16
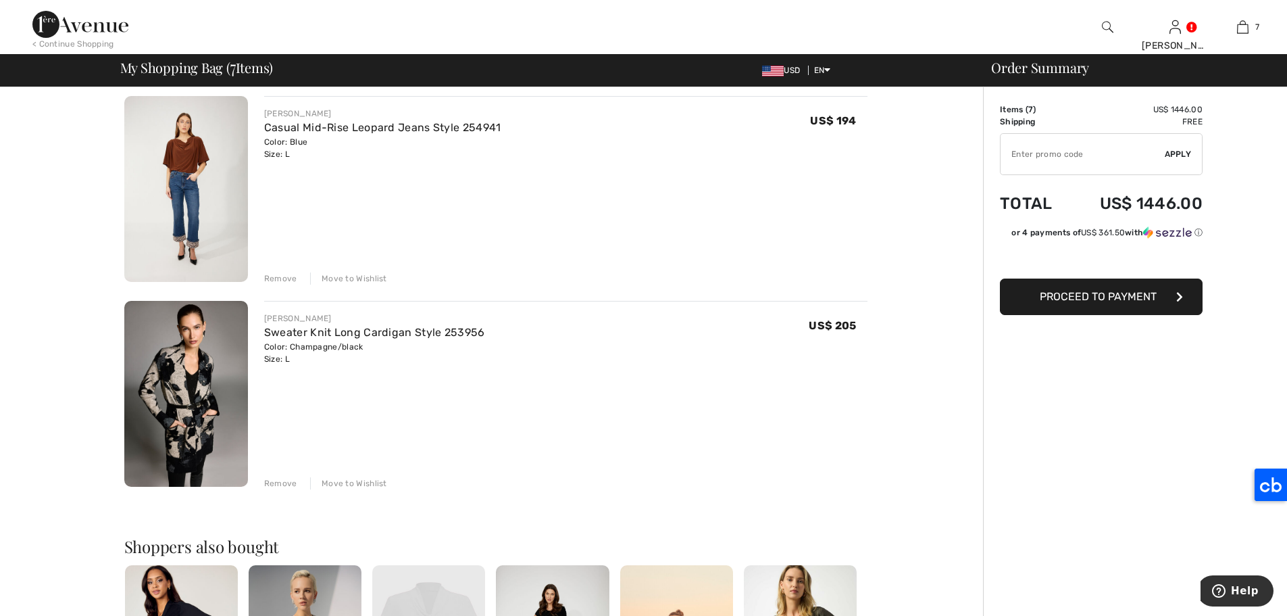
scroll to position [1137, 0]
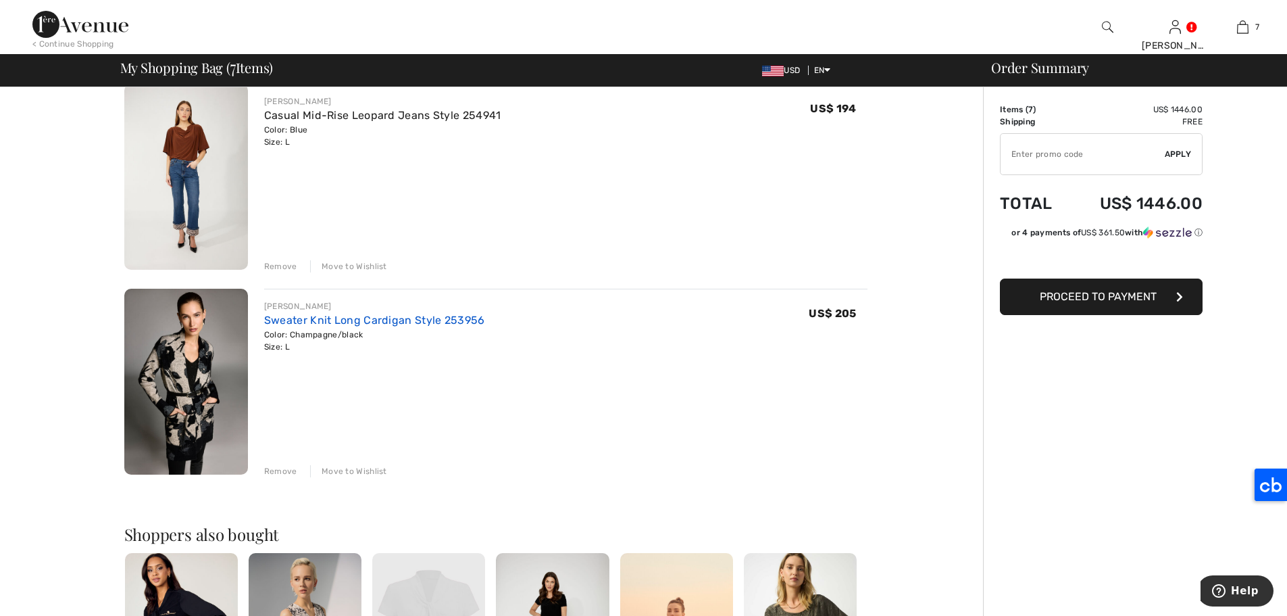
click at [322, 324] on link "Sweater Knit Long Cardigan Style 253956" at bounding box center [374, 320] width 221 height 13
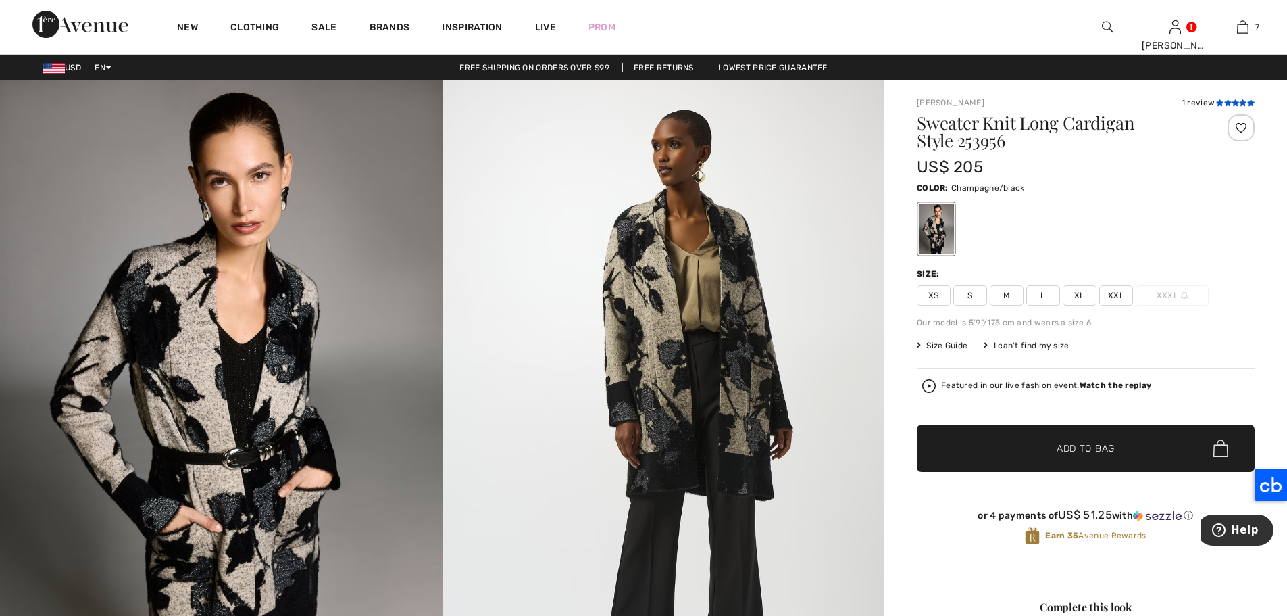
click at [1232, 103] on icon at bounding box center [1235, 102] width 7 height 7
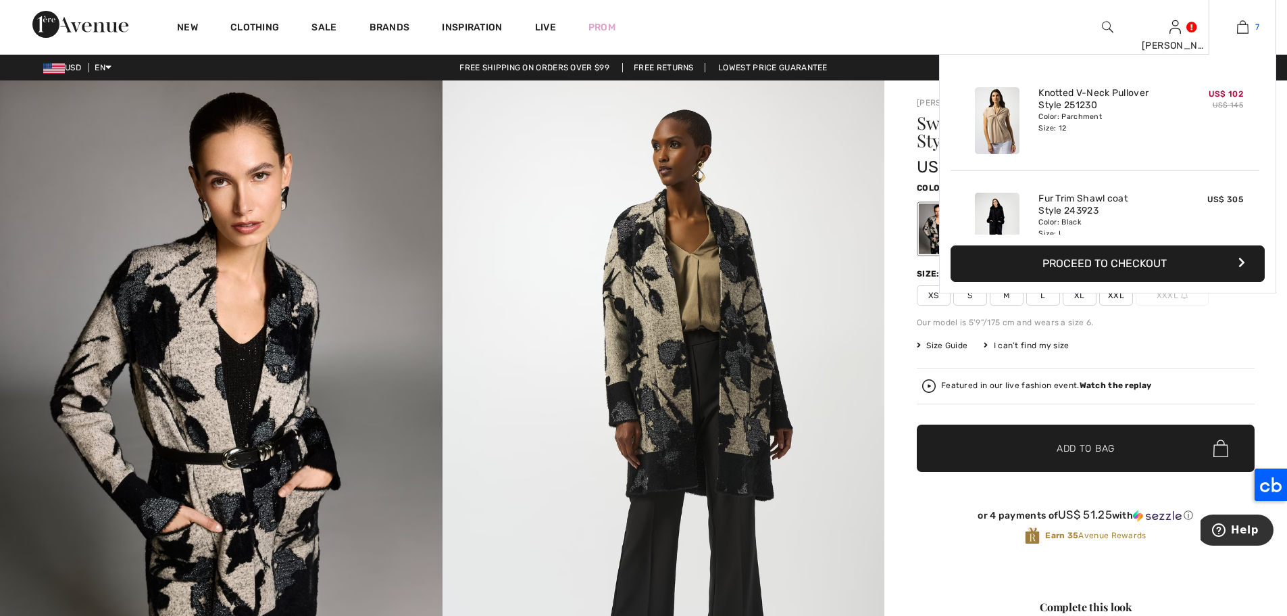
click at [1243, 28] on img at bounding box center [1242, 27] width 11 height 16
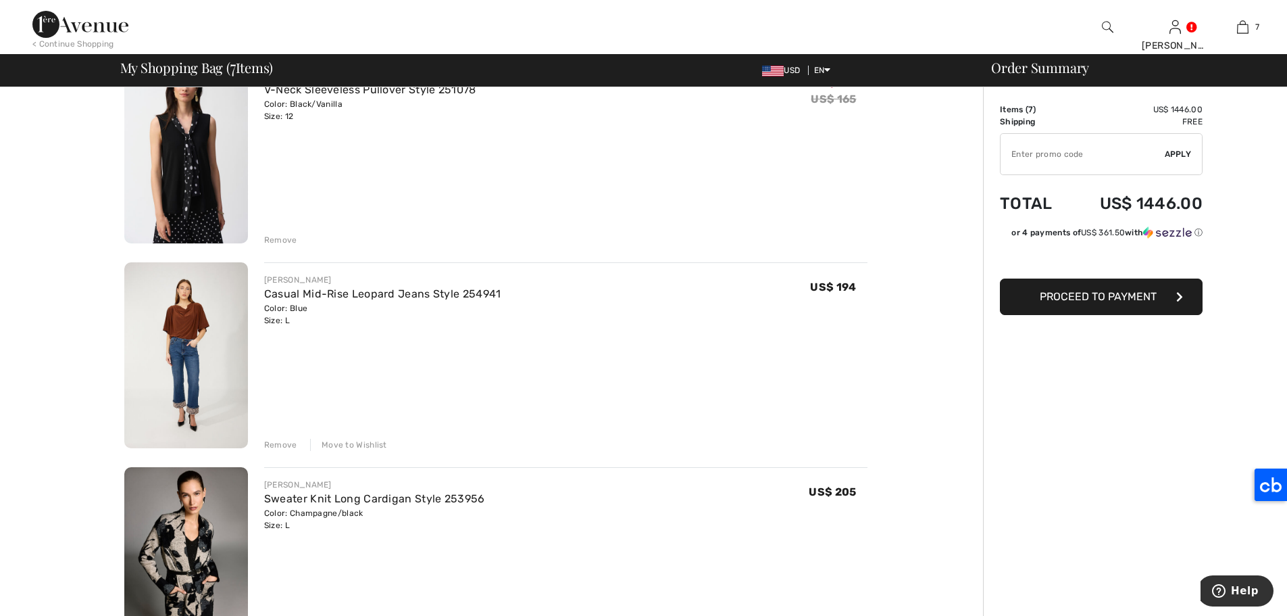
scroll to position [991, 0]
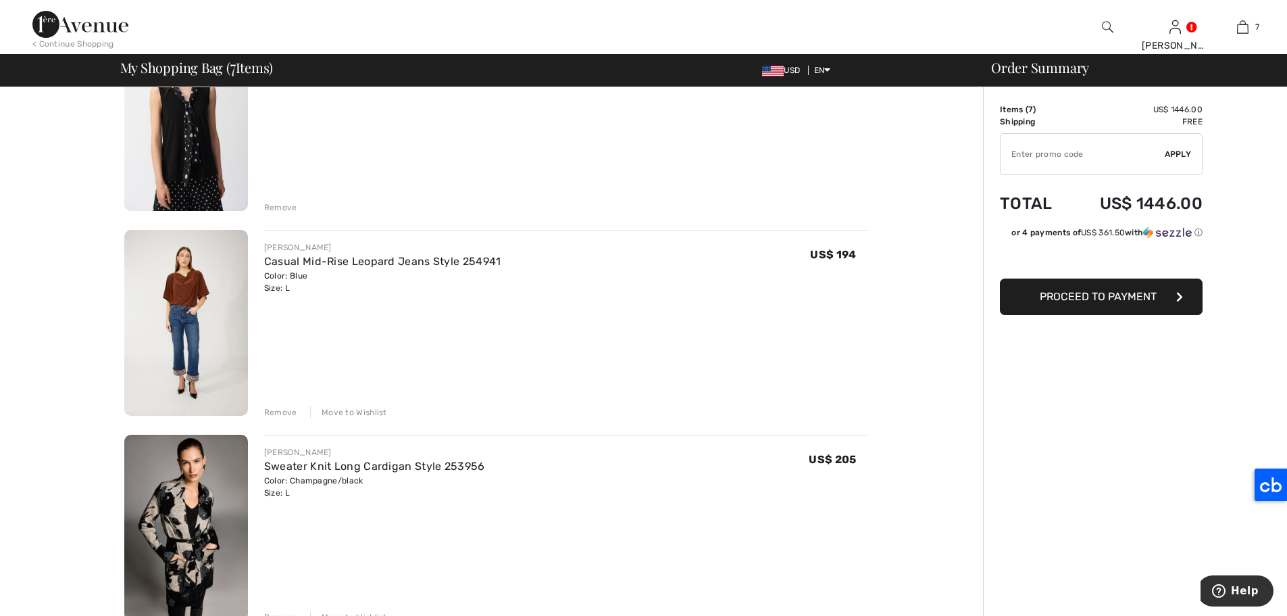
click at [187, 287] on img at bounding box center [186, 323] width 124 height 186
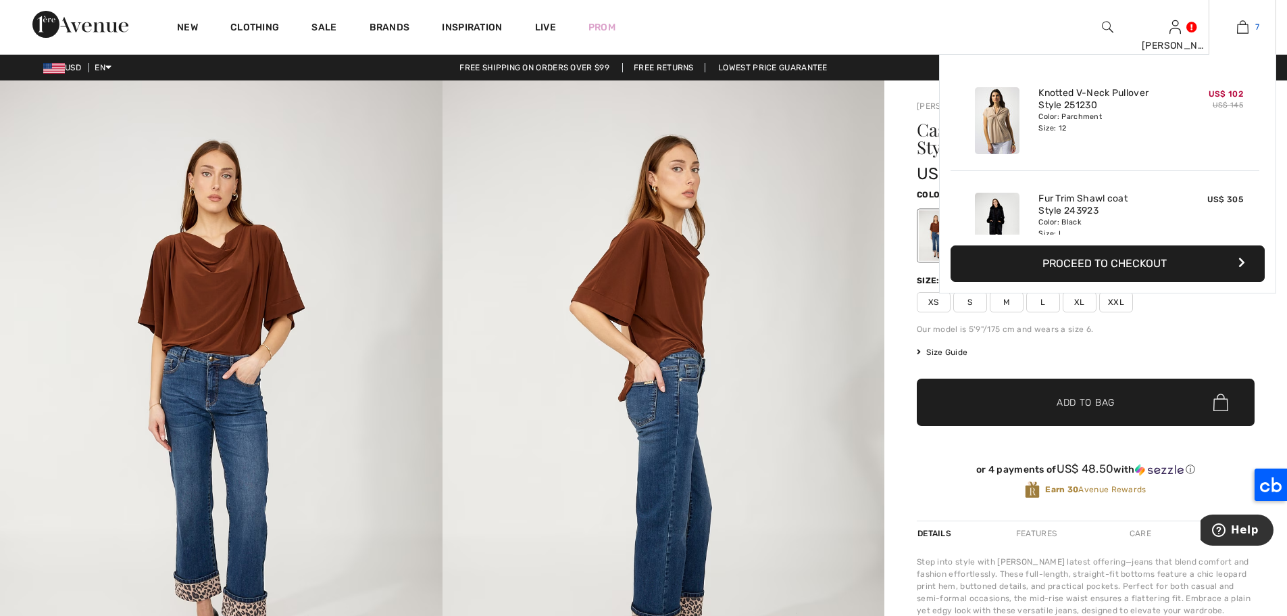
click at [1243, 24] on img at bounding box center [1242, 27] width 11 height 16
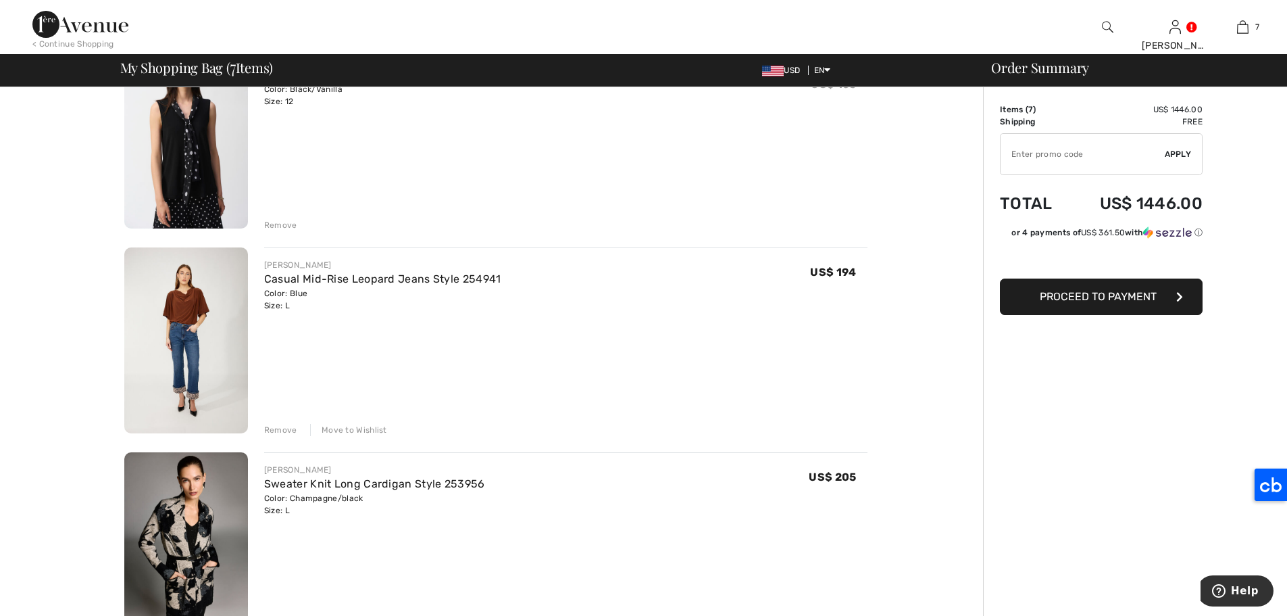
scroll to position [995, 0]
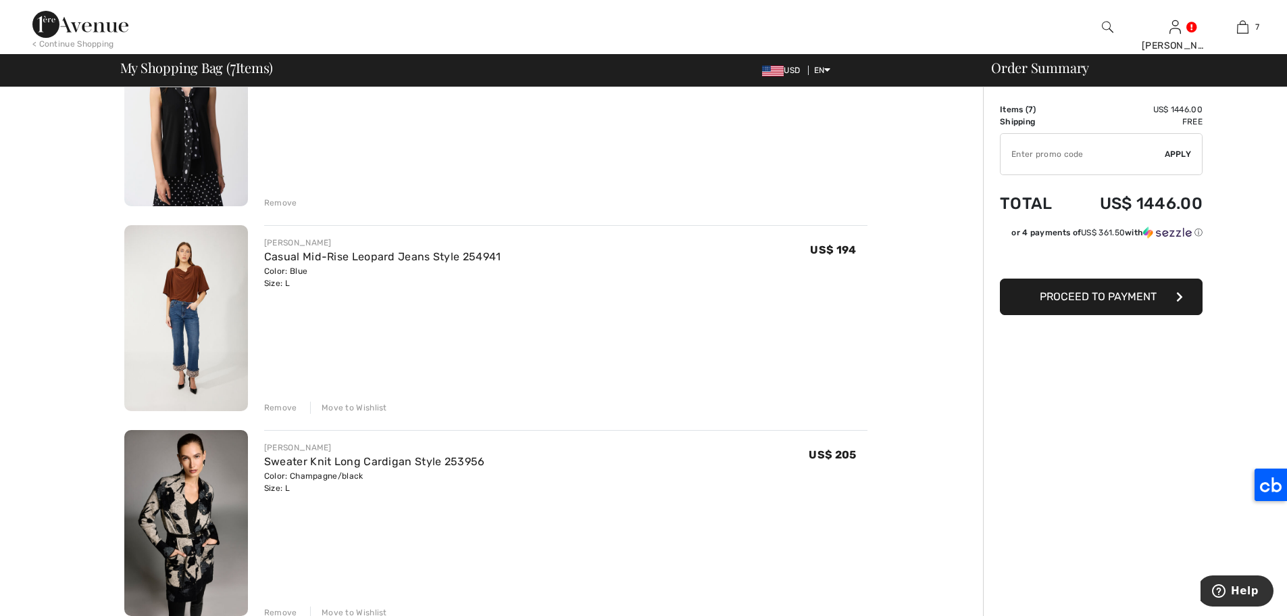
click at [348, 407] on div "Move to Wishlist" at bounding box center [348, 407] width 77 height 12
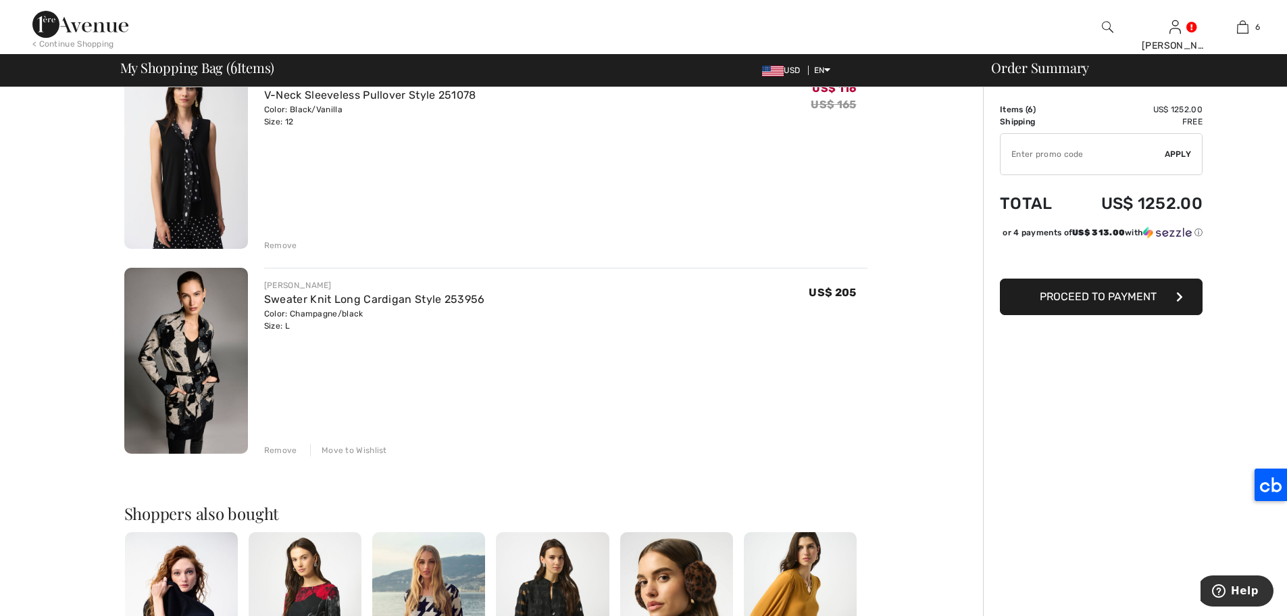
scroll to position [948, 0]
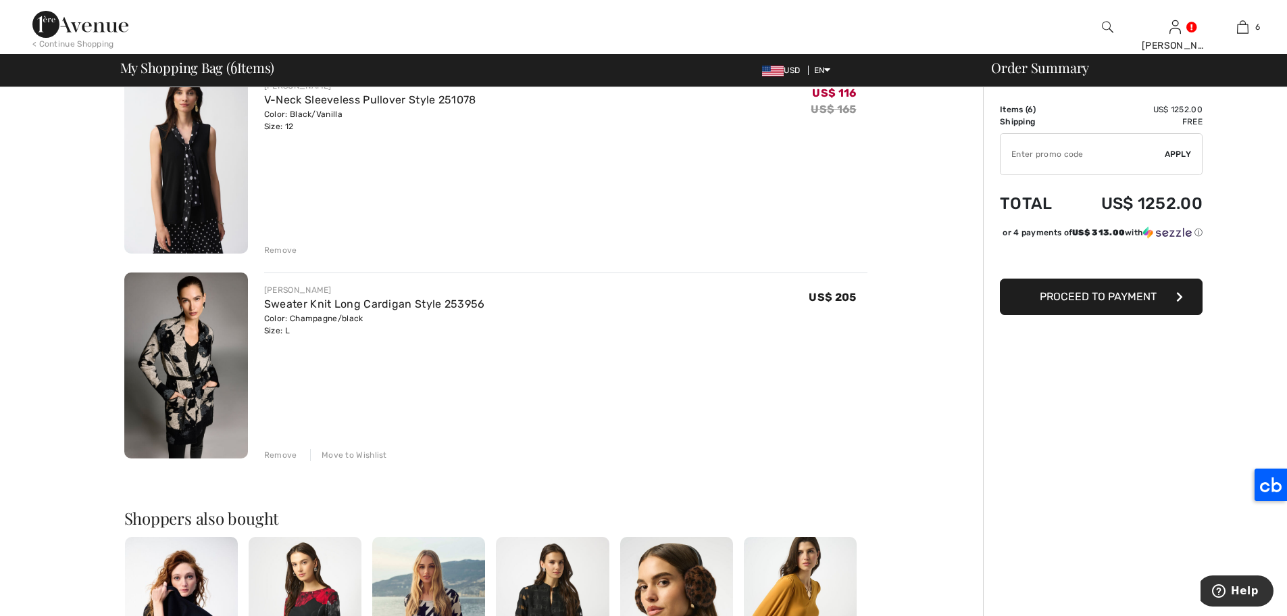
click at [191, 181] on img at bounding box center [186, 161] width 124 height 186
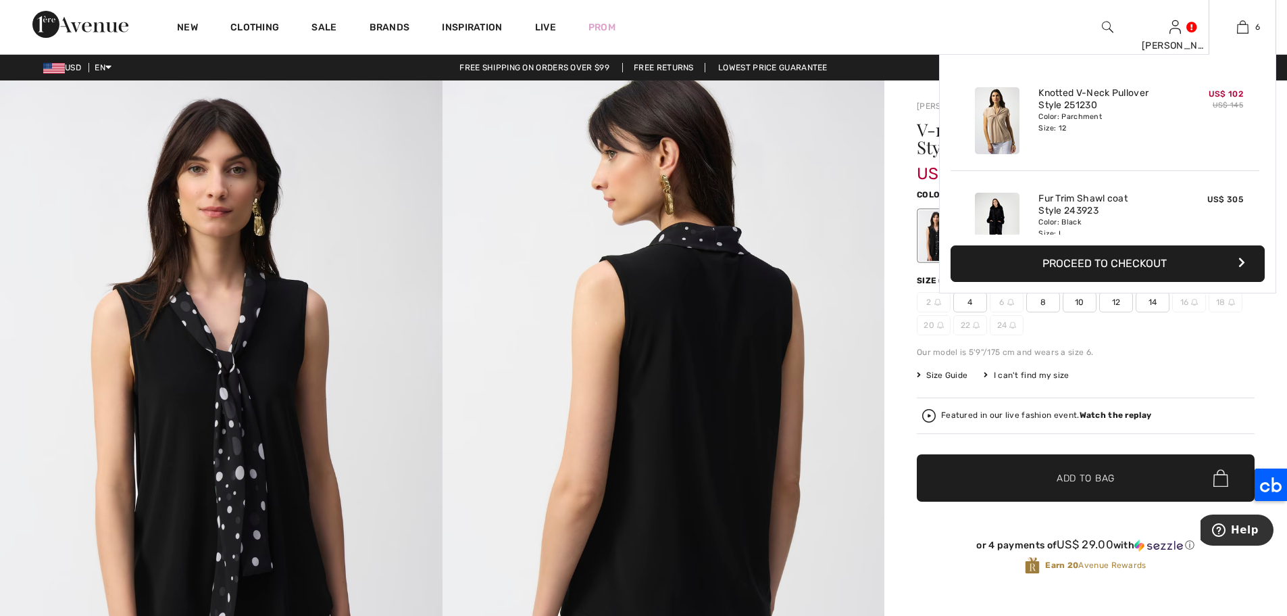
click at [1243, 36] on div "6 Added to Bag Joseph Ribkoff Knotted V-neck Pullover Style 251230 US$ 102 US$ …" at bounding box center [1243, 27] width 68 height 54
click at [1243, 24] on img at bounding box center [1242, 27] width 11 height 16
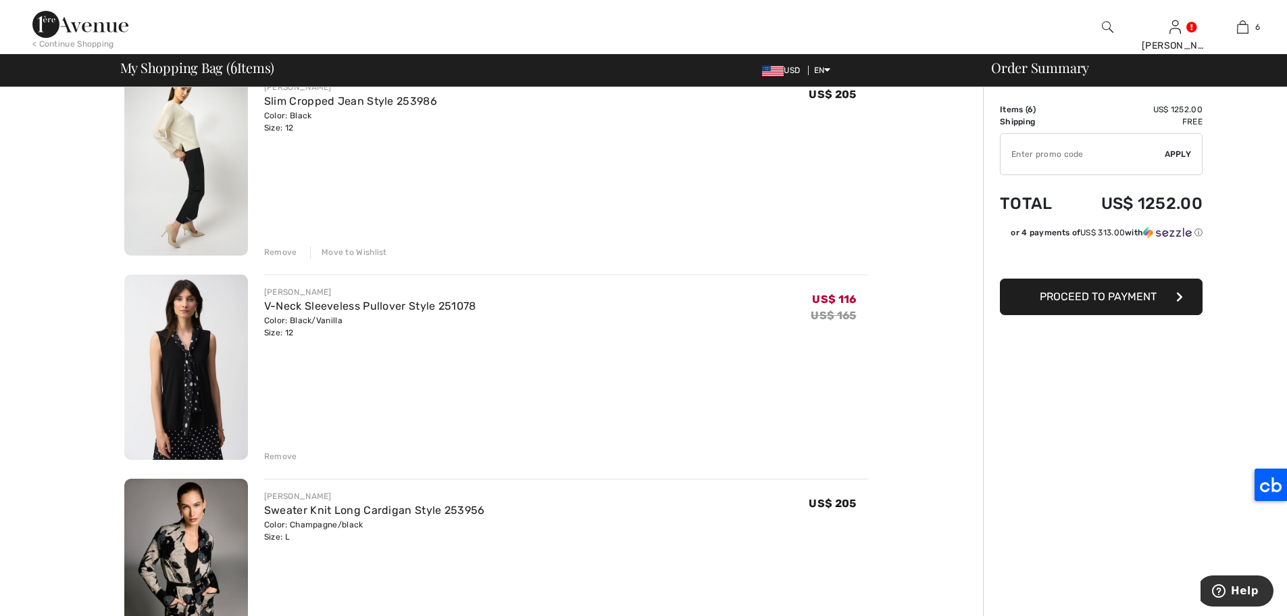
scroll to position [754, 0]
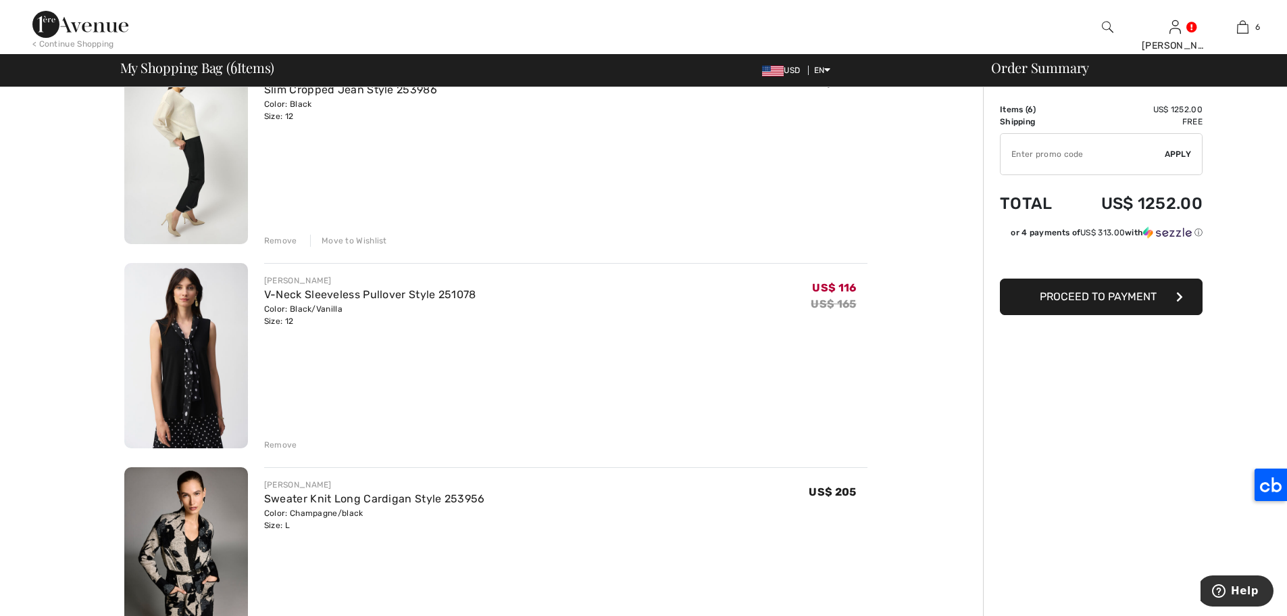
click at [274, 440] on div "Remove" at bounding box center [280, 445] width 33 height 12
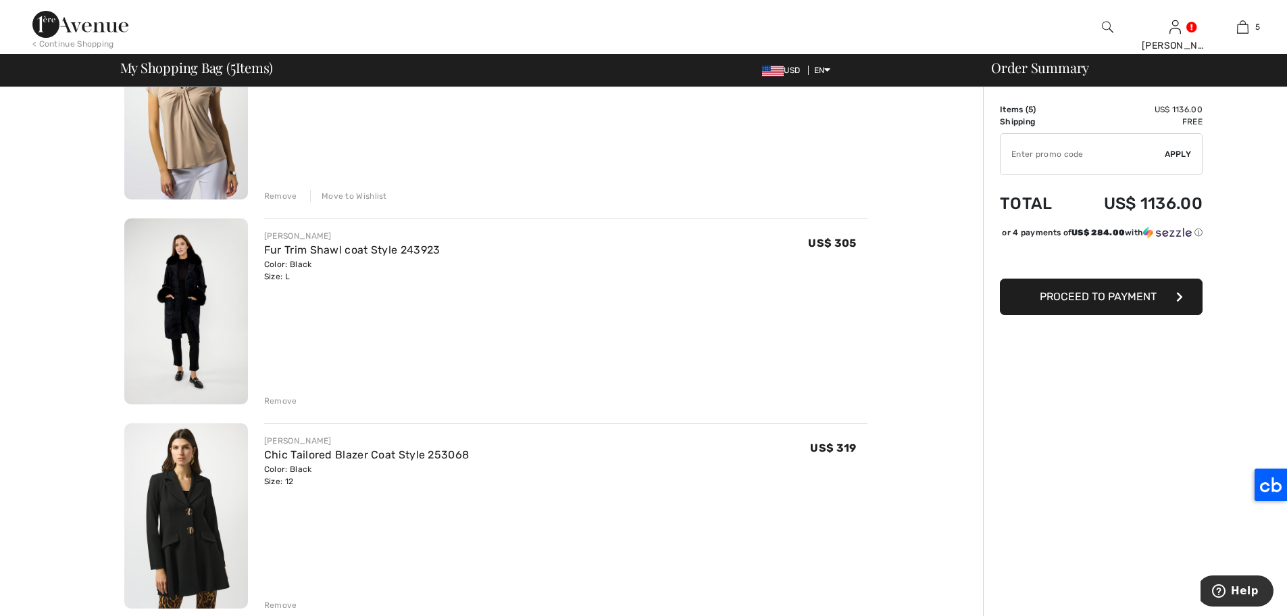
scroll to position [2, 0]
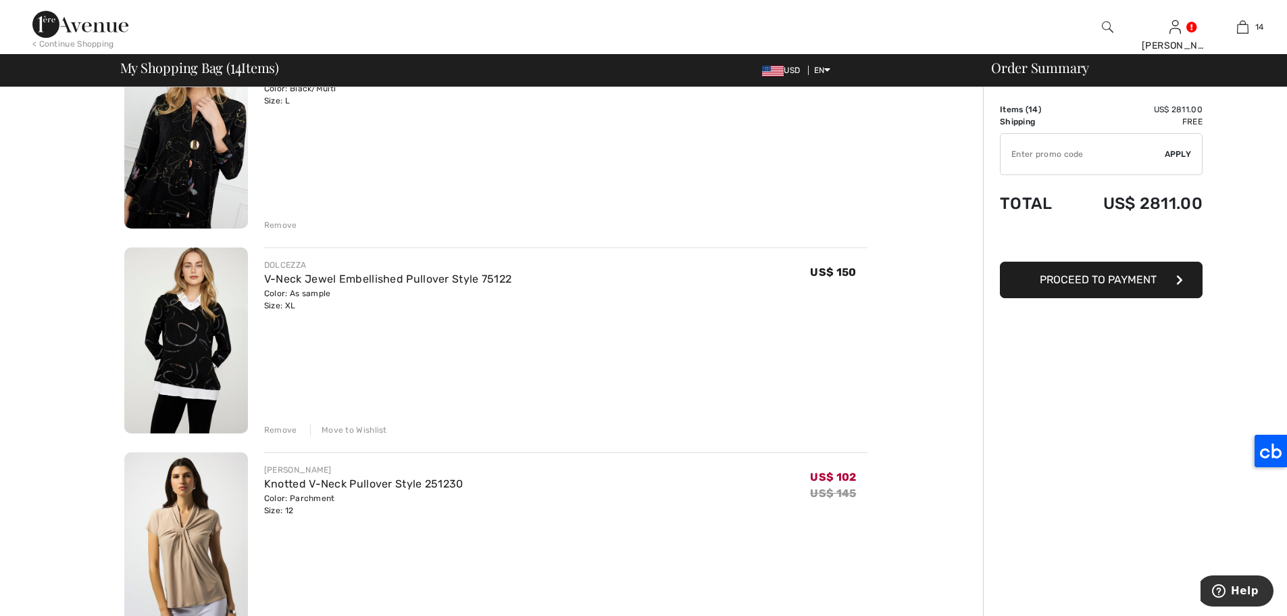
click at [185, 174] on img at bounding box center [186, 136] width 124 height 186
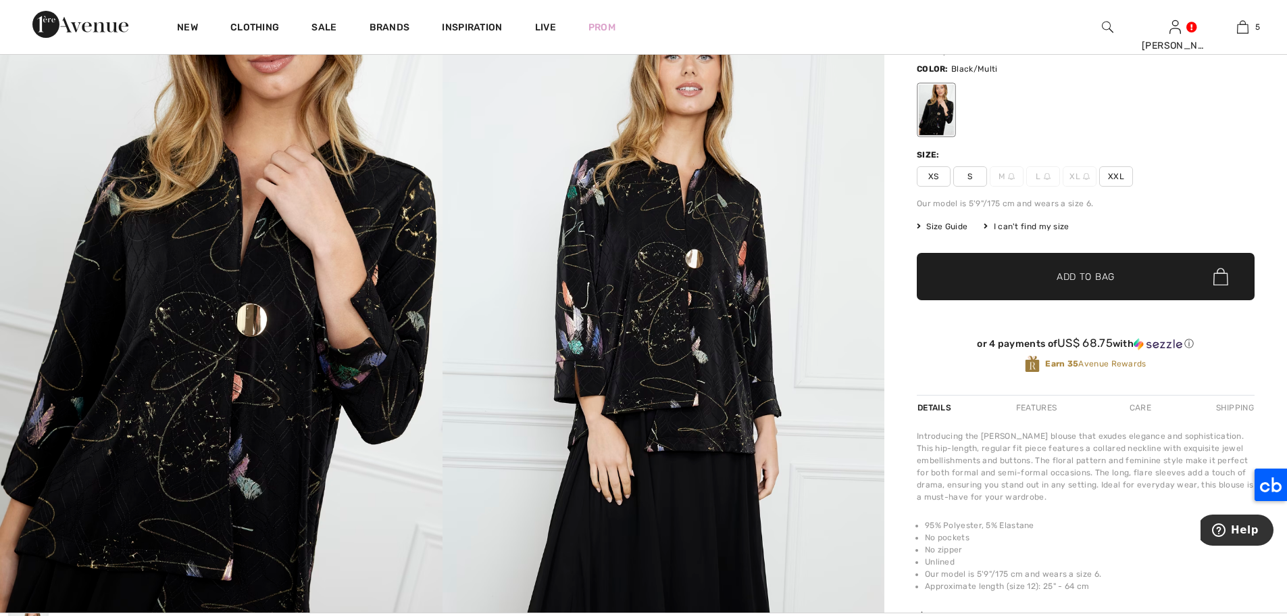
scroll to position [104, 0]
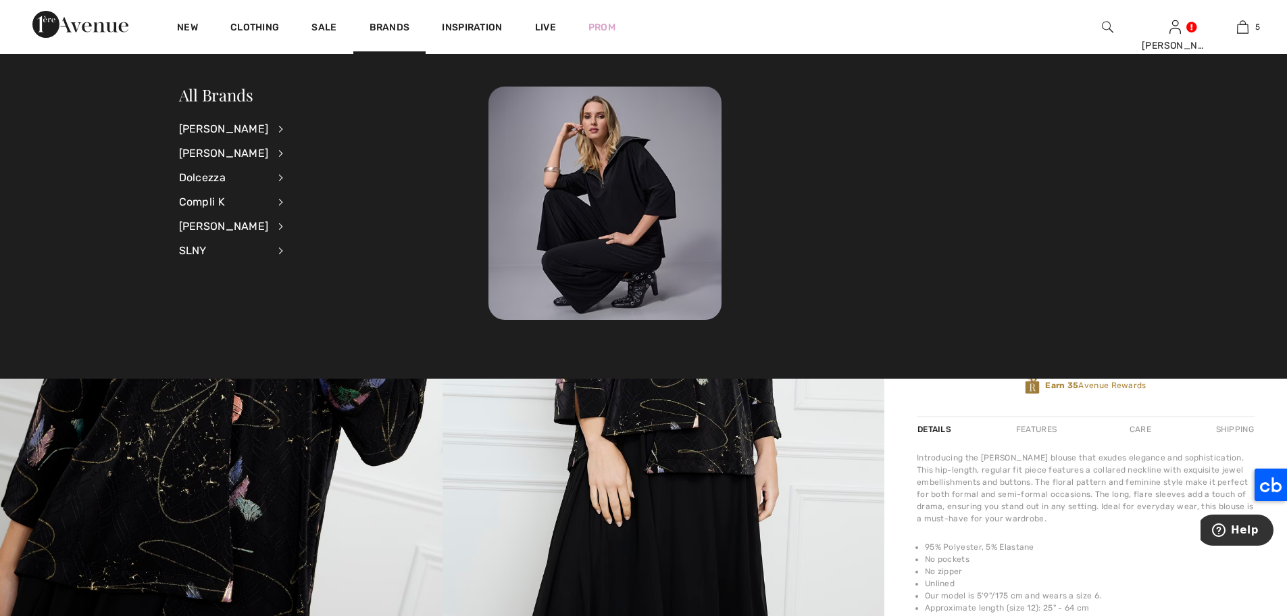
click at [274, 128] on li "Joseph Ribkoff View All Accessories Dresses & Jumpsuits Jackets & Blazers Outer…" at bounding box center [240, 129] width 122 height 24
click at [264, 126] on li "Joseph Ribkoff View All Accessories Dresses & Jumpsuits Jackets & Blazers Outer…" at bounding box center [240, 129] width 122 height 24
click at [254, 124] on div "[PERSON_NAME]" at bounding box center [224, 129] width 90 height 24
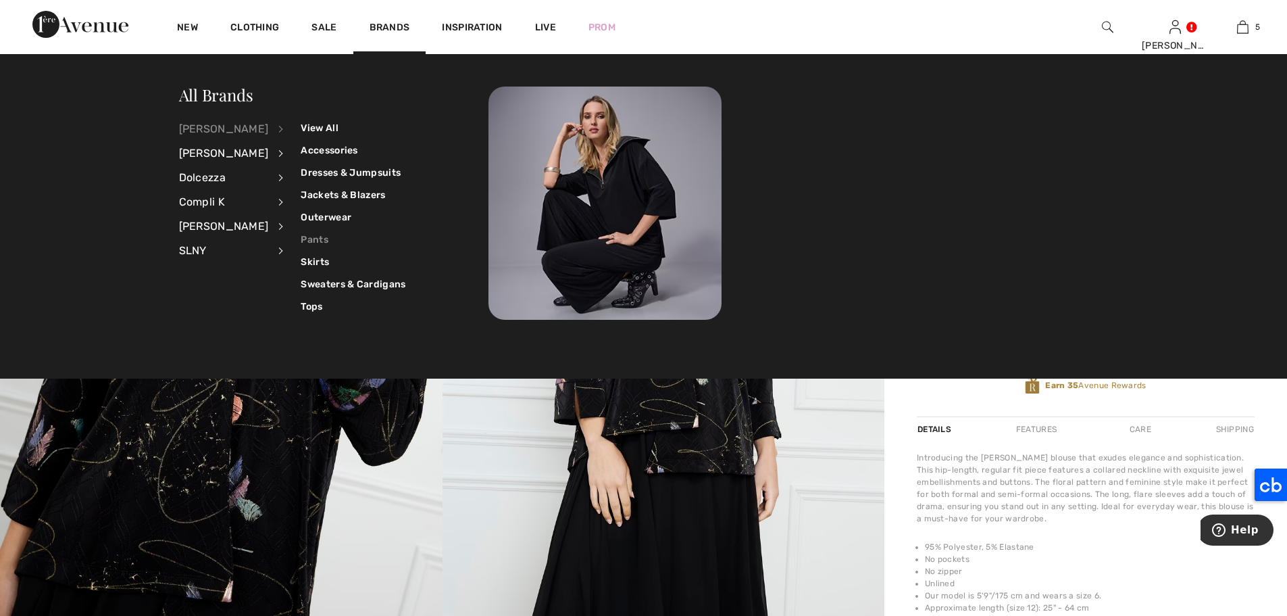
click at [305, 234] on link "Pants" at bounding box center [353, 239] width 105 height 22
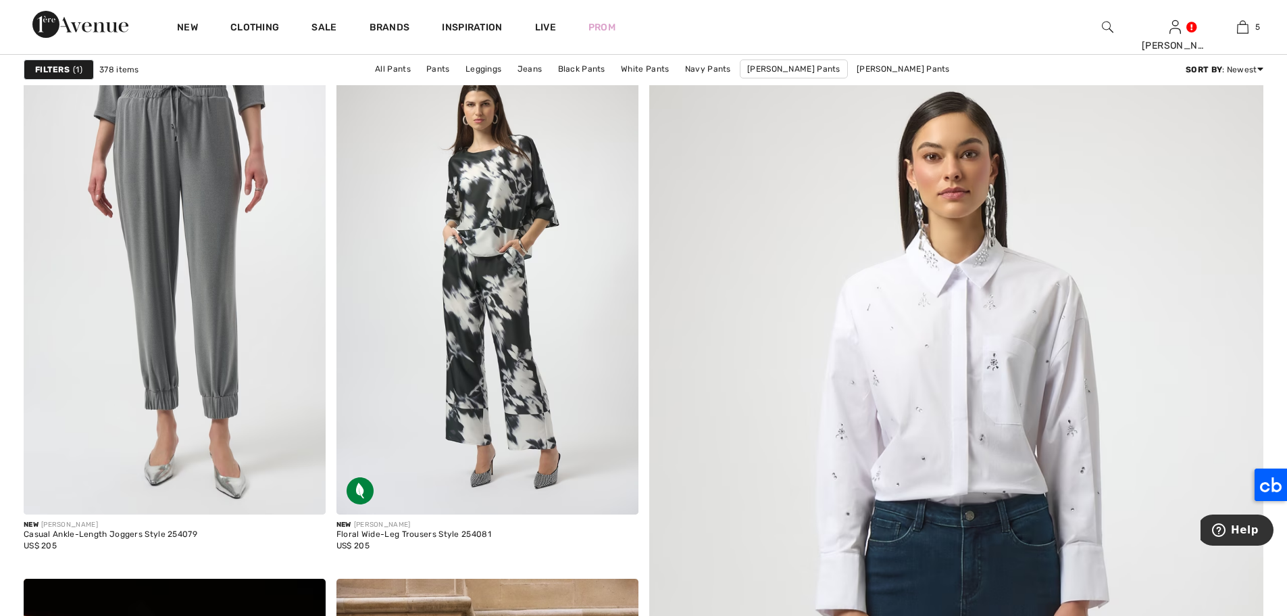
scroll to position [89, 0]
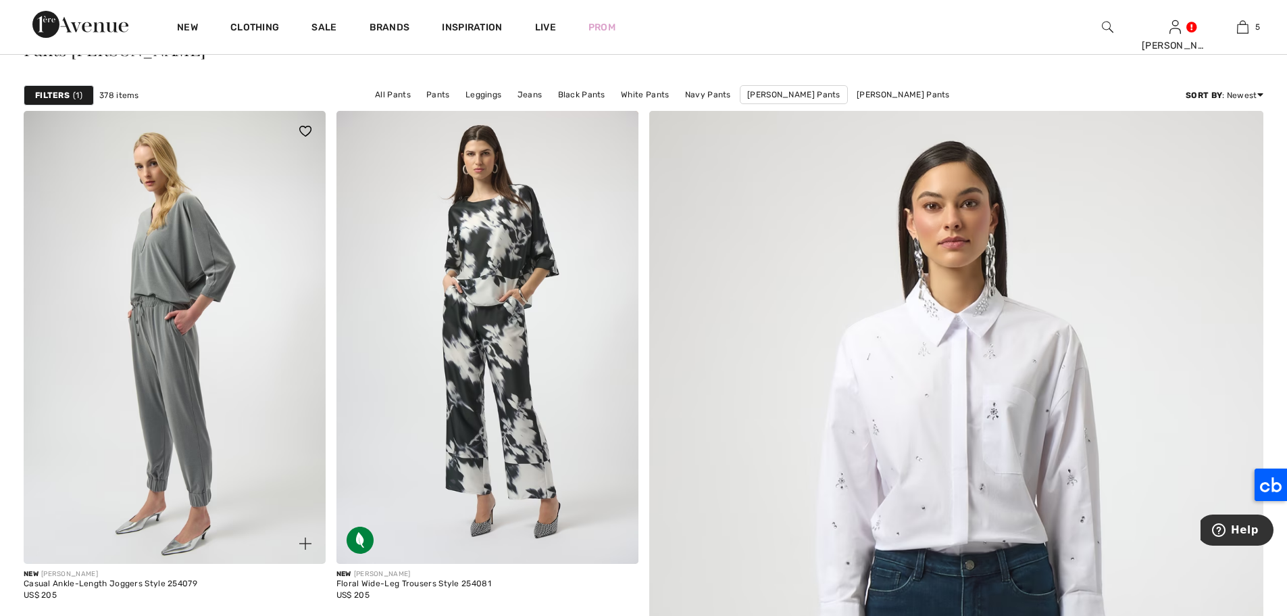
click at [216, 232] on img at bounding box center [175, 337] width 302 height 453
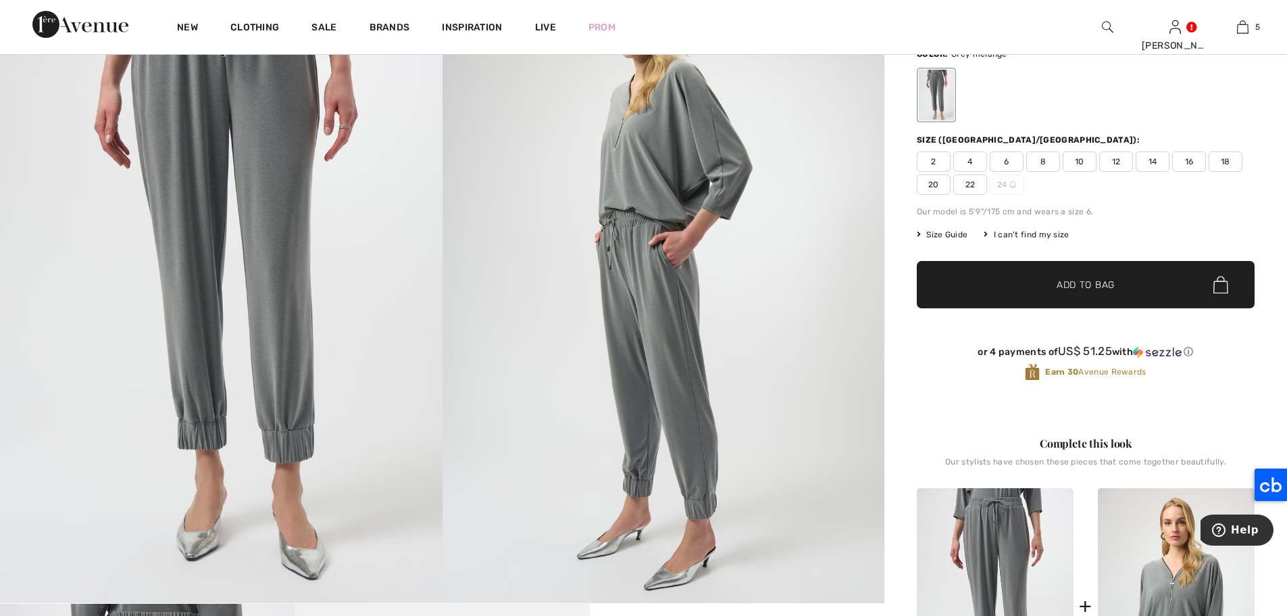
scroll to position [137, 0]
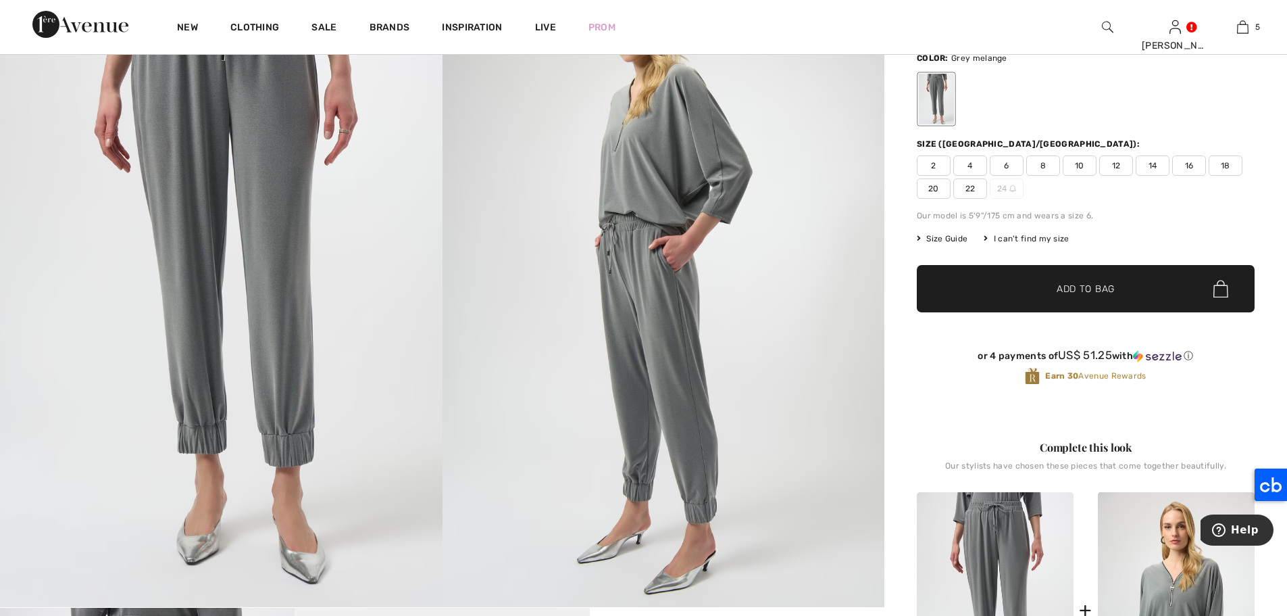
click at [1116, 168] on span "12" at bounding box center [1117, 165] width 34 height 20
click at [1108, 282] on span "Add to Bag" at bounding box center [1086, 289] width 58 height 14
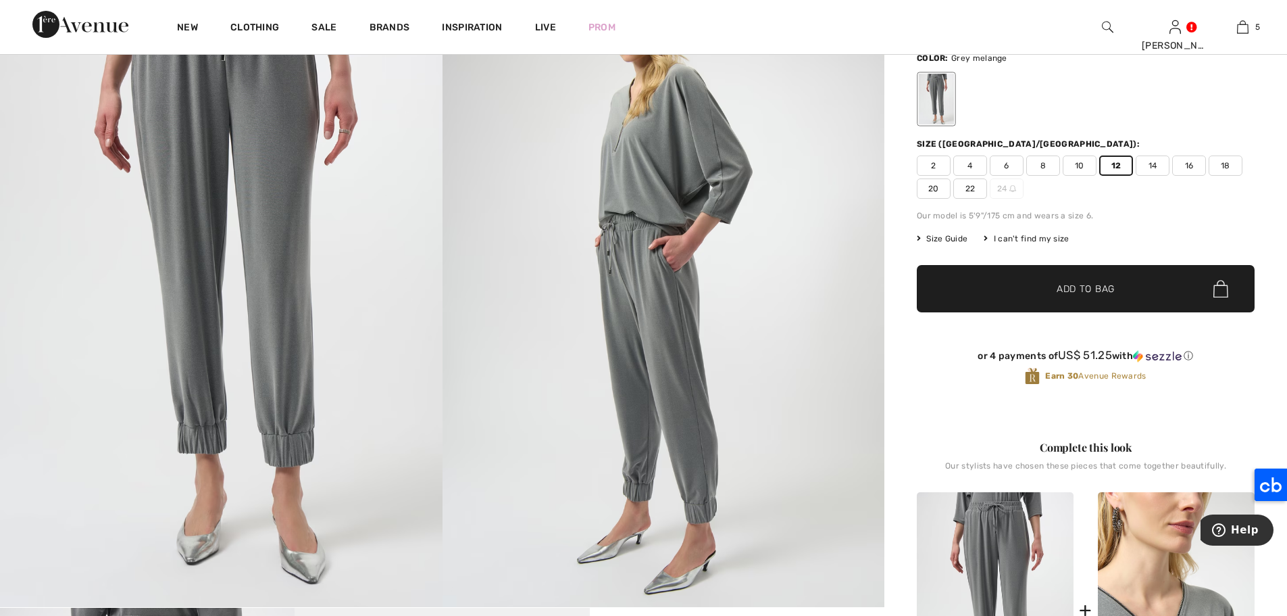
click at [1147, 542] on img at bounding box center [1176, 609] width 157 height 235
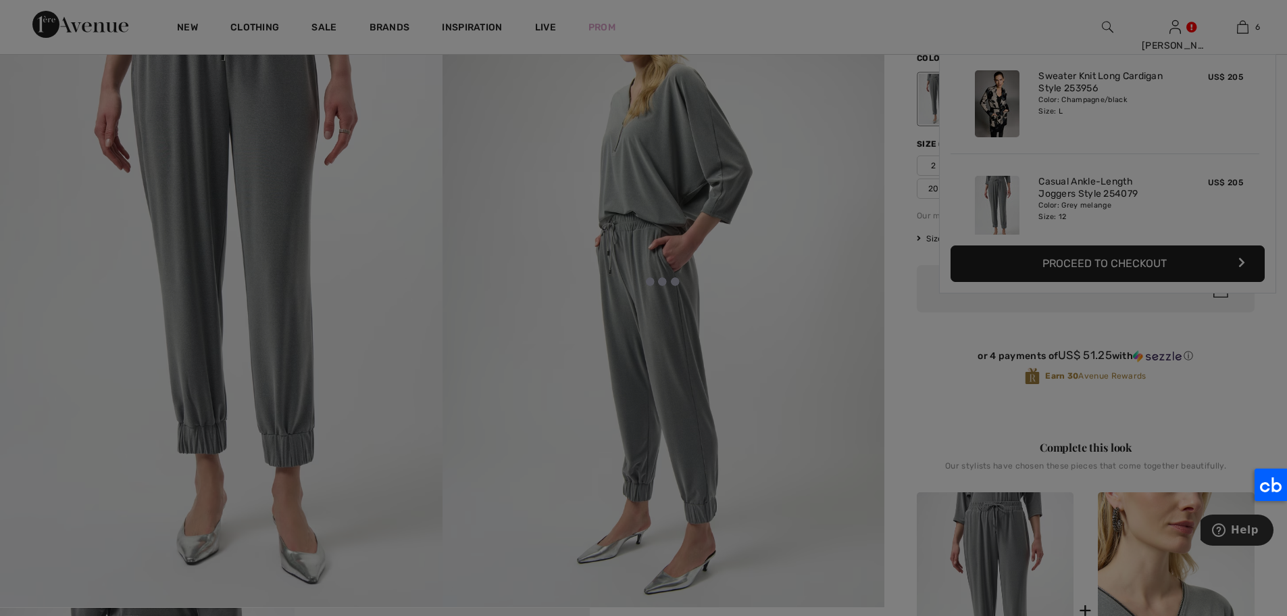
scroll to position [464, 0]
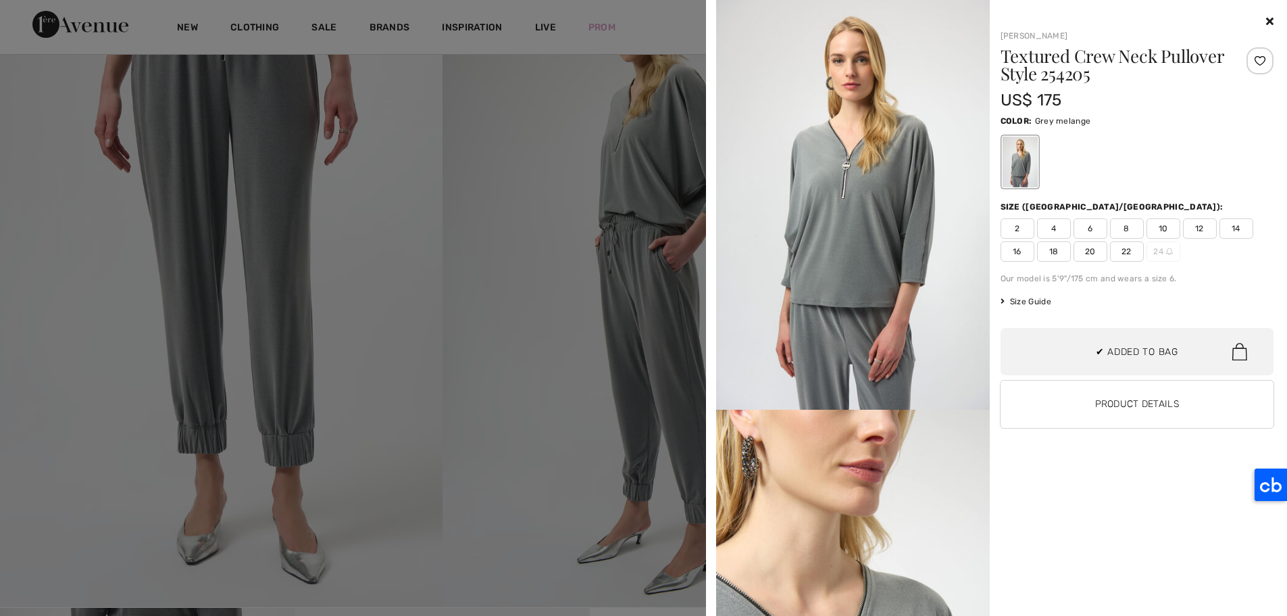
click at [1196, 232] on span "12" at bounding box center [1200, 228] width 34 height 20
click at [1096, 351] on span "✔ Added to Bag" at bounding box center [1137, 352] width 82 height 14
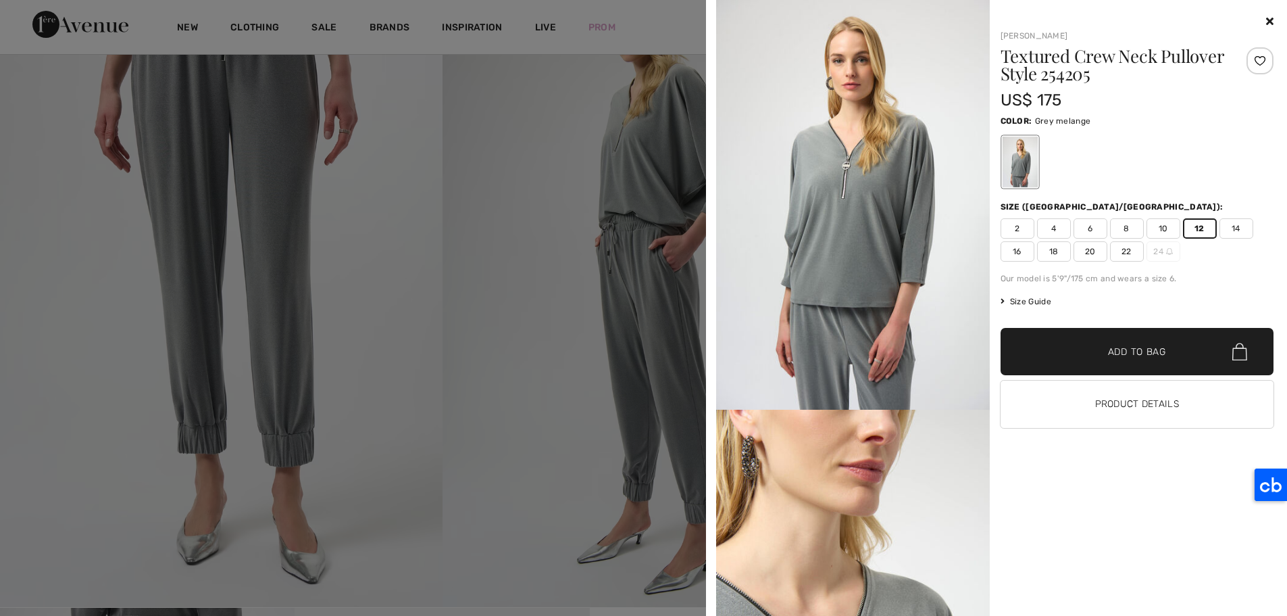
scroll to position [569, 0]
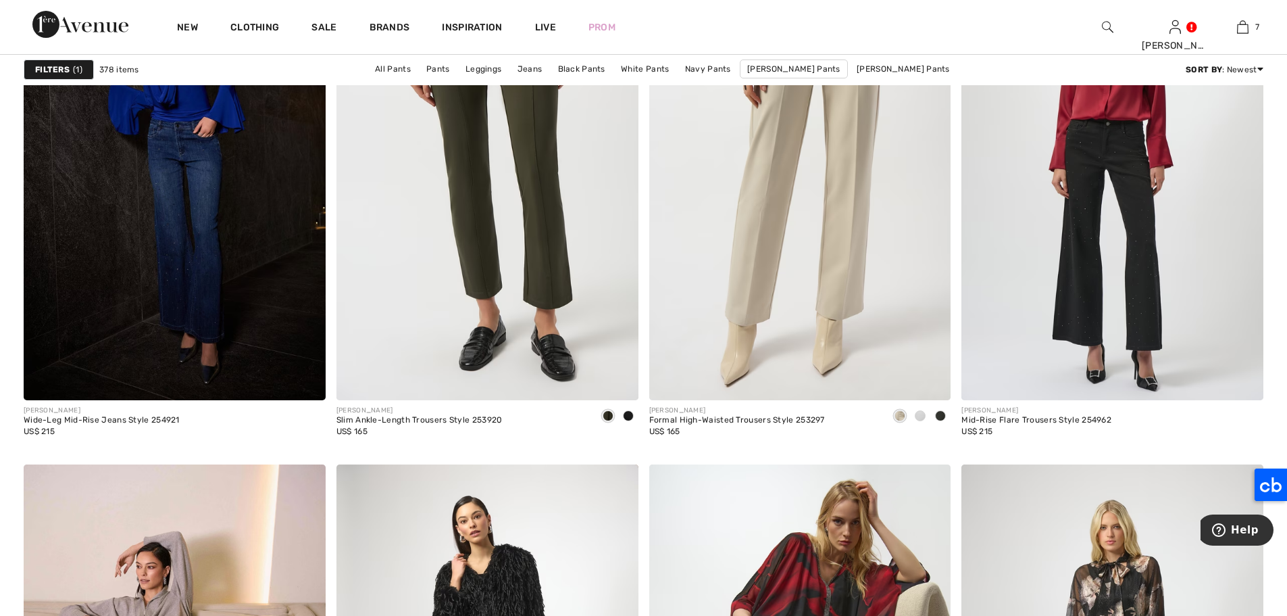
scroll to position [5129, 0]
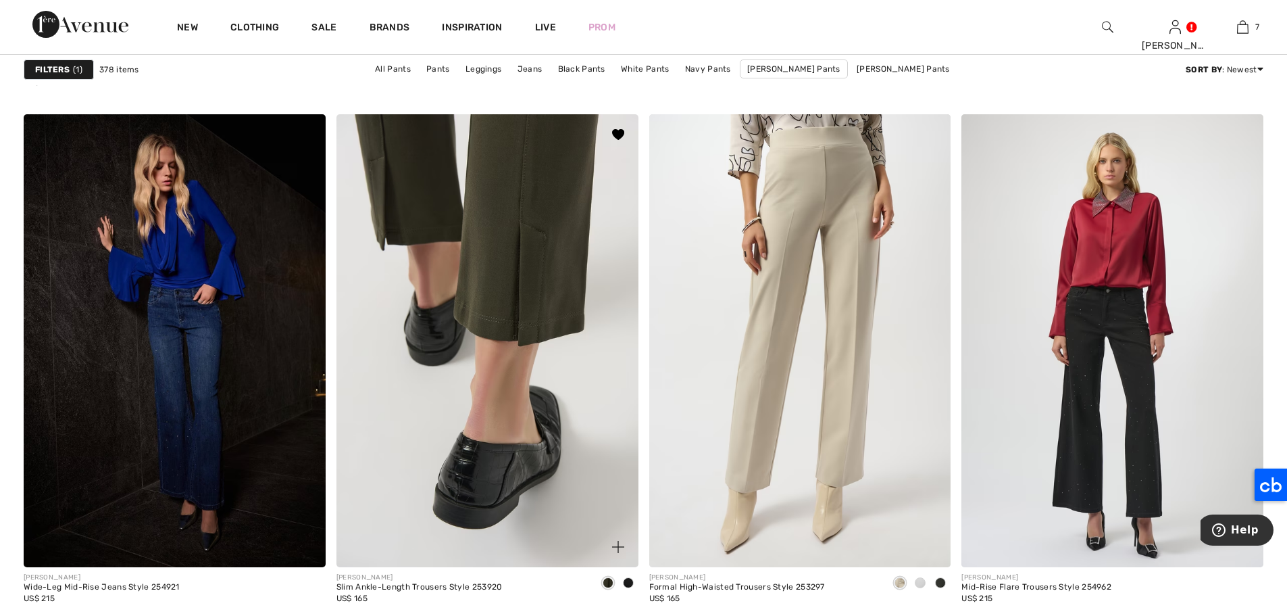
click at [476, 176] on img at bounding box center [488, 340] width 302 height 453
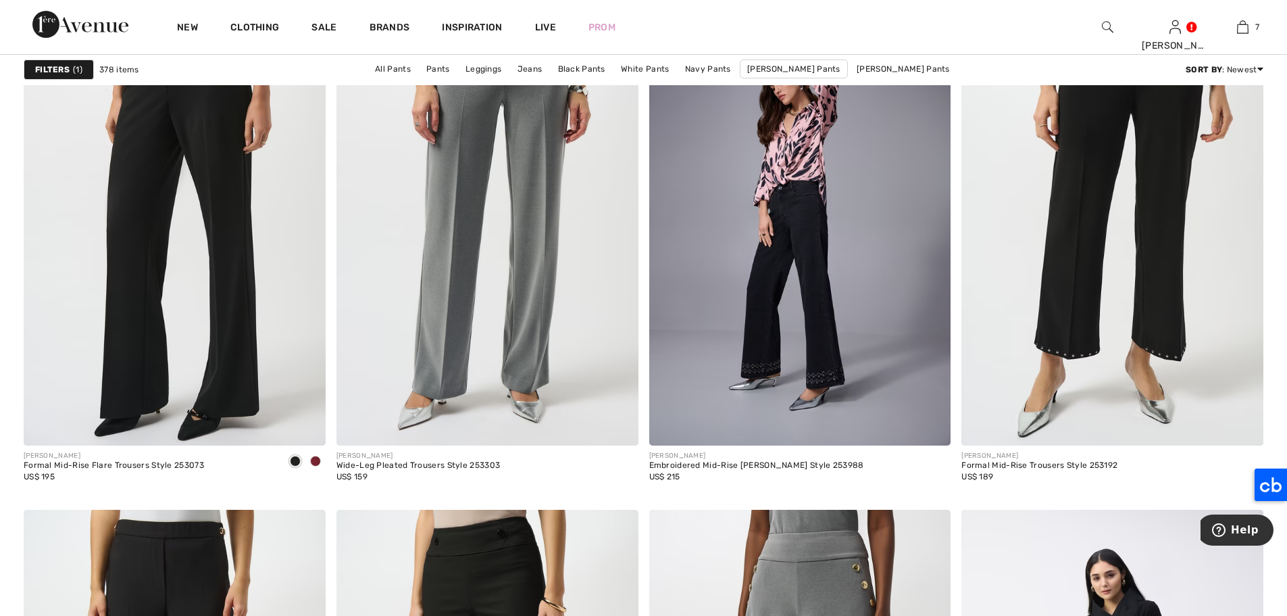
scroll to position [7006, 0]
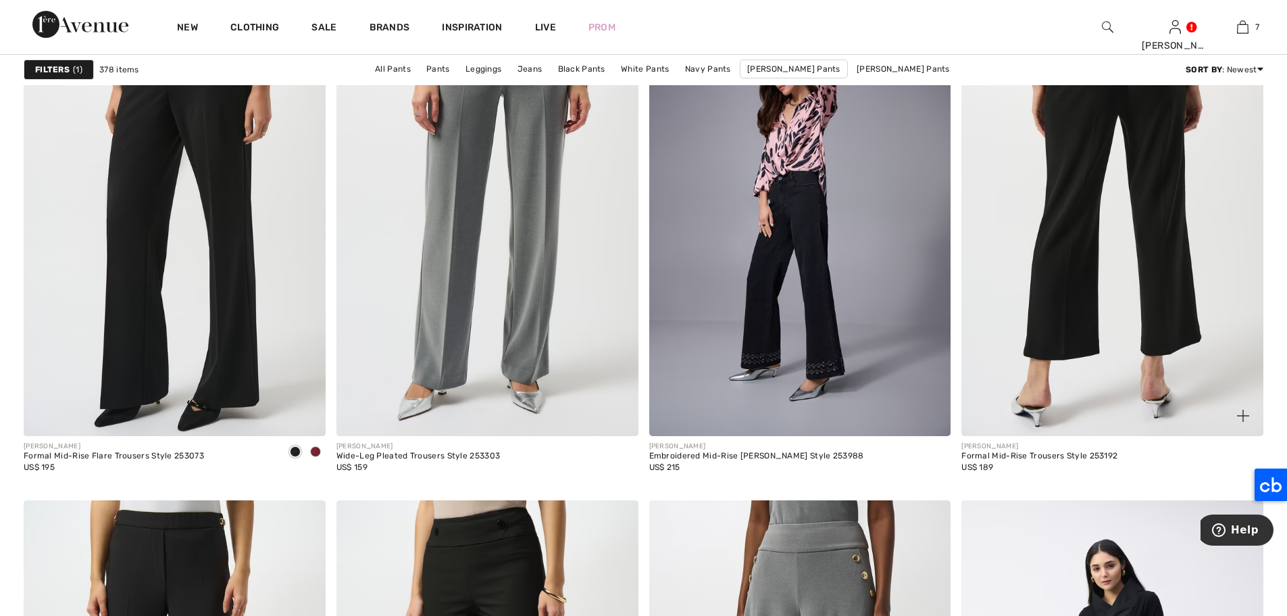
click at [1175, 287] on img at bounding box center [1113, 209] width 302 height 453
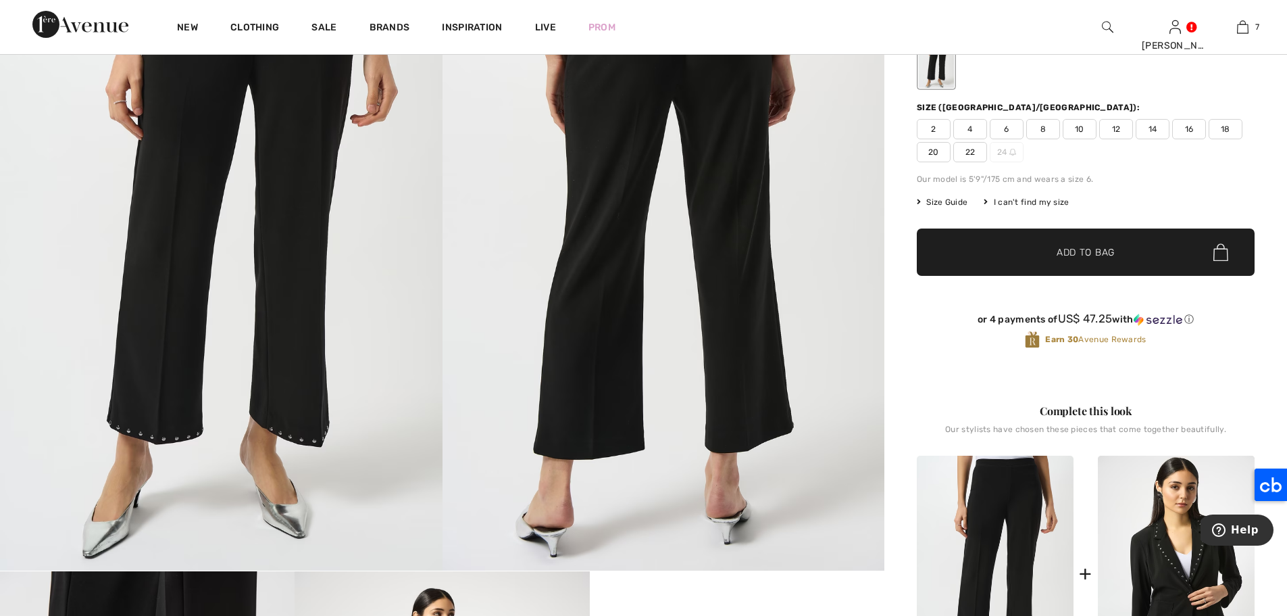
scroll to position [61, 0]
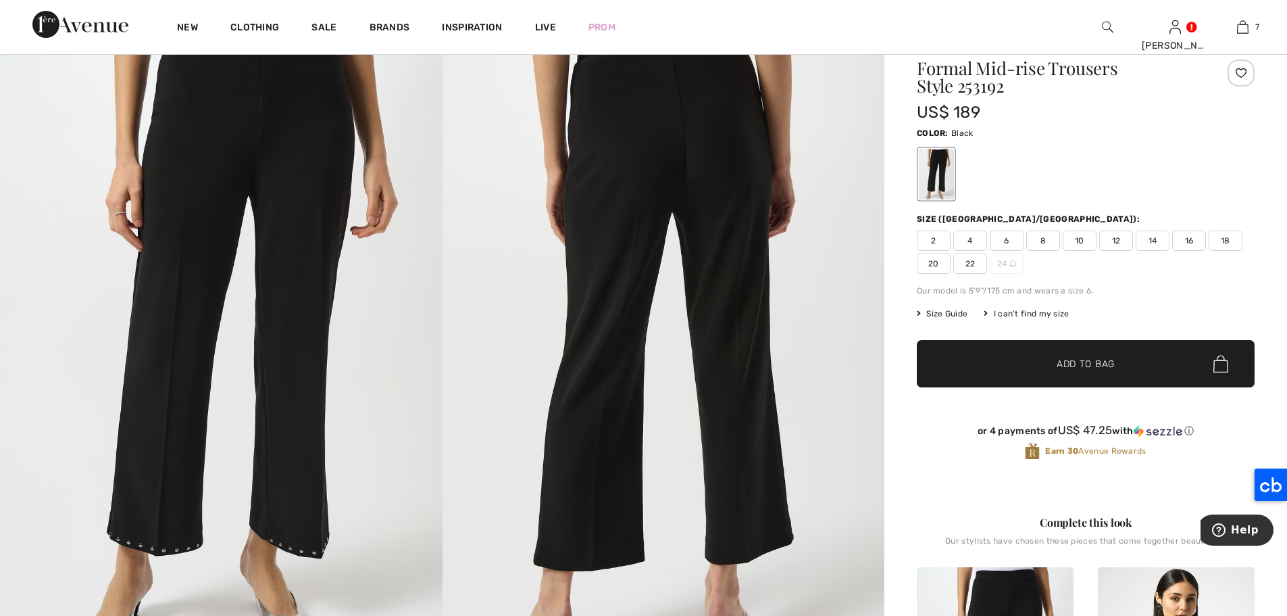
click at [1117, 239] on span "12" at bounding box center [1117, 240] width 34 height 20
click at [1089, 370] on span "Add to Bag" at bounding box center [1086, 364] width 58 height 14
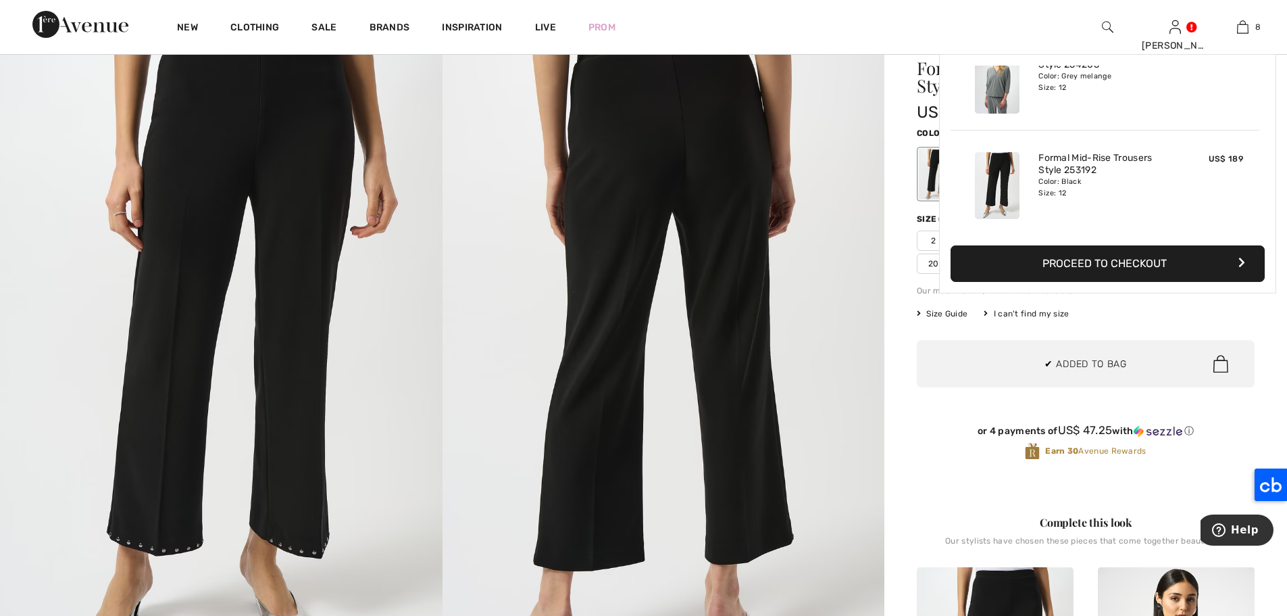
scroll to position [674, 0]
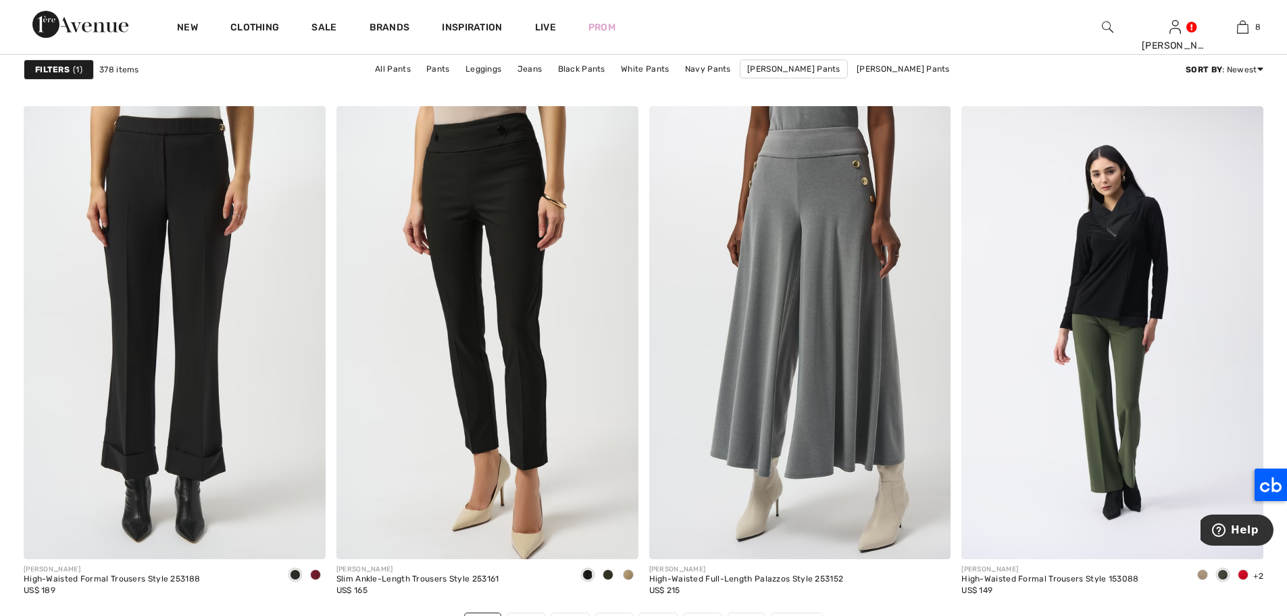
scroll to position [7498, 0]
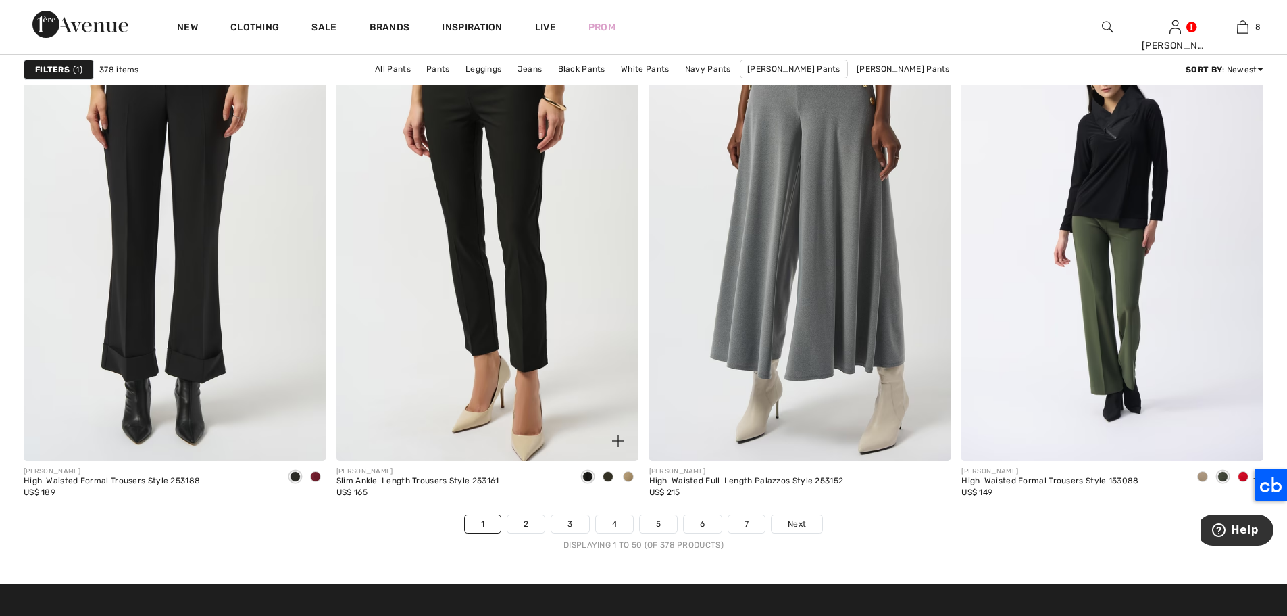
click at [450, 173] on img at bounding box center [488, 234] width 302 height 453
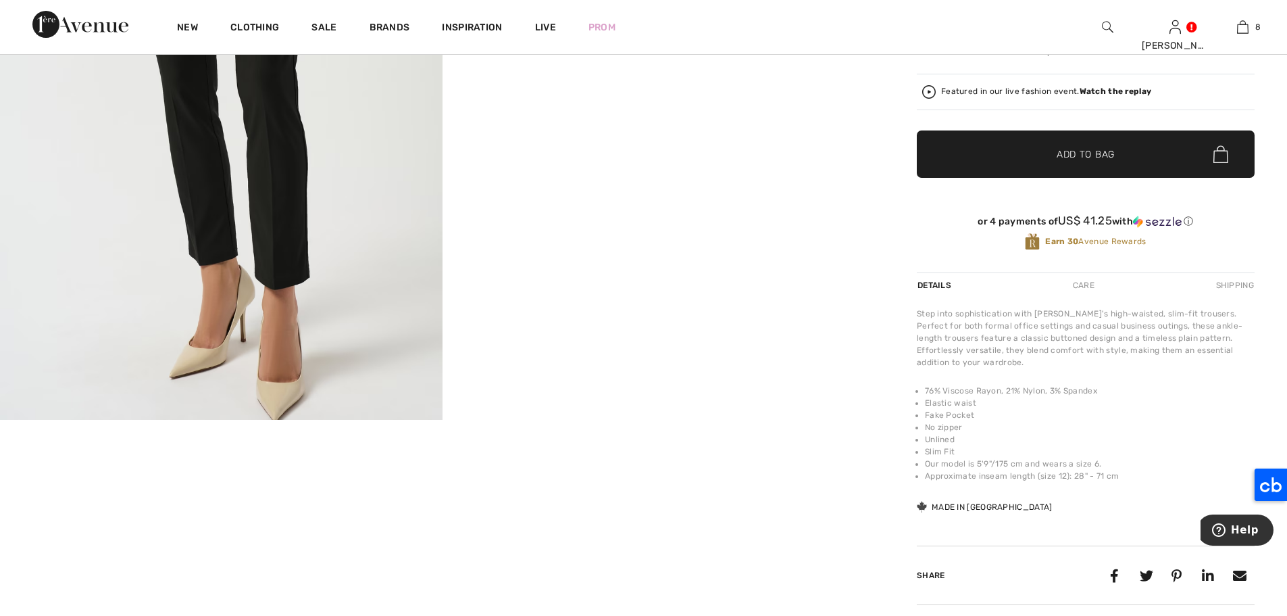
scroll to position [334, 0]
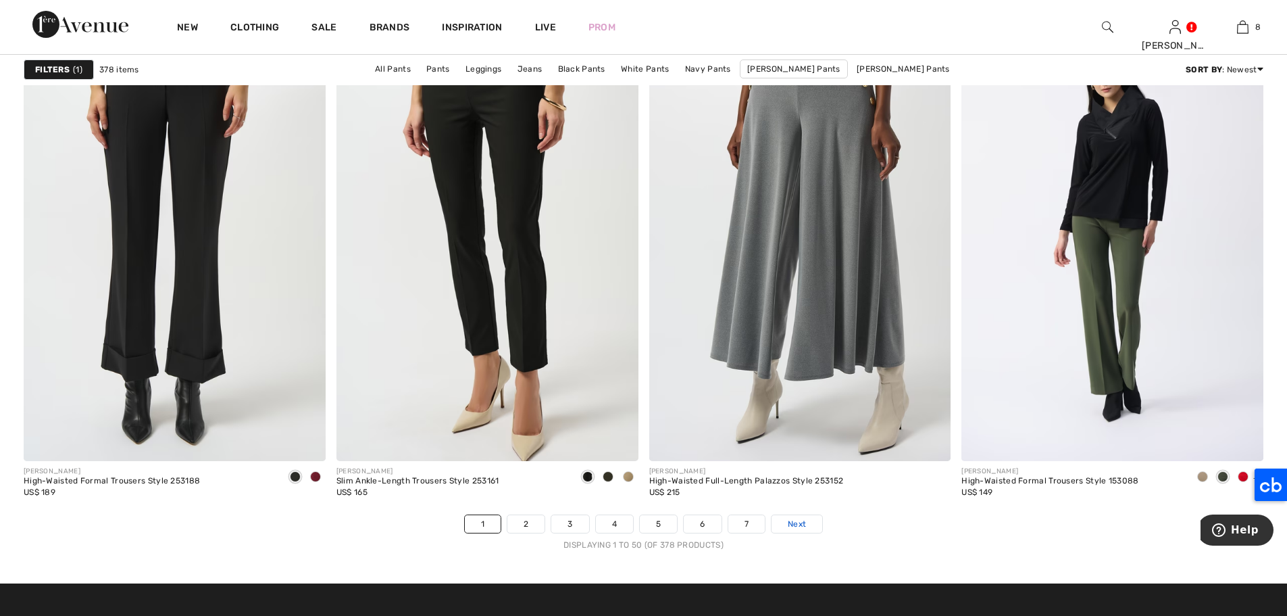
click at [801, 522] on span "Next" at bounding box center [797, 524] width 18 height 12
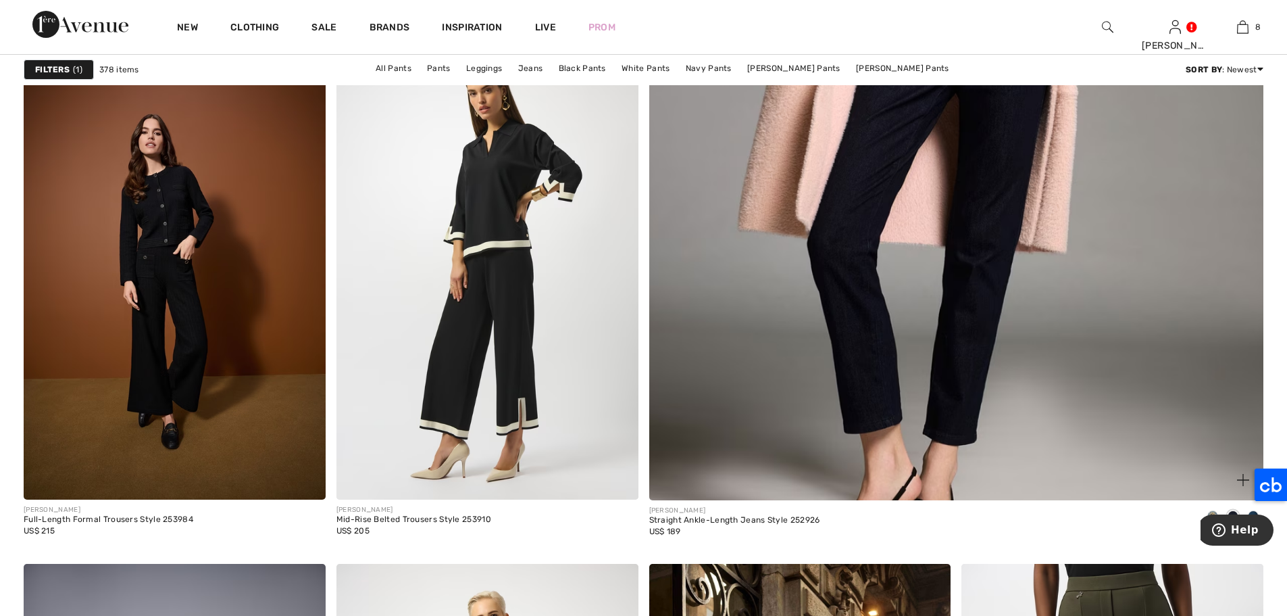
scroll to position [689, 0]
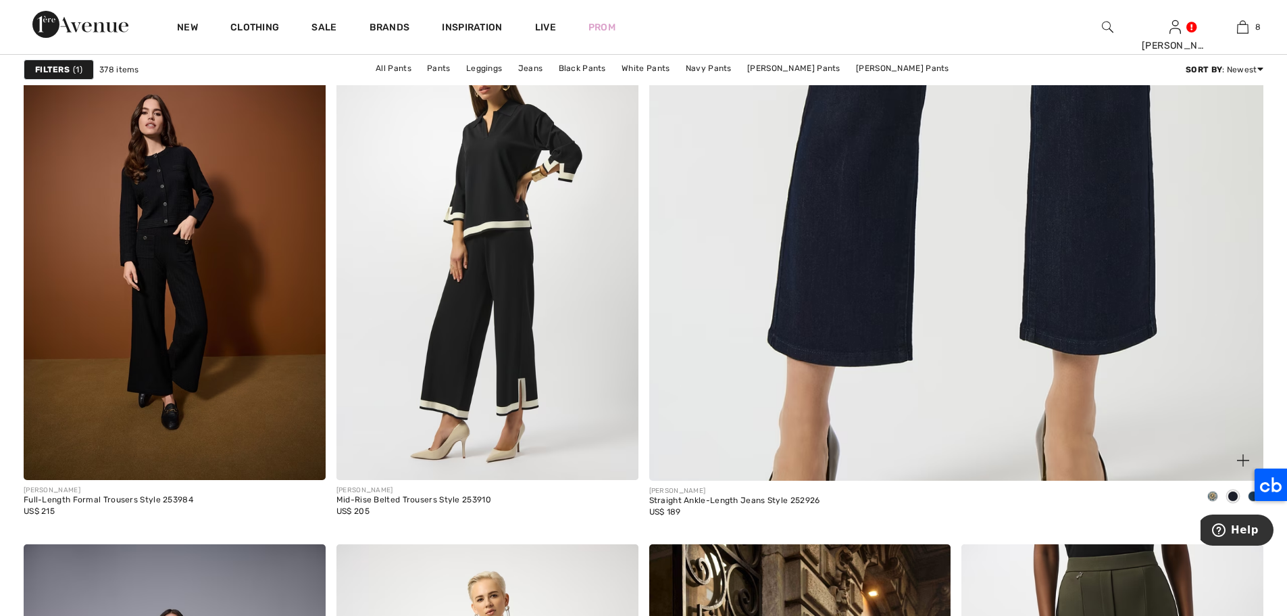
click at [820, 264] on img at bounding box center [956, 63] width 737 height 1106
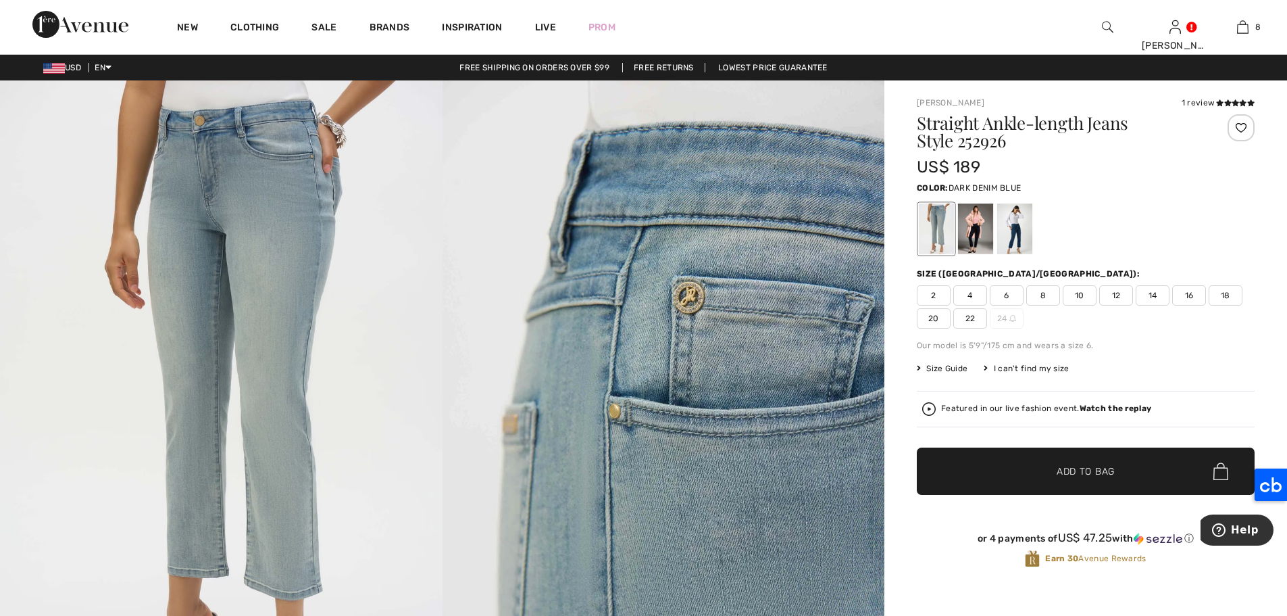
click at [988, 236] on div at bounding box center [975, 228] width 35 height 51
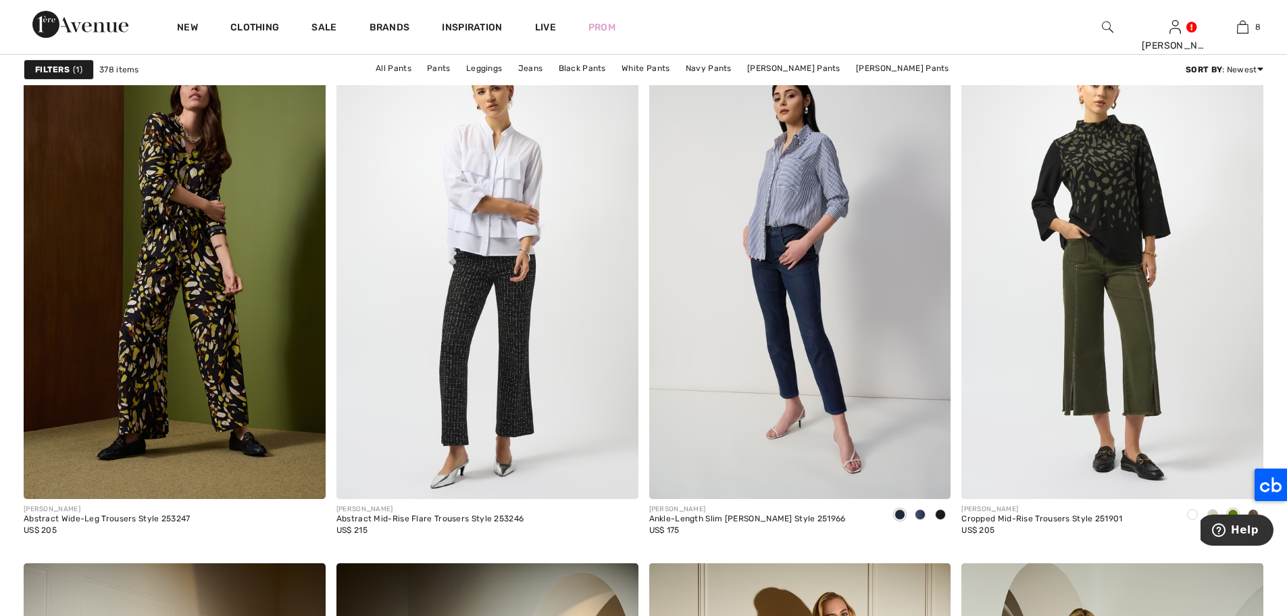
scroll to position [2973, 0]
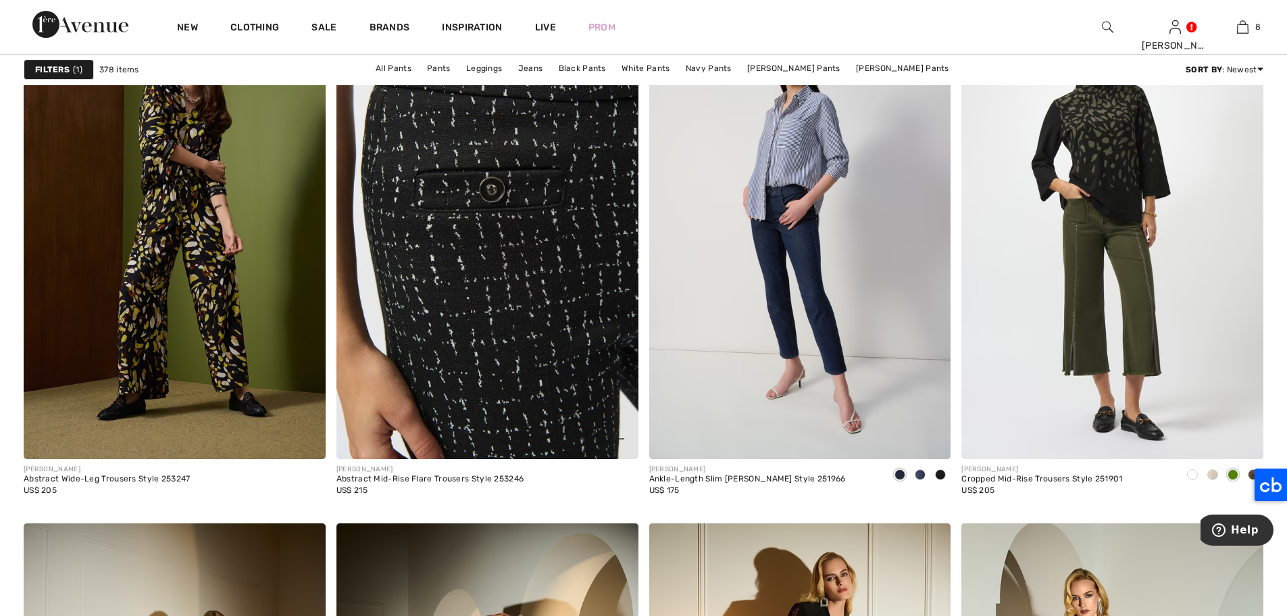
click at [530, 214] on img at bounding box center [488, 232] width 302 height 453
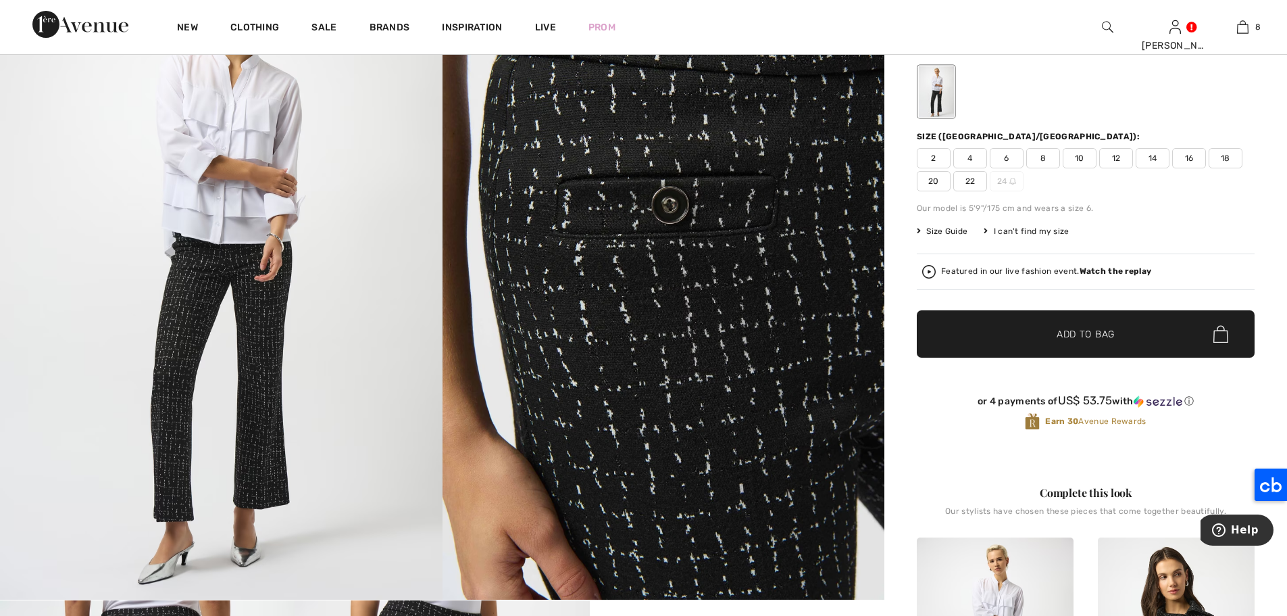
scroll to position [140, 0]
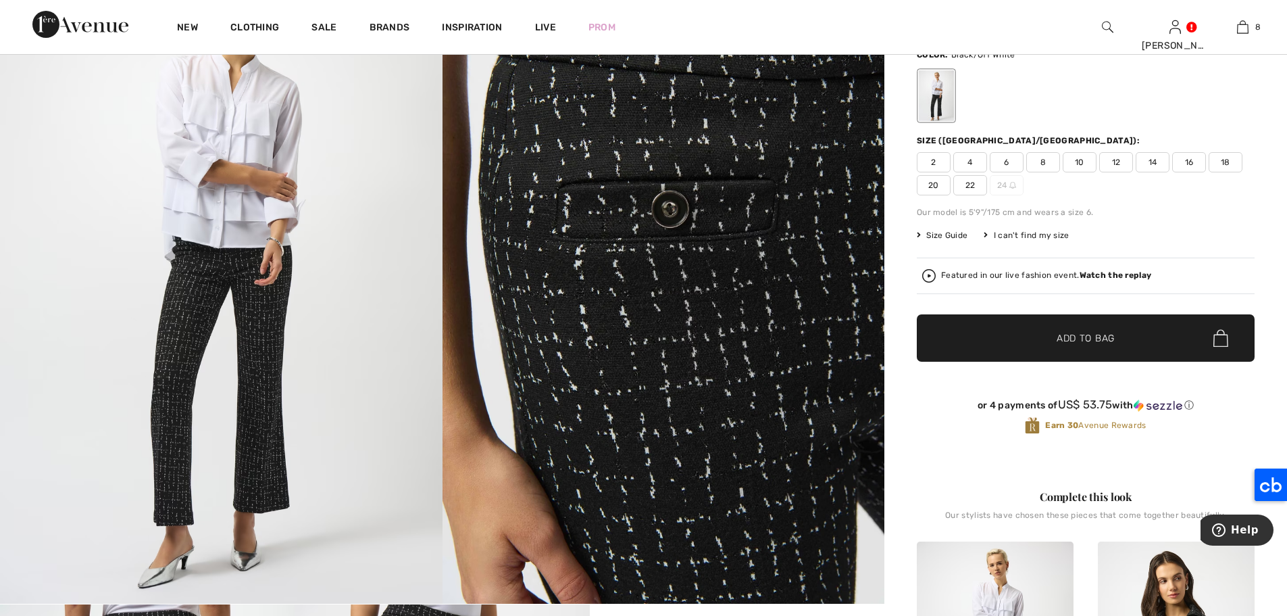
click at [1115, 166] on span "12" at bounding box center [1117, 162] width 34 height 20
click at [1119, 337] on span "✔ Added to Bag Add to Bag" at bounding box center [1086, 337] width 338 height 47
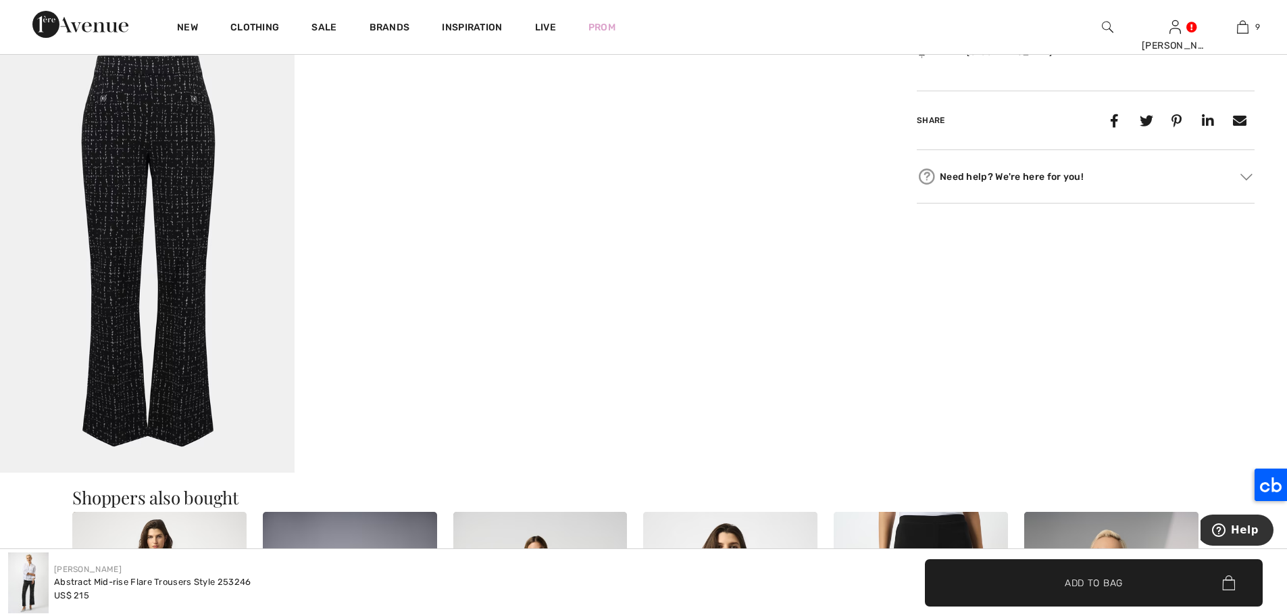
scroll to position [691, 0]
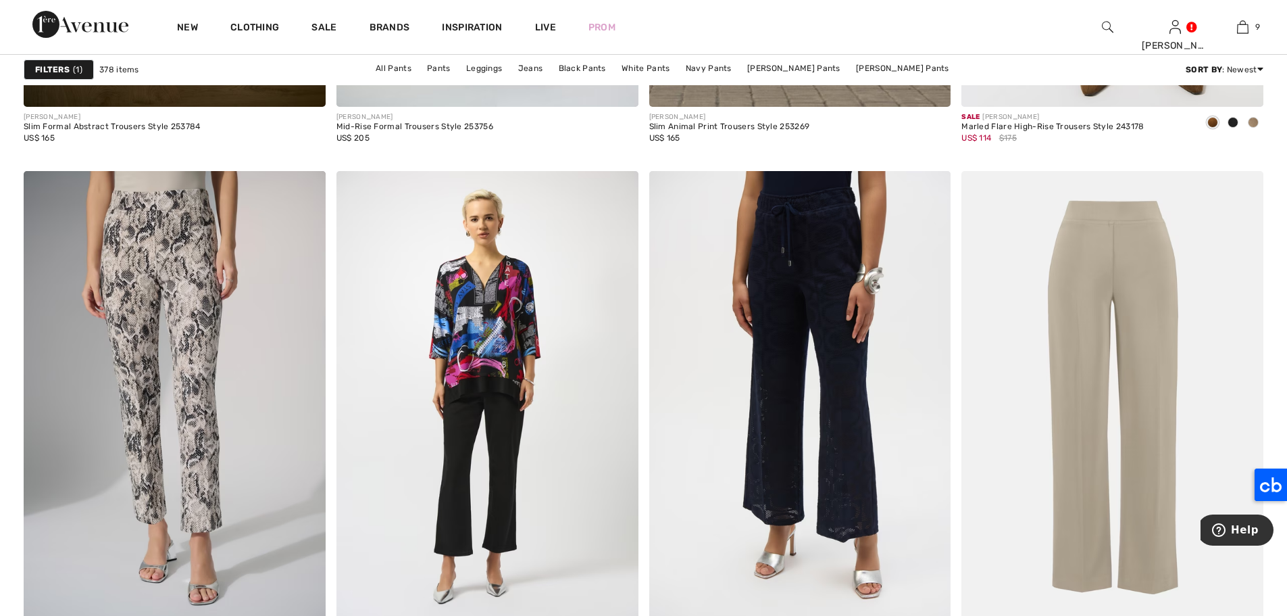
scroll to position [7512, 0]
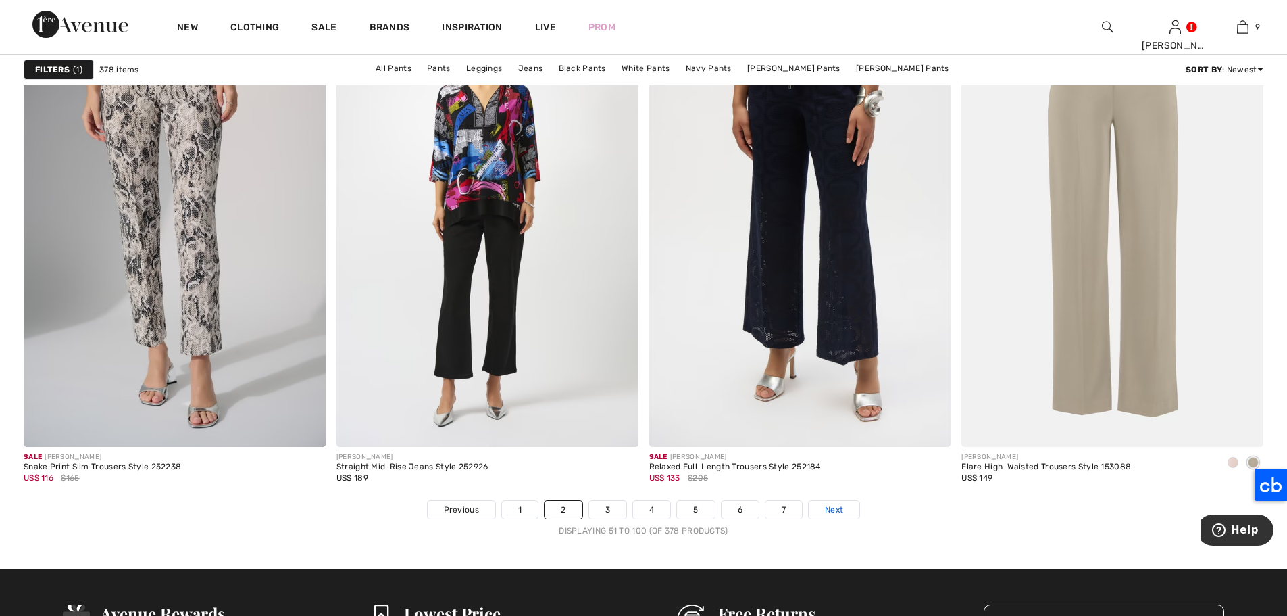
click at [839, 508] on span "Next" at bounding box center [834, 509] width 18 height 12
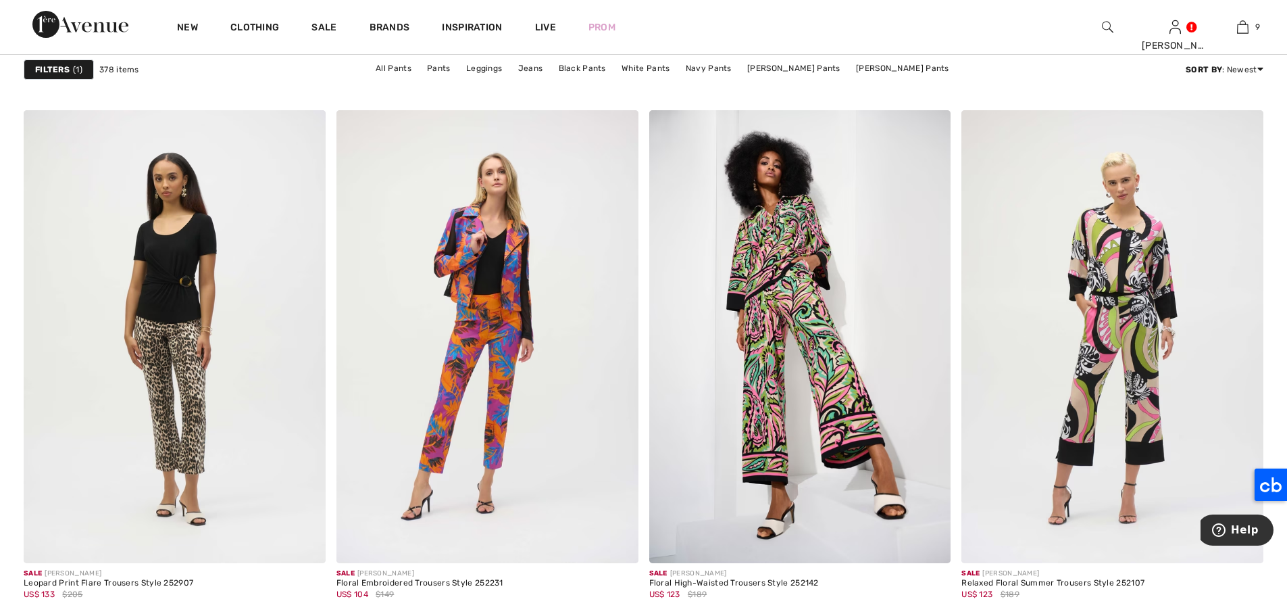
scroll to position [3465, 0]
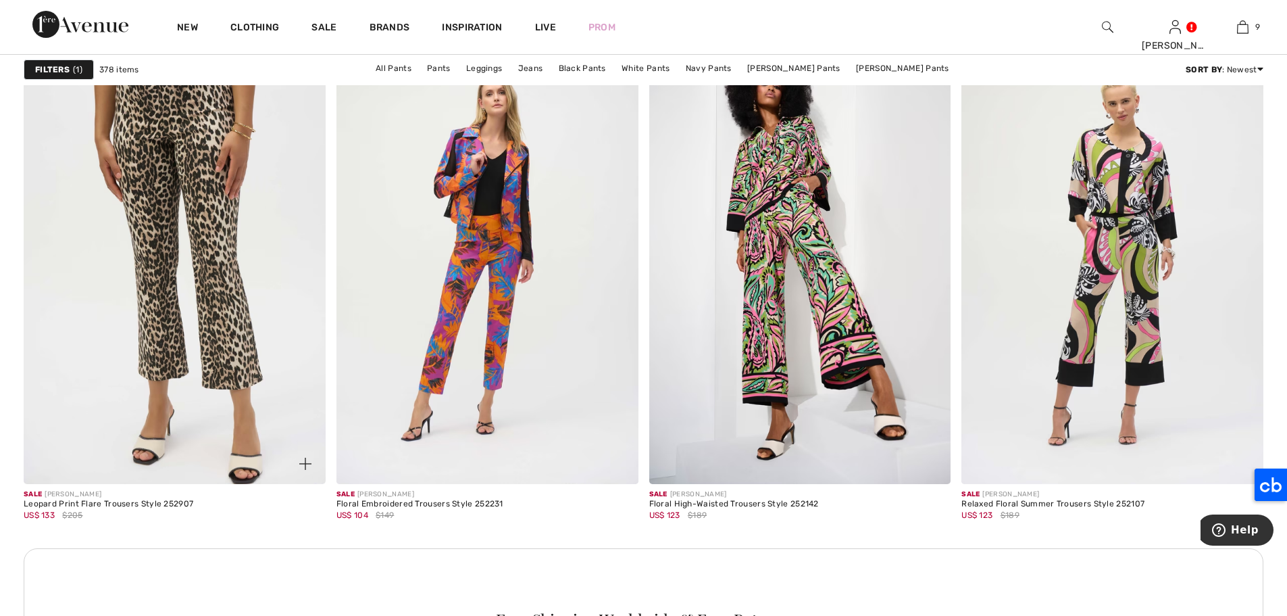
click at [124, 208] on img at bounding box center [175, 257] width 302 height 453
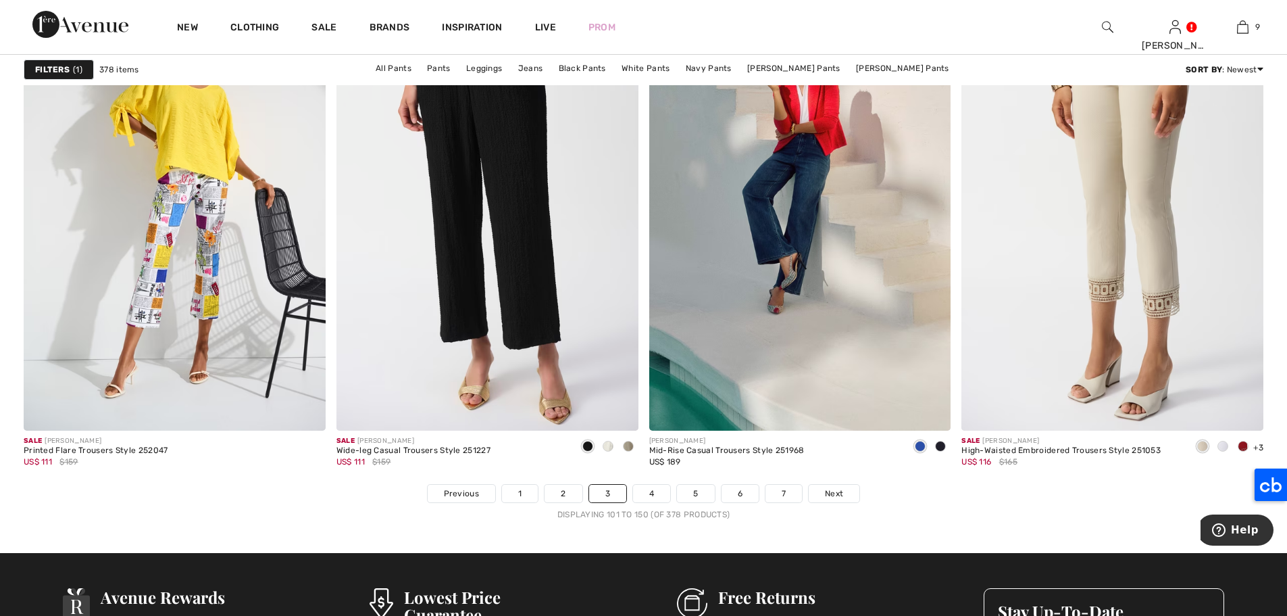
scroll to position [7578, 0]
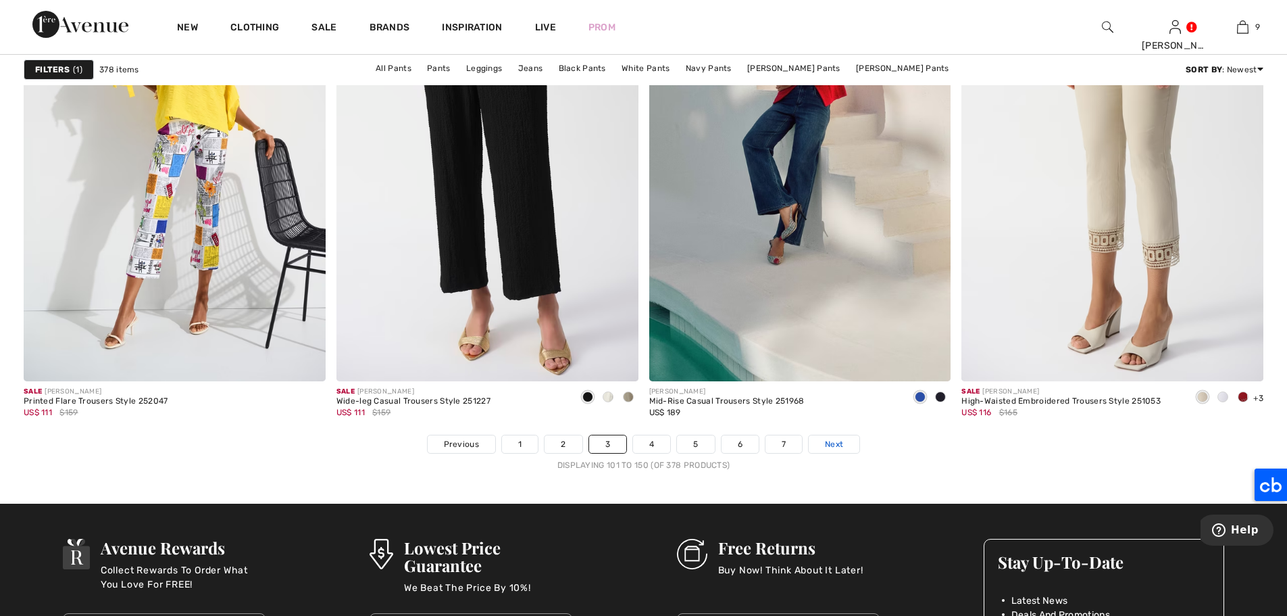
click at [826, 447] on span "Next" at bounding box center [834, 444] width 18 height 12
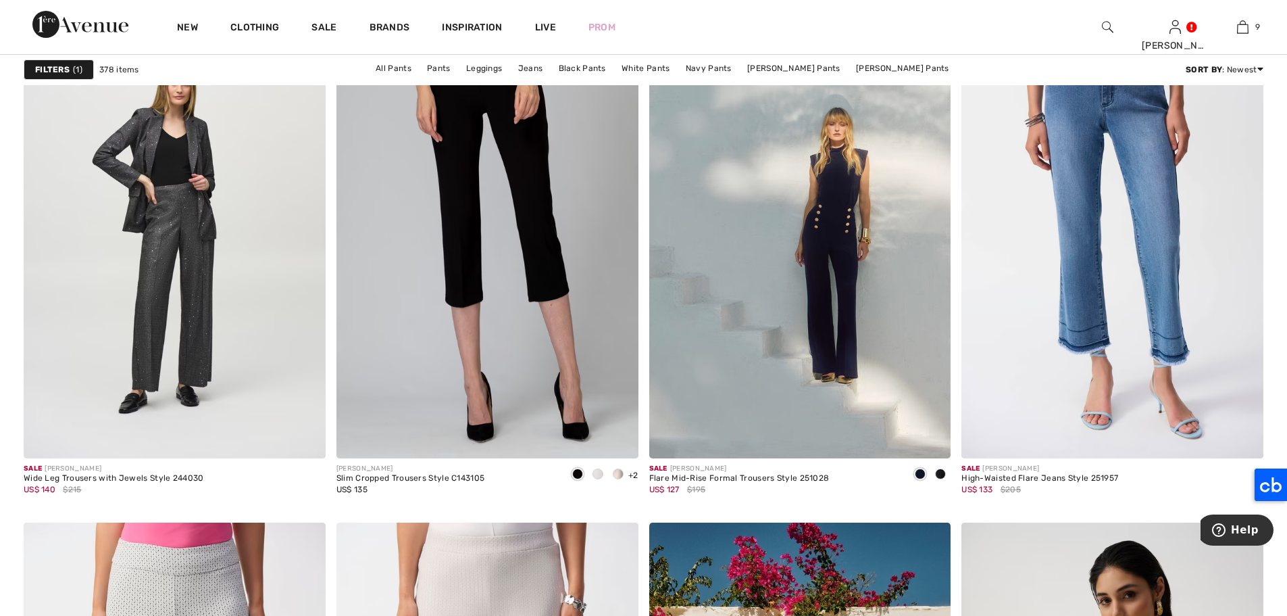
scroll to position [5227, 0]
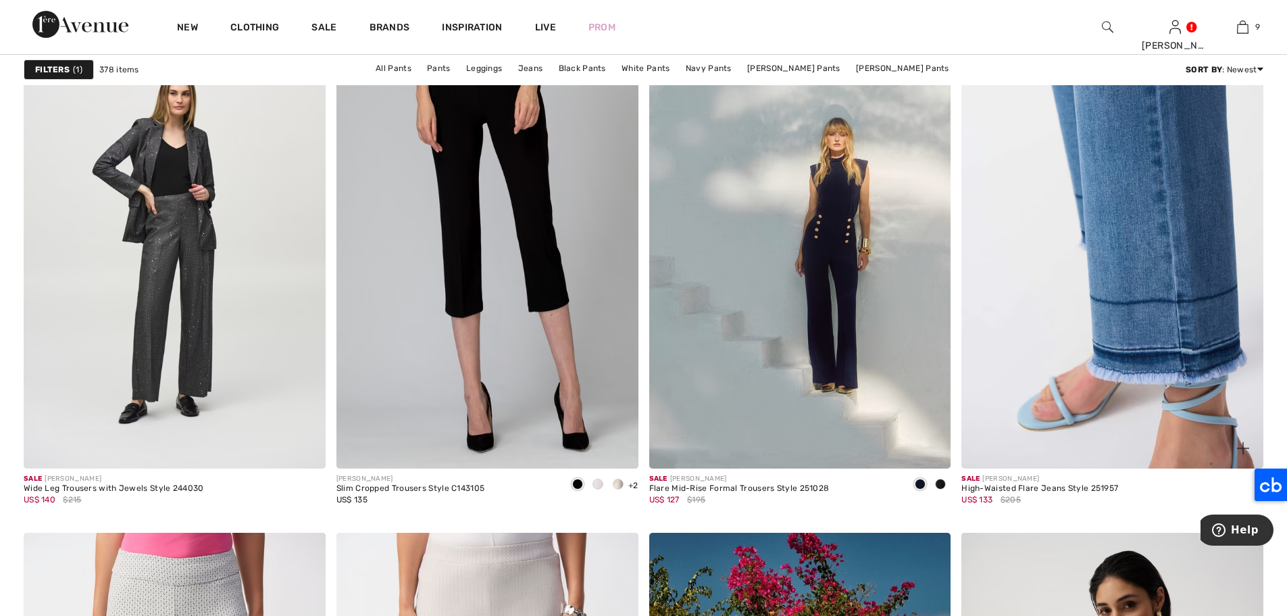
click at [1098, 235] on img at bounding box center [1113, 242] width 302 height 453
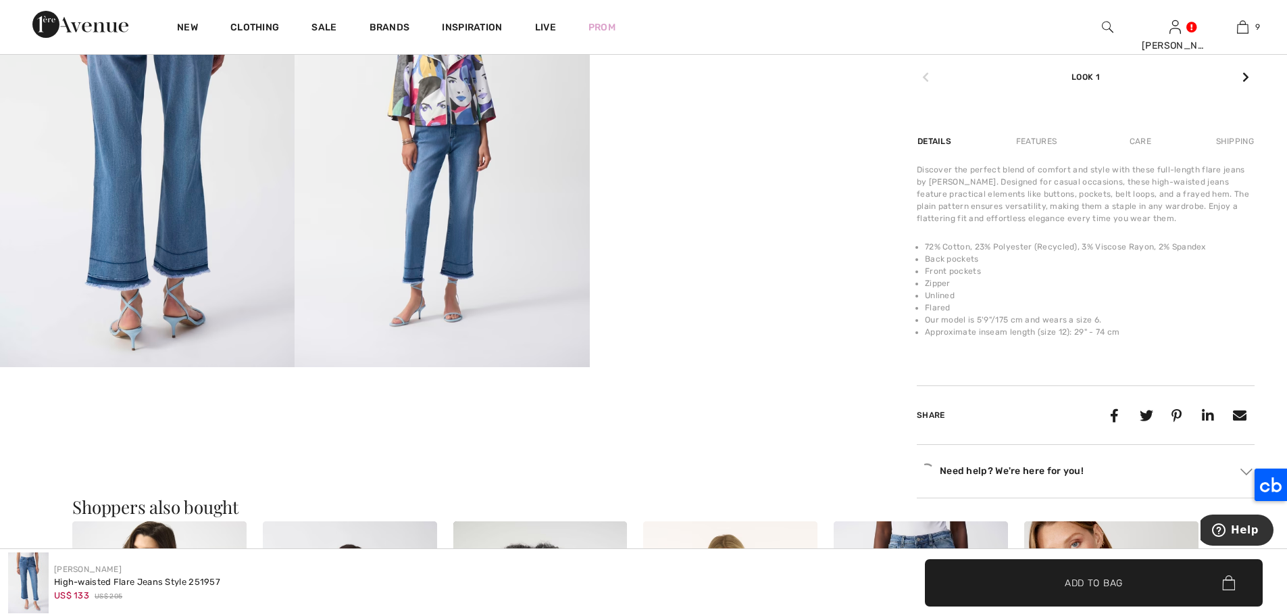
scroll to position [856, 0]
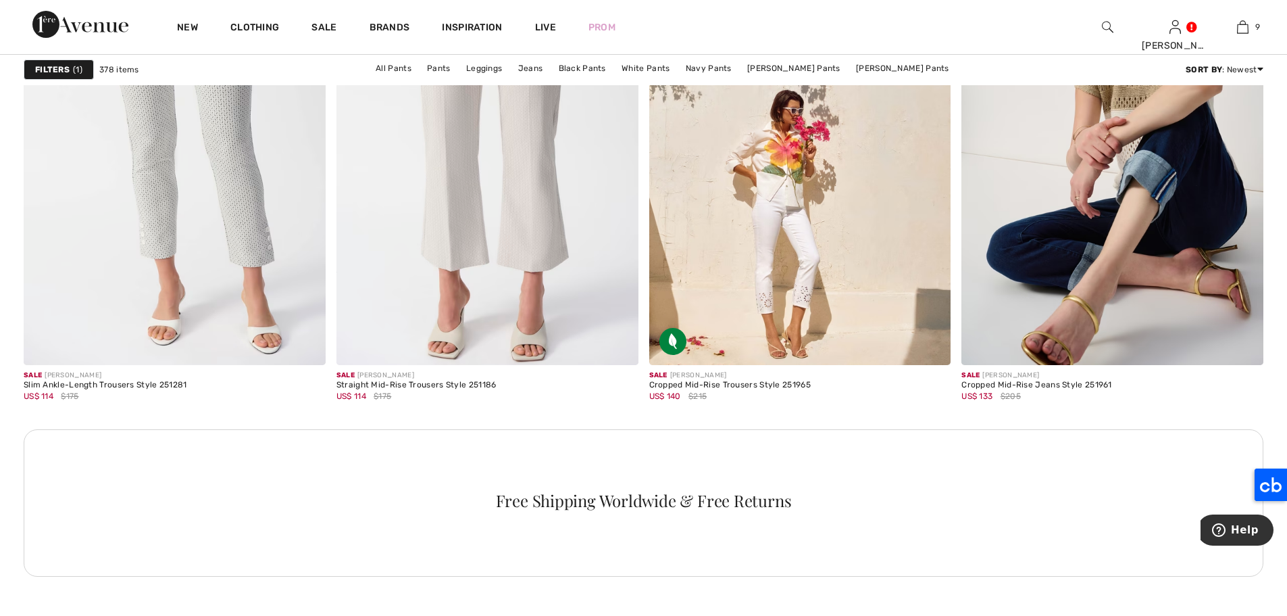
scroll to position [5690, 0]
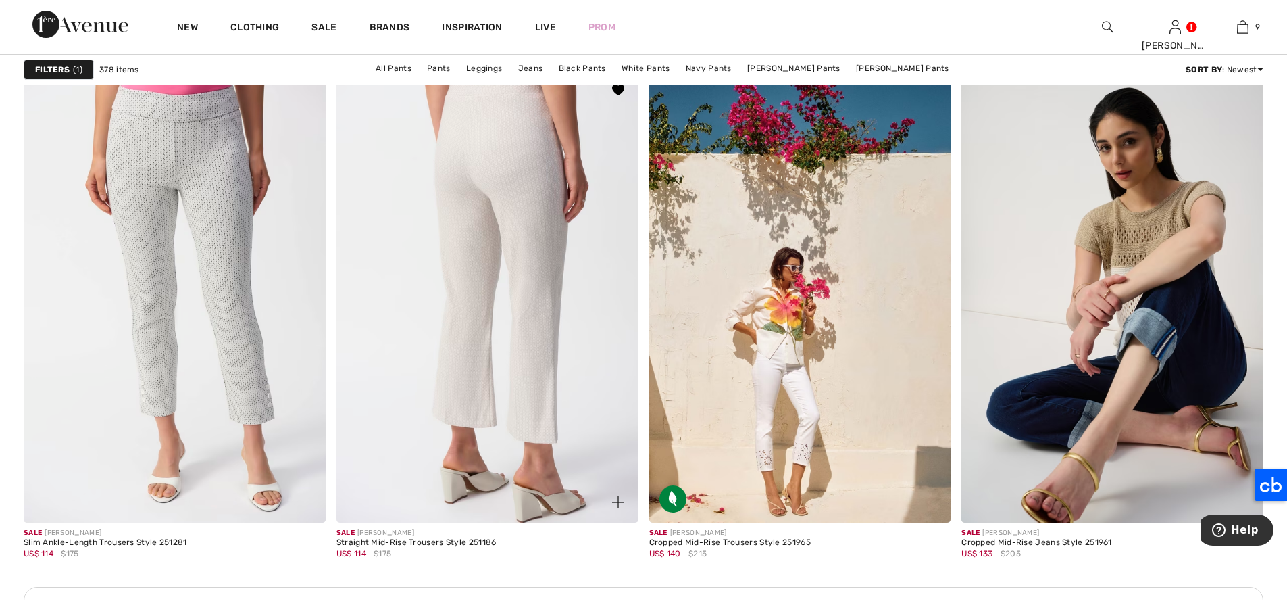
click at [463, 172] on img at bounding box center [488, 296] width 302 height 453
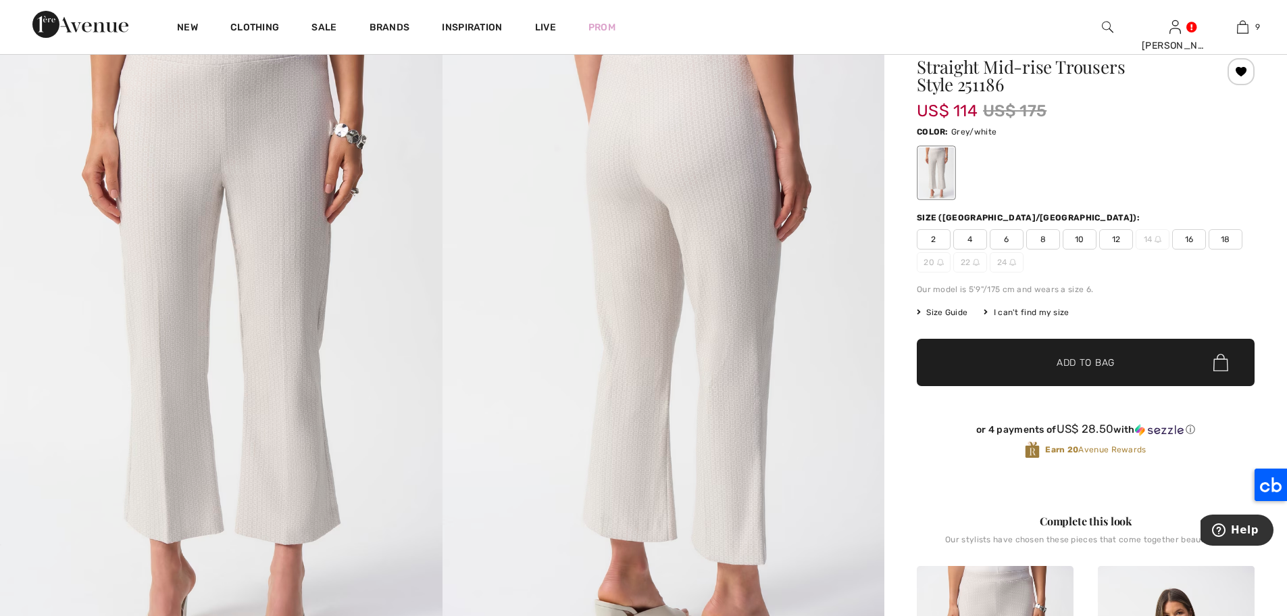
scroll to position [11, 0]
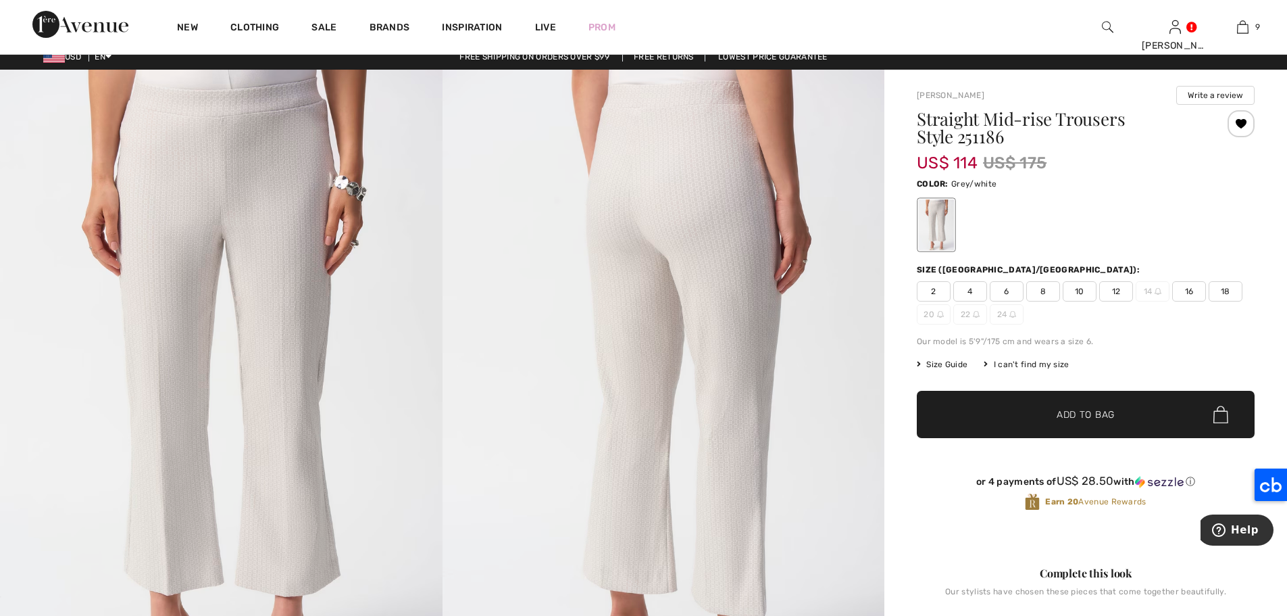
click at [1122, 286] on span "12" at bounding box center [1117, 291] width 34 height 20
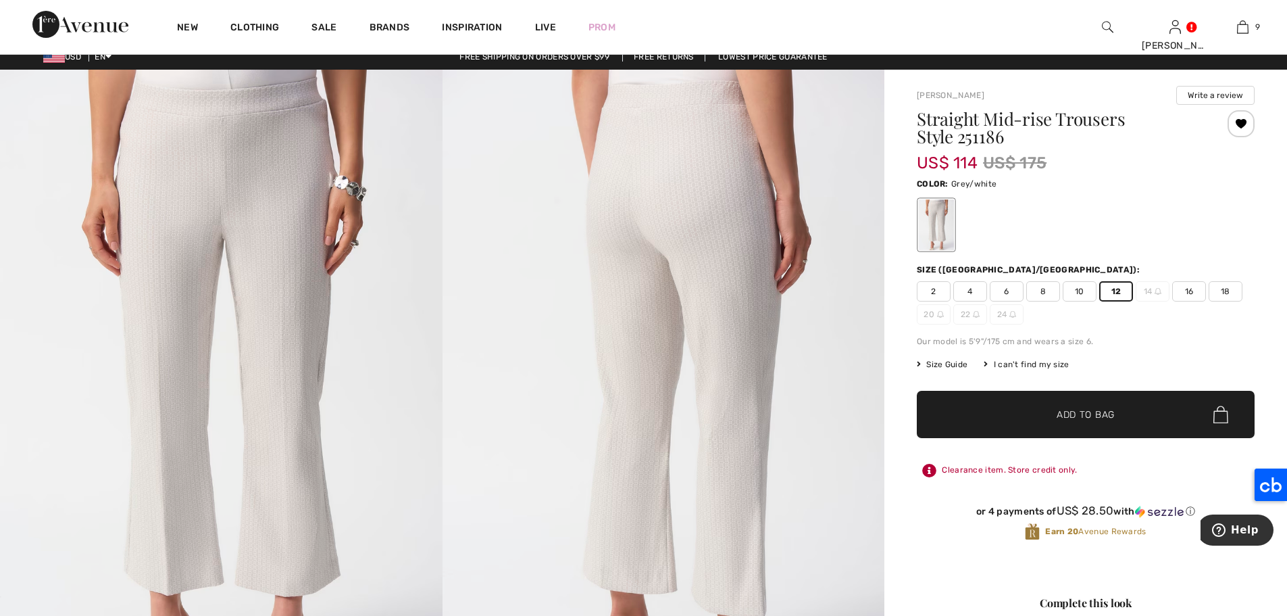
click at [1100, 413] on span "Add to Bag" at bounding box center [1086, 415] width 58 height 14
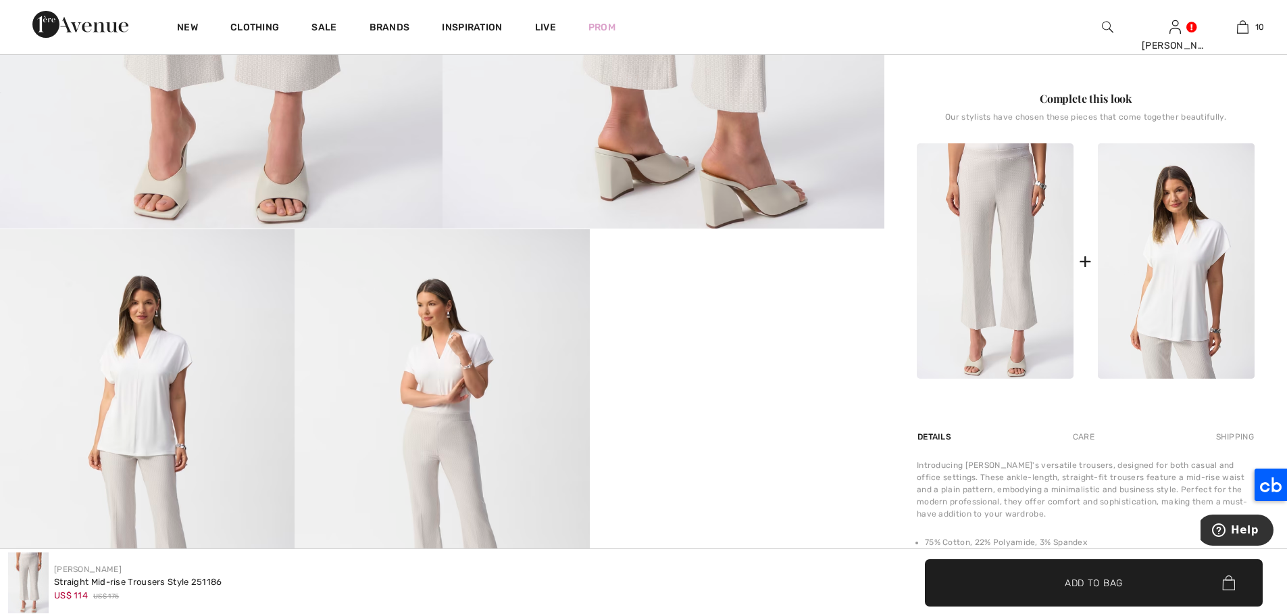
scroll to position [537, 0]
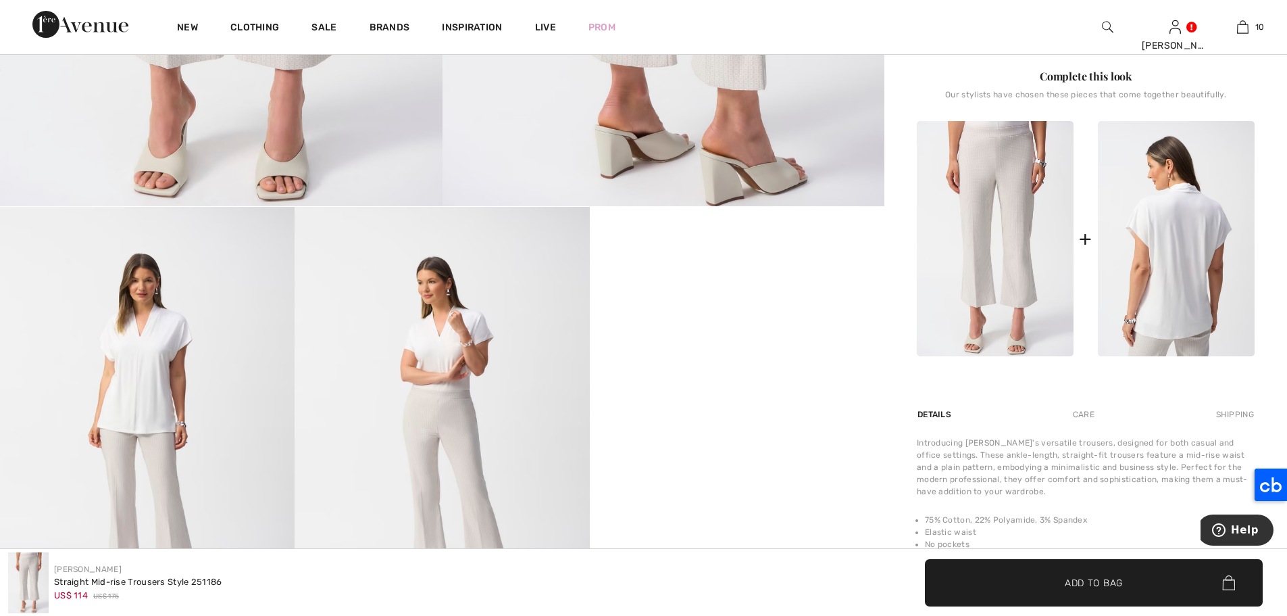
click at [1162, 233] on img at bounding box center [1176, 238] width 157 height 235
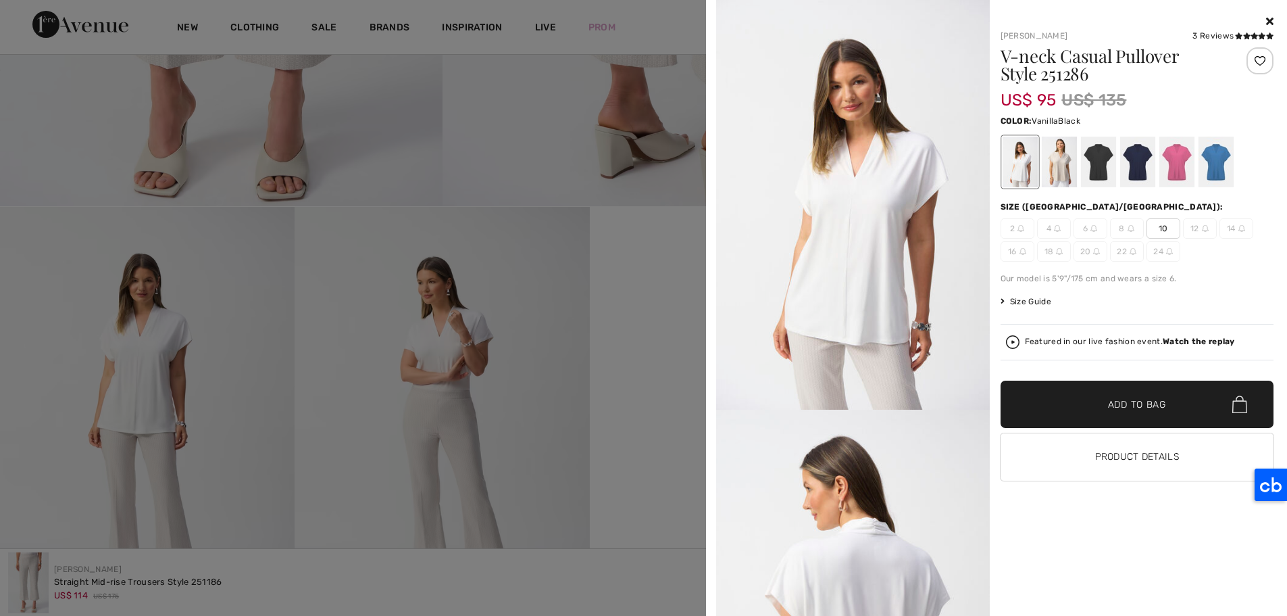
click at [1089, 159] on div at bounding box center [1098, 162] width 35 height 51
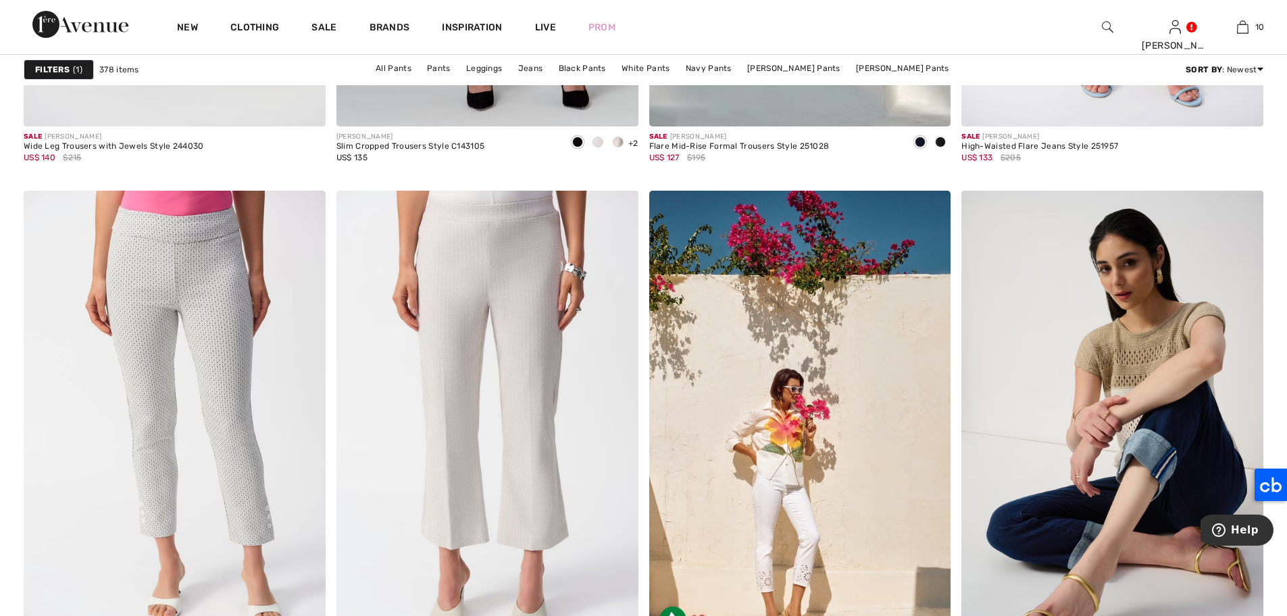
scroll to position [5638, 0]
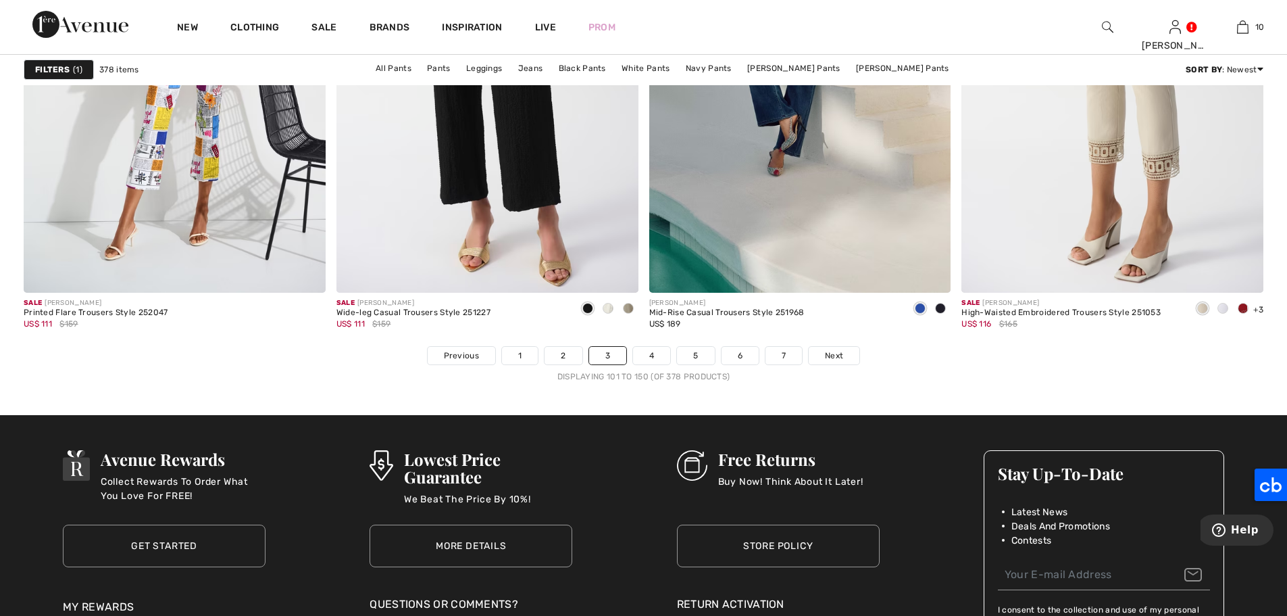
scroll to position [7676, 0]
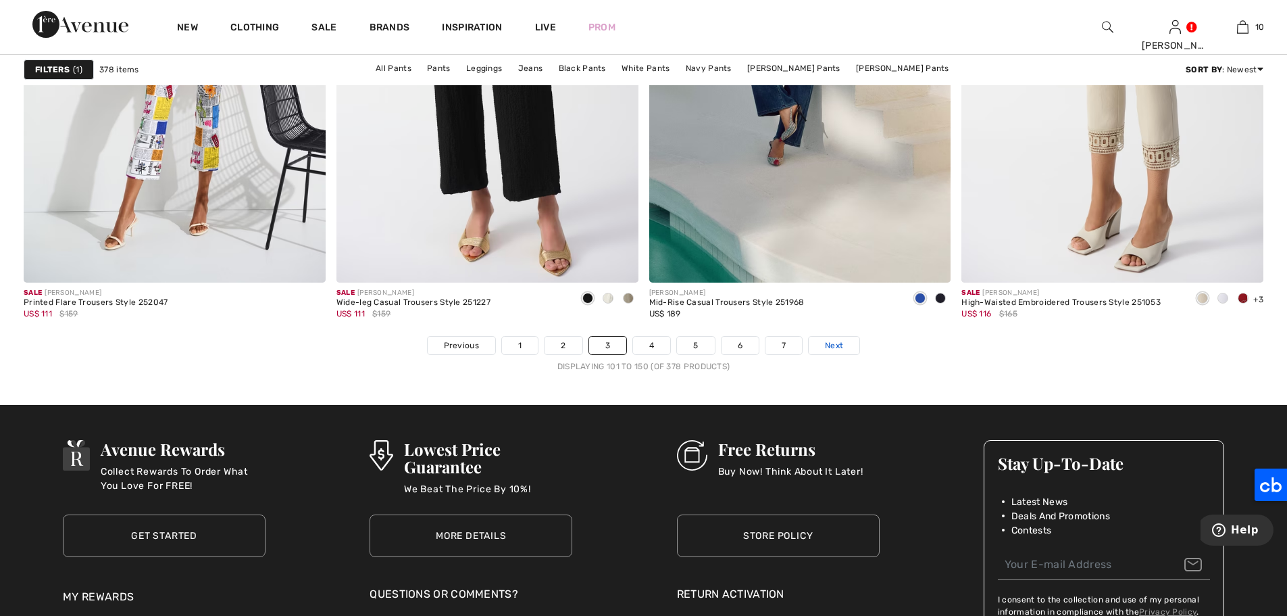
click at [829, 351] on span "Next" at bounding box center [834, 345] width 18 height 12
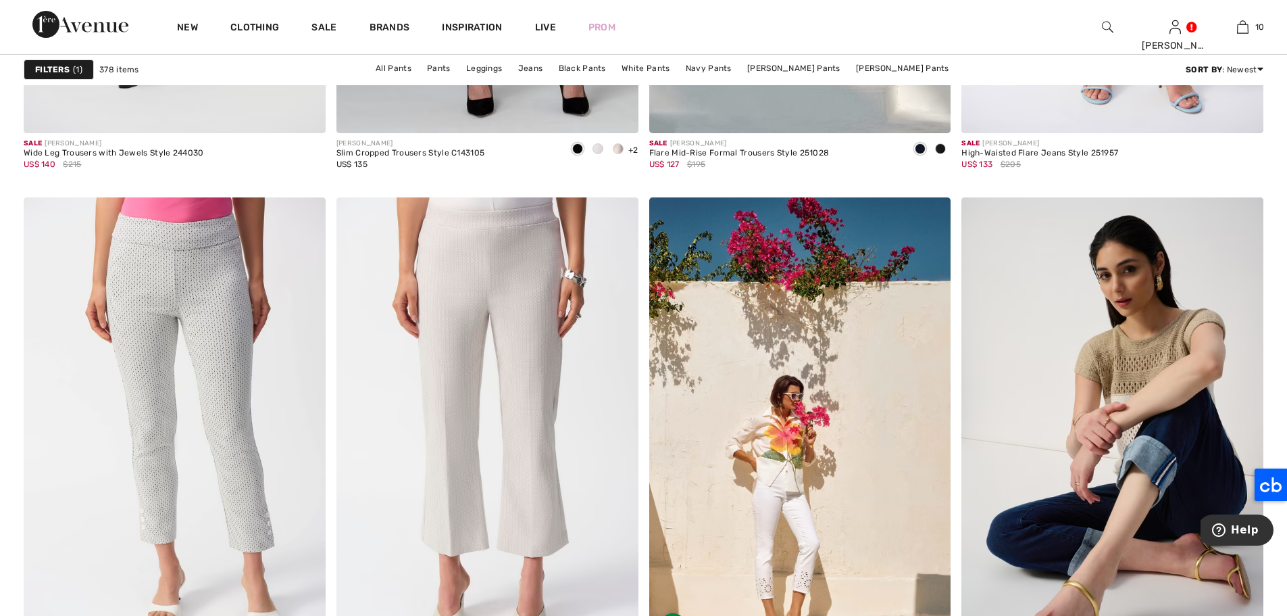
scroll to position [5690, 0]
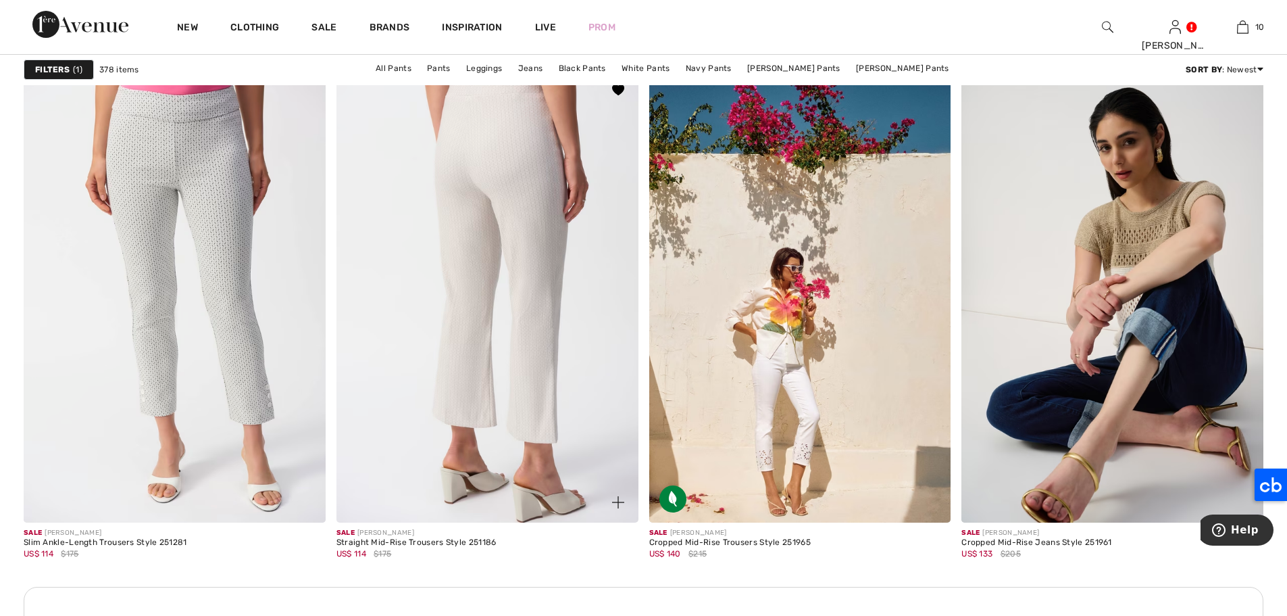
click at [439, 172] on img at bounding box center [488, 296] width 302 height 453
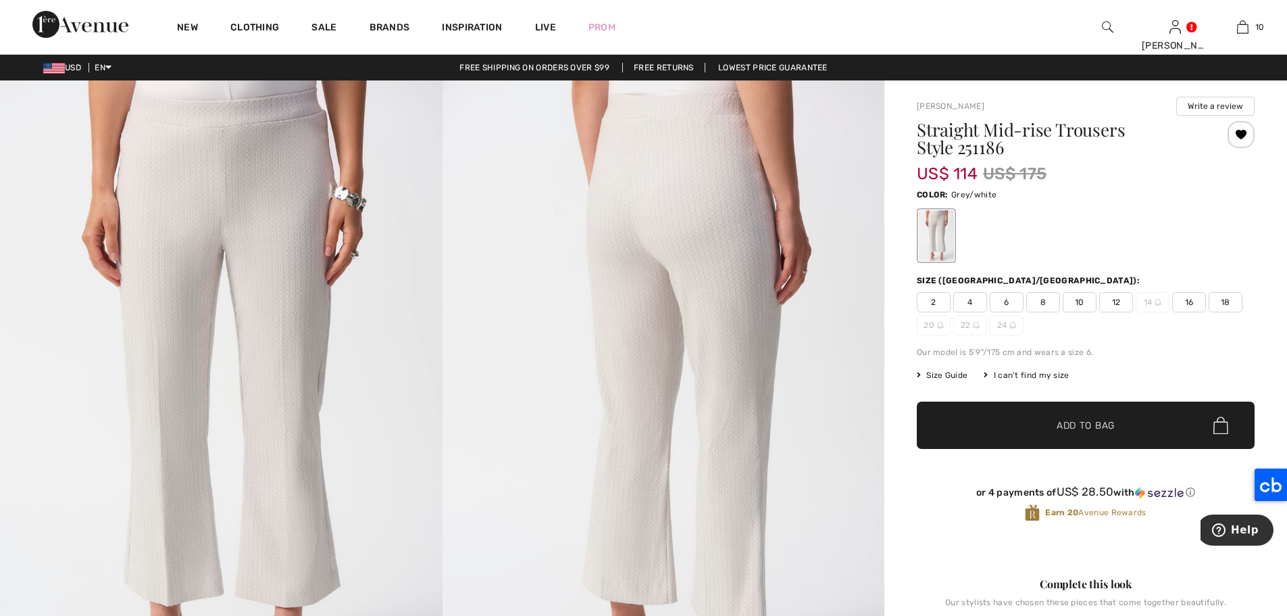
click at [668, 215] on img at bounding box center [664, 411] width 443 height 663
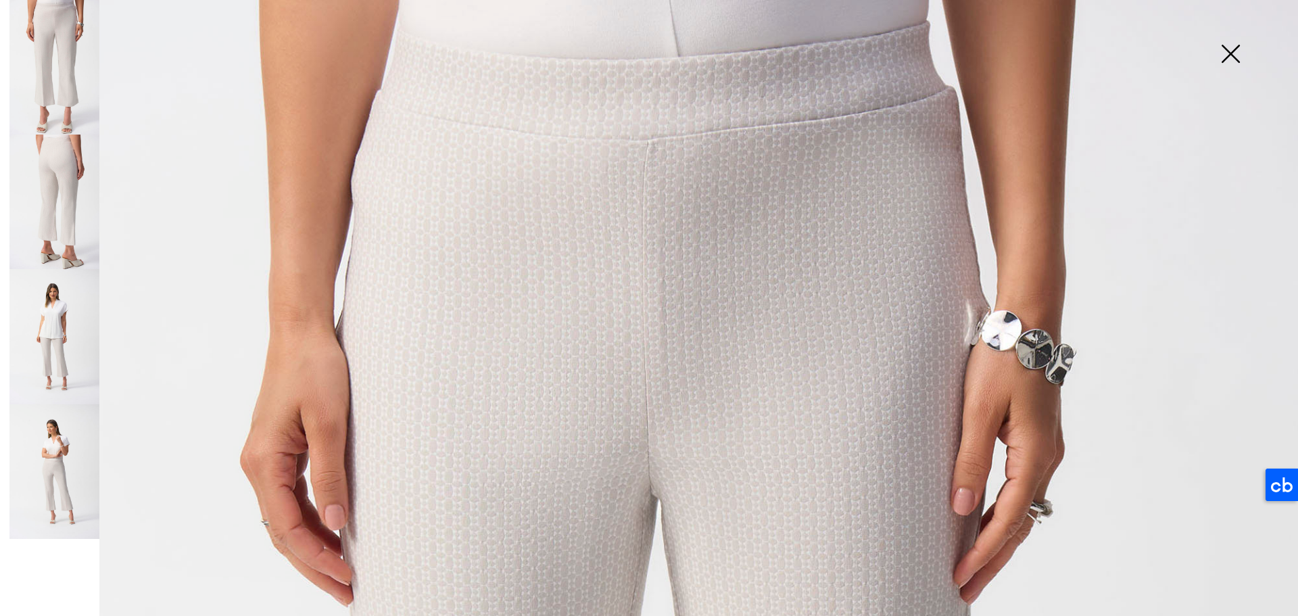
click at [45, 351] on img at bounding box center [54, 336] width 90 height 134
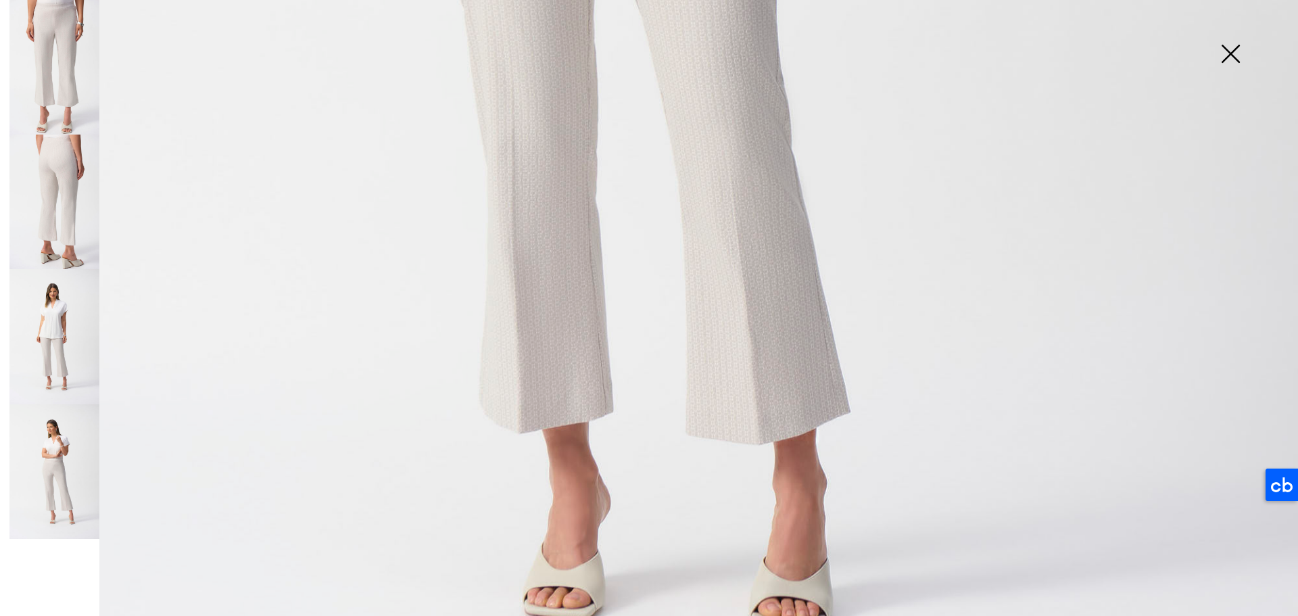
scroll to position [1113, 0]
click at [53, 191] on img at bounding box center [54, 201] width 90 height 134
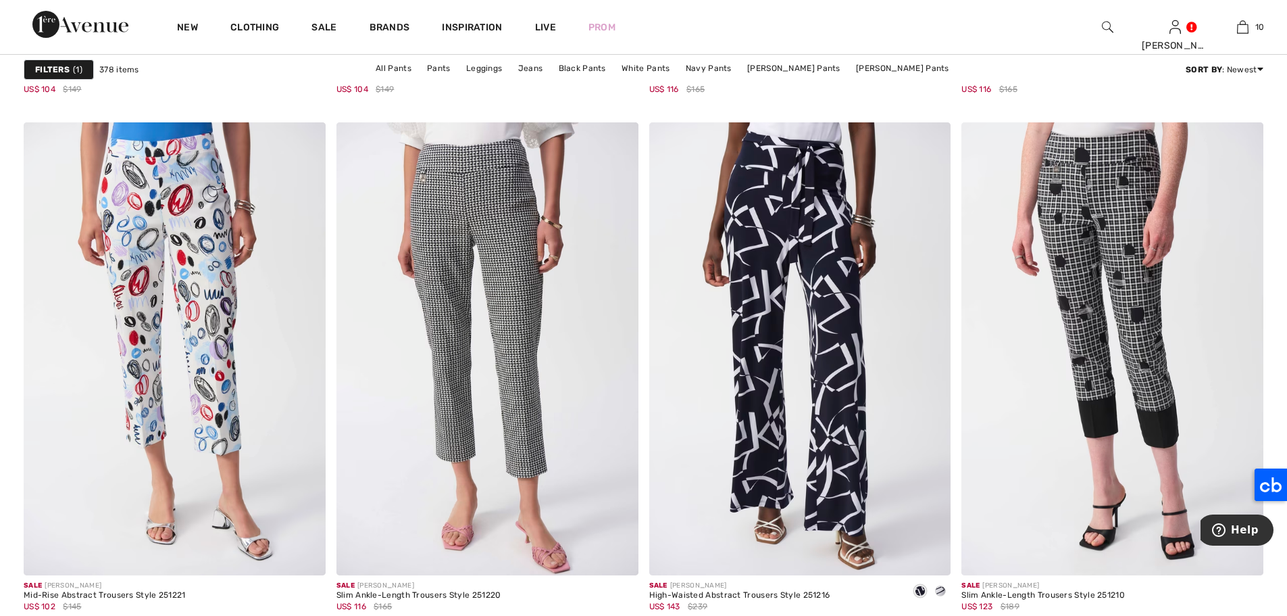
scroll to position [7413, 0]
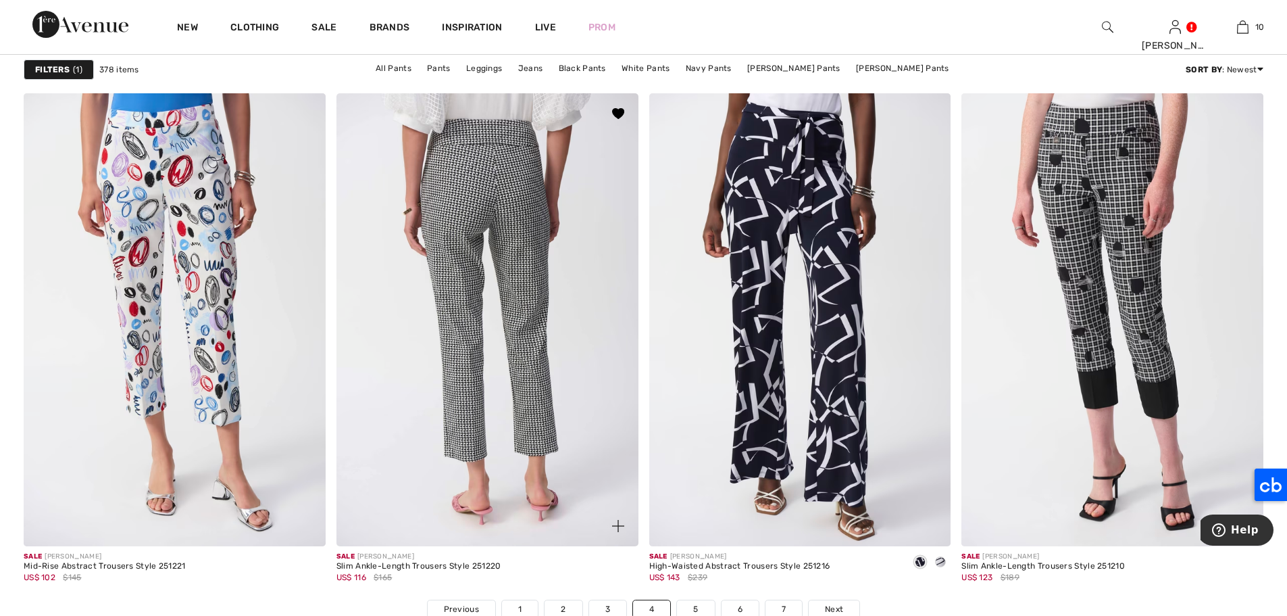
click at [533, 205] on img at bounding box center [488, 319] width 302 height 453
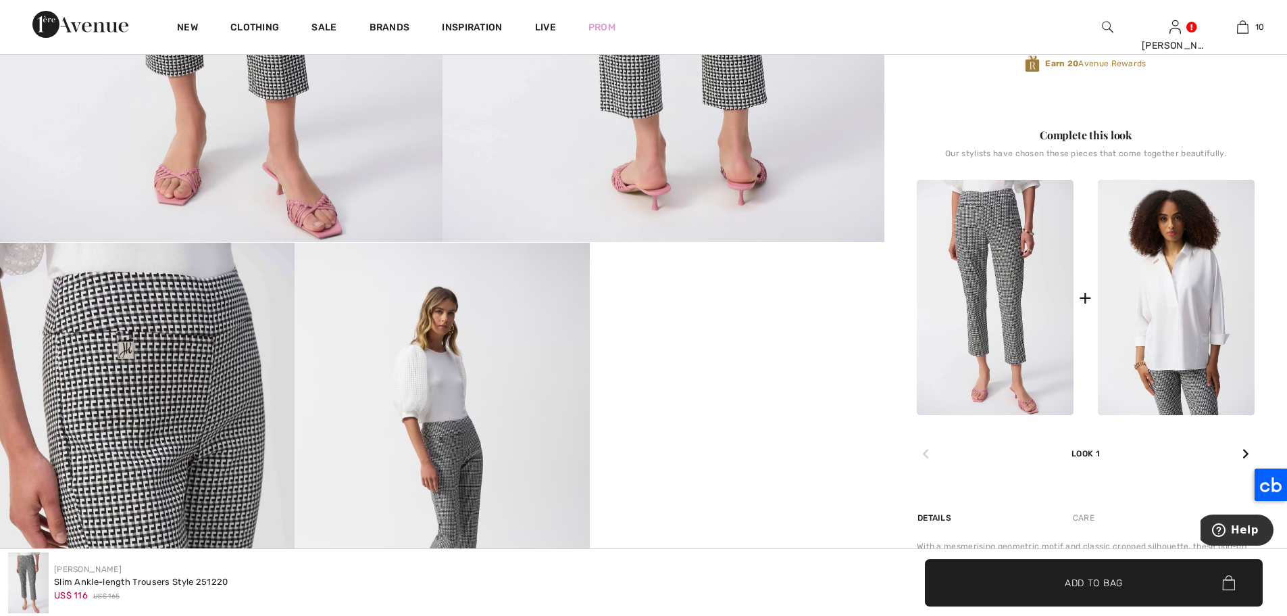
scroll to position [119, 0]
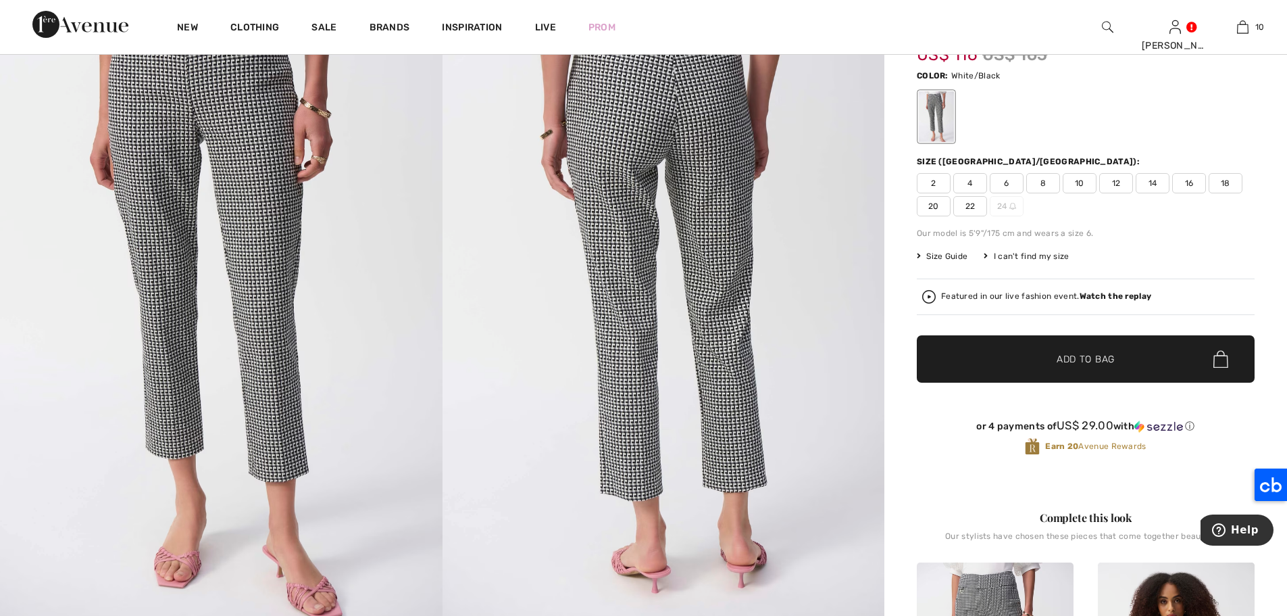
click at [1123, 180] on span "12" at bounding box center [1117, 183] width 34 height 20
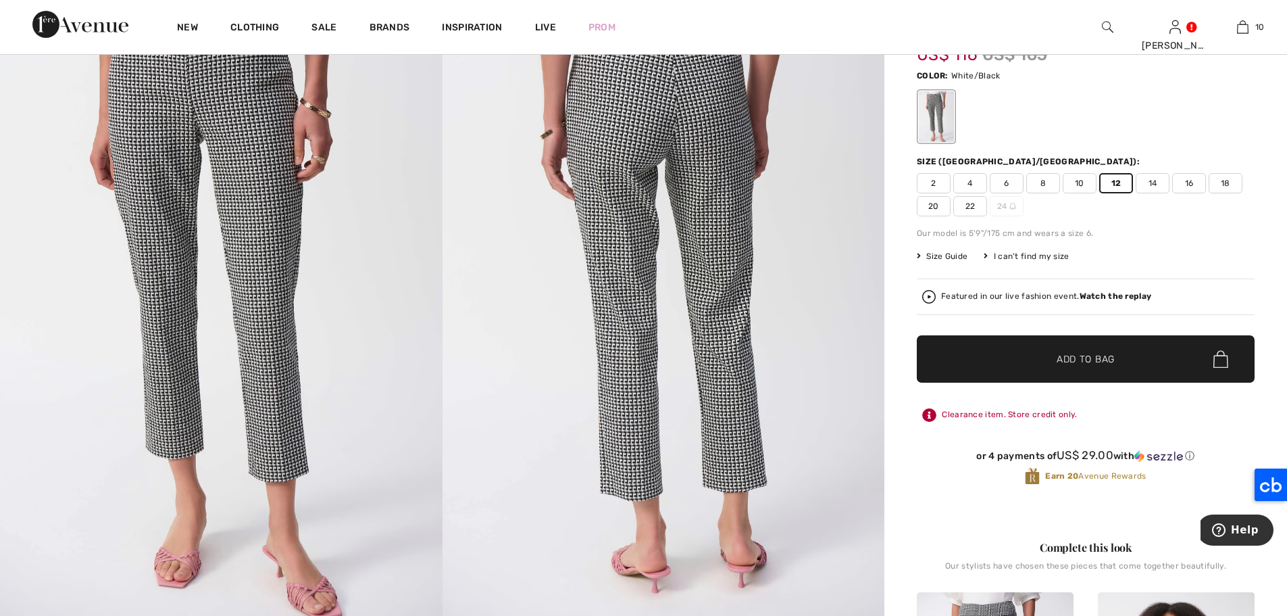
click at [1110, 351] on span "✔ Added to Bag Add to Bag" at bounding box center [1086, 358] width 338 height 47
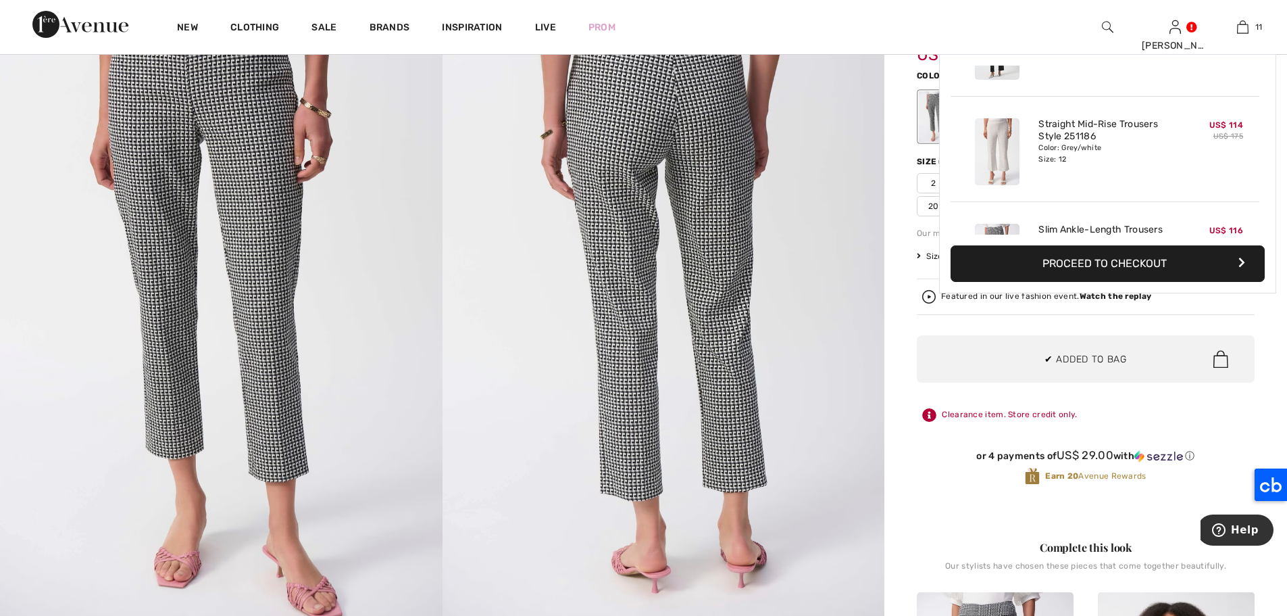
scroll to position [991, 0]
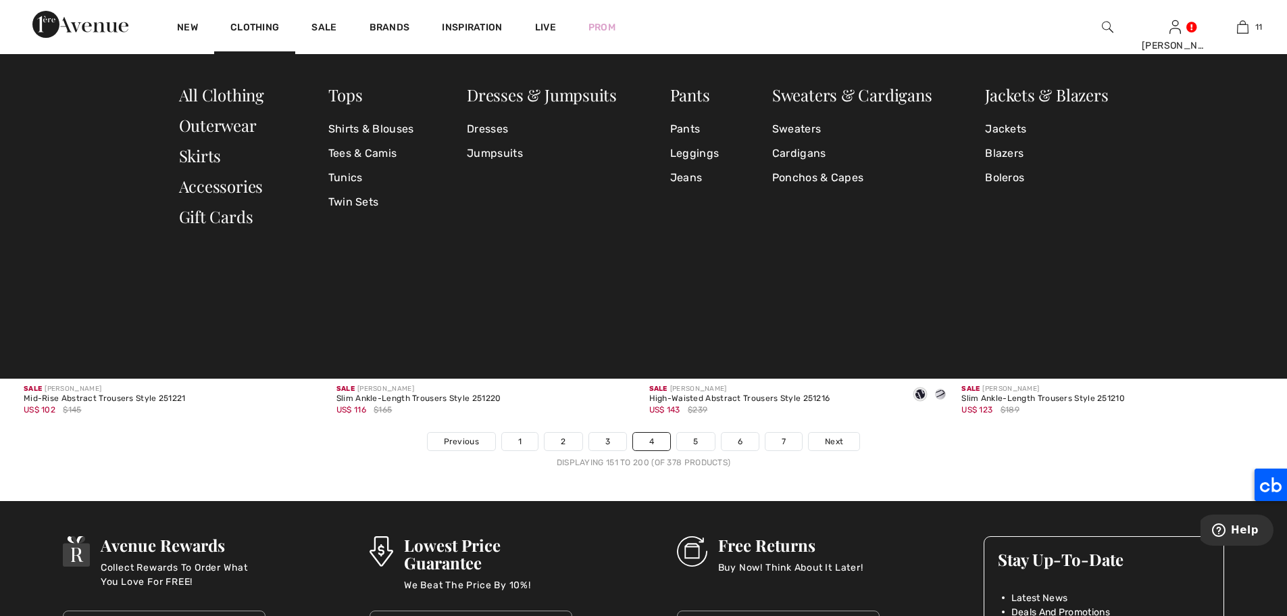
scroll to position [7659, 0]
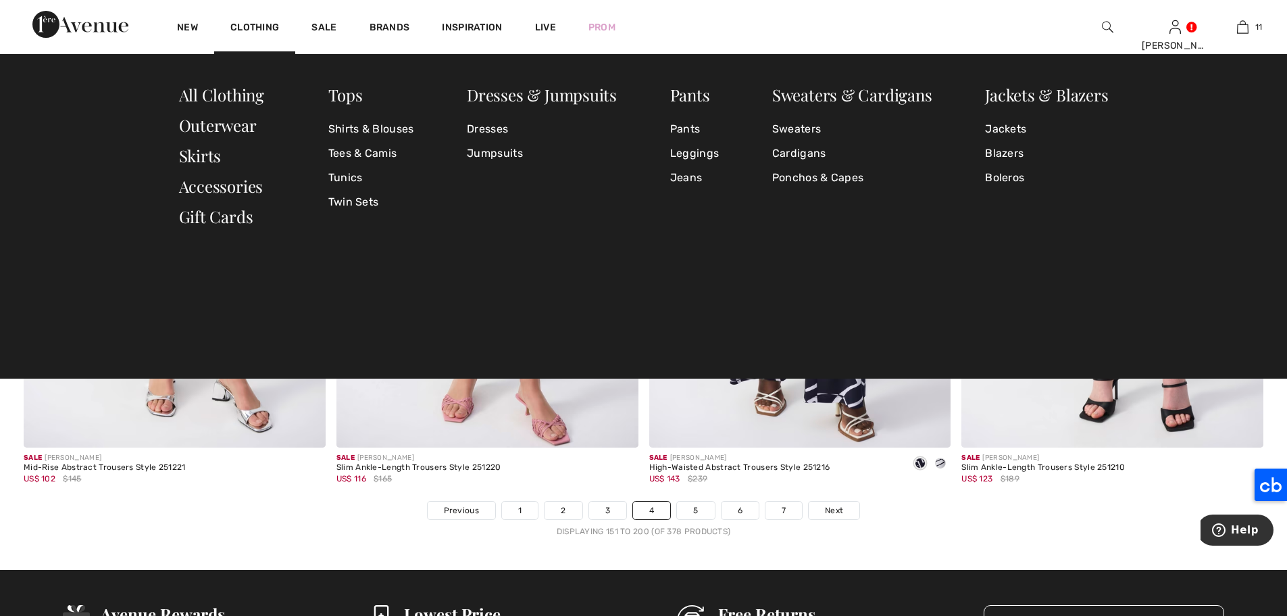
scroll to position [7531, 0]
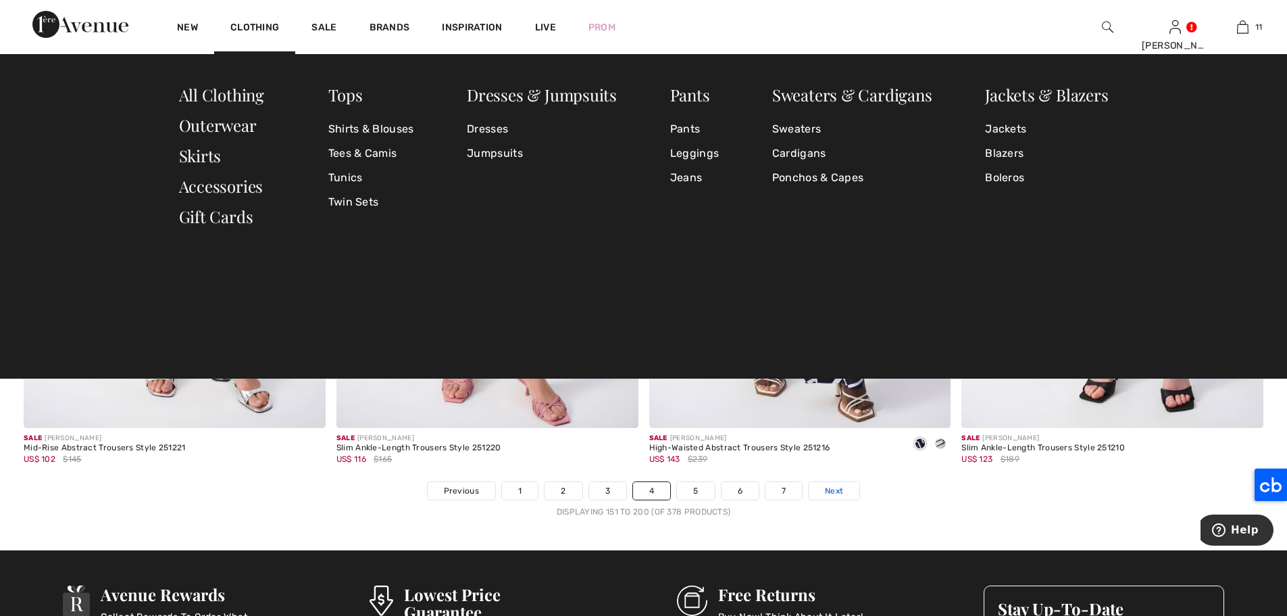
click at [843, 498] on link "Next" at bounding box center [834, 491] width 51 height 18
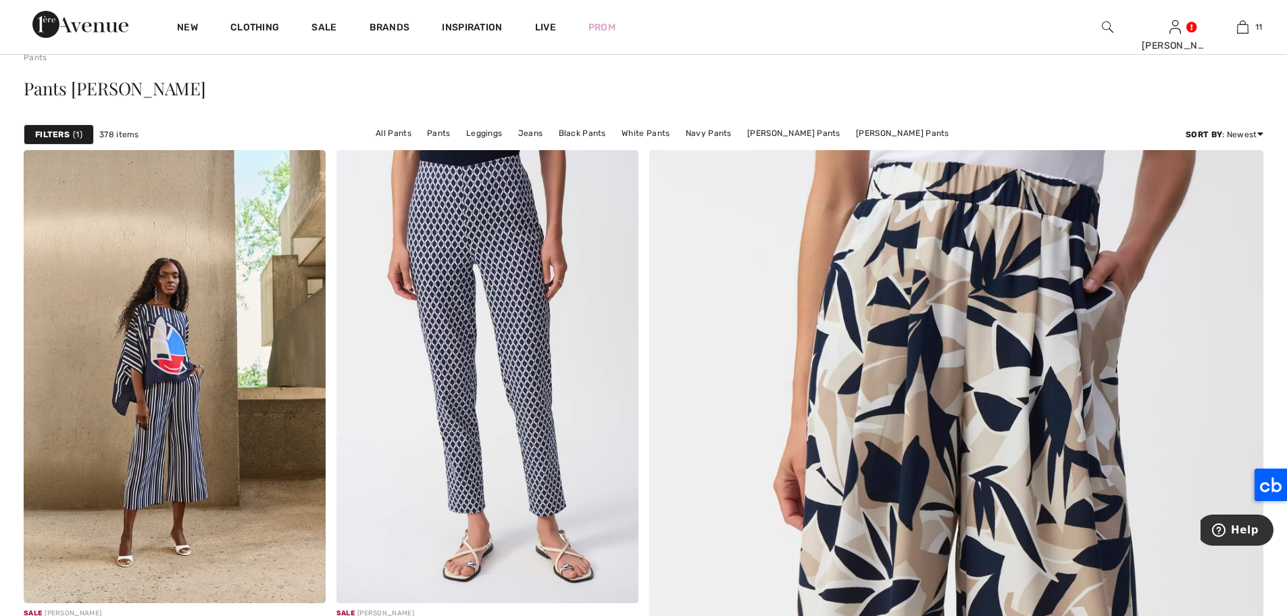
scroll to position [79, 0]
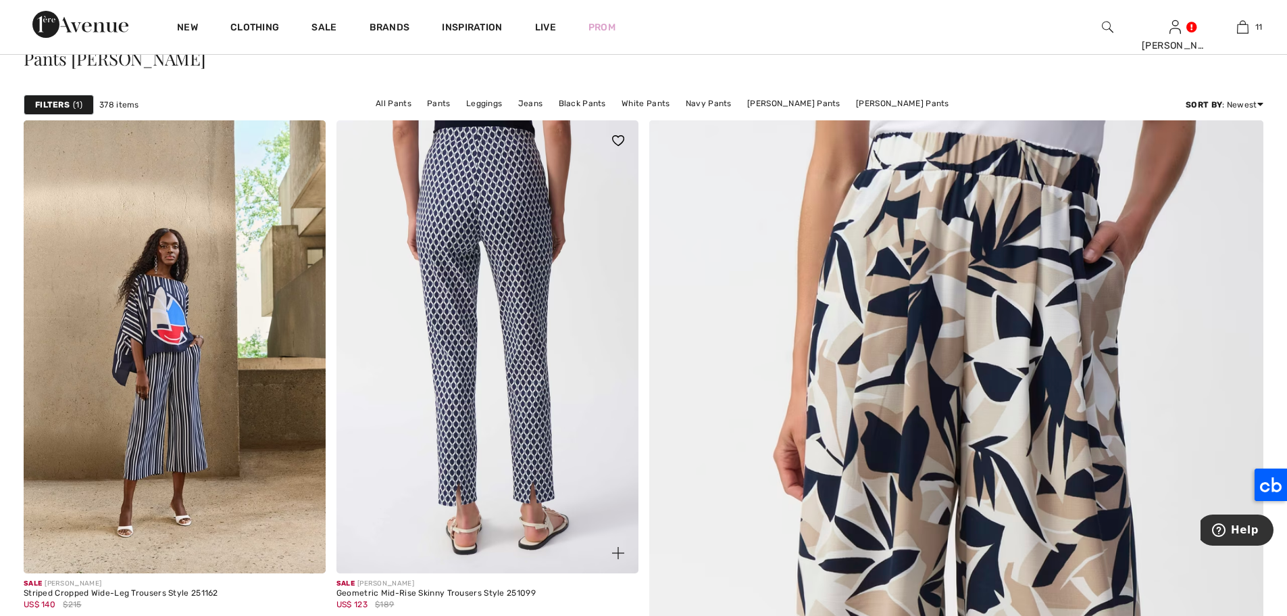
click at [545, 184] on img at bounding box center [488, 346] width 302 height 453
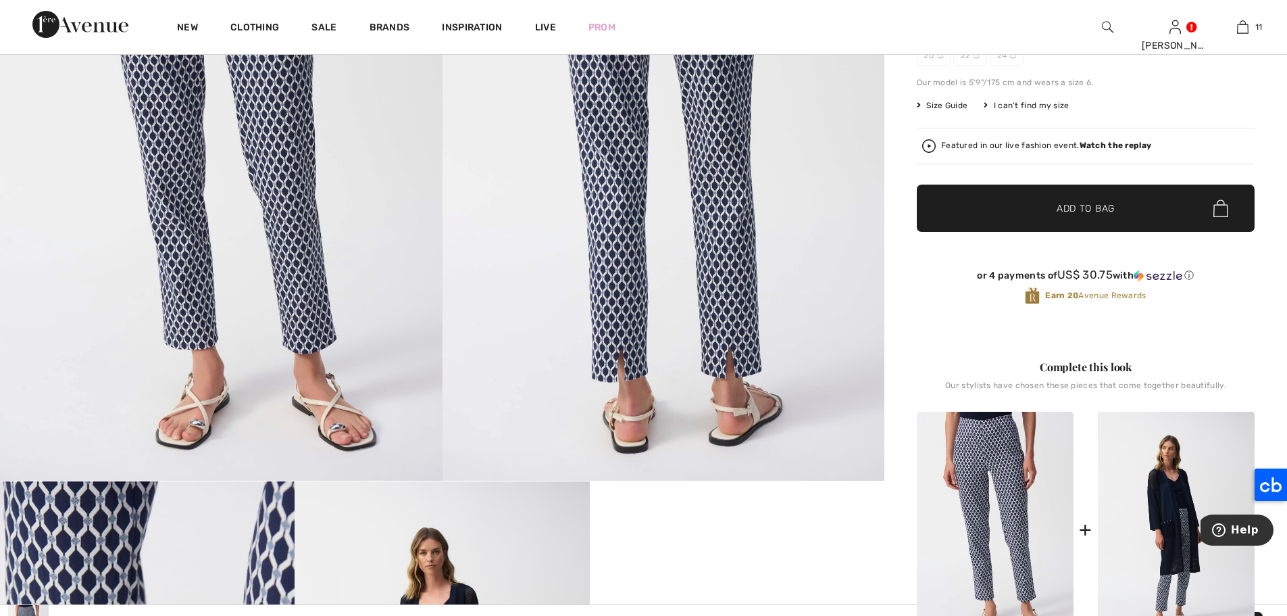
scroll to position [232, 0]
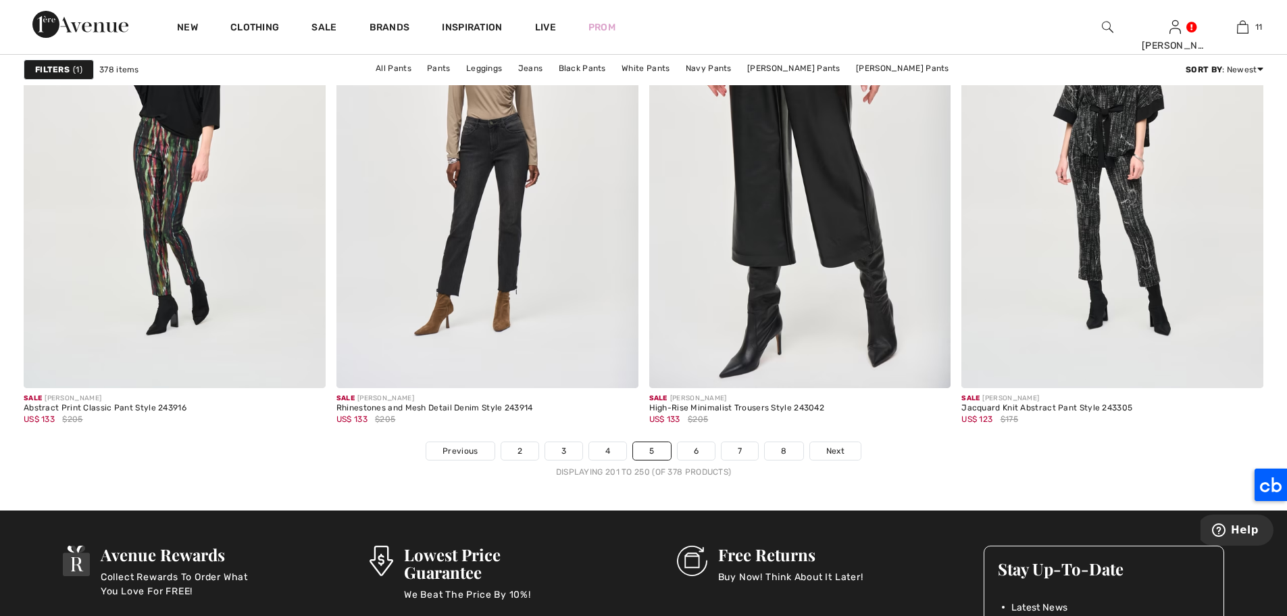
scroll to position [7581, 0]
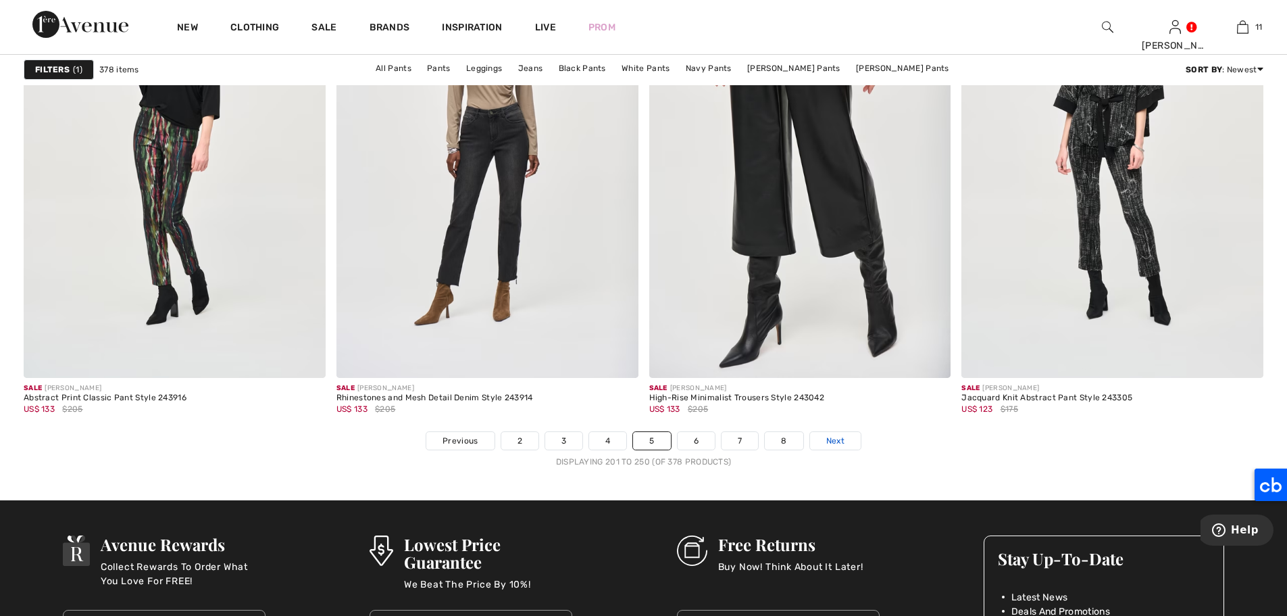
click at [845, 441] on link "Next" at bounding box center [835, 441] width 51 height 18
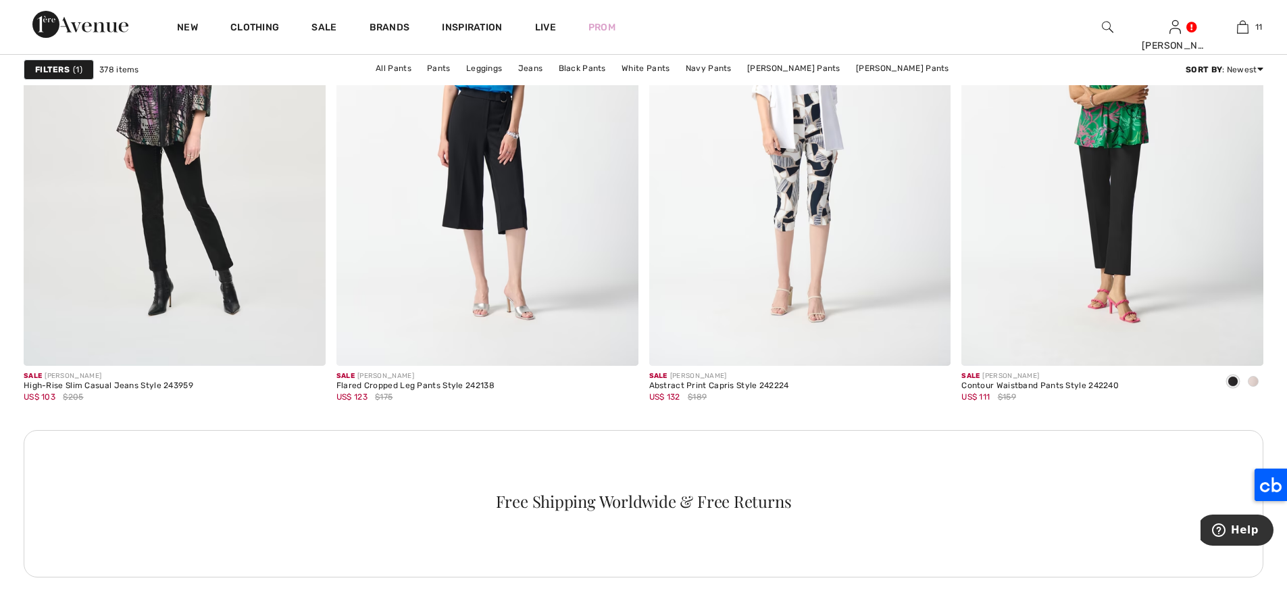
scroll to position [3554, 0]
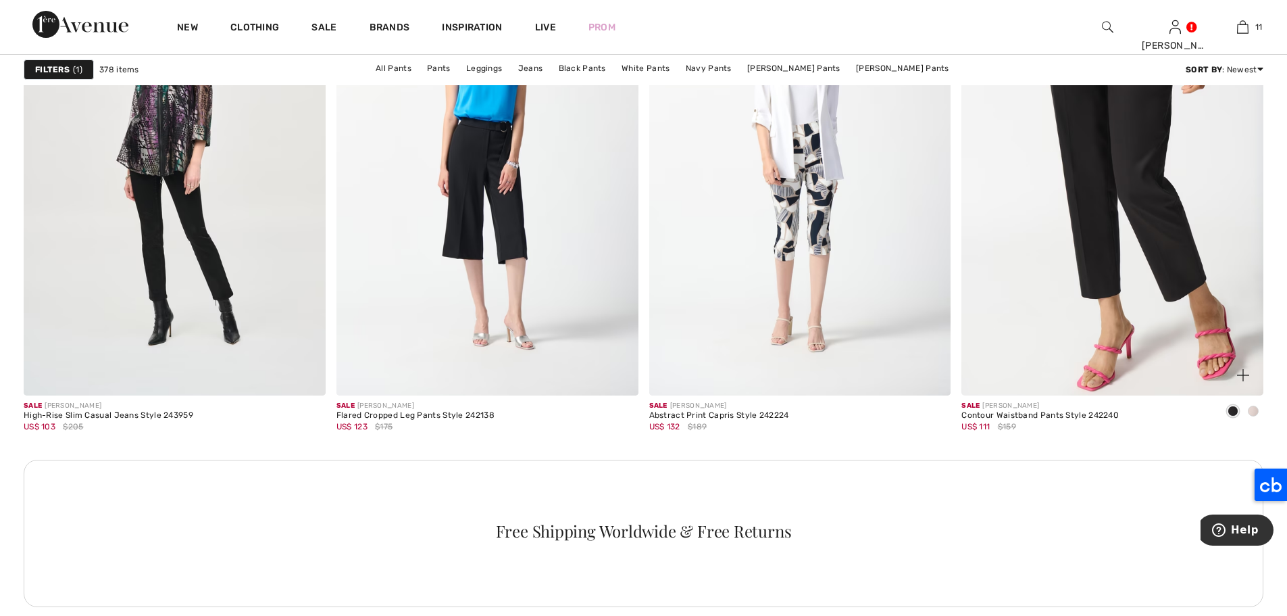
click at [1117, 141] on img at bounding box center [1113, 169] width 302 height 453
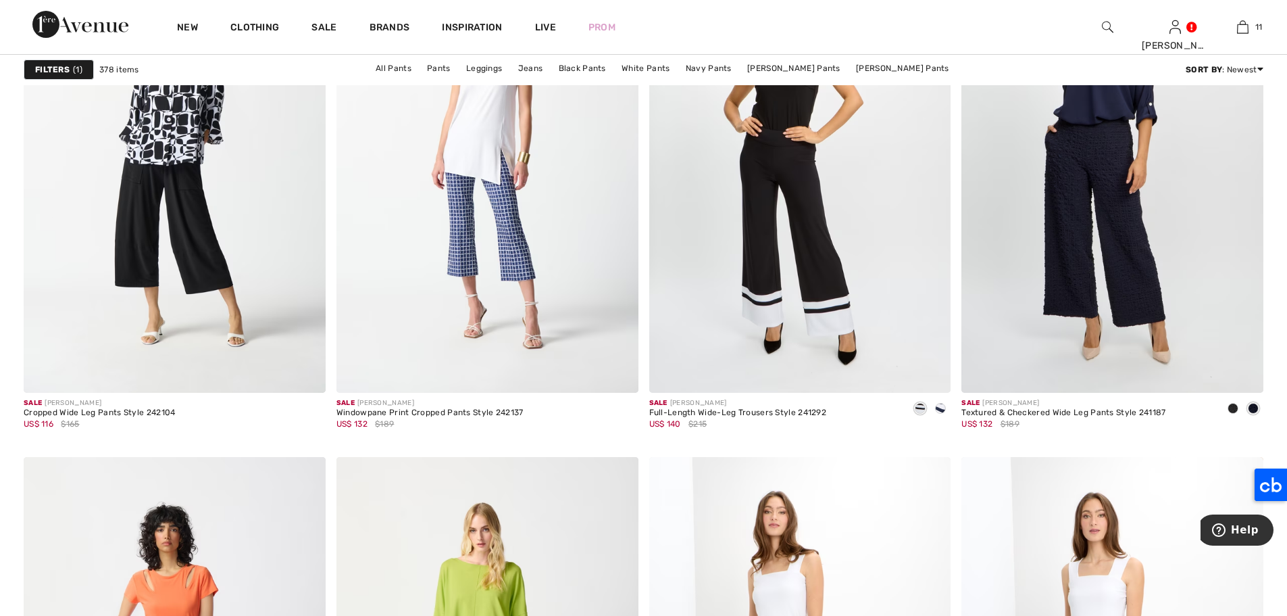
scroll to position [7108, 0]
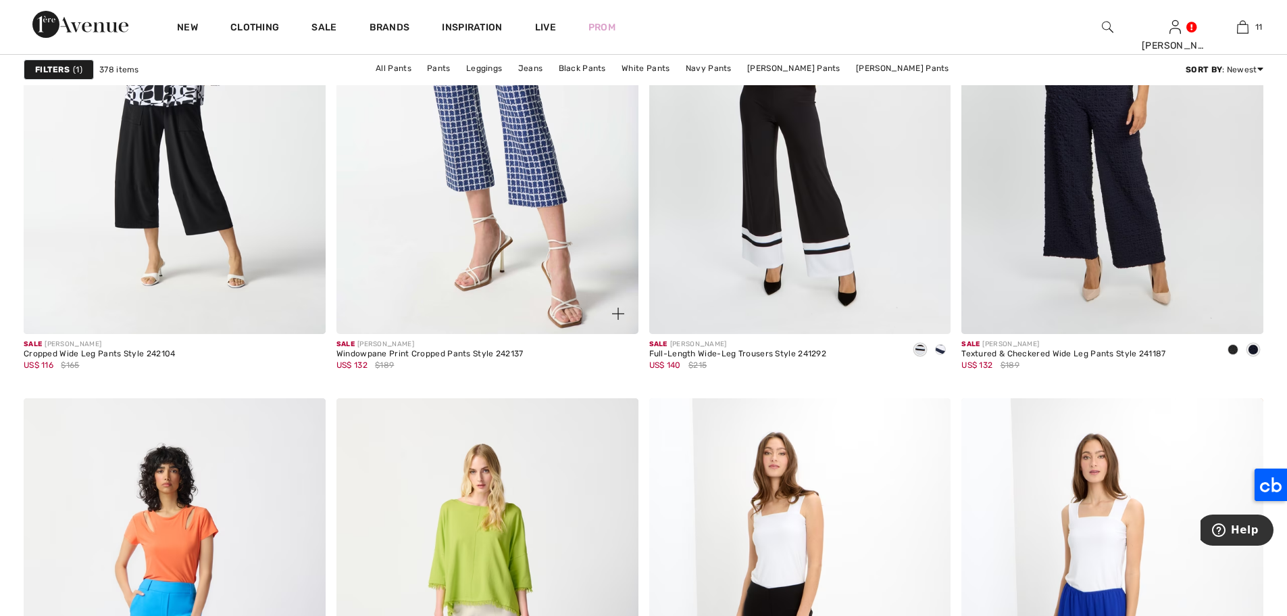
click at [541, 147] on img at bounding box center [488, 107] width 302 height 453
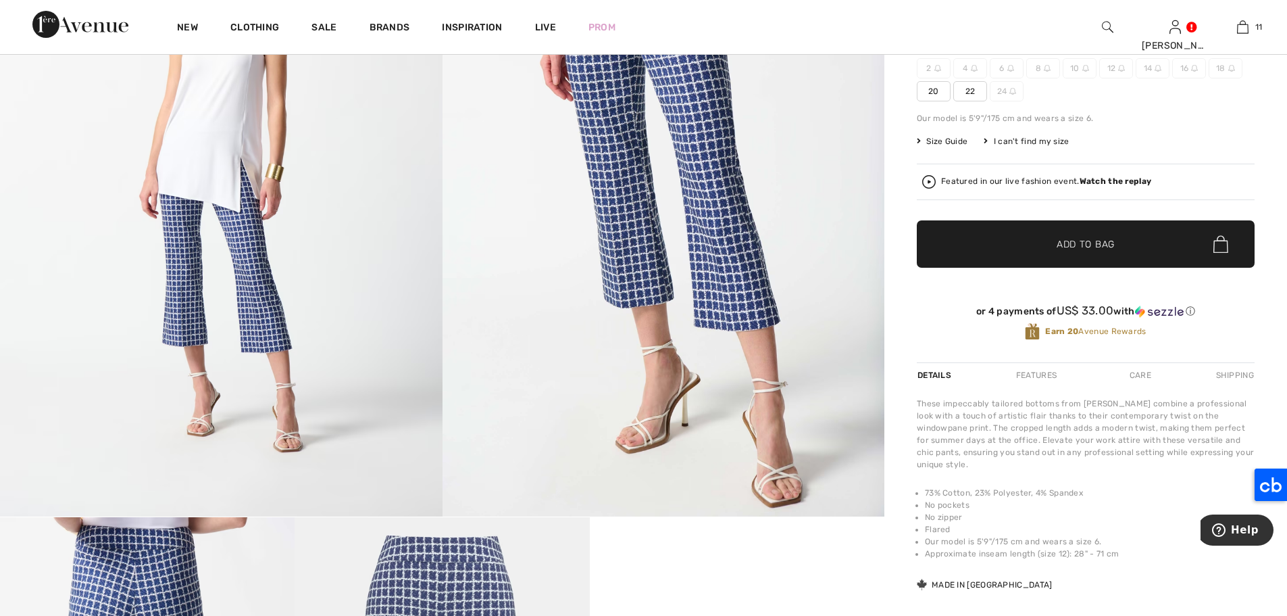
scroll to position [231, 0]
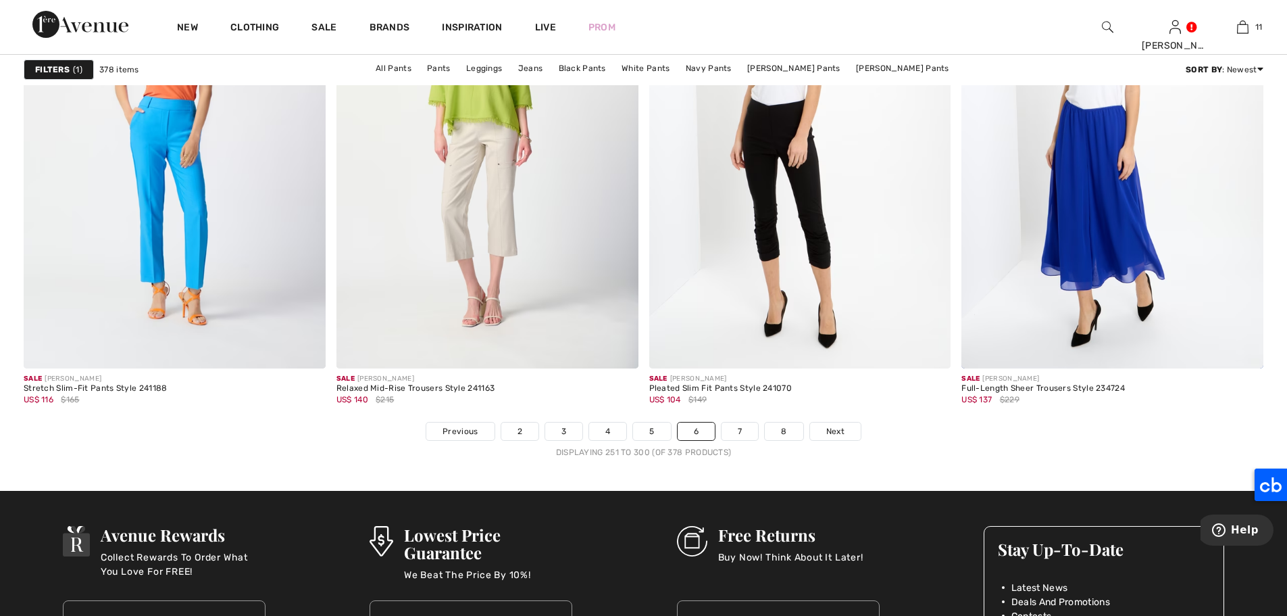
scroll to position [7669, 0]
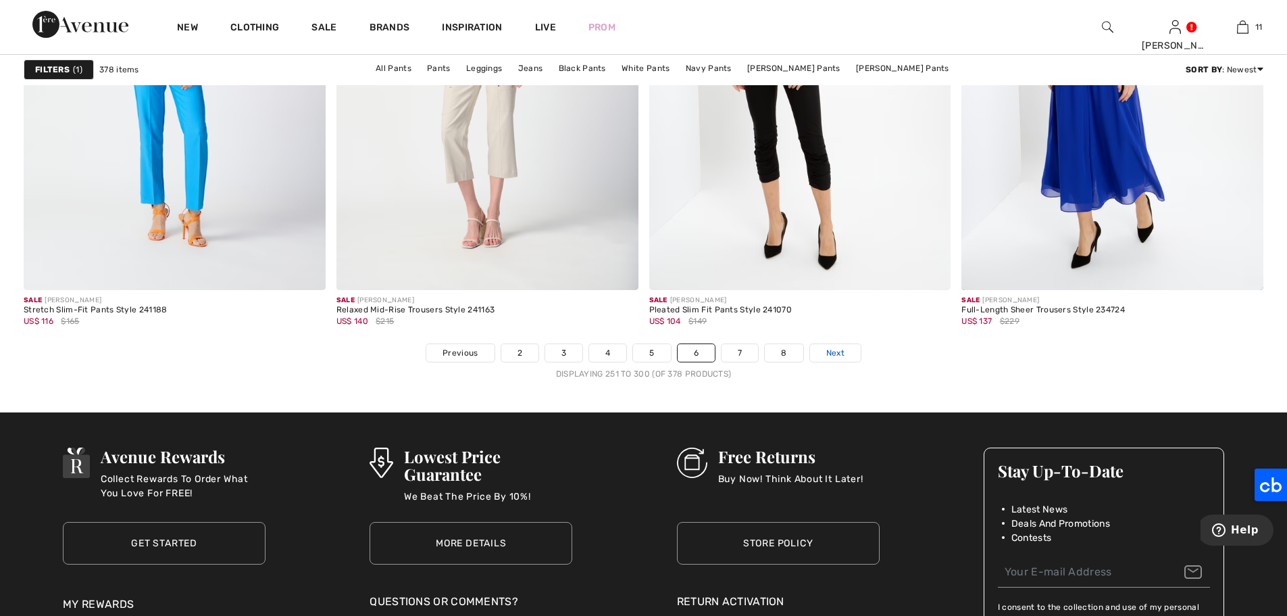
click at [843, 355] on span "Next" at bounding box center [835, 353] width 18 height 12
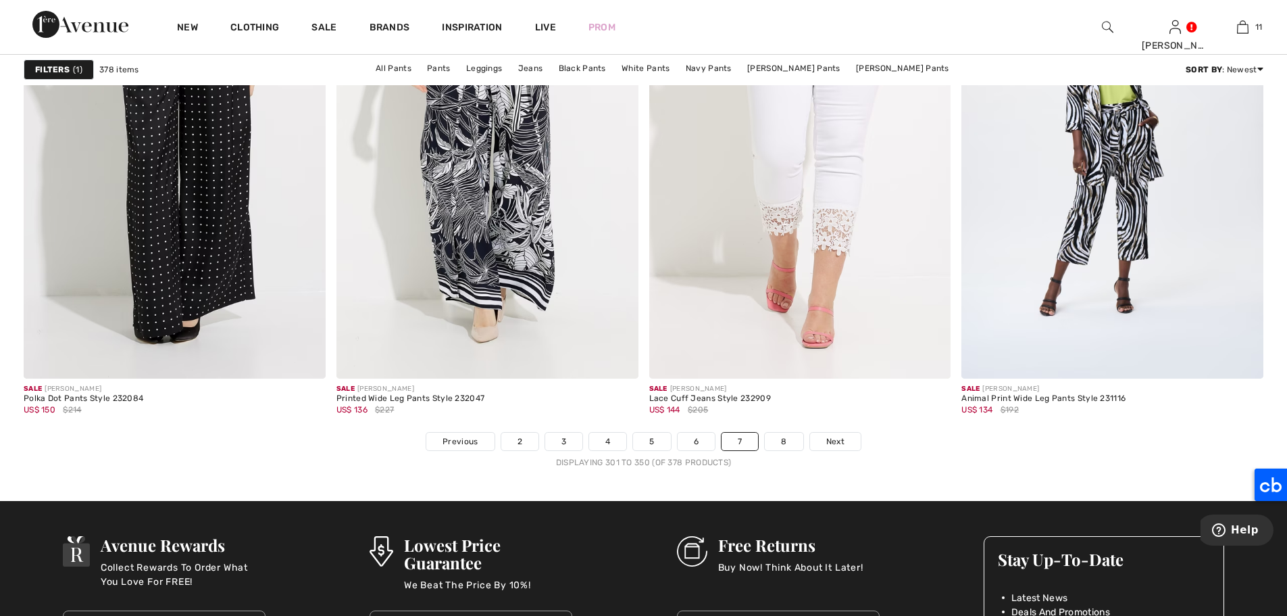
scroll to position [7630, 0]
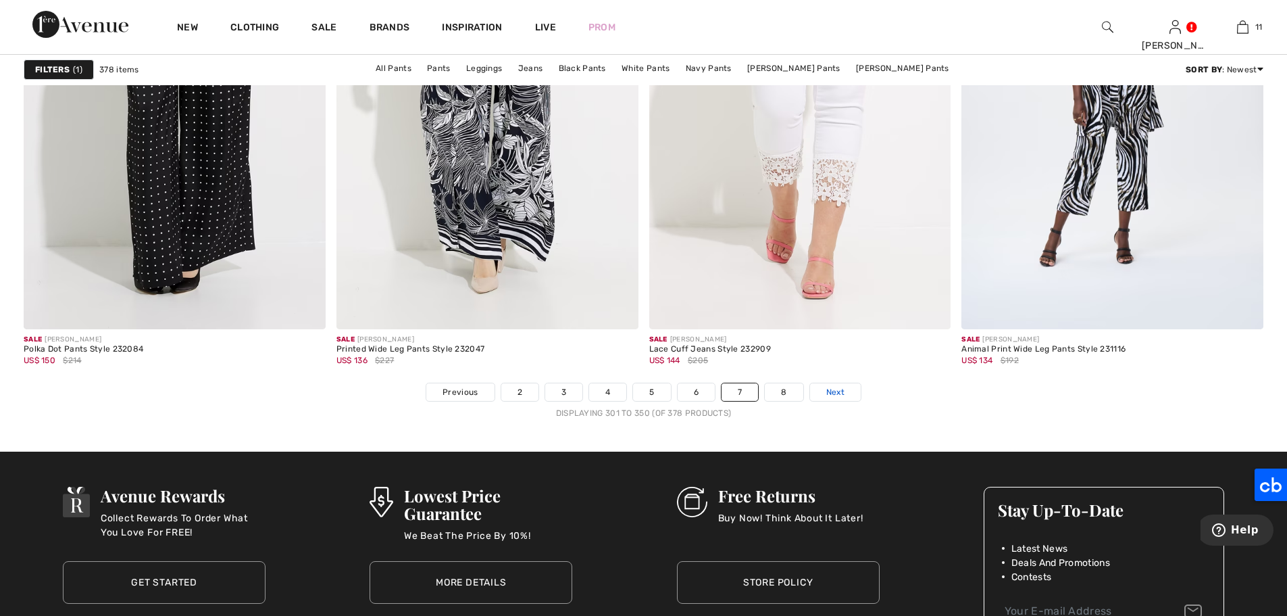
click at [834, 391] on span "Next" at bounding box center [835, 392] width 18 height 12
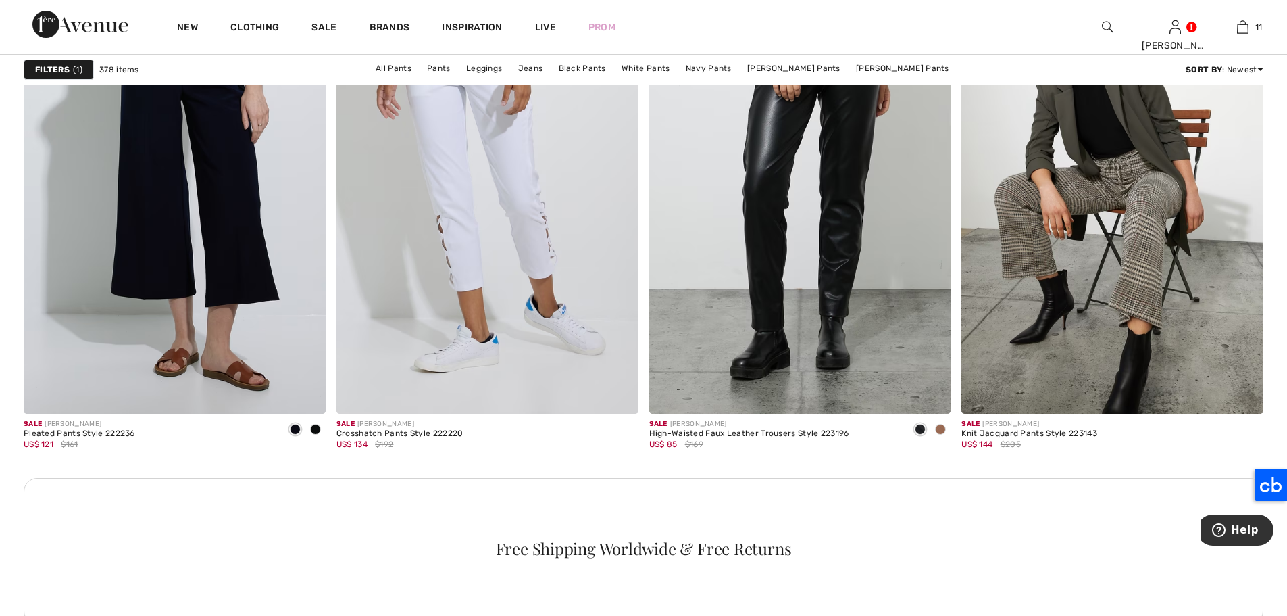
scroll to position [1797, 0]
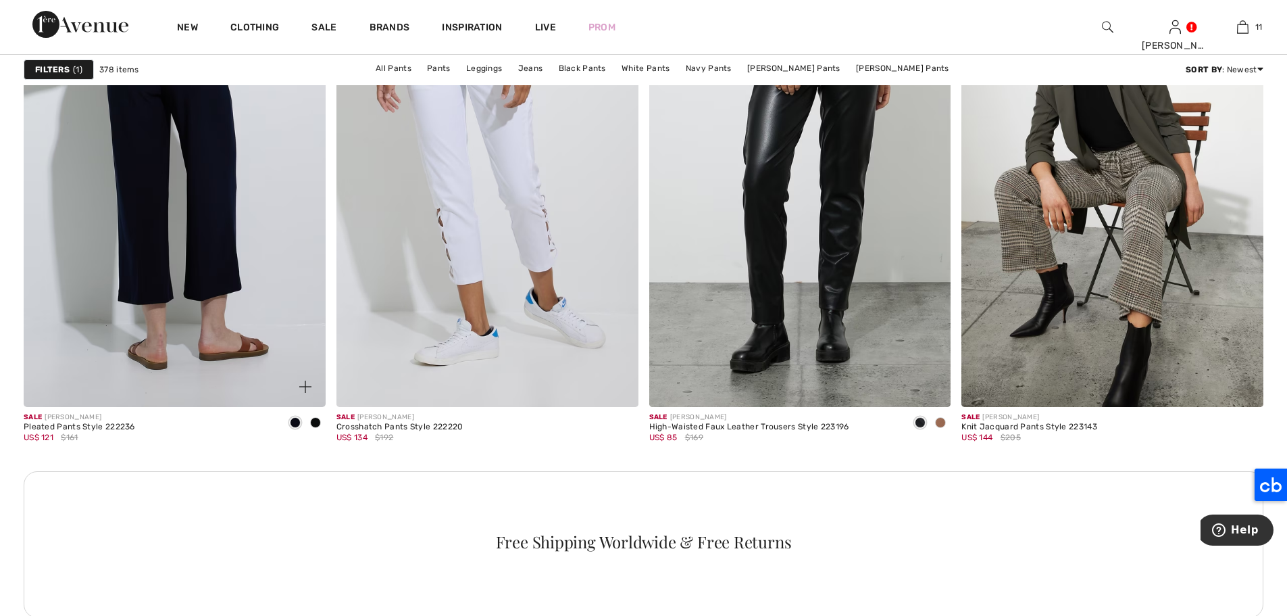
click at [180, 156] on img at bounding box center [175, 179] width 302 height 453
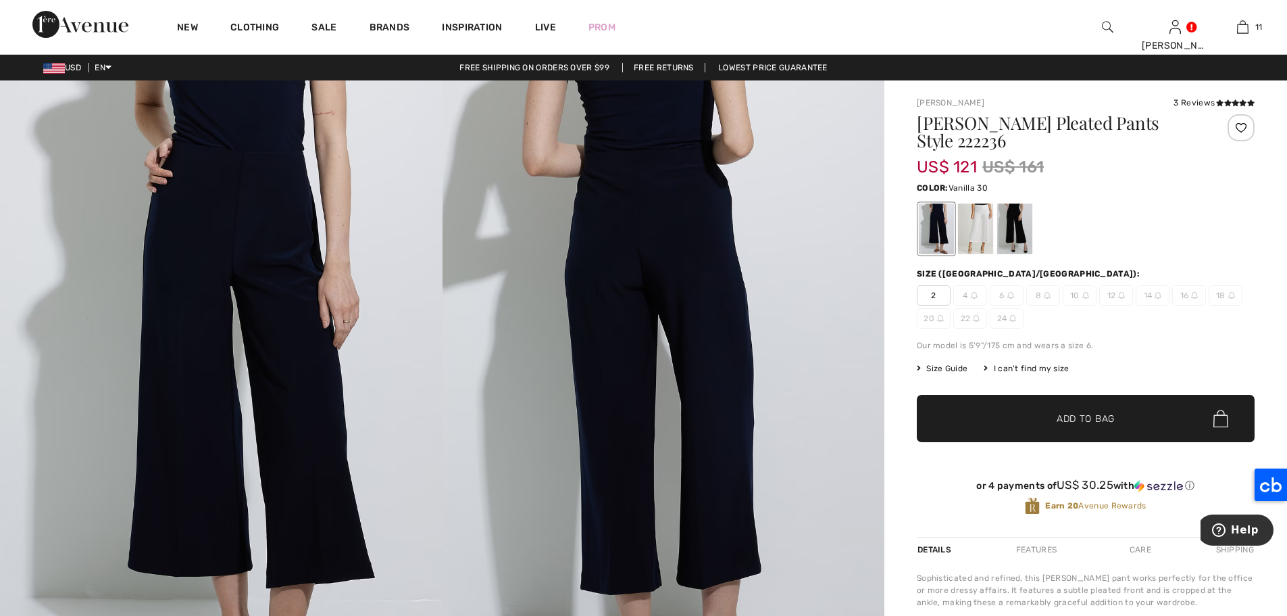
click at [981, 225] on div at bounding box center [975, 228] width 35 height 51
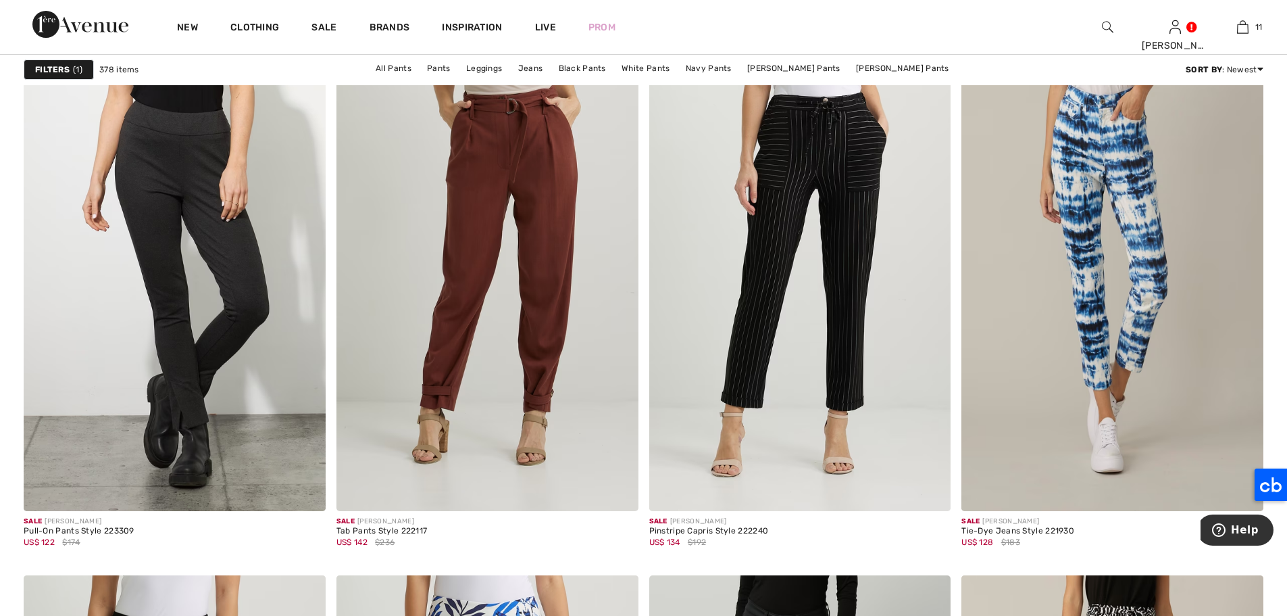
scroll to position [2411, 0]
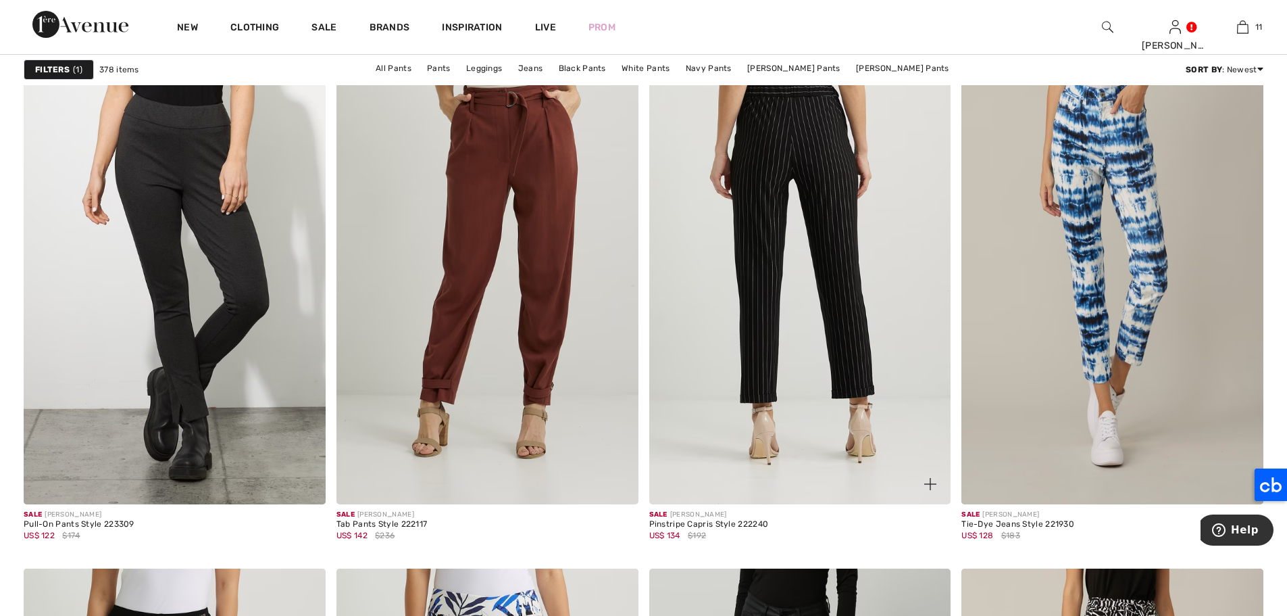
click at [820, 183] on img at bounding box center [800, 277] width 302 height 453
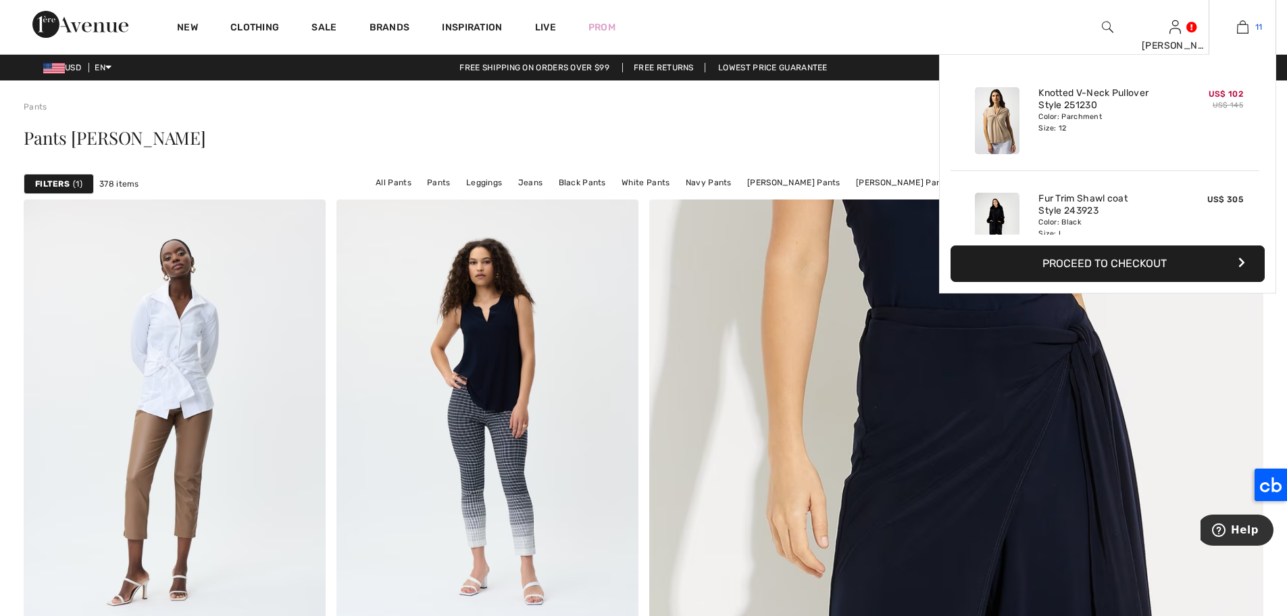
click at [1242, 30] on img at bounding box center [1242, 27] width 11 height 16
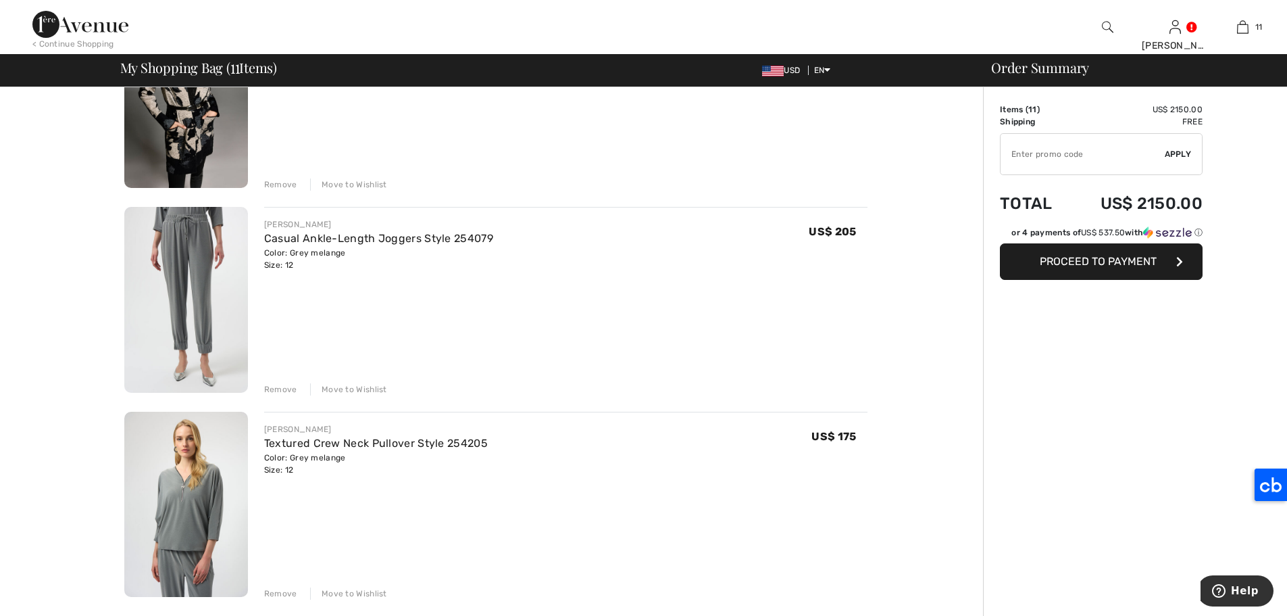
scroll to position [1017, 0]
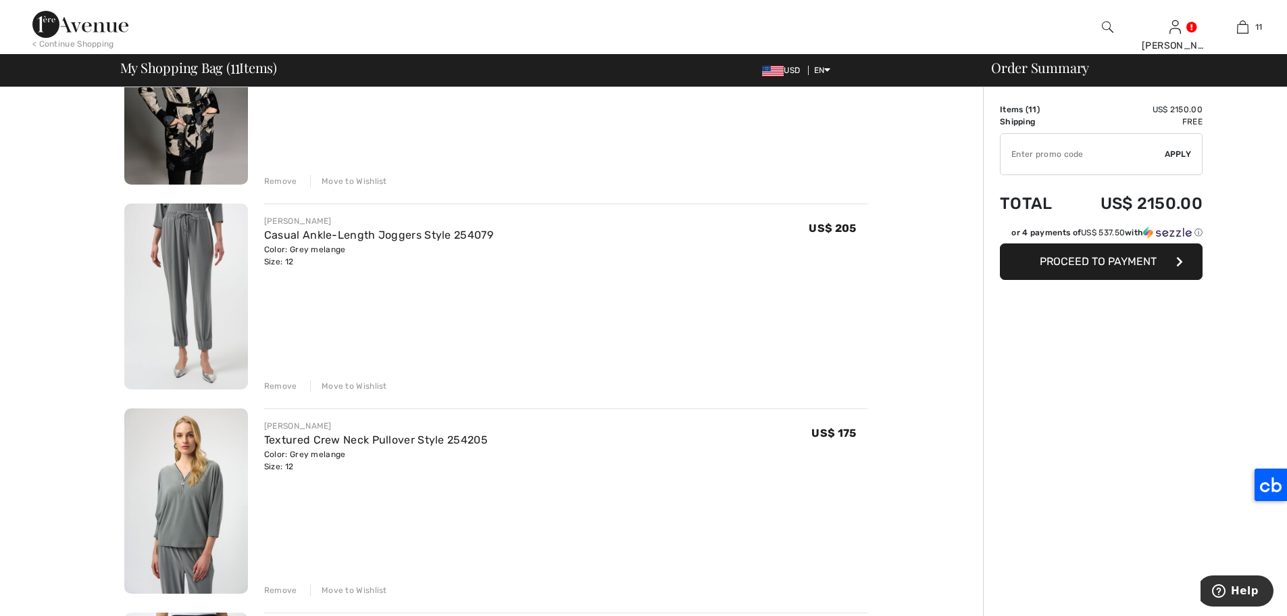
click at [369, 384] on div "Move to Wishlist" at bounding box center [348, 386] width 77 height 12
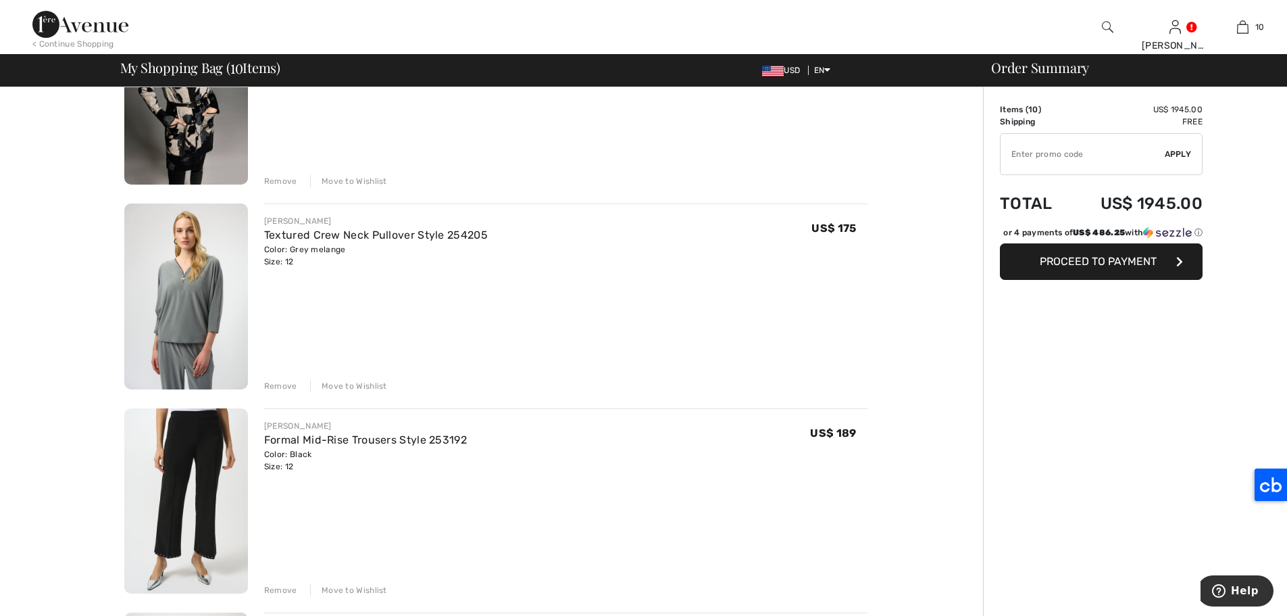
click at [362, 380] on div "Move to Wishlist" at bounding box center [348, 386] width 77 height 12
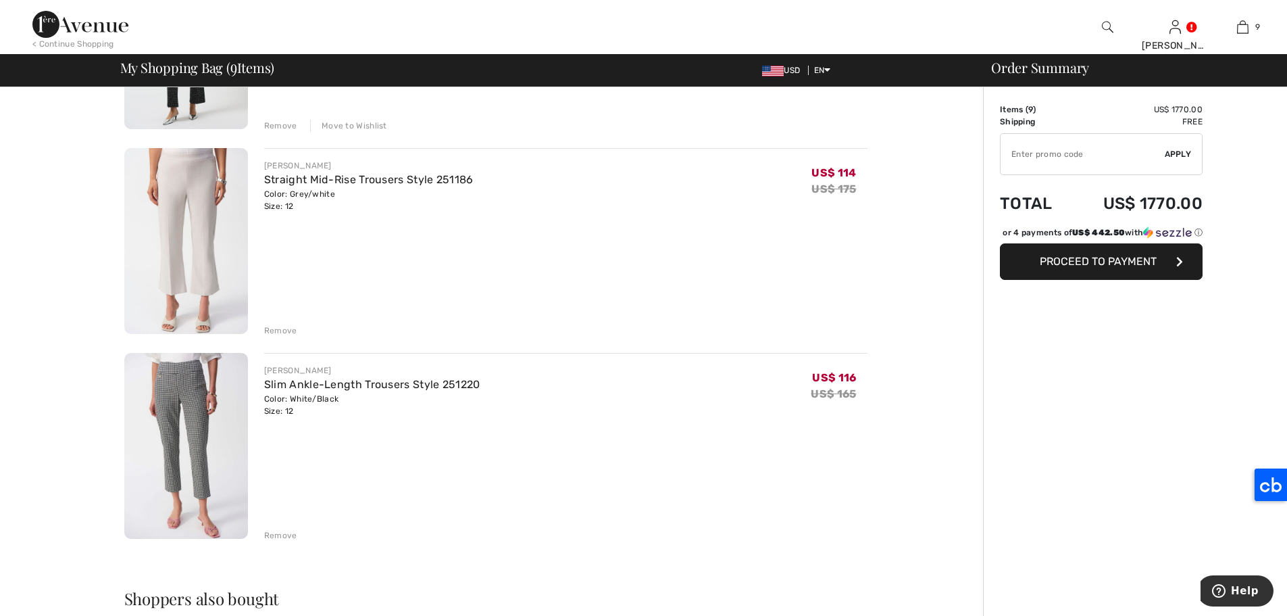
scroll to position [1485, 0]
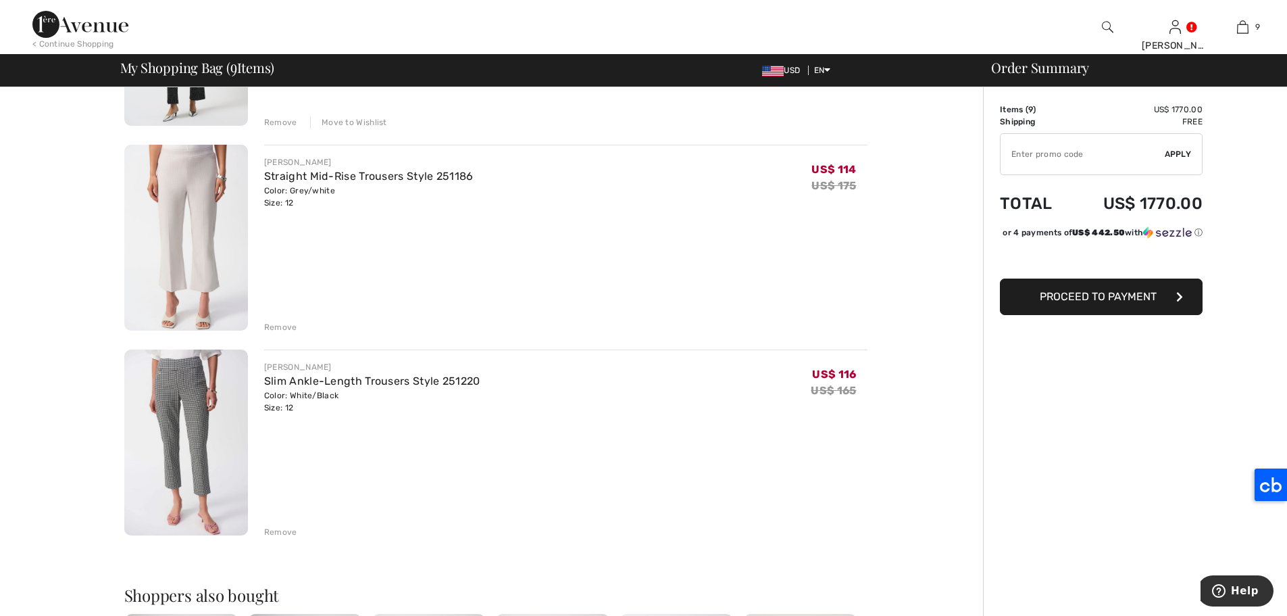
click at [282, 534] on div "Remove" at bounding box center [280, 532] width 33 height 12
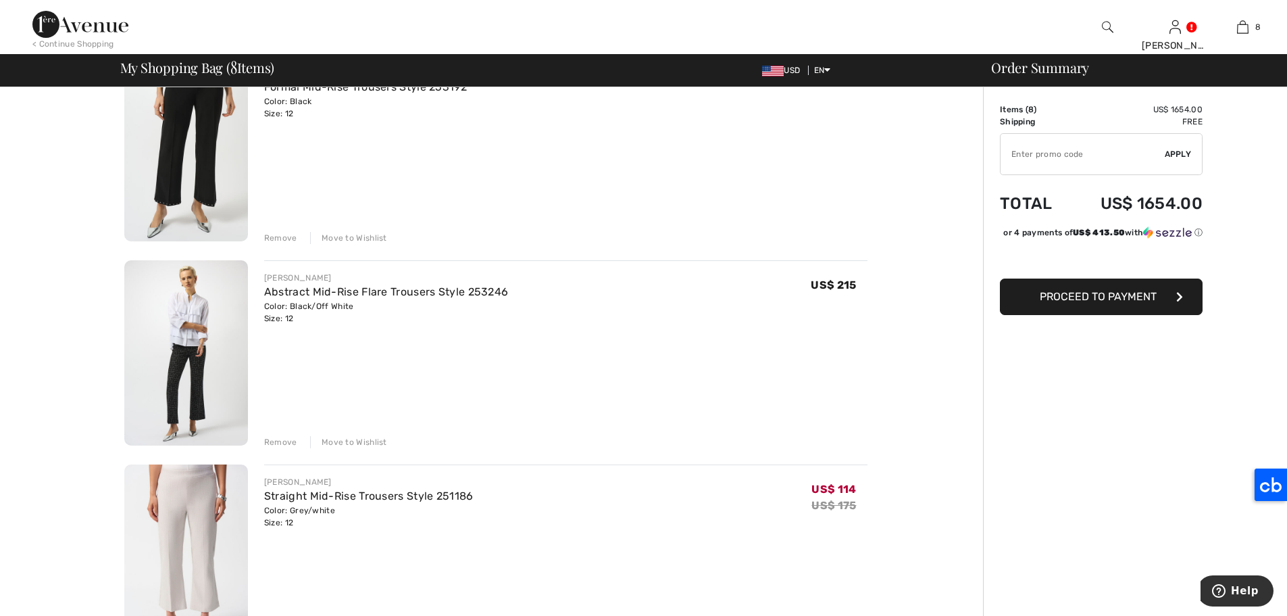
scroll to position [1143, 0]
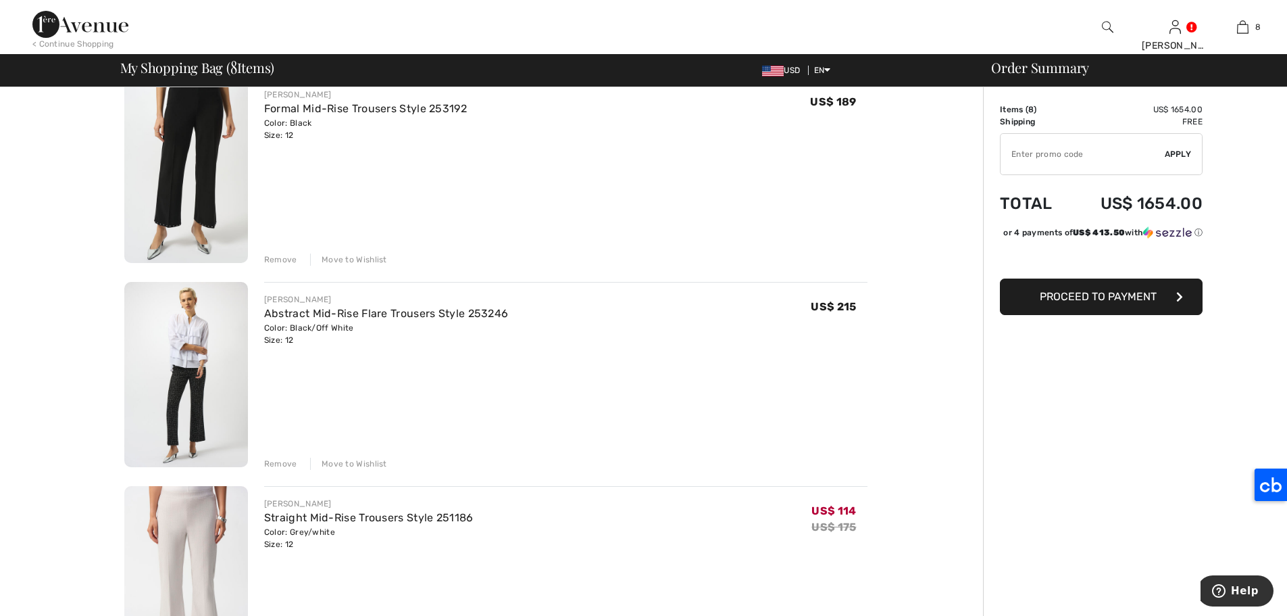
click at [195, 338] on img at bounding box center [186, 375] width 124 height 186
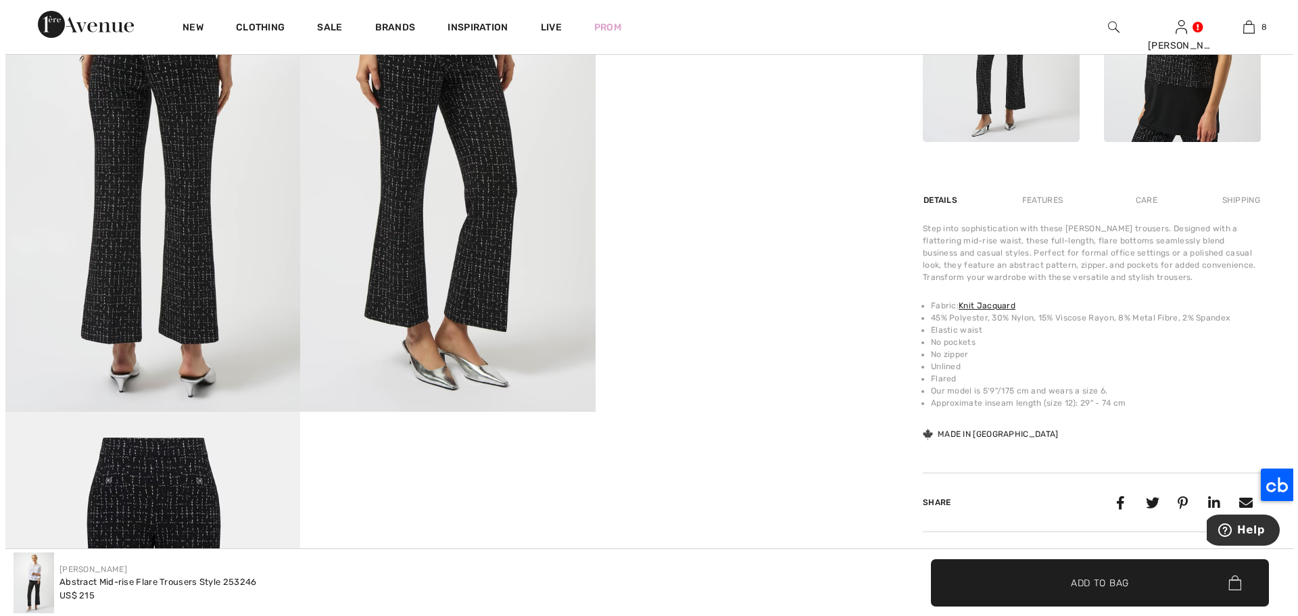
scroll to position [664, 0]
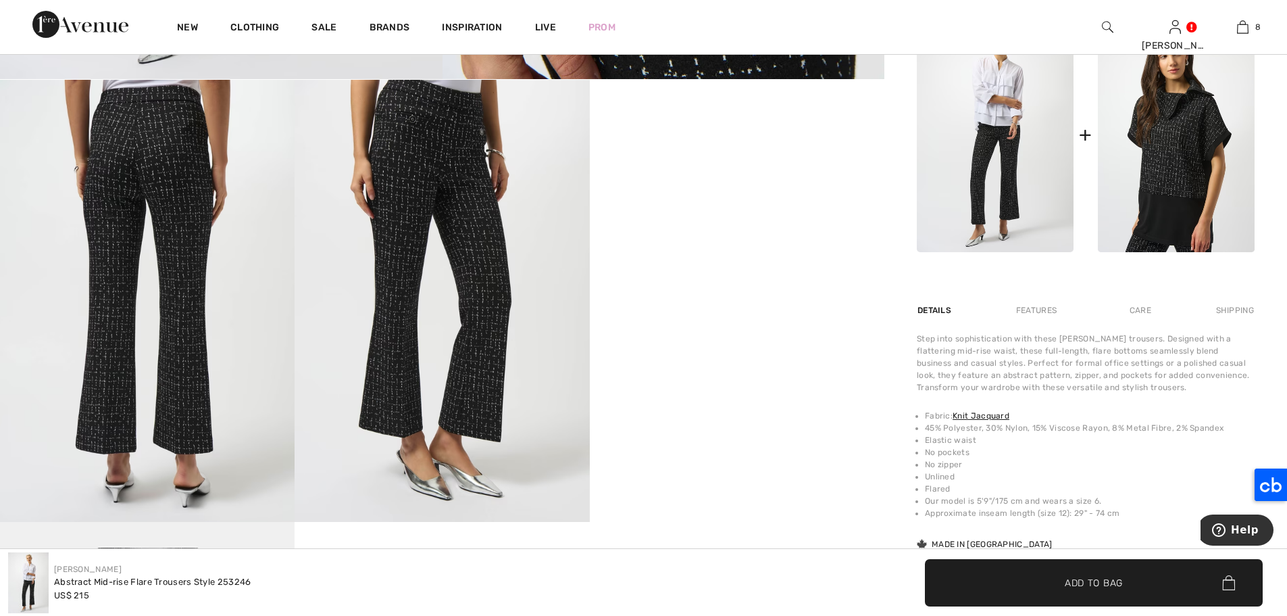
click at [178, 180] on img at bounding box center [147, 301] width 295 height 442
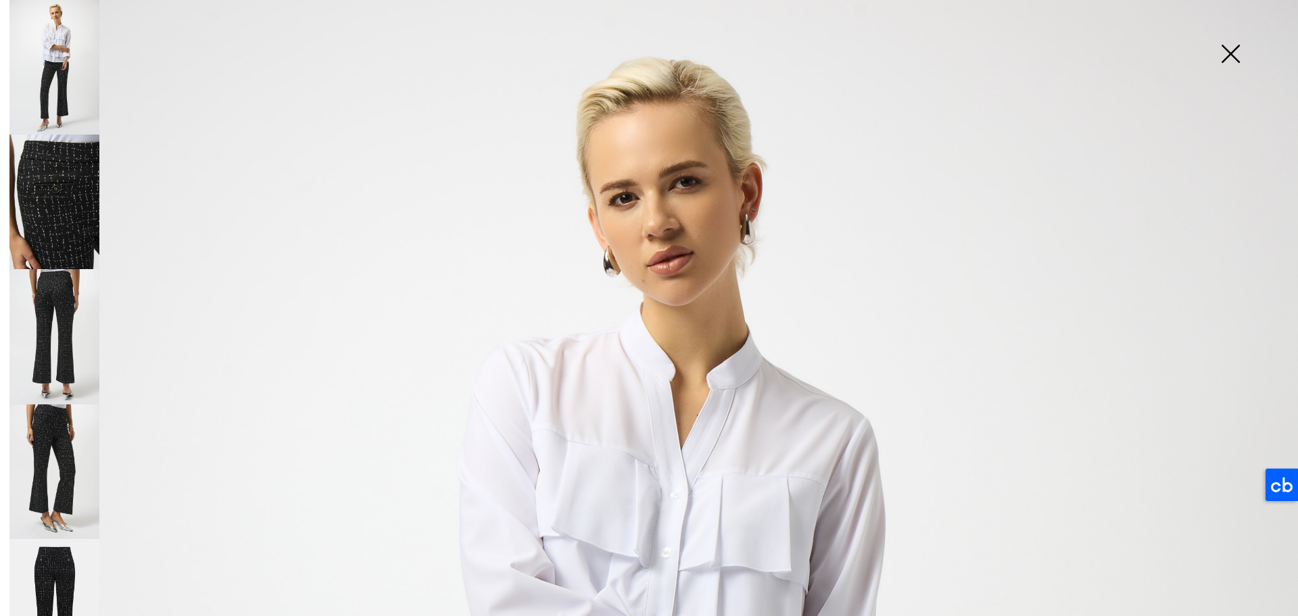
click at [49, 195] on img at bounding box center [54, 201] width 90 height 134
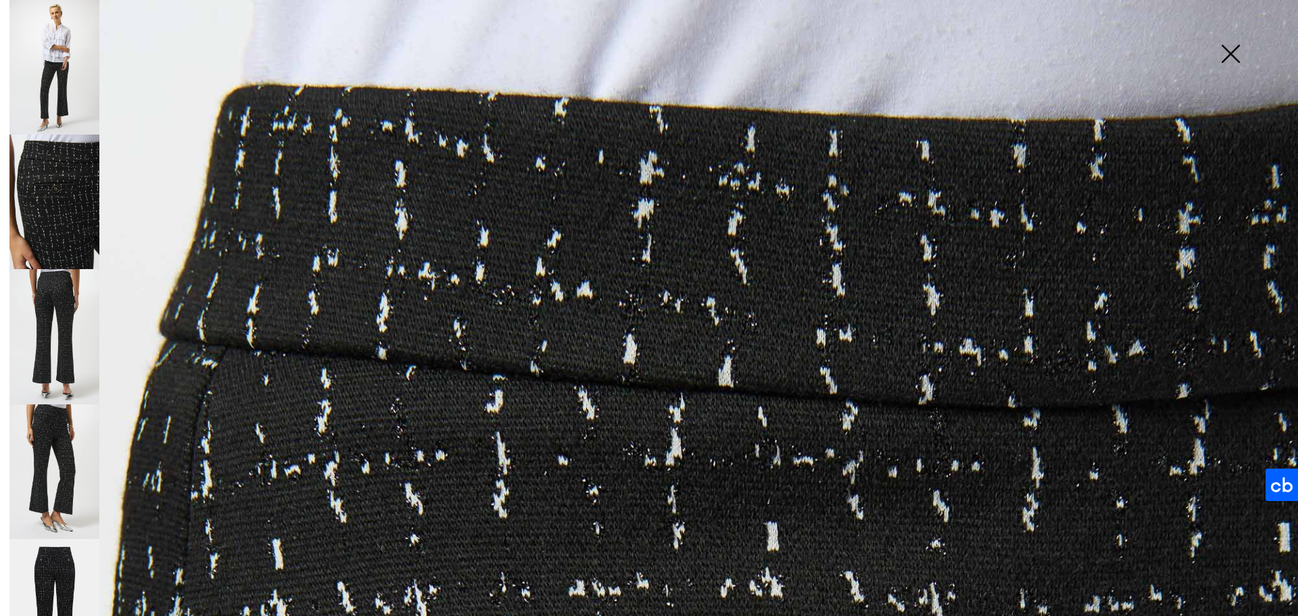
click at [44, 321] on img at bounding box center [54, 336] width 90 height 134
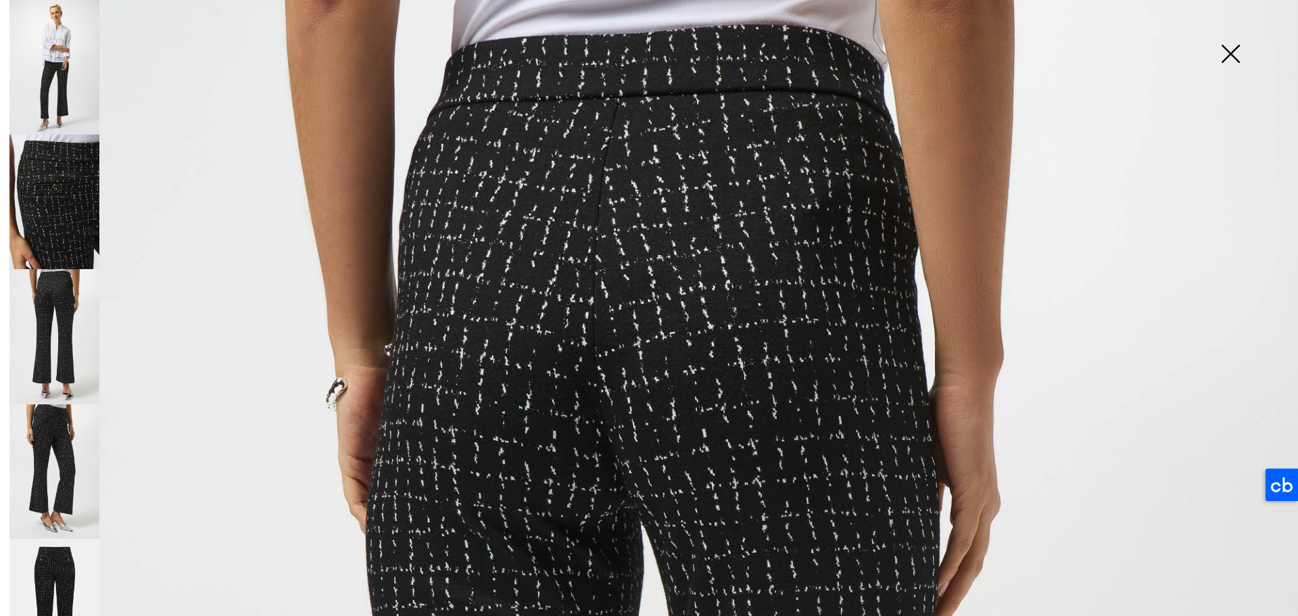
click at [40, 435] on img at bounding box center [54, 471] width 90 height 134
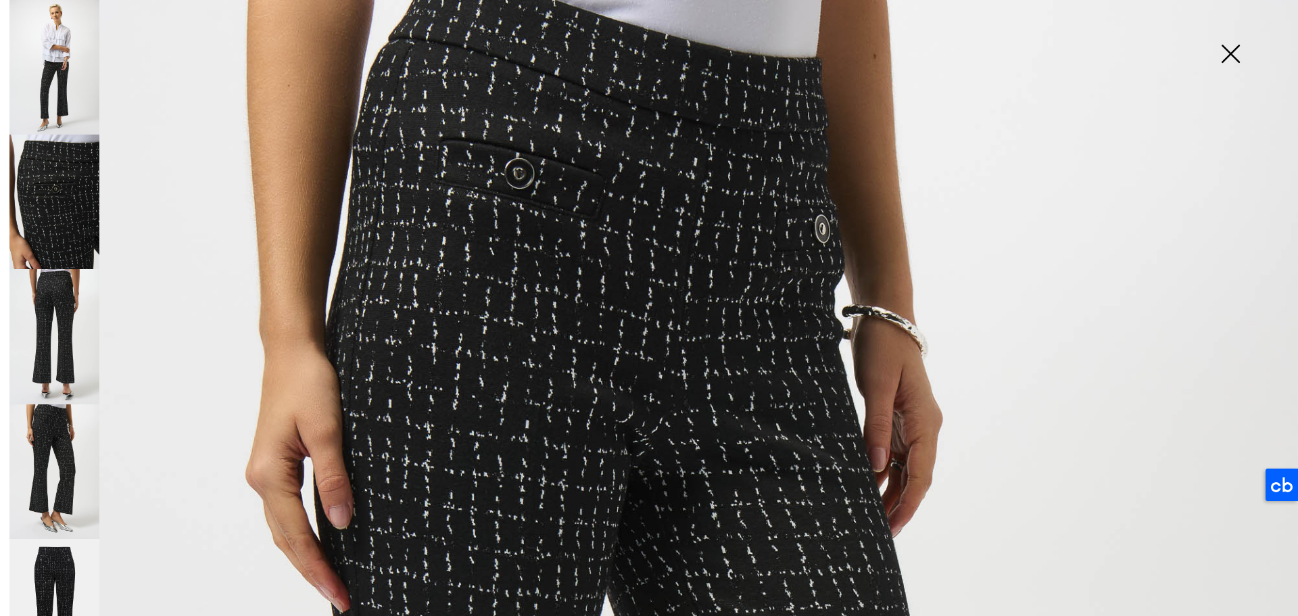
click at [59, 451] on img at bounding box center [54, 471] width 90 height 134
click at [51, 576] on img at bounding box center [54, 606] width 90 height 135
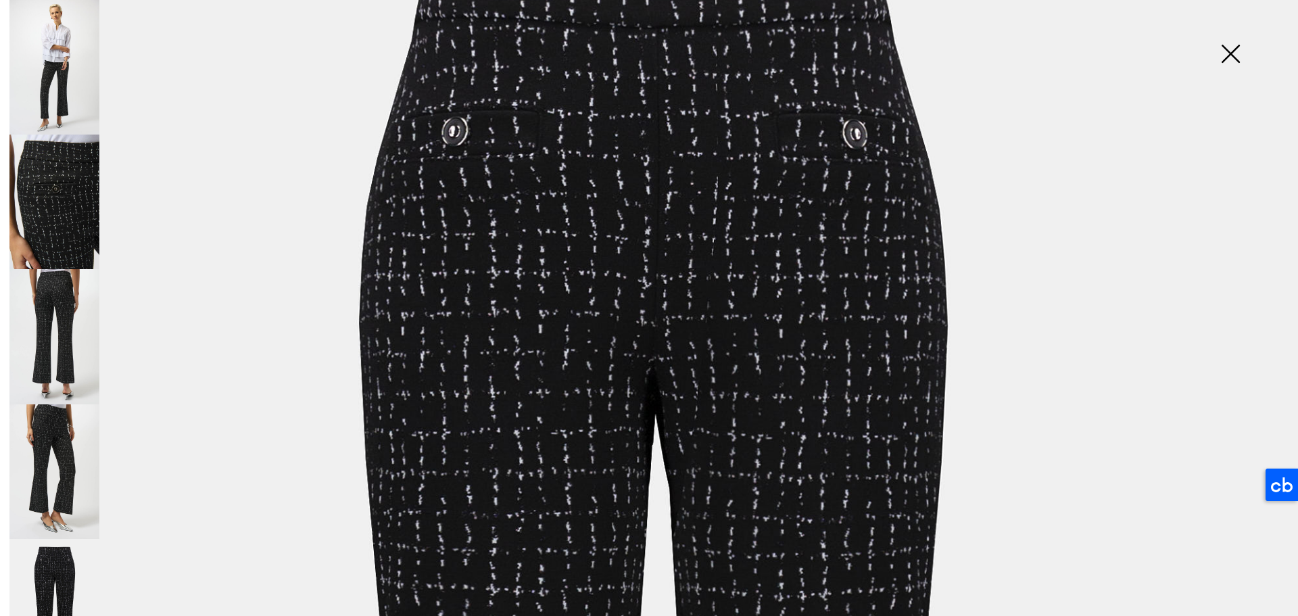
scroll to position [0, 0]
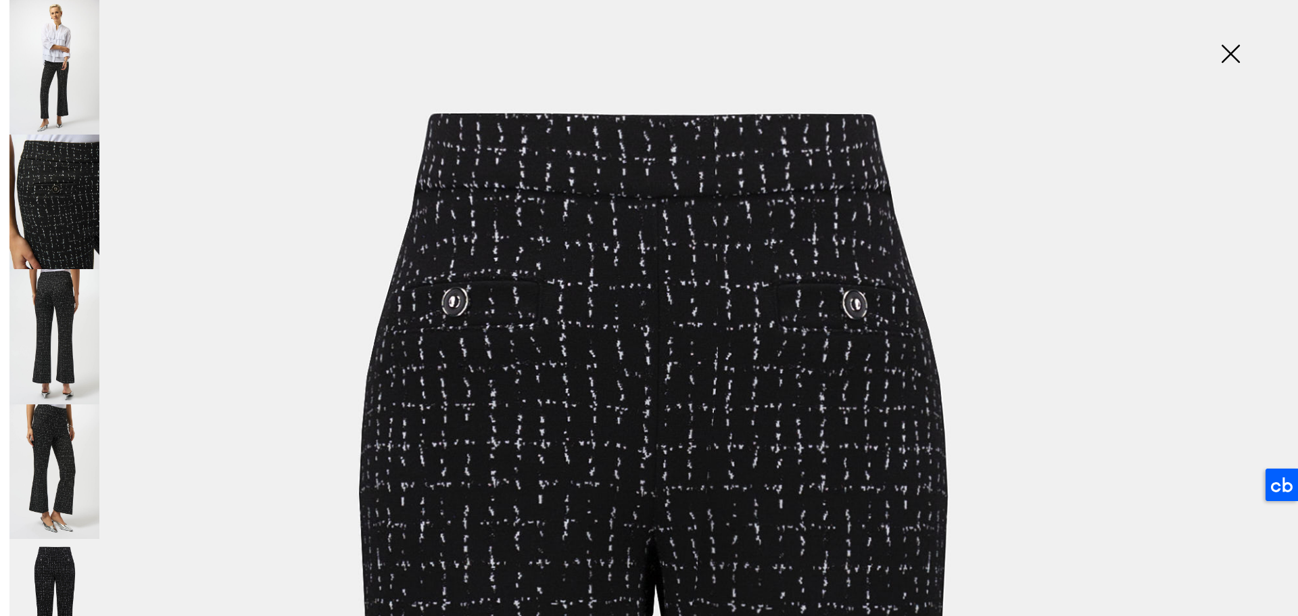
click at [34, 67] on img at bounding box center [54, 67] width 90 height 134
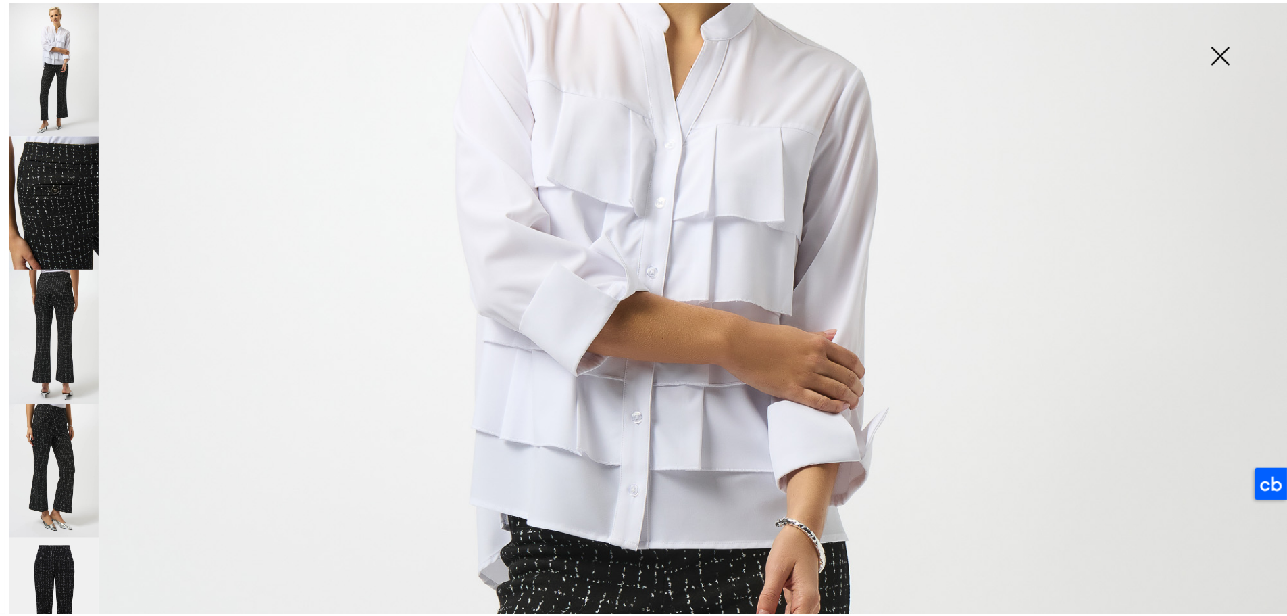
scroll to position [311, 0]
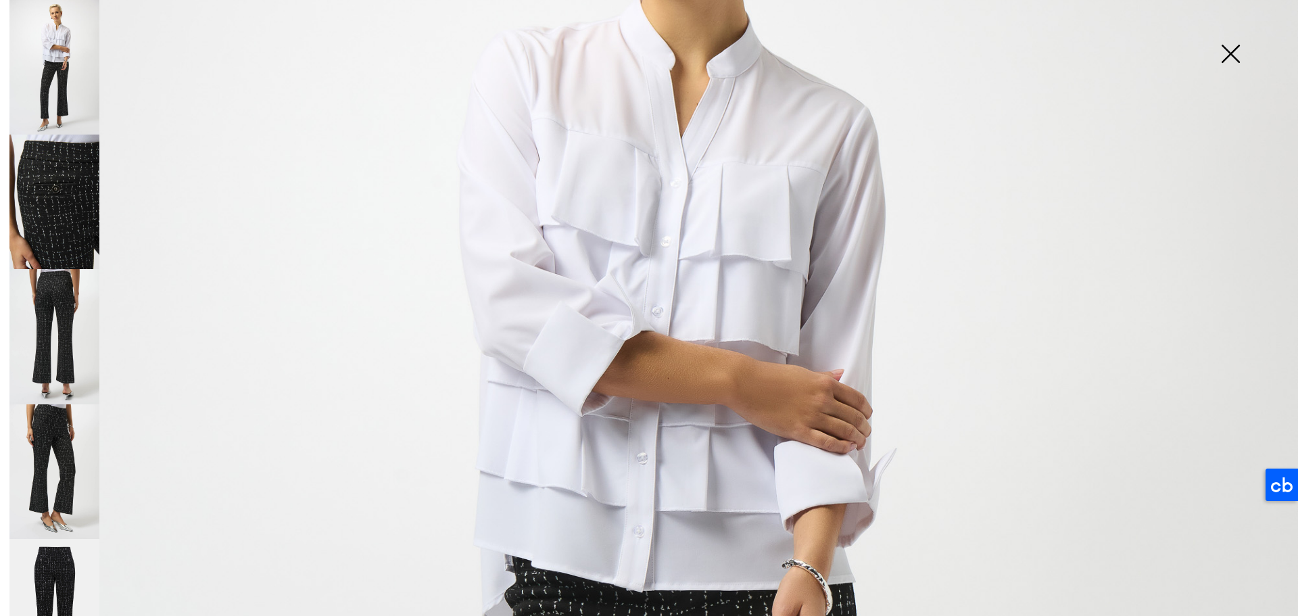
click at [1237, 64] on img at bounding box center [1230, 55] width 68 height 70
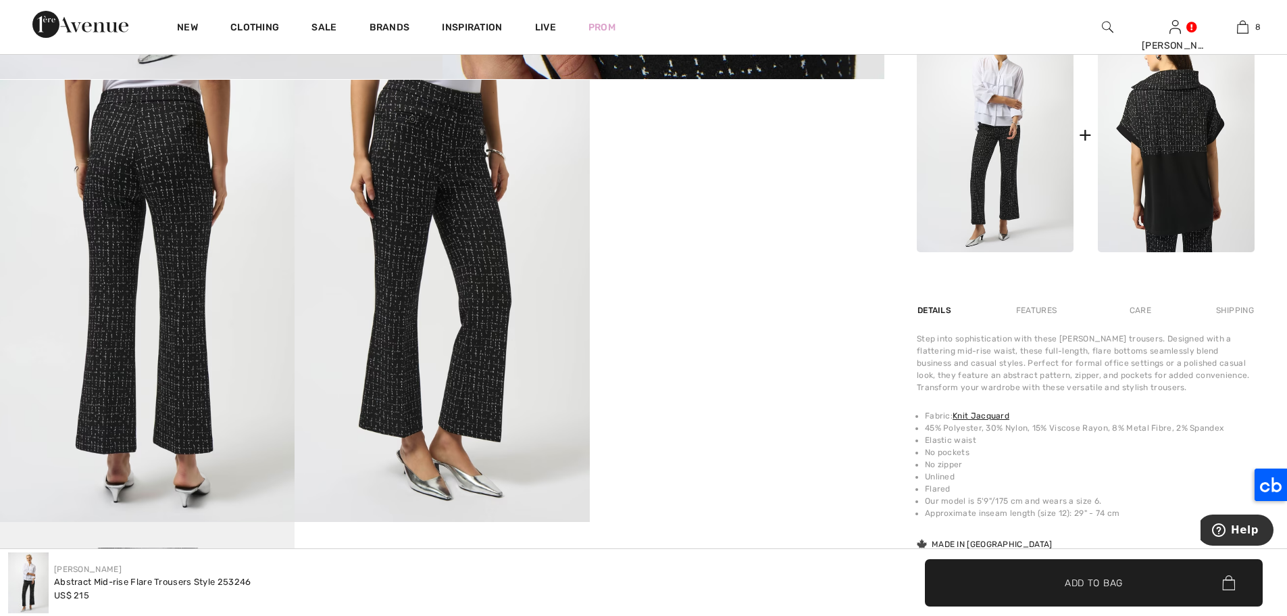
click at [1189, 143] on img at bounding box center [1176, 134] width 157 height 235
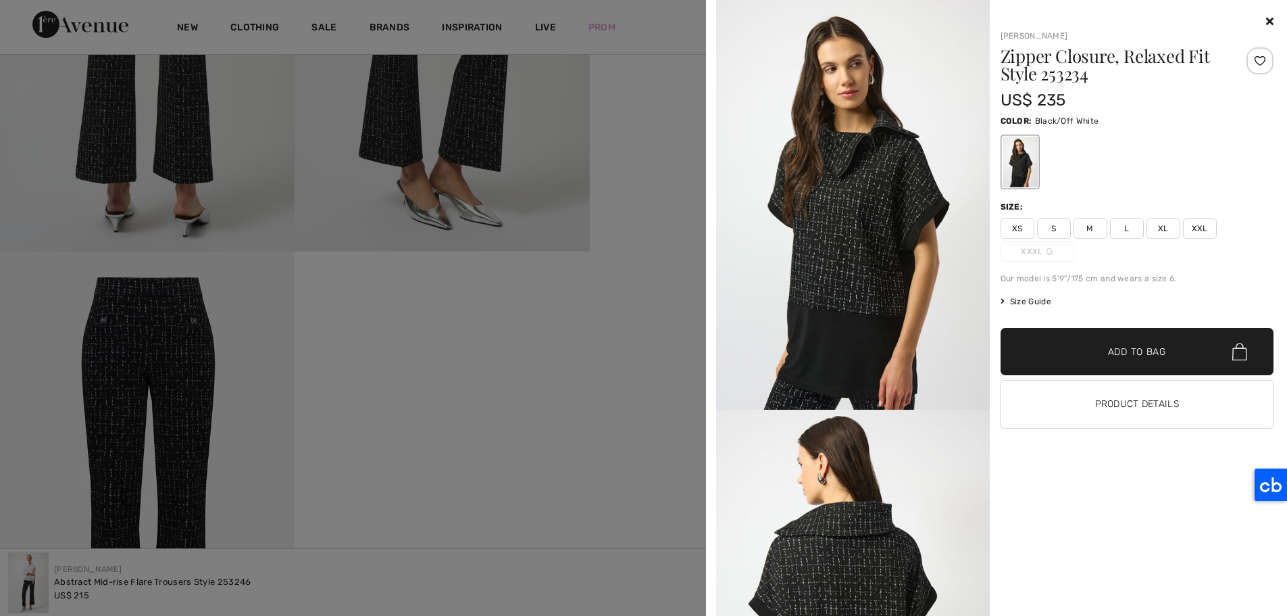
scroll to position [939, 0]
click at [879, 173] on img at bounding box center [853, 205] width 274 height 410
click at [890, 116] on img at bounding box center [853, 205] width 274 height 410
click at [1016, 170] on div at bounding box center [1019, 162] width 35 height 51
click at [862, 592] on img at bounding box center [853, 615] width 274 height 410
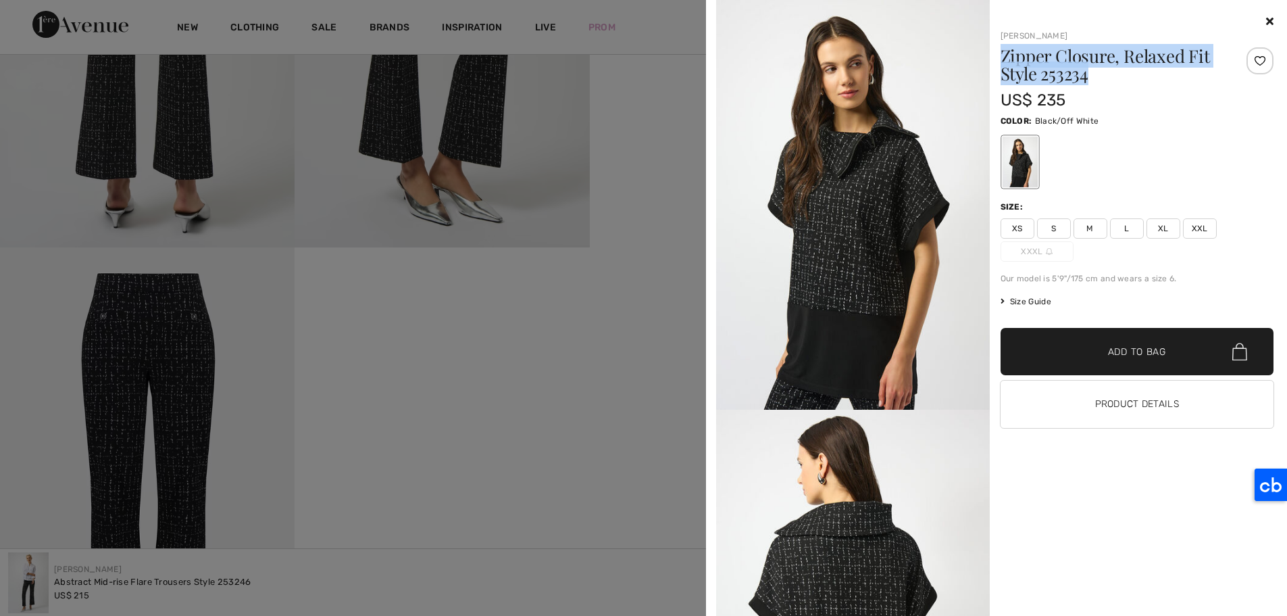
drag, startPoint x: 997, startPoint y: 57, endPoint x: 1094, endPoint y: 80, distance: 99.2
click at [1094, 80] on div "Joseph Ribkoff Zipper Closure, Relaxed Fit Style 253234 US$ 235 Color: Black/Of…" at bounding box center [1132, 315] width 285 height 602
copy h1 "Zipper Closure, Relaxed Fit Style 253234"
click at [1269, 27] on div at bounding box center [1138, 22] width 274 height 16
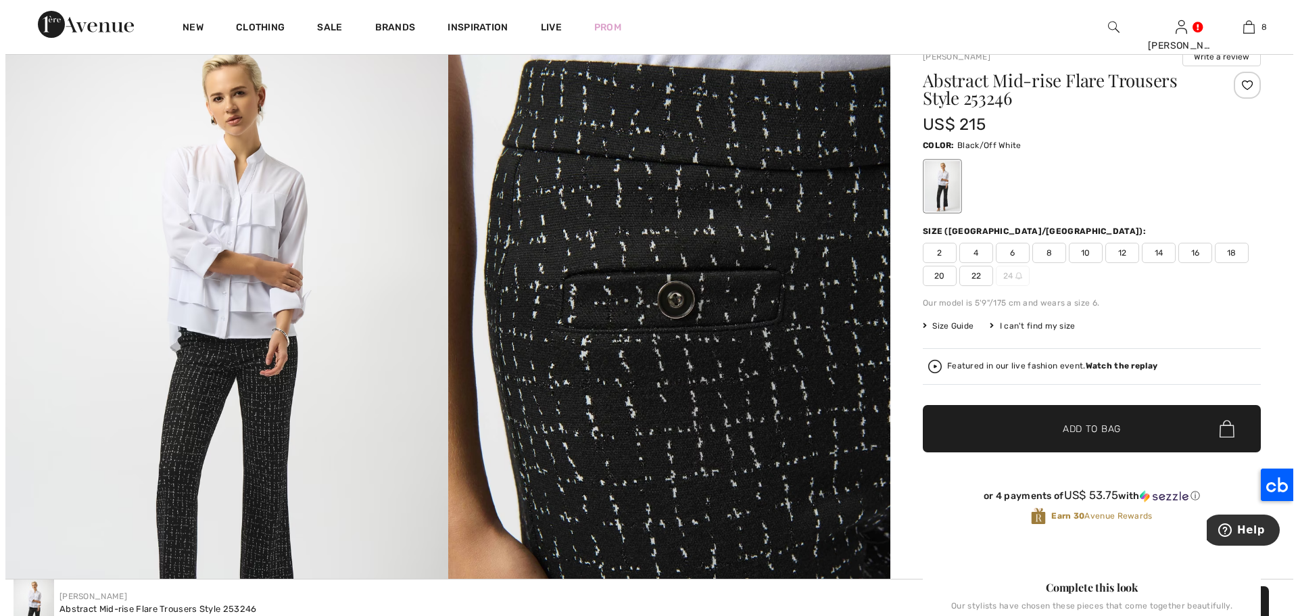
scroll to position [0, 0]
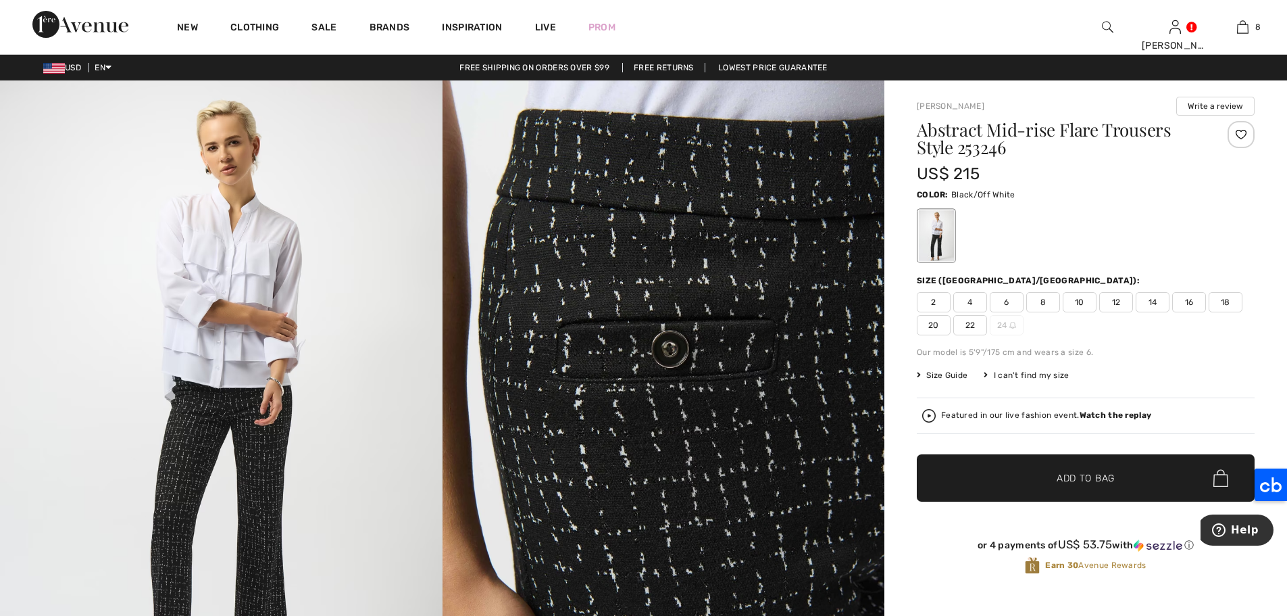
click at [1108, 26] on img at bounding box center [1107, 27] width 11 height 16
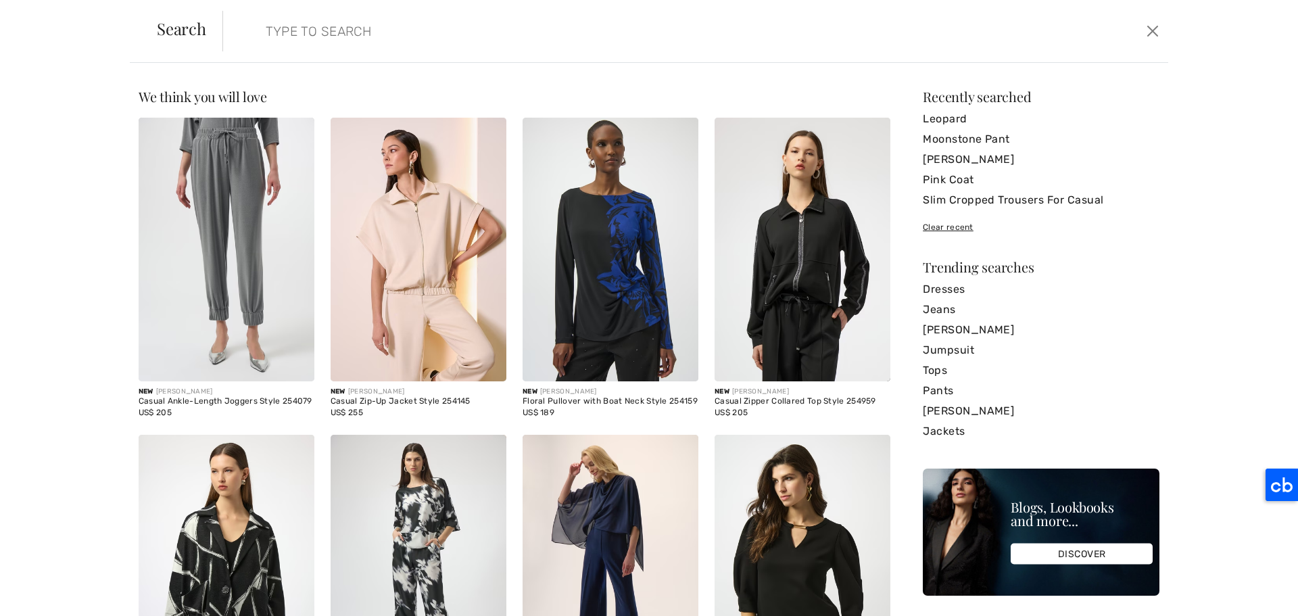
click at [380, 36] on input "search" at bounding box center [587, 31] width 665 height 41
paste input "Zipper Closure, Relaxed Fit Style 253234"
type input "Zipper Closure, Relaxed Fit Style 253234"
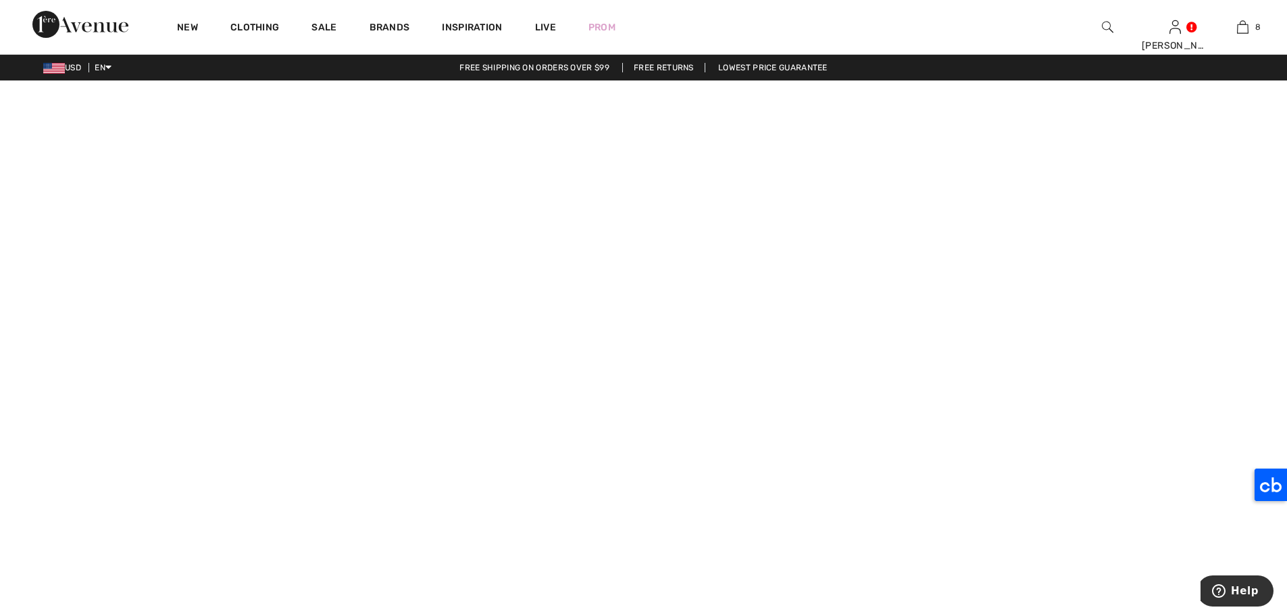
click at [1106, 28] on img at bounding box center [1107, 27] width 11 height 16
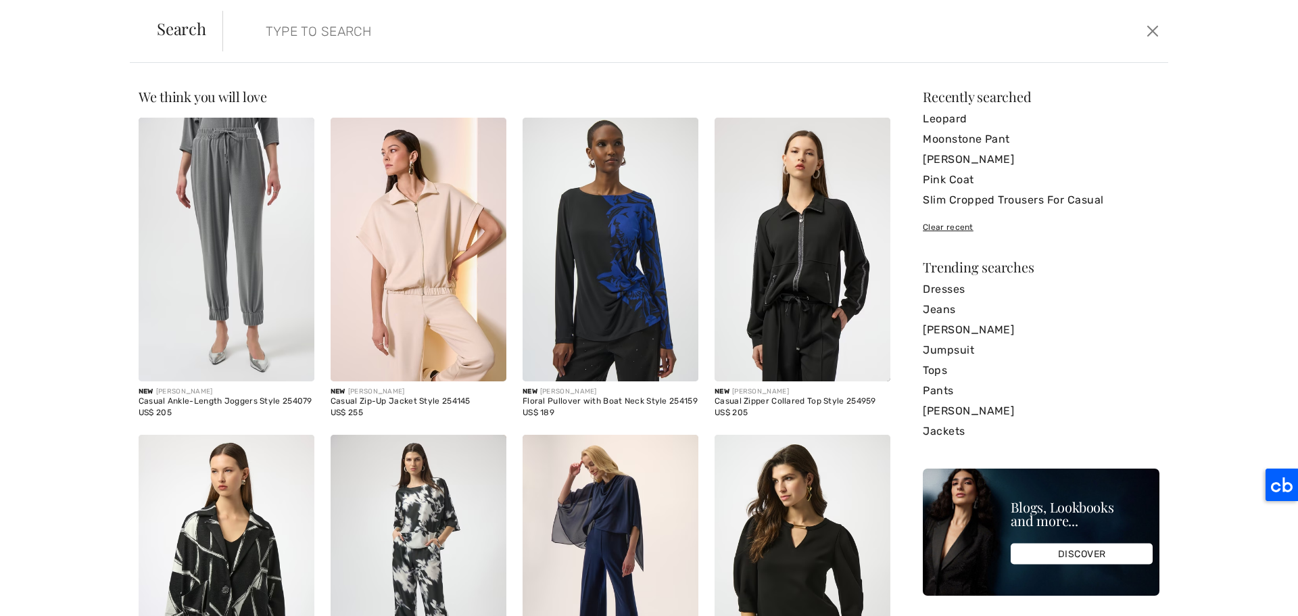
paste input "Zipper Closure, Relaxed Fit Style 253234"
drag, startPoint x: 462, startPoint y: 30, endPoint x: 151, endPoint y: 19, distance: 311.1
click at [151, 19] on div "Search Zipper Closure, Relaxed Fit Style 253234 Clear" at bounding box center [649, 31] width 1038 height 63
click at [353, 37] on input "253234" at bounding box center [587, 31] width 665 height 41
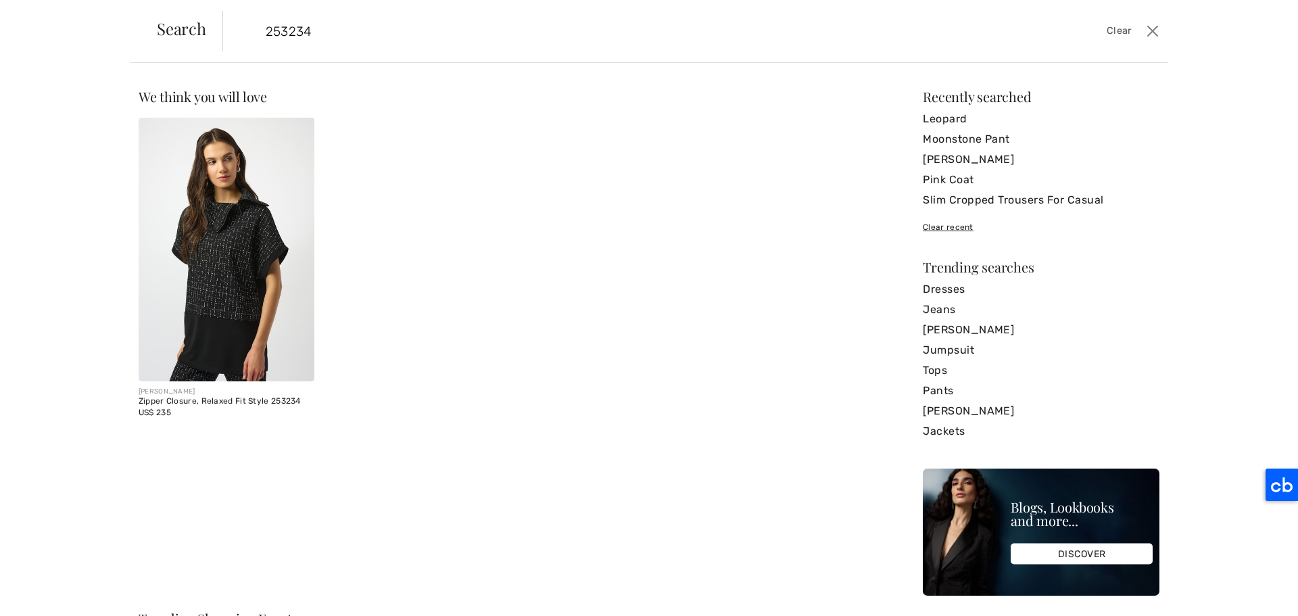
type input "253234"
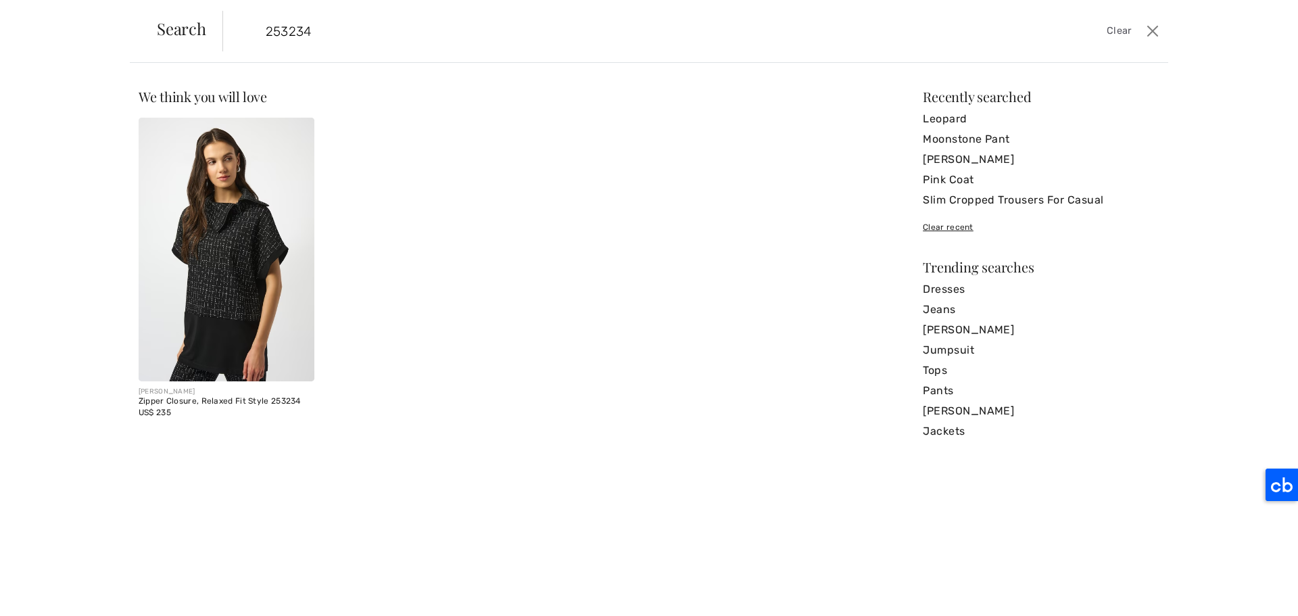
click at [198, 293] on img at bounding box center [227, 250] width 176 height 264
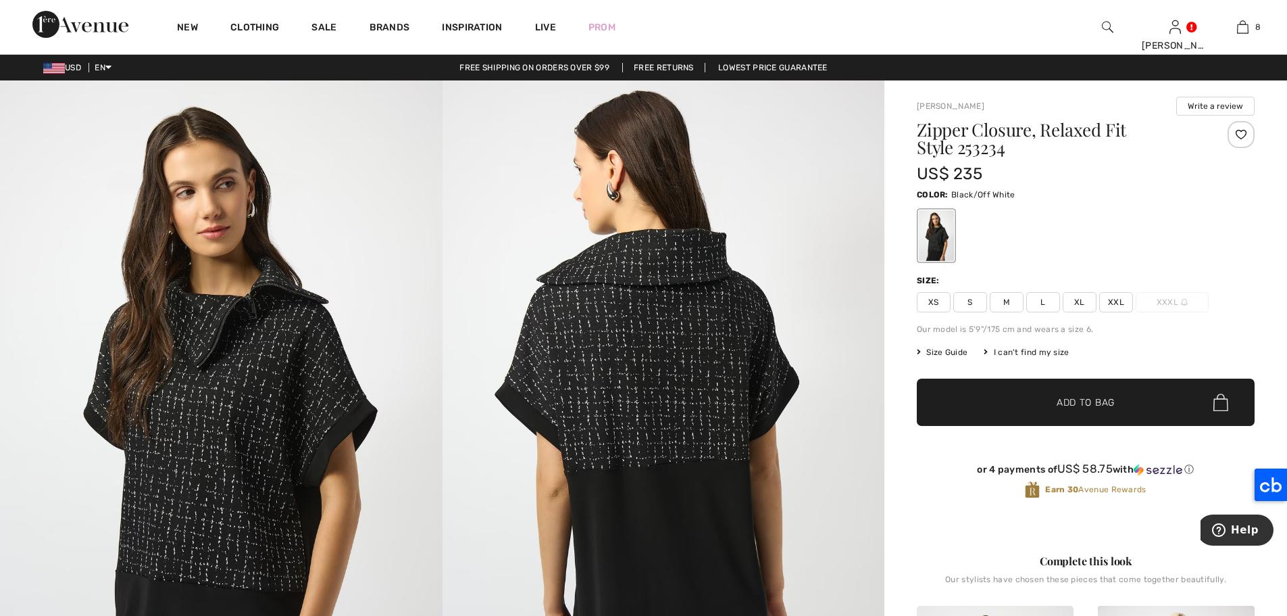
click at [1046, 303] on span "L" at bounding box center [1044, 302] width 34 height 20
click at [1061, 419] on span "✔ Added to Bag Add to Bag" at bounding box center [1086, 401] width 338 height 47
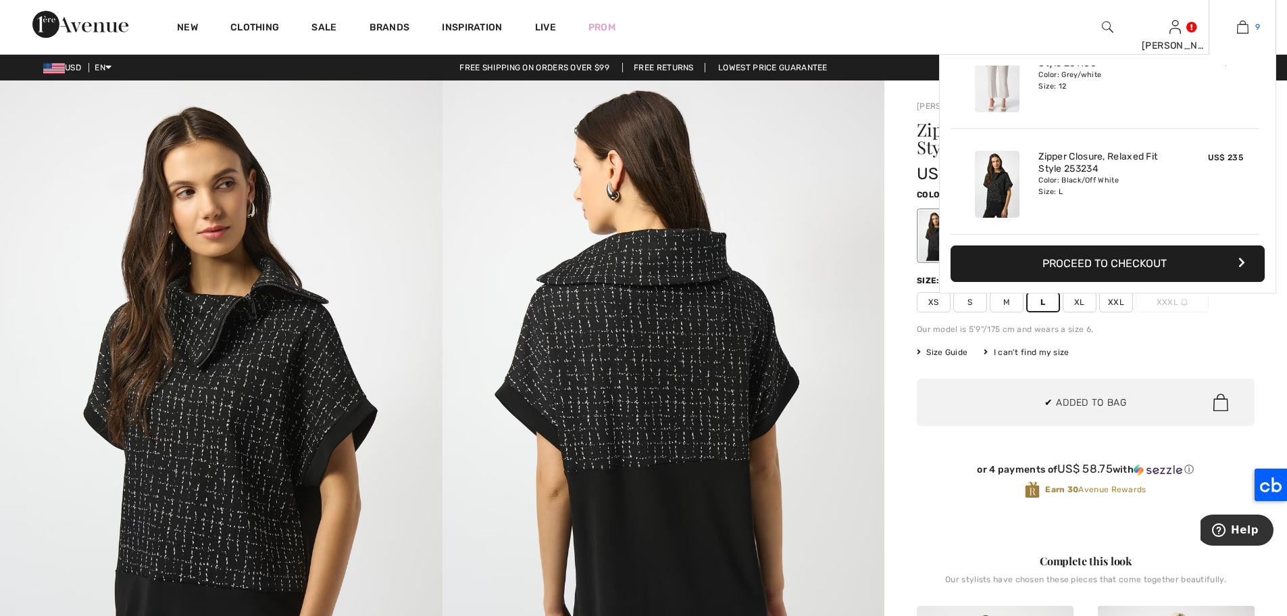
click at [1242, 29] on img at bounding box center [1242, 27] width 11 height 16
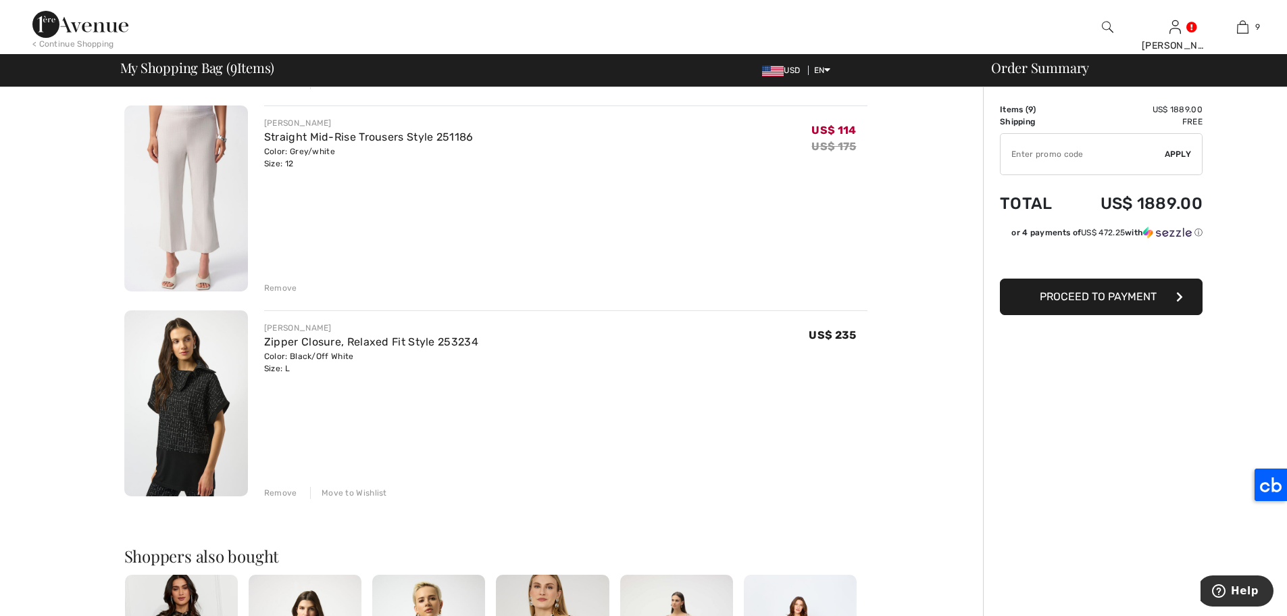
scroll to position [1556, 0]
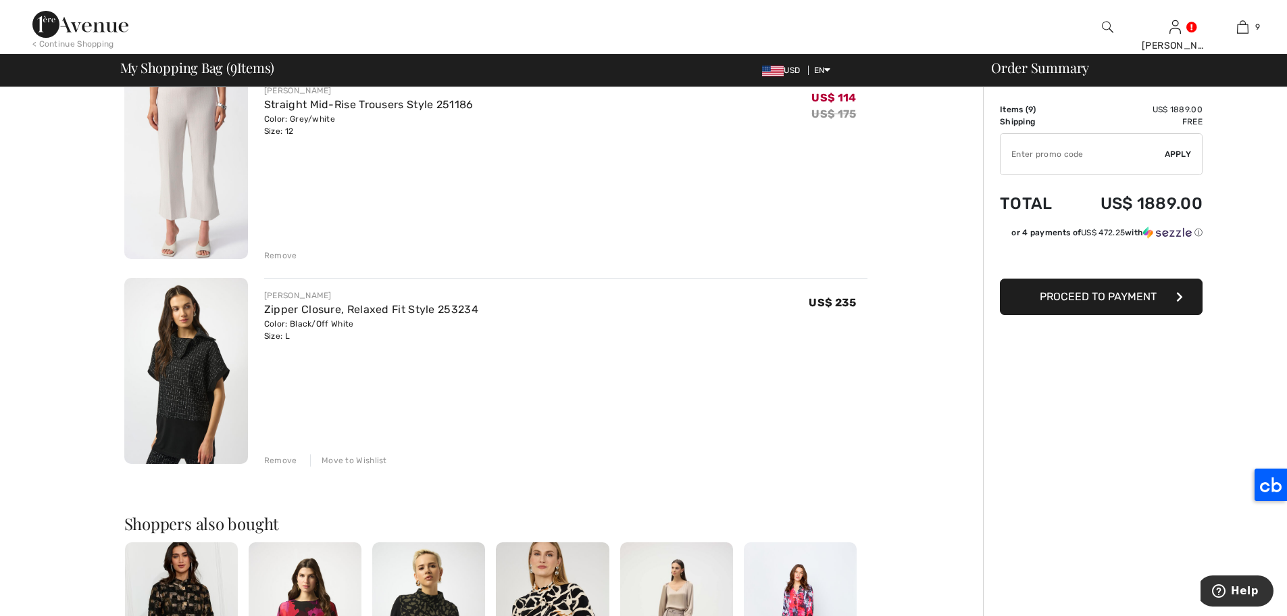
click at [364, 462] on div "Move to Wishlist" at bounding box center [348, 460] width 77 height 12
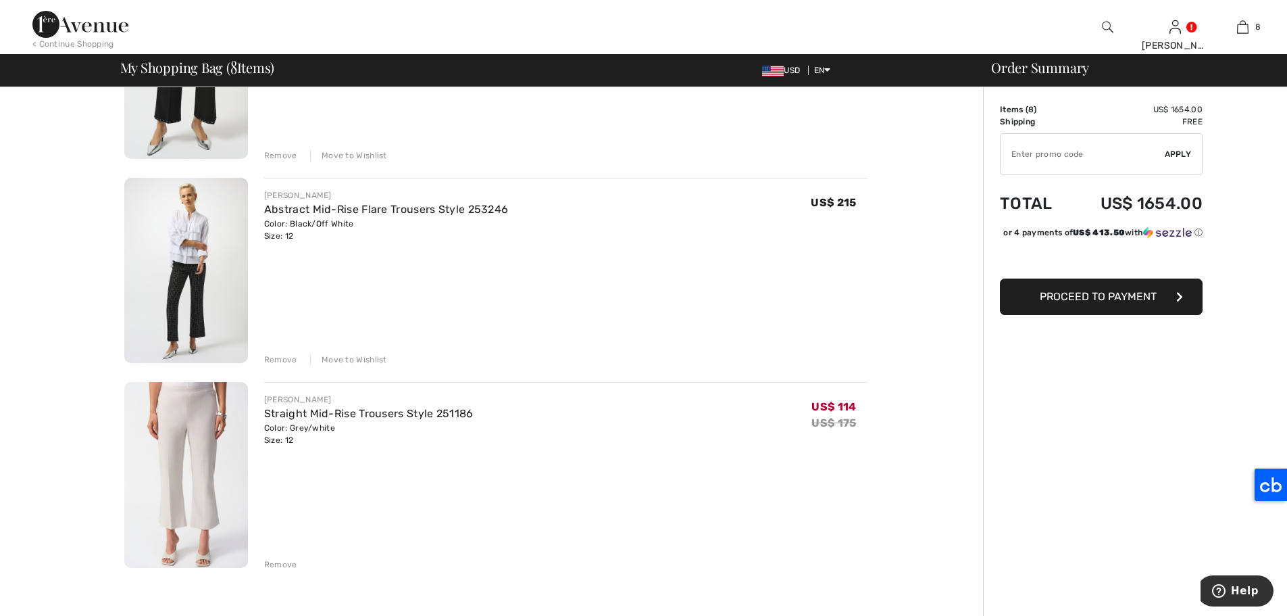
scroll to position [1245, 0]
click at [360, 358] on div "Move to Wishlist" at bounding box center [348, 362] width 77 height 12
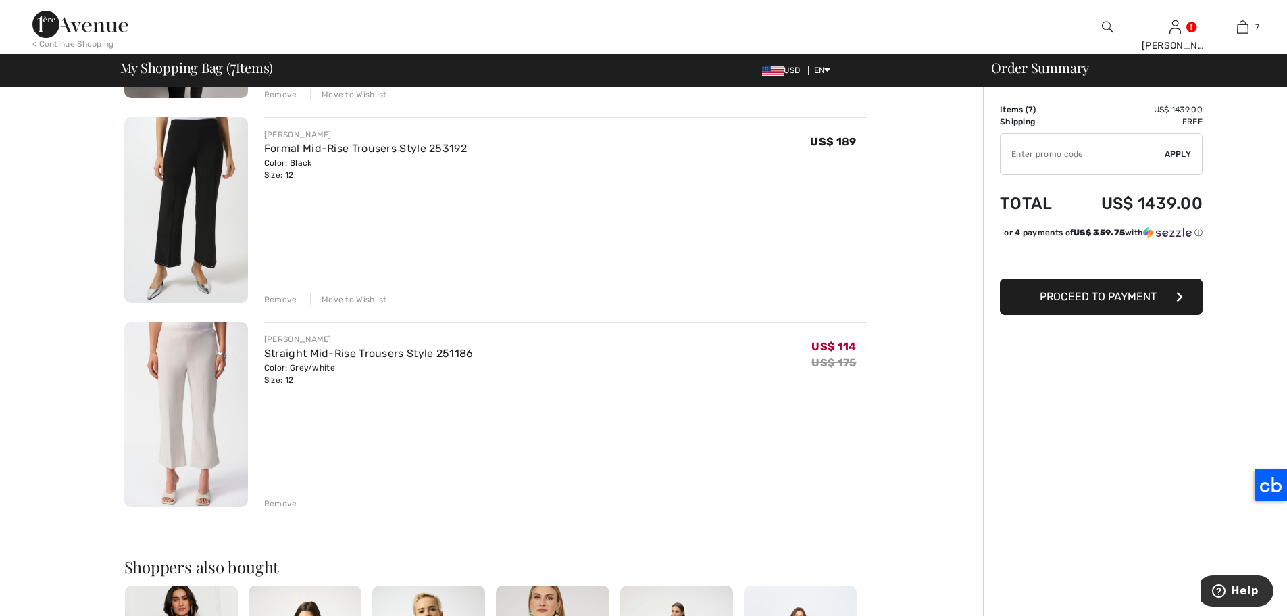
scroll to position [1101, 0]
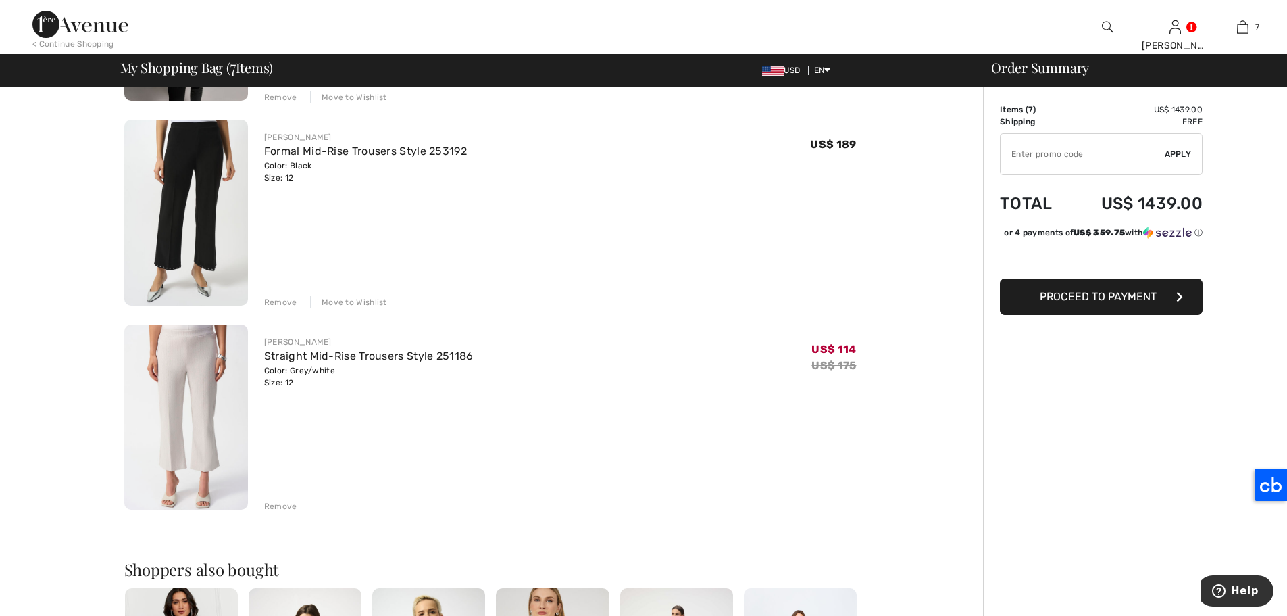
click at [199, 180] on img at bounding box center [186, 213] width 124 height 186
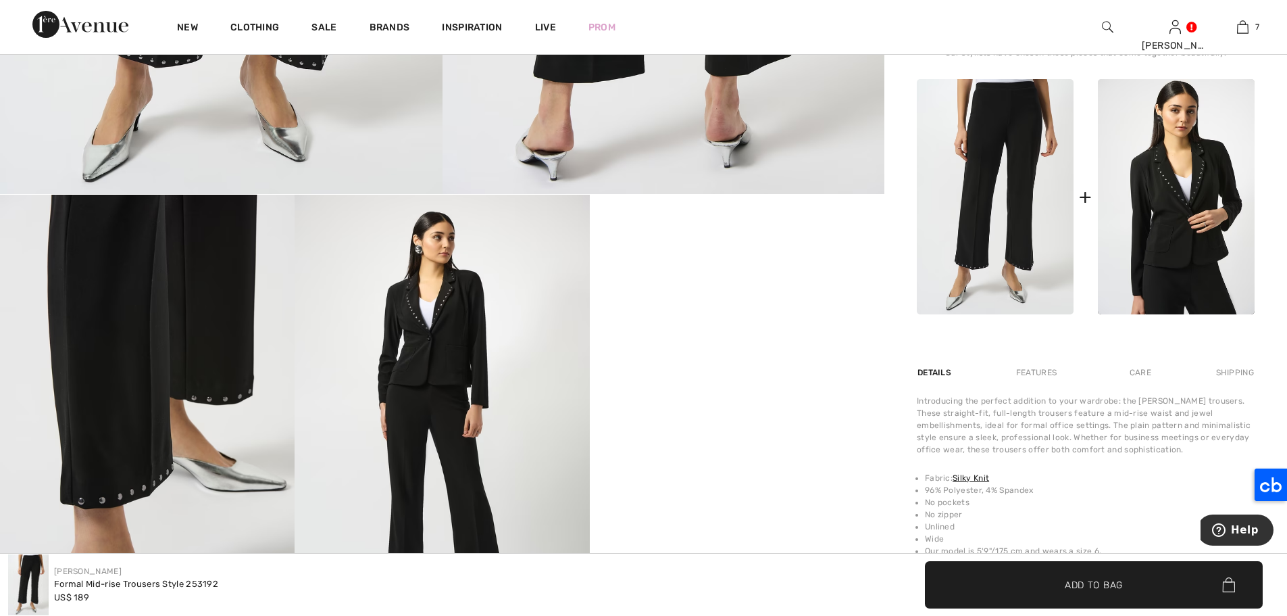
scroll to position [603, 0]
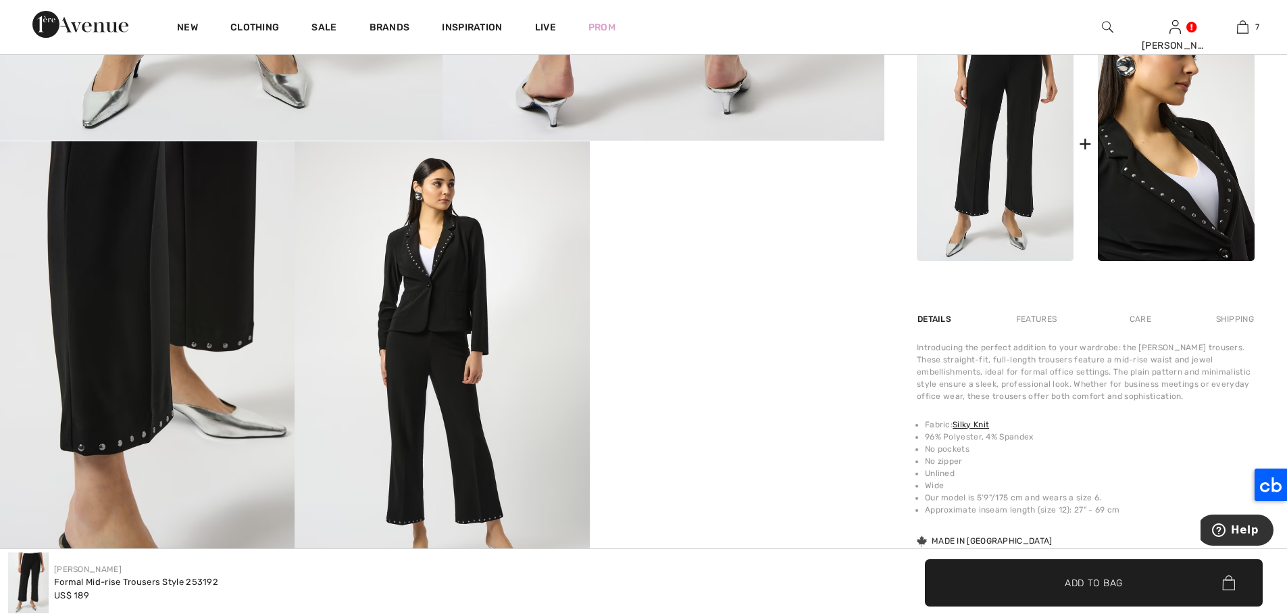
click at [1207, 199] on img at bounding box center [1176, 143] width 157 height 235
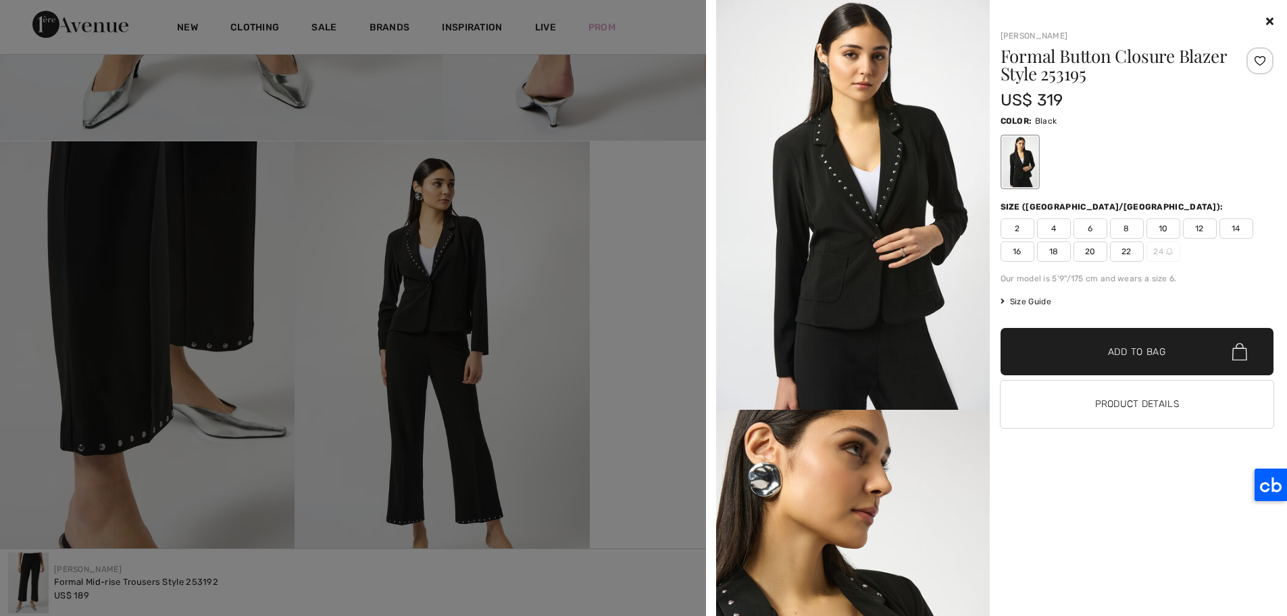
click at [1196, 226] on span "12" at bounding box center [1200, 228] width 34 height 20
click at [1097, 357] on span "✔ Added to Bag" at bounding box center [1117, 352] width 82 height 14
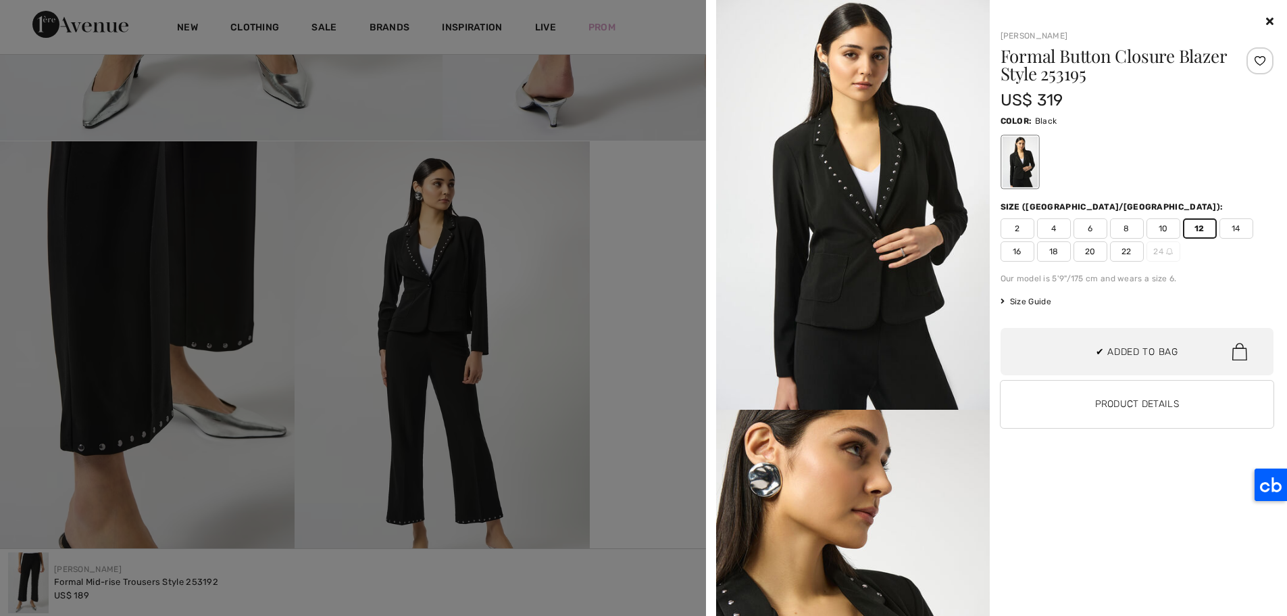
scroll to position [674, 0]
click at [1270, 17] on icon at bounding box center [1269, 21] width 7 height 11
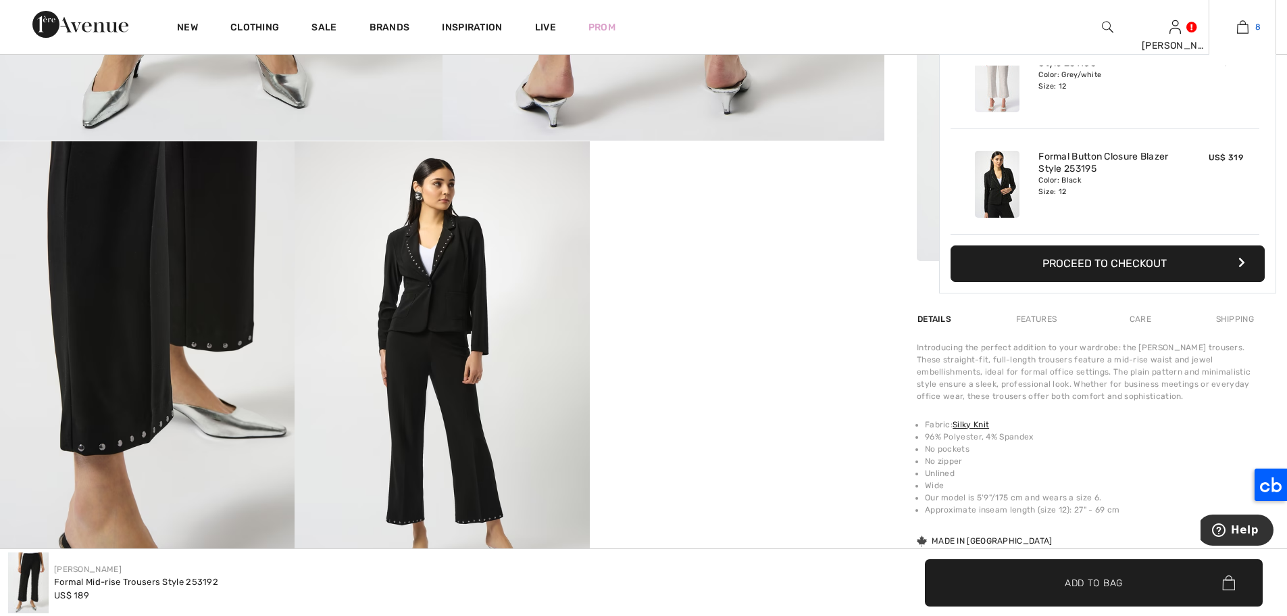
click at [1244, 27] on img at bounding box center [1242, 27] width 11 height 16
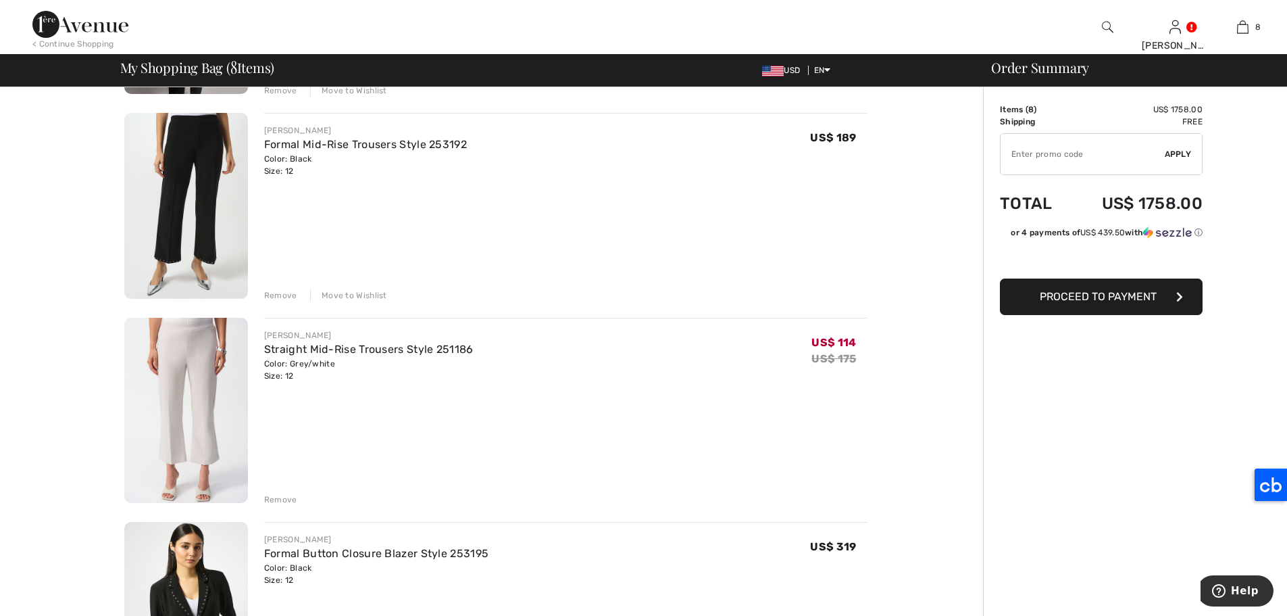
scroll to position [1081, 0]
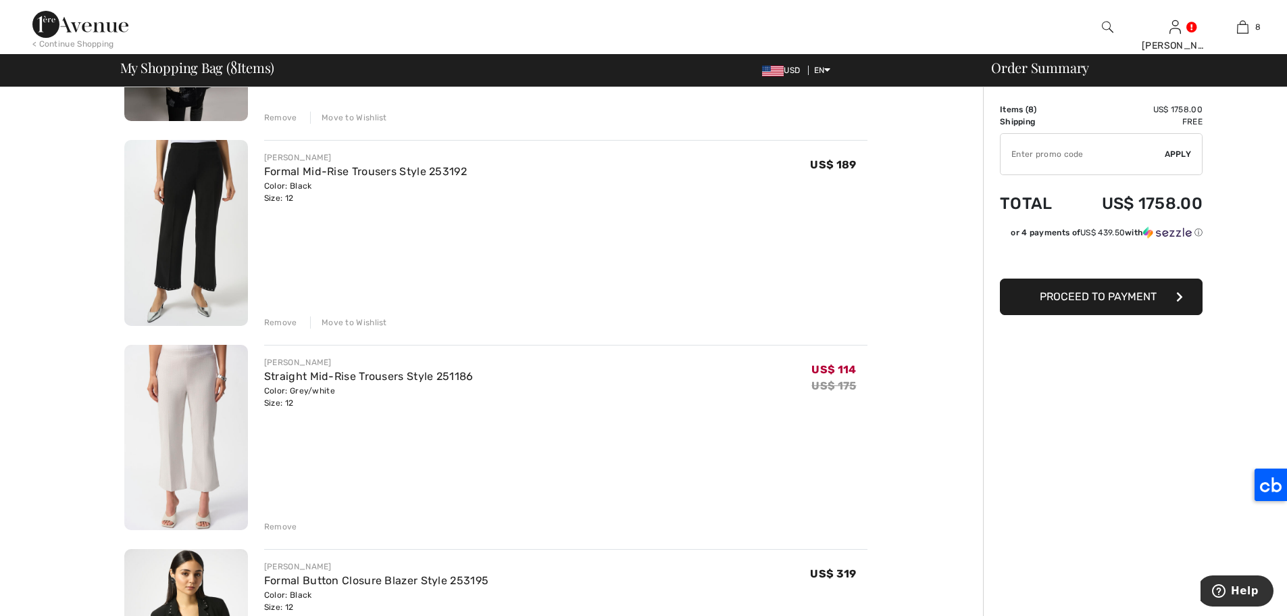
click at [372, 320] on div "Move to Wishlist" at bounding box center [348, 322] width 77 height 12
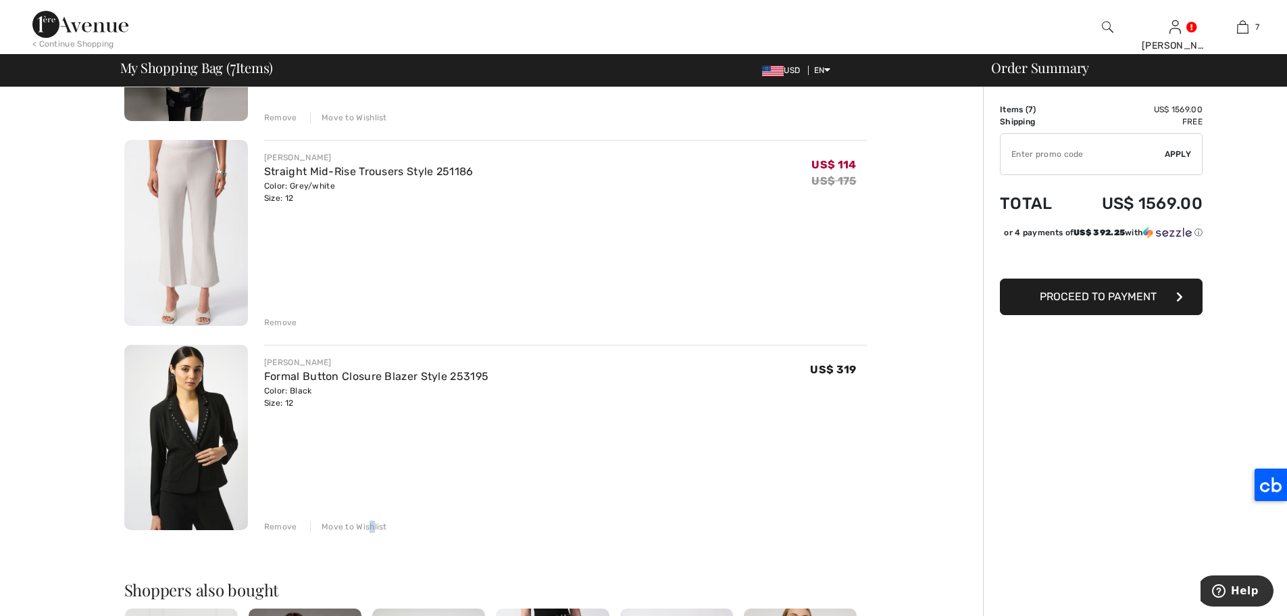
click at [368, 521] on div "Move to Wishlist" at bounding box center [348, 526] width 77 height 12
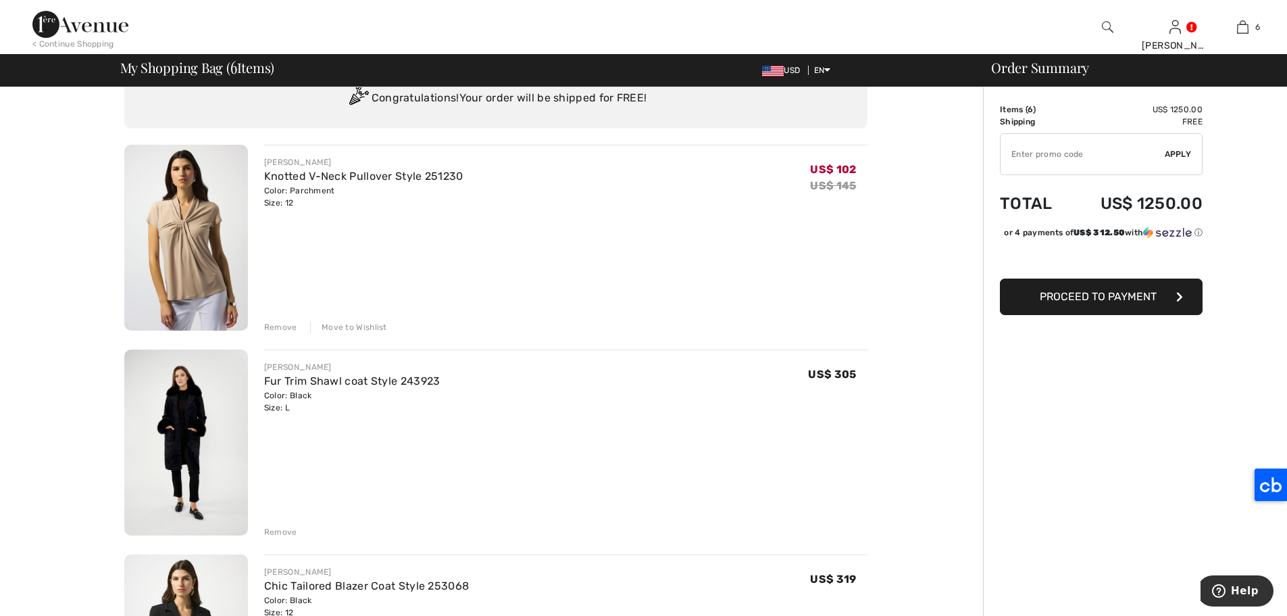
scroll to position [63, 0]
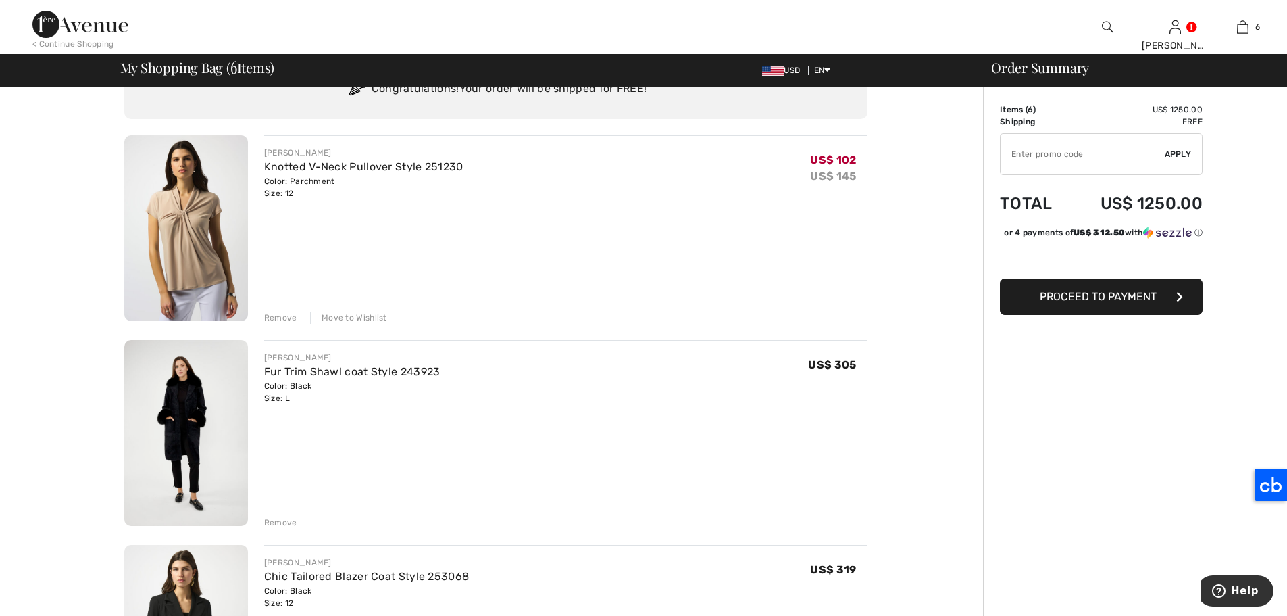
click at [1133, 303] on span "Proceed to Payment" at bounding box center [1098, 296] width 117 height 13
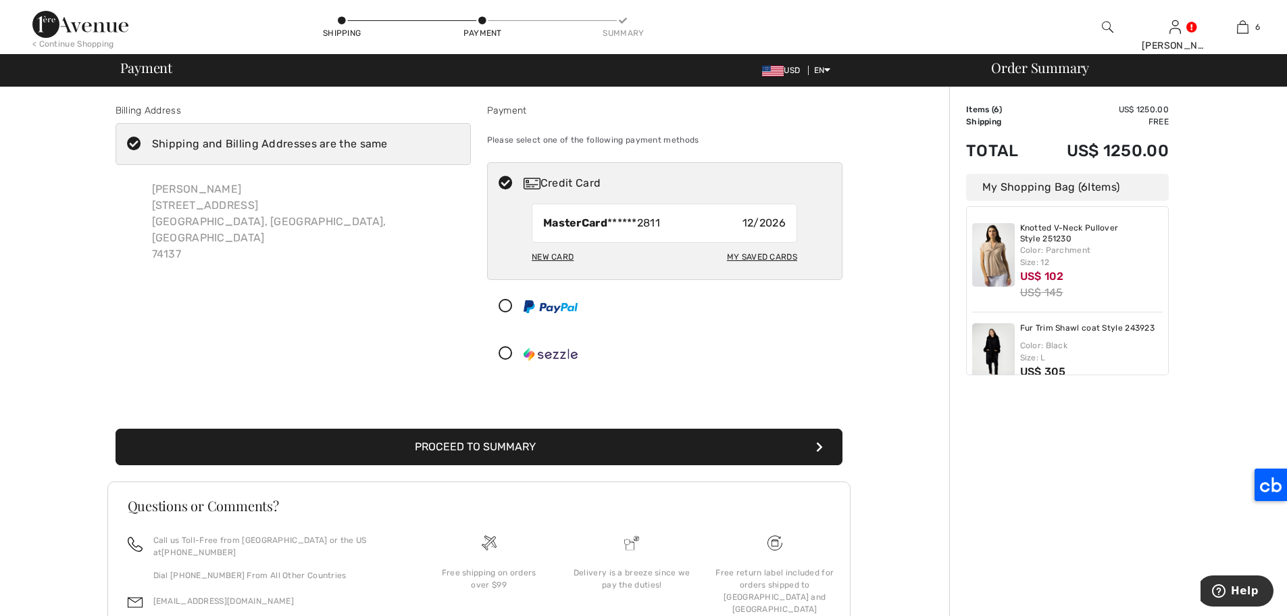
click at [128, 144] on icon at bounding box center [134, 144] width 36 height 14
click at [388, 144] on input "Shipping and Billing Addresses are the same" at bounding box center [392, 144] width 9 height 41
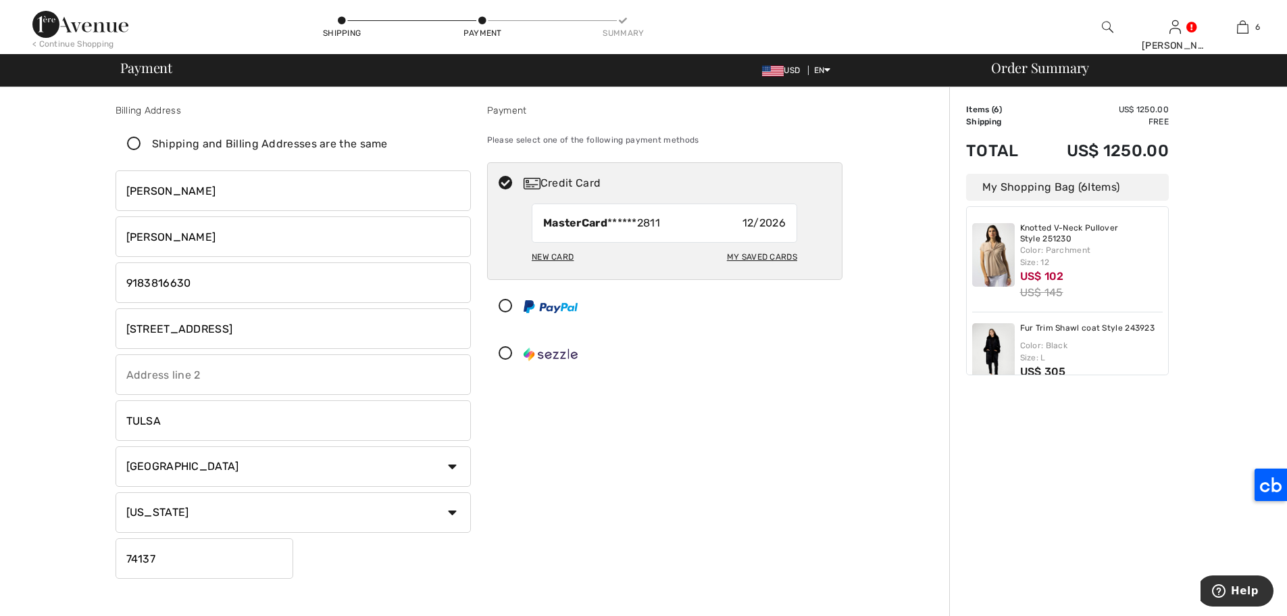
checkbox input "false"
click at [558, 253] on div "New Card" at bounding box center [553, 256] width 42 height 23
radio input "true"
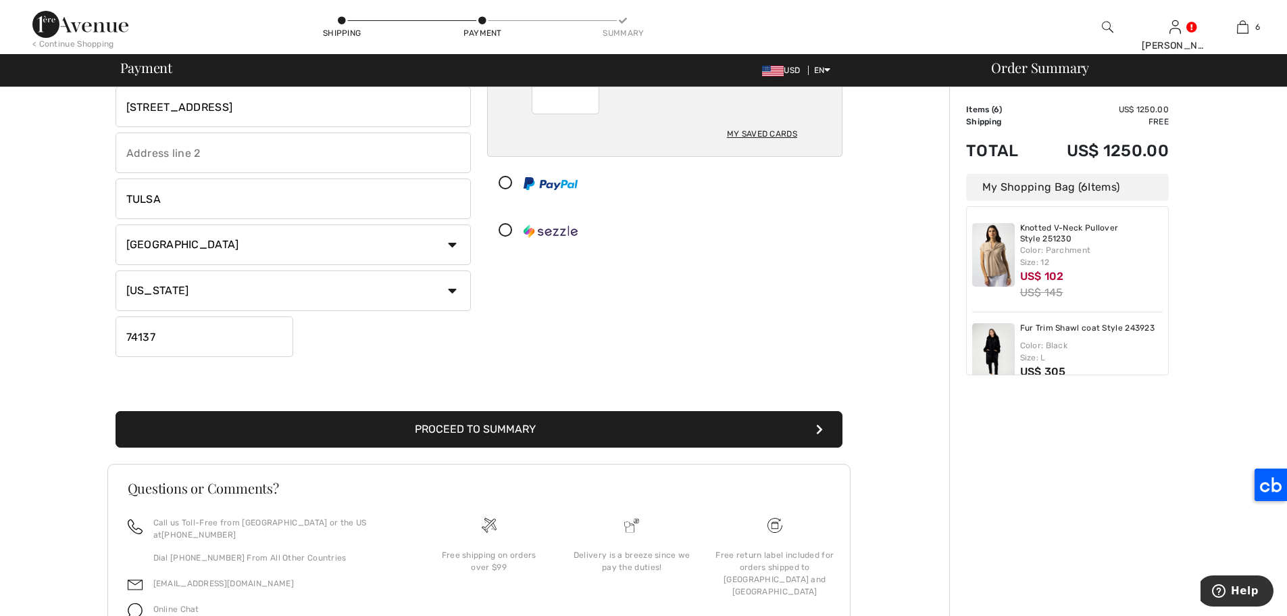
scroll to position [282, 0]
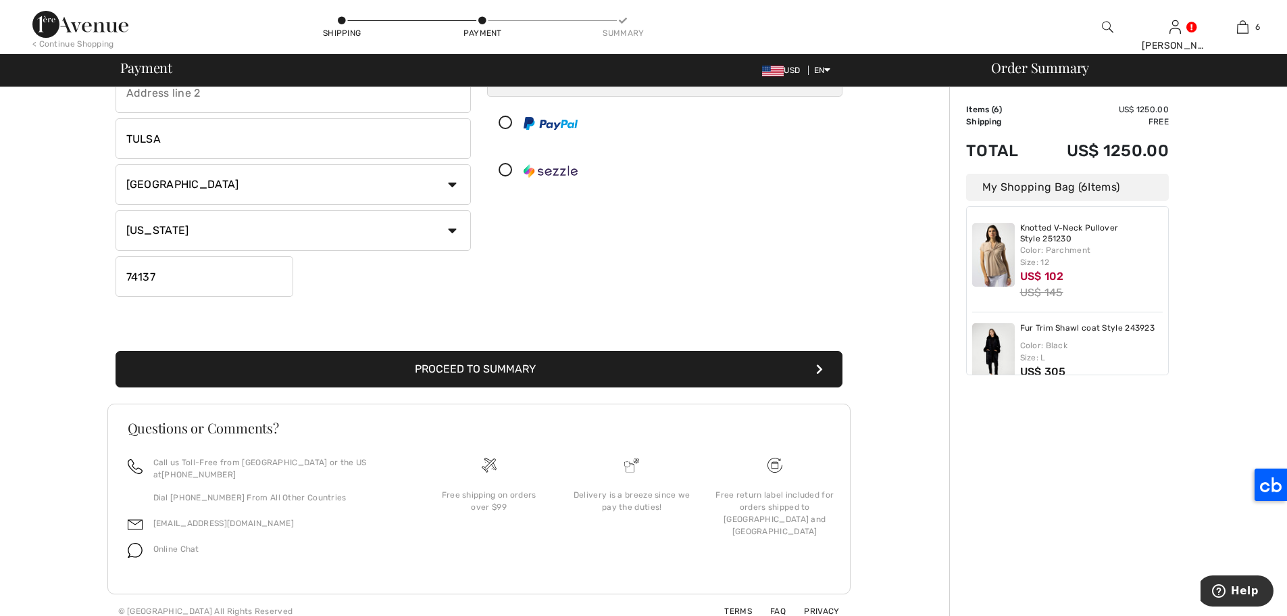
click at [622, 360] on button "Proceed to Summary" at bounding box center [479, 369] width 727 height 36
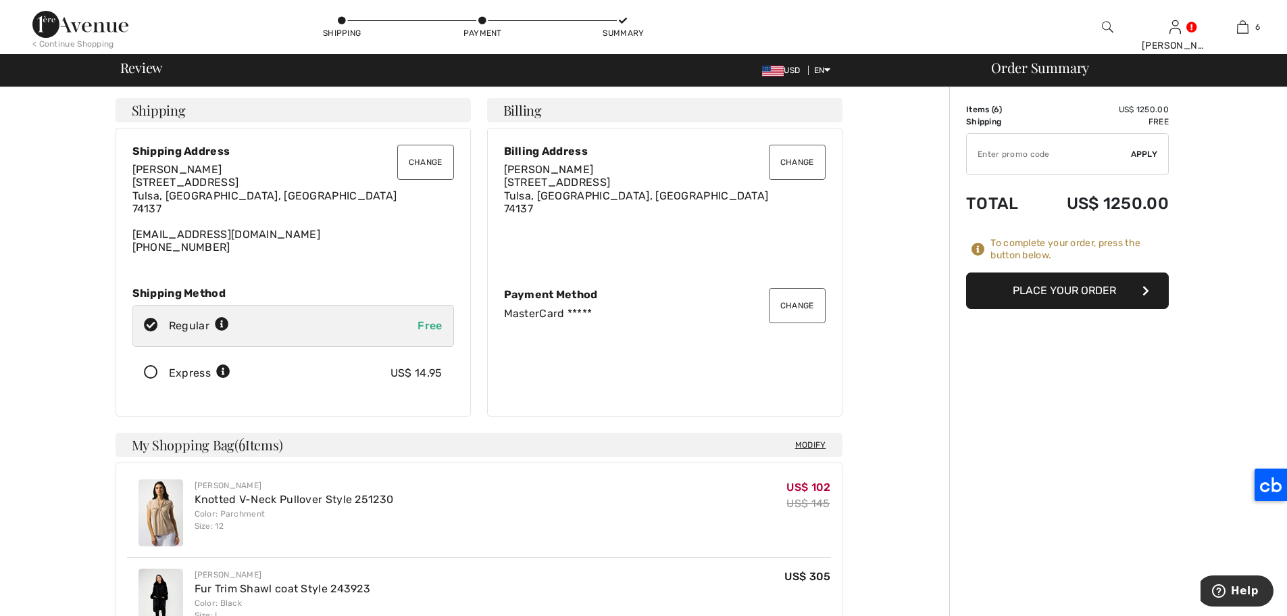
click at [424, 166] on button "Change" at bounding box center [425, 162] width 57 height 35
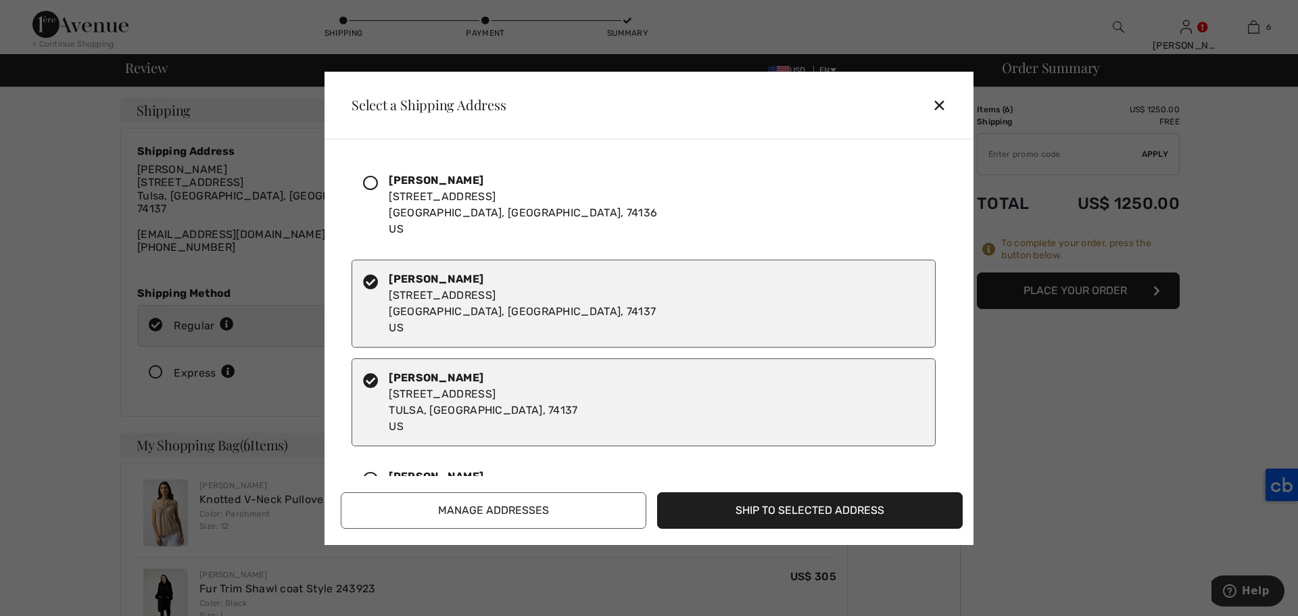
click at [368, 178] on icon at bounding box center [370, 183] width 15 height 15
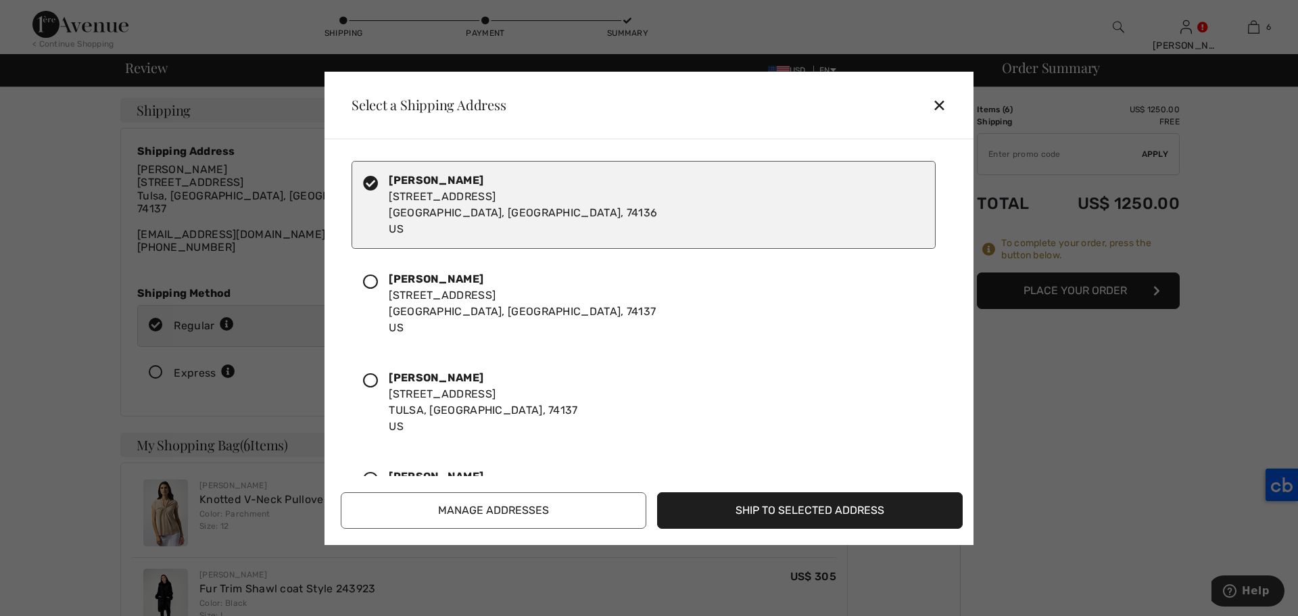
click at [858, 505] on button "Ship to Selected Address" at bounding box center [809, 510] width 305 height 36
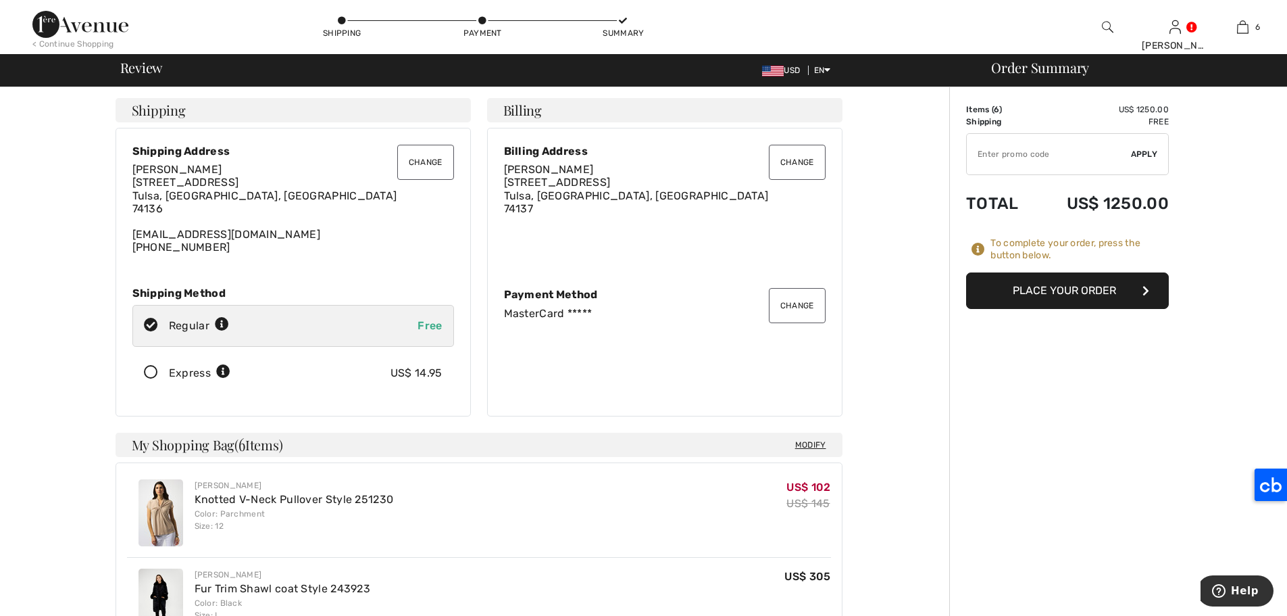
click at [1123, 291] on button "Place Your Order" at bounding box center [1067, 290] width 203 height 36
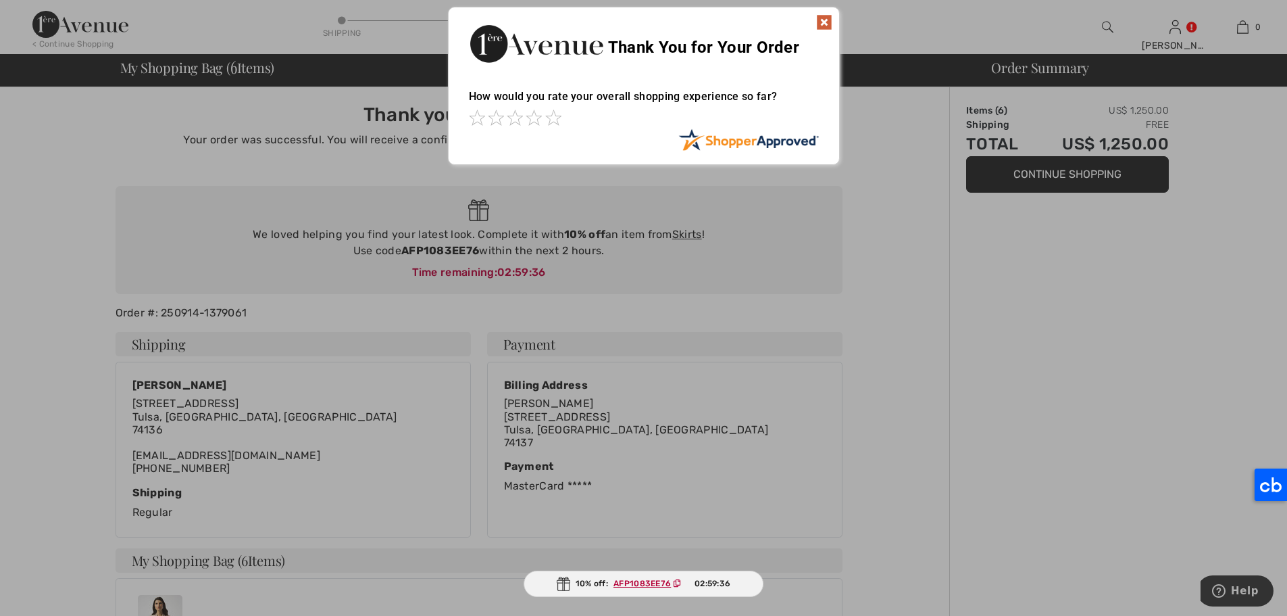
click at [825, 24] on img at bounding box center [824, 22] width 16 height 16
